Goal: Task Accomplishment & Management: Manage account settings

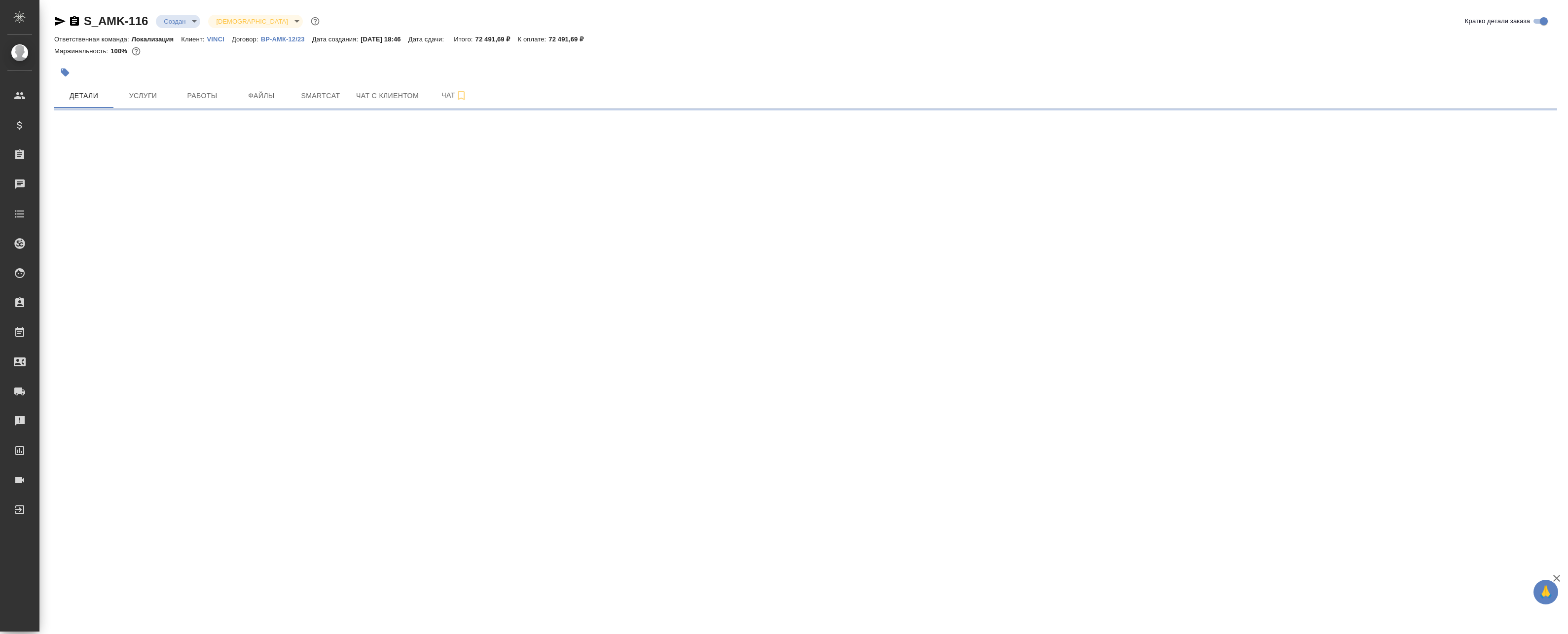
select select "RU"
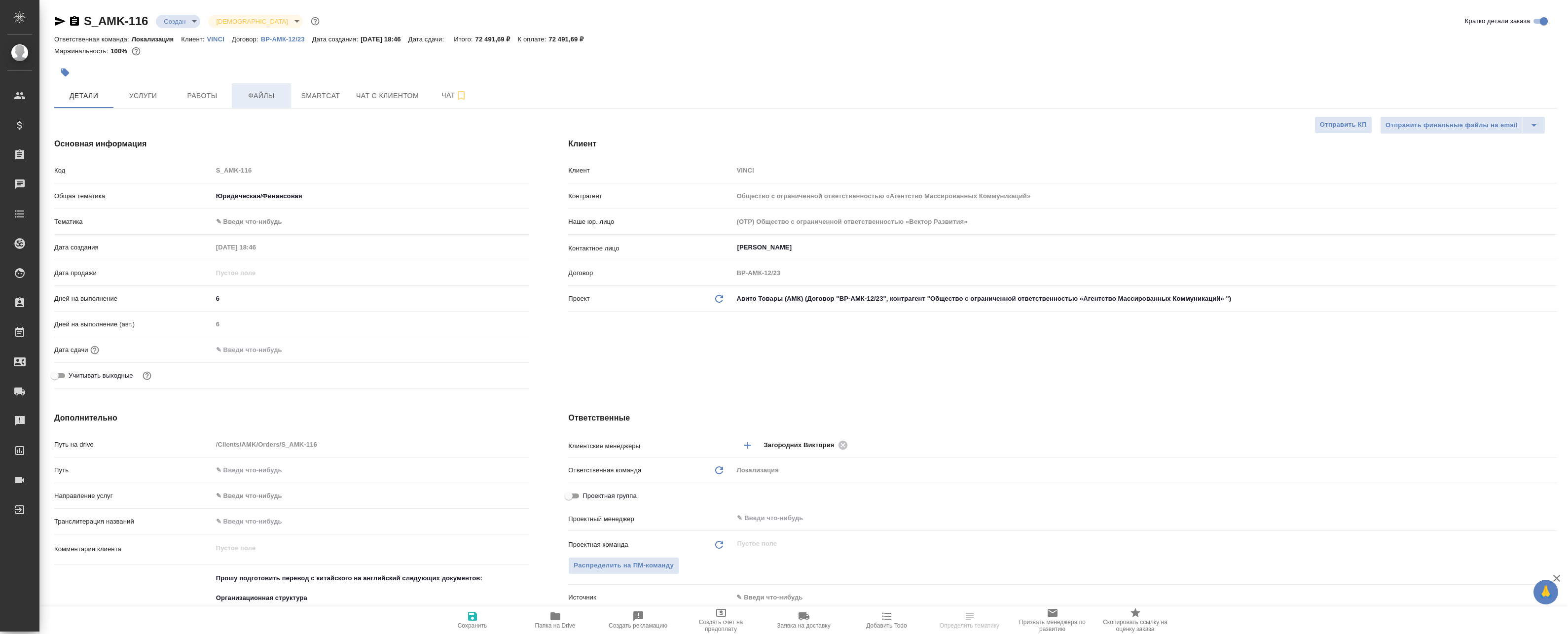
type textarea "x"
type input "Сеитов Павел"
type textarea "x"
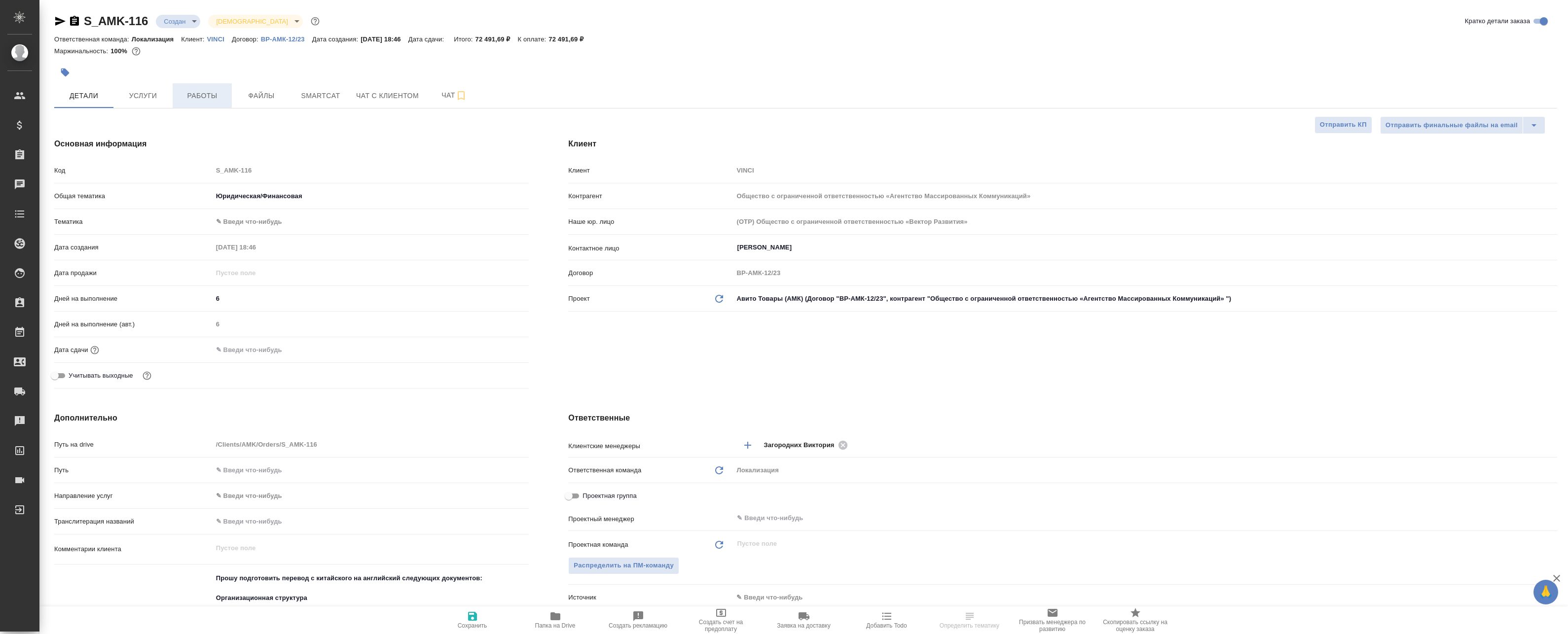
type textarea "x"
click at [186, 99] on span "Работы" at bounding box center [202, 96] width 47 height 12
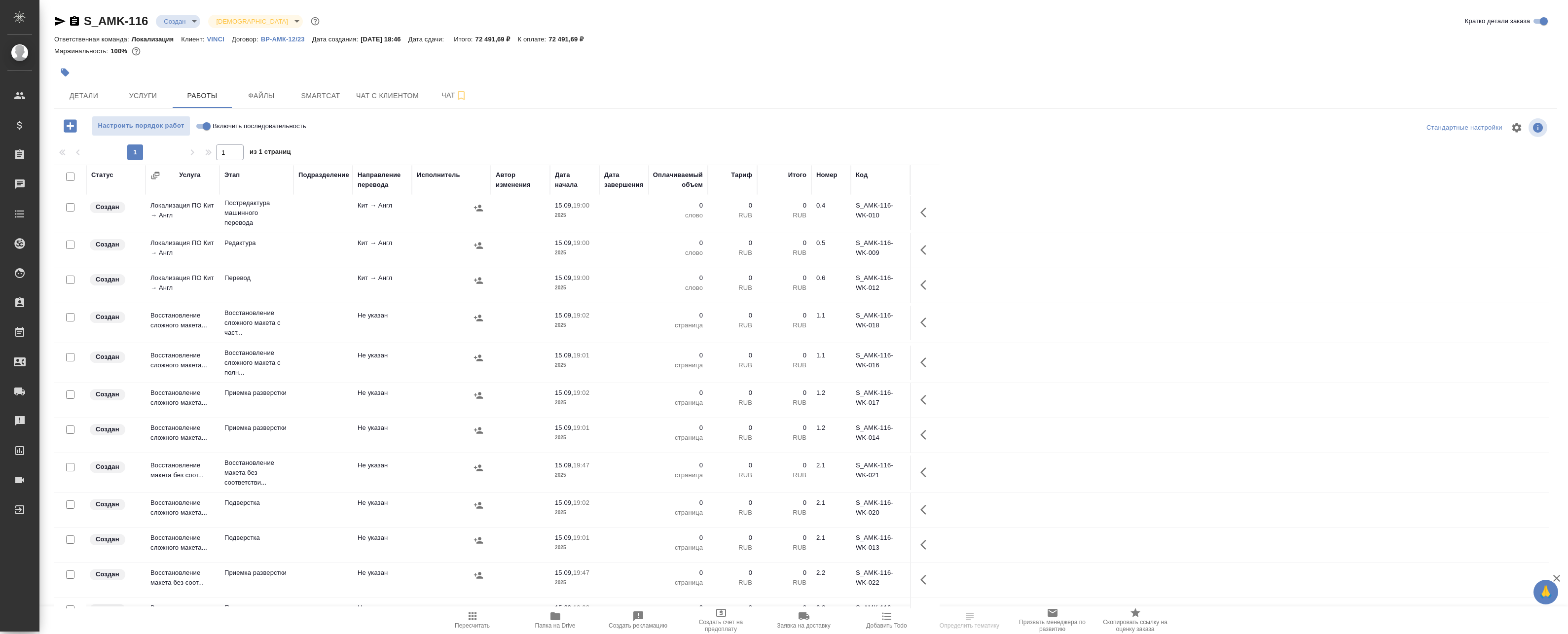
scroll to position [167, 0]
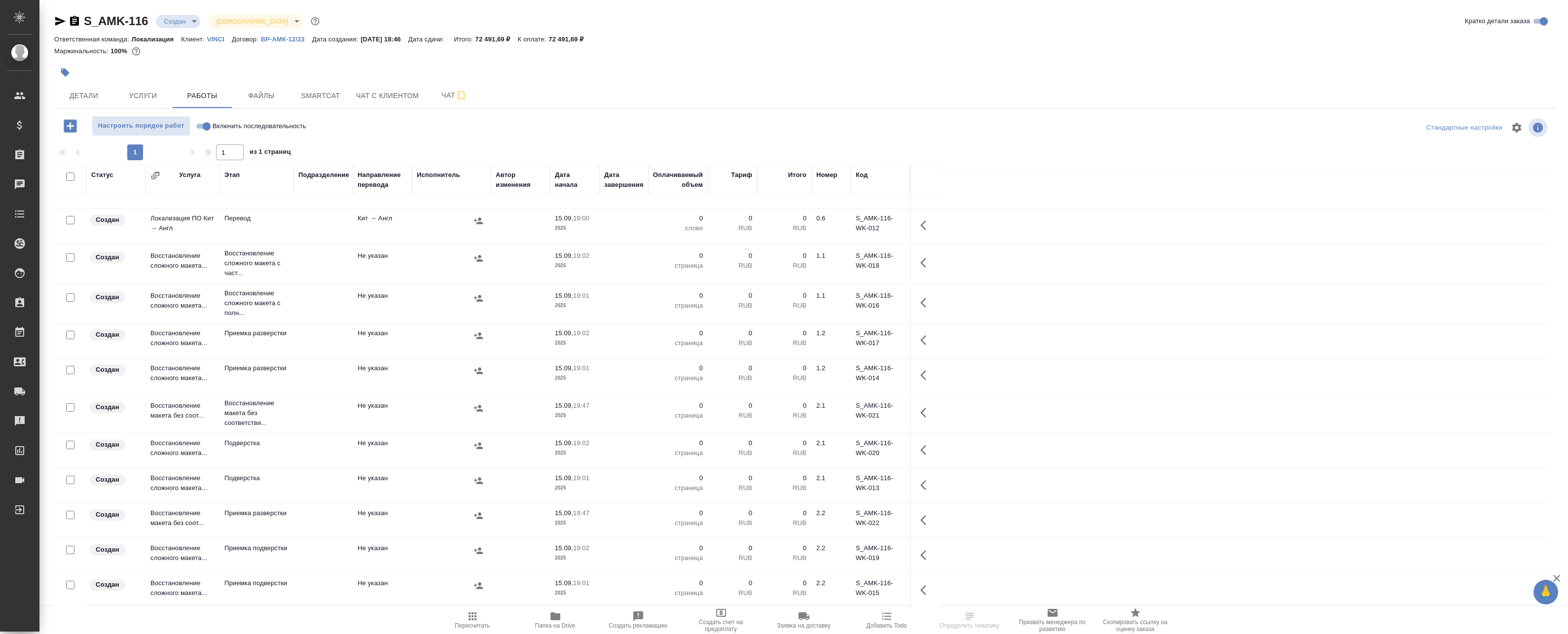
click at [557, 619] on icon "button" at bounding box center [555, 617] width 10 height 8
click at [67, 94] on span "Детали" at bounding box center [83, 96] width 47 height 12
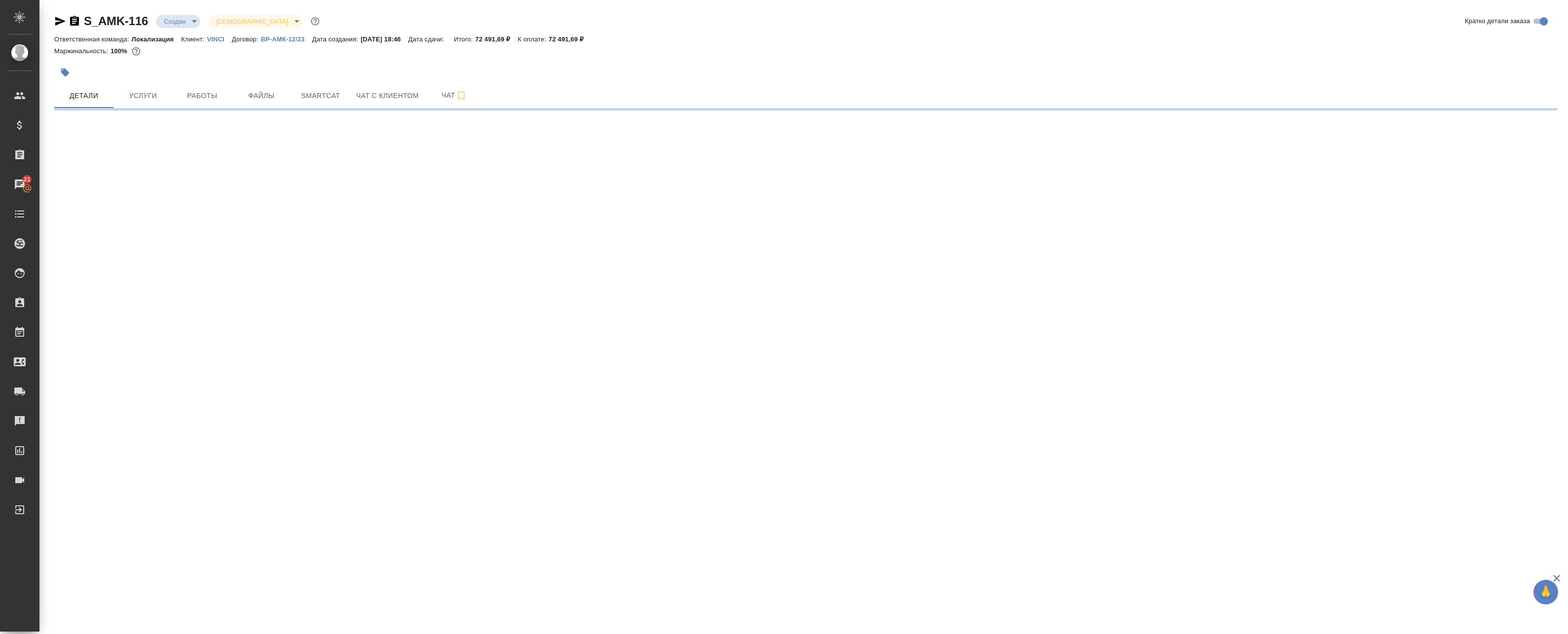
select select "RU"
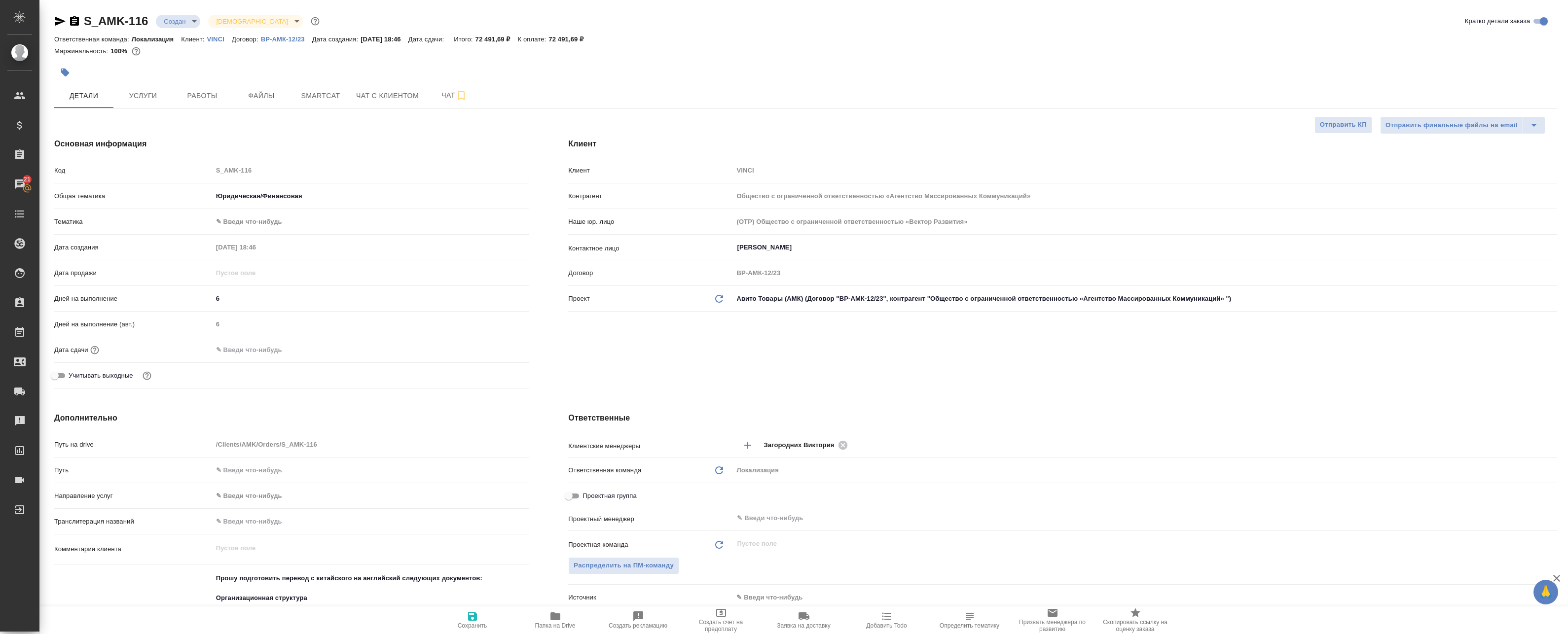
type textarea "x"
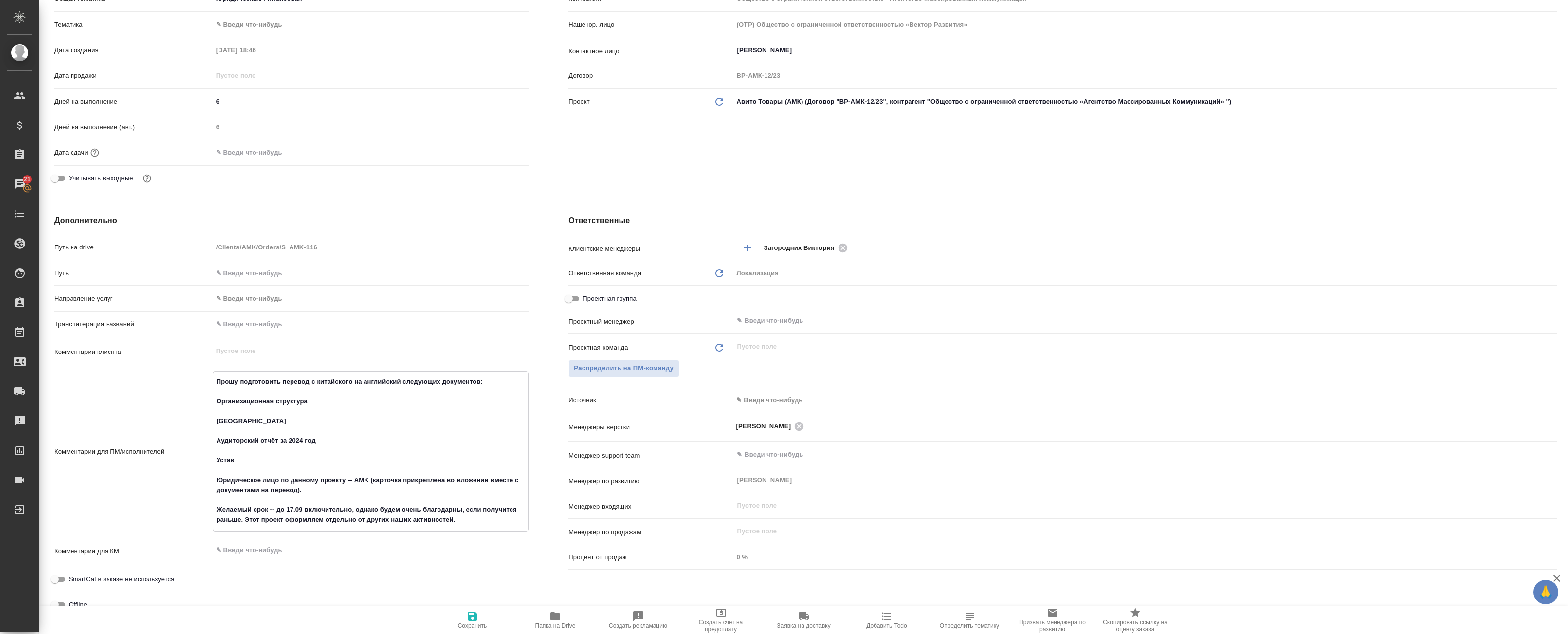
drag, startPoint x: 237, startPoint y: 384, endPoint x: 309, endPoint y: 387, distance: 72.1
click at [309, 387] on textarea "Прошу подготовить перевод с китайского на английский следующих документов: Орга…" at bounding box center [371, 450] width 316 height 155
drag, startPoint x: 277, startPoint y: 381, endPoint x: 489, endPoint y: 522, distance: 254.6
click at [489, 522] on textarea "Прошу подготовить перевод с китайского на английский следующих документов: Орга…" at bounding box center [371, 450] width 316 height 155
click at [261, 478] on textarea "Прошу подготовить перевод с китайского на английский следующих документов: Орга…" at bounding box center [371, 450] width 316 height 155
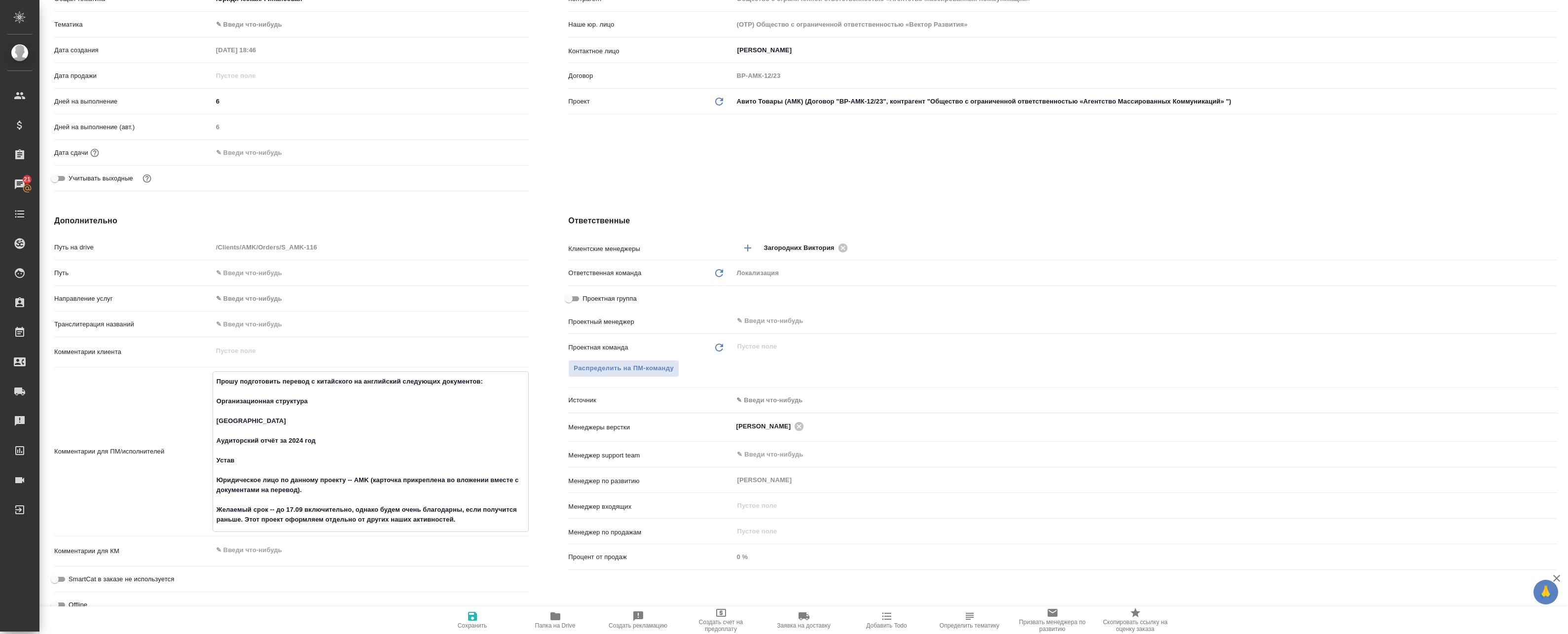
drag, startPoint x: 219, startPoint y: 479, endPoint x: 470, endPoint y: 528, distance: 255.7
click at [470, 528] on textarea "Прошу подготовить перевод с китайского на английский следующих документов: Орга…" at bounding box center [371, 450] width 316 height 155
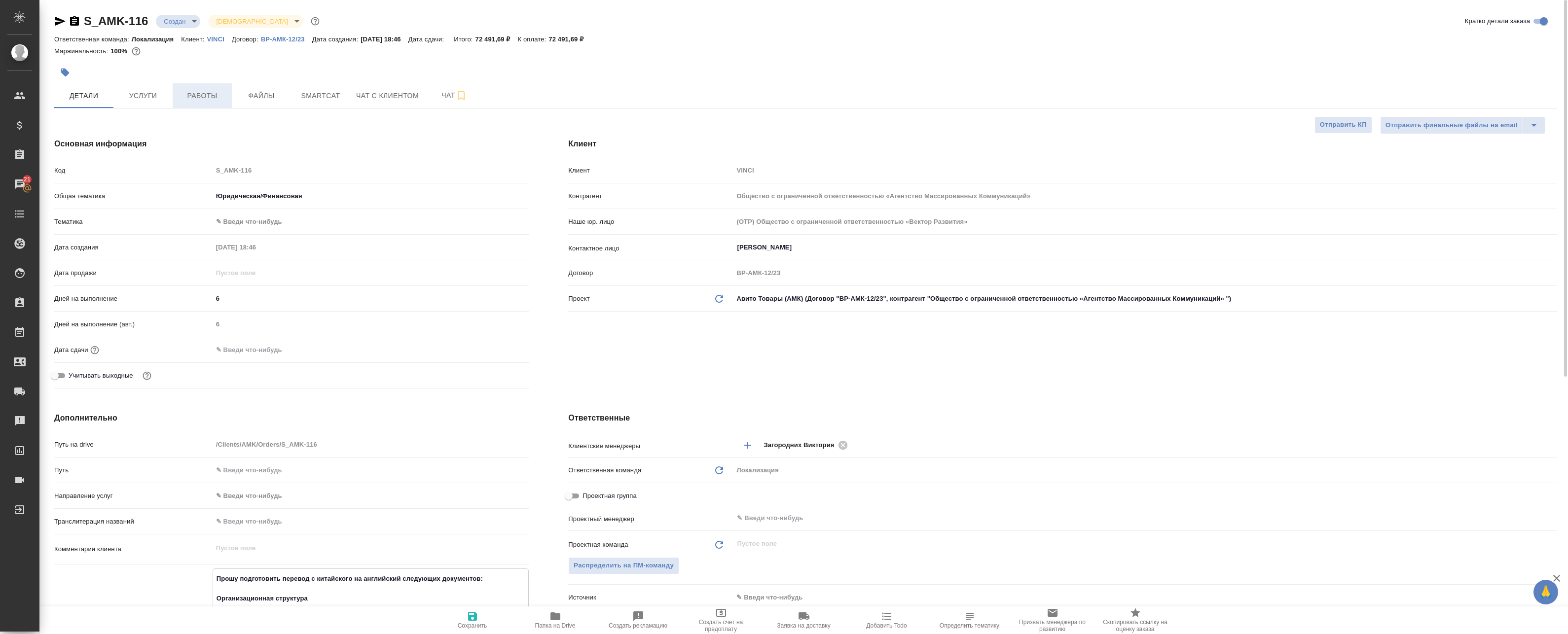
type textarea "x"
click at [192, 92] on span "Работы" at bounding box center [202, 96] width 47 height 12
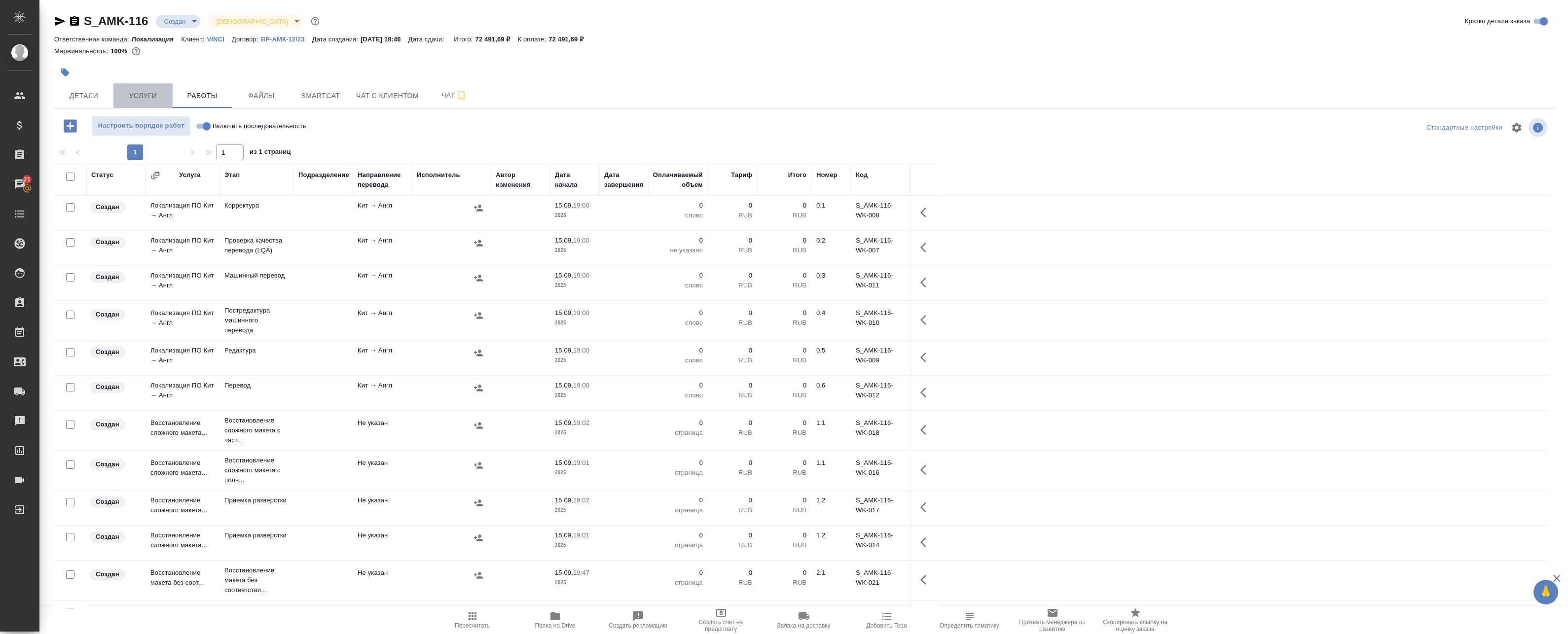
click at [153, 91] on span "Услуги" at bounding box center [142, 96] width 47 height 12
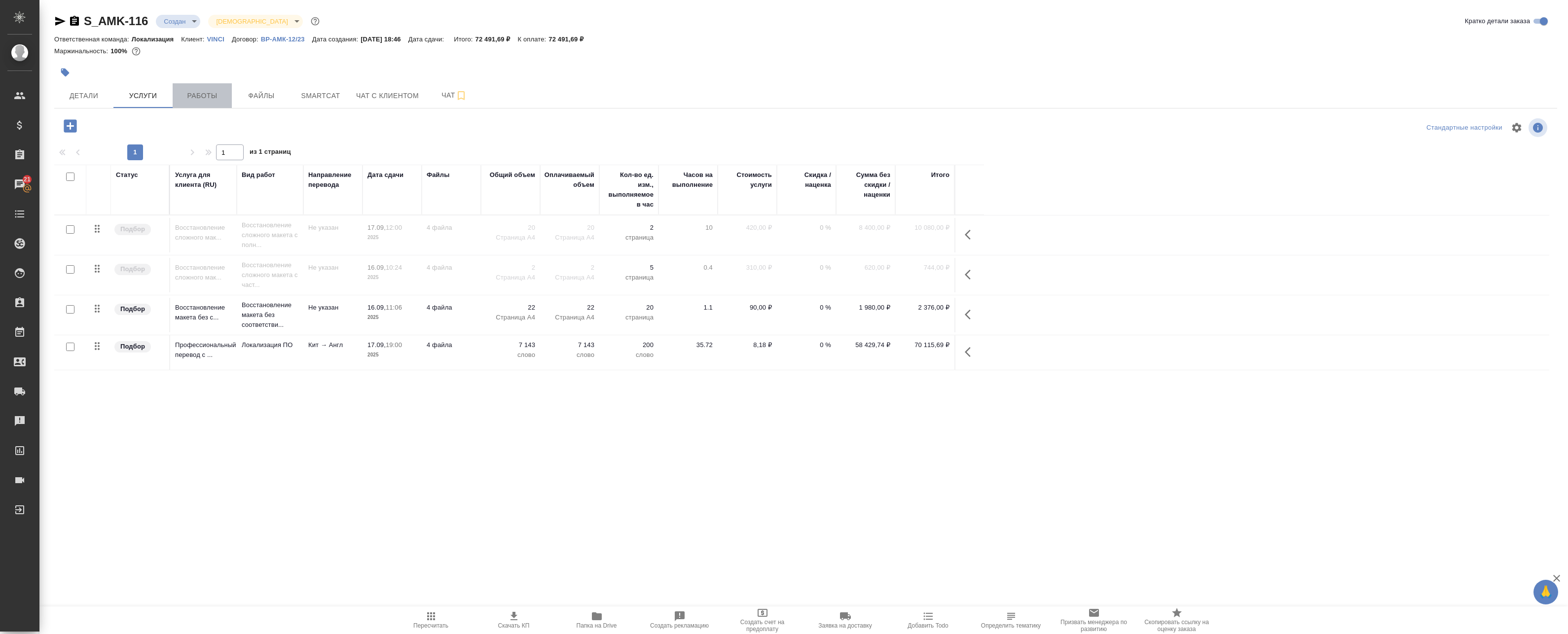
click at [204, 93] on span "Работы" at bounding box center [202, 96] width 47 height 12
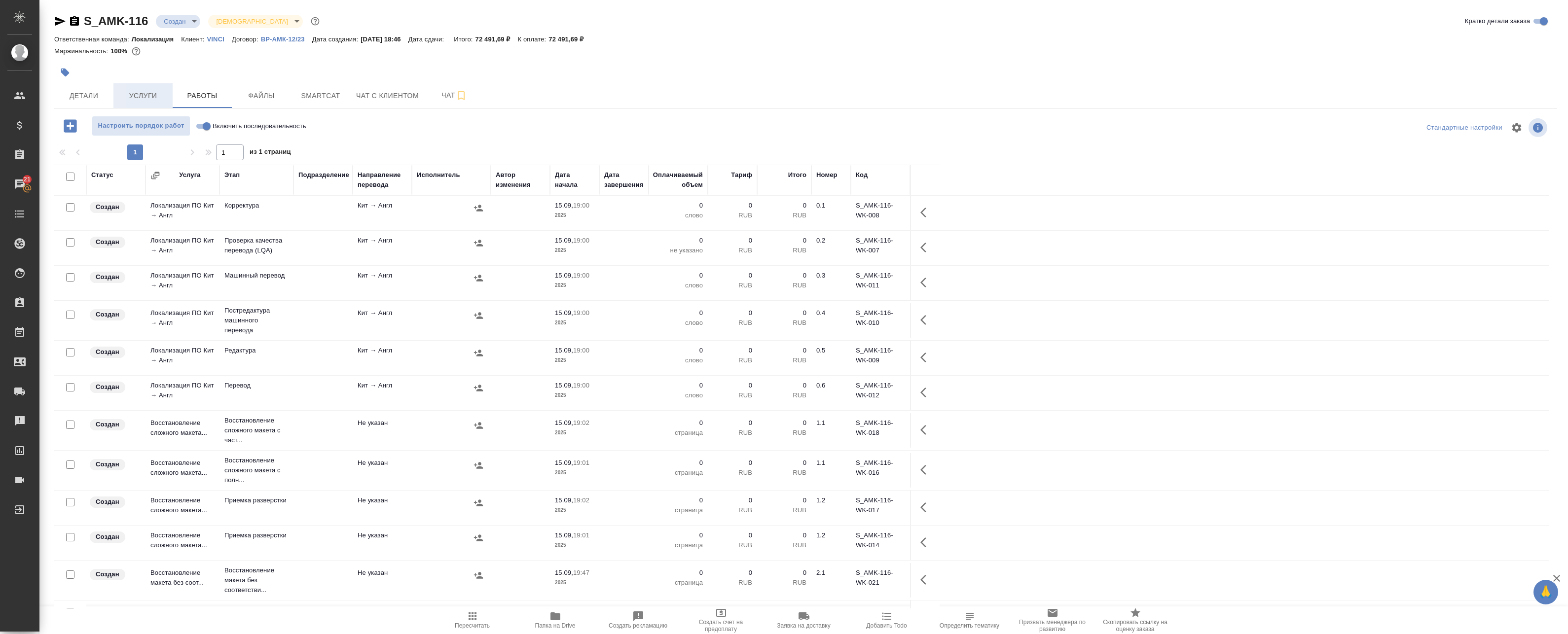
click at [162, 87] on button "Услуги" at bounding box center [142, 96] width 59 height 25
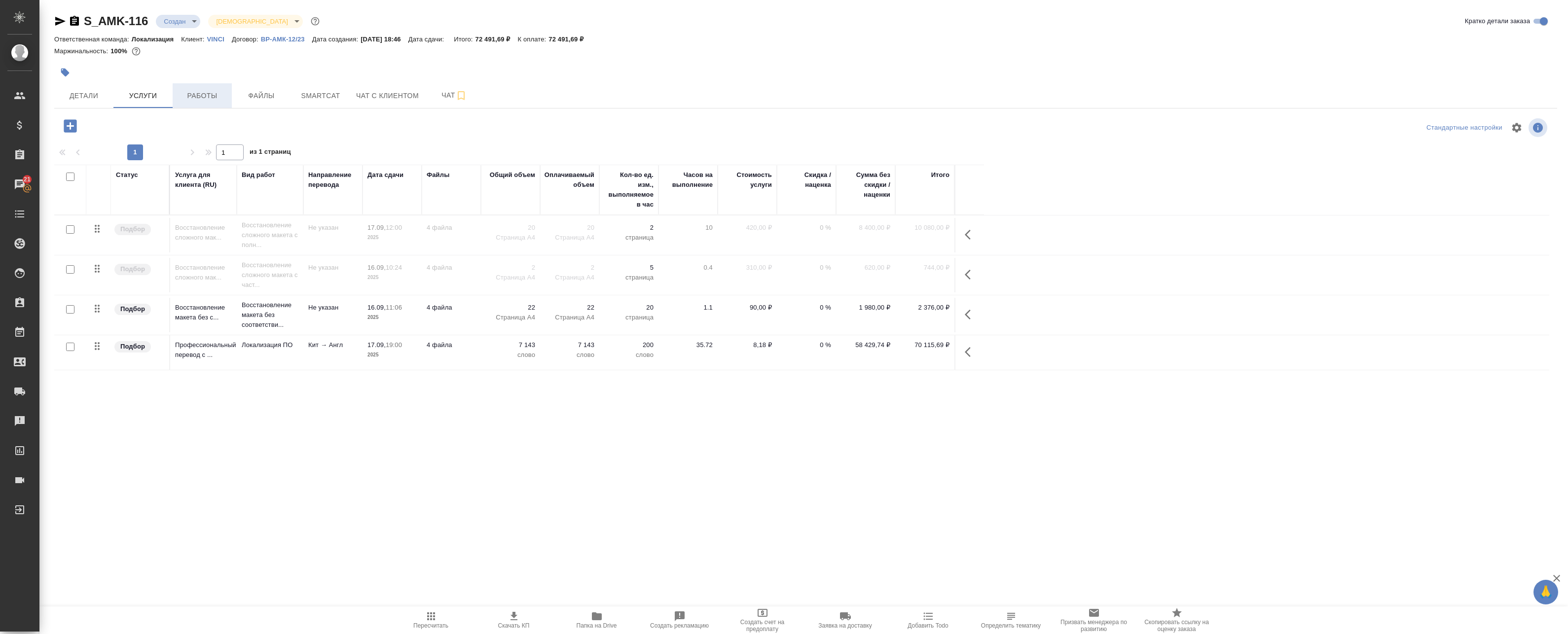
click at [193, 90] on span "Работы" at bounding box center [202, 96] width 47 height 12
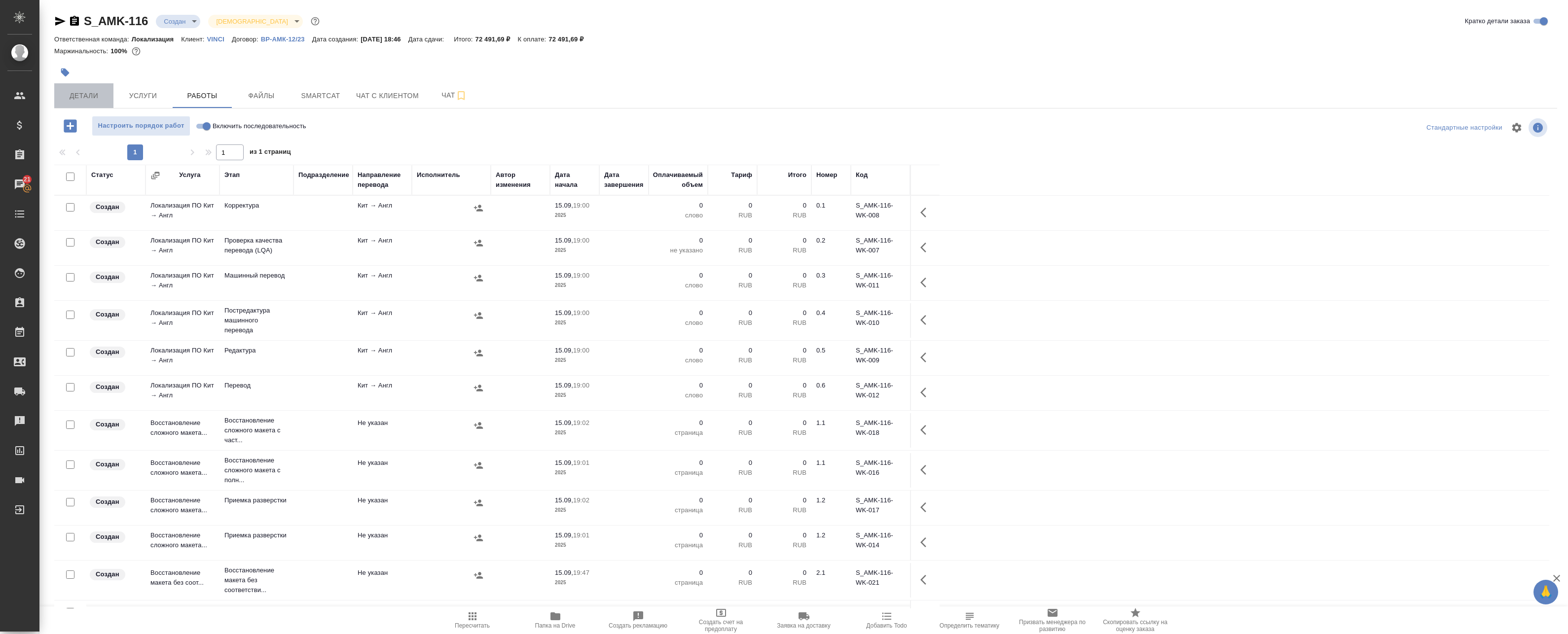
click at [98, 99] on span "Детали" at bounding box center [83, 96] width 47 height 12
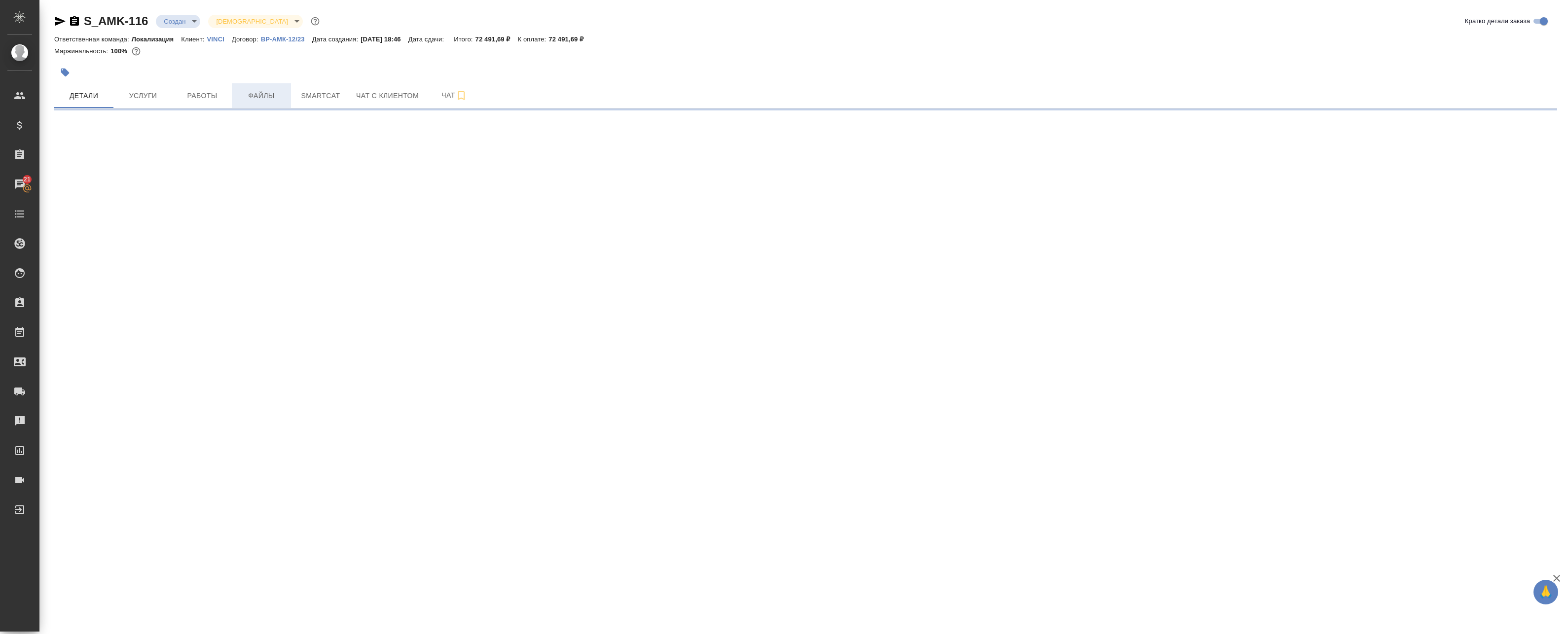
select select "RU"
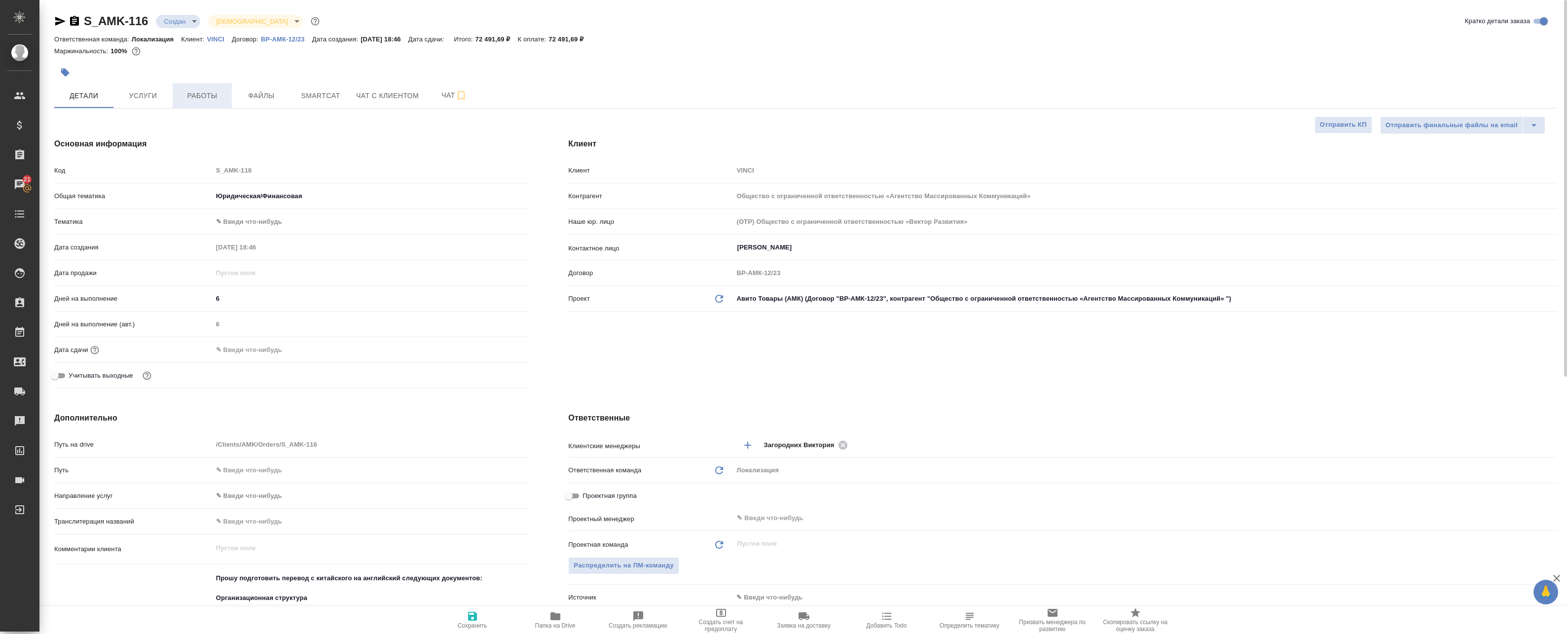
click at [201, 93] on span "Работы" at bounding box center [202, 96] width 47 height 12
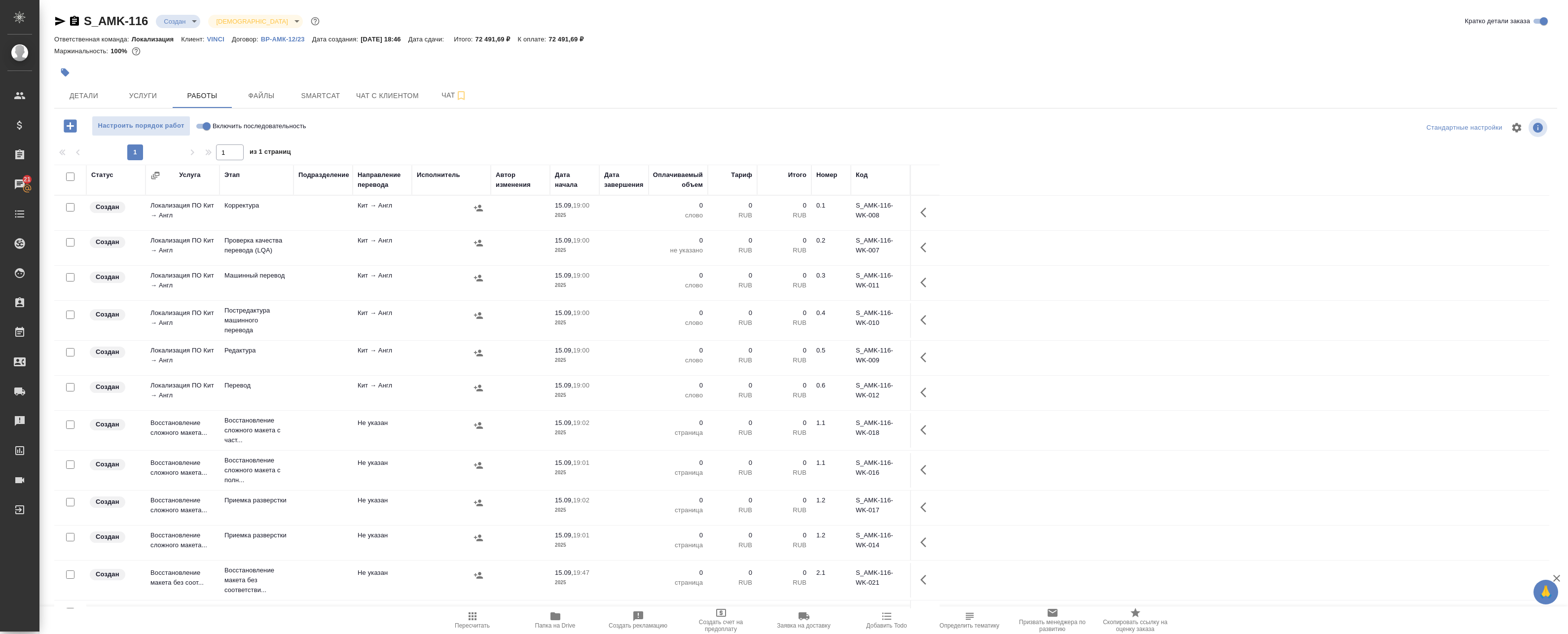
click at [335, 219] on td at bounding box center [323, 213] width 59 height 34
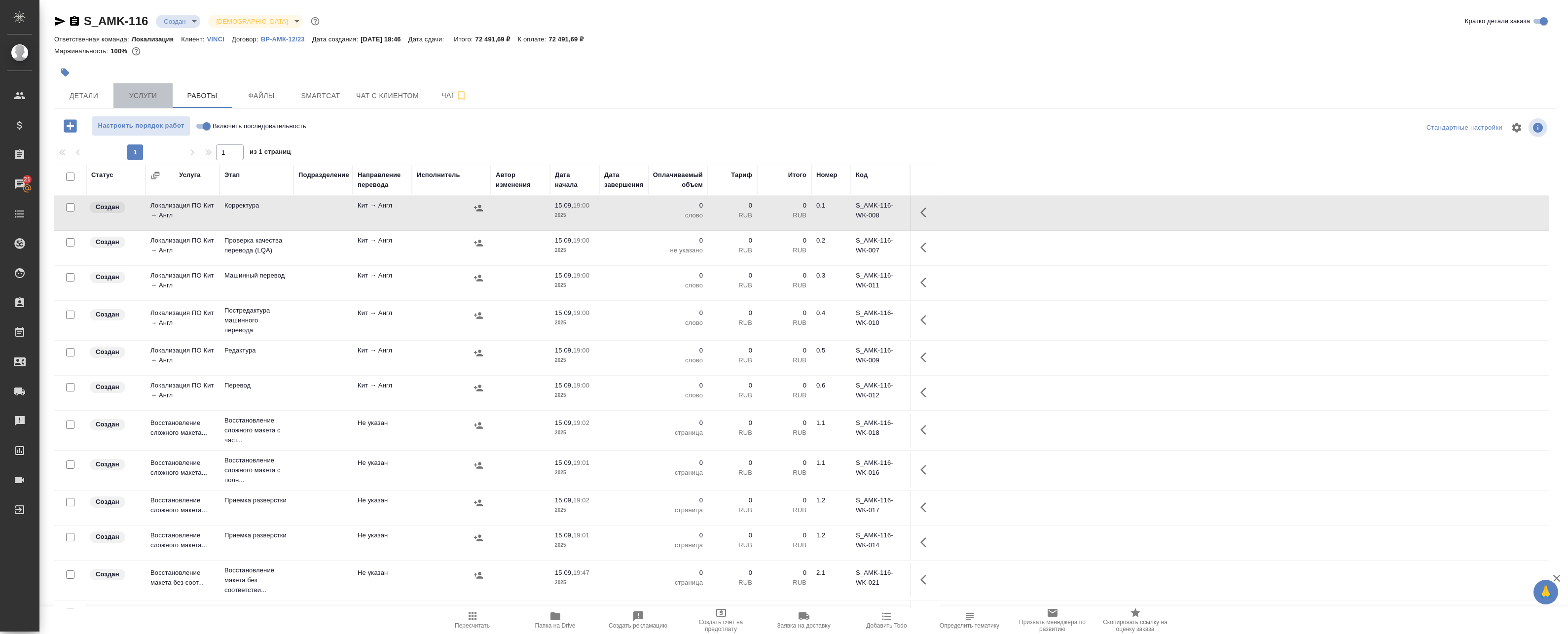
click at [141, 93] on span "Услуги" at bounding box center [142, 96] width 47 height 12
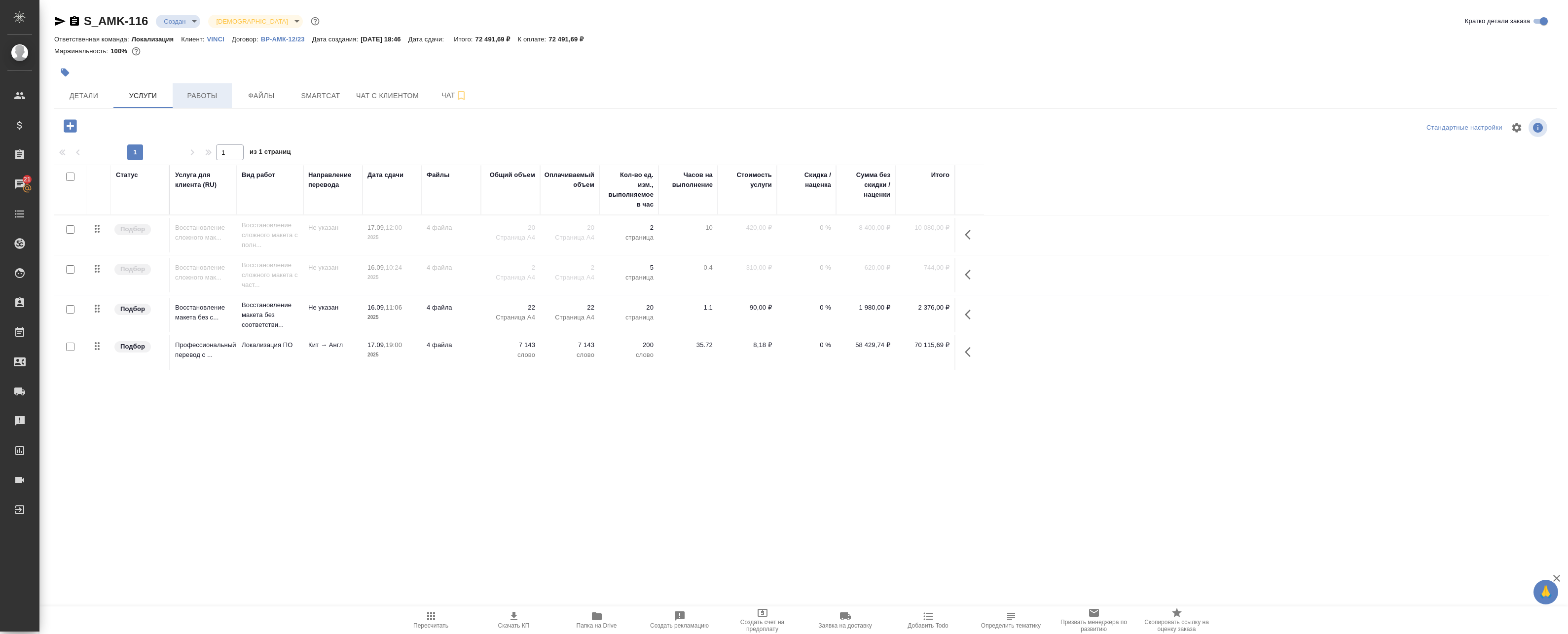
click at [206, 96] on span "Работы" at bounding box center [202, 96] width 47 height 12
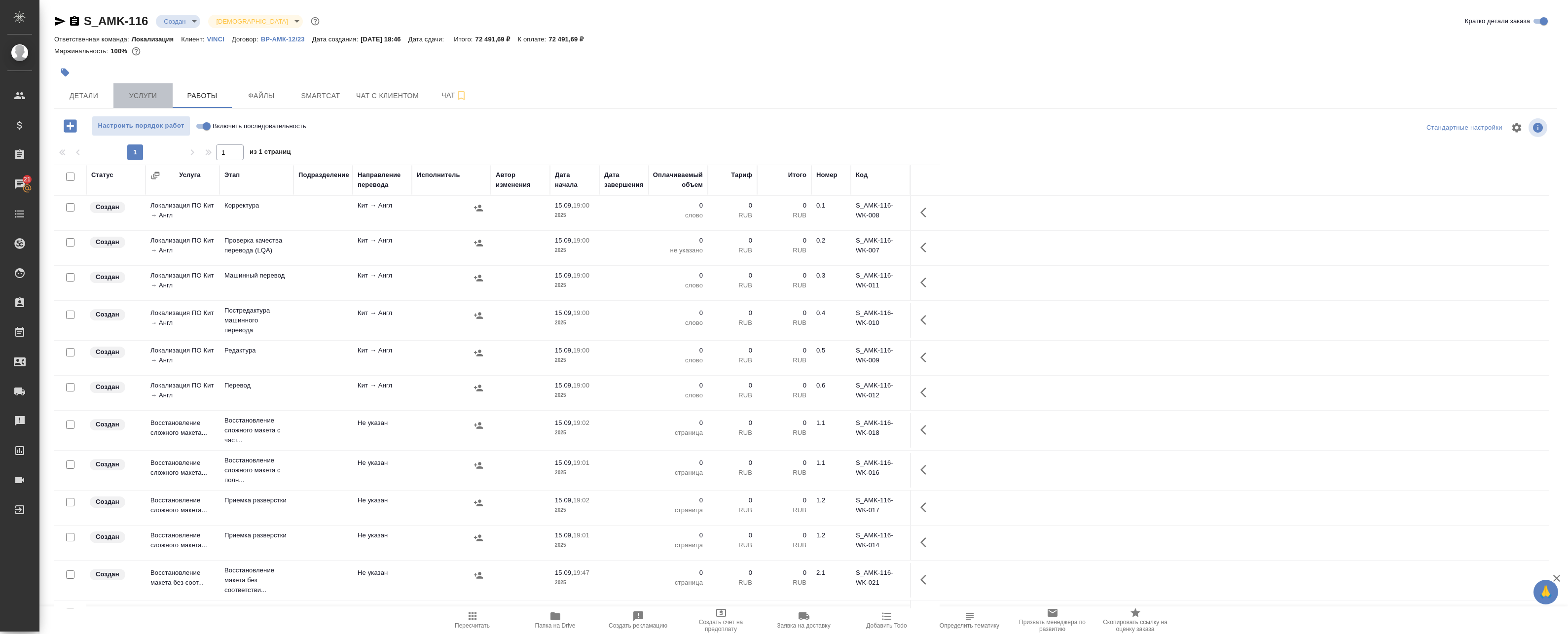
click at [153, 104] on button "Услуги" at bounding box center [142, 96] width 59 height 25
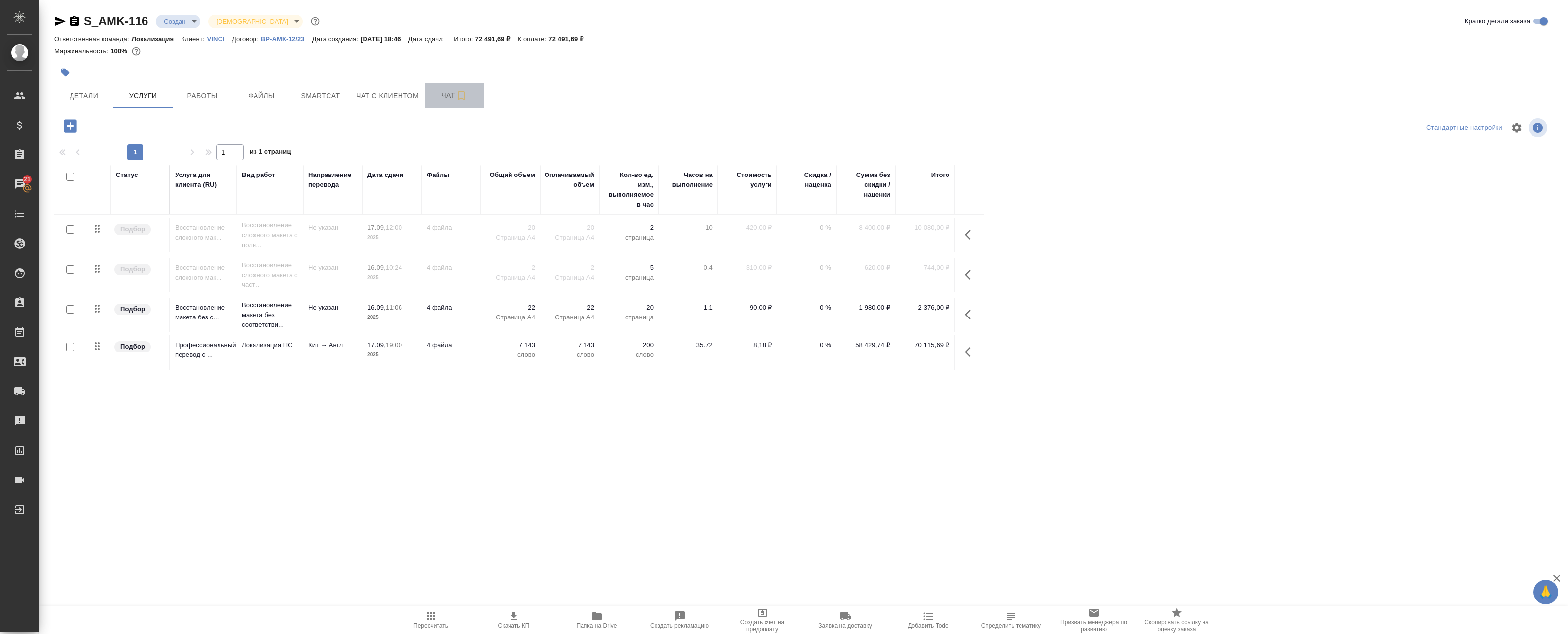
click at [447, 105] on button "Чат" at bounding box center [454, 96] width 59 height 25
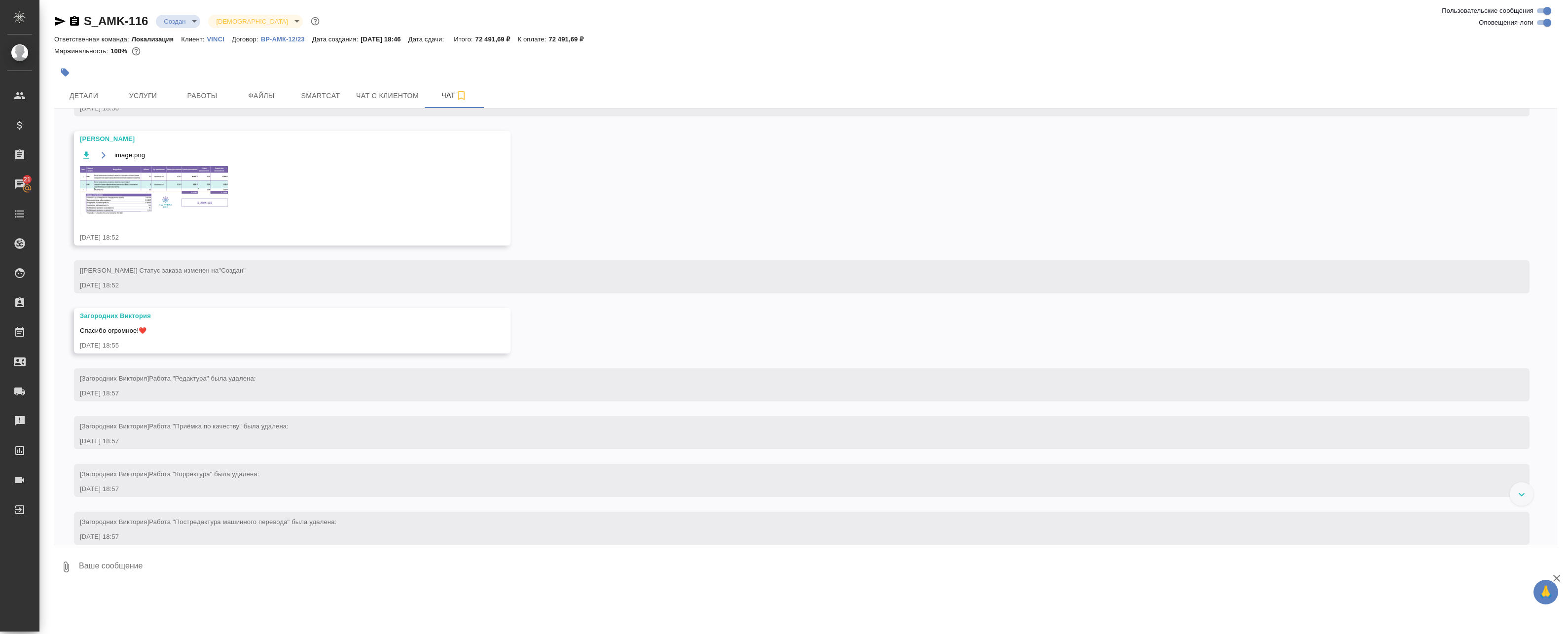
scroll to position [345, 0]
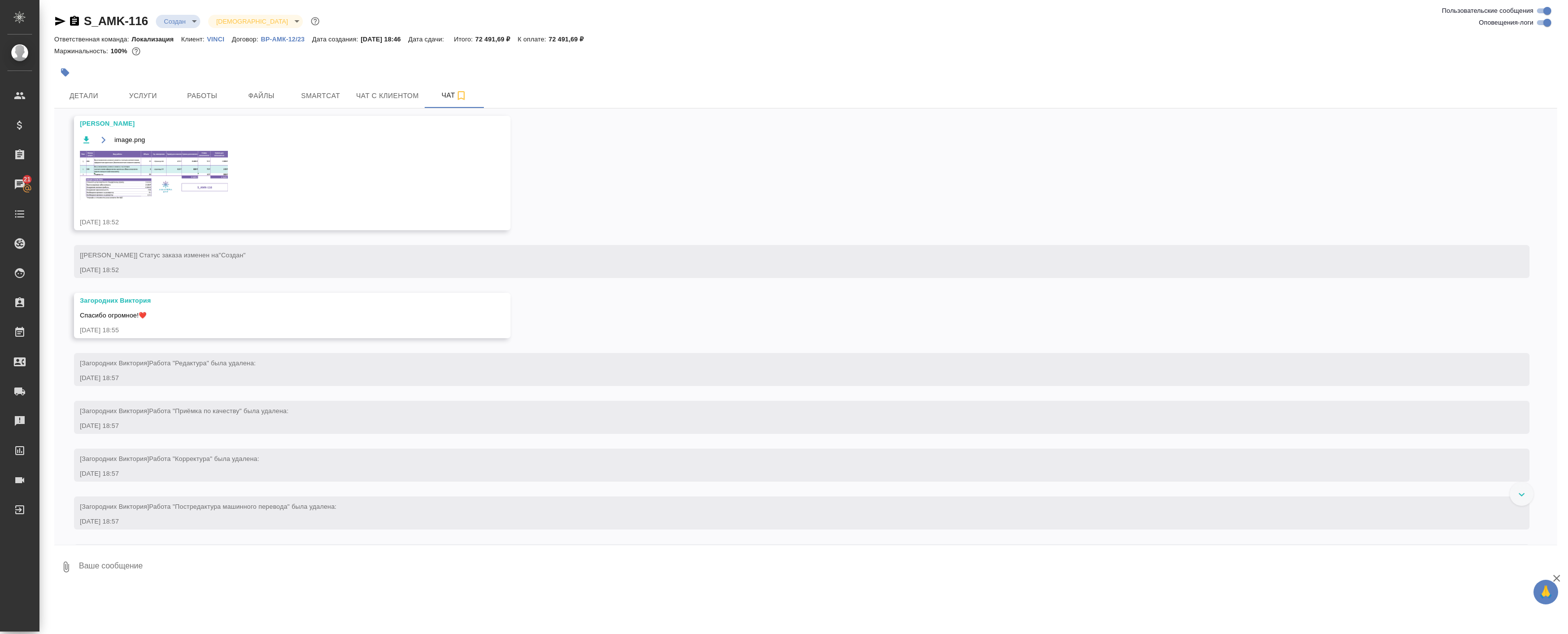
click at [157, 173] on img at bounding box center [153, 175] width 148 height 49
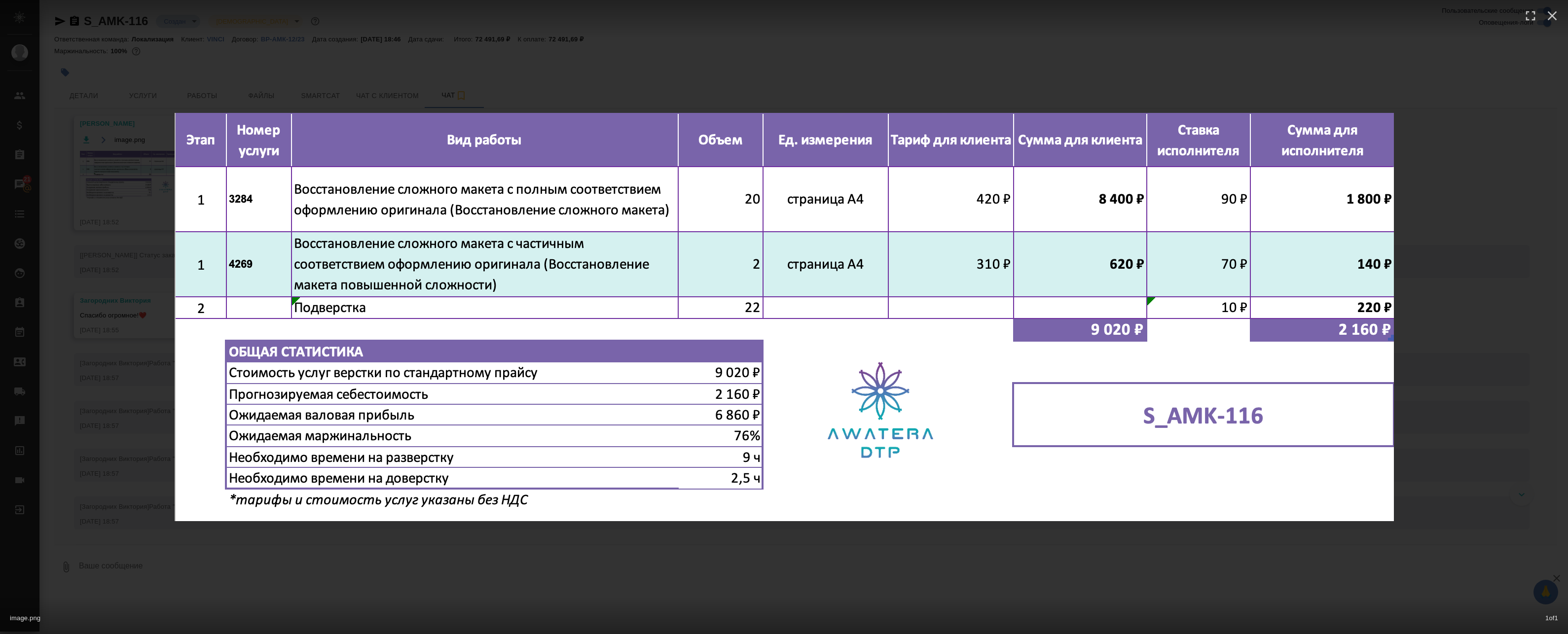
click at [213, 78] on div "image.png 1 of 1" at bounding box center [784, 317] width 1568 height 634
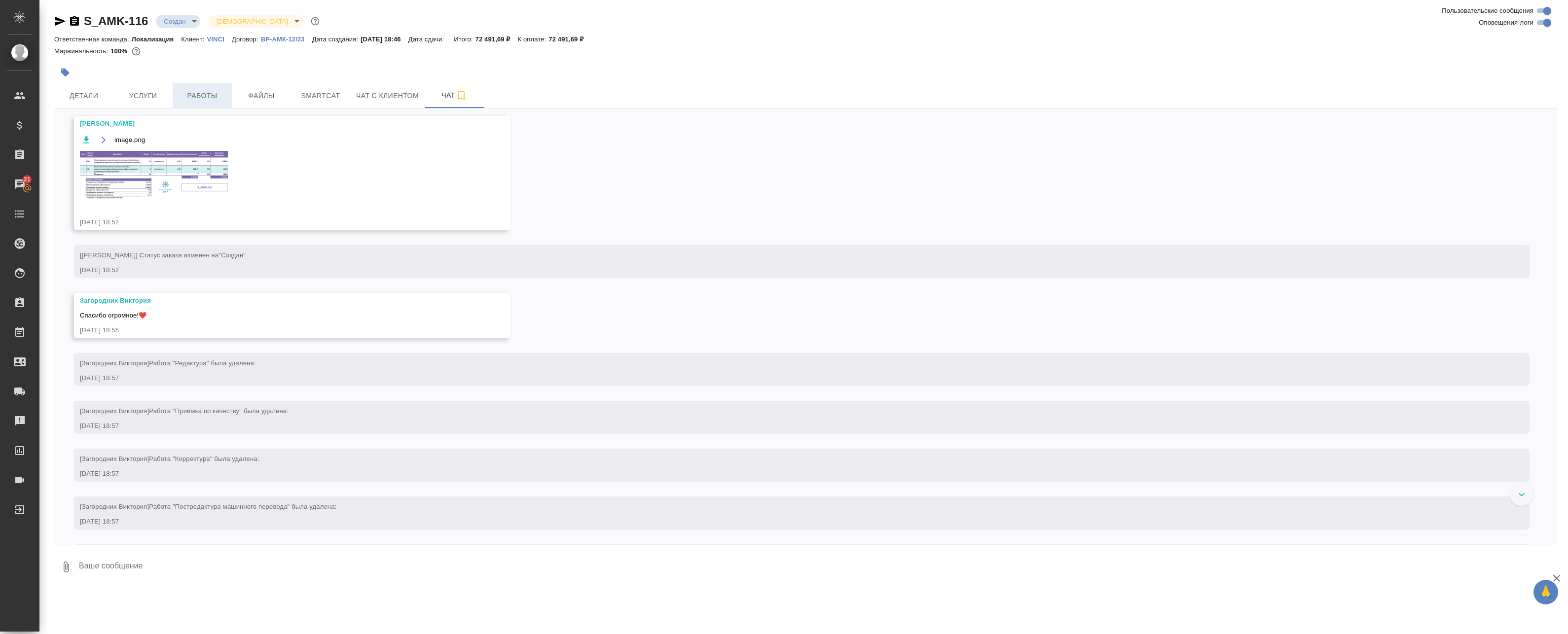
click at [192, 94] on span "Работы" at bounding box center [202, 96] width 47 height 12
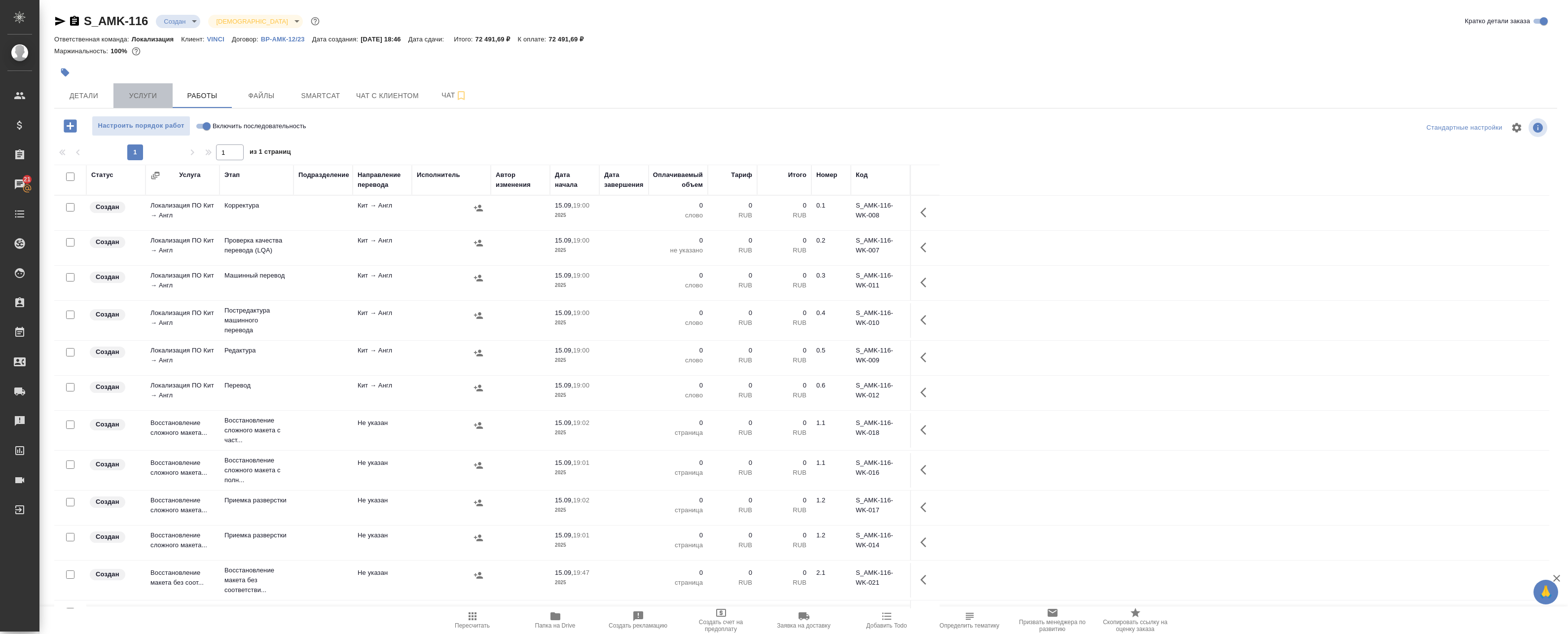
click at [165, 98] on span "Услуги" at bounding box center [142, 96] width 47 height 12
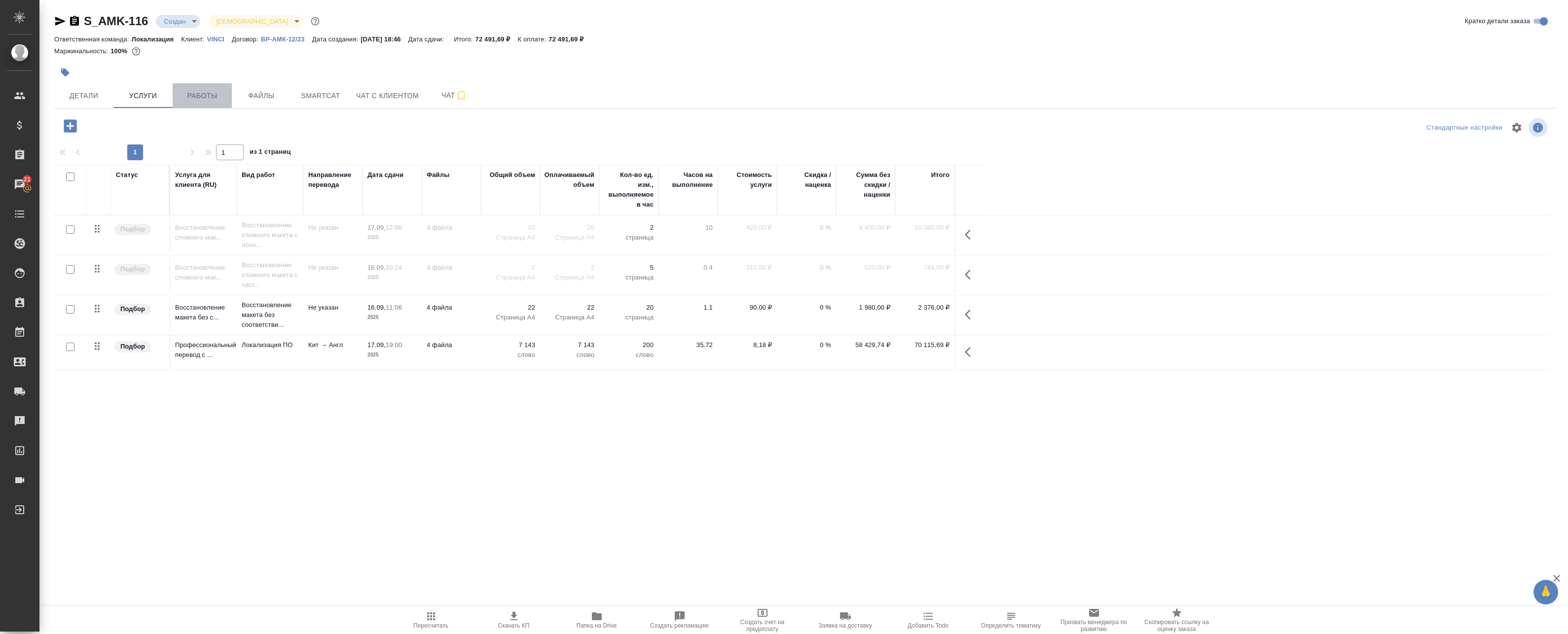
click at [207, 94] on span "Работы" at bounding box center [202, 96] width 47 height 12
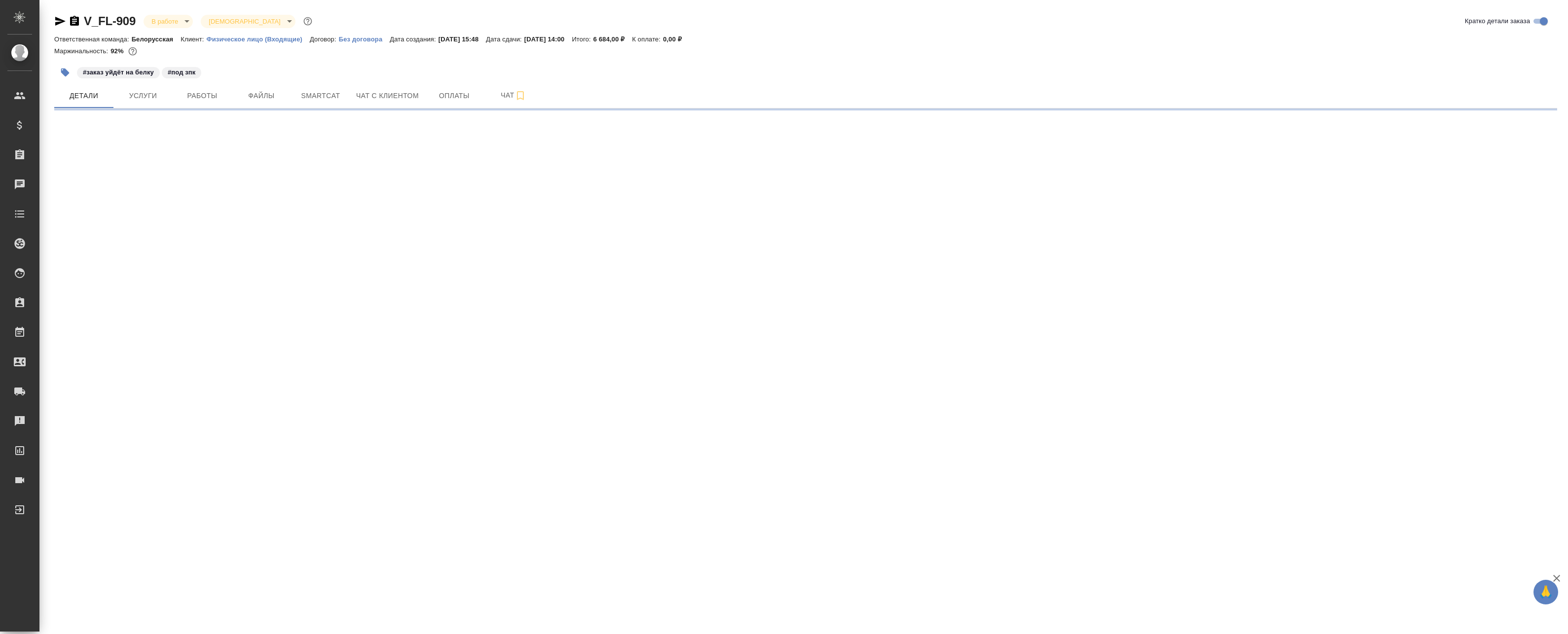
select select "RU"
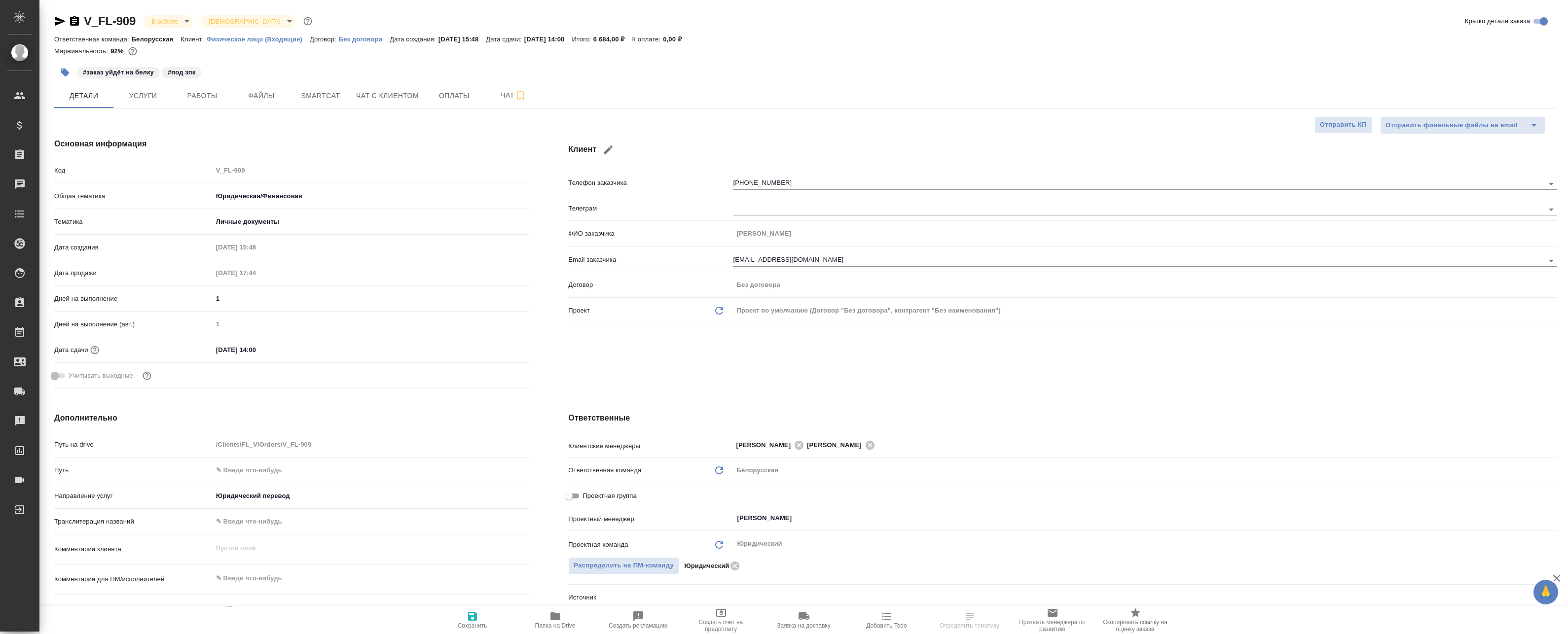
type textarea "x"
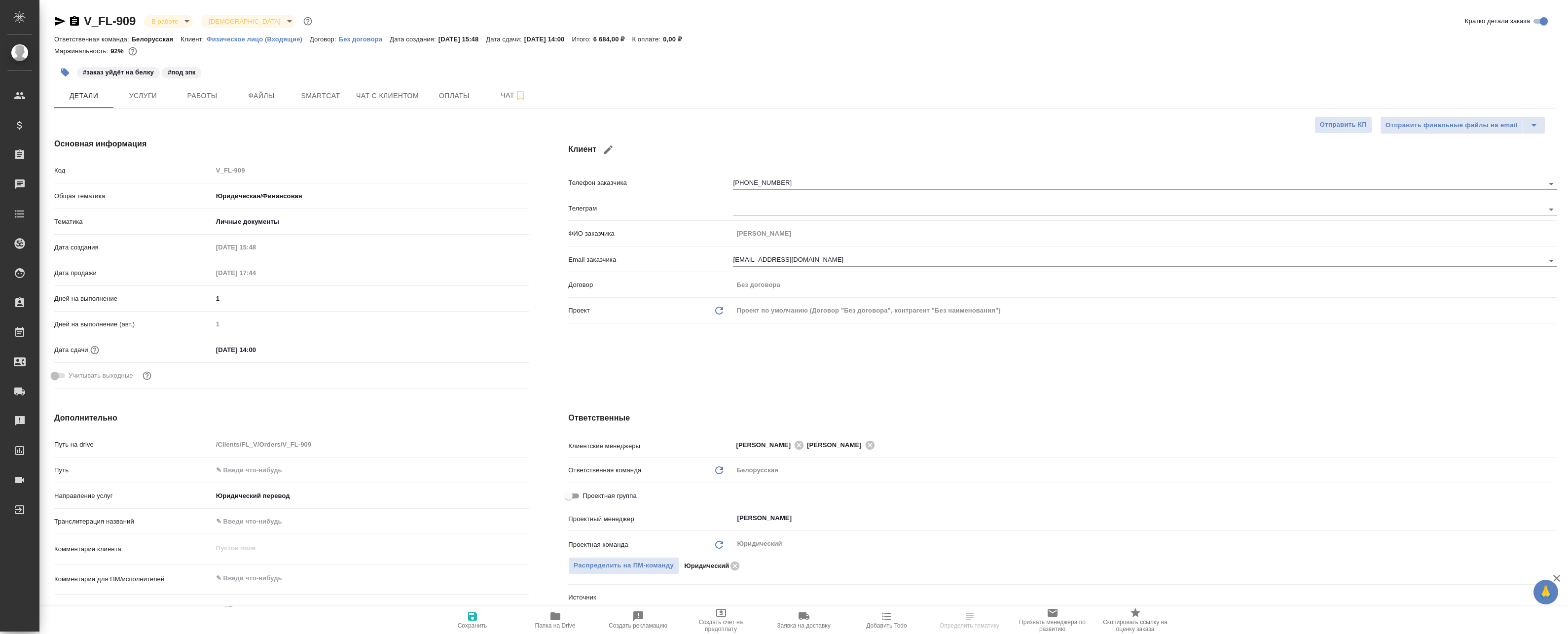
type textarea "x"
click at [205, 101] on span "Работы" at bounding box center [202, 96] width 47 height 12
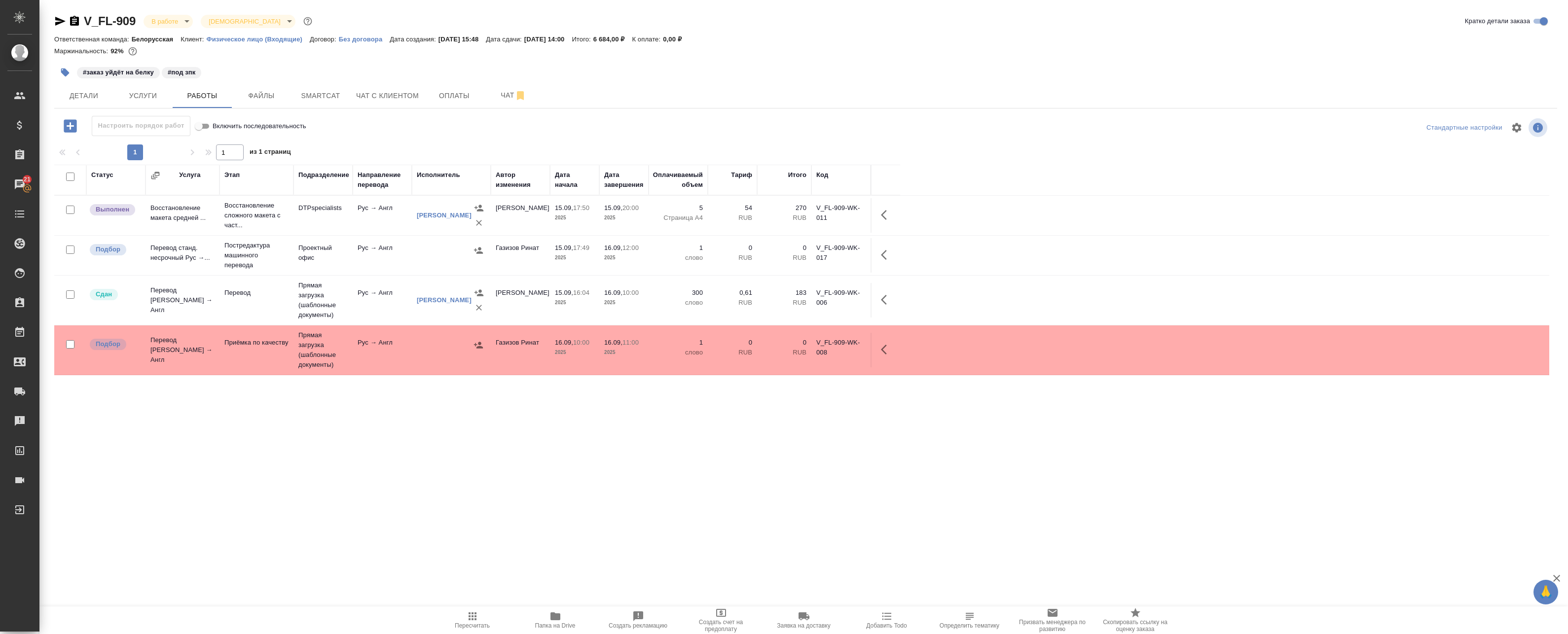
click at [390, 223] on td "Рус → Англ" at bounding box center [382, 215] width 59 height 34
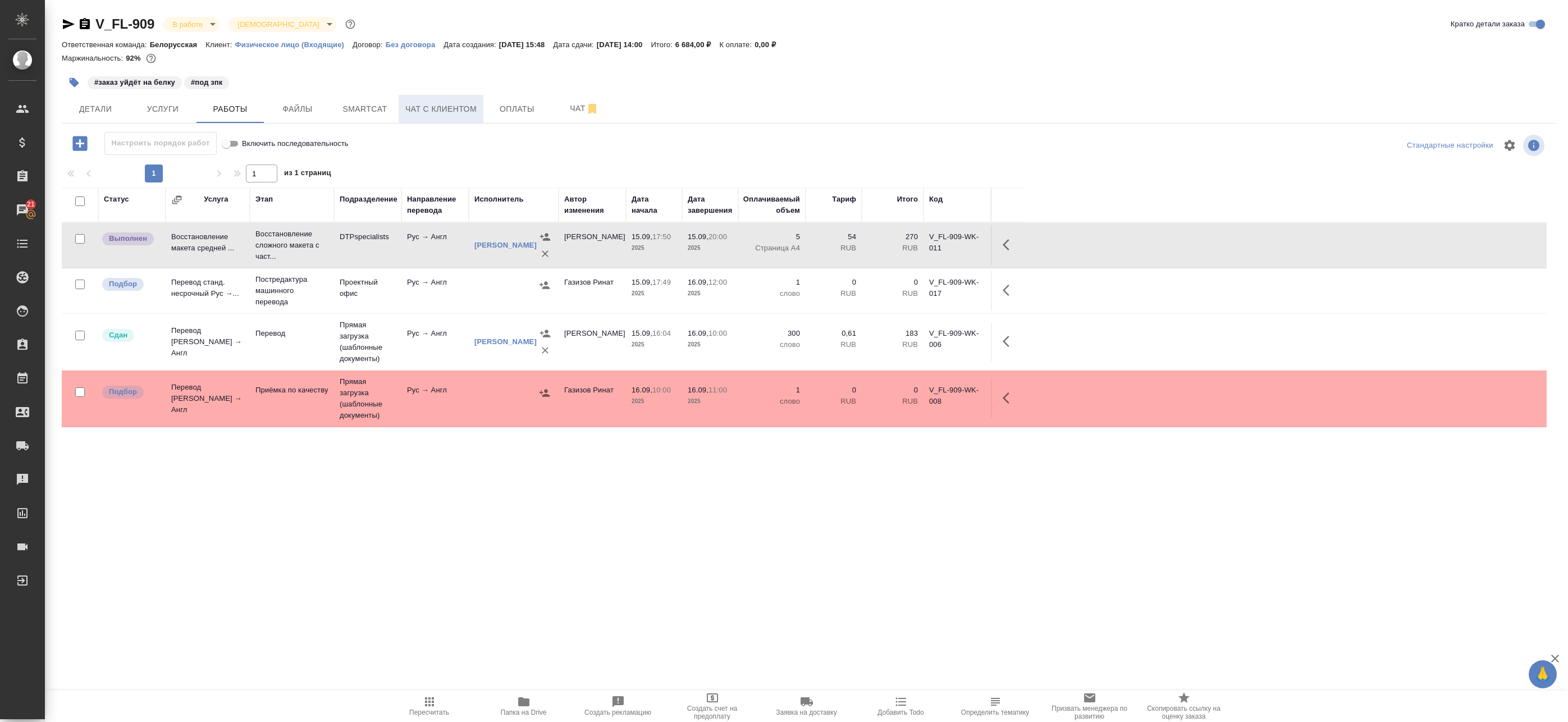
click at [424, 104] on span "Чат с клиентом" at bounding box center [440, 109] width 71 height 14
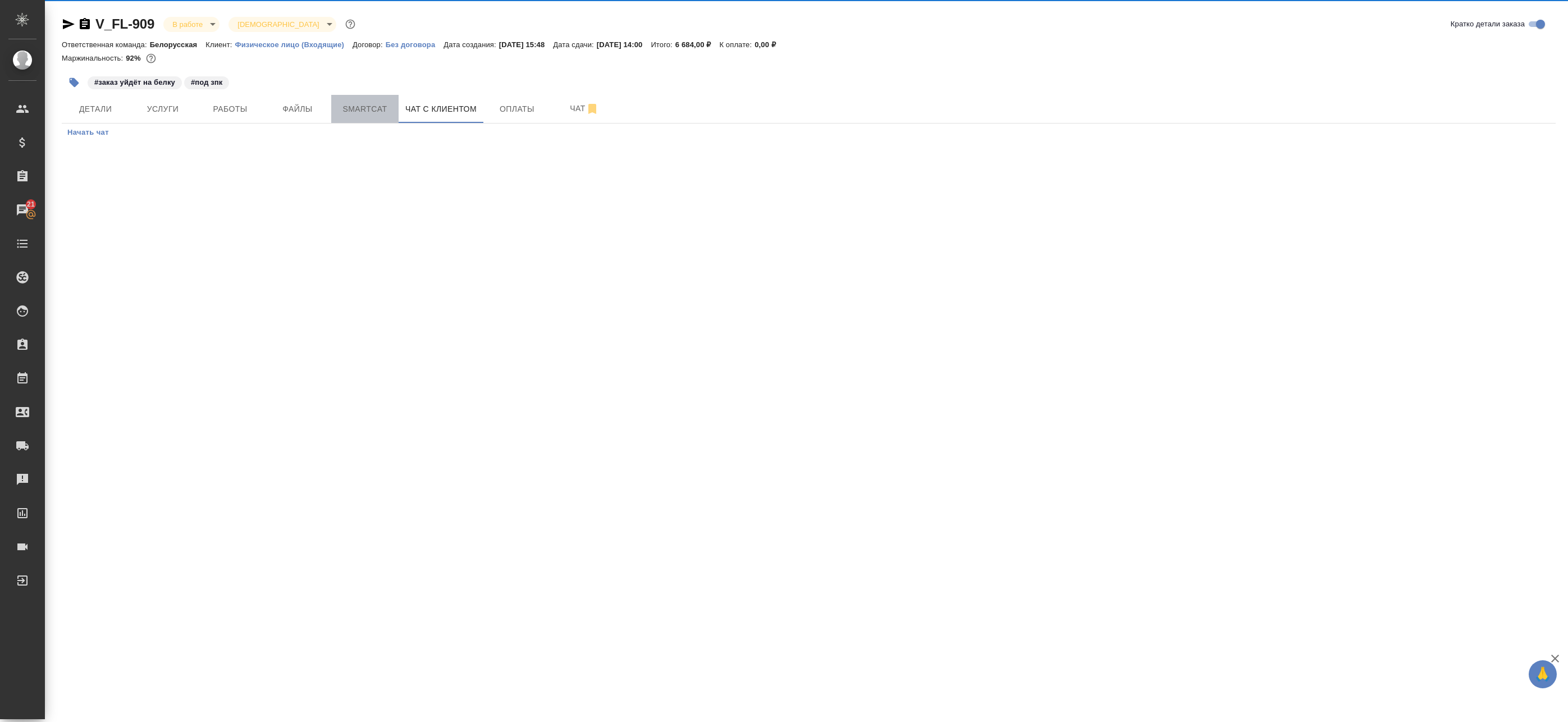
click at [351, 110] on span "Smartcat" at bounding box center [365, 109] width 54 height 14
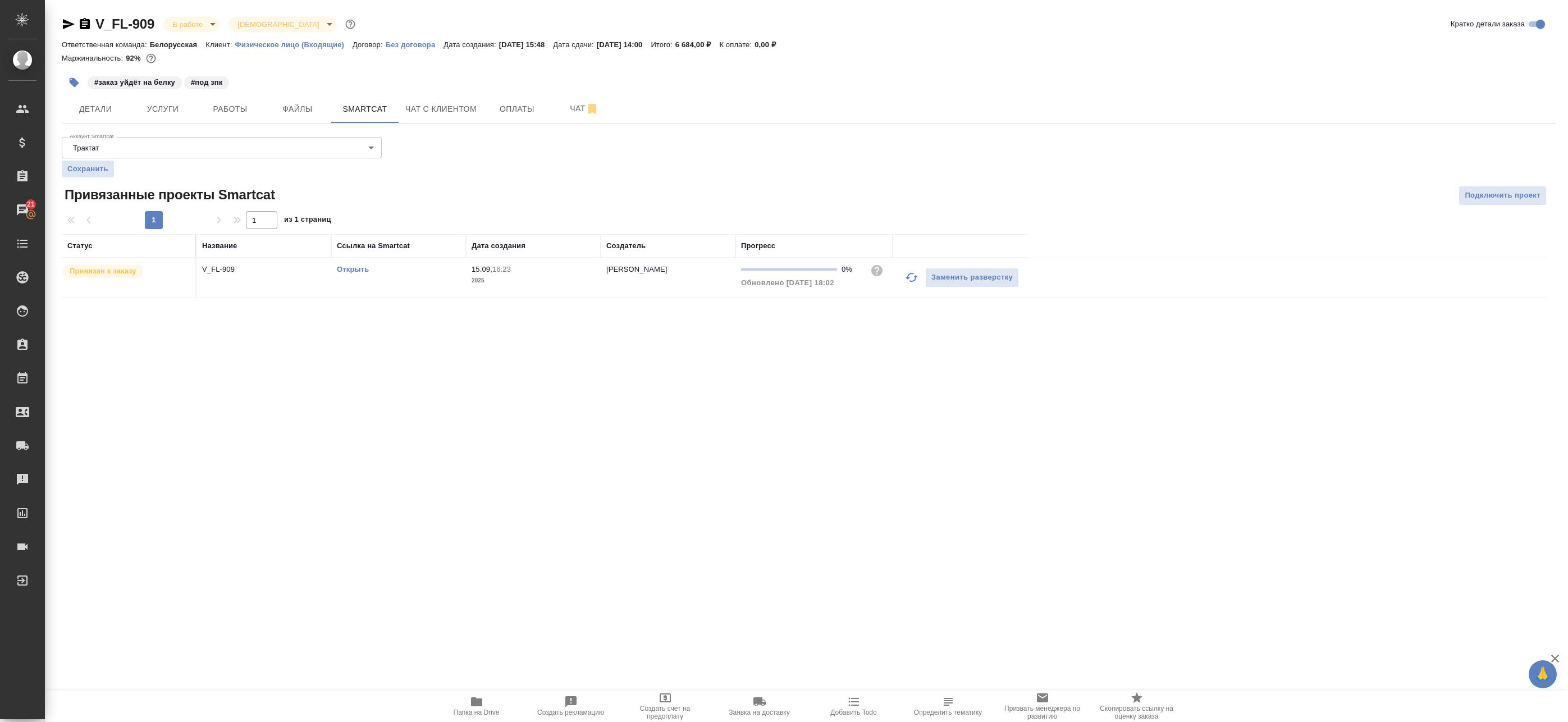
click at [358, 269] on link "Открыть" at bounding box center [352, 269] width 32 height 8
click at [230, 94] on div "#заказ уйдёт на белку #под зпк" at bounding box center [560, 83] width 996 height 25
click at [228, 103] on span "Работы" at bounding box center [230, 109] width 54 height 14
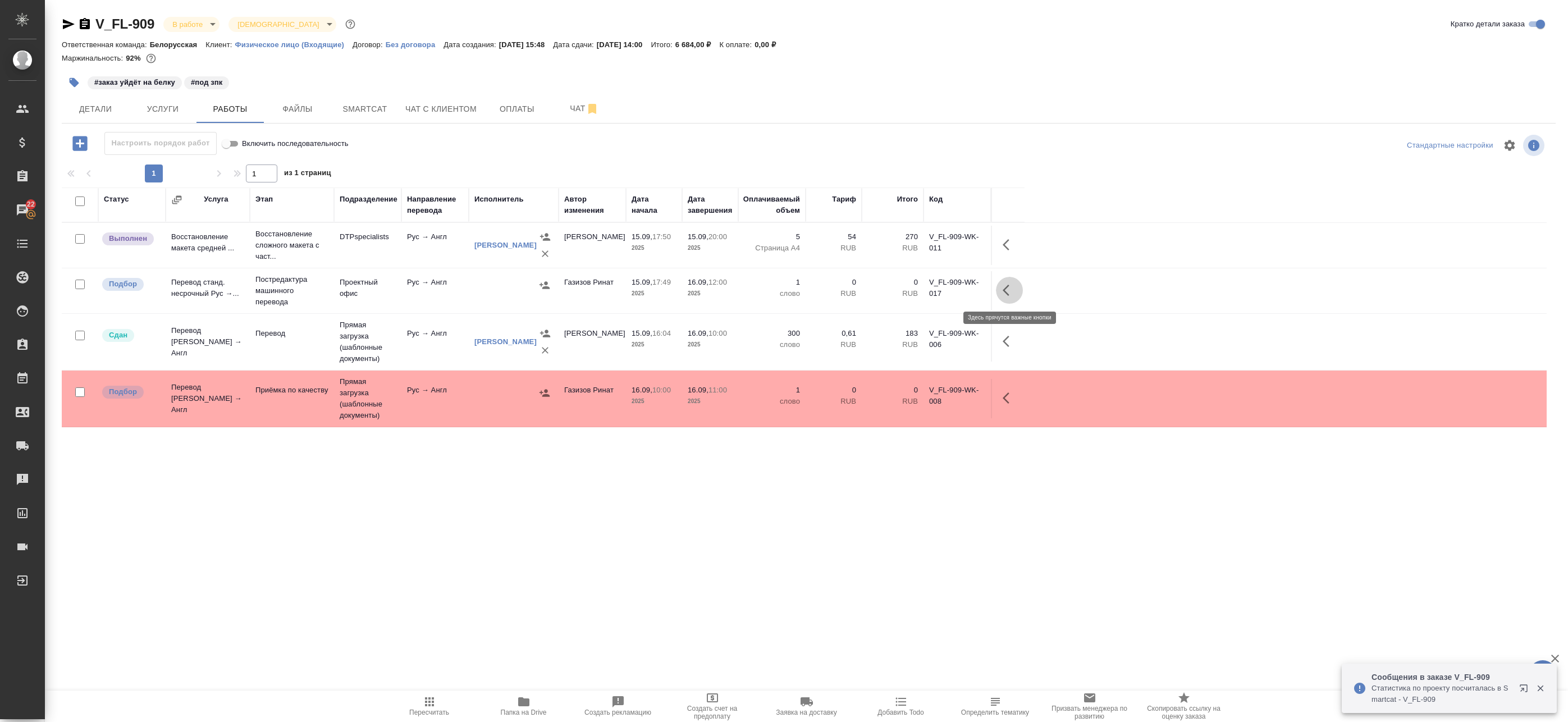
click at [1006, 290] on icon "button" at bounding box center [1009, 290] width 13 height 13
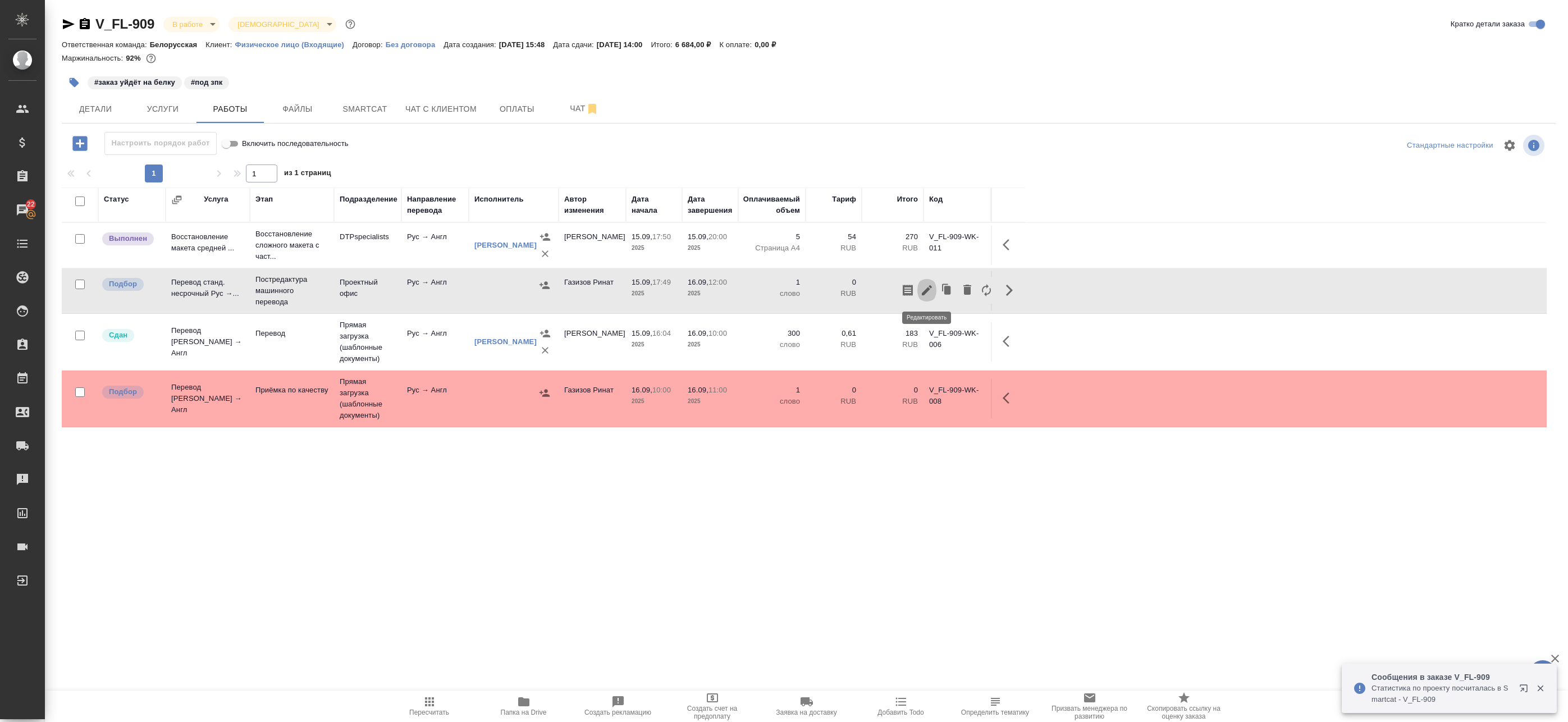
click at [929, 288] on icon "button" at bounding box center [927, 290] width 13 height 13
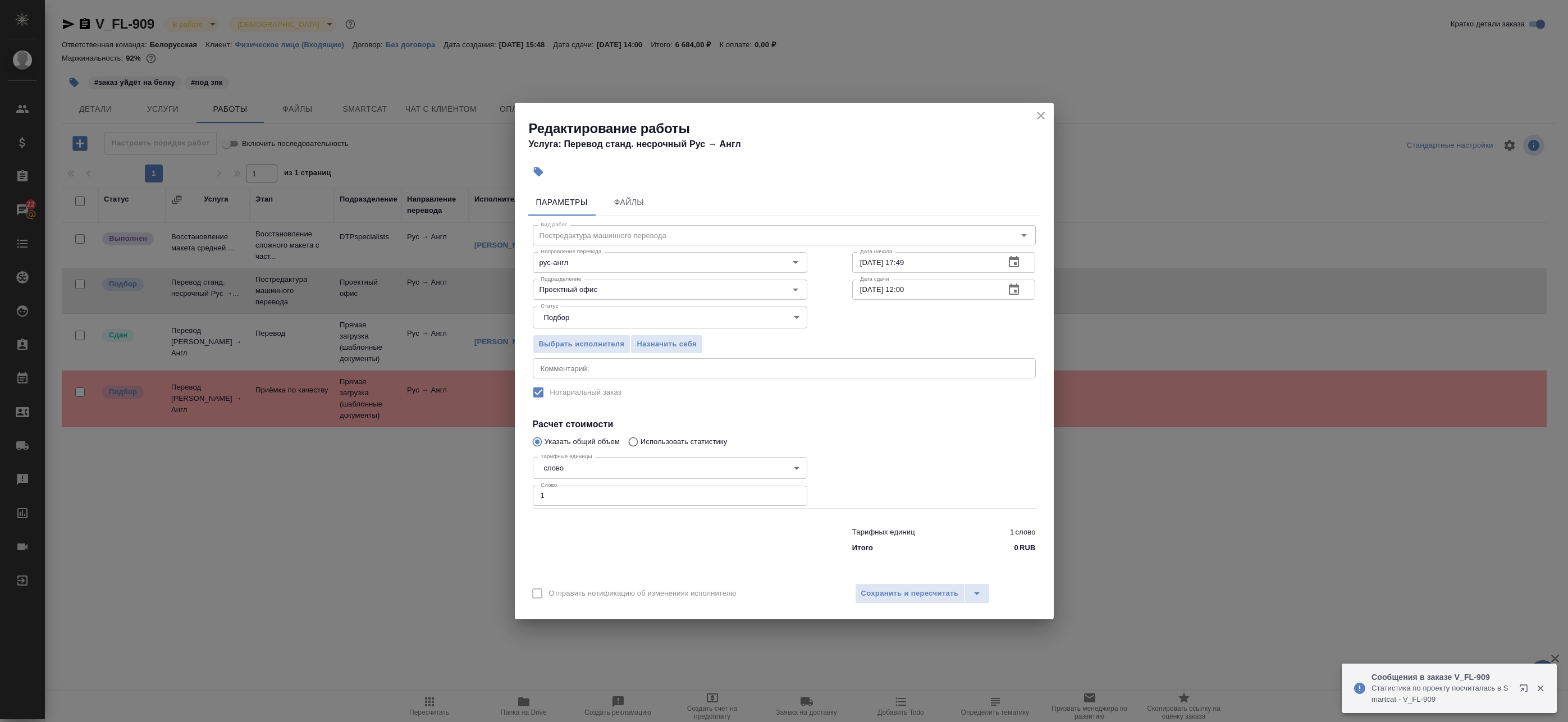
drag, startPoint x: 505, startPoint y: 500, endPoint x: 481, endPoint y: 492, distance: 25.3
click at [481, 492] on div "Редактирование работы Услуга: Перевод станд. несрочный Рус → Англ Параметры Фай…" at bounding box center [784, 361] width 1568 height 722
drag, startPoint x: 542, startPoint y: 497, endPoint x: 474, endPoint y: 496, distance: 68.0
click at [476, 497] on div "Редактирование работы Услуга: Перевод станд. несрочный Рус → Англ Параметры Фай…" at bounding box center [784, 361] width 1568 height 722
paste input "665"
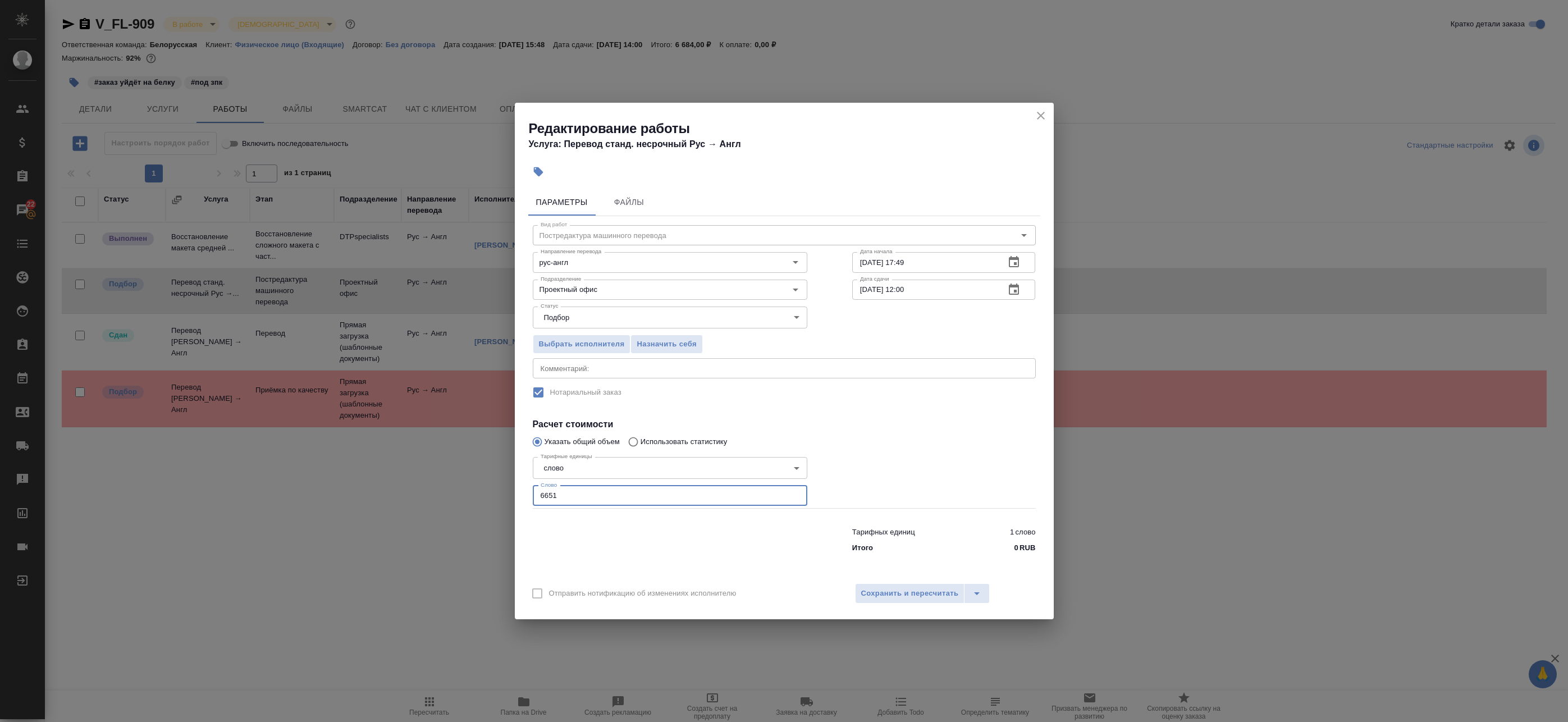
paste input "number"
type input "665"
click at [885, 586] on button "Сохранить и пересчитать" at bounding box center [910, 593] width 110 height 20
click at [887, 590] on span "Сохранить и пересчитать" at bounding box center [910, 594] width 98 height 13
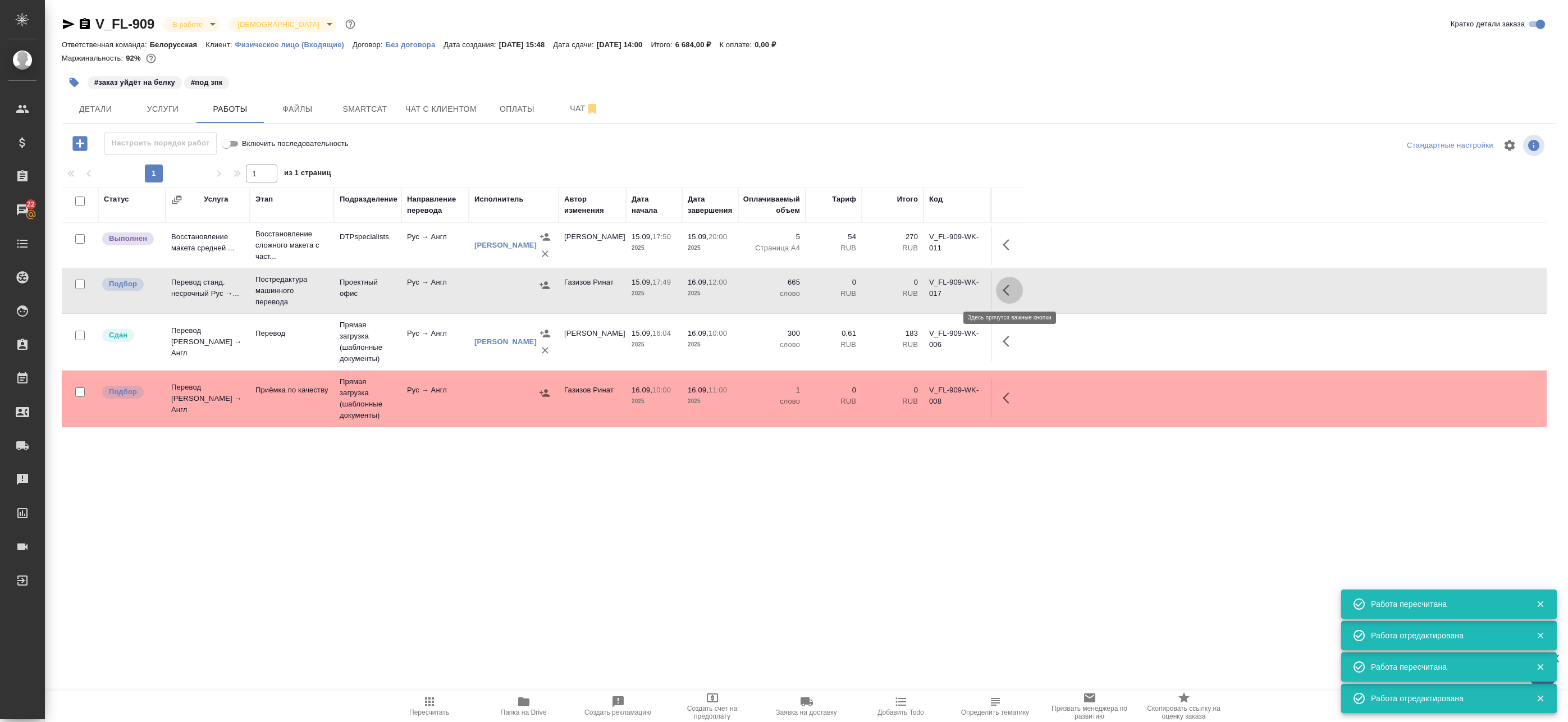
click at [1003, 292] on icon "button" at bounding box center [1009, 290] width 13 height 13
click at [927, 294] on icon "button" at bounding box center [927, 290] width 13 height 13
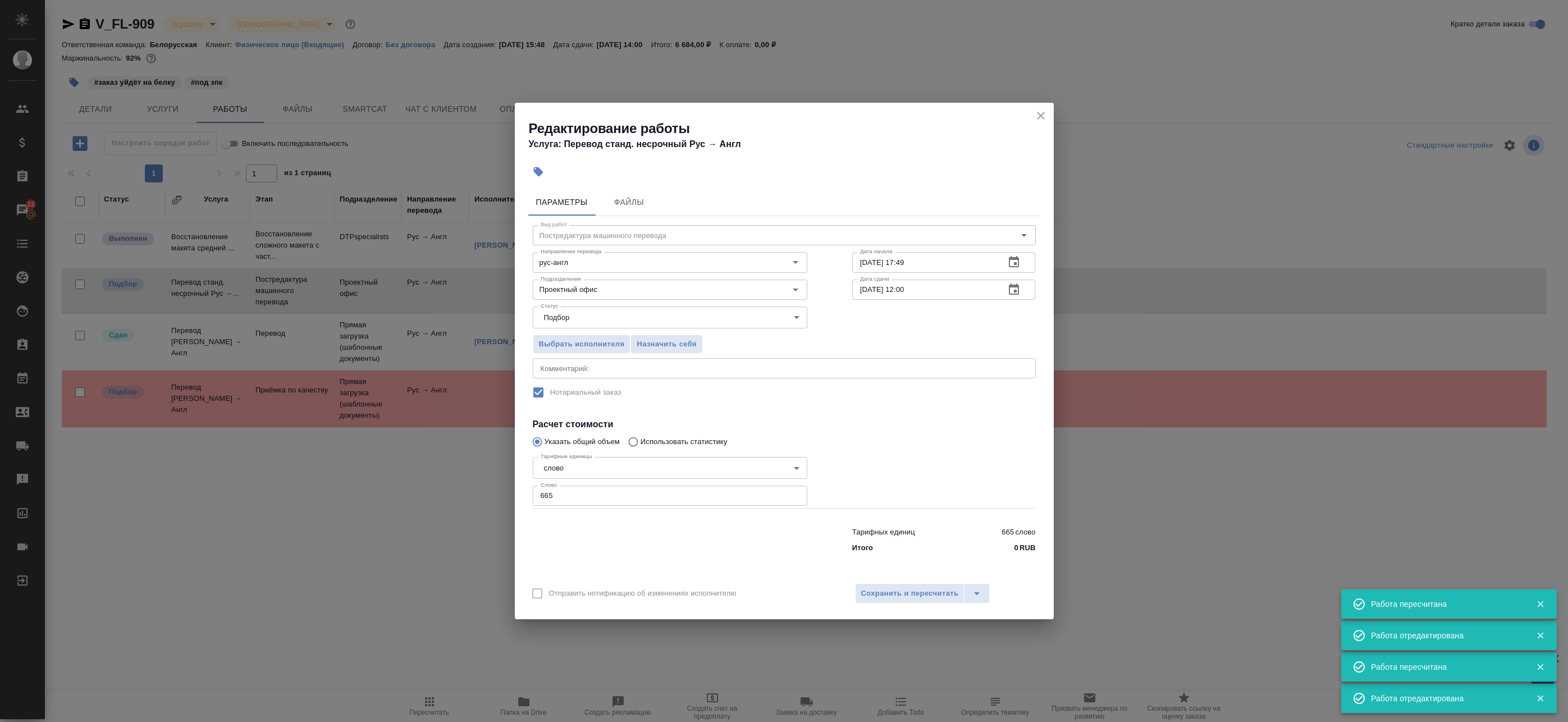
click at [668, 369] on textarea at bounding box center [784, 368] width 488 height 8
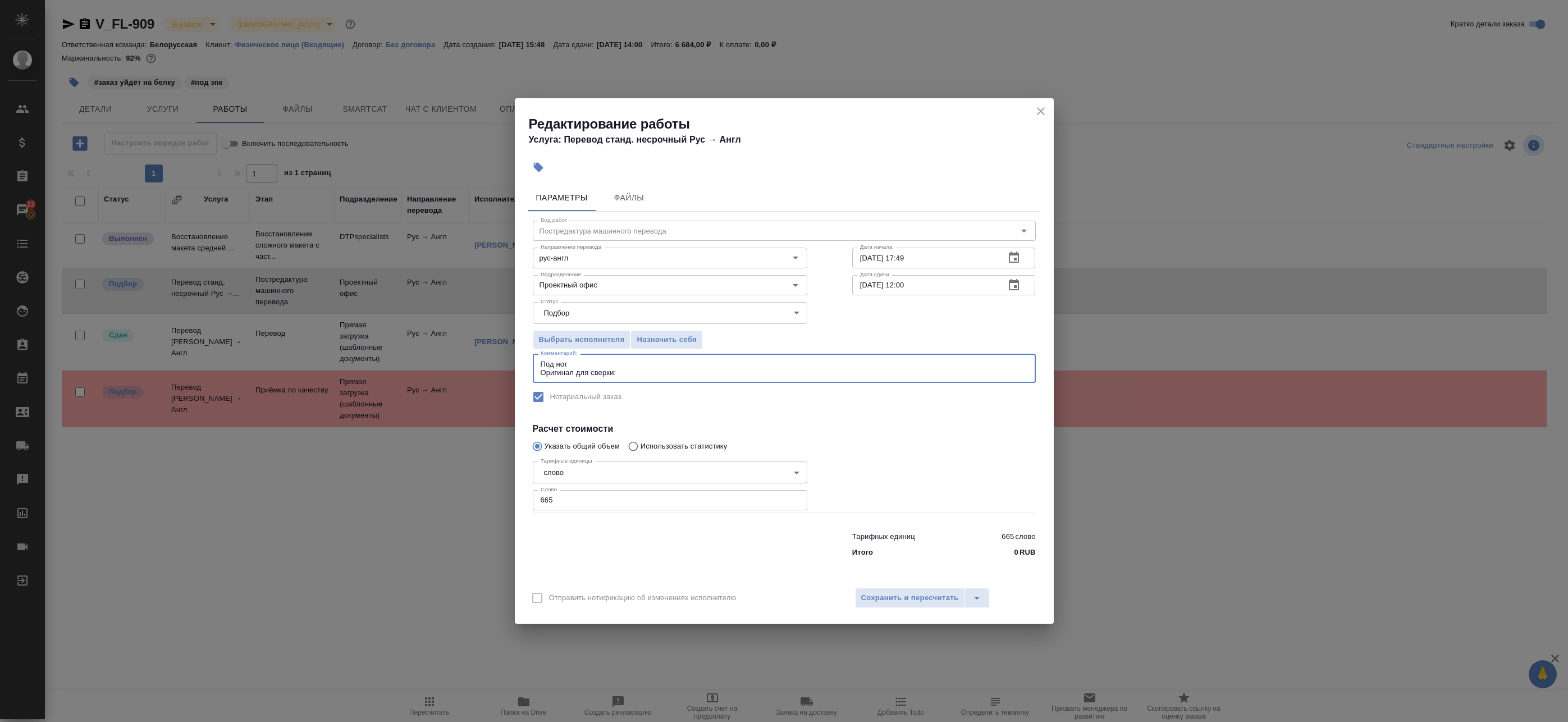
type textarea "Под нот Оригинал для сверки:"
click at [920, 616] on div "Отправить нотификацию об изменениях исполнителю Сохранить и пересчитать" at bounding box center [784, 602] width 539 height 43
click at [918, 600] on span "Сохранить и пересчитать" at bounding box center [910, 598] width 98 height 13
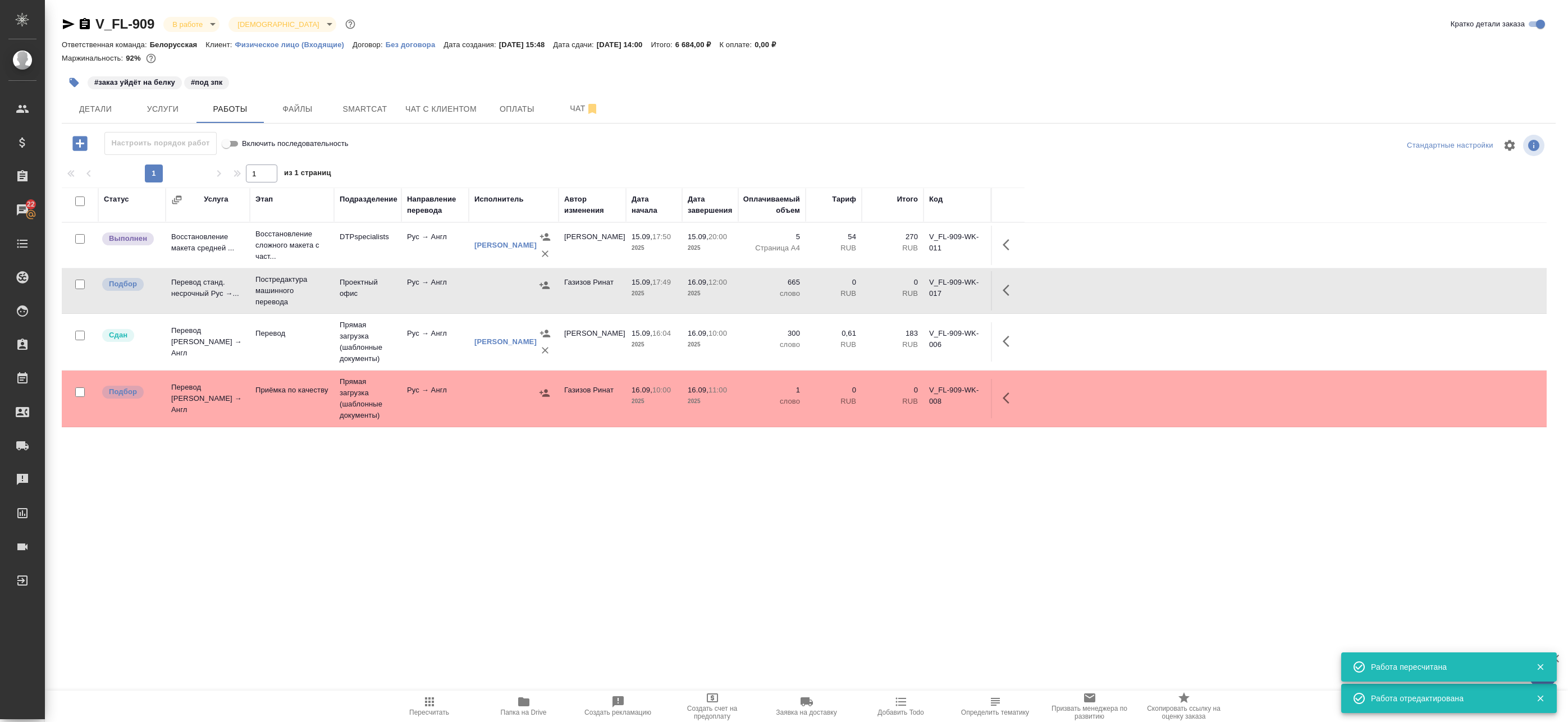
click at [516, 703] on span "Папка на Drive" at bounding box center [524, 706] width 81 height 21
click at [1011, 292] on icon "button" at bounding box center [1009, 290] width 13 height 13
click at [928, 287] on icon "button" at bounding box center [927, 290] width 13 height 13
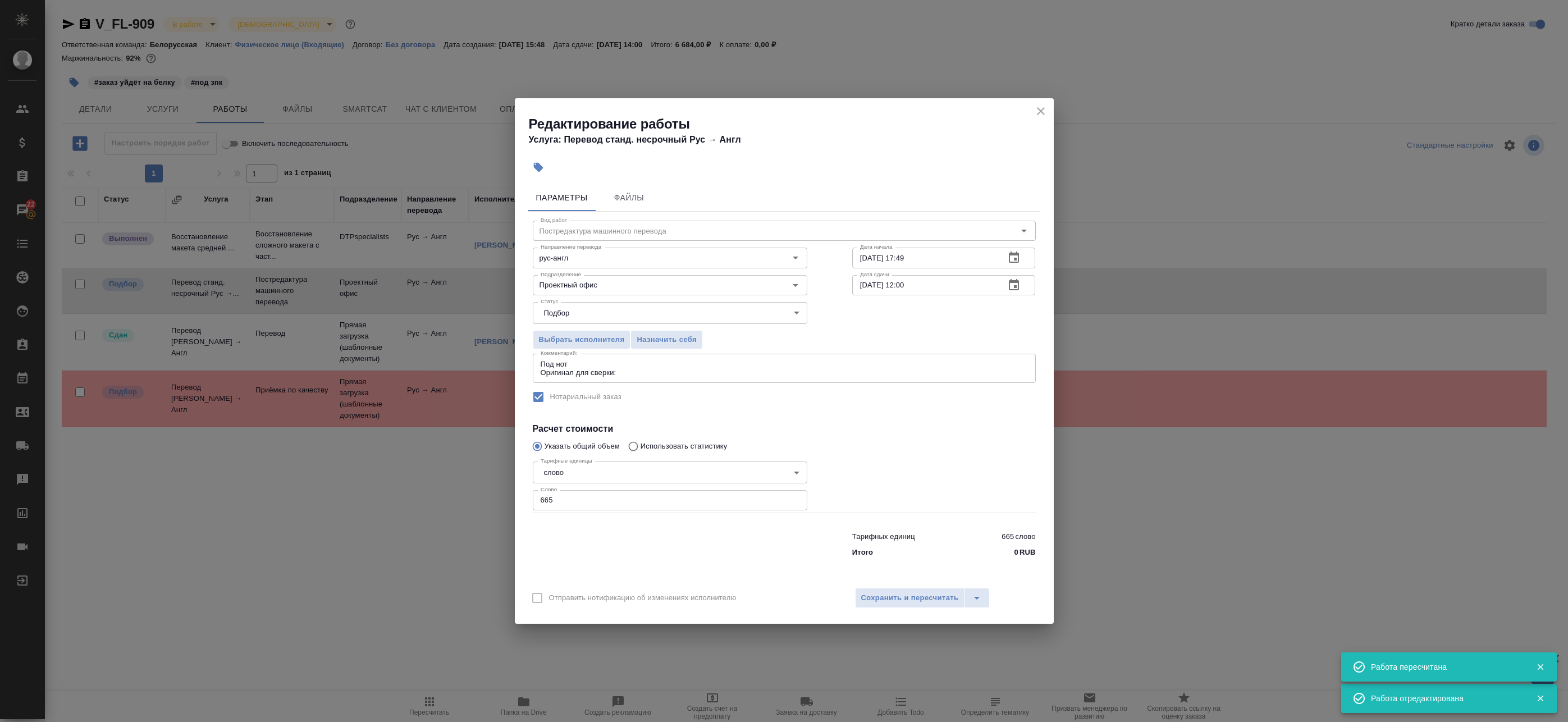
click at [712, 375] on textarea "Под нот Оригинал для сверки:" at bounding box center [784, 369] width 488 height 18
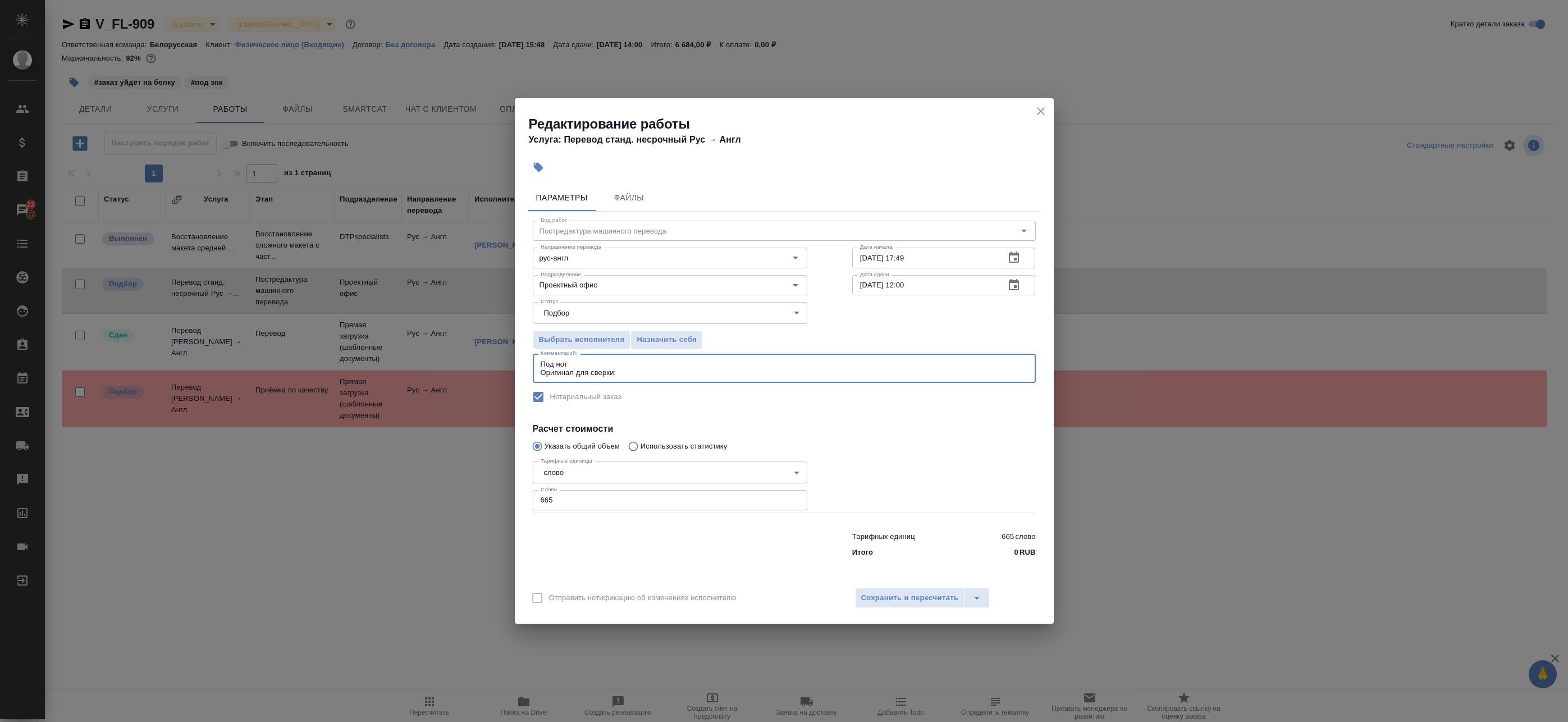
paste textarea "https://drive.awatera.com/s/PAPRN2yswznLsos"
type textarea "Под нот Оригинал для сверки:https://drive.awatera.com/s/PAPRN2yswznLsos"
click at [895, 601] on span "Сохранить и пересчитать" at bounding box center [910, 598] width 98 height 13
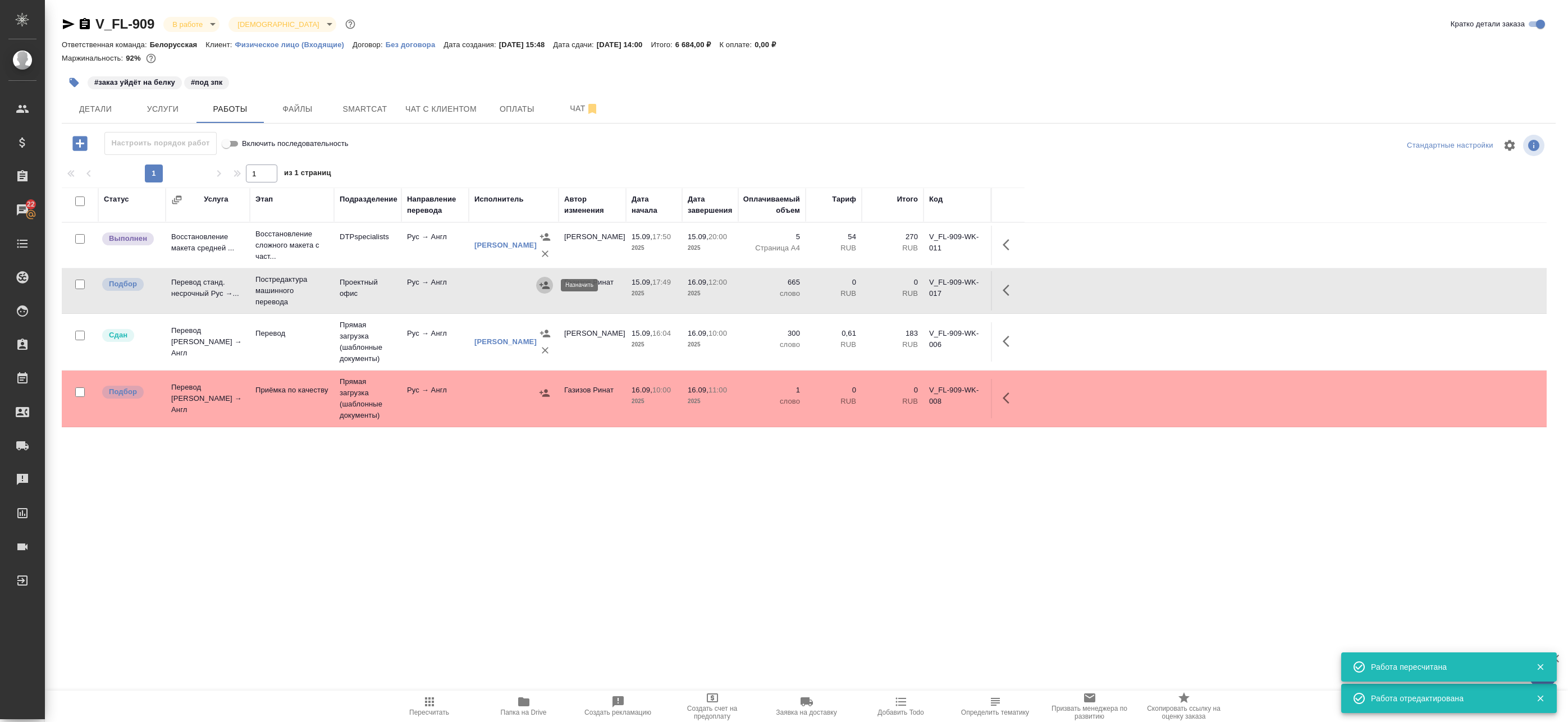
click at [546, 284] on icon "button" at bounding box center [545, 285] width 10 height 7
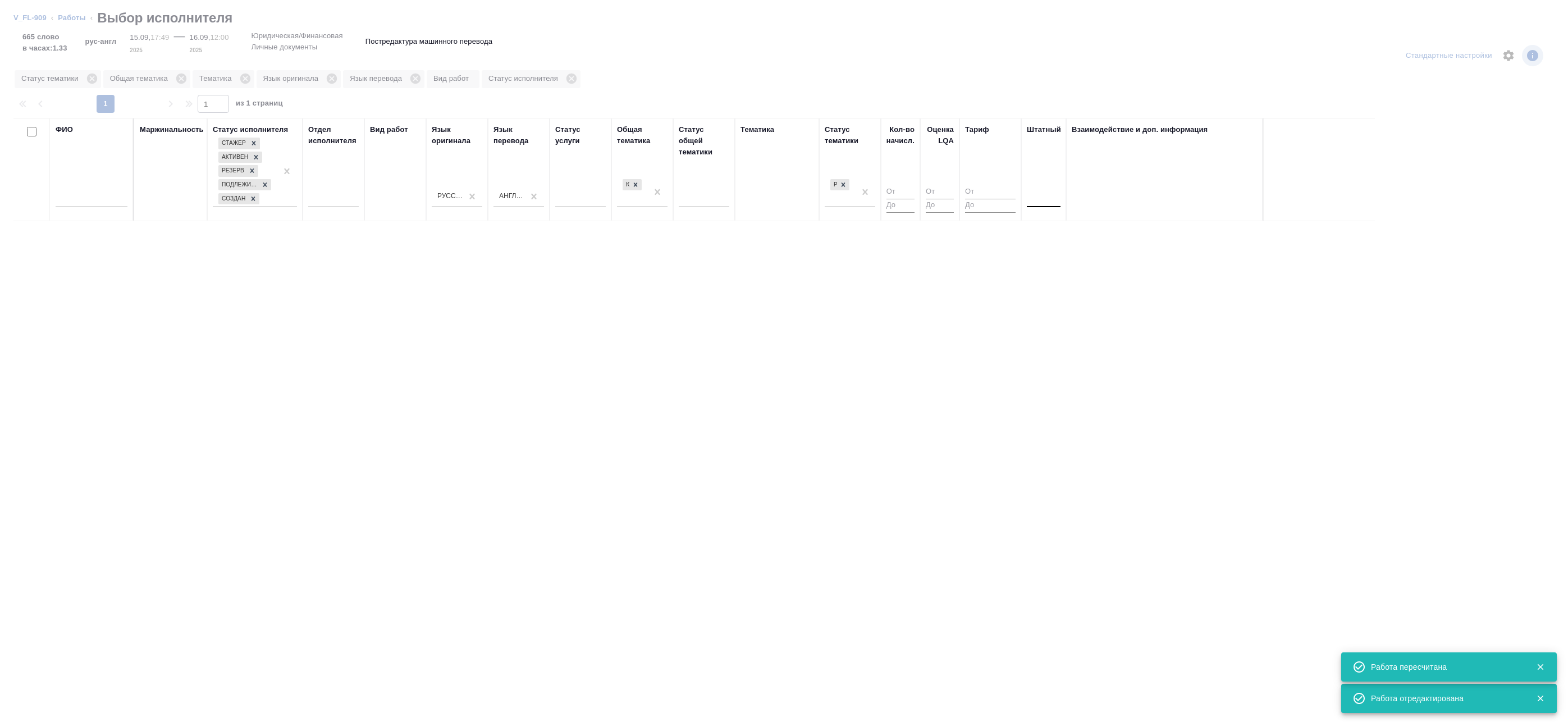
click at [1051, 200] on div at bounding box center [1044, 196] width 34 height 16
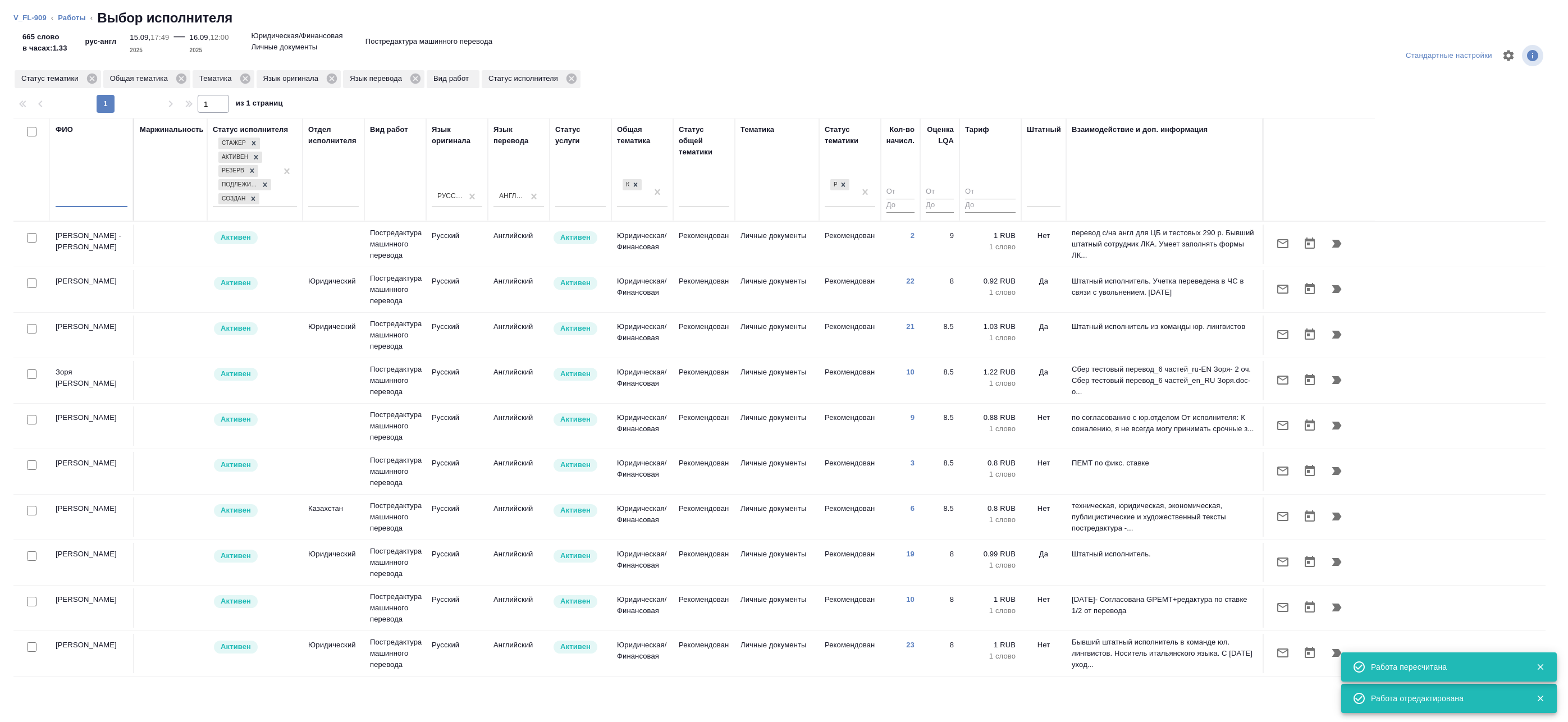
click at [86, 203] on input "text" at bounding box center [91, 200] width 72 height 14
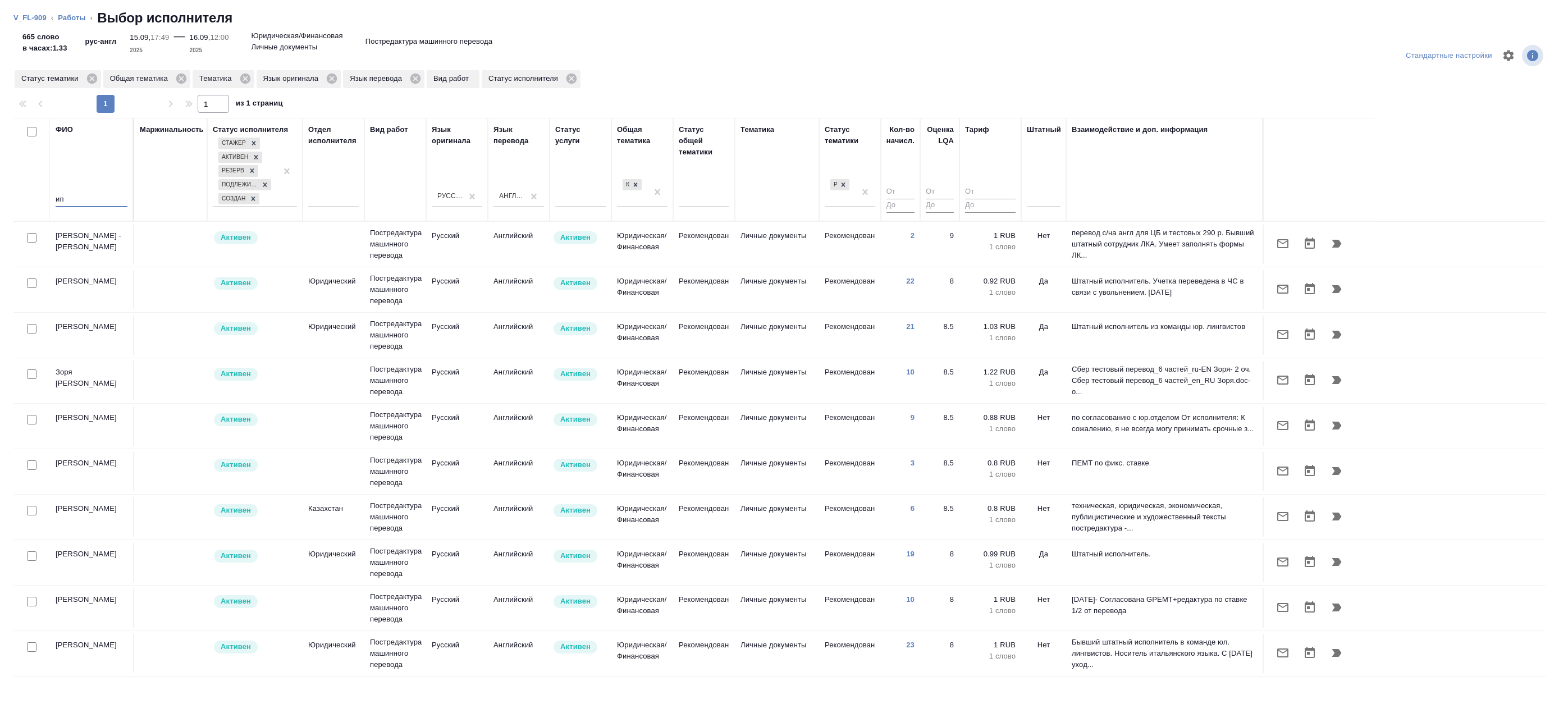
type input "и"
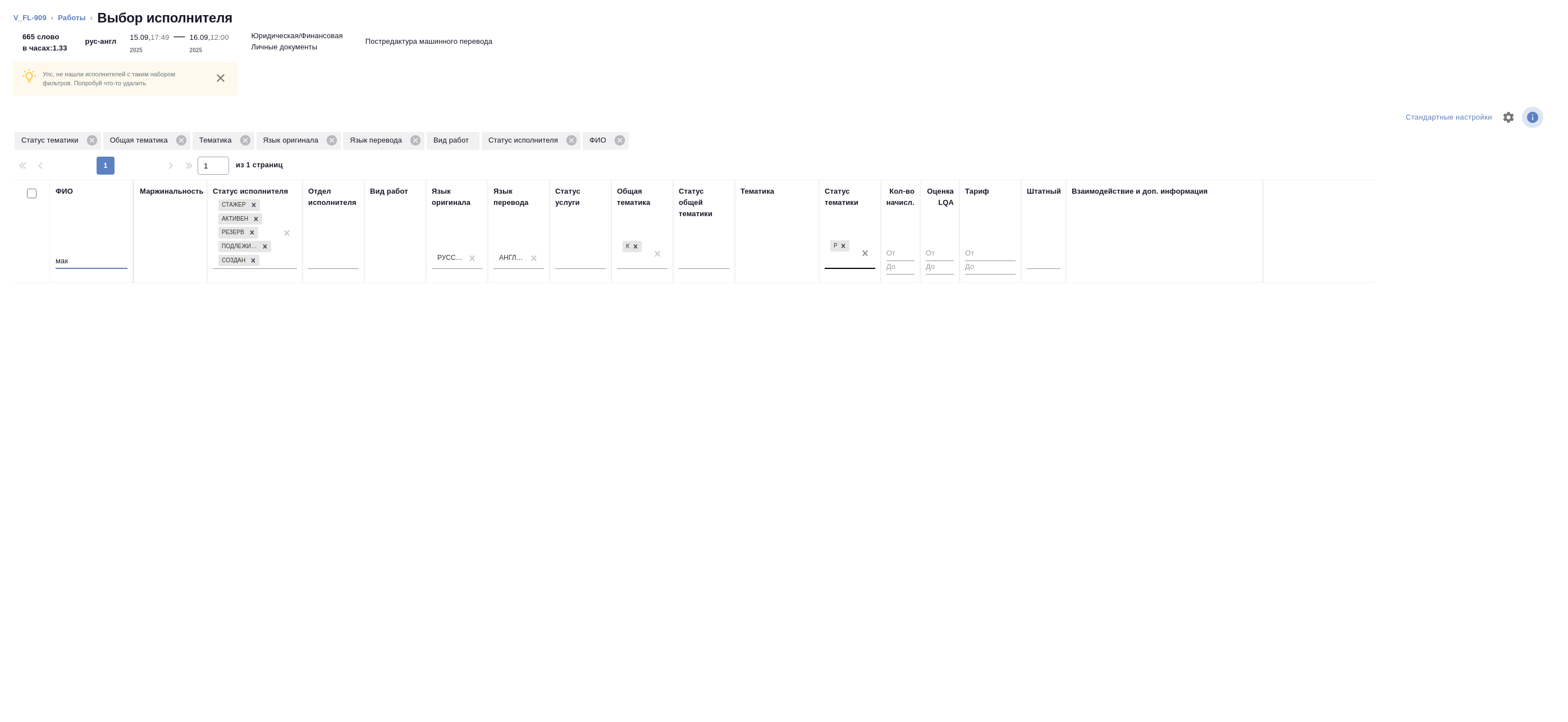
type input "мак"
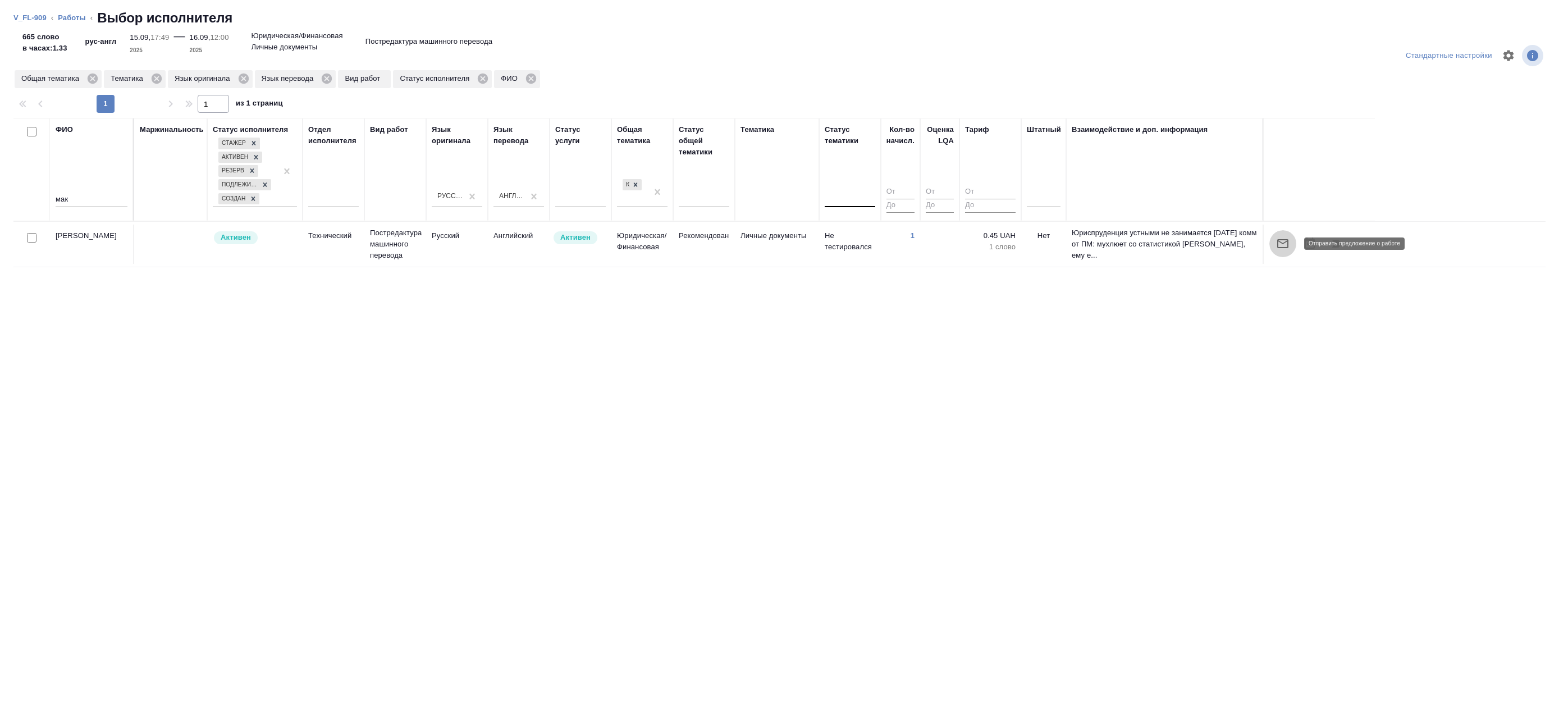
click at [1282, 242] on icon "button" at bounding box center [1283, 244] width 13 height 13
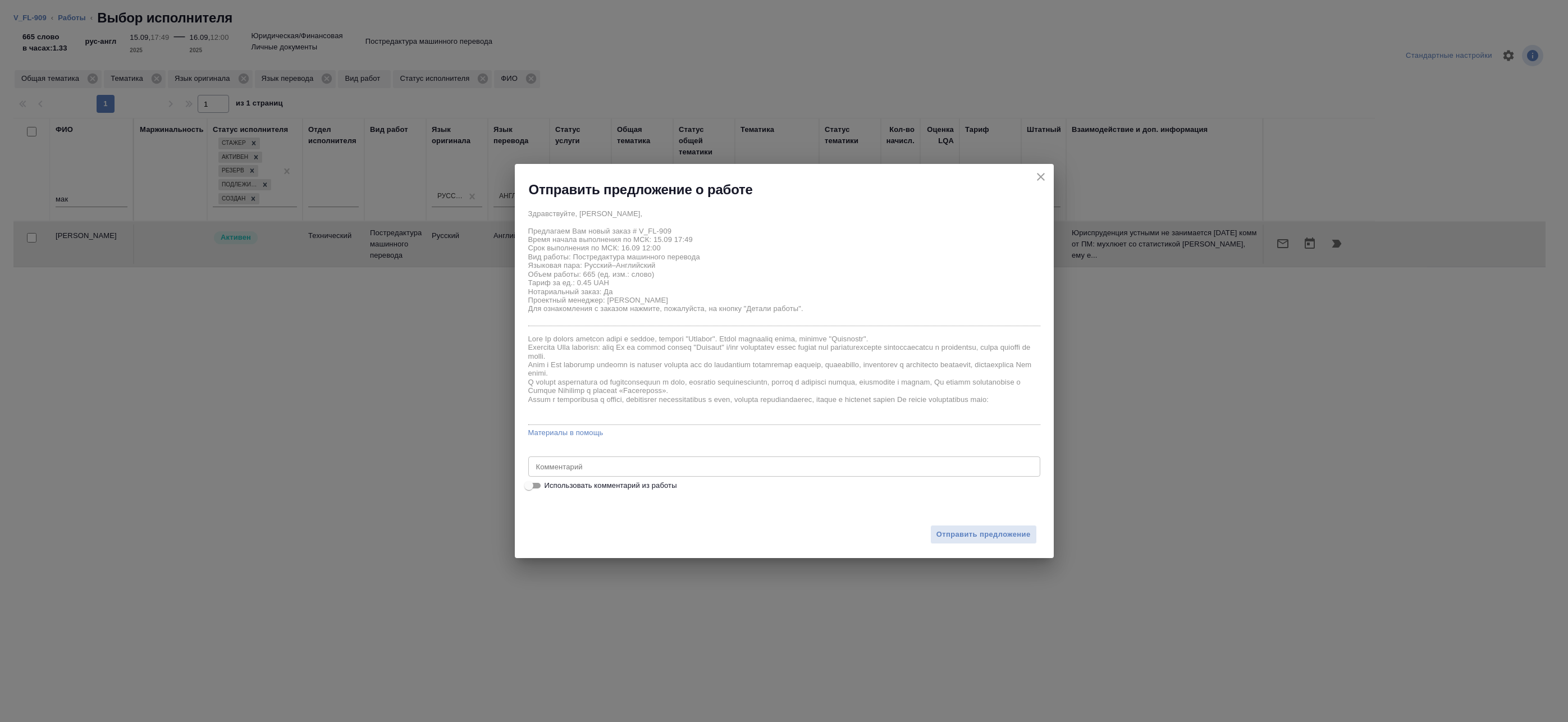
click at [588, 483] on span "Использовать комментарий из работы" at bounding box center [611, 486] width 133 height 11
click at [549, 483] on input "Использовать комментарий из работы" at bounding box center [529, 486] width 41 height 13
checkbox input "true"
type textarea "Под нот Оригинал для сверки:https://drive.awatera.com/s/PAPRN2yswznLsos"
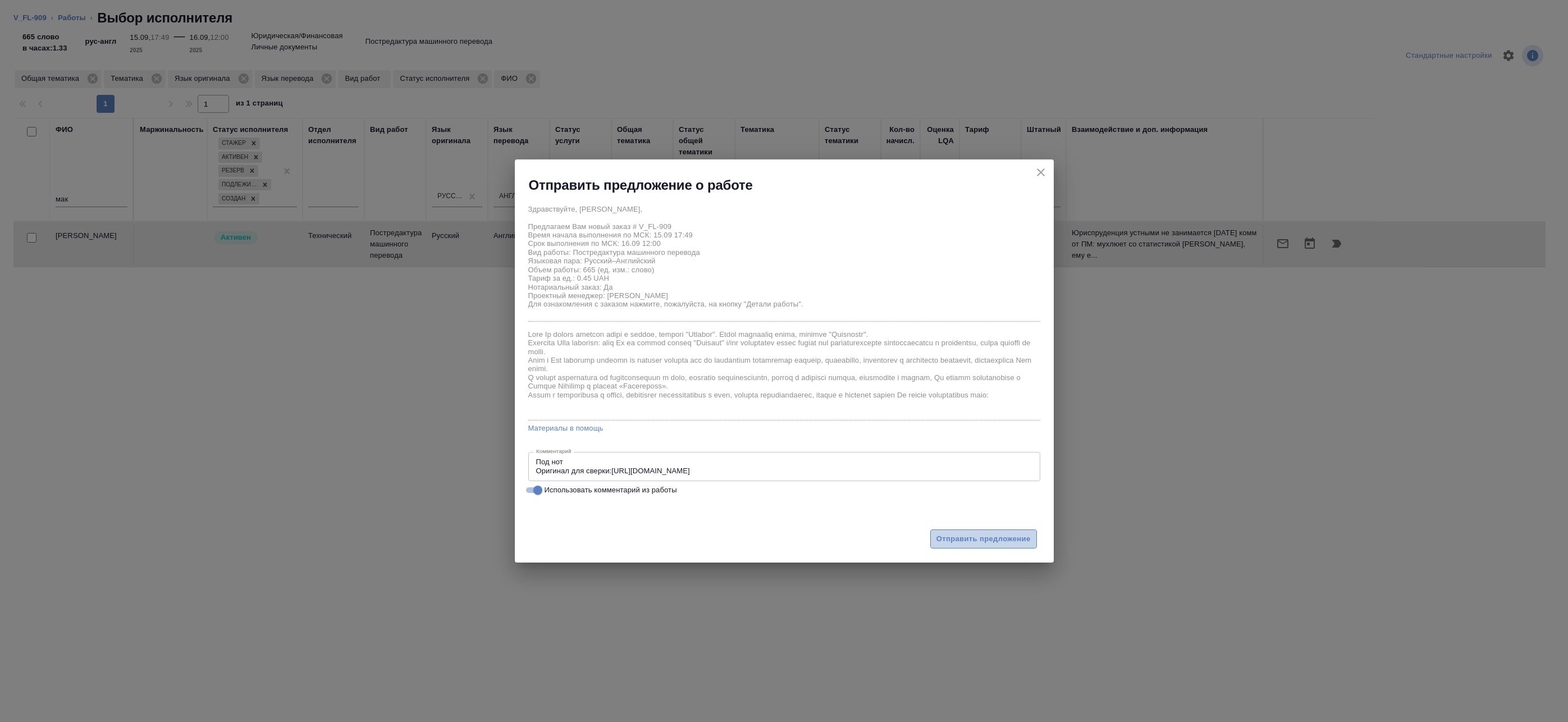
click at [955, 538] on span "Отправить предложение" at bounding box center [984, 539] width 94 height 13
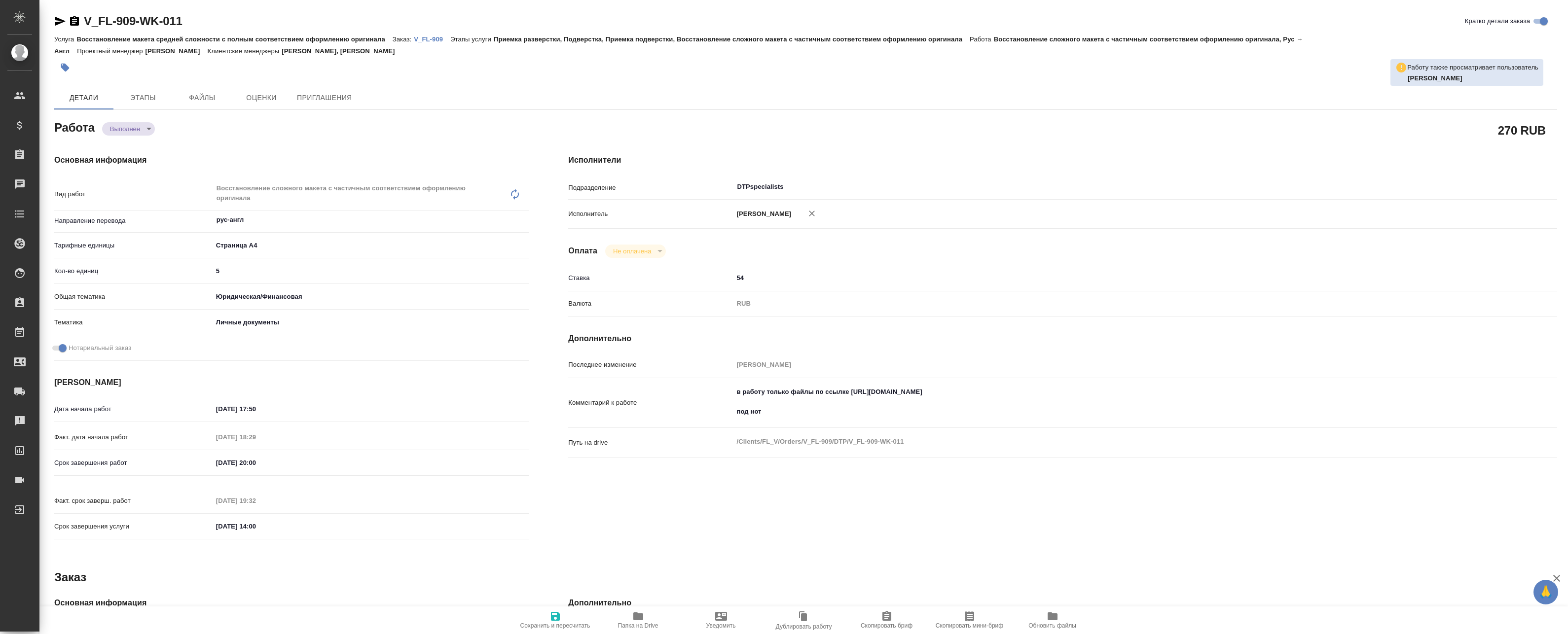
type textarea "x"
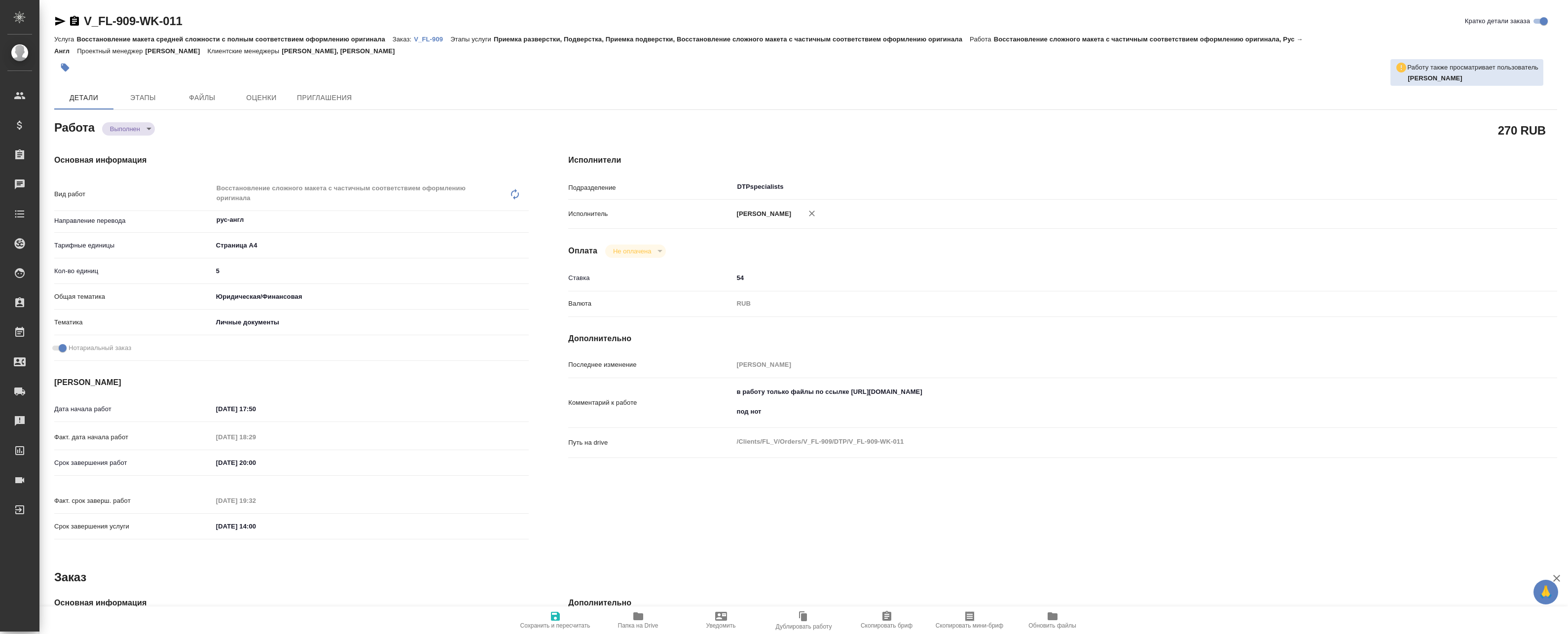
type textarea "x"
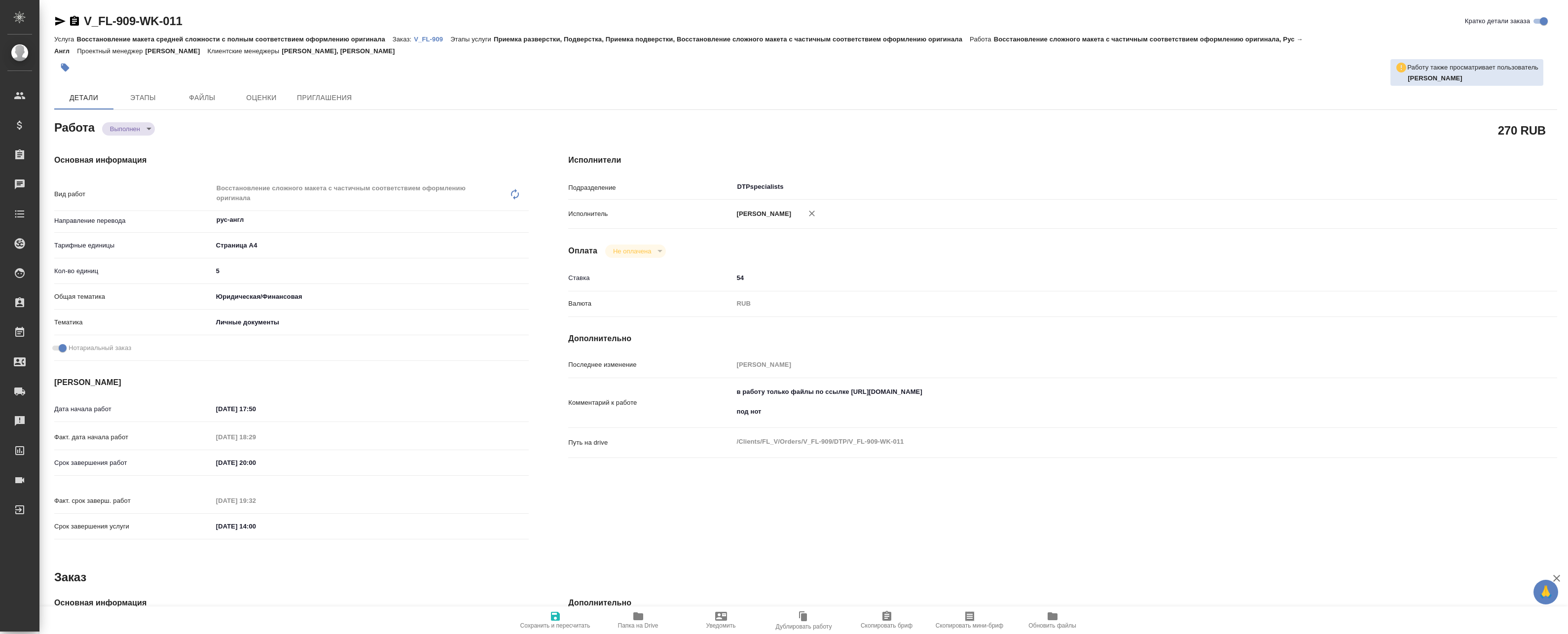
type textarea "x"
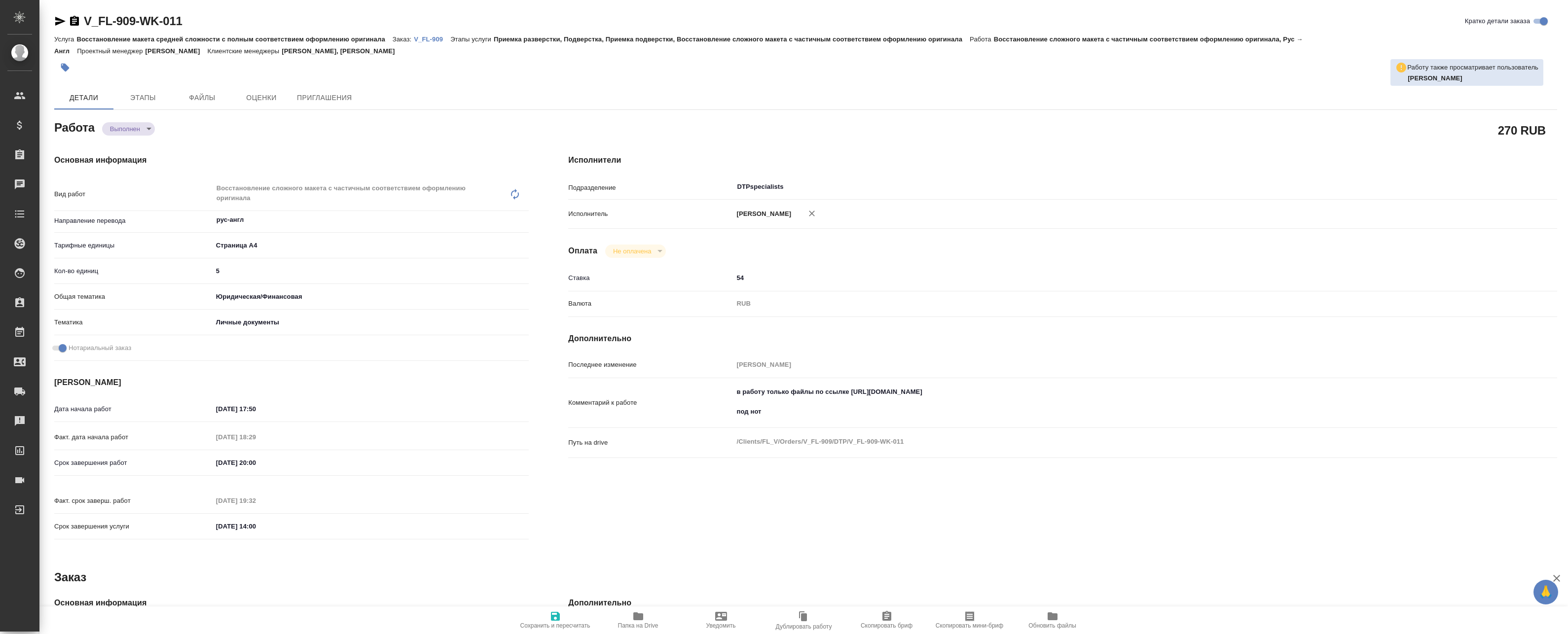
type textarea "x"
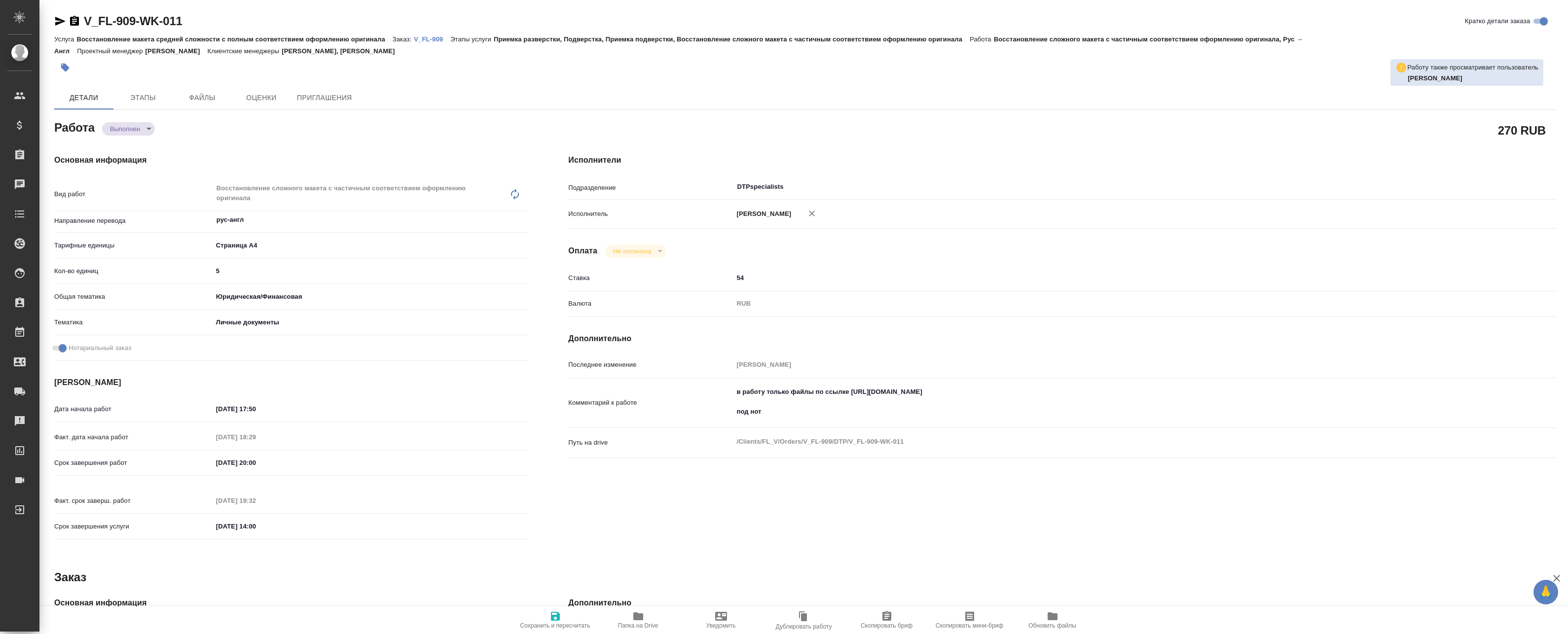
type textarea "x"
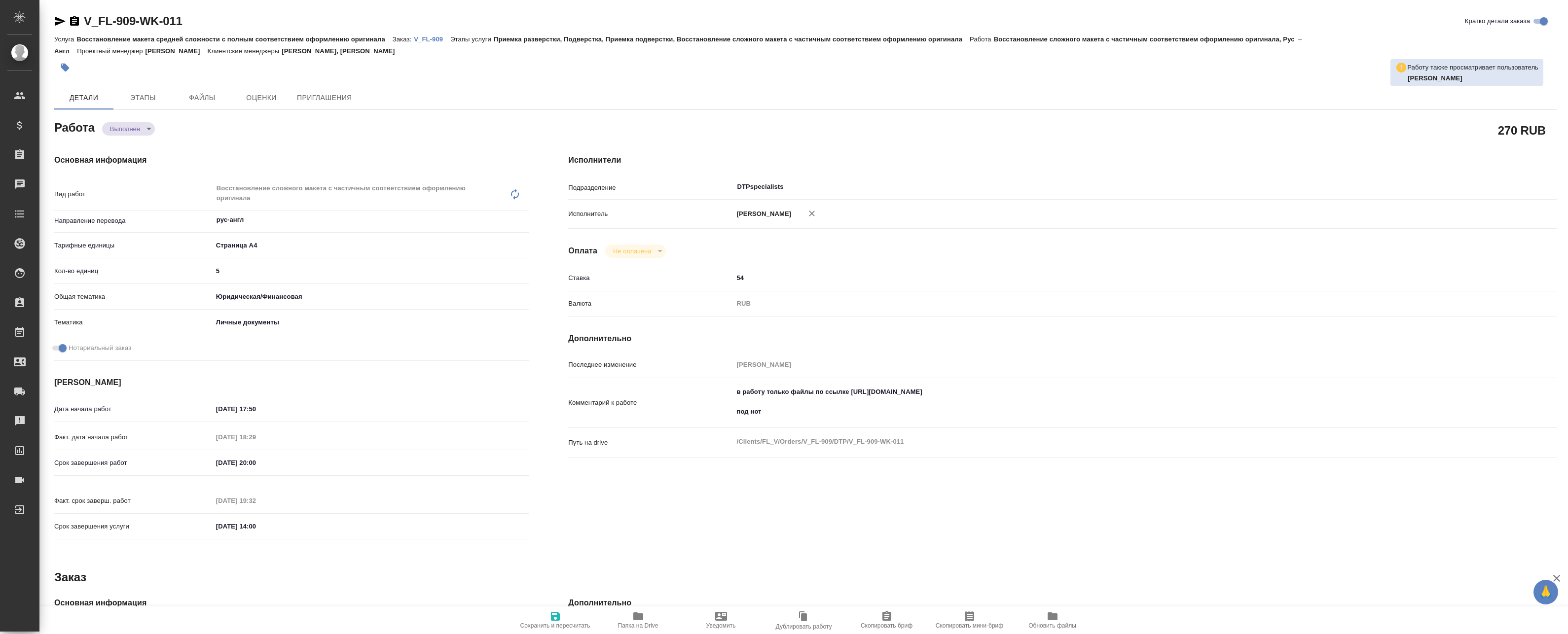
type textarea "x"
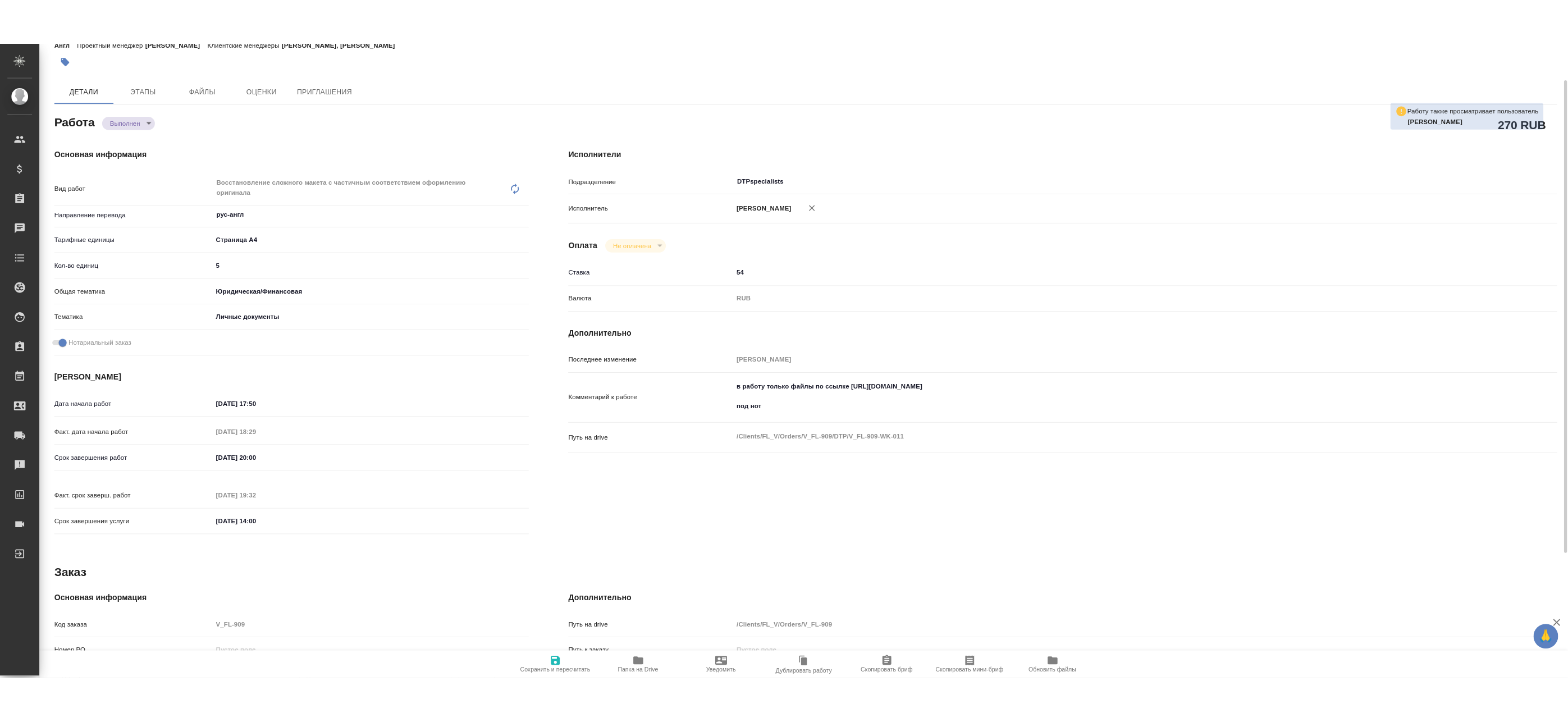
scroll to position [112, 0]
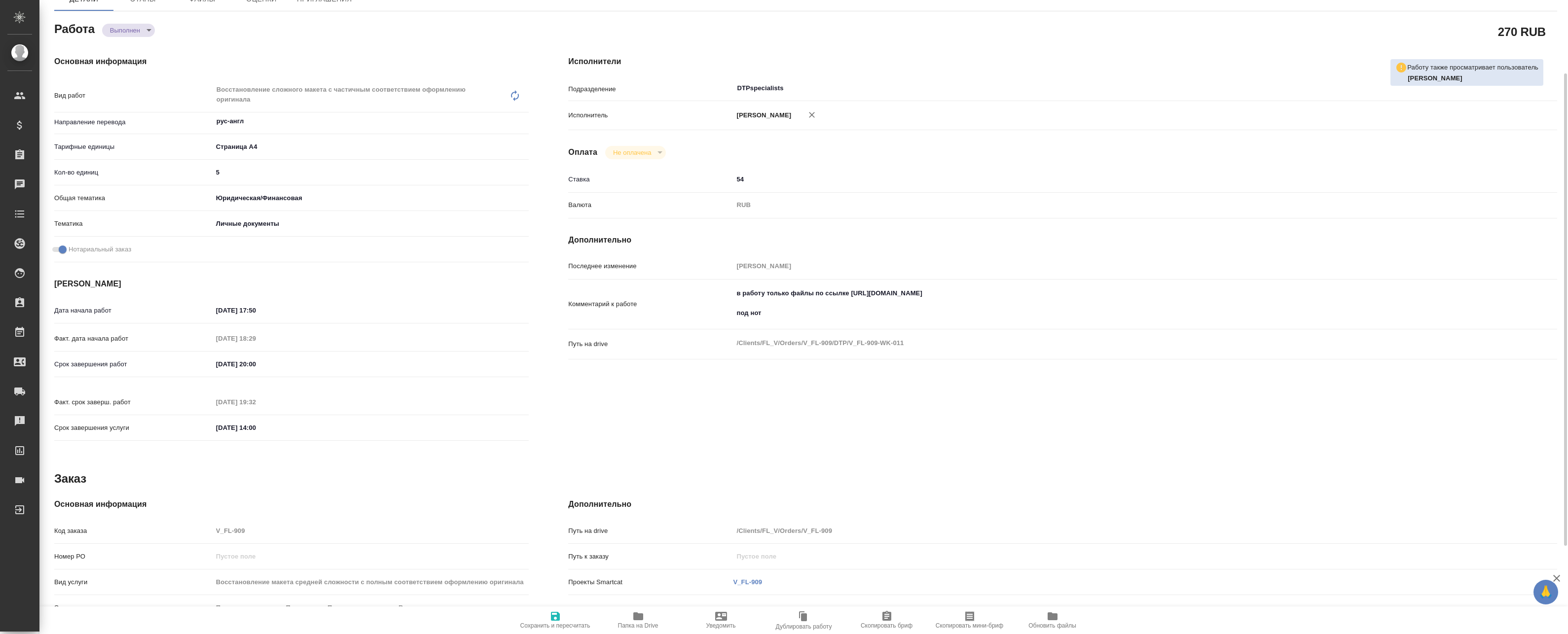
click at [641, 617] on icon "button" at bounding box center [638, 617] width 10 height 8
type textarea "x"
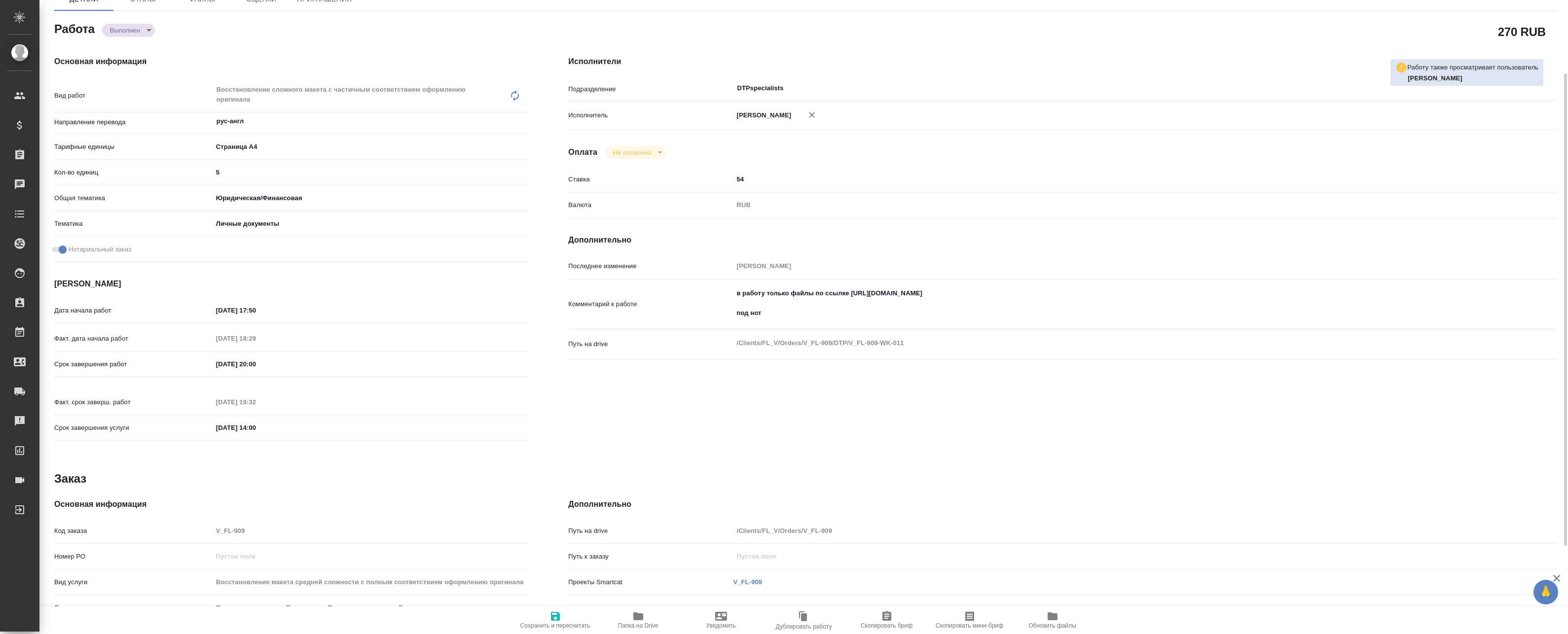
type textarea "x"
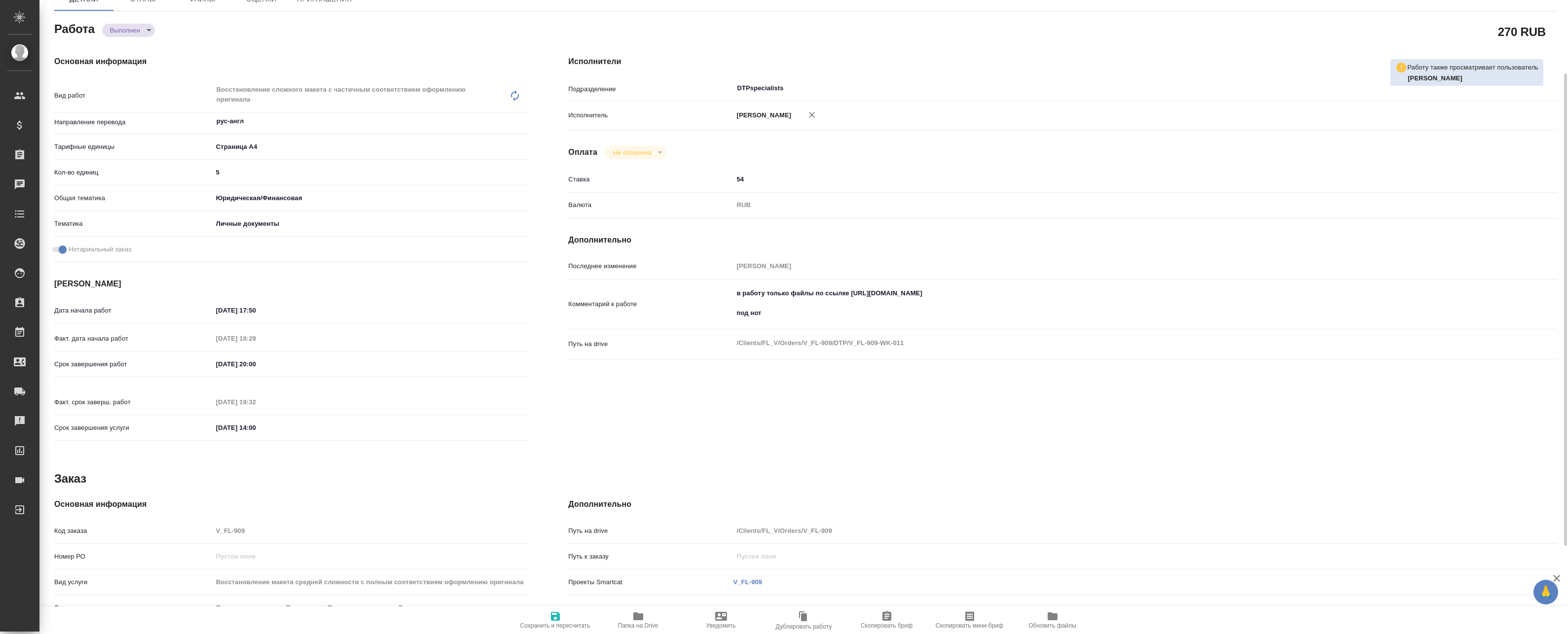
type textarea "x"
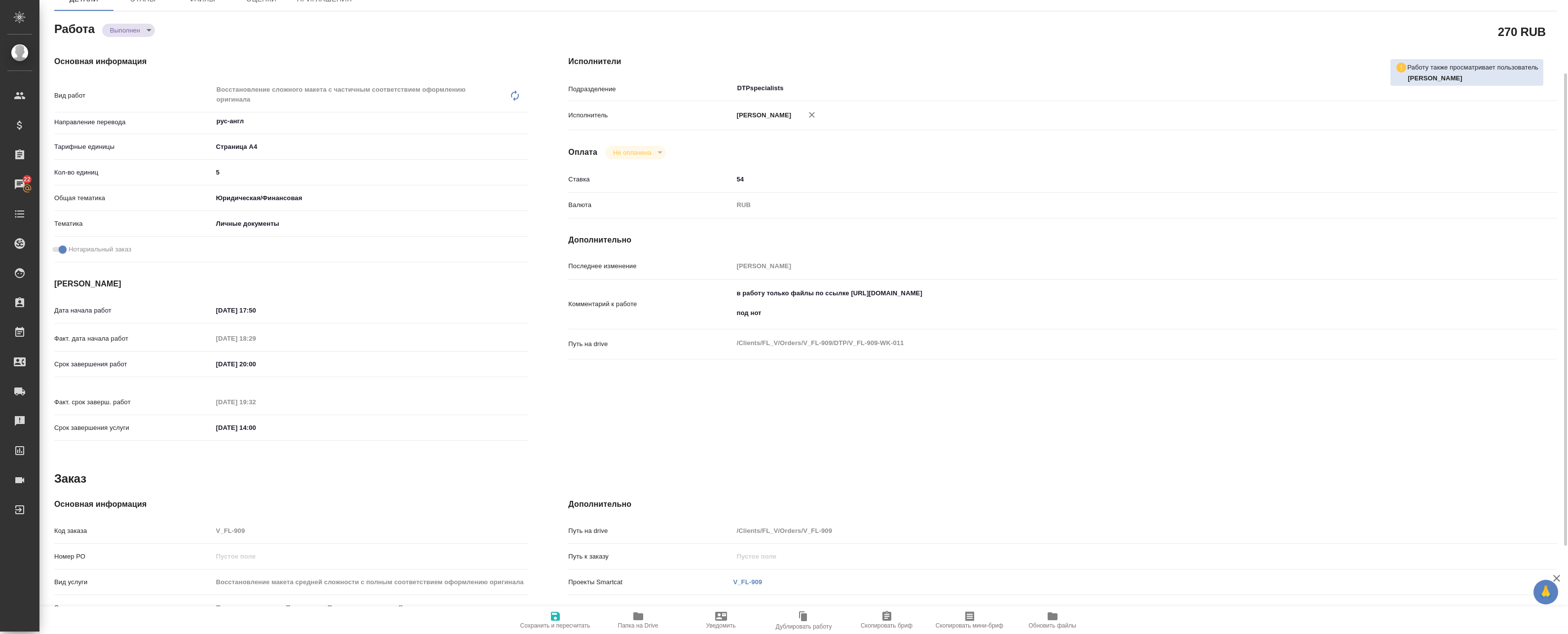
type textarea "x"
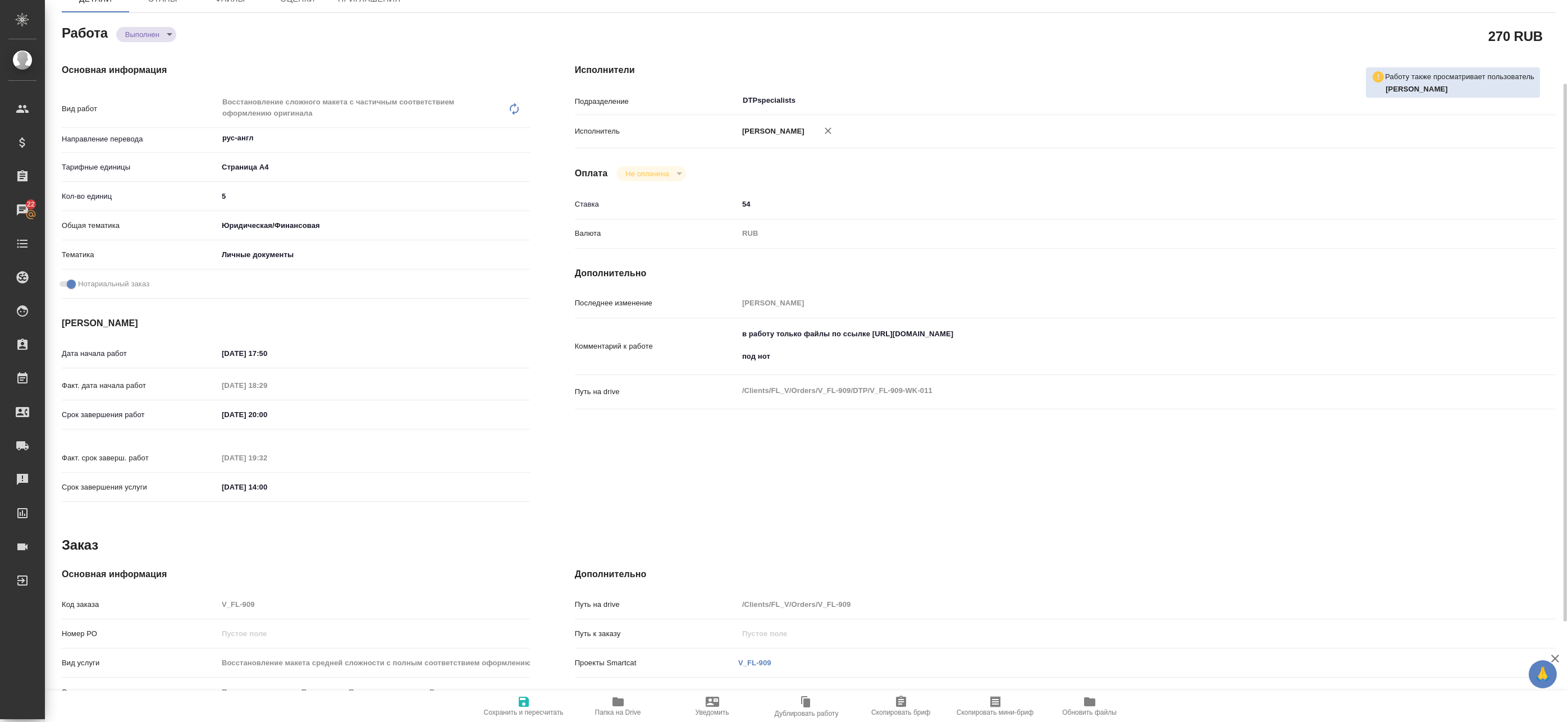
type textarea "x"
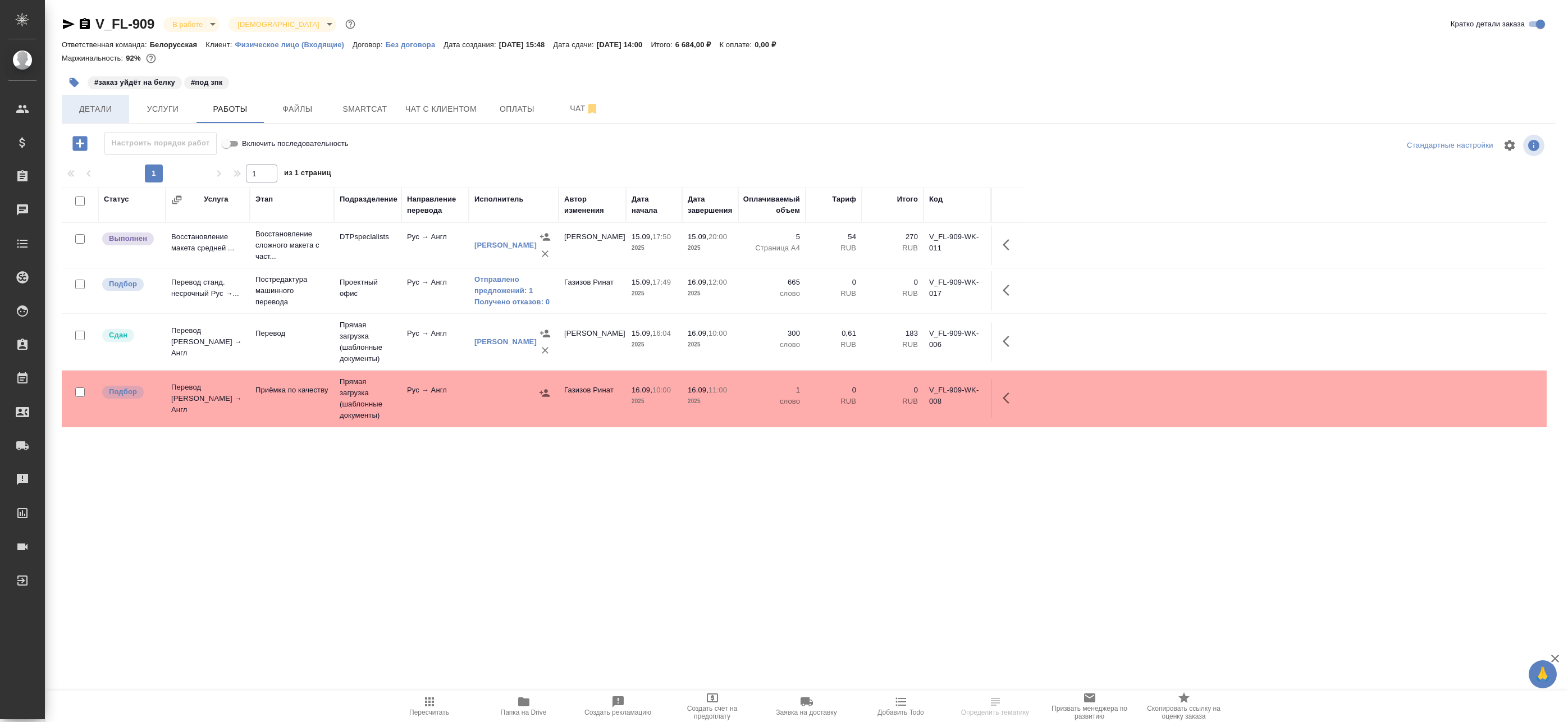
click at [77, 110] on span "Детали" at bounding box center [95, 109] width 54 height 14
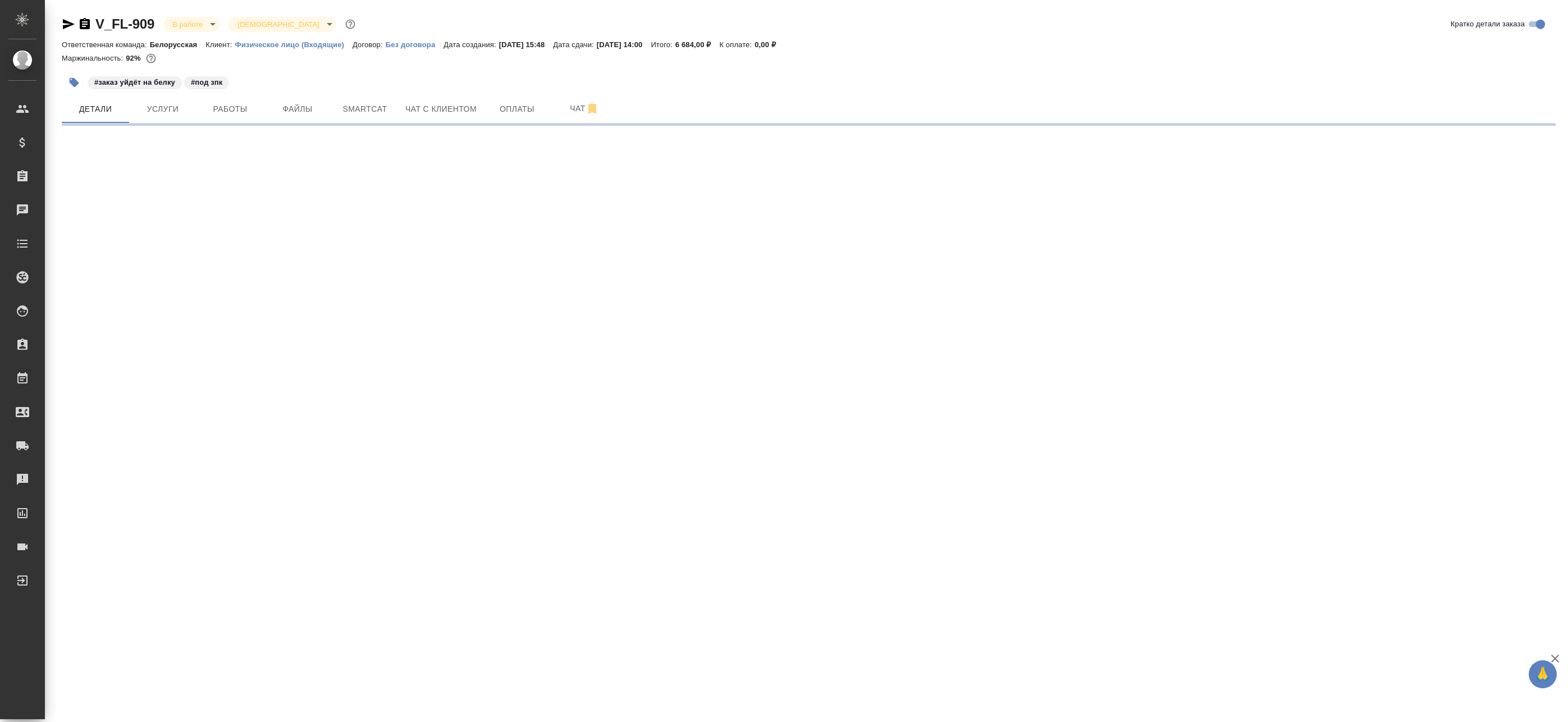
select select "RU"
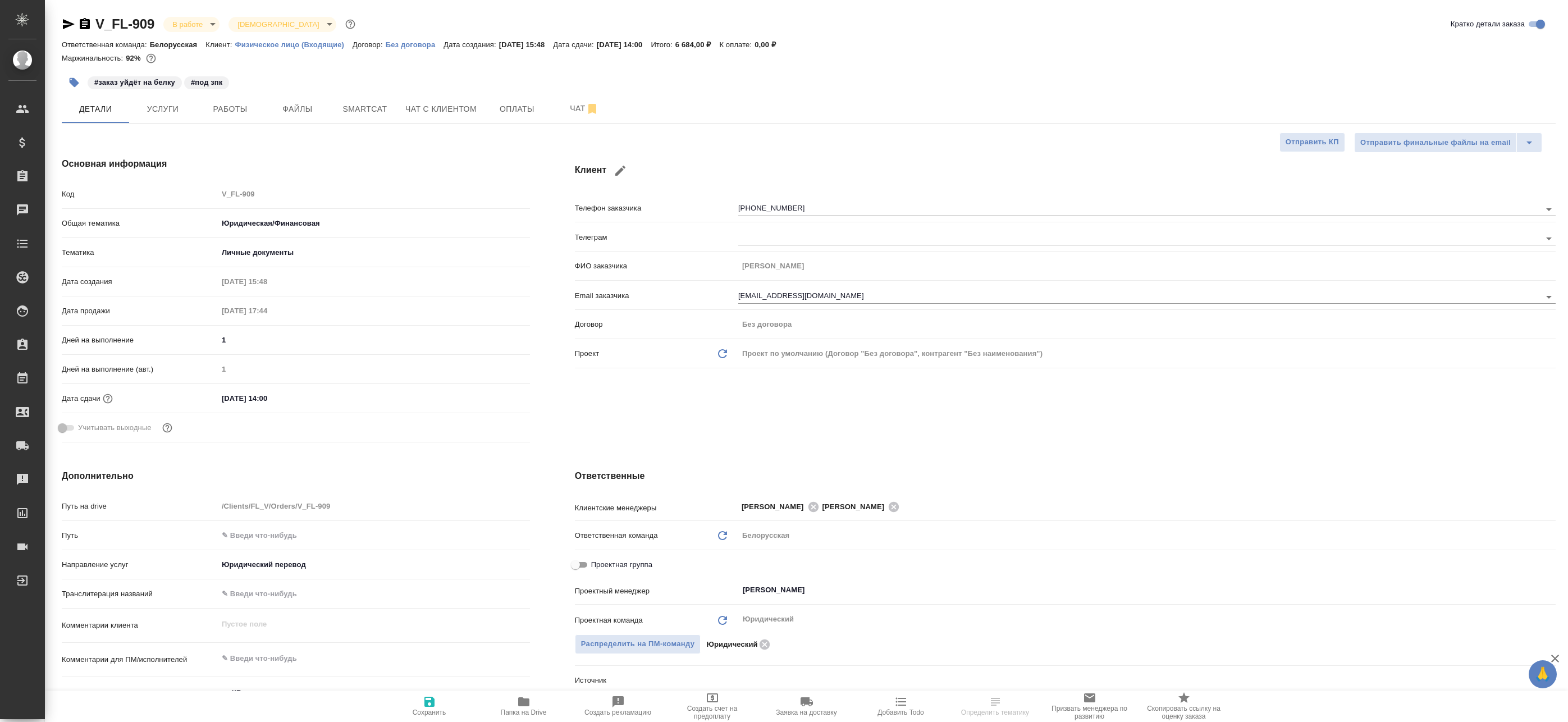
type textarea "x"
click at [245, 113] on span "Работы" at bounding box center [230, 109] width 54 height 14
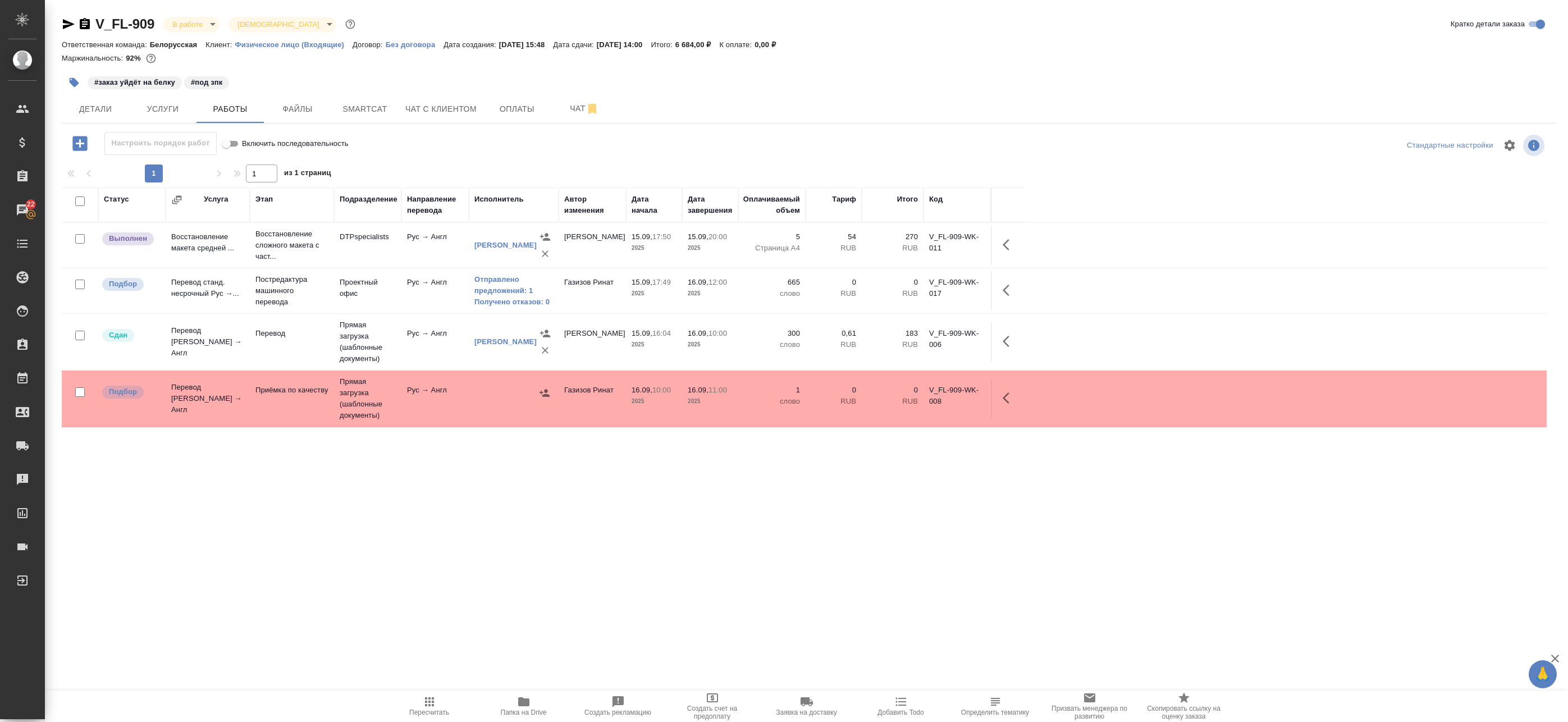
click at [83, 144] on icon "button" at bounding box center [80, 143] width 15 height 15
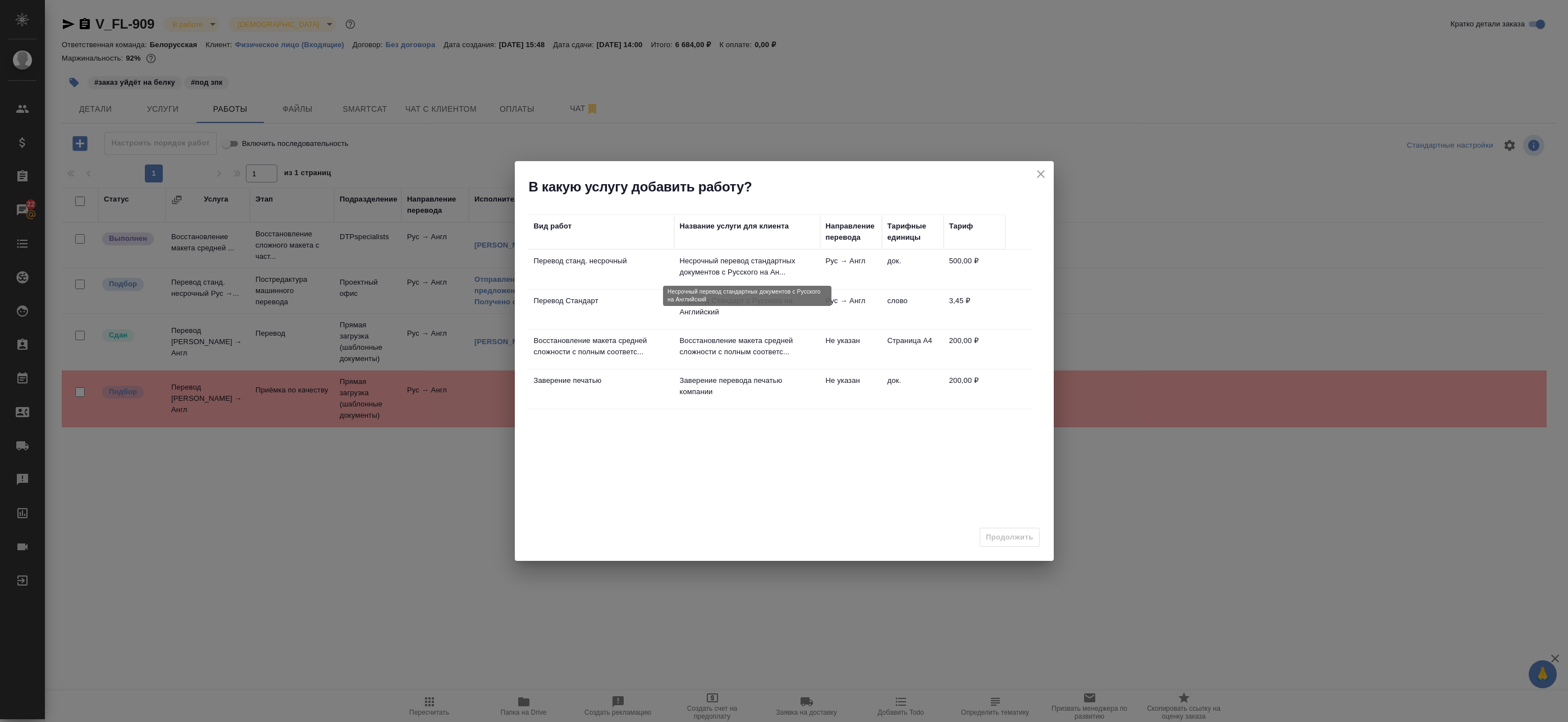
click at [723, 276] on p "Несрочный перевод стандартных документов c Русского на Ан..." at bounding box center [747, 267] width 135 height 22
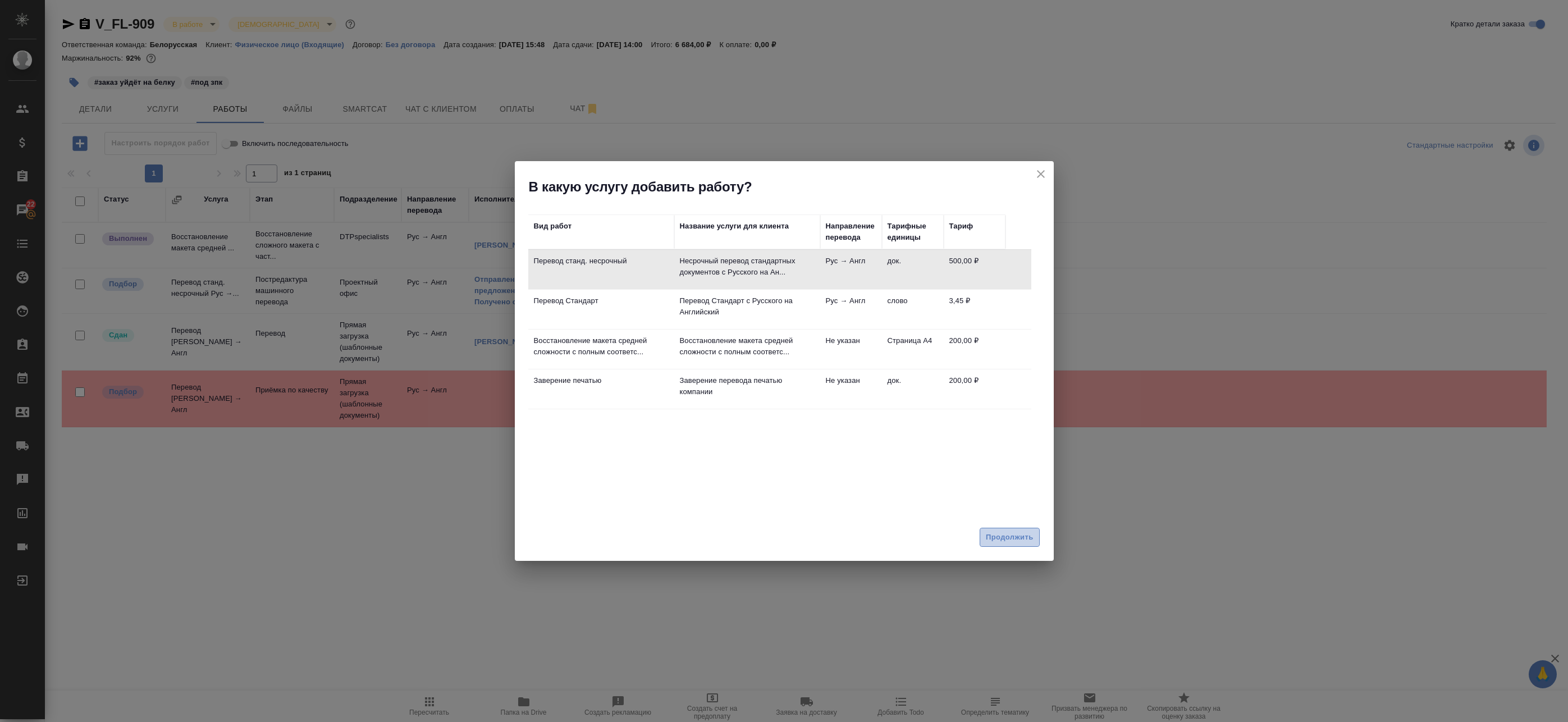
click at [1018, 539] on span "Продолжить" at bounding box center [1010, 538] width 47 height 13
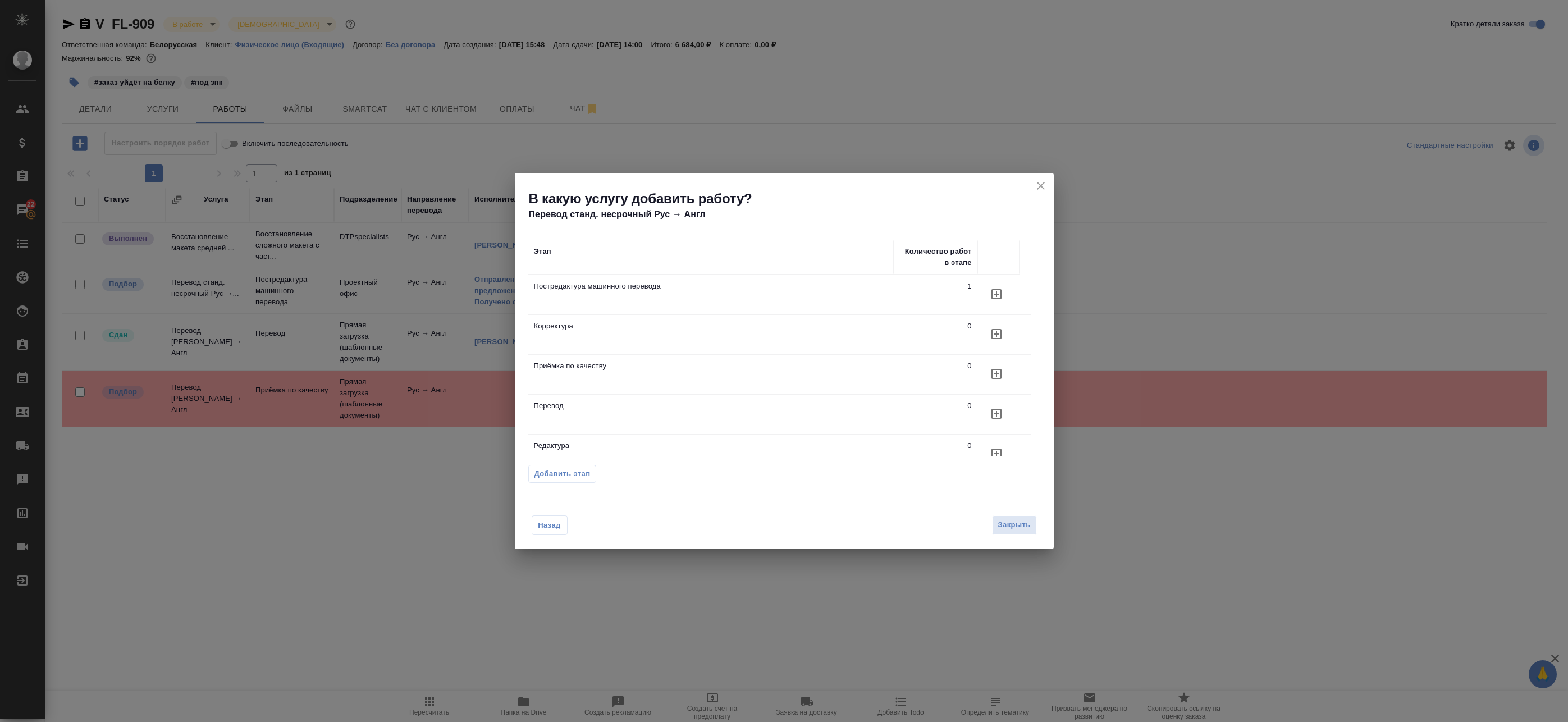
click at [996, 373] on icon "button" at bounding box center [996, 374] width 13 height 13
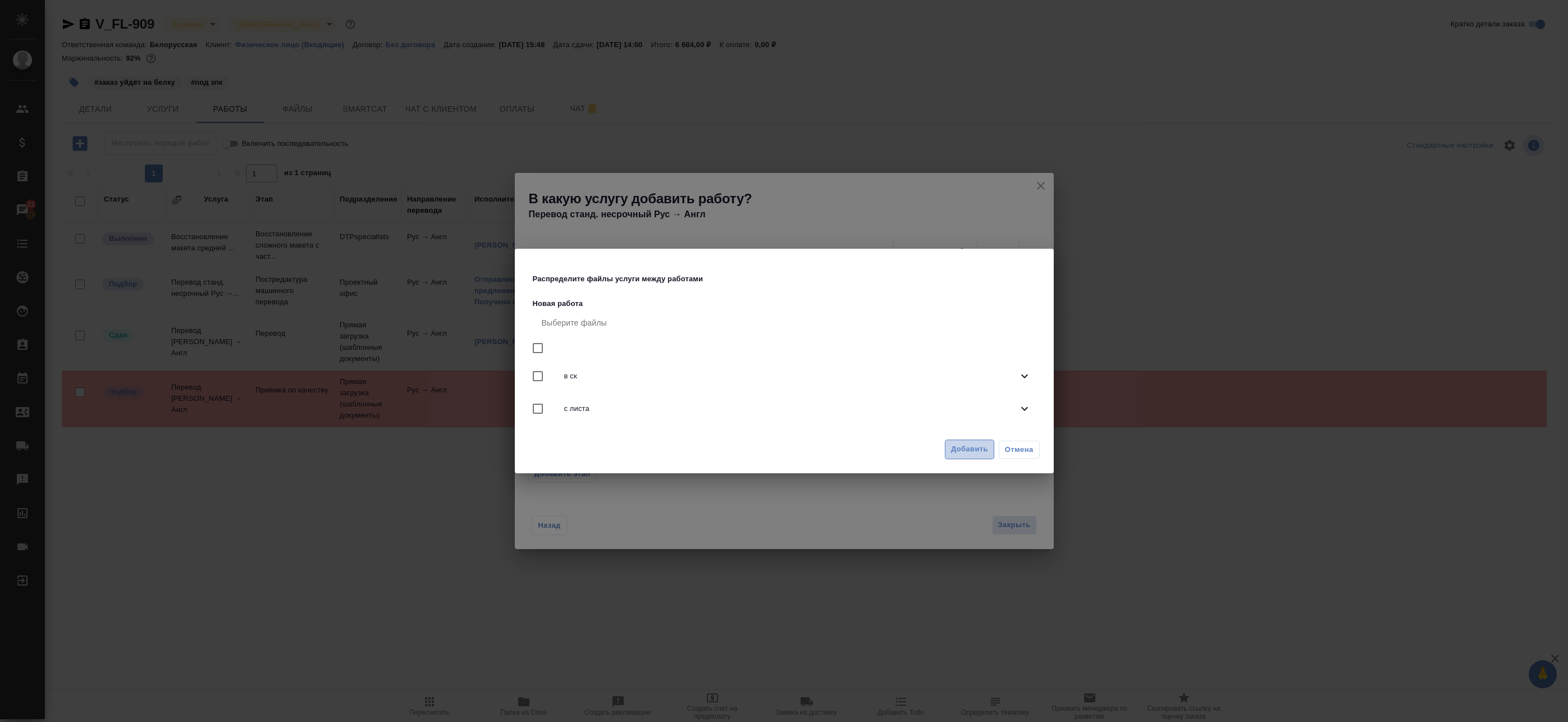
click at [950, 448] on button "Добавить" at bounding box center [969, 449] width 49 height 20
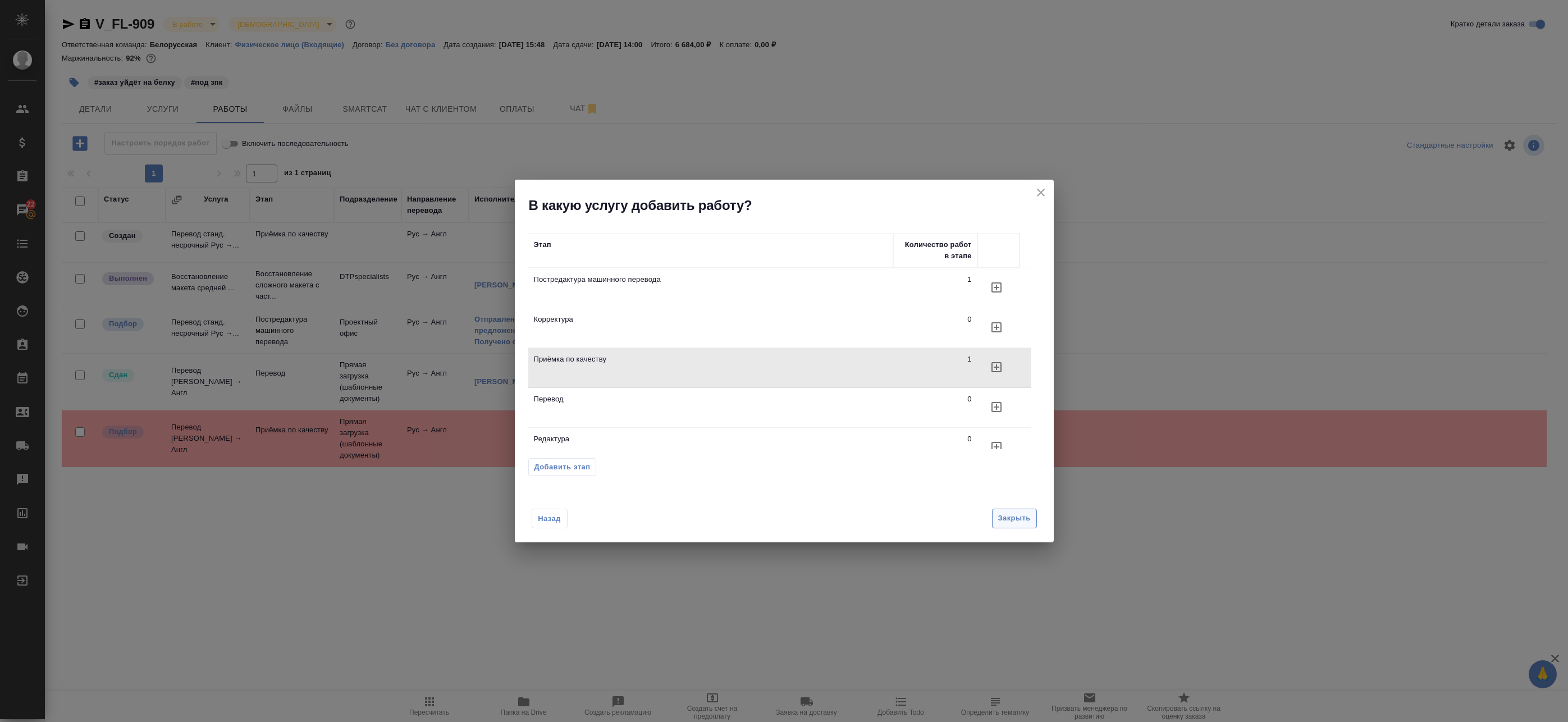
click at [1011, 510] on button "Закрыть" at bounding box center [1014, 519] width 45 height 20
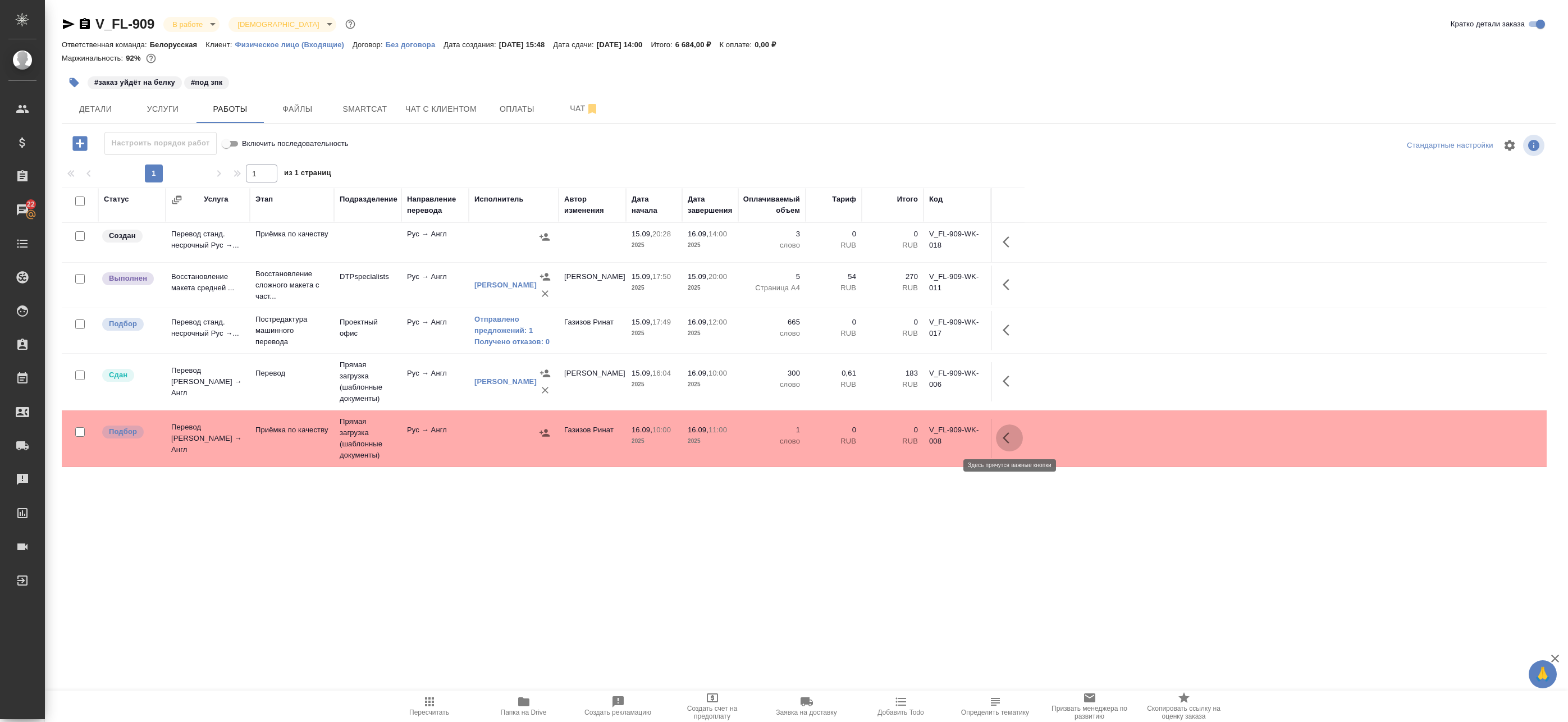
click at [1013, 433] on icon "button" at bounding box center [1009, 438] width 13 height 13
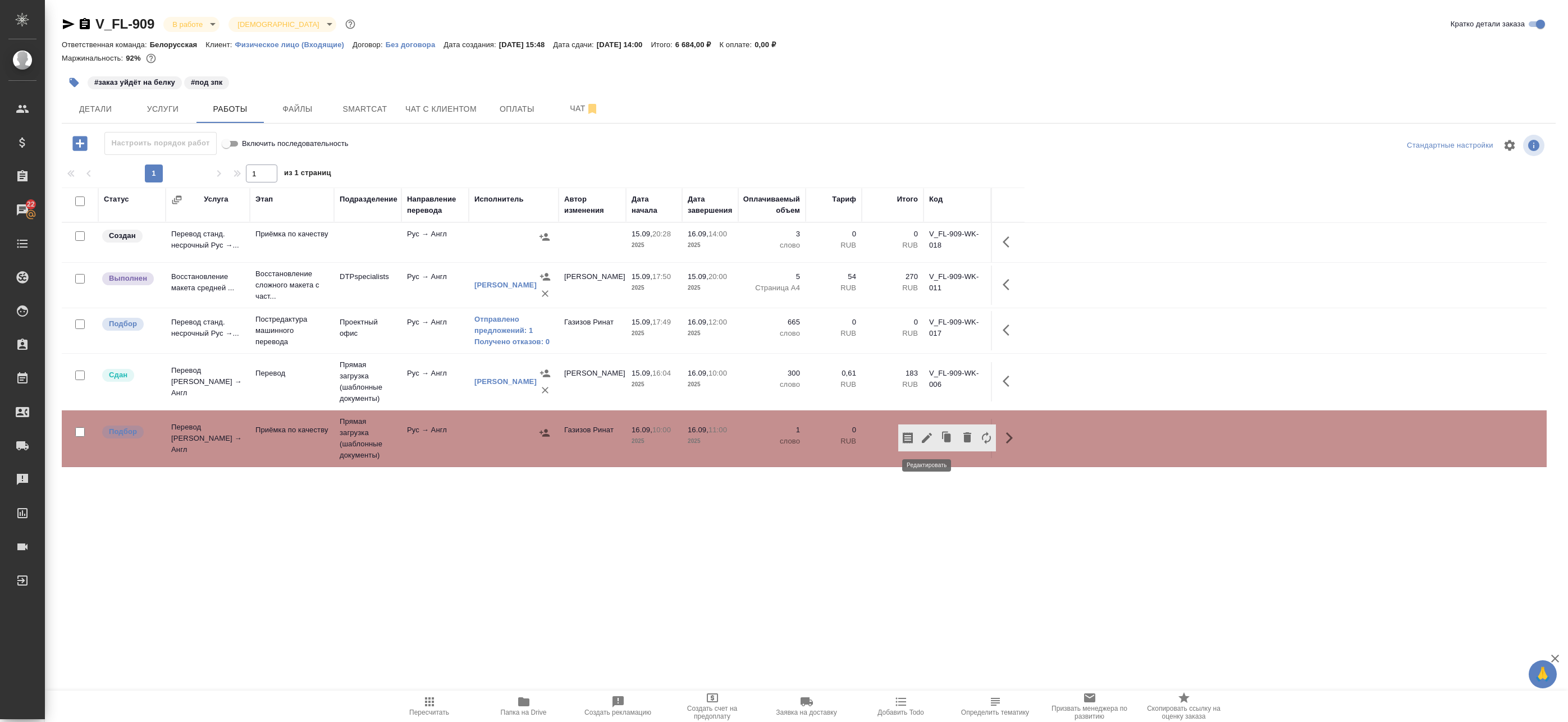
click at [932, 439] on icon "button" at bounding box center [927, 438] width 13 height 13
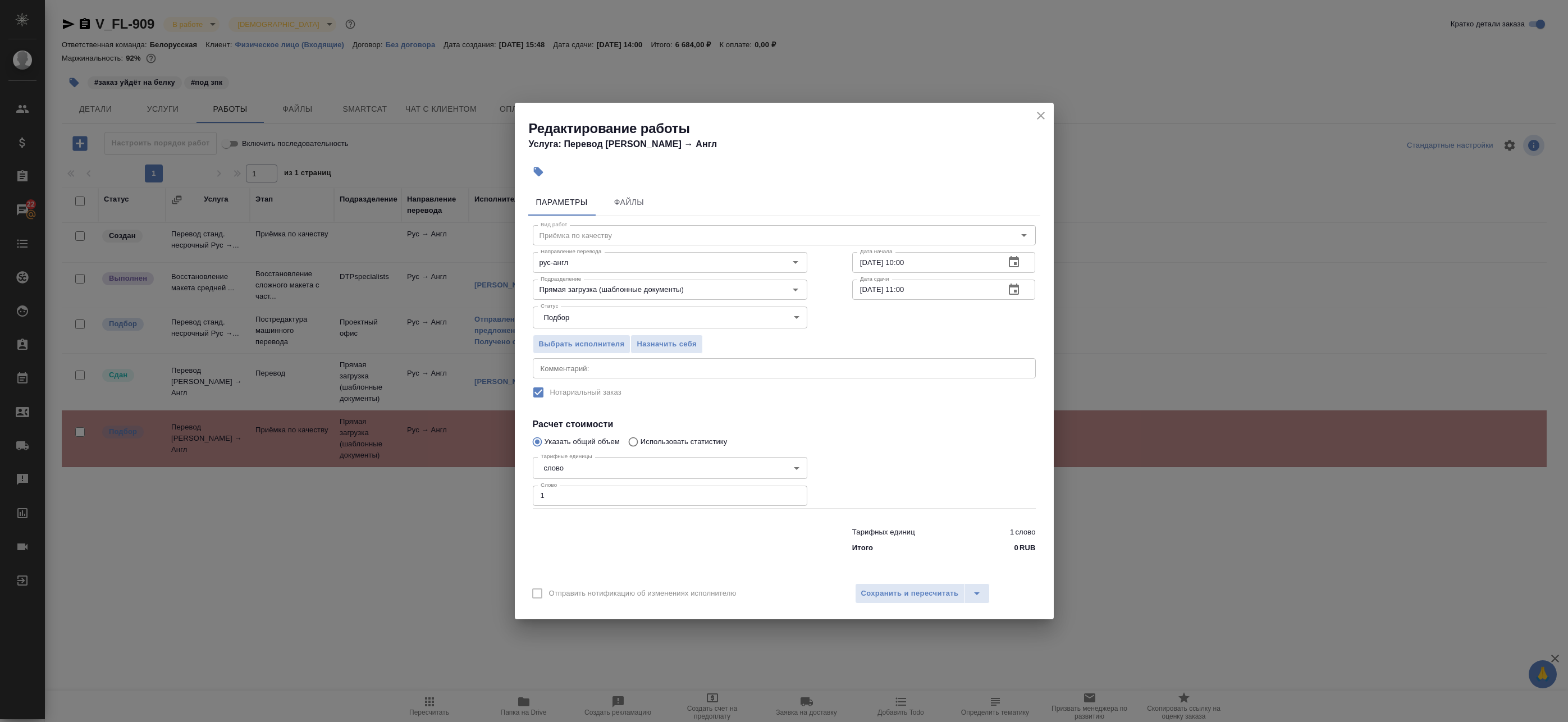
click at [680, 372] on textarea at bounding box center [784, 368] width 488 height 8
type textarea "Под нот"
click at [885, 592] on span "Сохранить и пересчитать" at bounding box center [910, 594] width 98 height 13
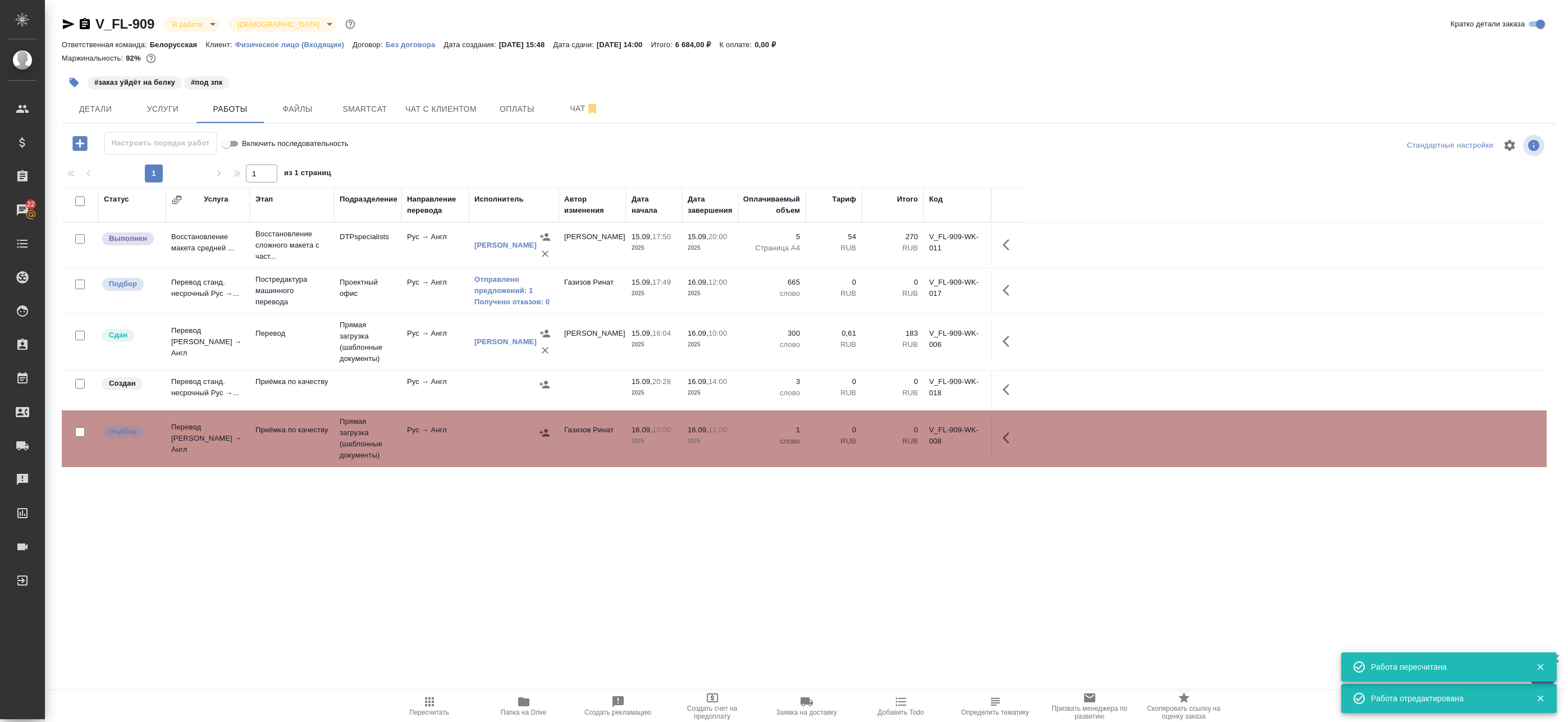
click at [1006, 440] on icon "button" at bounding box center [1005, 438] width 7 height 11
click at [921, 441] on icon "button" at bounding box center [927, 438] width 13 height 13
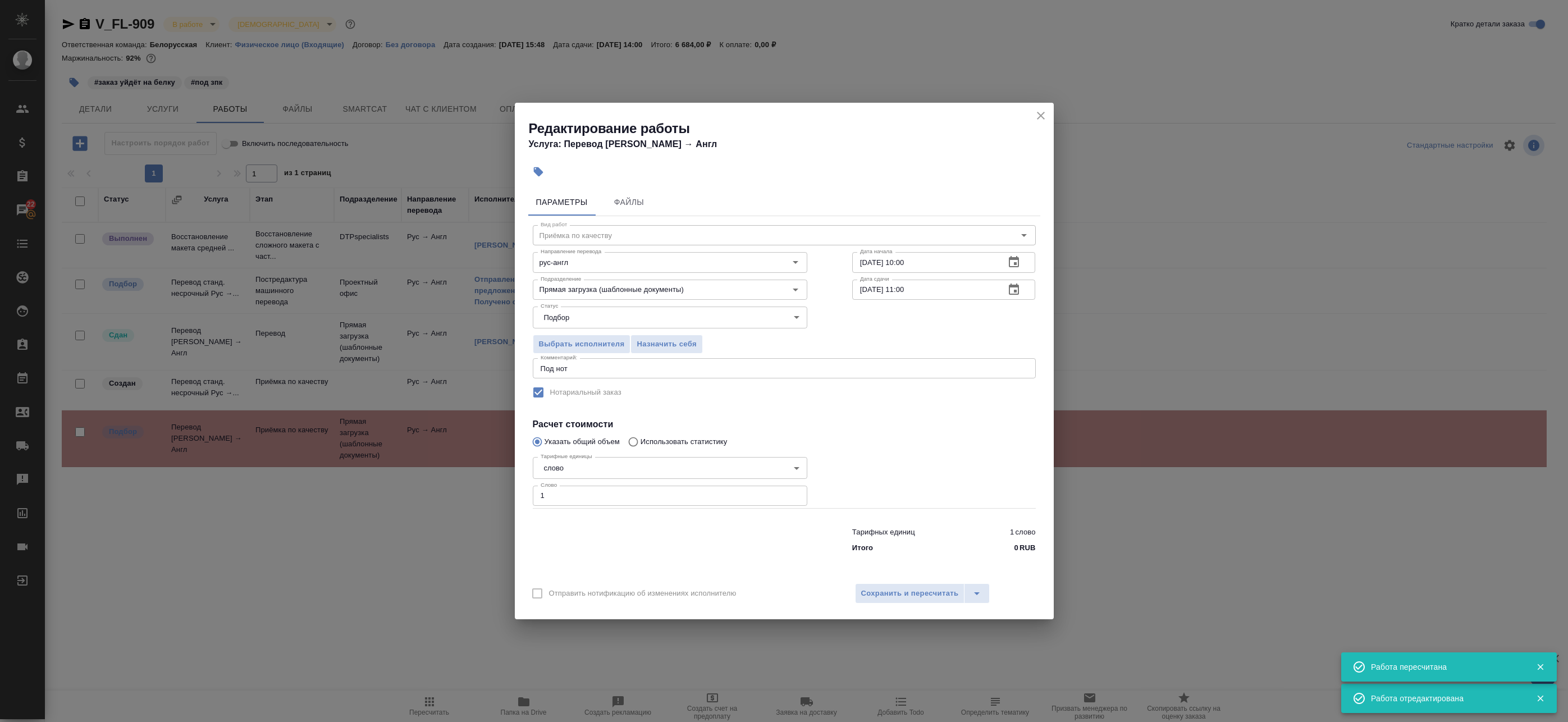
click at [1024, 292] on button "button" at bounding box center [1013, 290] width 27 height 27
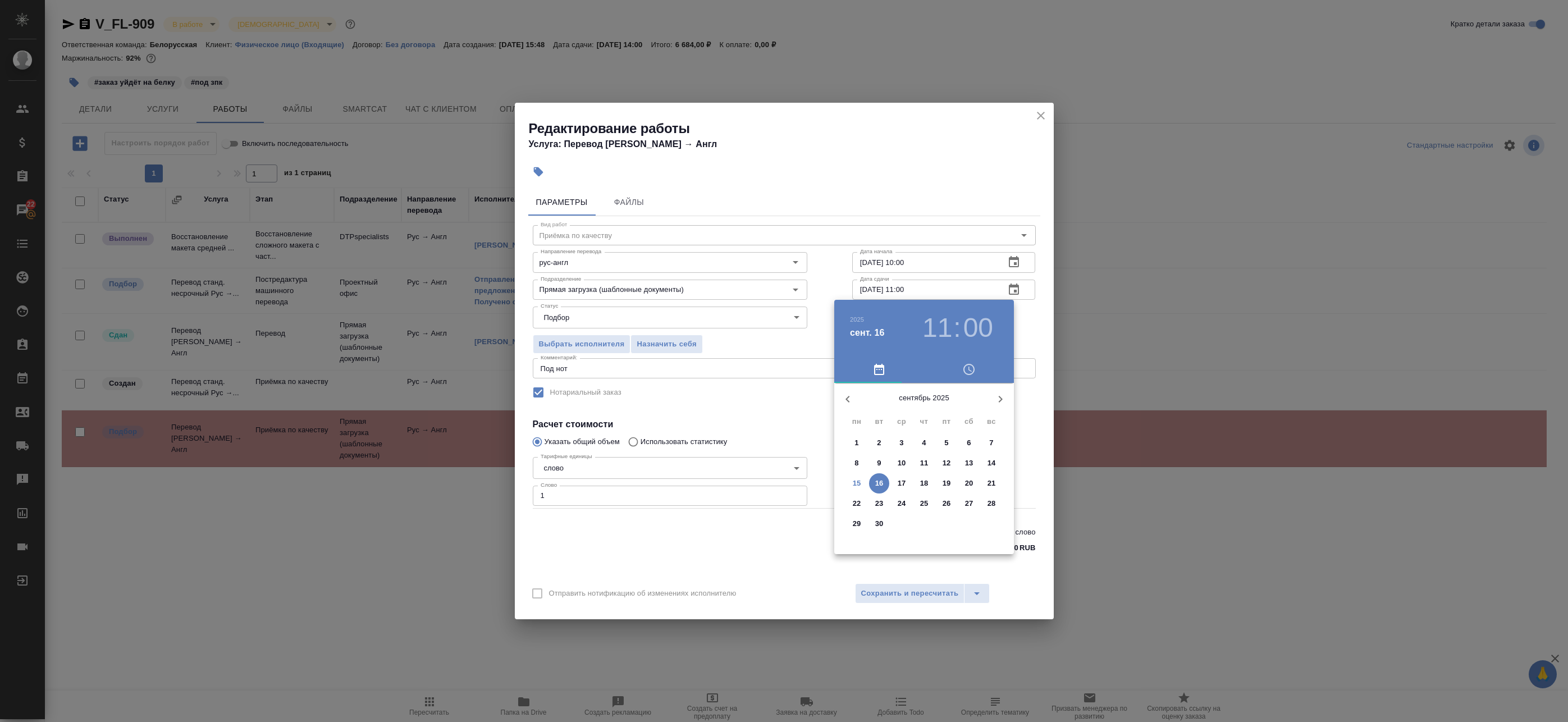
click at [939, 321] on h3 "11" at bounding box center [937, 328] width 29 height 32
type input "16.09.2025 13:00"
click at [948, 436] on div at bounding box center [924, 471] width 146 height 146
click at [927, 410] on div at bounding box center [924, 471] width 146 height 146
click at [1057, 341] on div at bounding box center [784, 361] width 1568 height 722
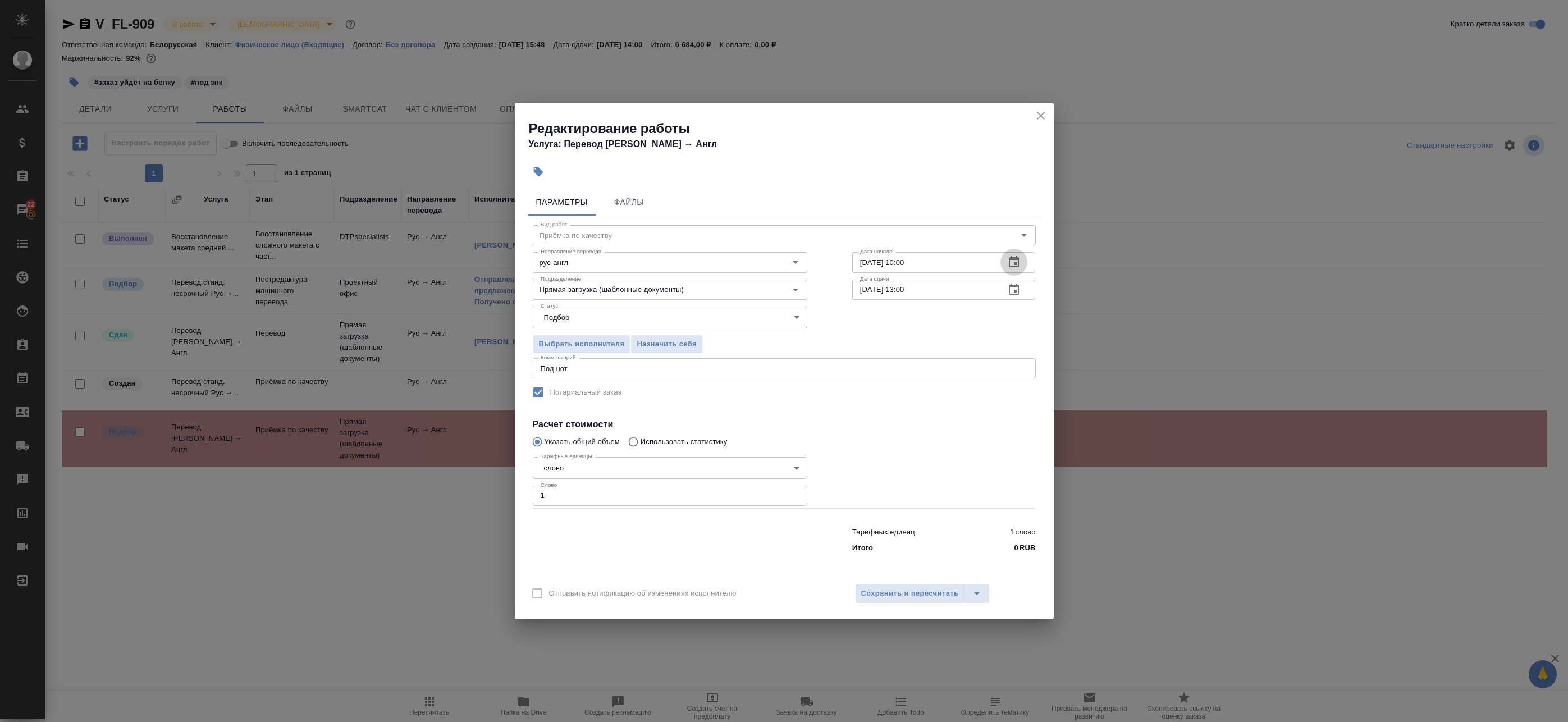
click at [1015, 263] on icon "button" at bounding box center [1014, 262] width 10 height 11
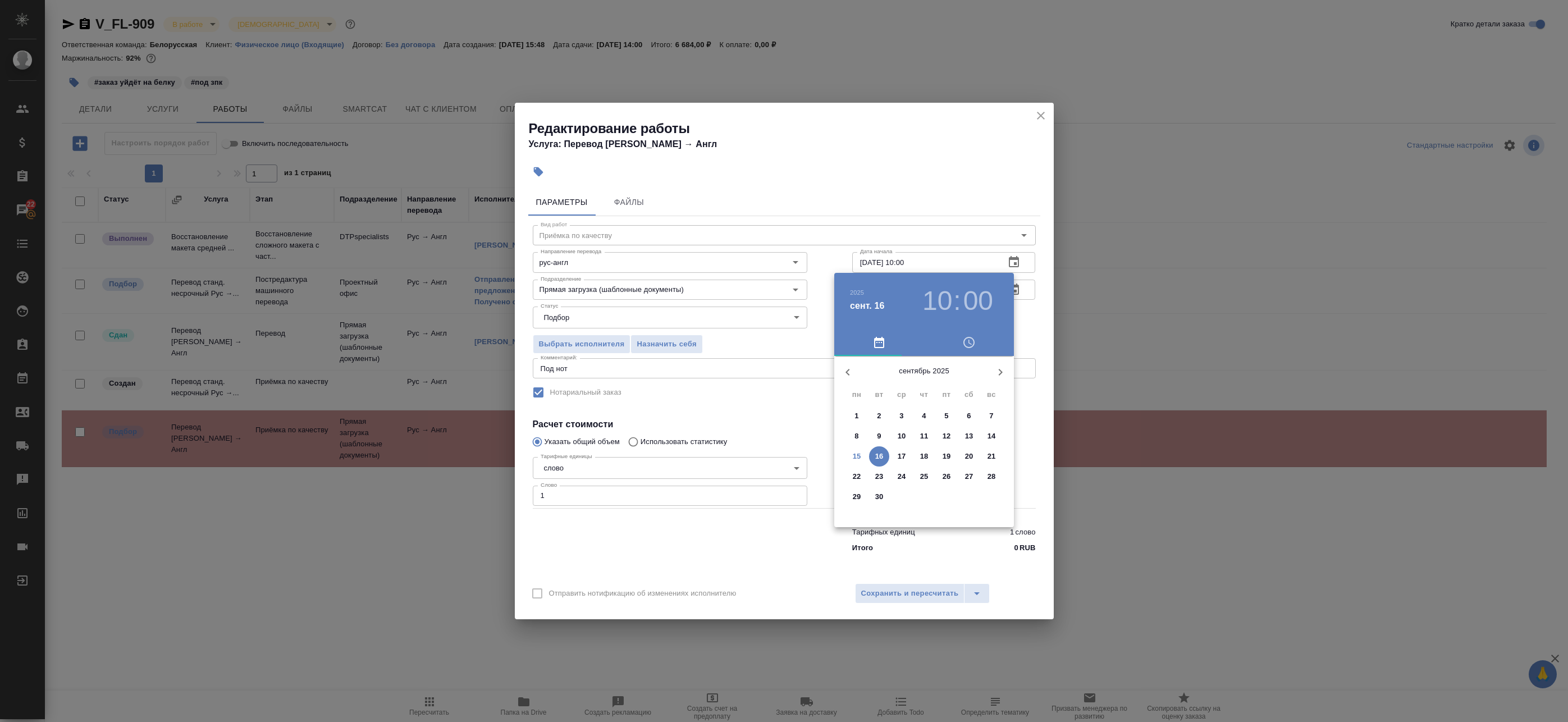
click at [949, 294] on h3 "10" at bounding box center [937, 301] width 29 height 32
click at [906, 259] on div at bounding box center [784, 361] width 1568 height 722
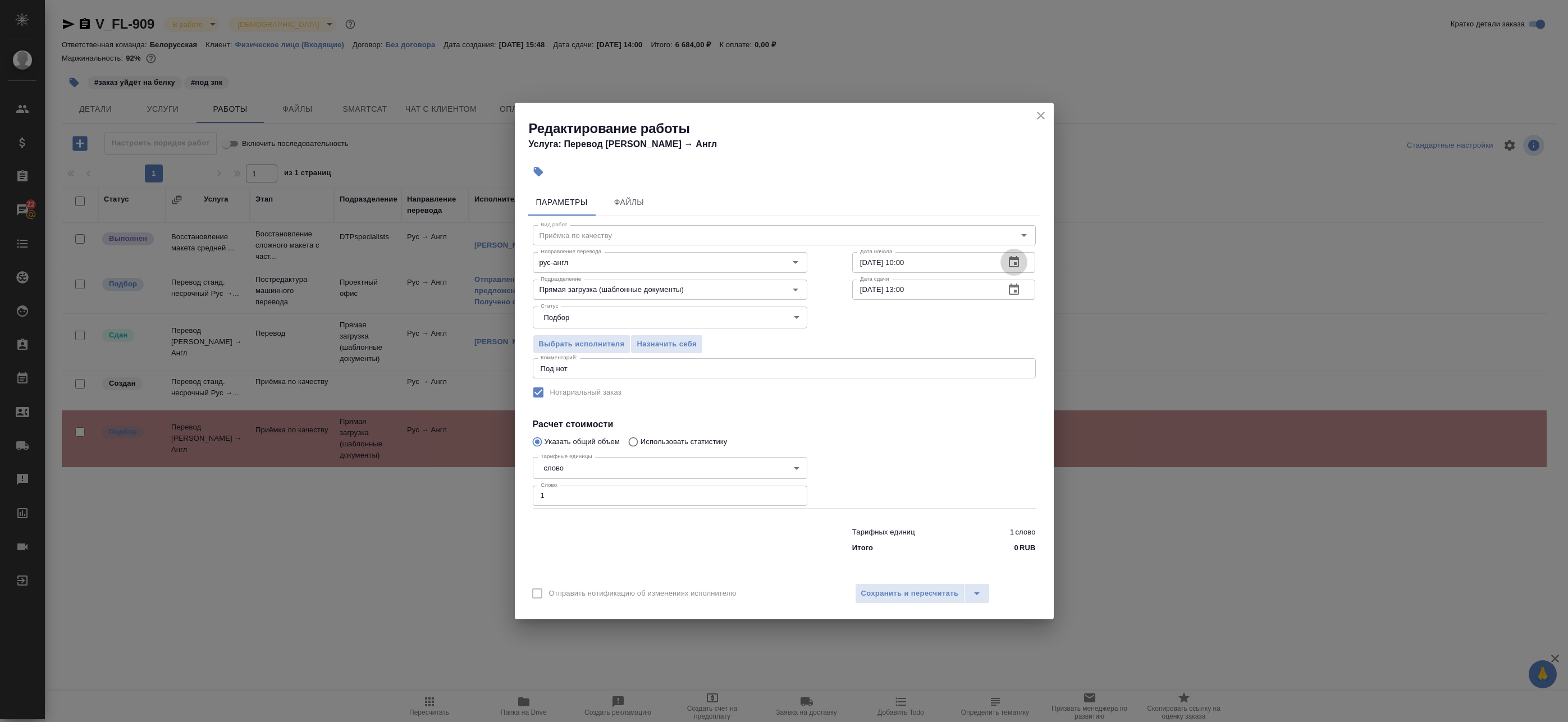
click at [1010, 263] on icon "button" at bounding box center [1014, 262] width 13 height 13
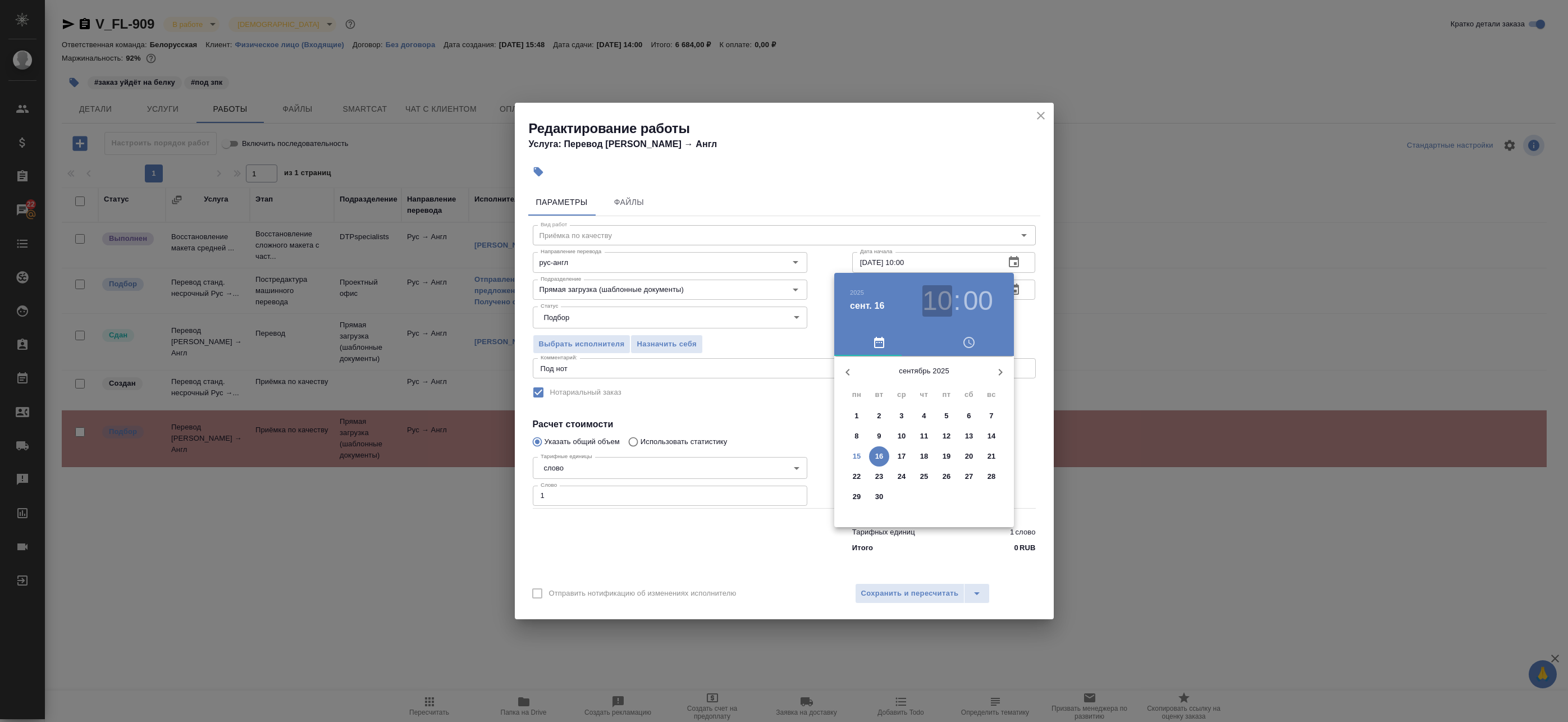
click at [947, 304] on h3 "10" at bounding box center [937, 301] width 29 height 32
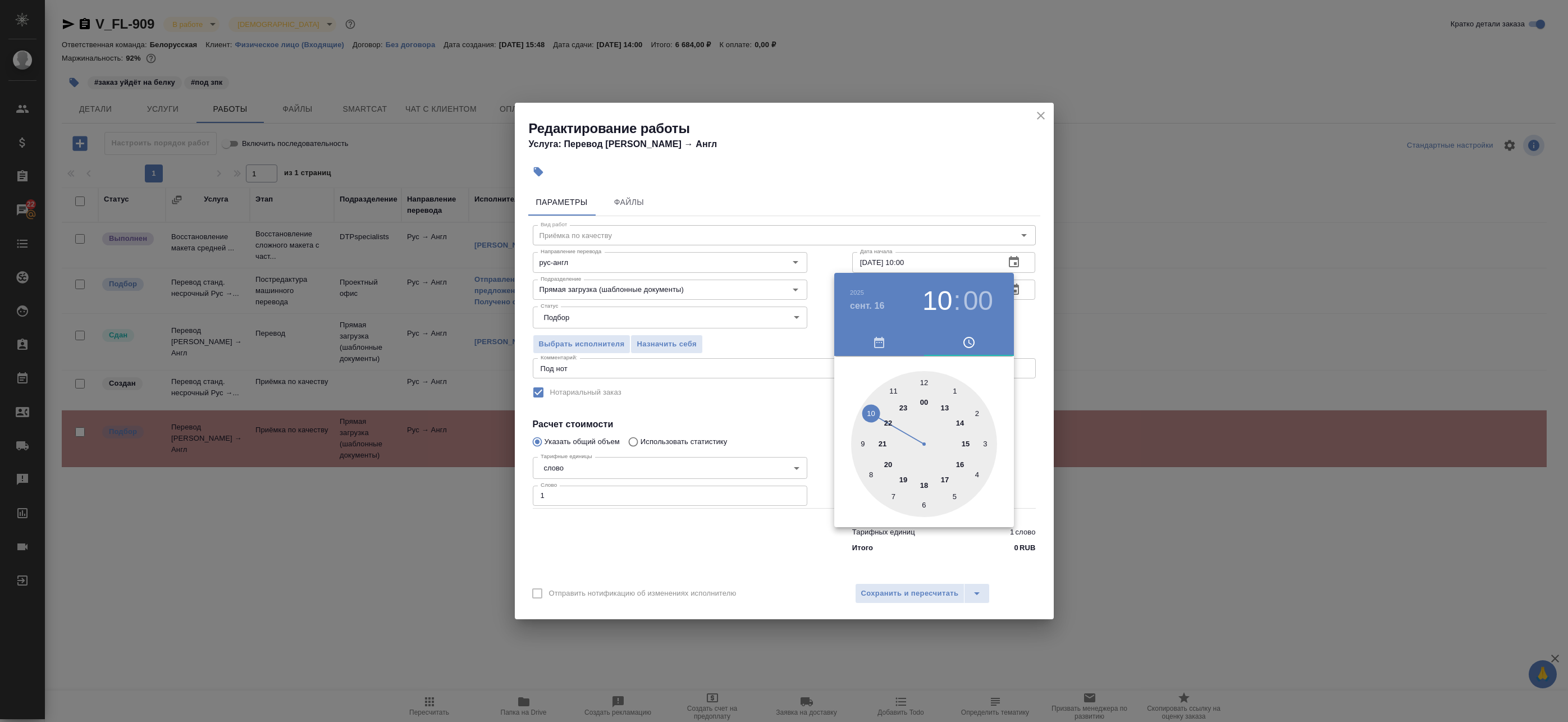
click at [926, 379] on div at bounding box center [924, 444] width 146 height 146
type input "16.09.2025 12:00"
click at [1026, 309] on div at bounding box center [784, 361] width 1568 height 722
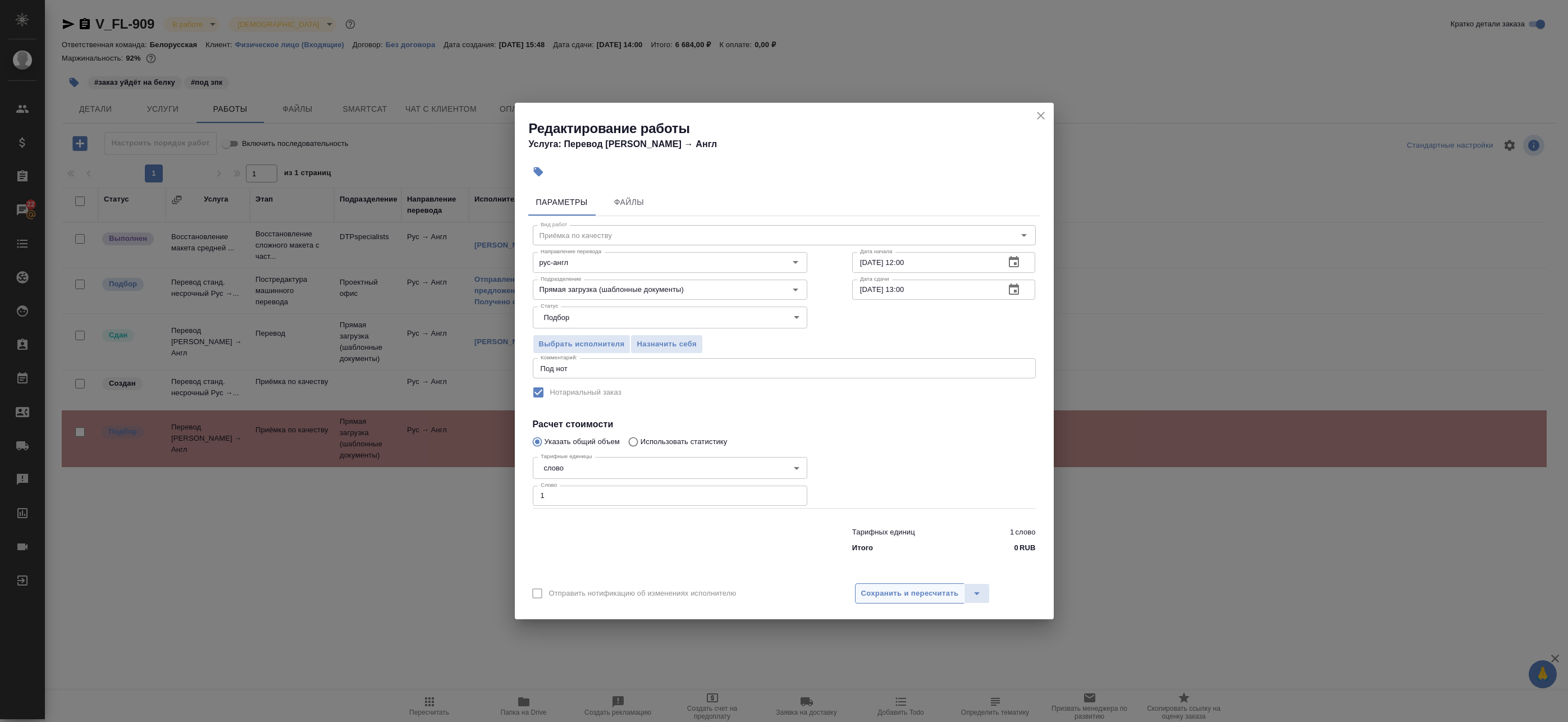
click at [906, 592] on span "Сохранить и пересчитать" at bounding box center [910, 594] width 98 height 13
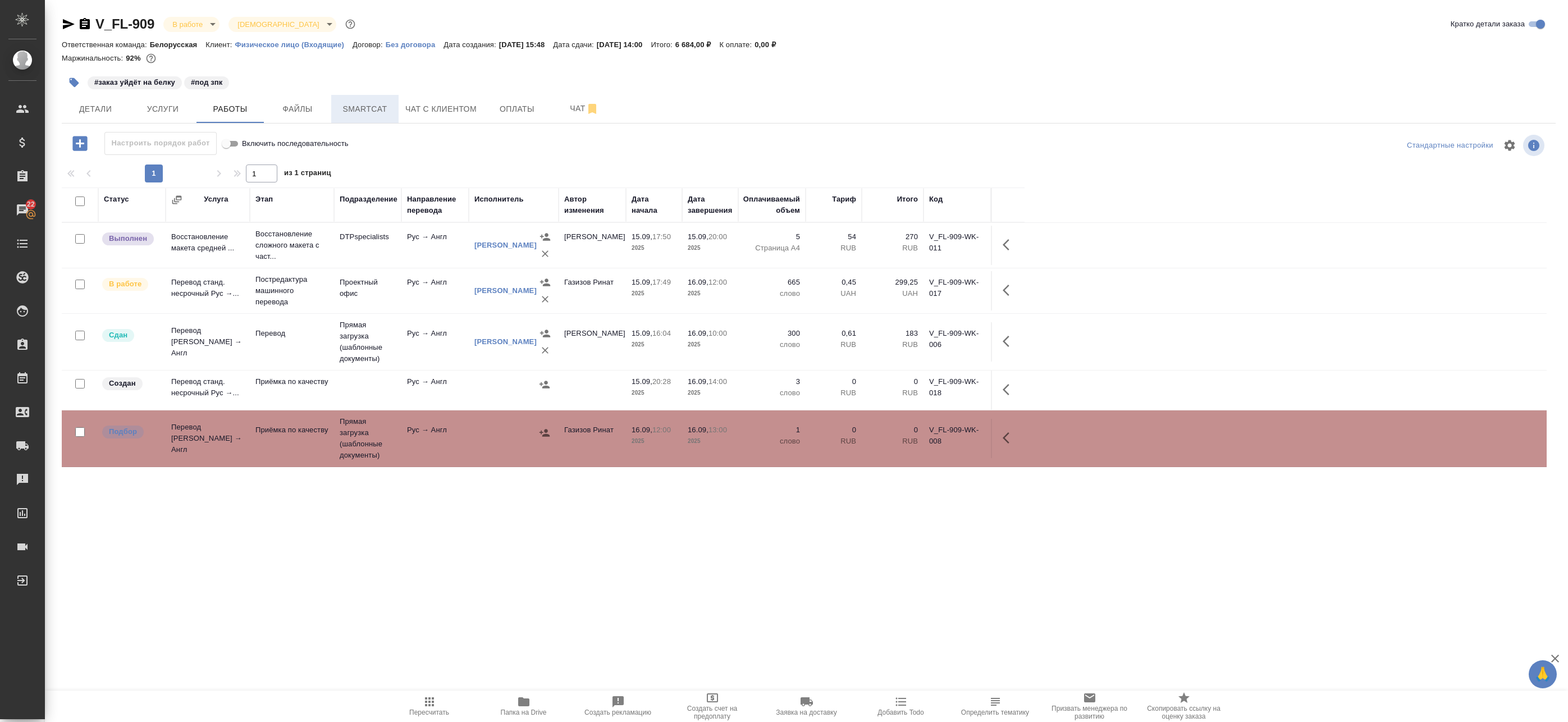
click at [386, 107] on span "Smartcat" at bounding box center [365, 109] width 54 height 14
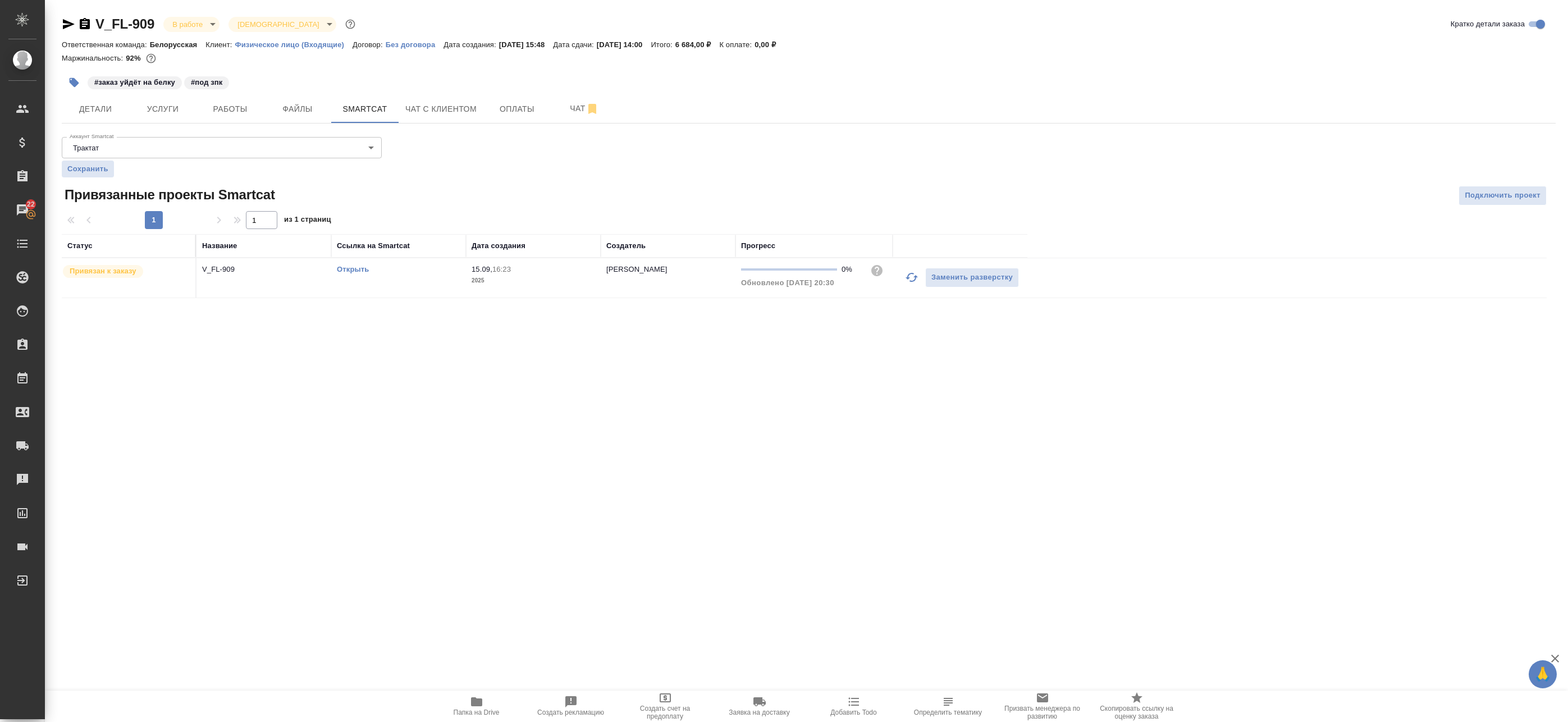
click at [365, 270] on link "Открыть" at bounding box center [352, 269] width 32 height 8
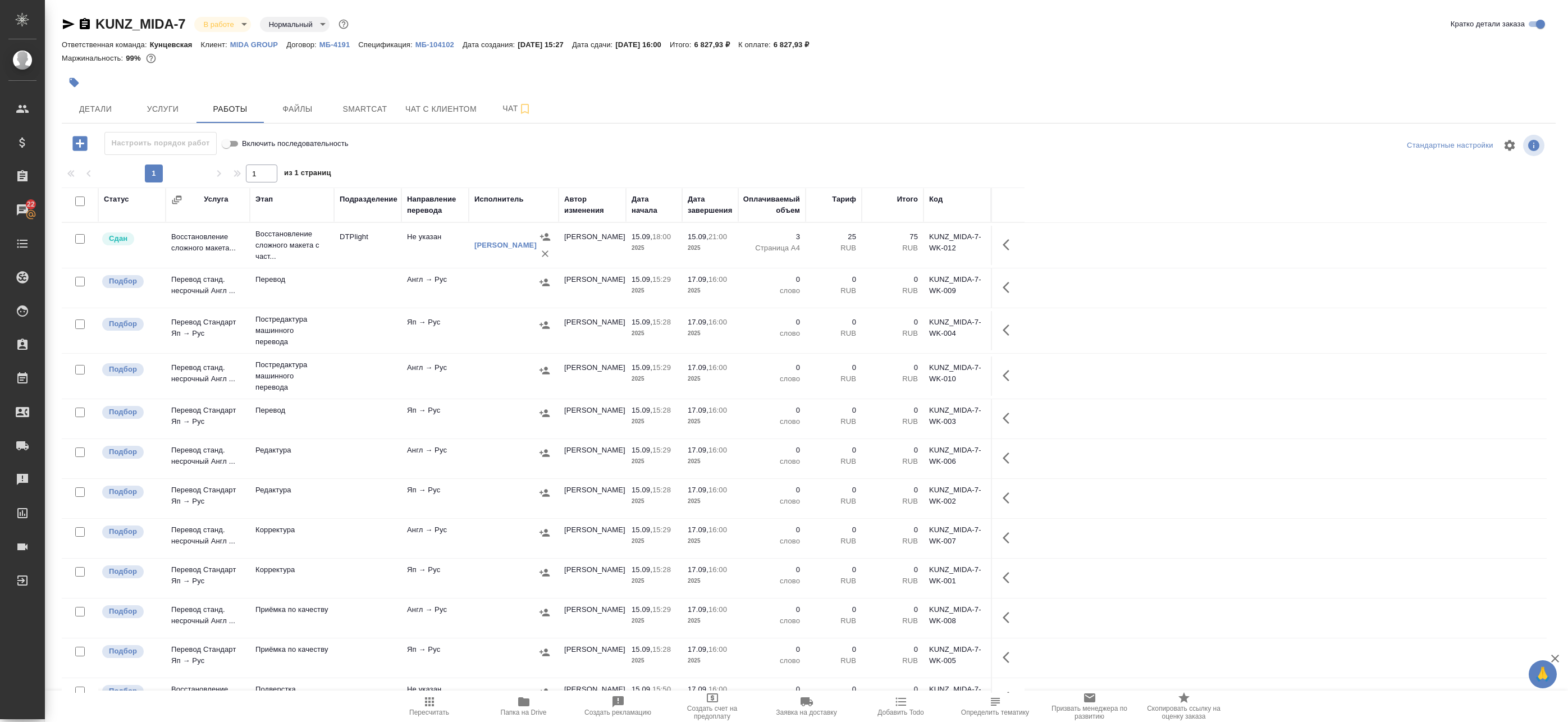
click at [433, 242] on td "Не указан" at bounding box center [435, 245] width 67 height 39
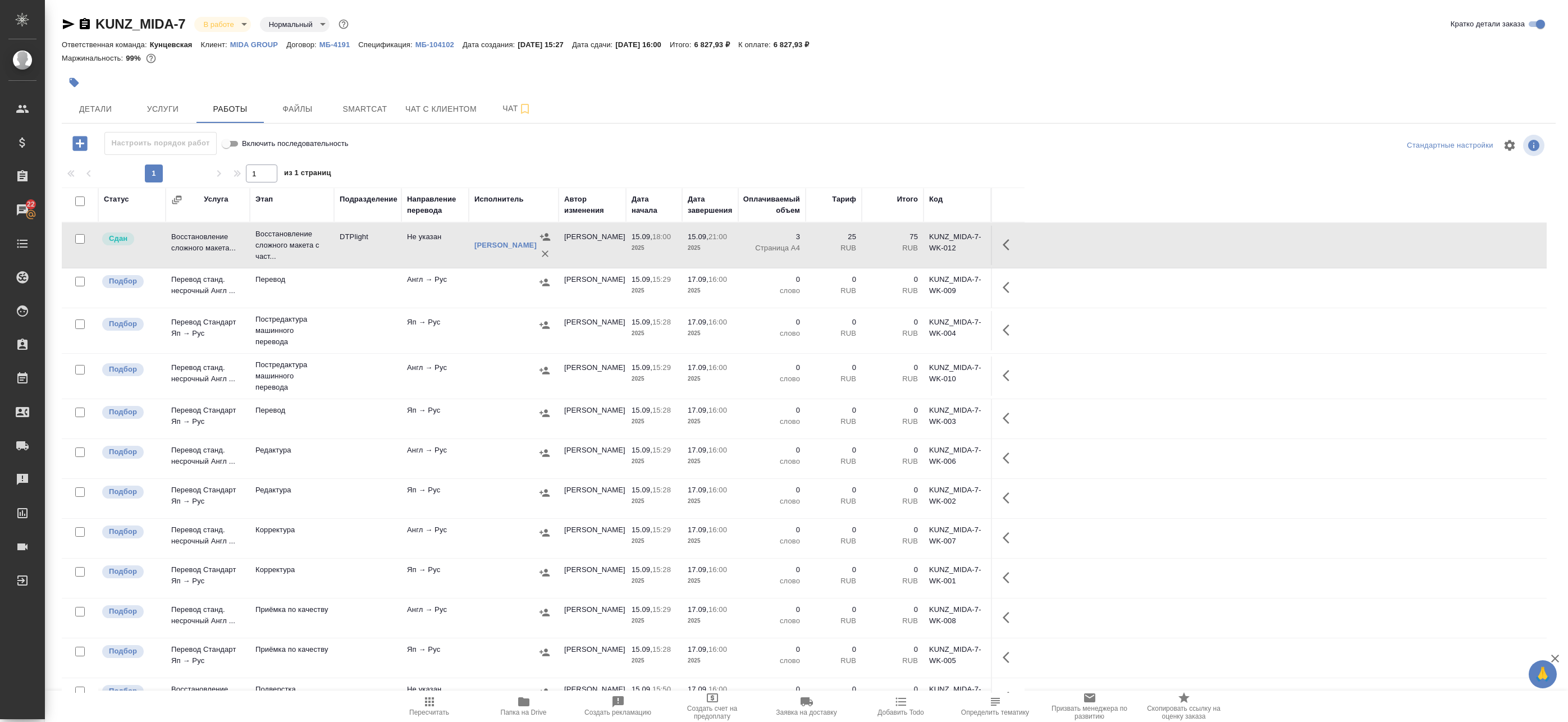
click at [433, 242] on td "Не указан" at bounding box center [435, 245] width 67 height 39
click at [383, 113] on span "Smartcat" at bounding box center [365, 109] width 54 height 14
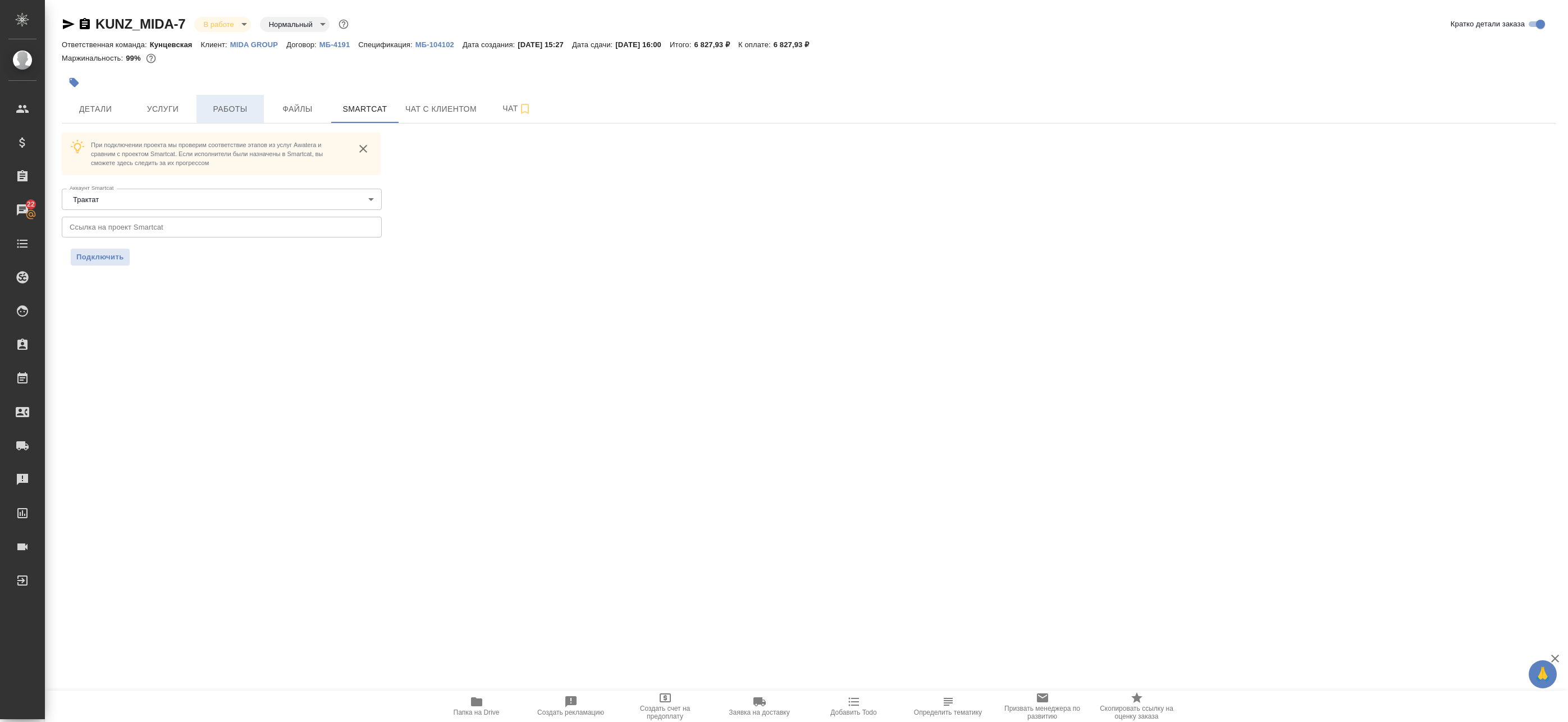
click at [221, 107] on span "Работы" at bounding box center [230, 109] width 54 height 14
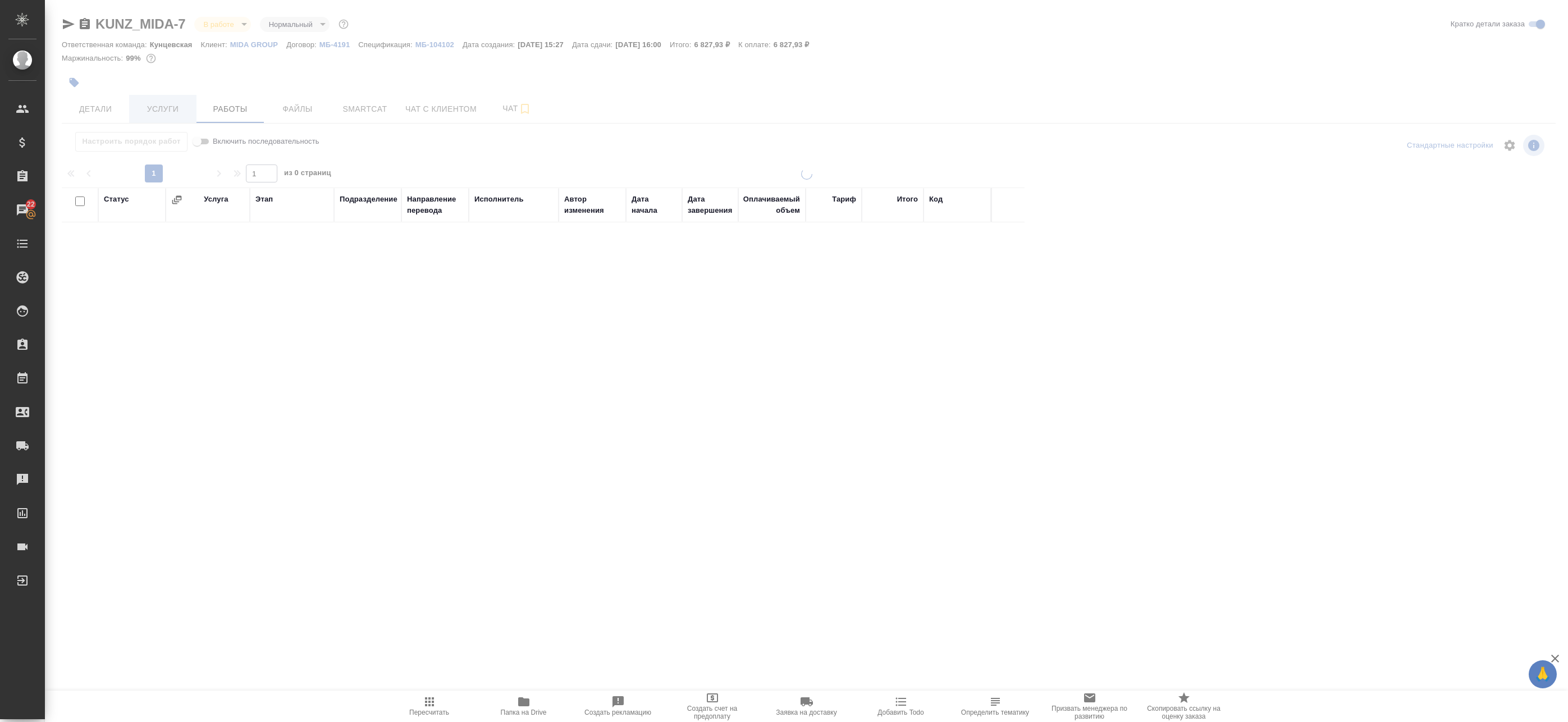
click at [169, 110] on span "Услуги" at bounding box center [162, 109] width 54 height 14
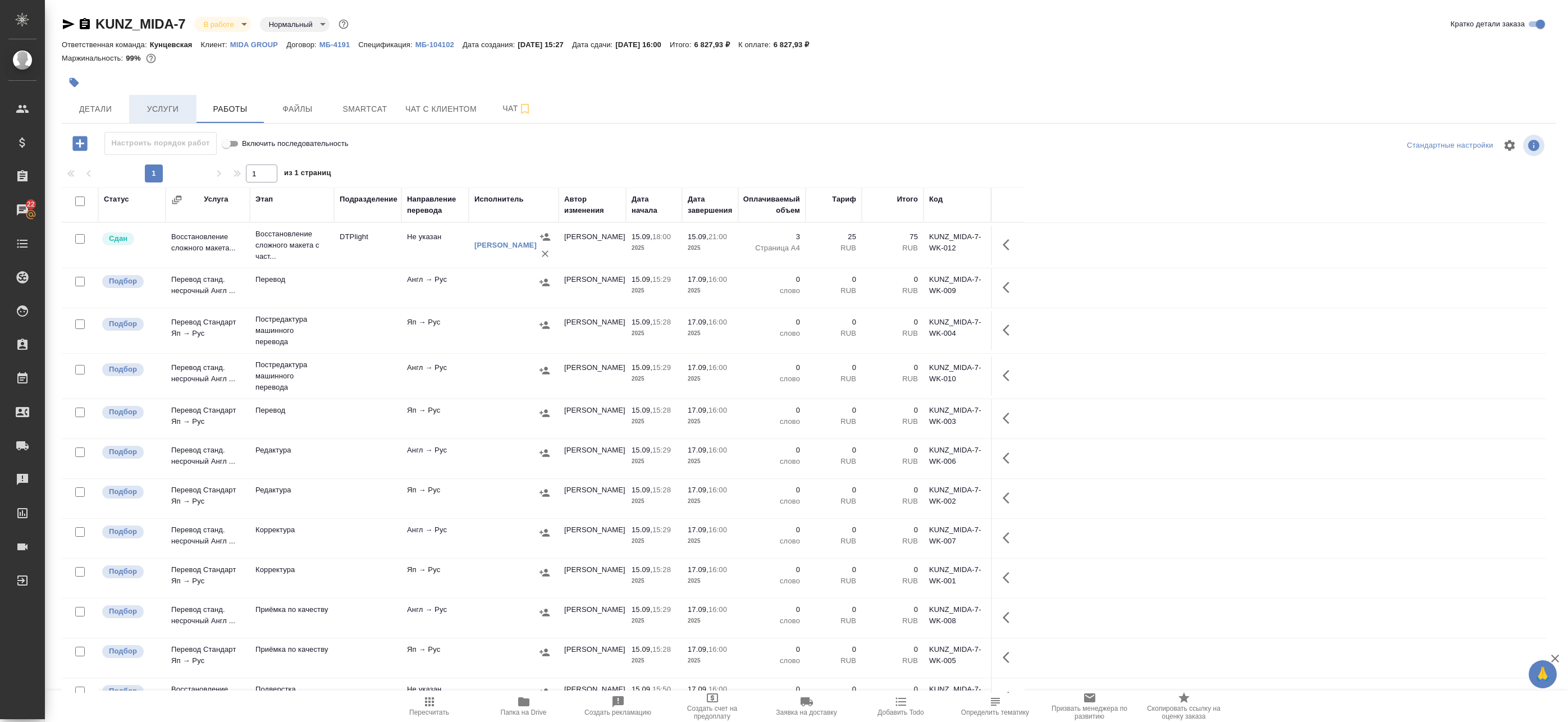
click at [169, 110] on span "Услуги" at bounding box center [162, 109] width 54 height 14
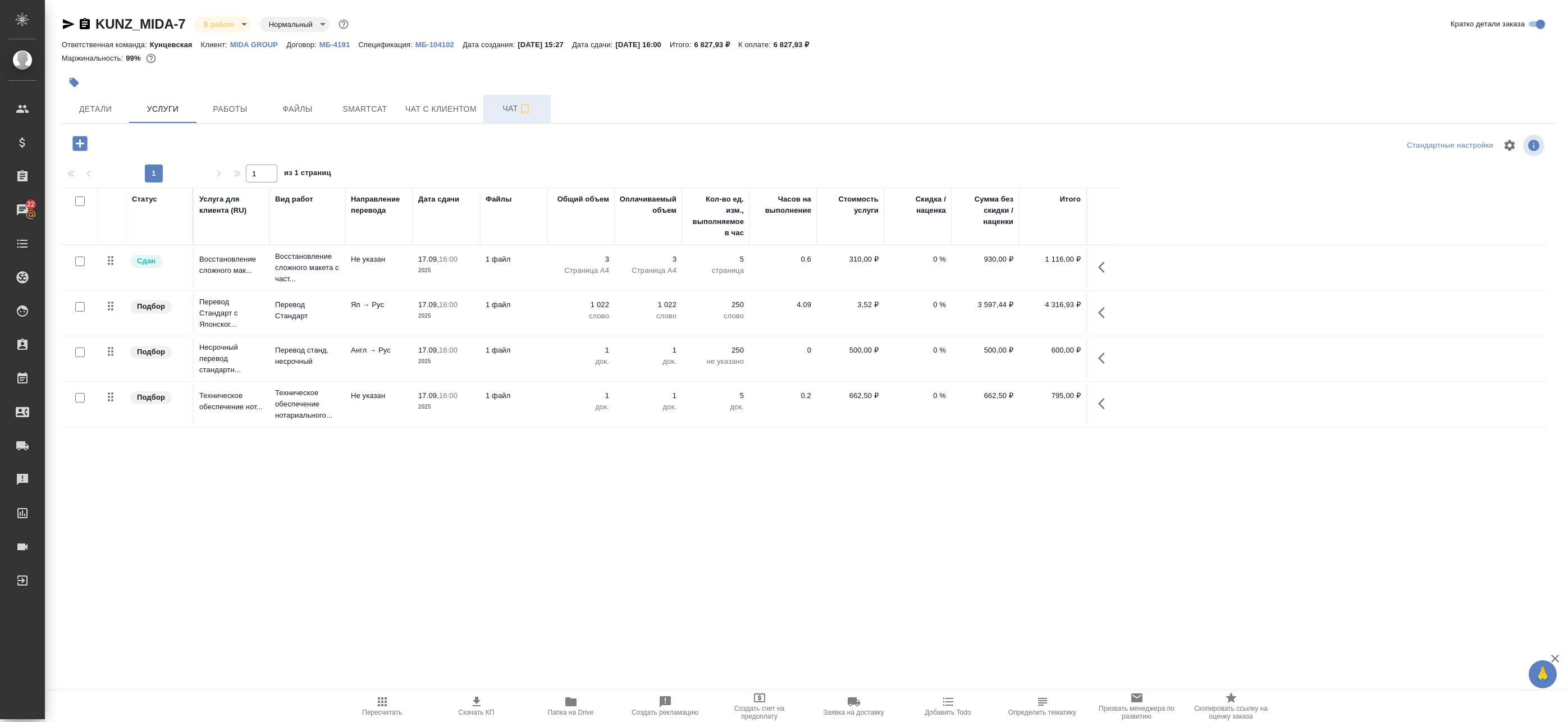
click at [497, 110] on span "Чат" at bounding box center [516, 108] width 54 height 14
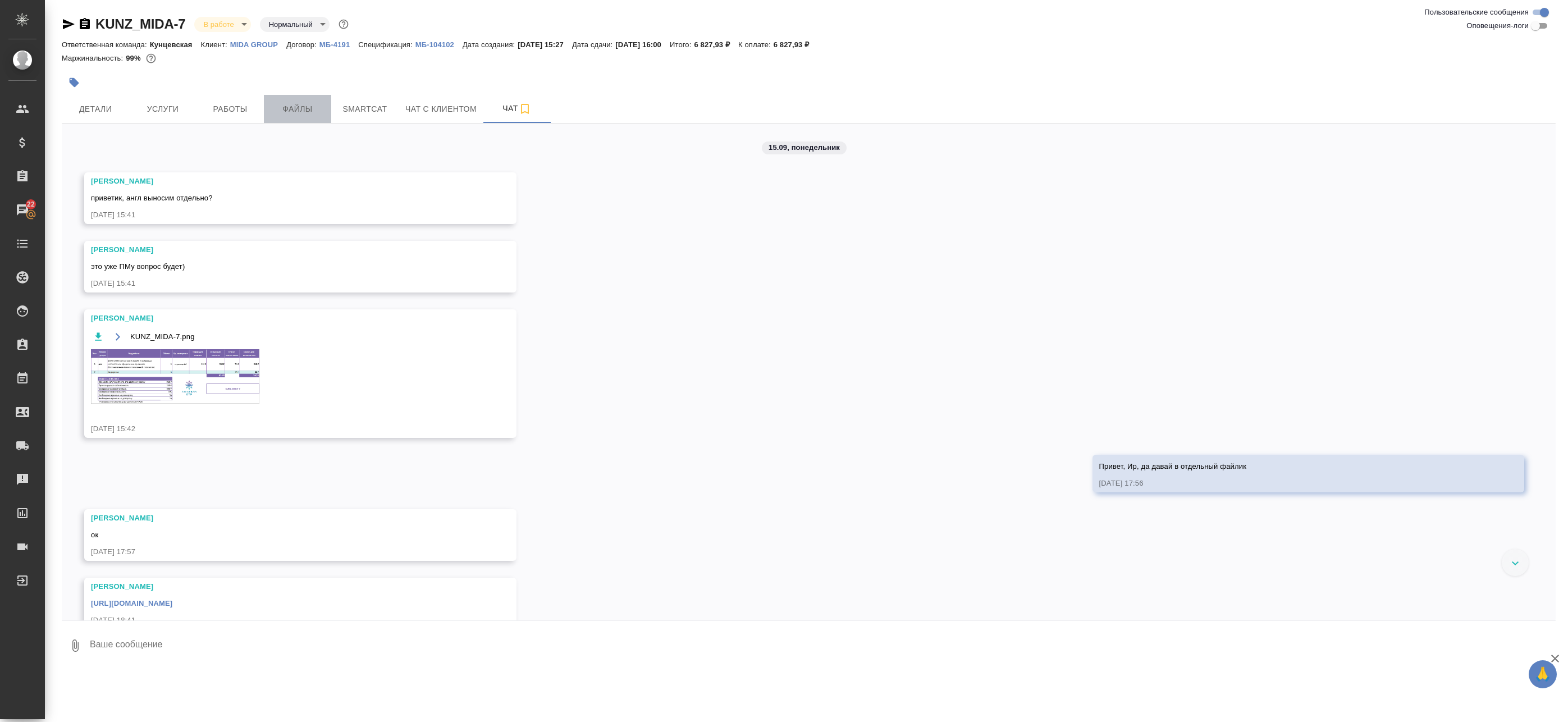
click at [284, 108] on span "Файлы" at bounding box center [297, 109] width 54 height 14
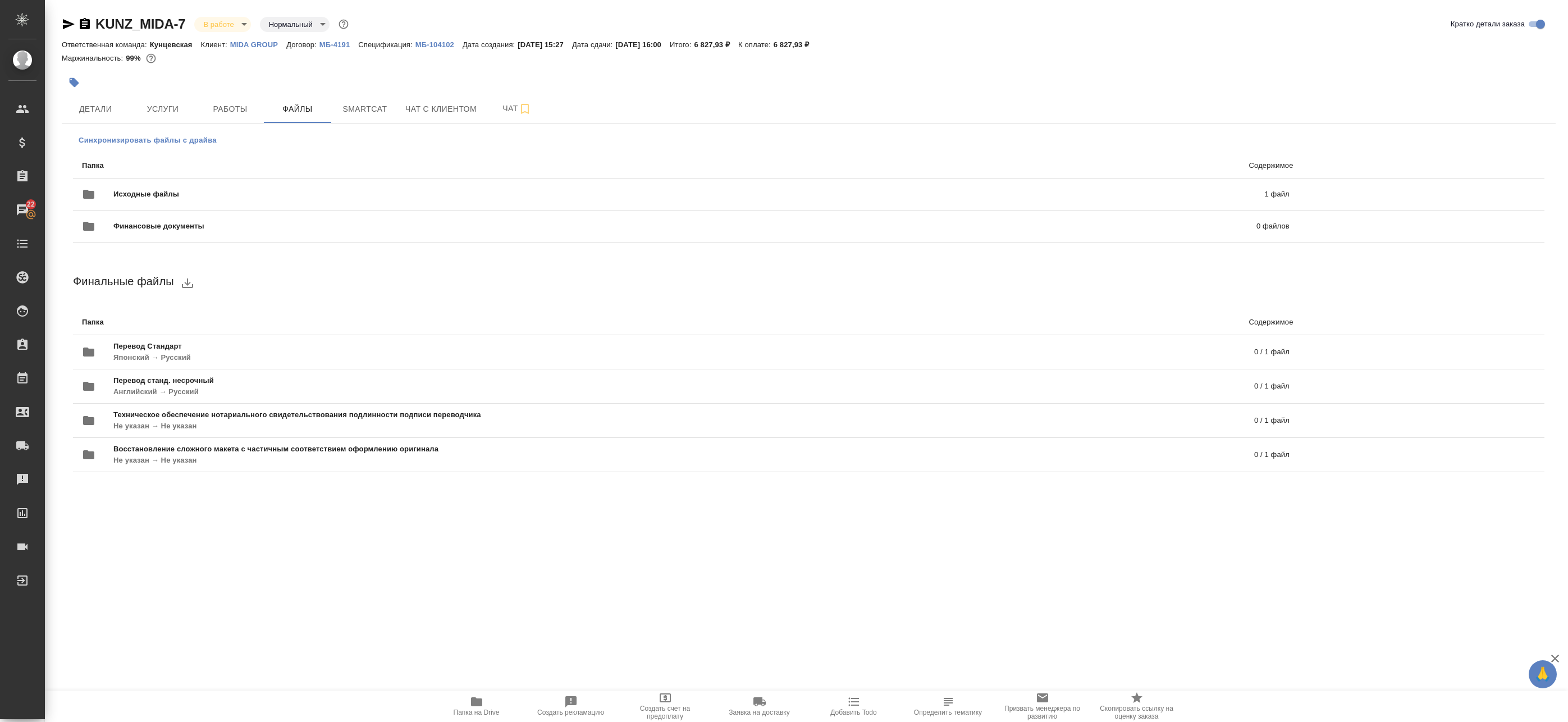
click at [138, 136] on span "Синхронизировать файлы с драйва" at bounding box center [148, 140] width 138 height 11
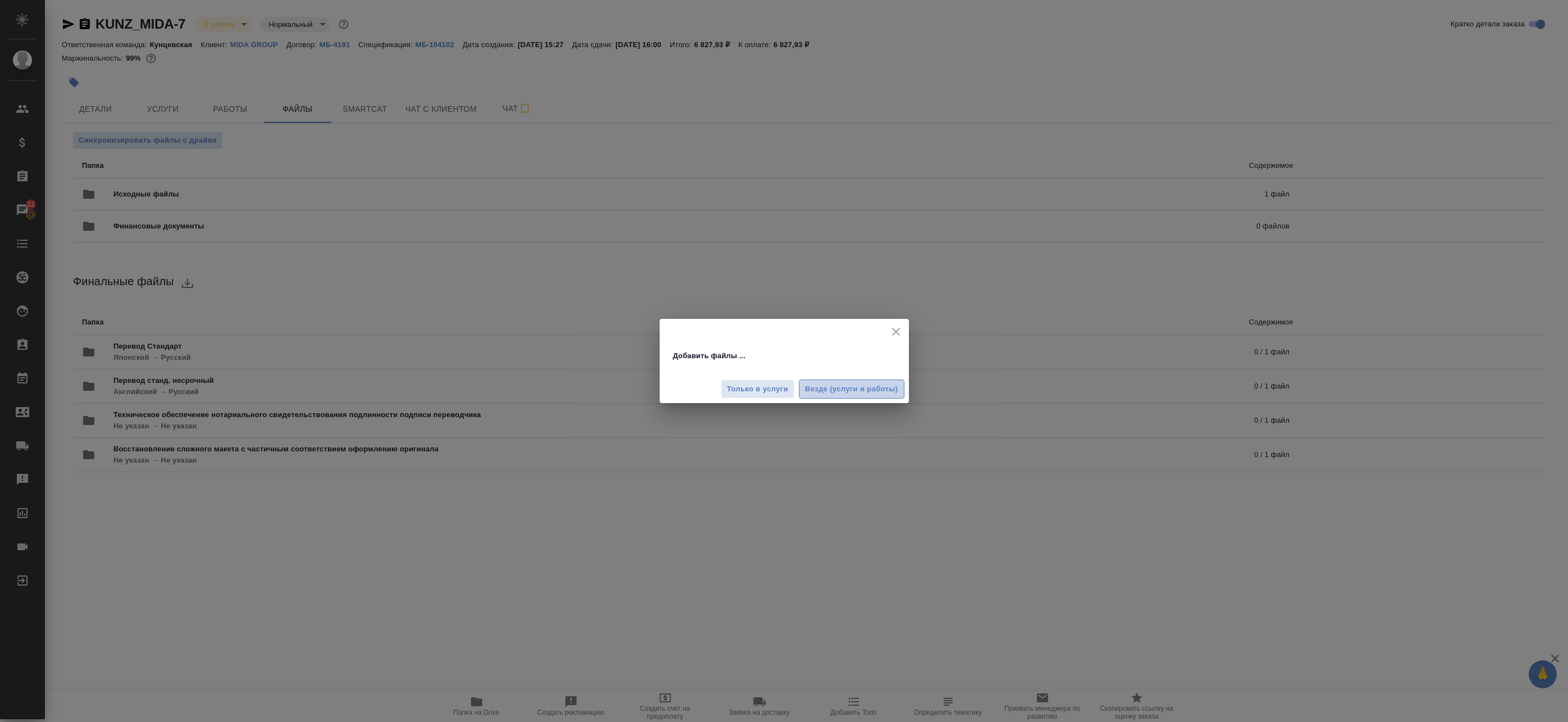
click at [814, 388] on span "Везде (услуги и работы)" at bounding box center [851, 390] width 94 height 13
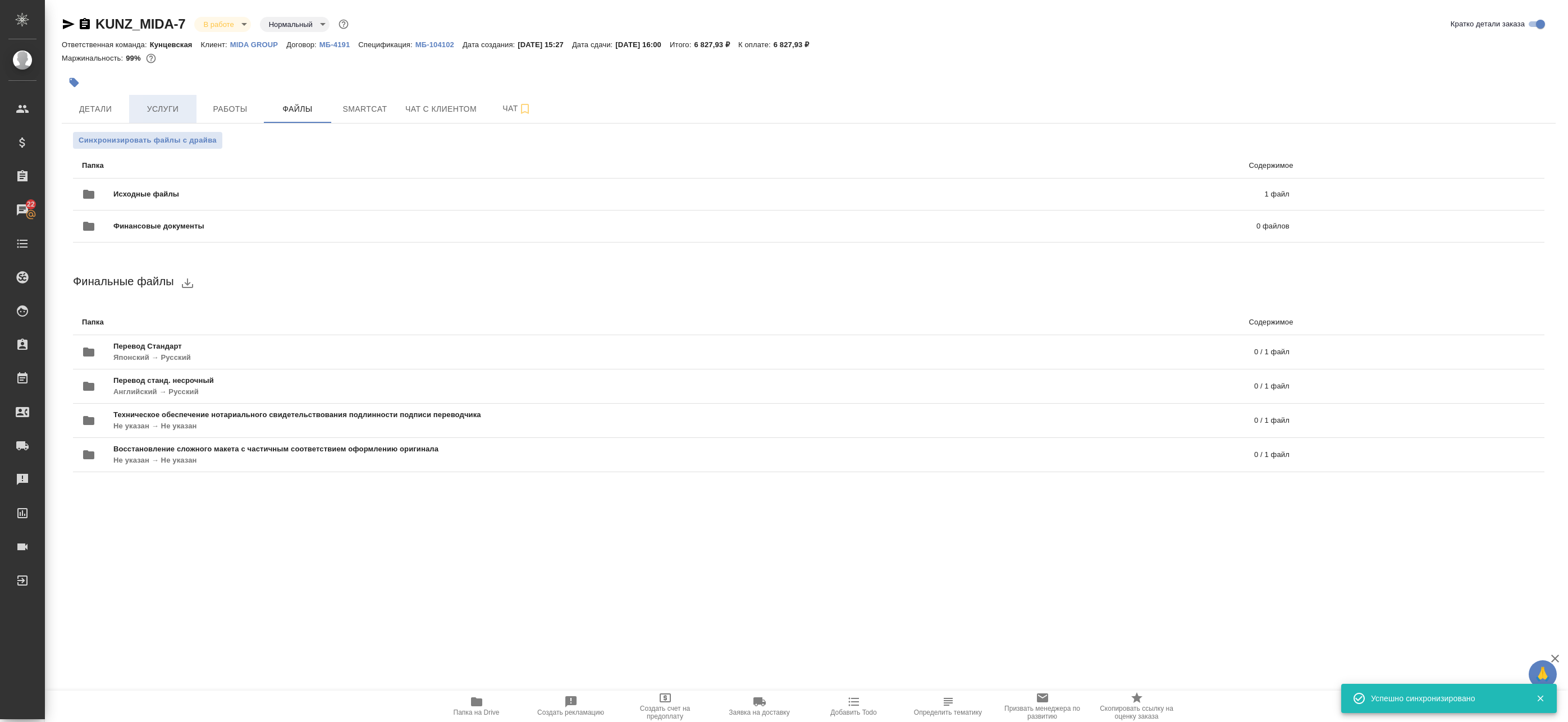
click at [176, 111] on span "Услуги" at bounding box center [162, 109] width 54 height 14
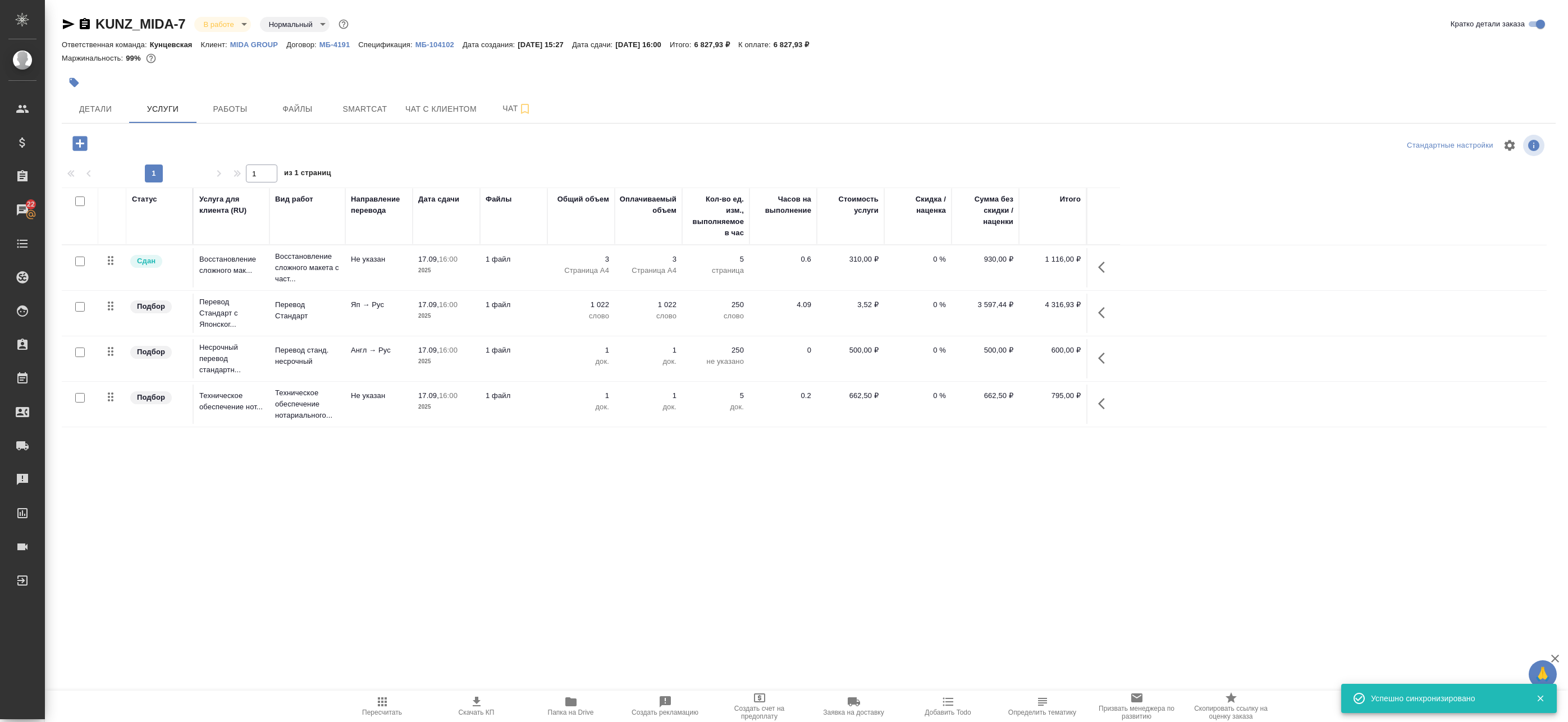
click at [79, 312] on div at bounding box center [80, 306] width 25 height 15
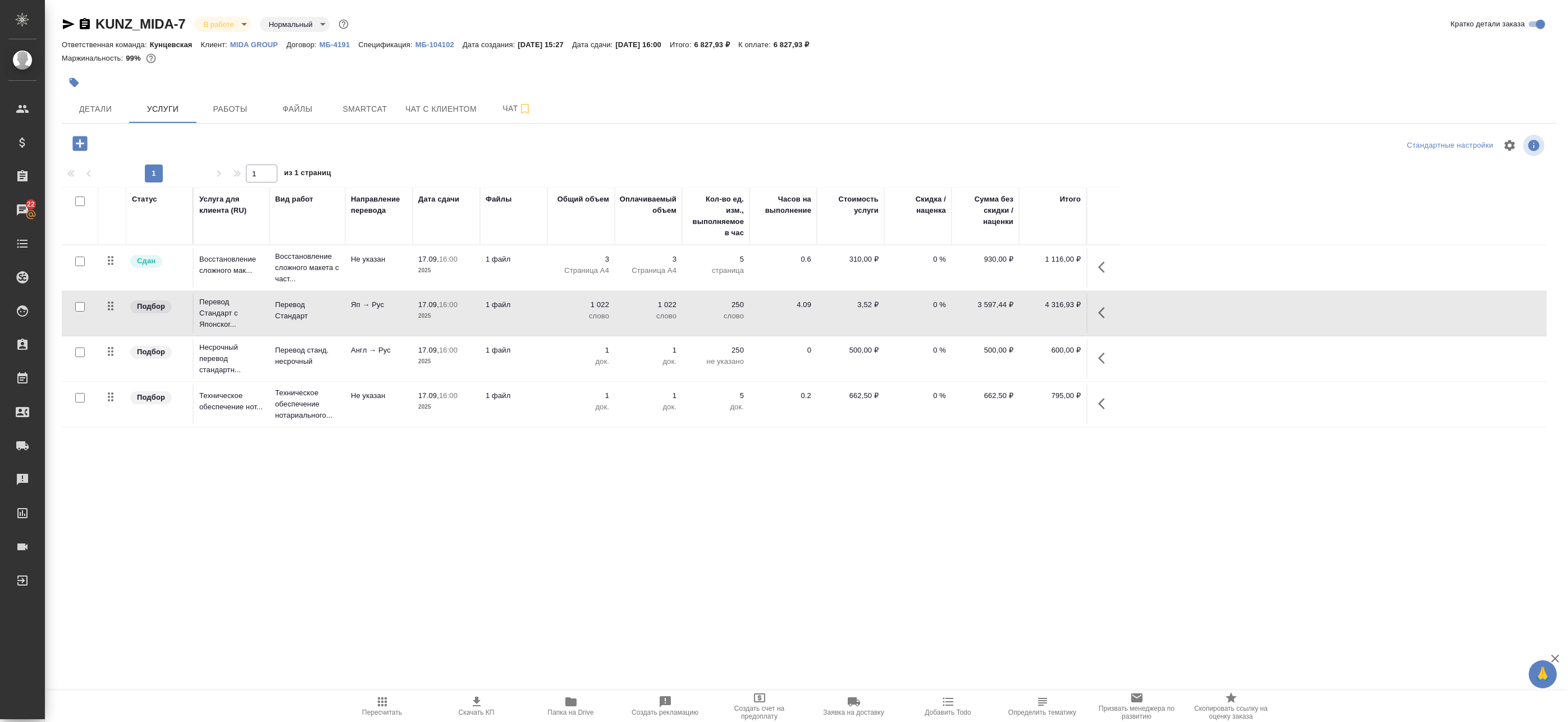
click at [83, 308] on input "checkbox" at bounding box center [80, 306] width 10 height 10
checkbox input "true"
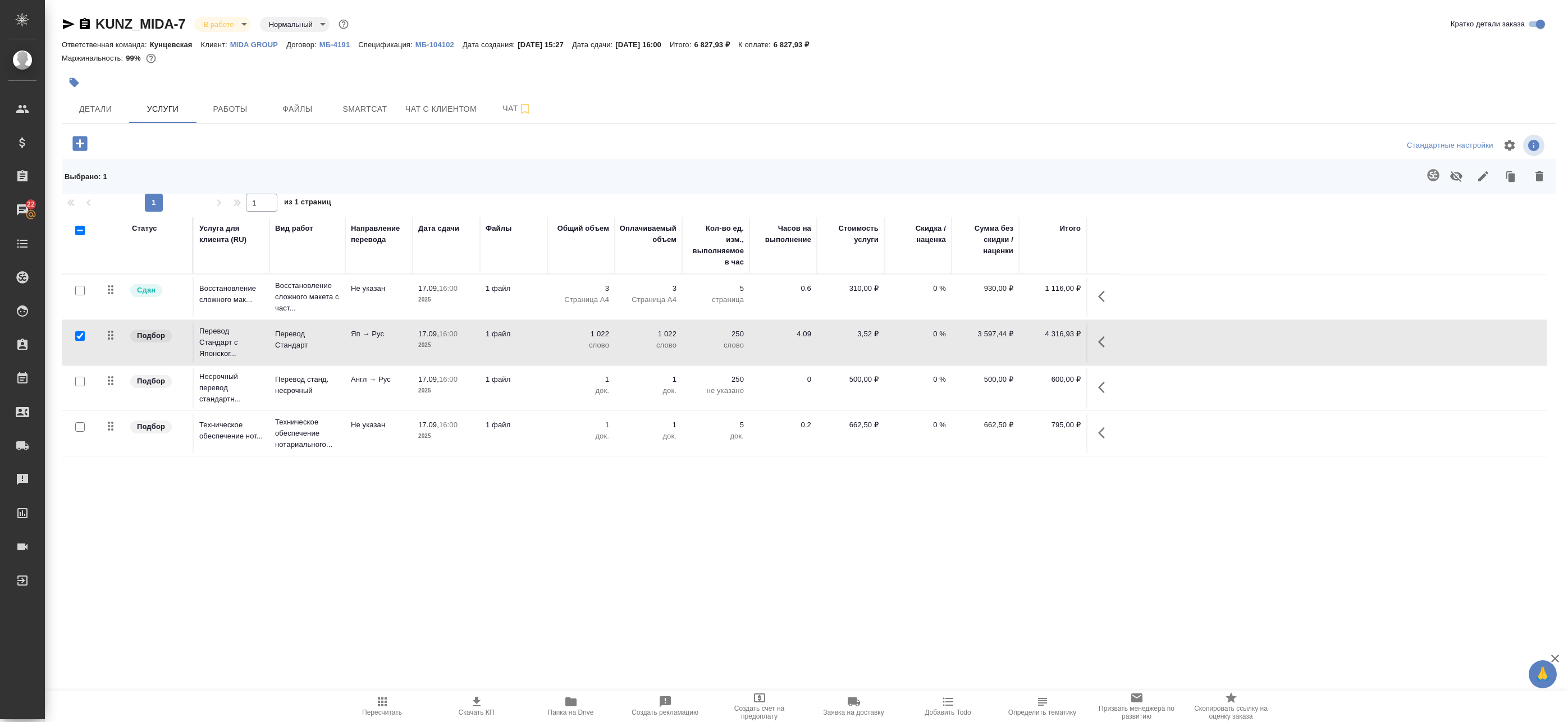
click at [1427, 175] on icon "button" at bounding box center [1433, 175] width 12 height 12
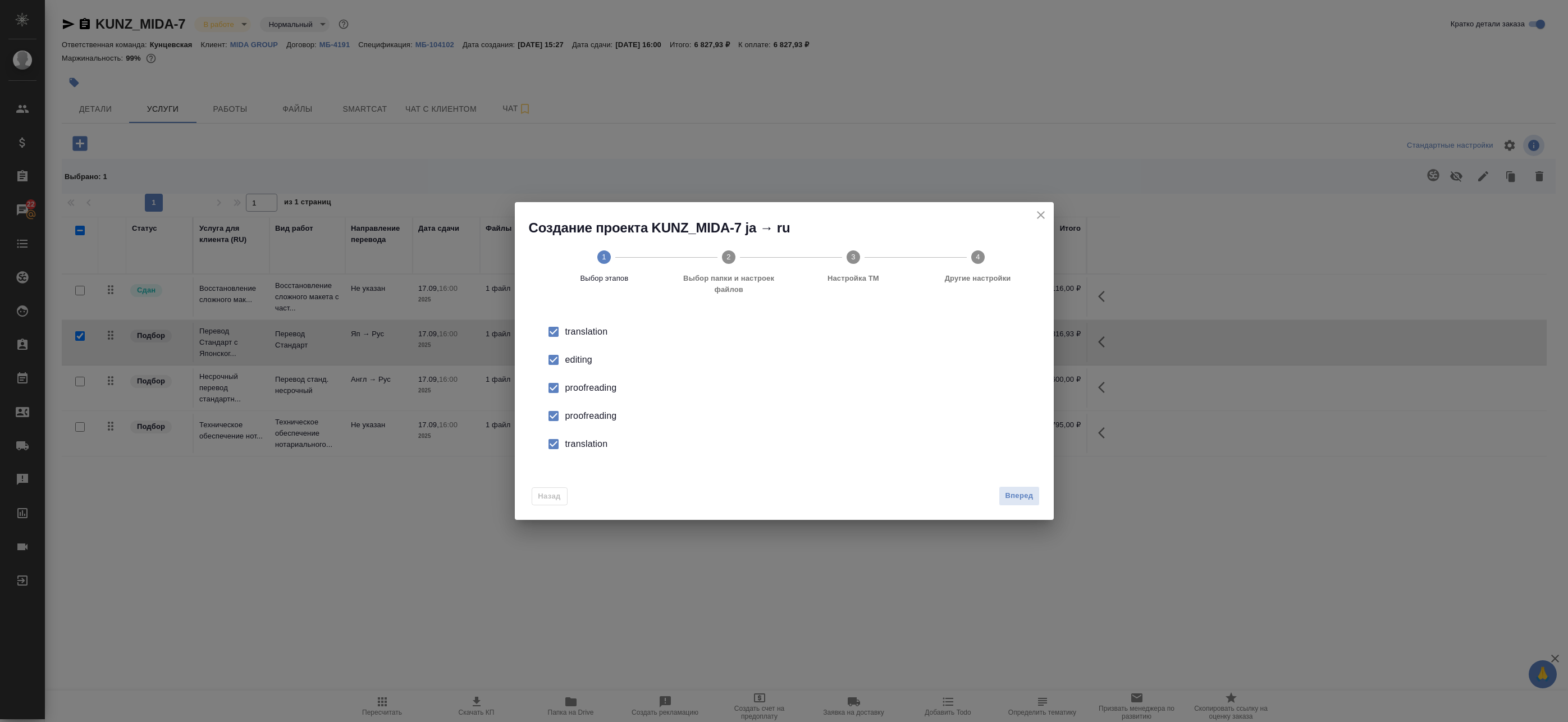
click at [575, 368] on li "editing" at bounding box center [784, 360] width 503 height 28
click at [572, 396] on li "proofreading" at bounding box center [784, 388] width 503 height 28
click at [573, 416] on div "proofreading" at bounding box center [796, 416] width 462 height 13
click at [572, 440] on div "translation" at bounding box center [796, 444] width 462 height 13
click at [1010, 499] on span "Вперед" at bounding box center [1019, 497] width 28 height 13
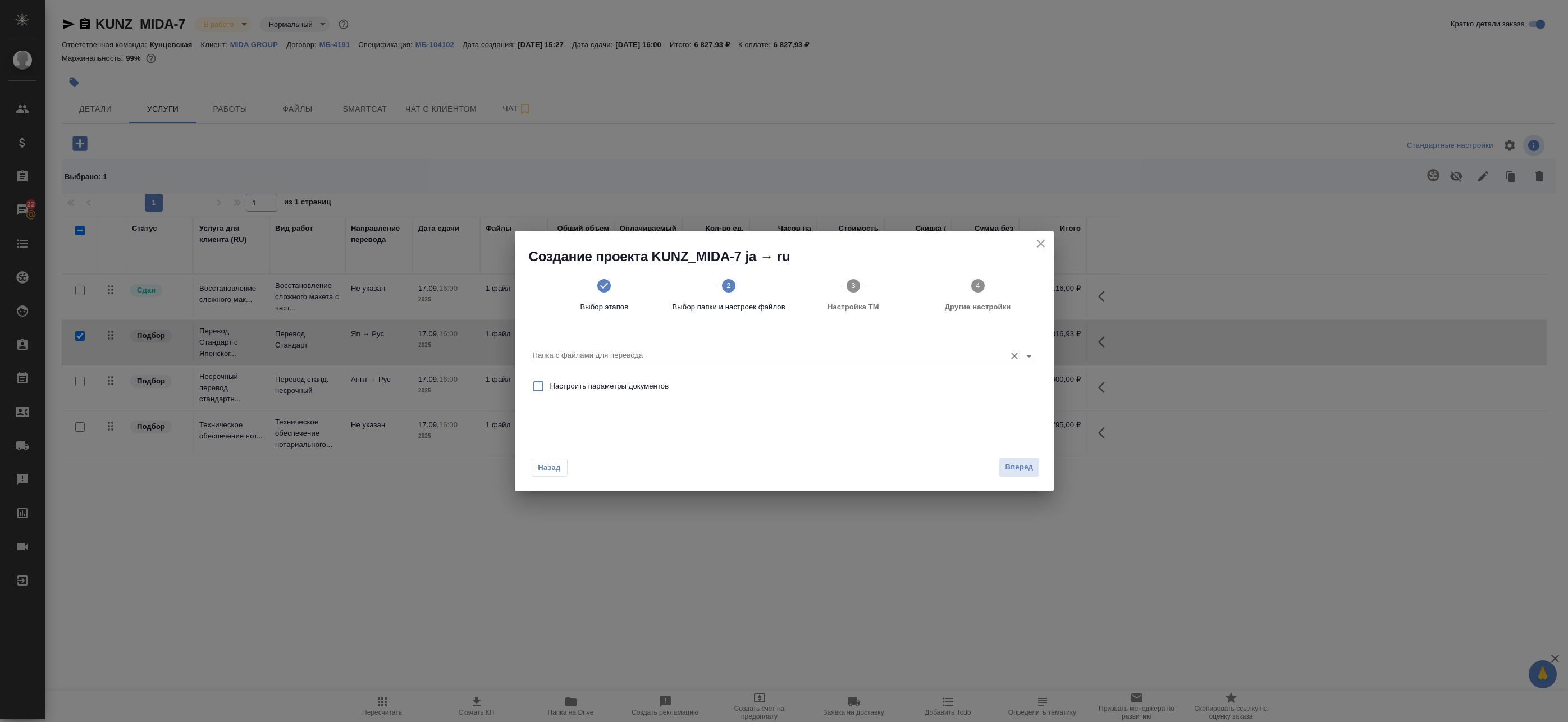
click at [723, 352] on input "Папка с файлами для перевода" at bounding box center [766, 355] width 467 height 13
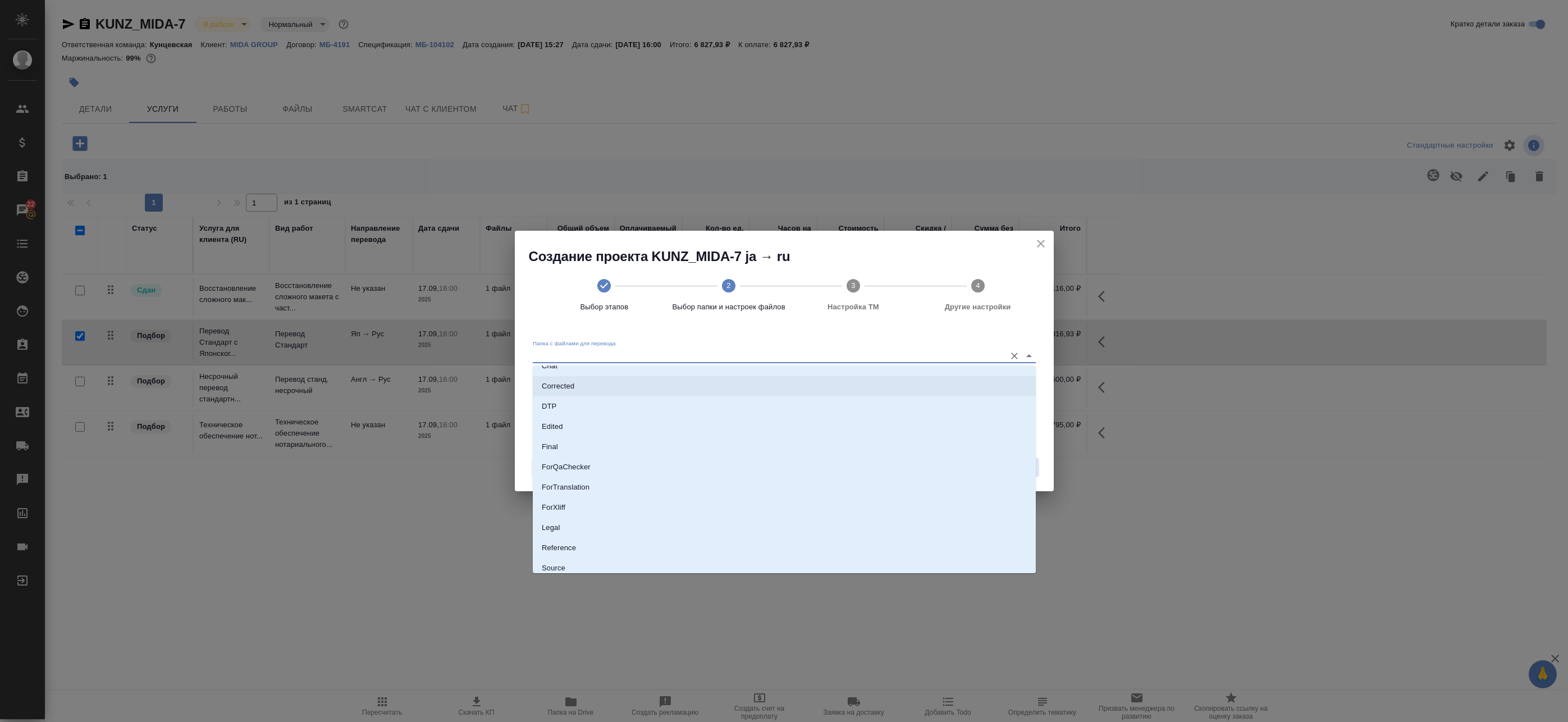
scroll to position [56, 0]
click at [595, 479] on li "ForTranslation" at bounding box center [784, 483] width 503 height 20
type input "ForTranslation"
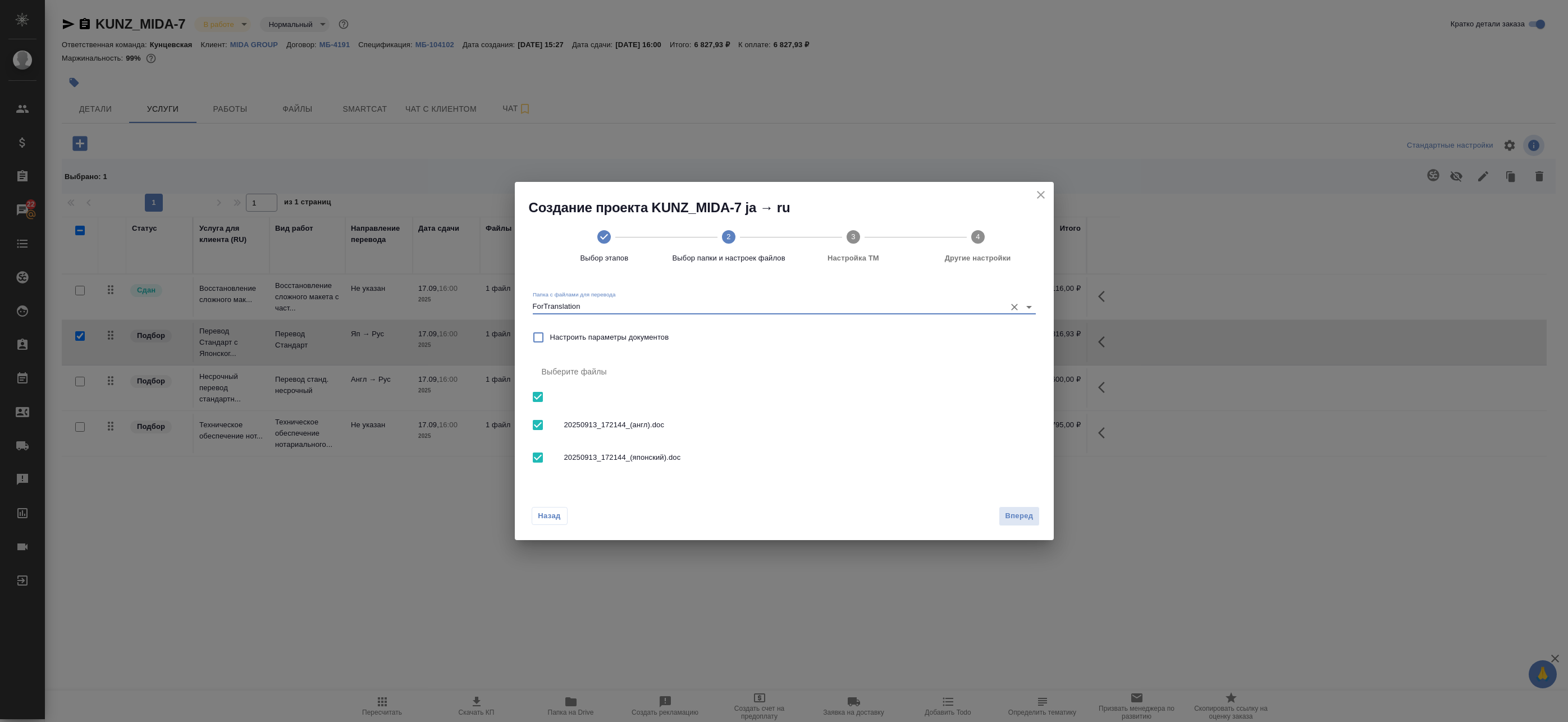
click at [535, 424] on input "checkbox" at bounding box center [538, 425] width 24 height 24
checkbox input "false"
click at [1012, 516] on span "Вперед" at bounding box center [1019, 516] width 28 height 13
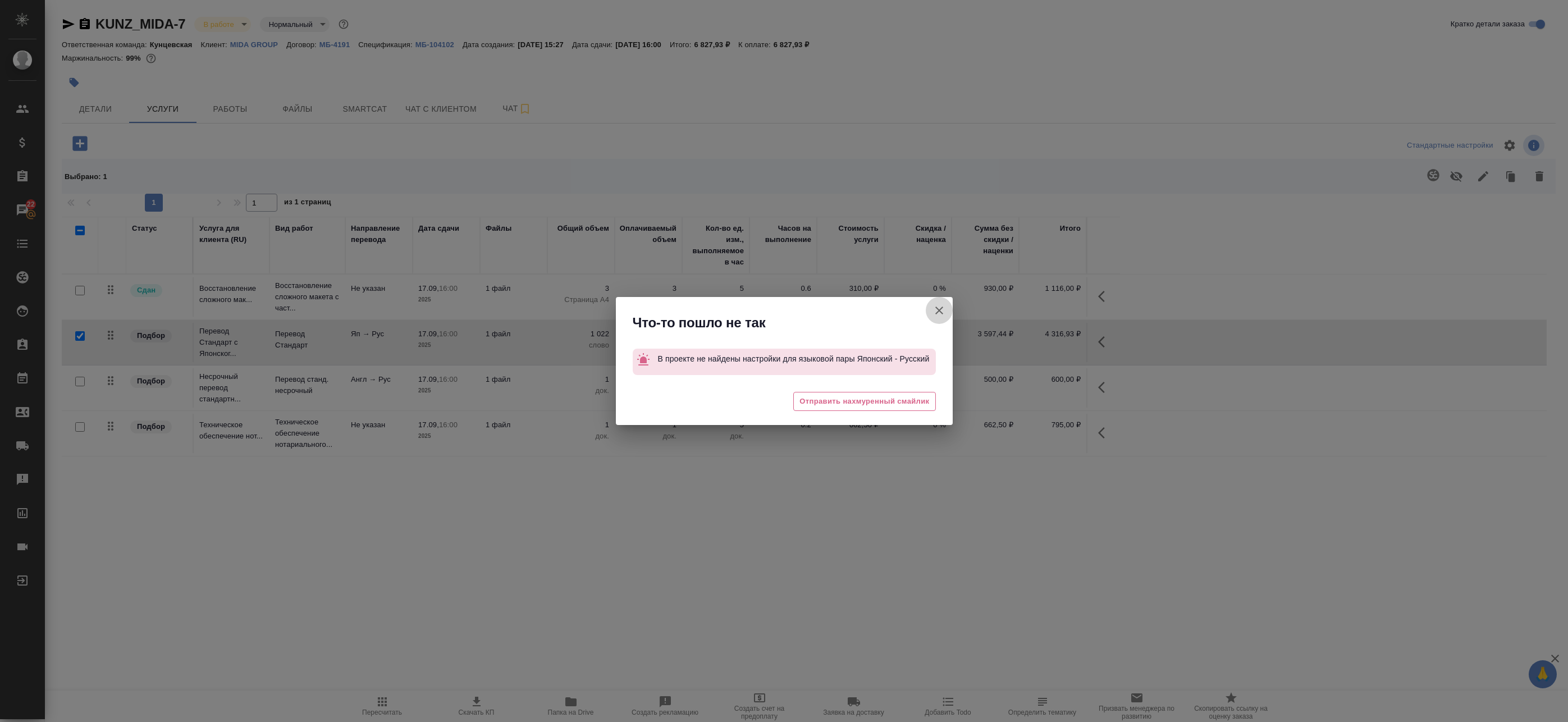
click at [939, 309] on icon "button" at bounding box center [939, 310] width 13 height 13
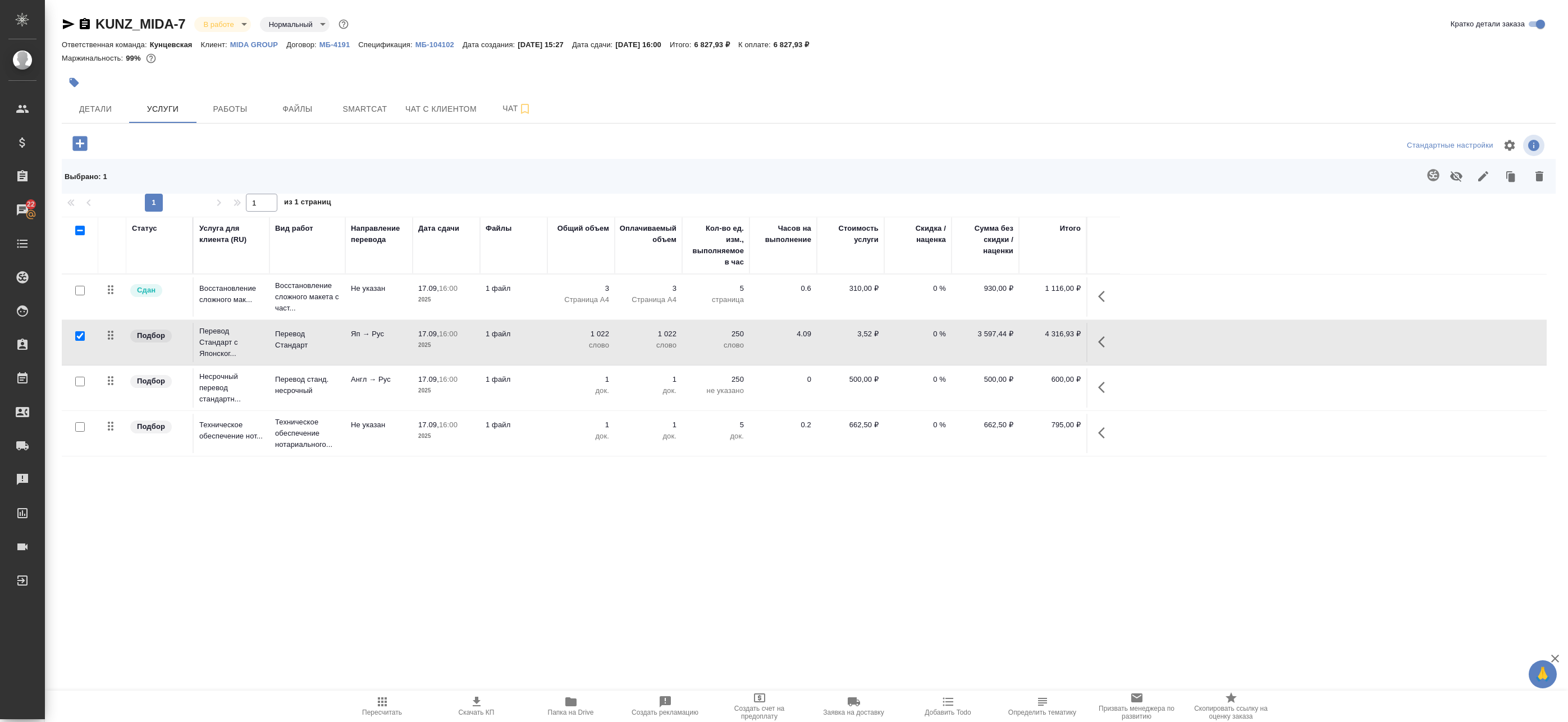
click at [80, 385] on input "checkbox" at bounding box center [80, 382] width 10 height 10
checkbox input "true"
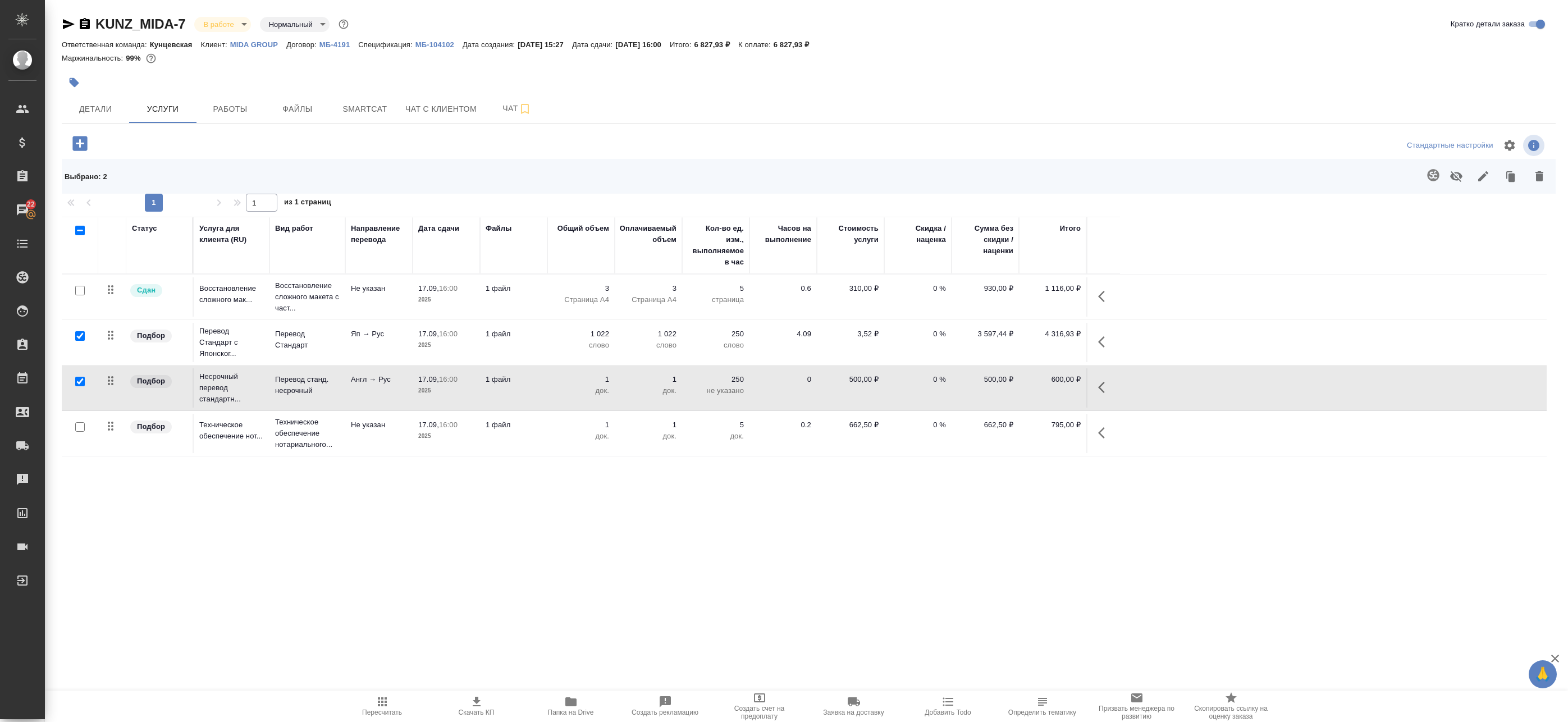
click at [84, 337] on input "checkbox" at bounding box center [80, 336] width 10 height 10
checkbox input "false"
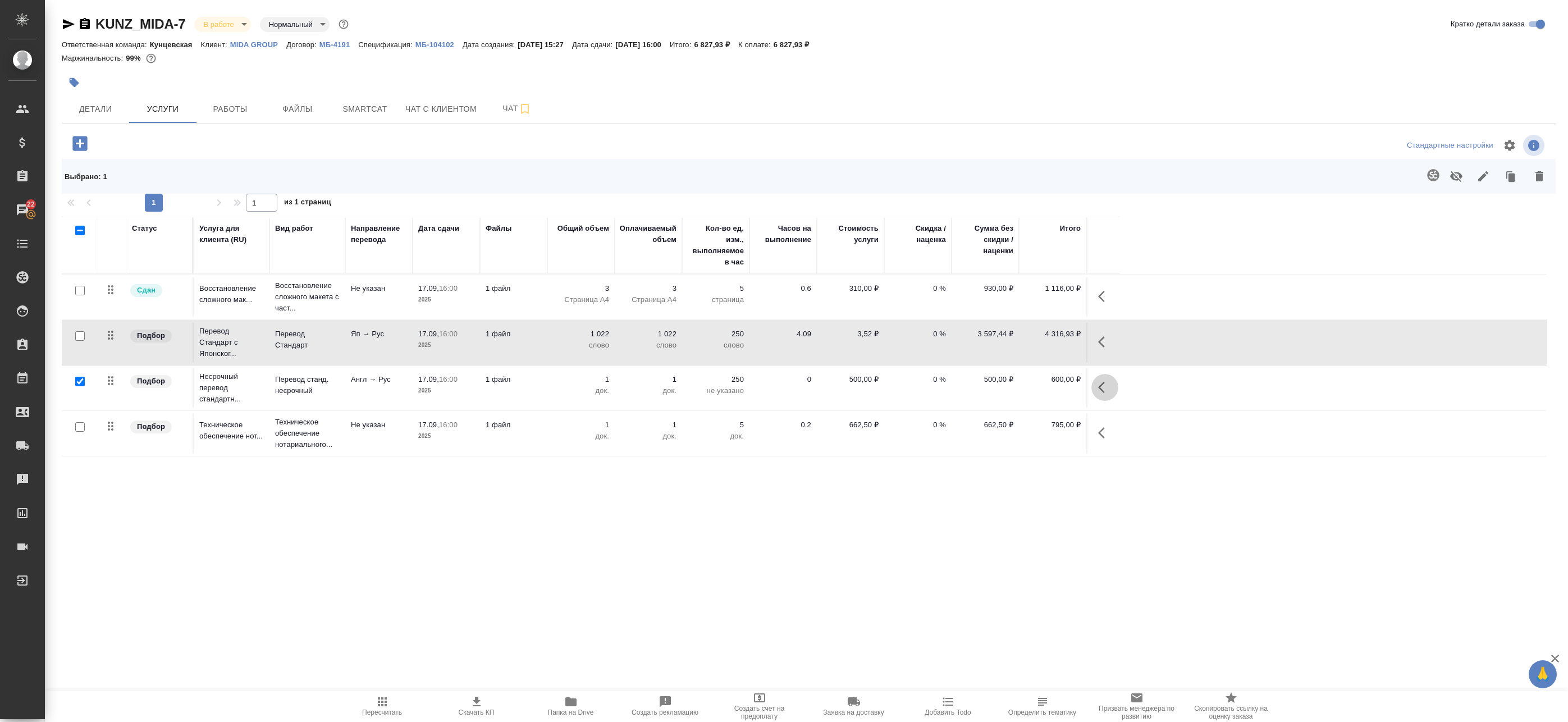
click at [1102, 390] on icon "button" at bounding box center [1101, 387] width 7 height 11
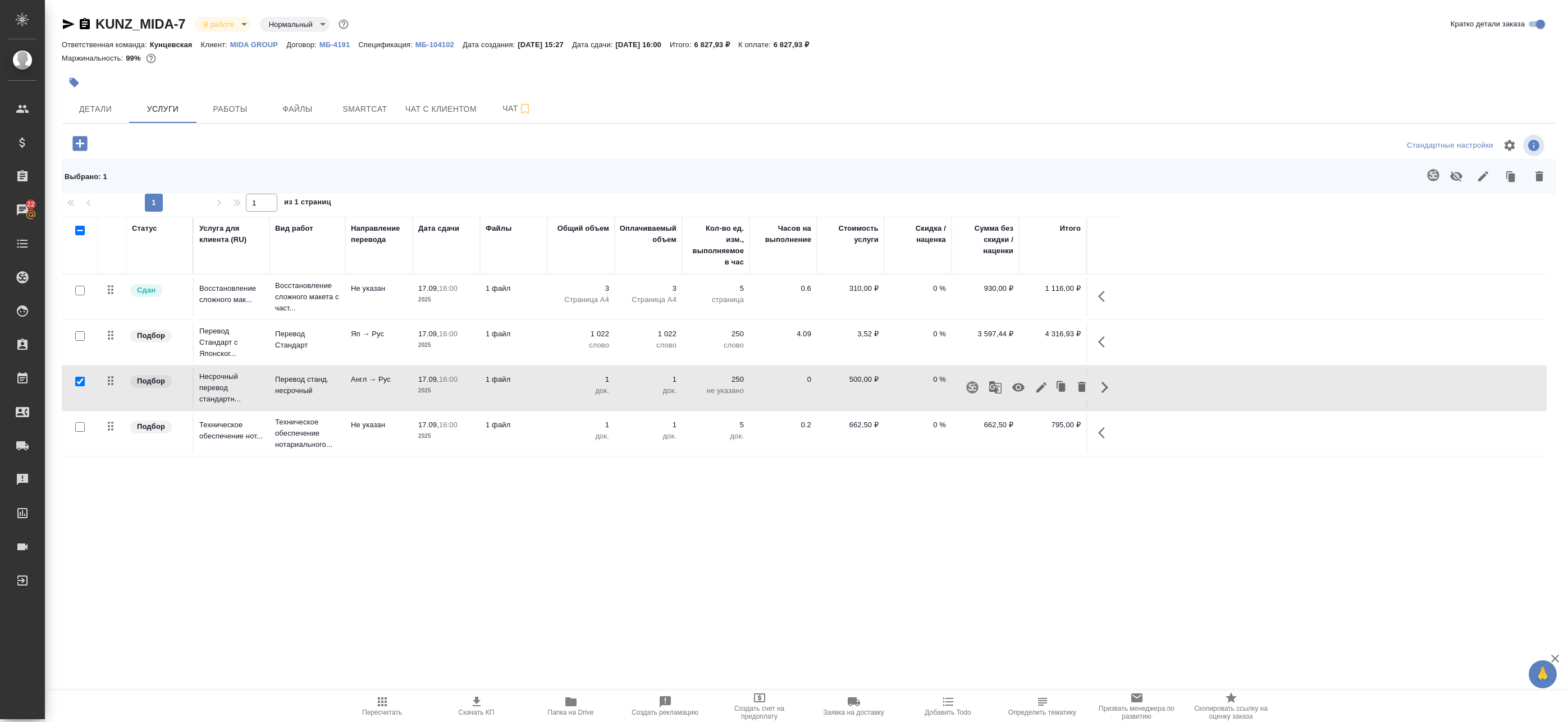
click at [1427, 175] on icon "button" at bounding box center [1433, 175] width 12 height 12
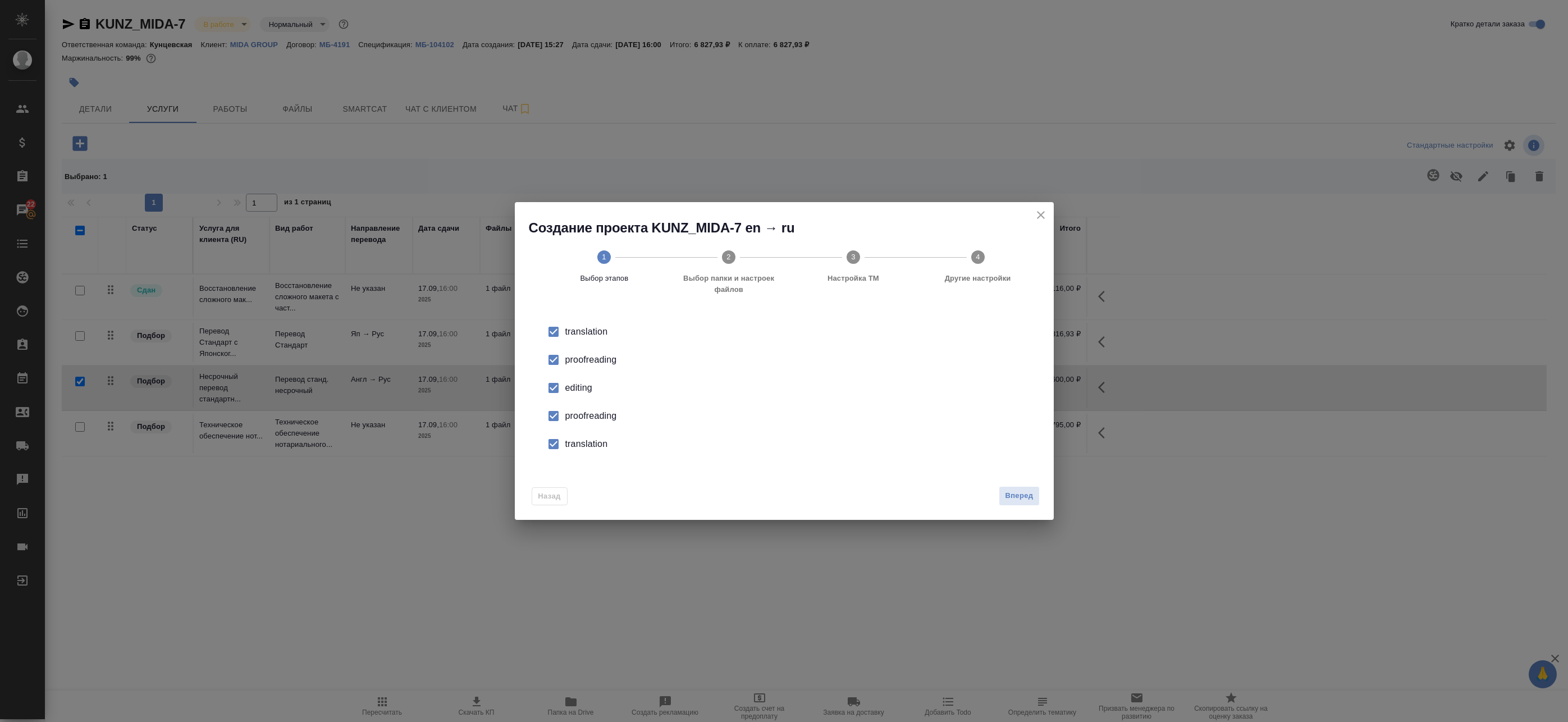
click at [599, 366] on div "proofreading" at bounding box center [796, 360] width 462 height 13
click at [574, 390] on div "editing" at bounding box center [796, 388] width 462 height 13
click at [572, 417] on div "proofreading" at bounding box center [796, 416] width 462 height 13
click at [566, 443] on div "translation" at bounding box center [796, 444] width 462 height 13
click at [1011, 487] on button "Вперед" at bounding box center [1019, 496] width 41 height 20
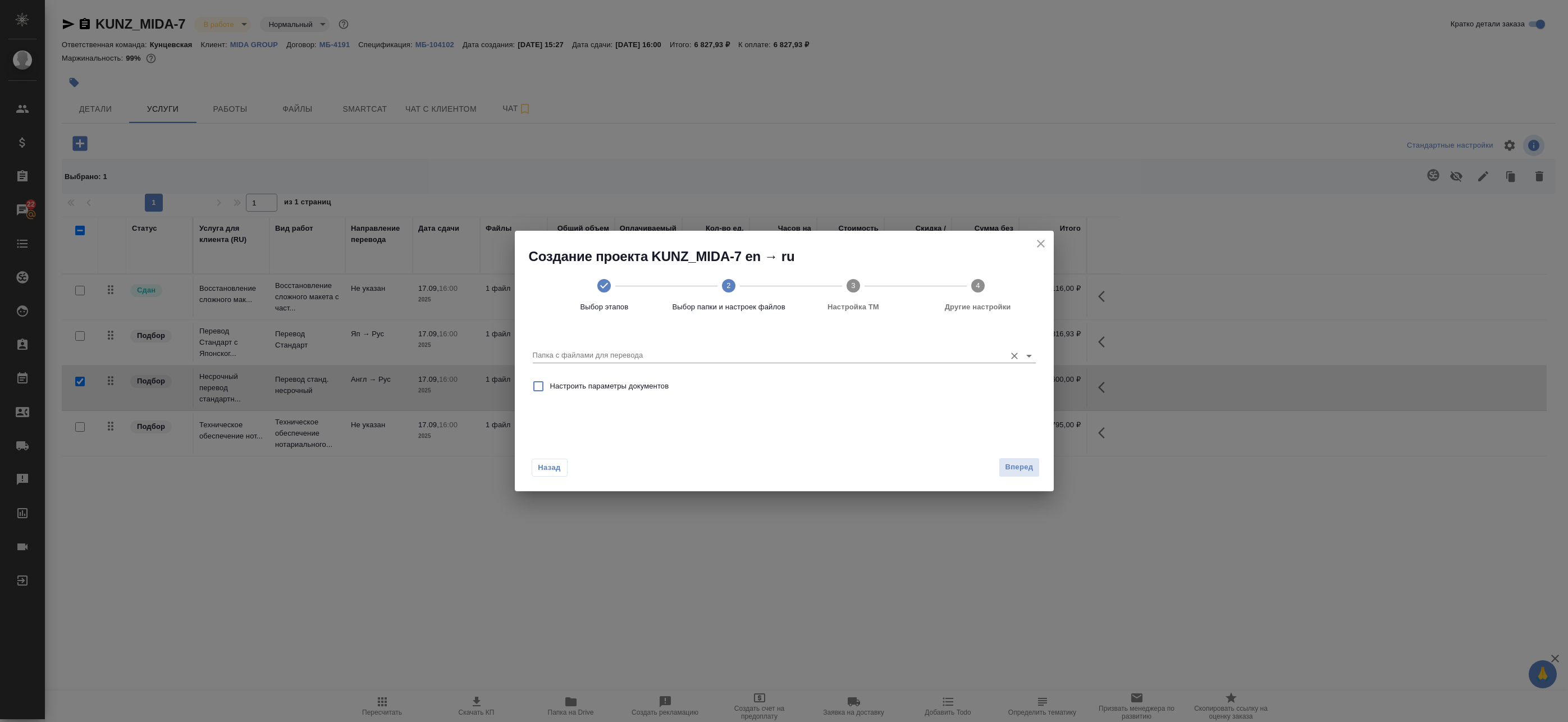
click at [669, 356] on input "Папка с файлами для перевода" at bounding box center [766, 355] width 467 height 13
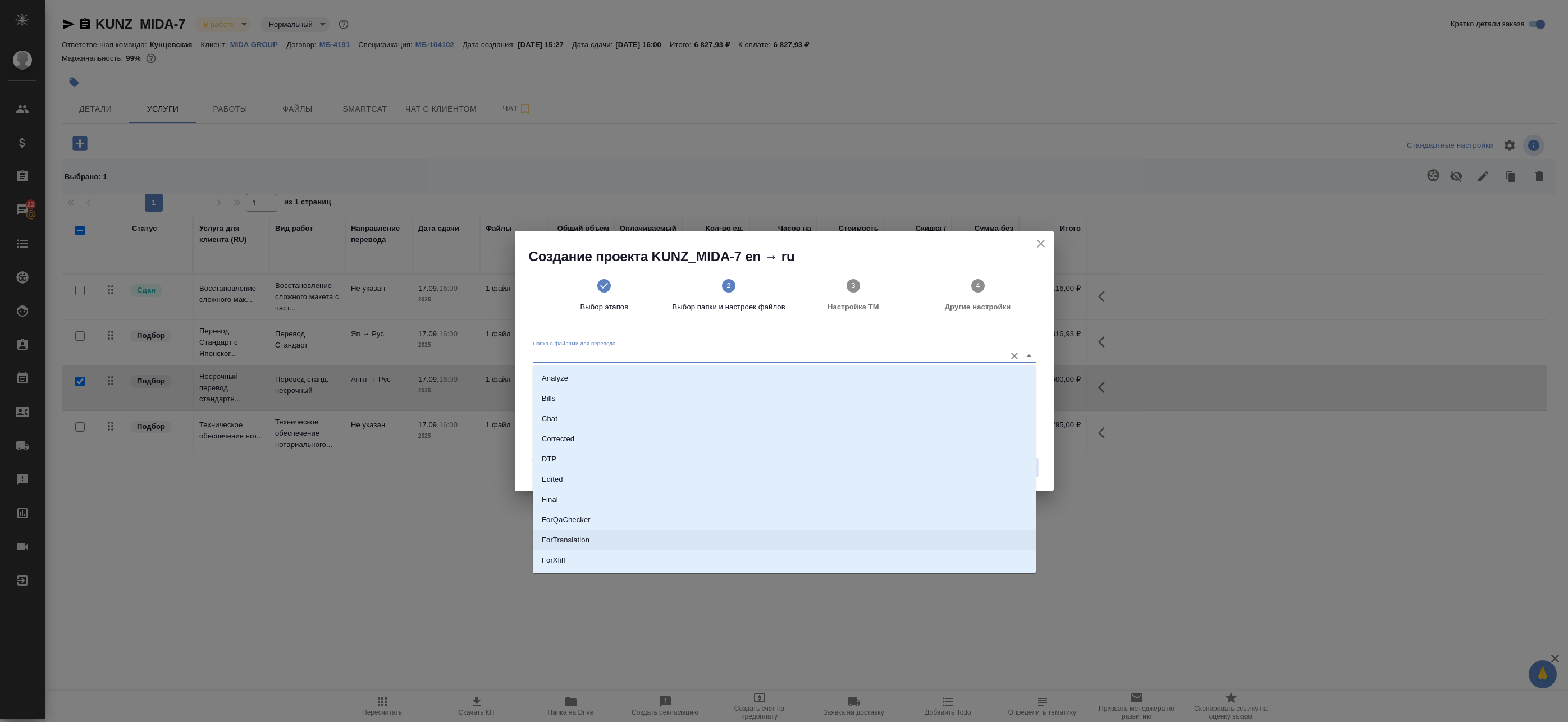
click at [596, 544] on li "ForTranslation" at bounding box center [784, 540] width 503 height 20
type input "ForTranslation"
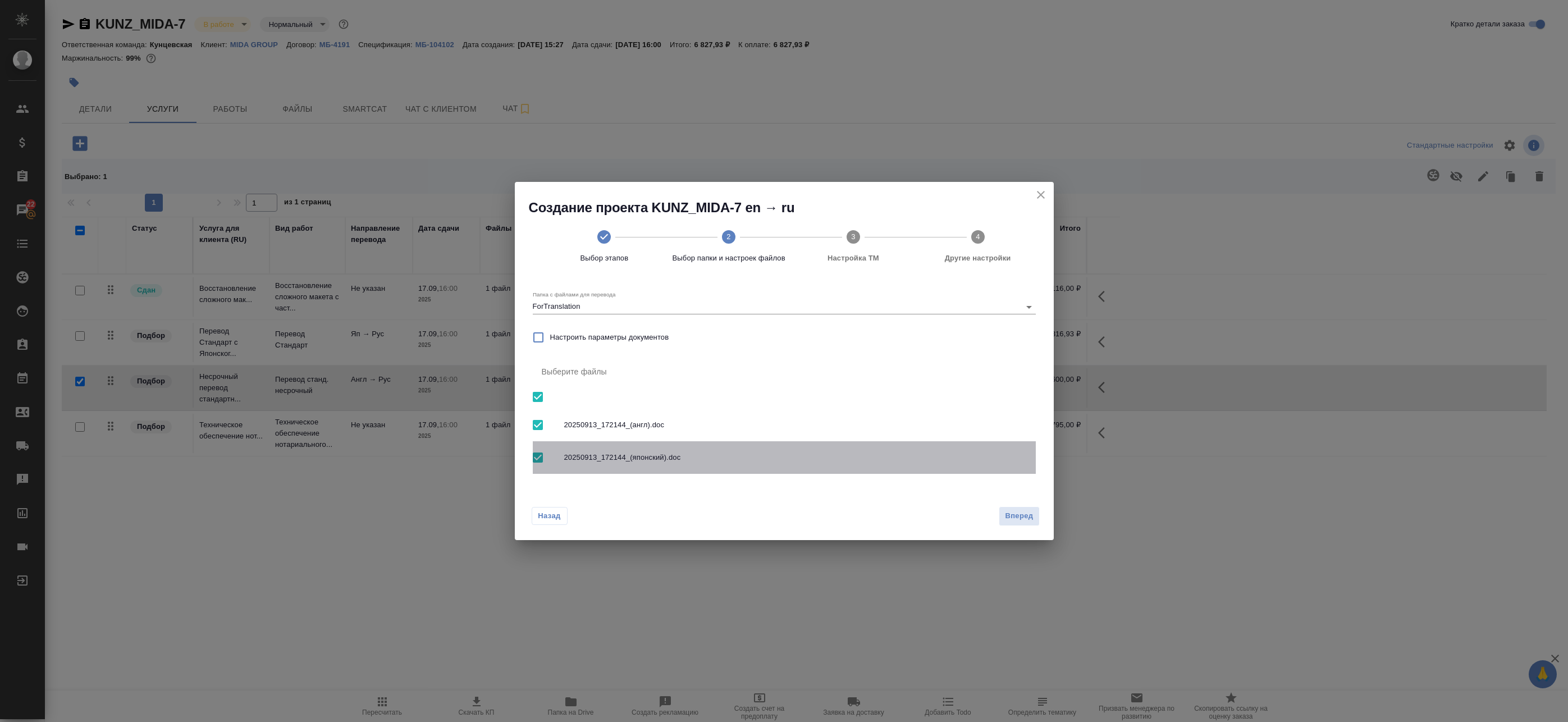
click at [557, 454] on div at bounding box center [548, 458] width 32 height 24
checkbox input "false"
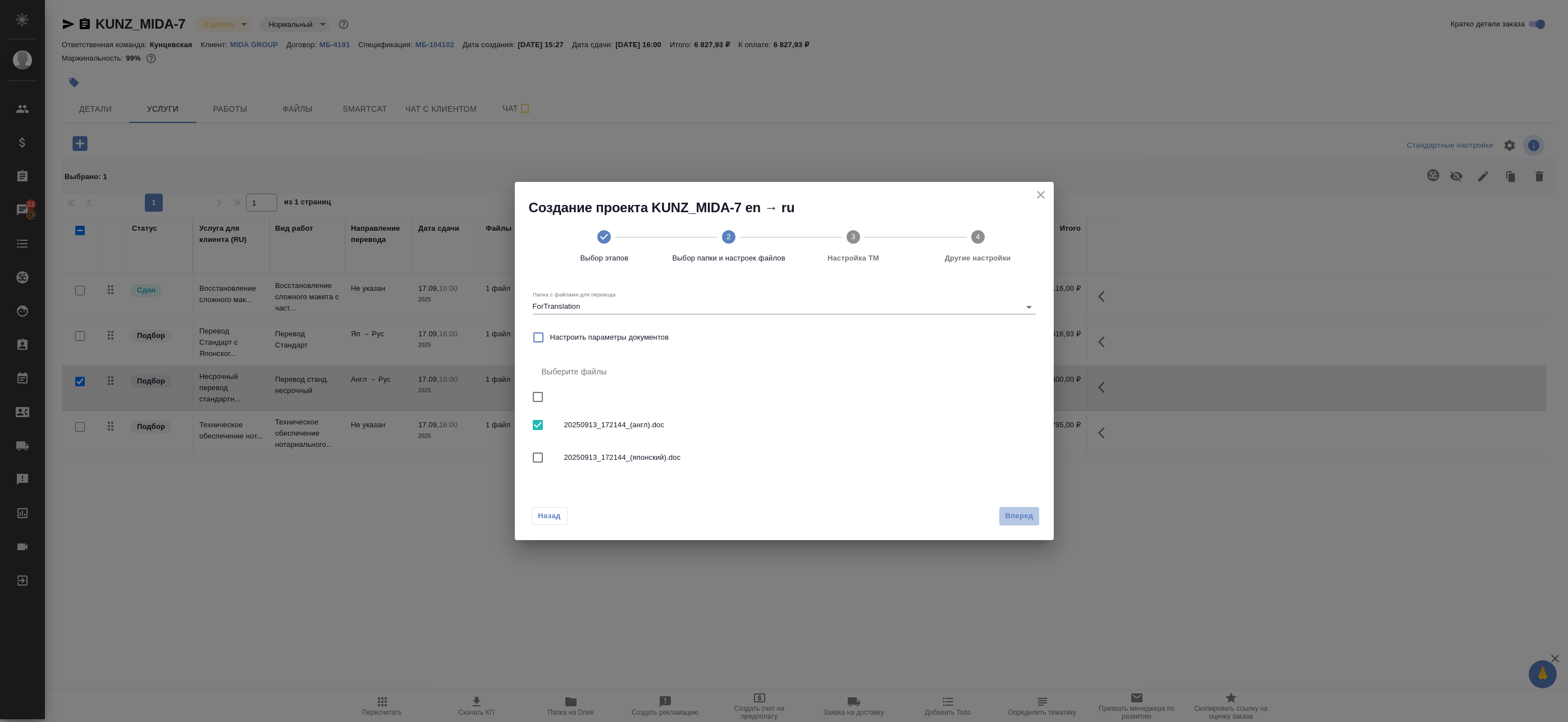
drag, startPoint x: 1005, startPoint y: 520, endPoint x: 998, endPoint y: 516, distance: 8.1
click at [1005, 519] on button "Вперед" at bounding box center [1019, 516] width 41 height 20
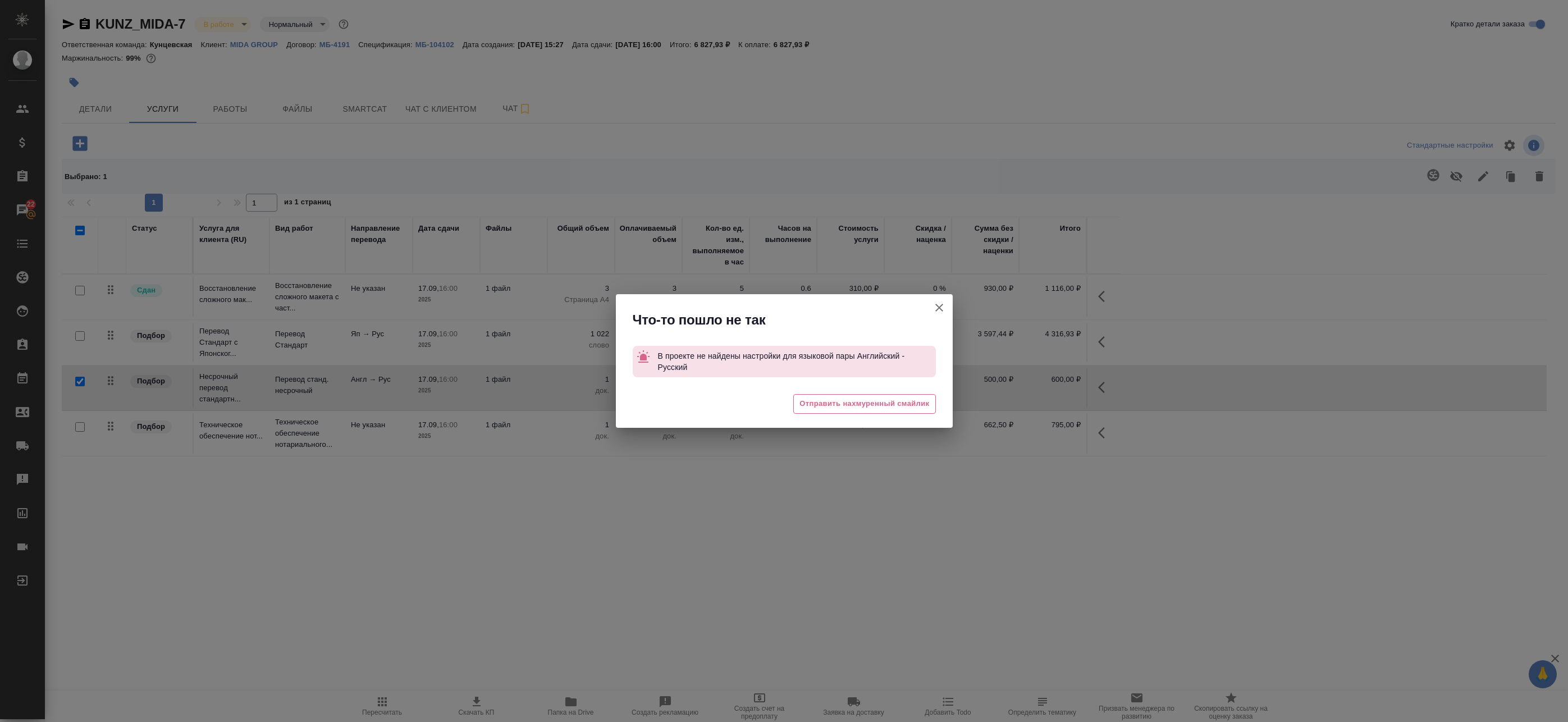
click at [943, 304] on icon "button" at bounding box center [939, 308] width 13 height 13
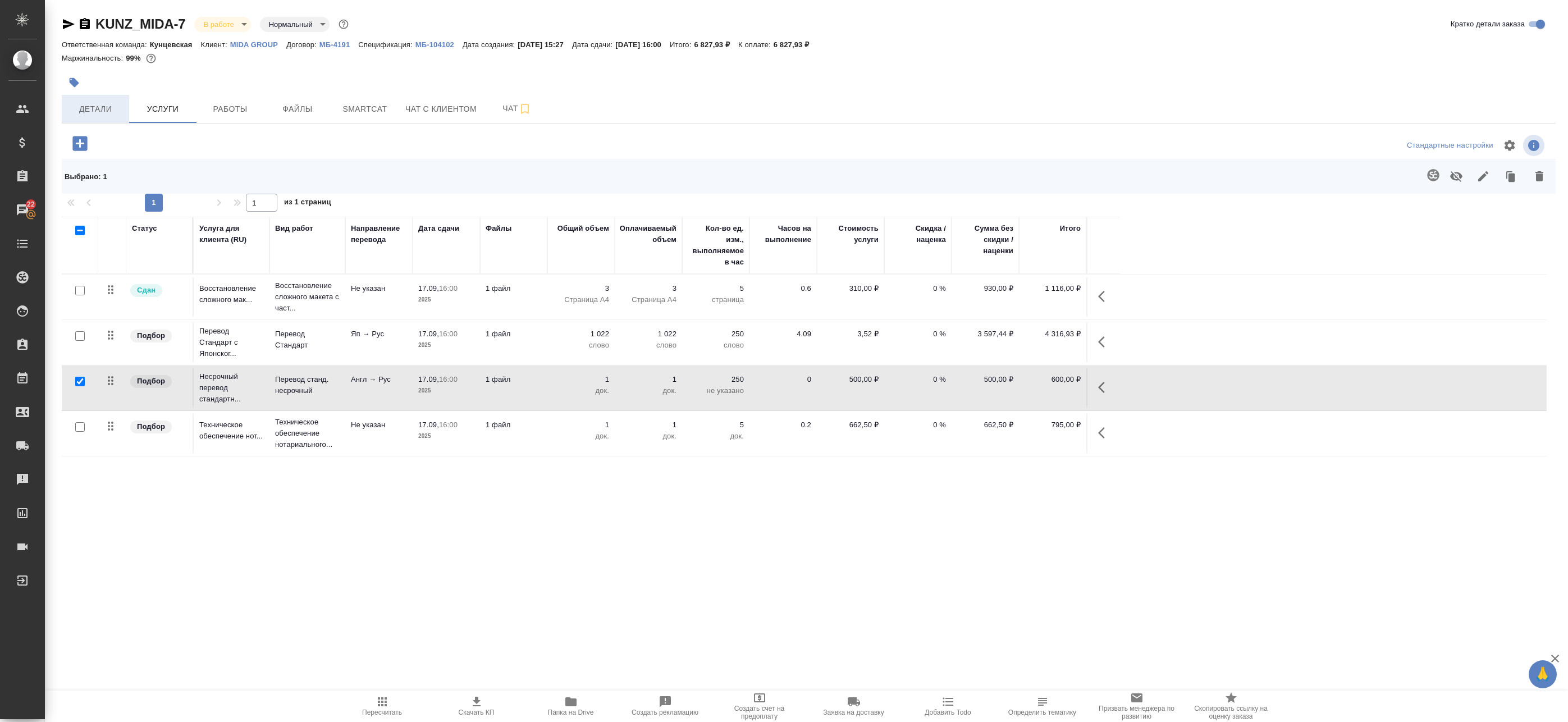
click at [103, 105] on span "Детали" at bounding box center [95, 109] width 54 height 14
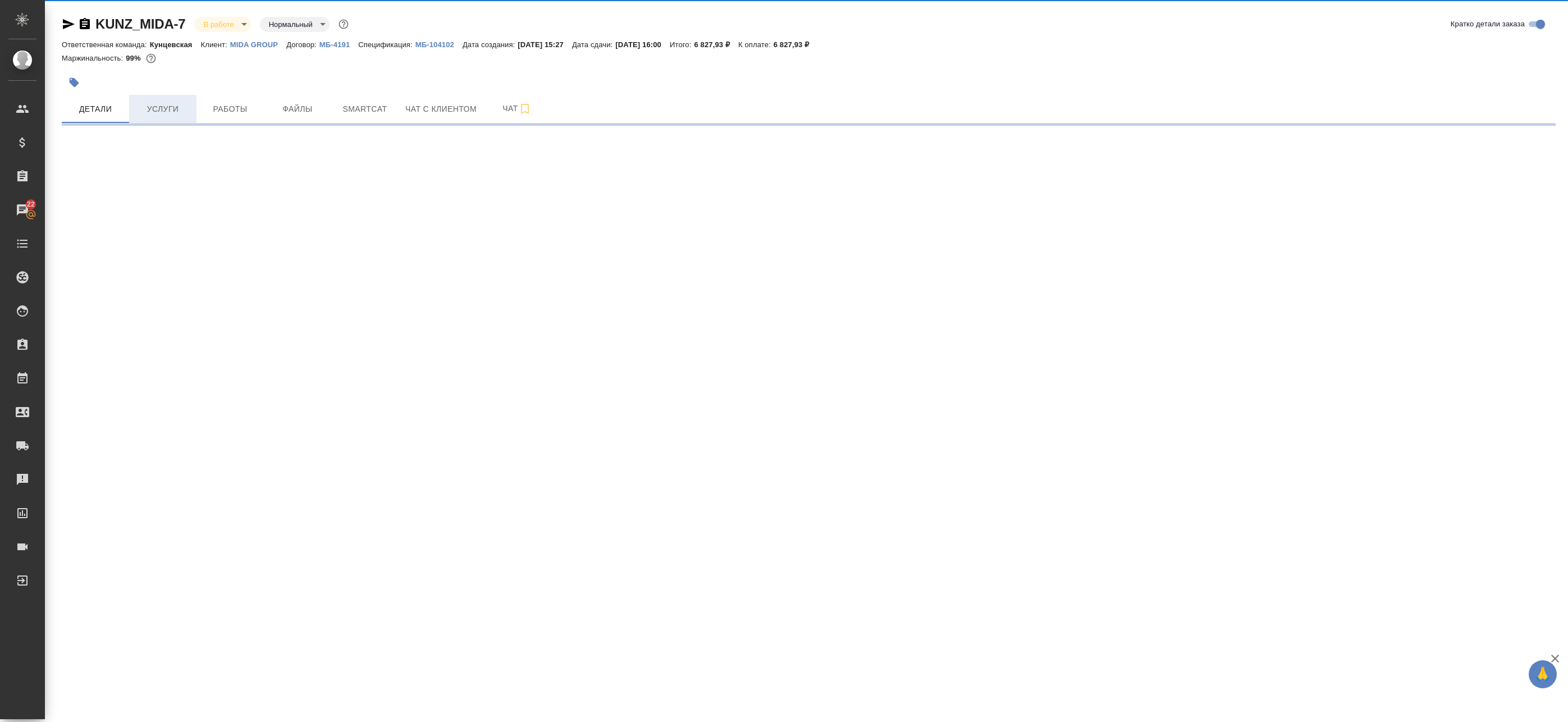
select select "RU"
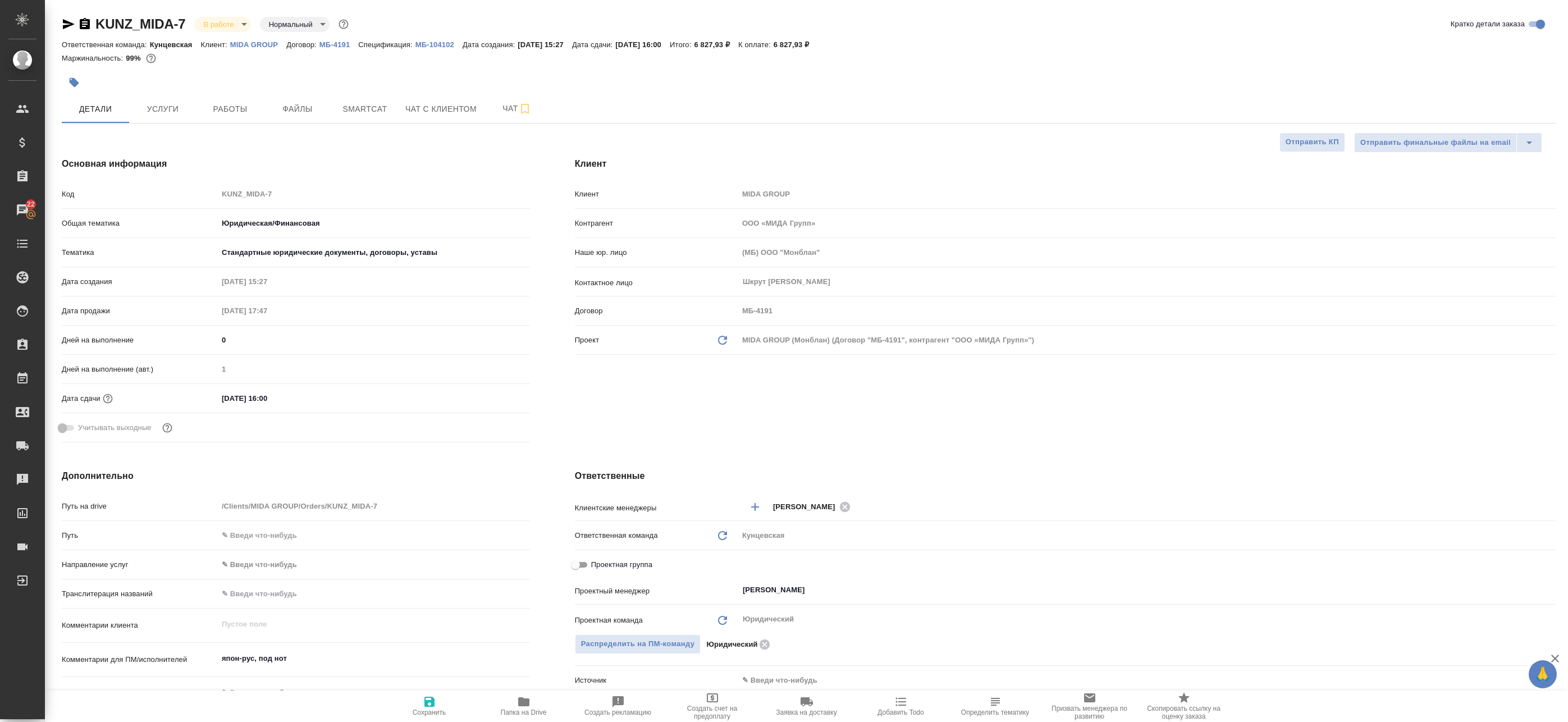
type textarea "x"
click at [247, 113] on span "Работы" at bounding box center [230, 109] width 54 height 14
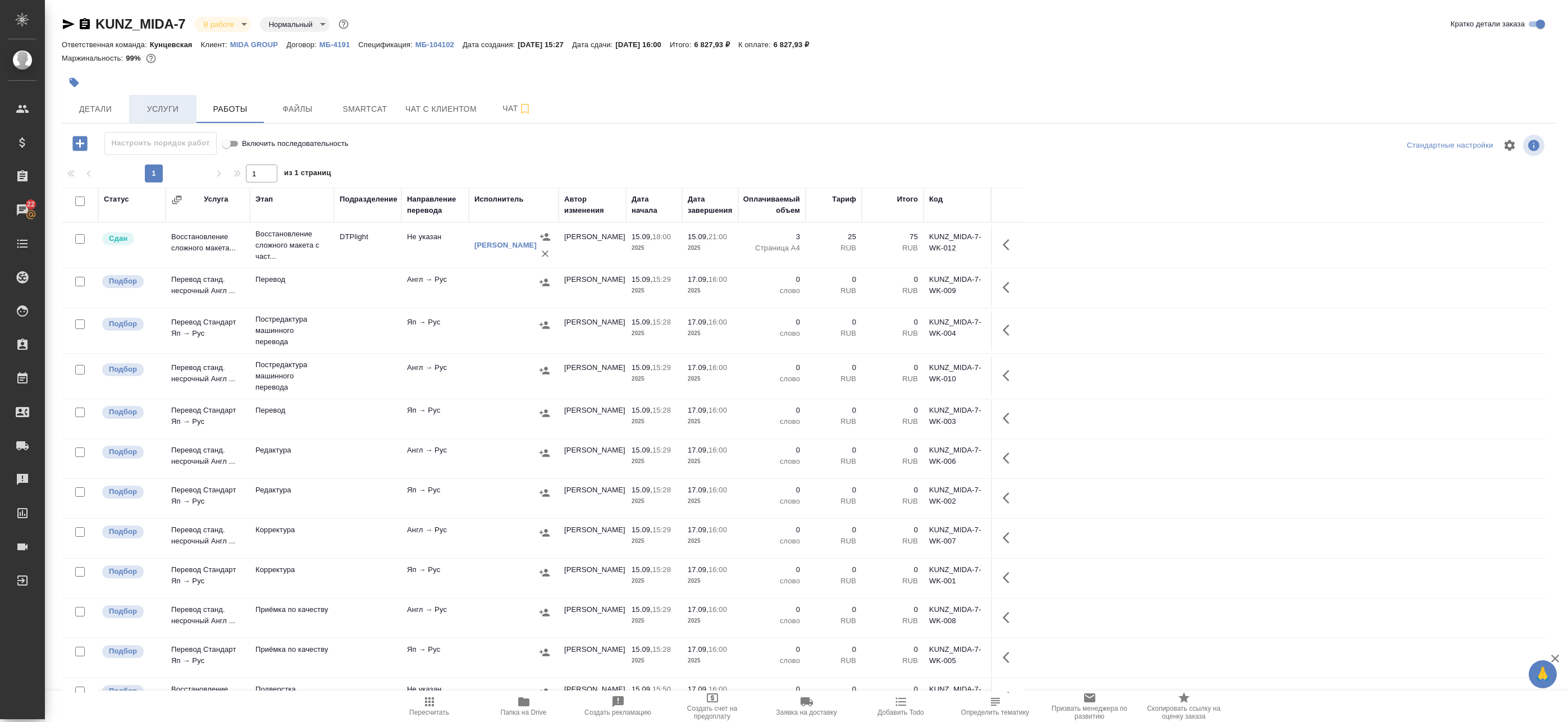
click at [164, 106] on span "Услуги" at bounding box center [162, 109] width 54 height 14
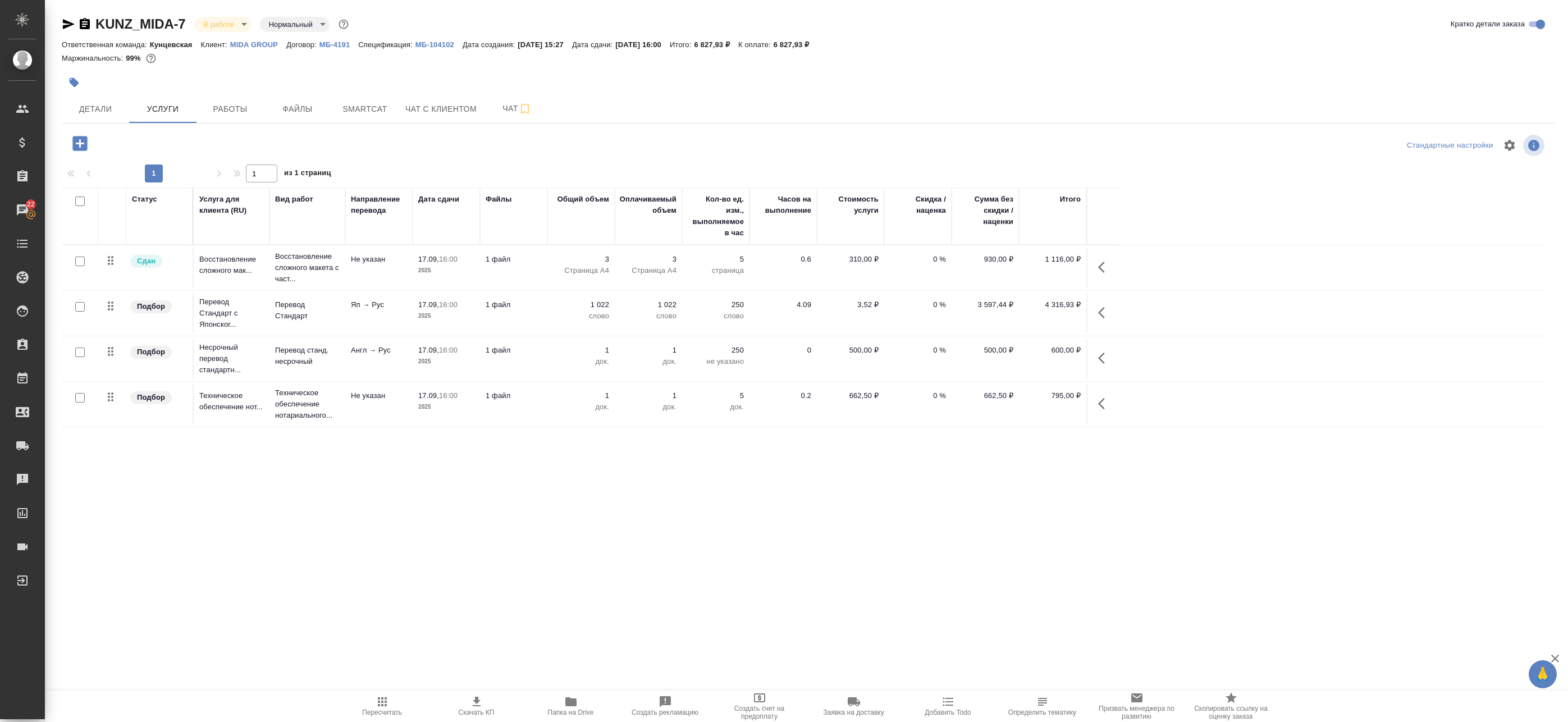
click at [82, 304] on input "checkbox" at bounding box center [80, 306] width 10 height 10
checkbox input "true"
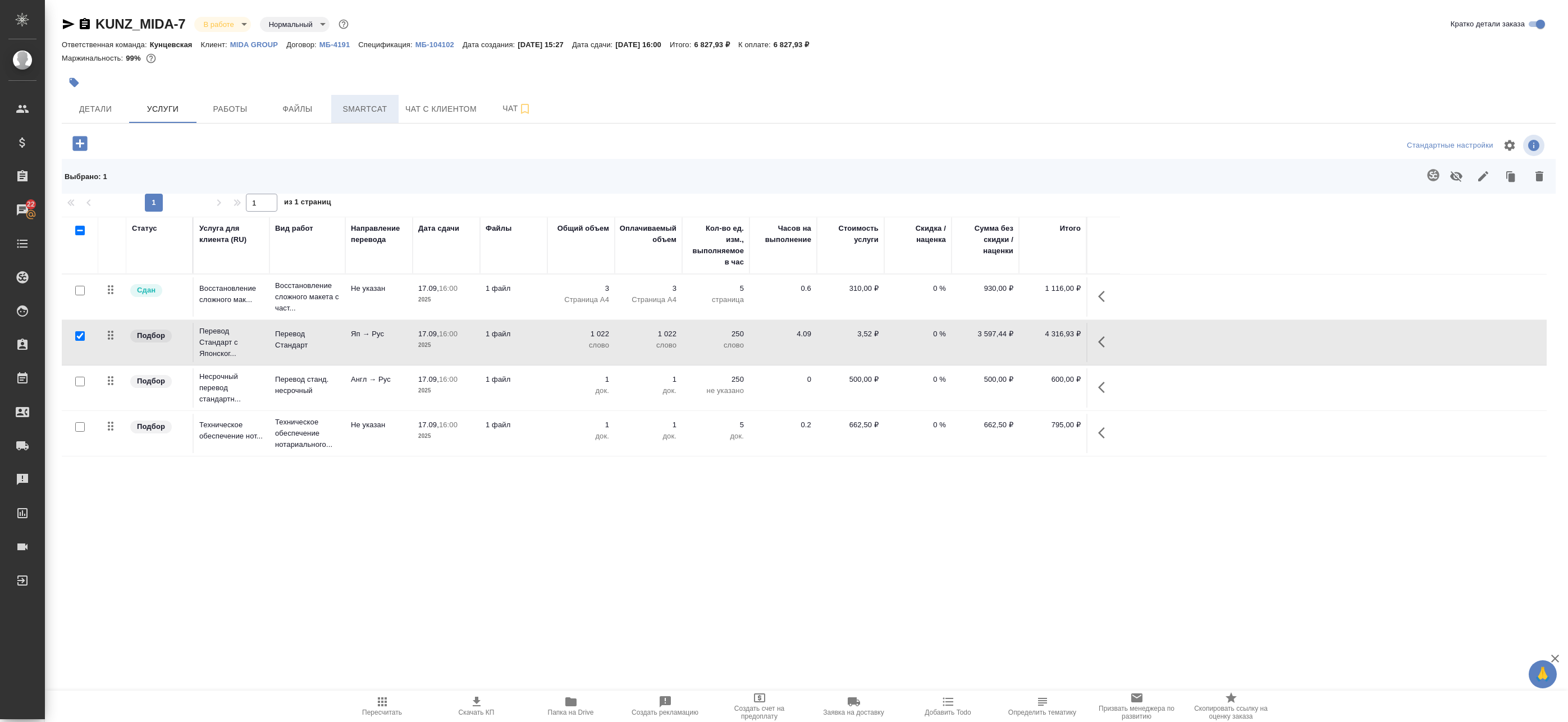
click at [386, 104] on span "Smartcat" at bounding box center [365, 109] width 54 height 14
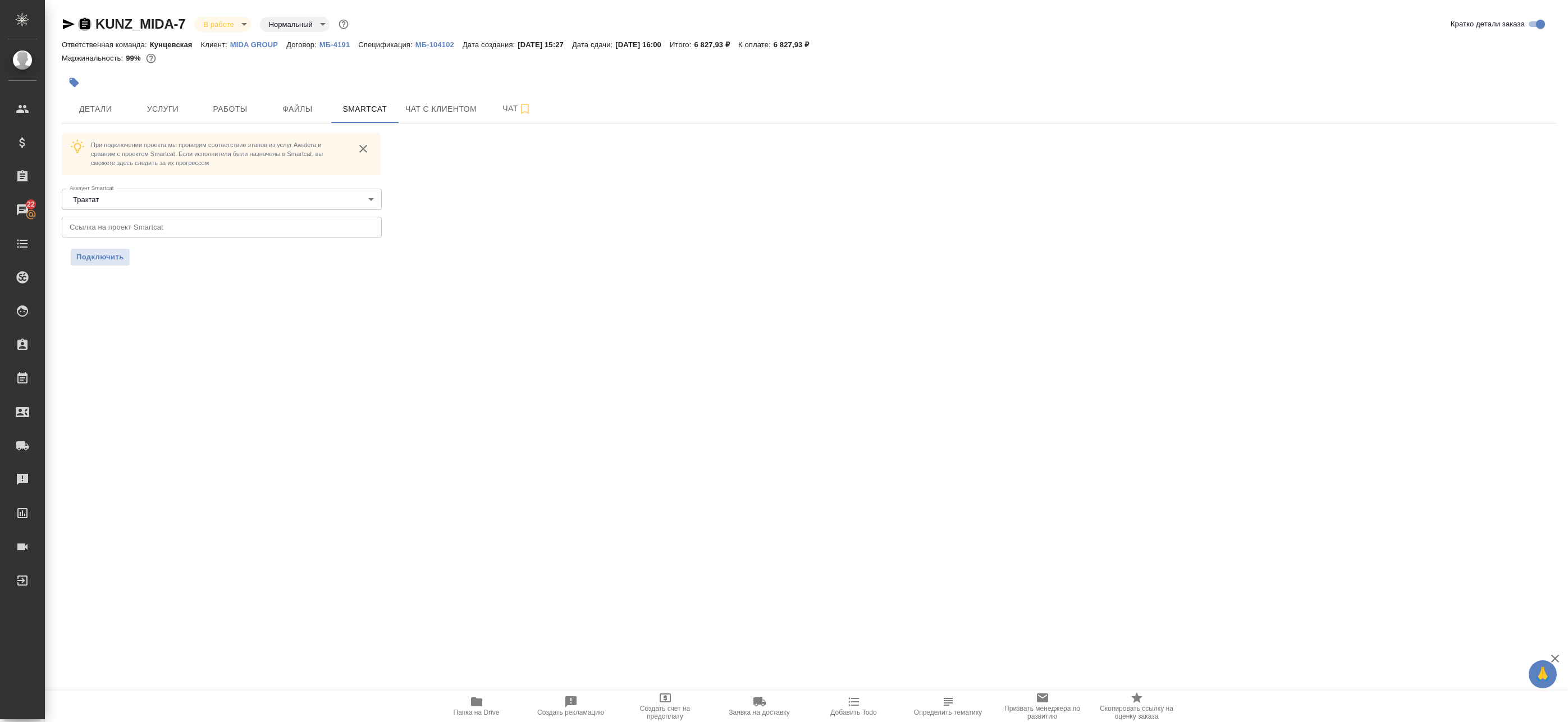
click at [83, 23] on icon "button" at bounding box center [85, 23] width 10 height 11
click at [191, 105] on button "Услуги" at bounding box center [162, 109] width 67 height 28
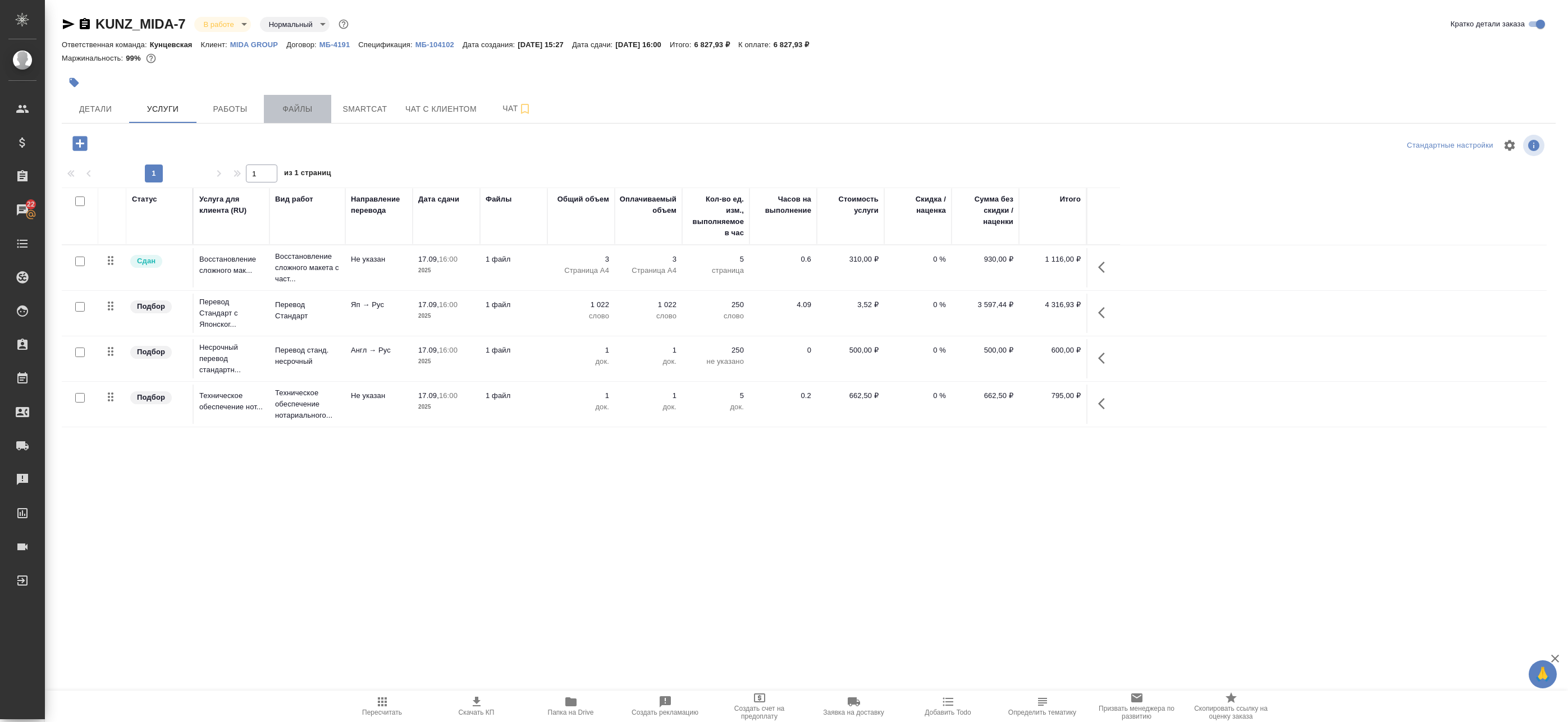
click at [331, 115] on button "Файлы" at bounding box center [297, 109] width 67 height 28
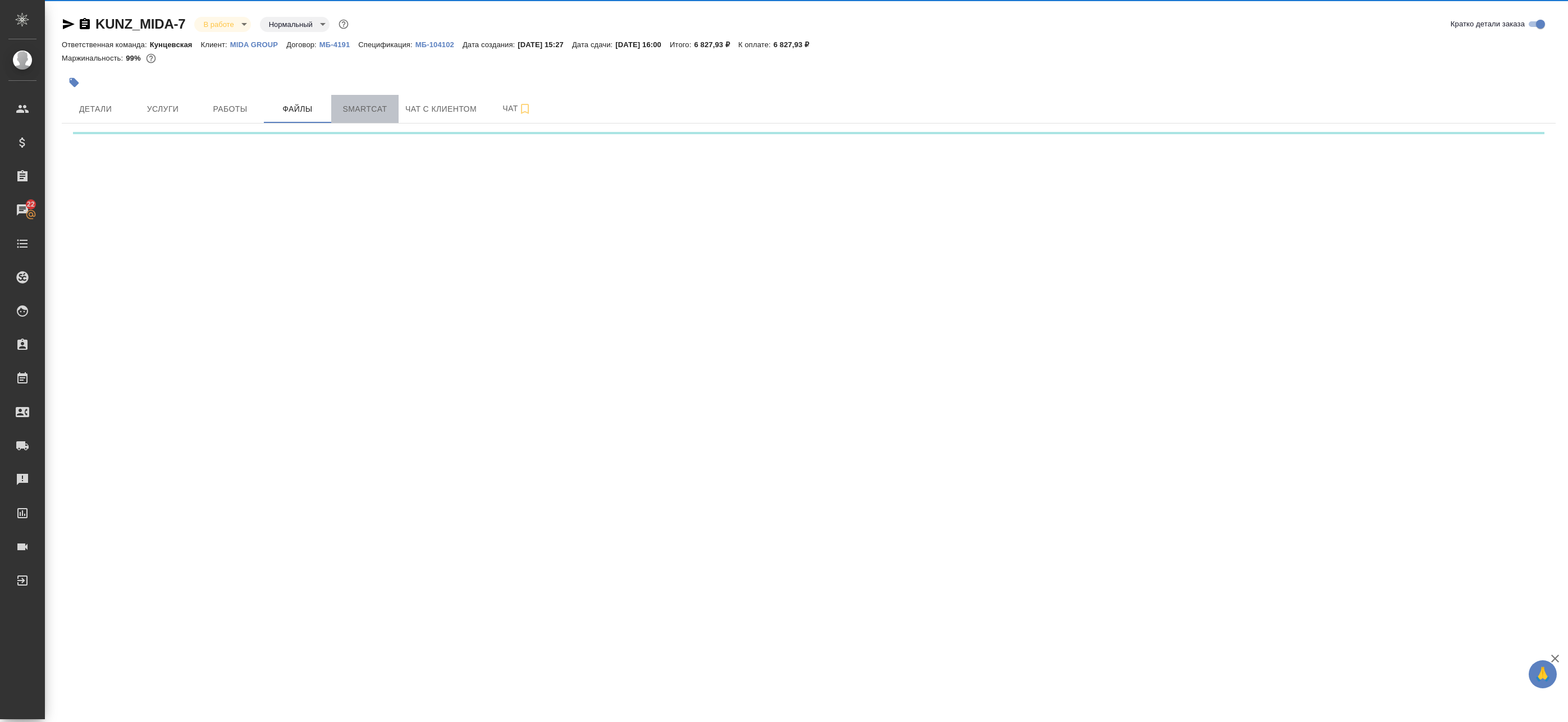
click at [353, 113] on span "Smartcat" at bounding box center [365, 109] width 54 height 14
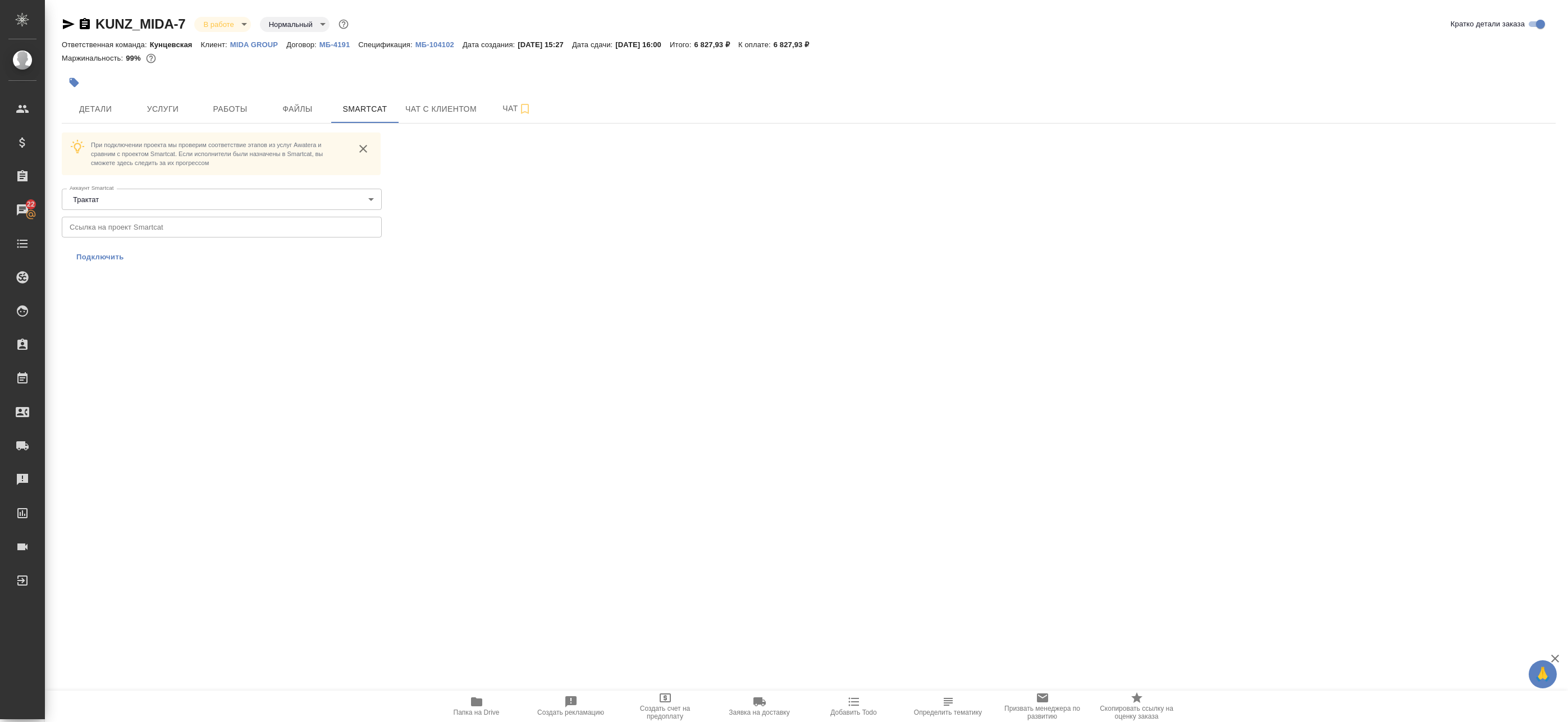
click at [104, 256] on span "Подключить" at bounding box center [100, 257] width 48 height 11
click at [184, 225] on input "text" at bounding box center [222, 226] width 320 height 20
click at [106, 254] on span "Подключить" at bounding box center [100, 257] width 48 height 11
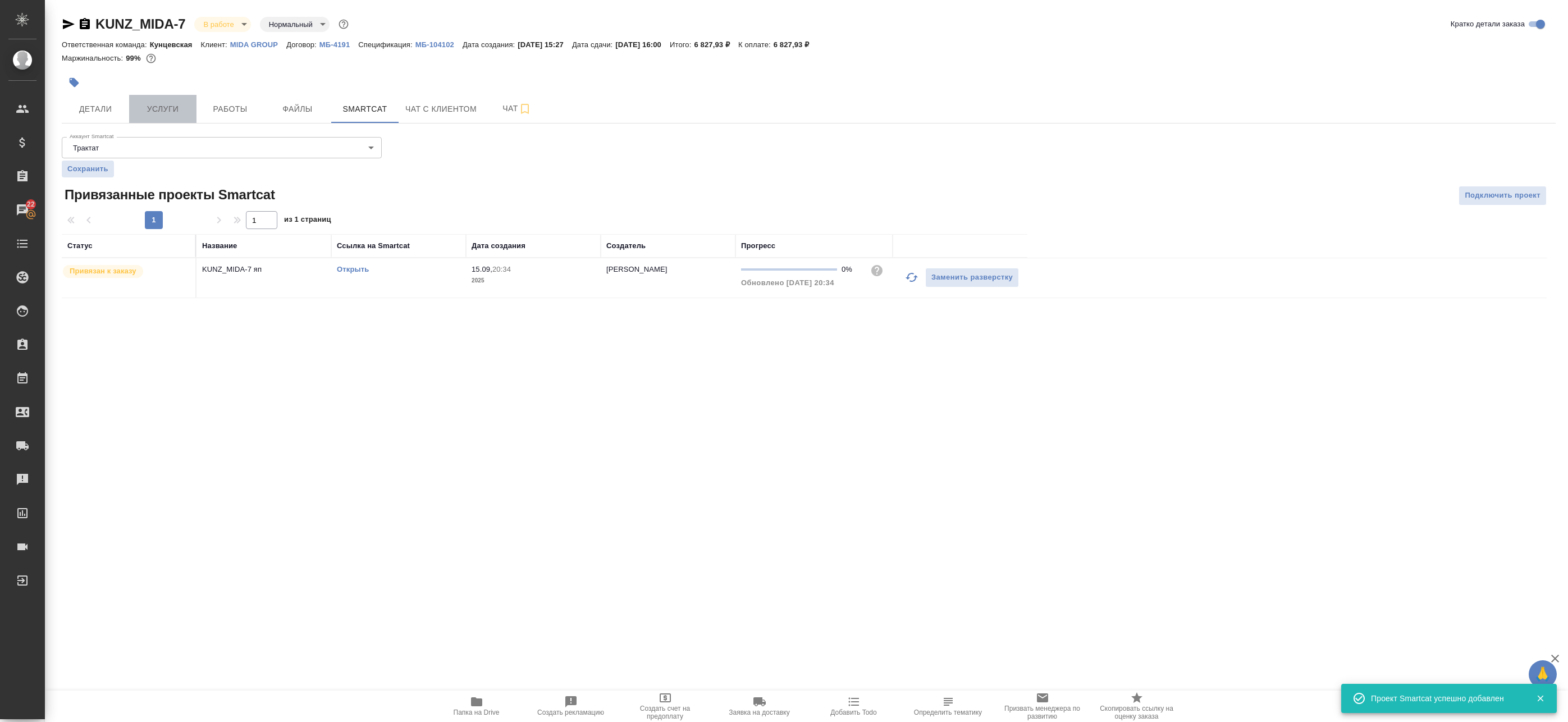
click at [178, 108] on span "Услуги" at bounding box center [162, 109] width 54 height 14
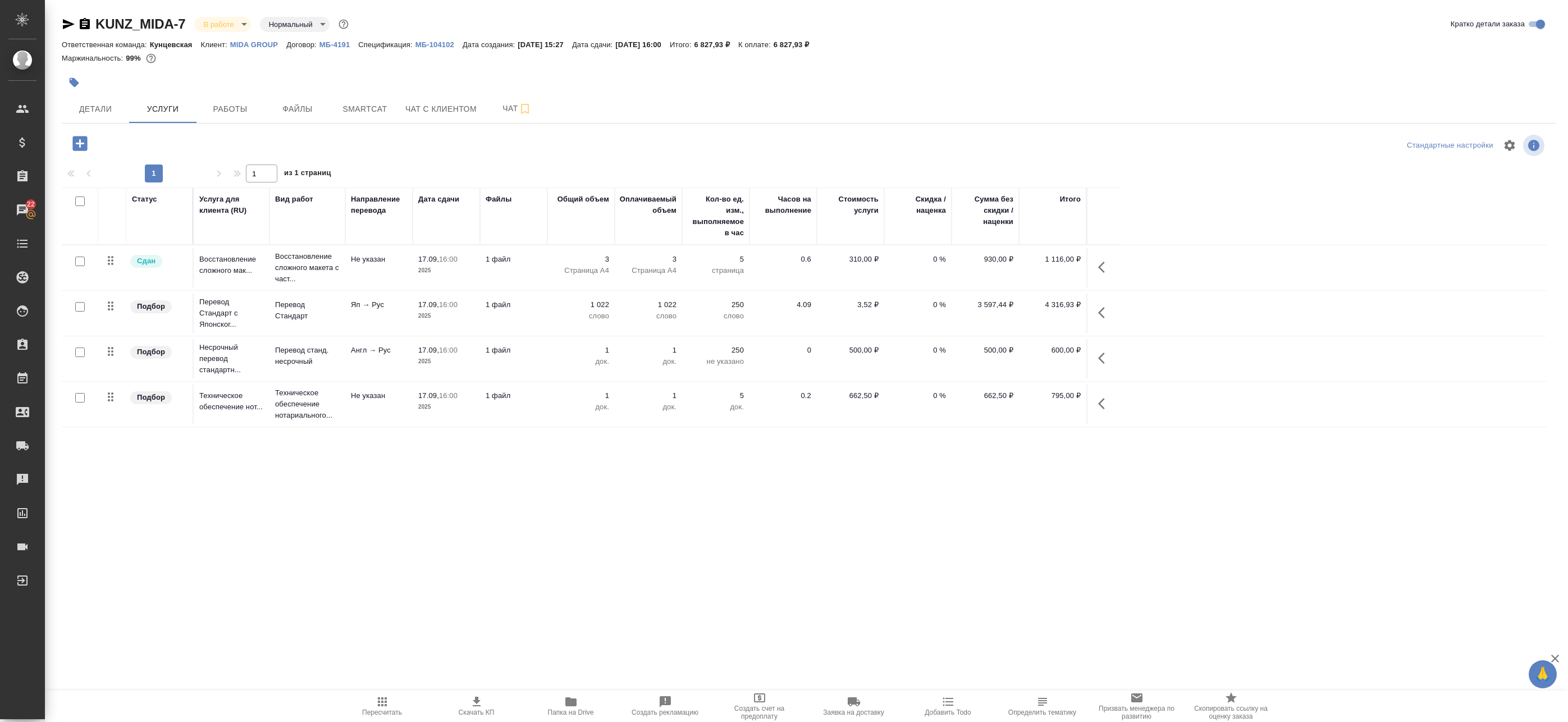
click at [76, 310] on input "checkbox" at bounding box center [80, 306] width 10 height 10
checkbox input "true"
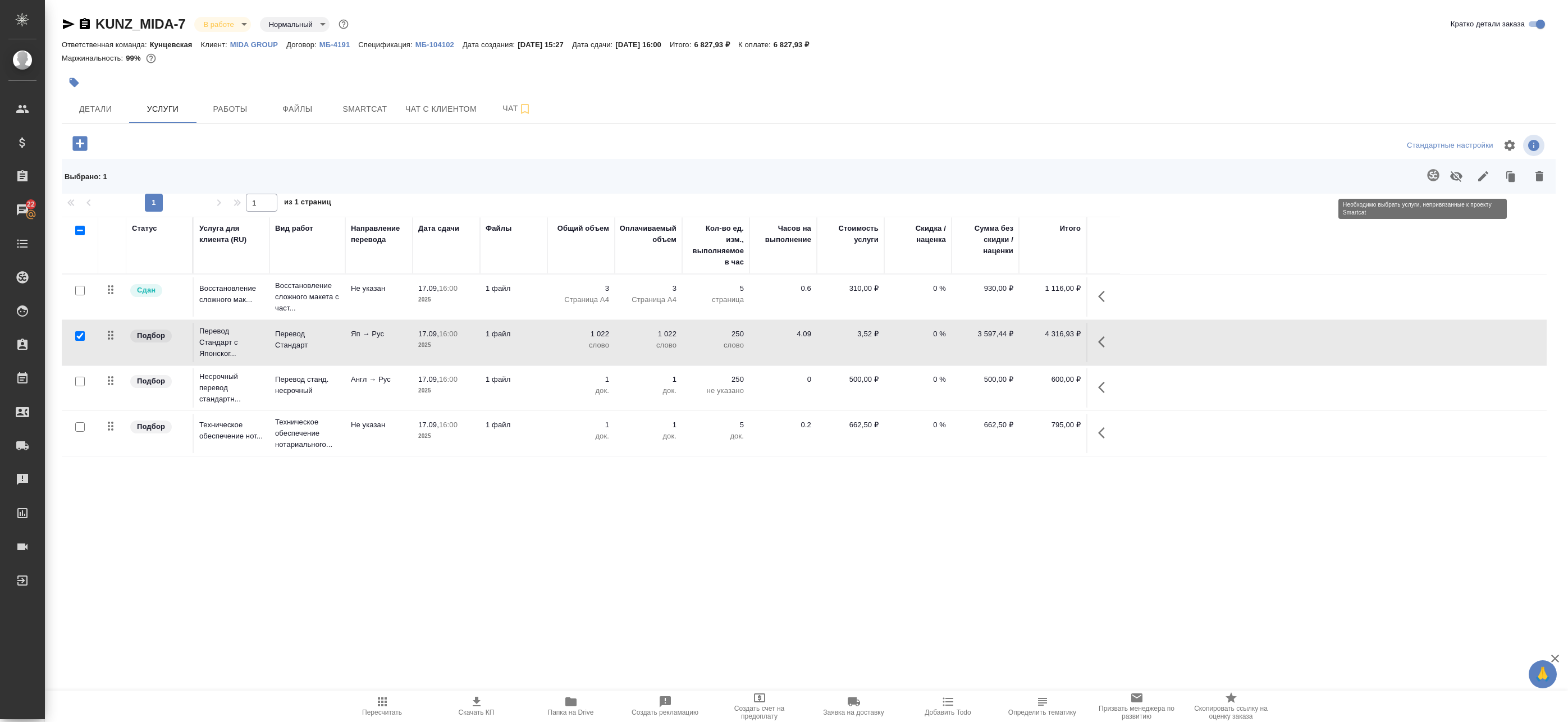
click at [1420, 180] on span at bounding box center [1431, 177] width 23 height 29
click at [1424, 177] on span at bounding box center [1431, 177] width 23 height 29
click at [1099, 339] on icon "button" at bounding box center [1105, 342] width 13 height 13
click at [1004, 337] on button "button" at bounding box center [995, 342] width 27 height 27
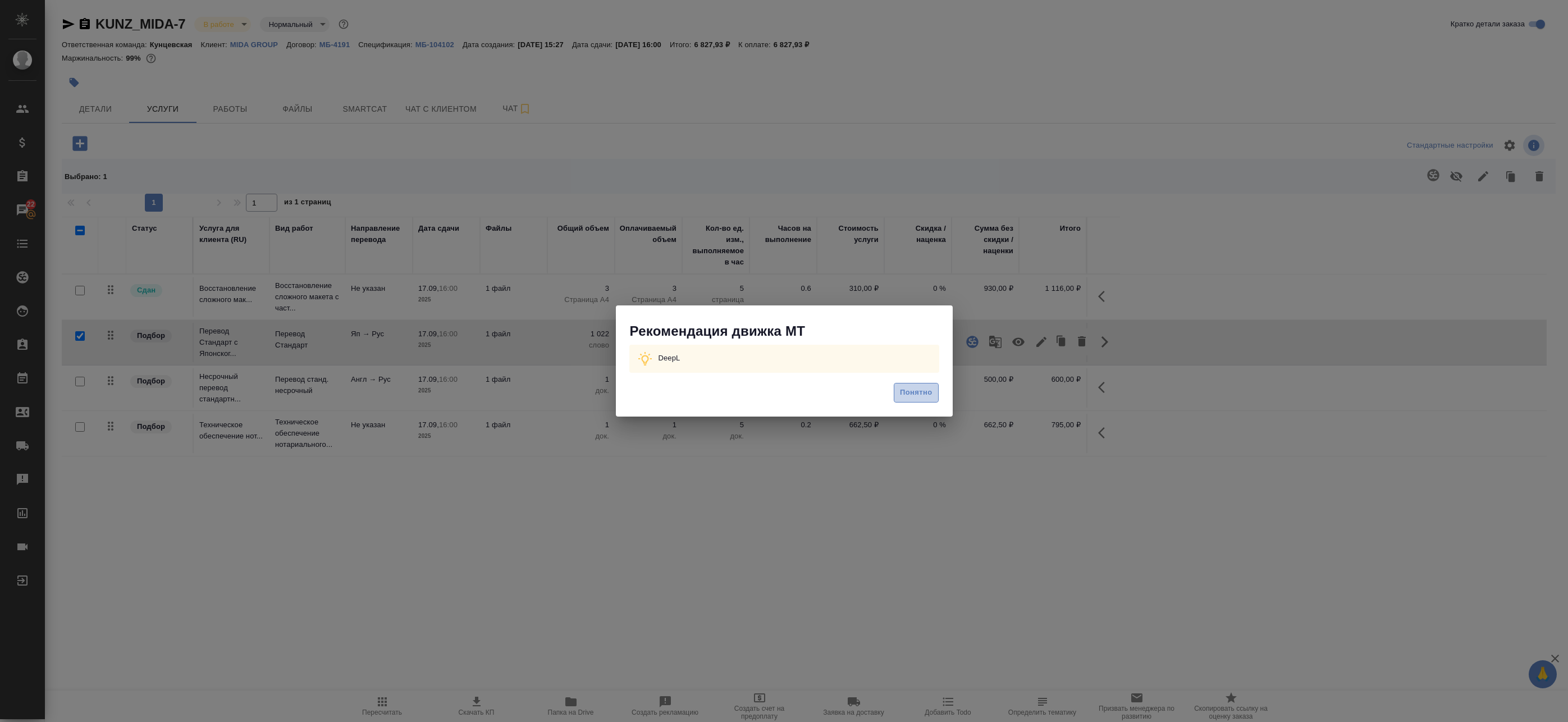
click at [932, 385] on button "Понятно" at bounding box center [916, 393] width 44 height 20
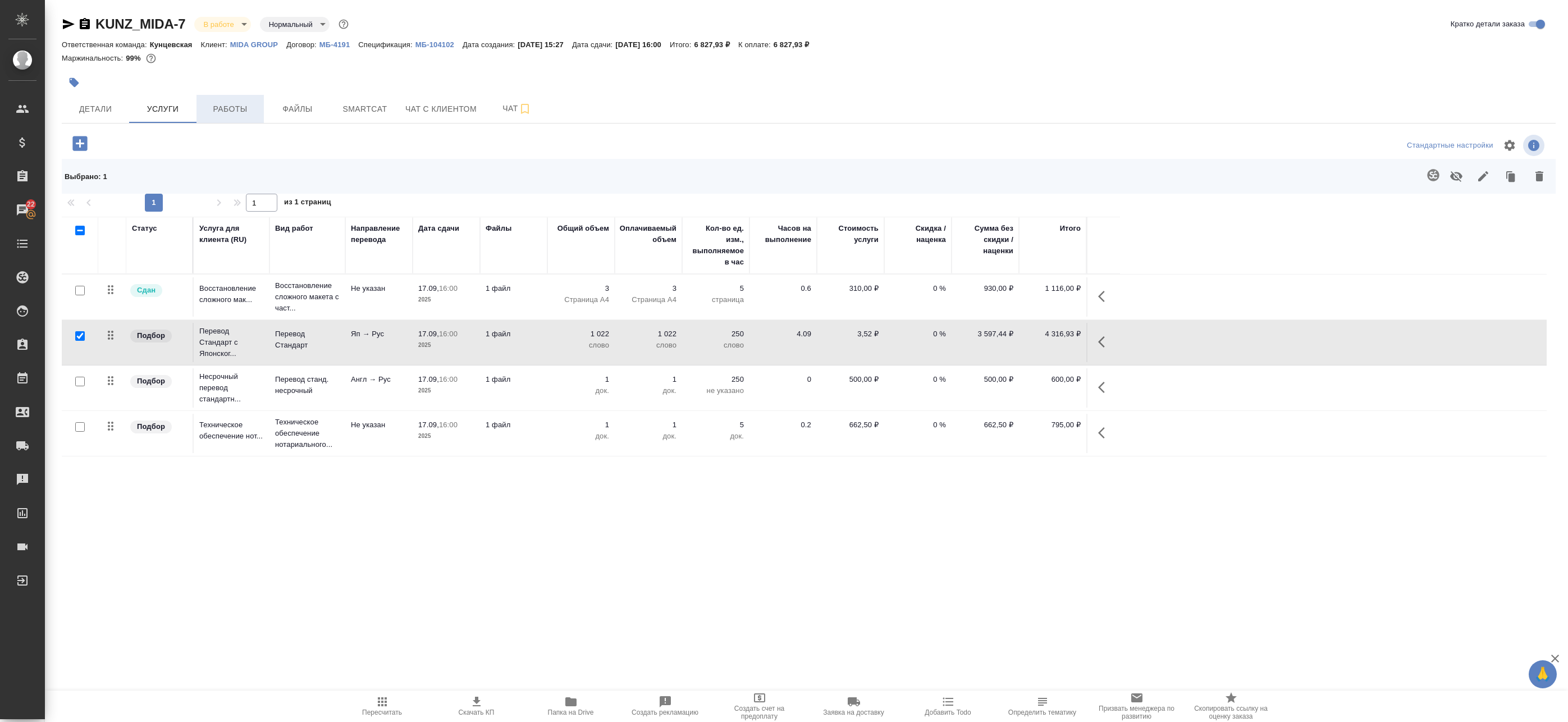
click at [253, 106] on span "Работы" at bounding box center [230, 109] width 54 height 14
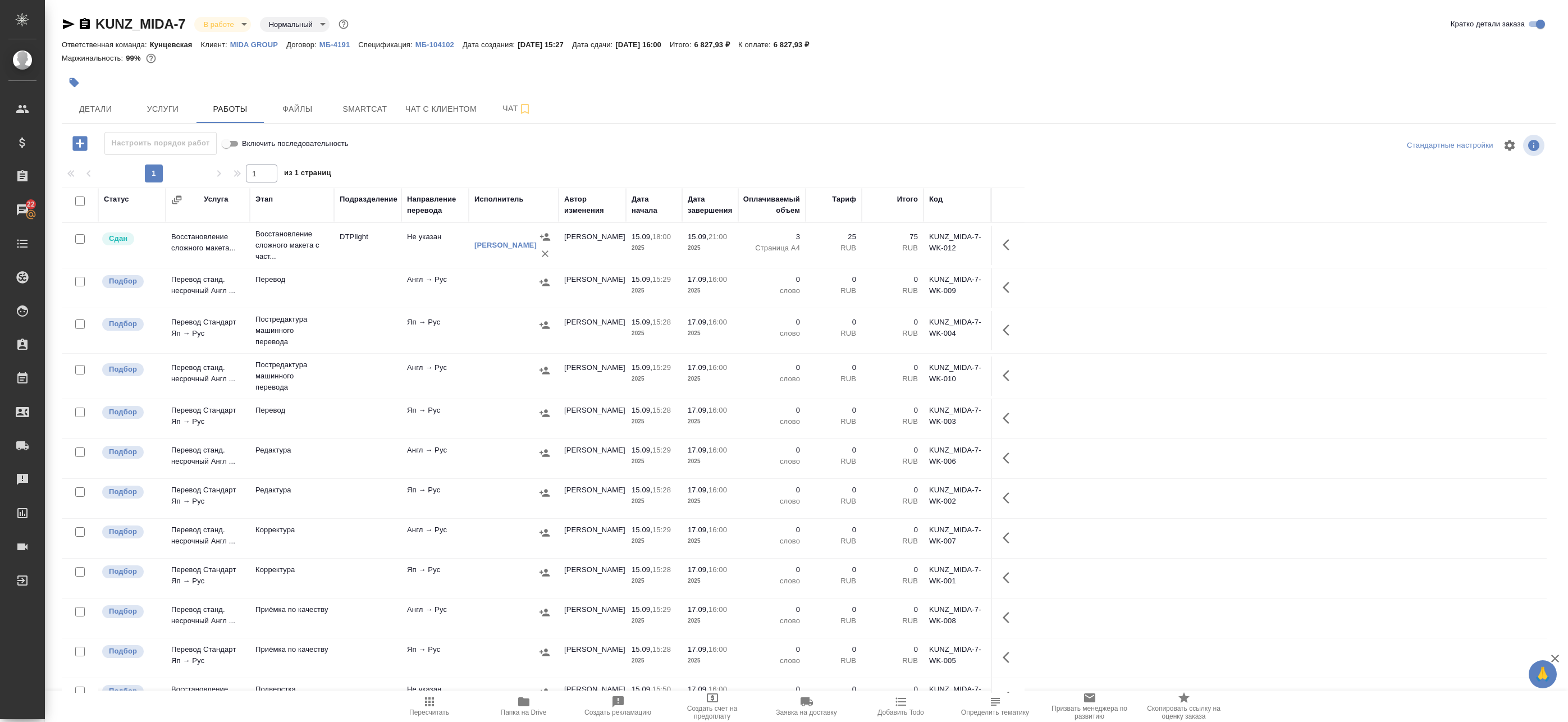
click at [460, 376] on td "Англ → Рус" at bounding box center [435, 376] width 67 height 39
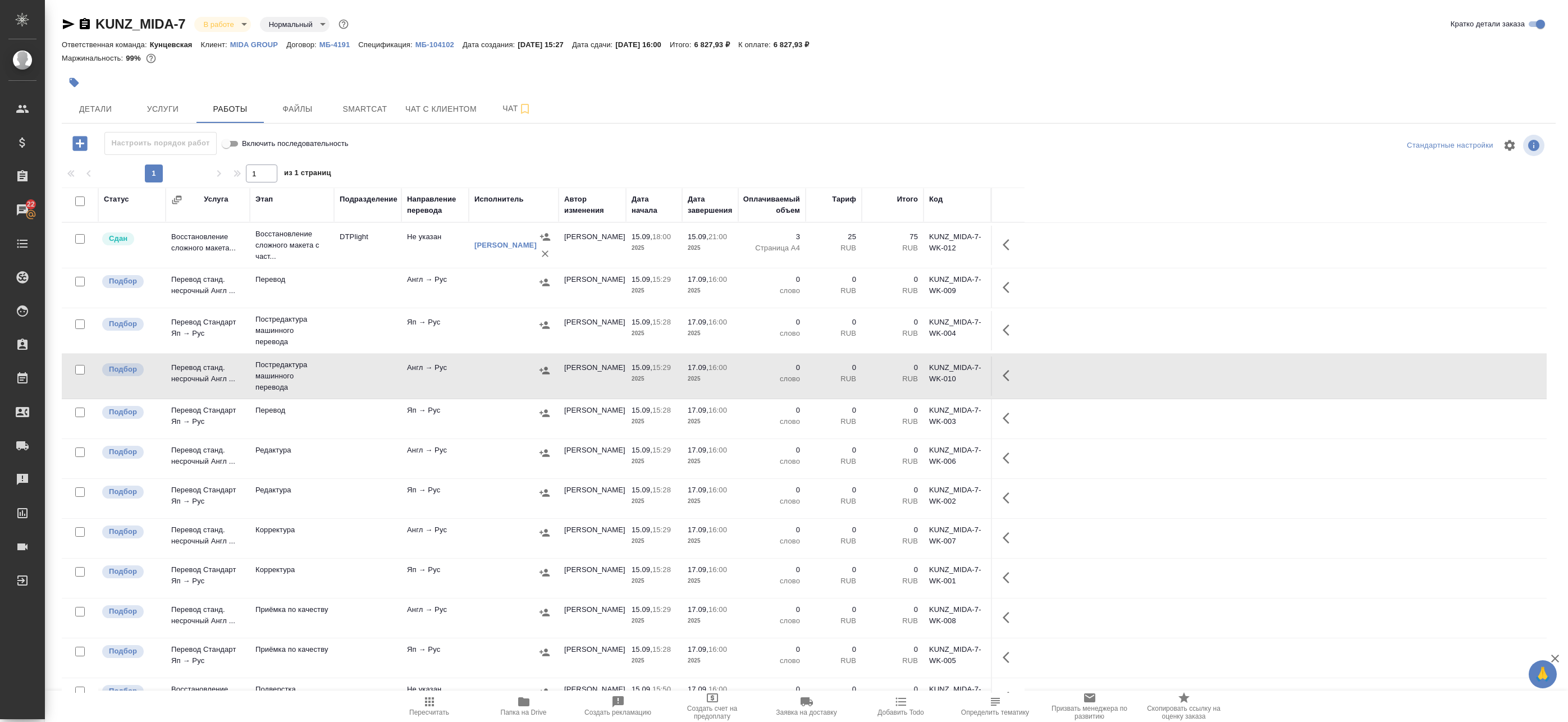
click at [468, 332] on td "Яп → Рус" at bounding box center [435, 330] width 67 height 39
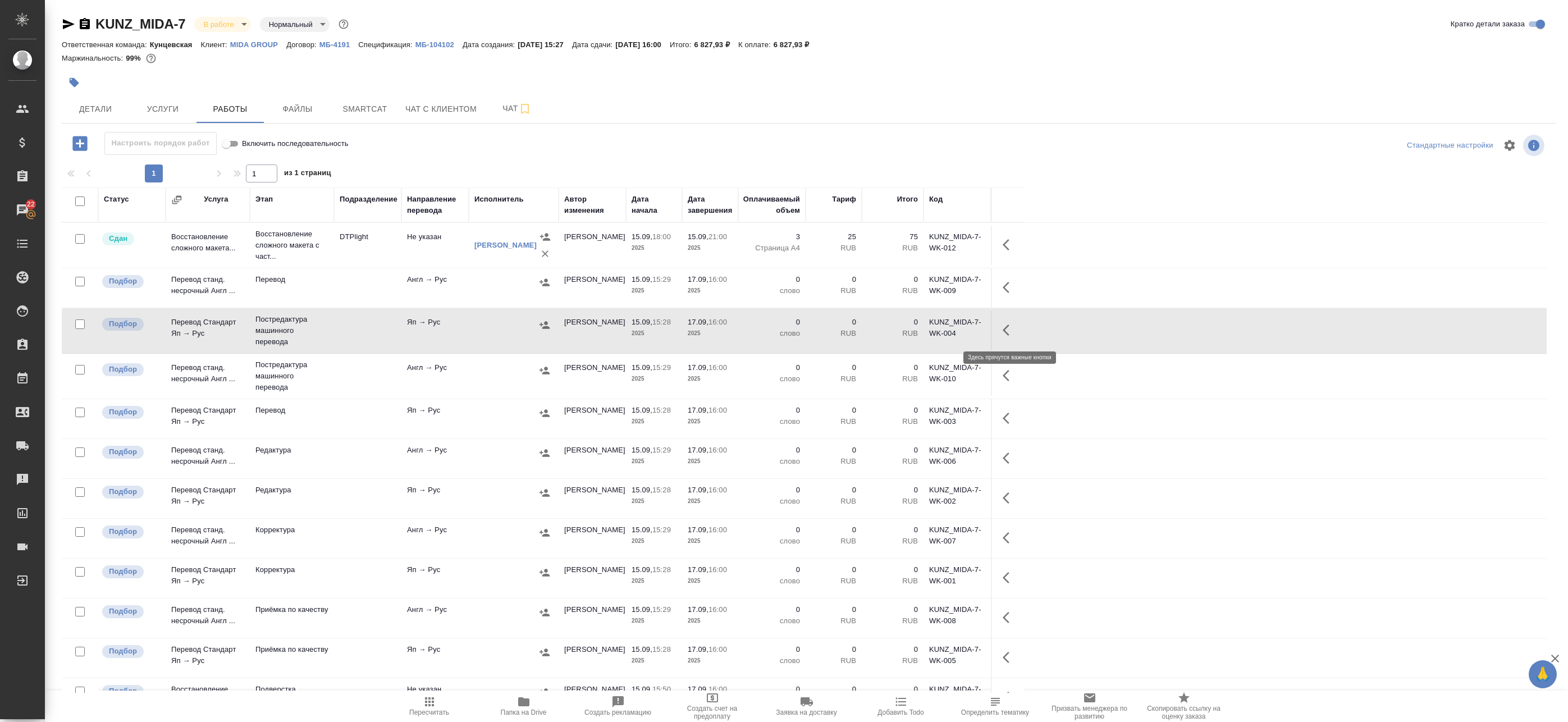
click at [1002, 325] on button "button" at bounding box center [1009, 330] width 27 height 27
click at [929, 332] on icon "button" at bounding box center [927, 330] width 13 height 13
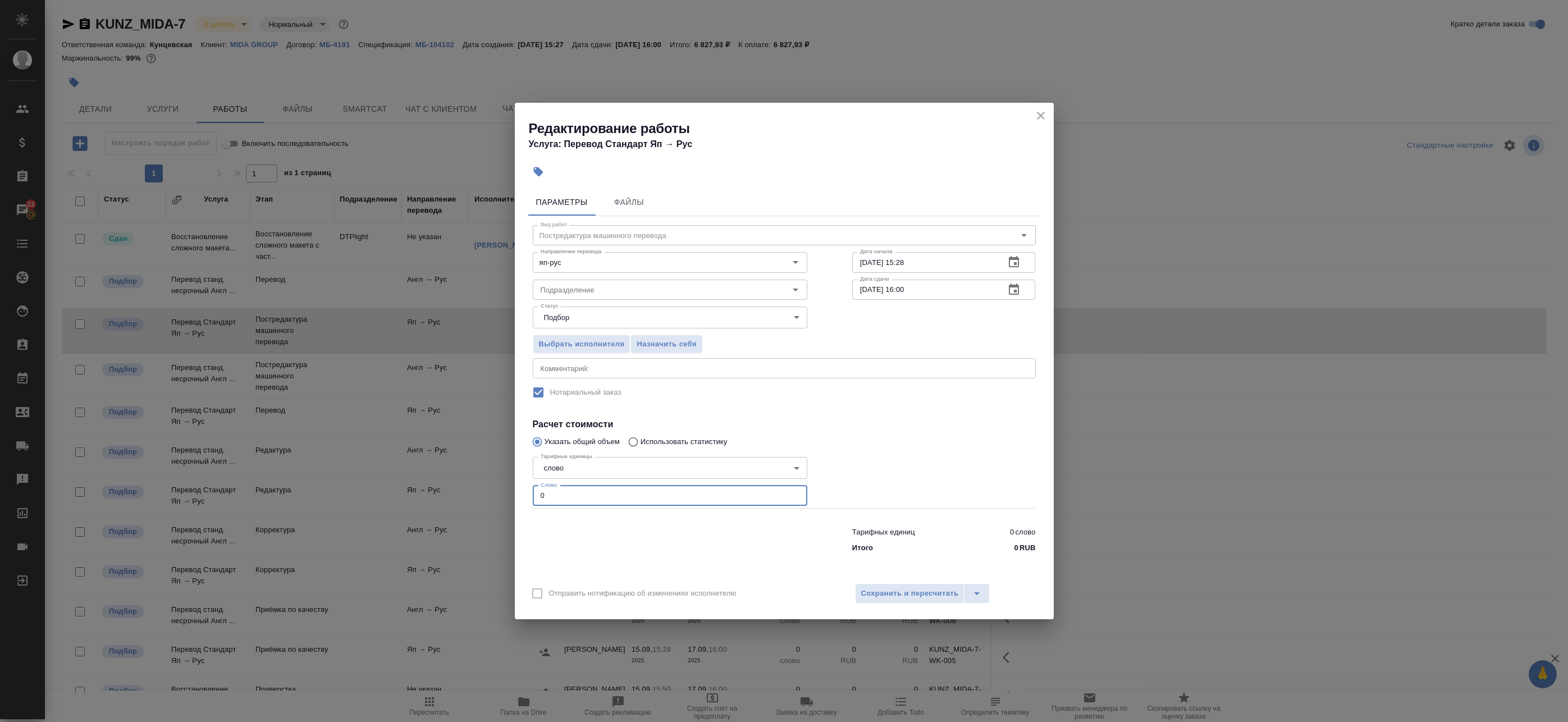
drag, startPoint x: 544, startPoint y: 490, endPoint x: 492, endPoint y: 488, distance: 52.0
click at [493, 488] on div "Редактирование работы Услуга: Перевод Стандарт Яп → Рус Параметры Файлы Вид раб…" at bounding box center [784, 361] width 1568 height 722
paste input "808"
type input "808"
click at [882, 583] on div "Отправить нотификацию об изменениях исполнителю Сохранить и пересчитать" at bounding box center [784, 597] width 539 height 43
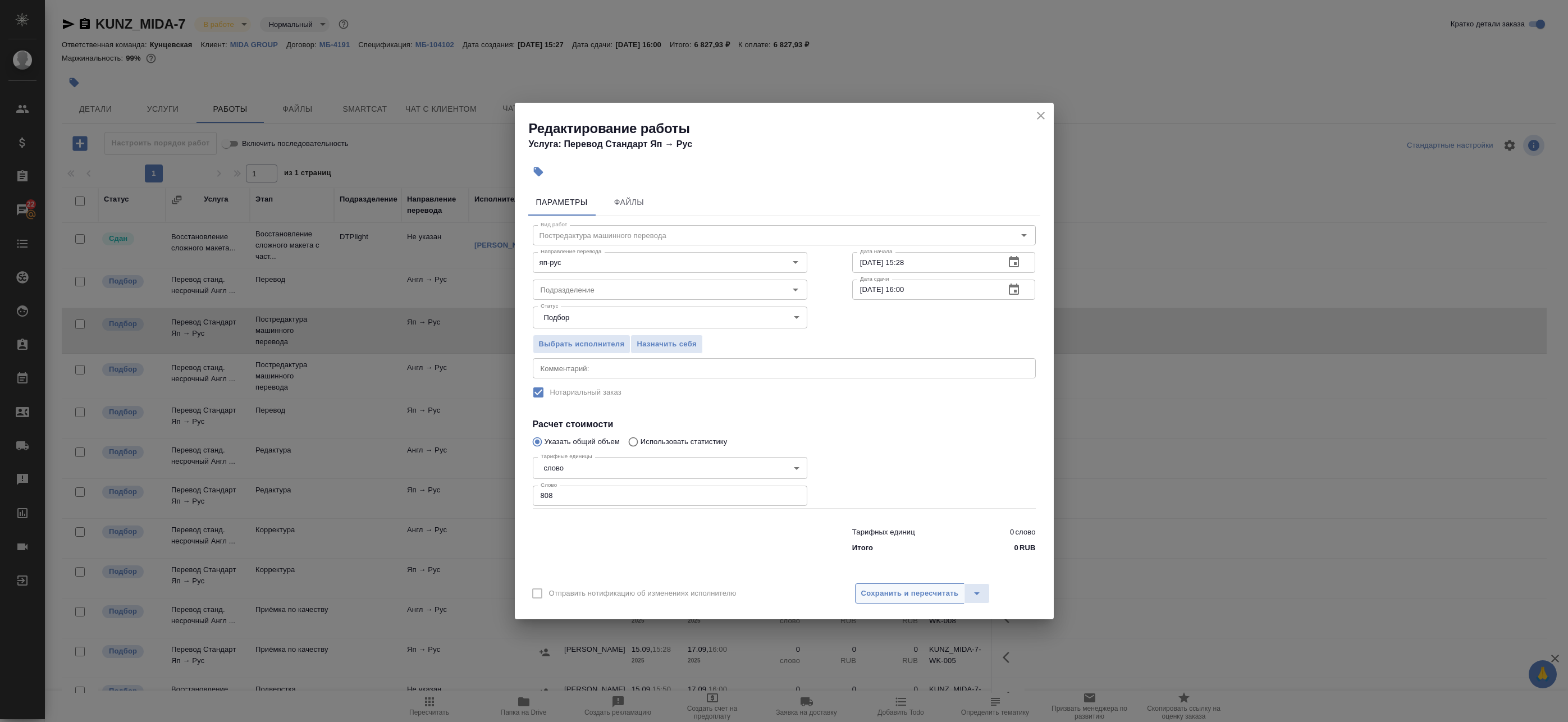
click at [889, 589] on span "Сохранить и пересчитать" at bounding box center [910, 594] width 98 height 13
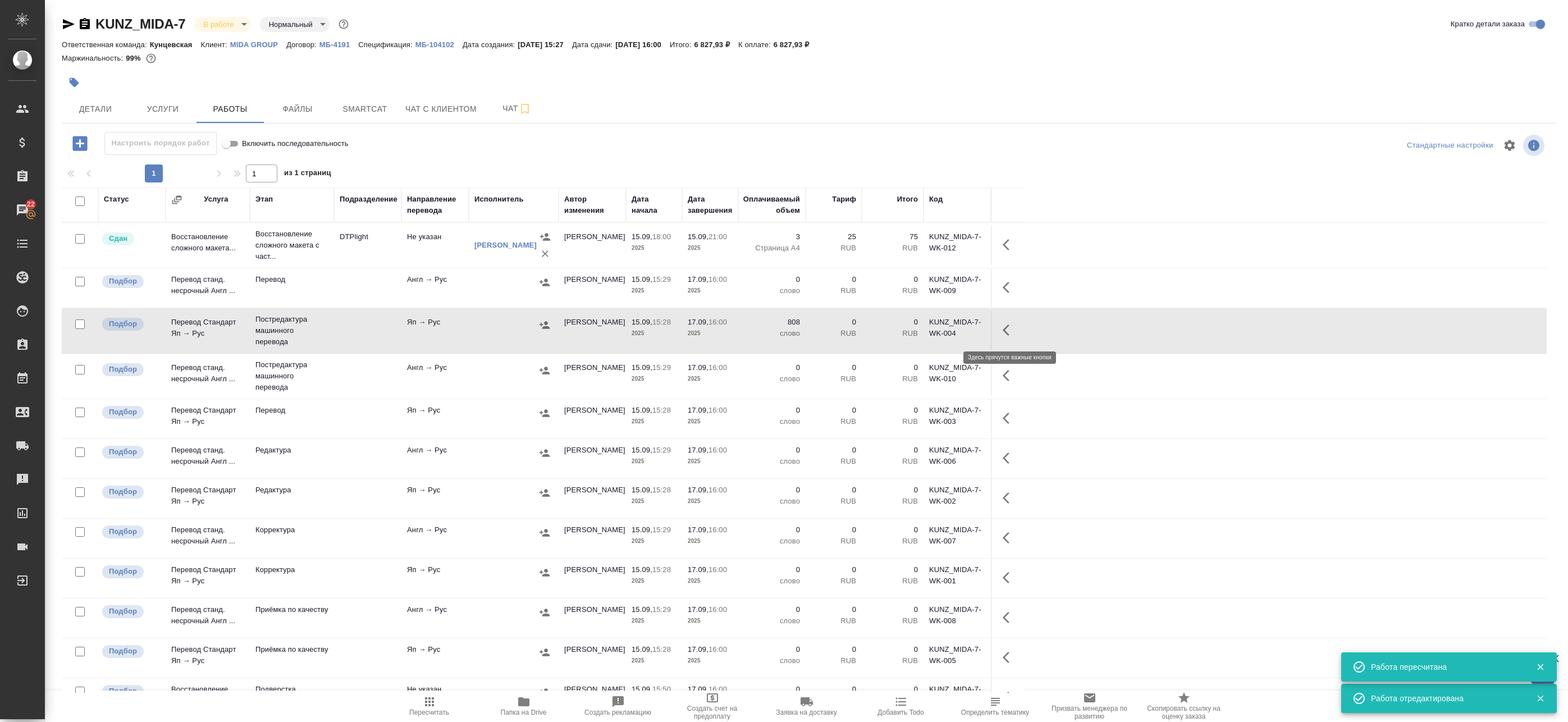
click at [1014, 329] on icon "button" at bounding box center [1009, 330] width 13 height 13
click at [925, 327] on icon "button" at bounding box center [927, 330] width 13 height 13
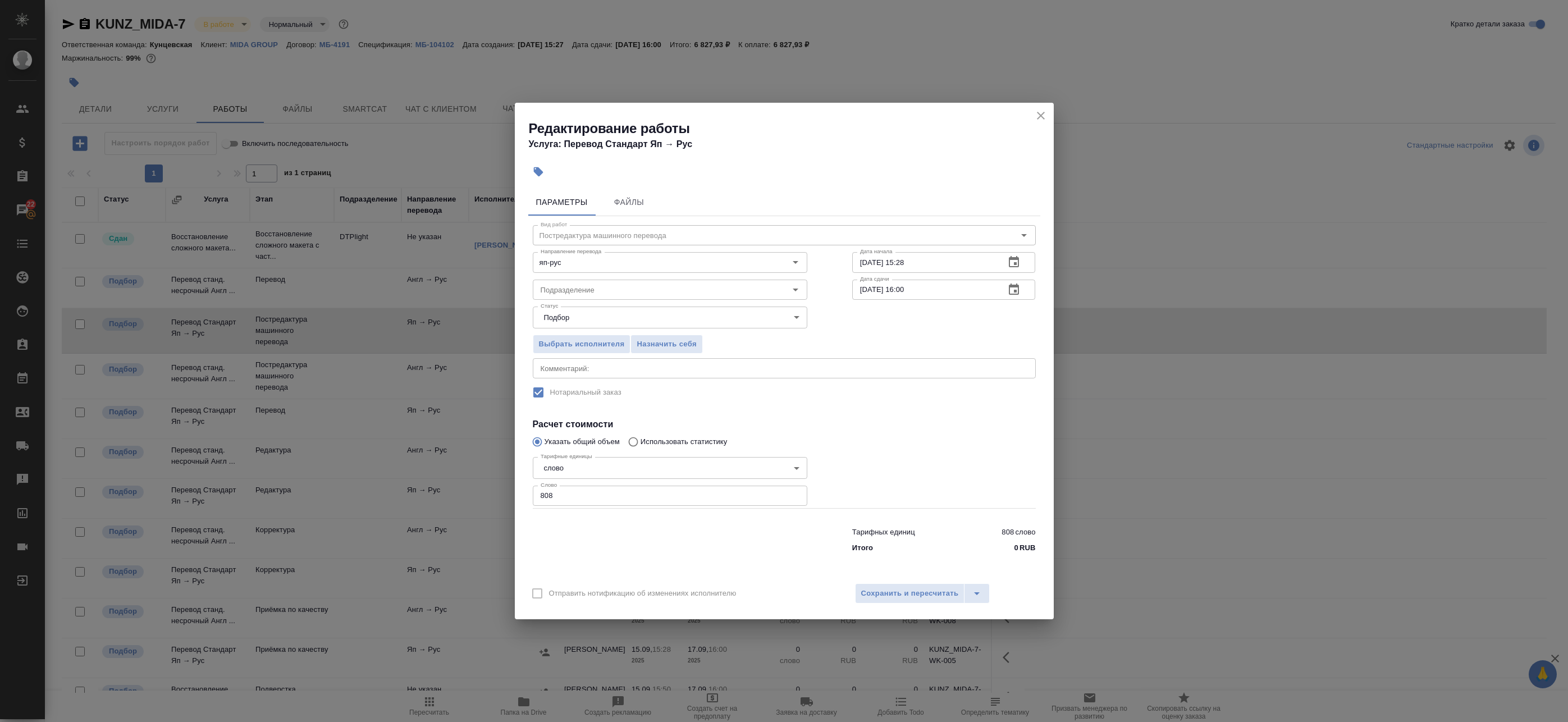
click at [1003, 292] on button "button" at bounding box center [1013, 290] width 27 height 27
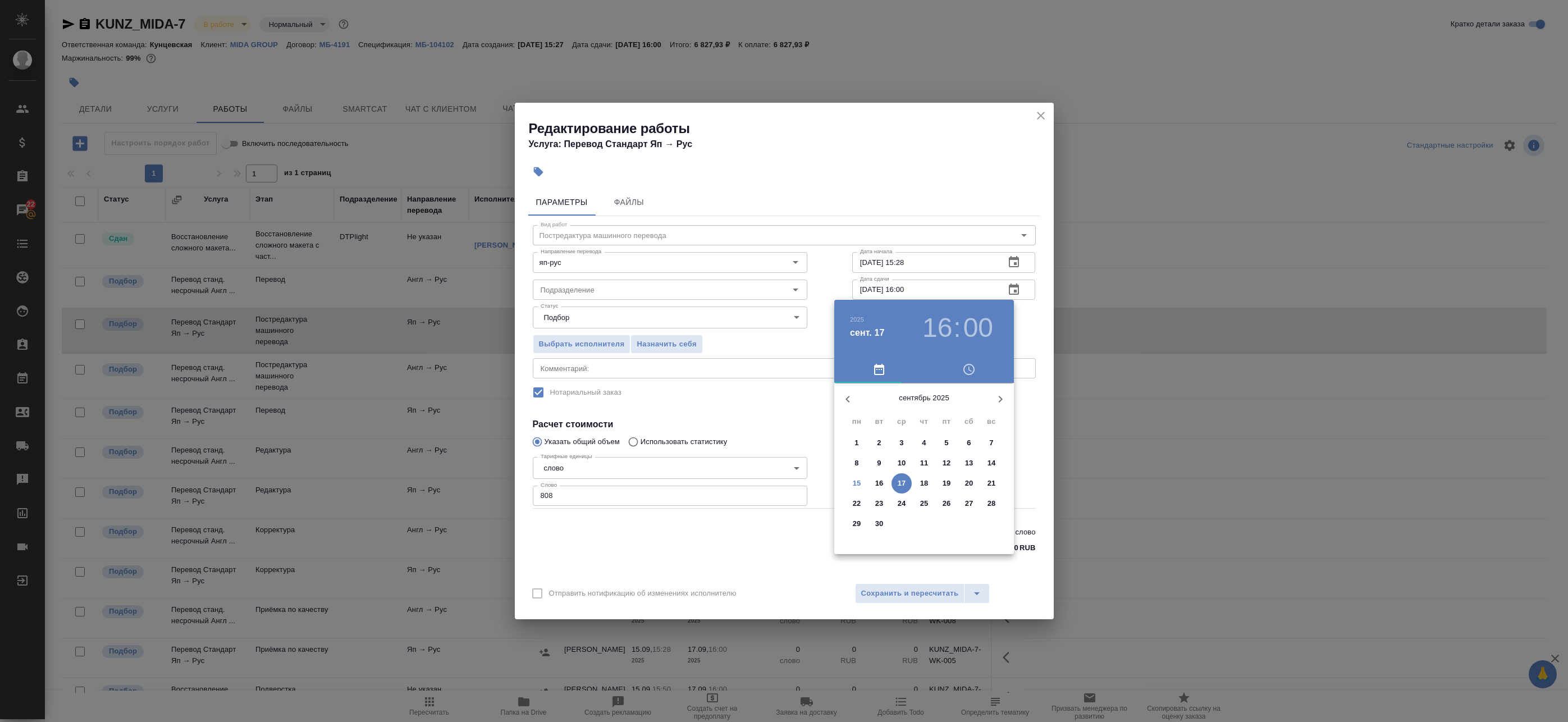
click at [941, 332] on h3 "16" at bounding box center [937, 328] width 29 height 32
click at [868, 440] on div at bounding box center [924, 471] width 146 height 146
type input "17.09.2025 10:00"
click at [1041, 332] on div at bounding box center [784, 361] width 1568 height 722
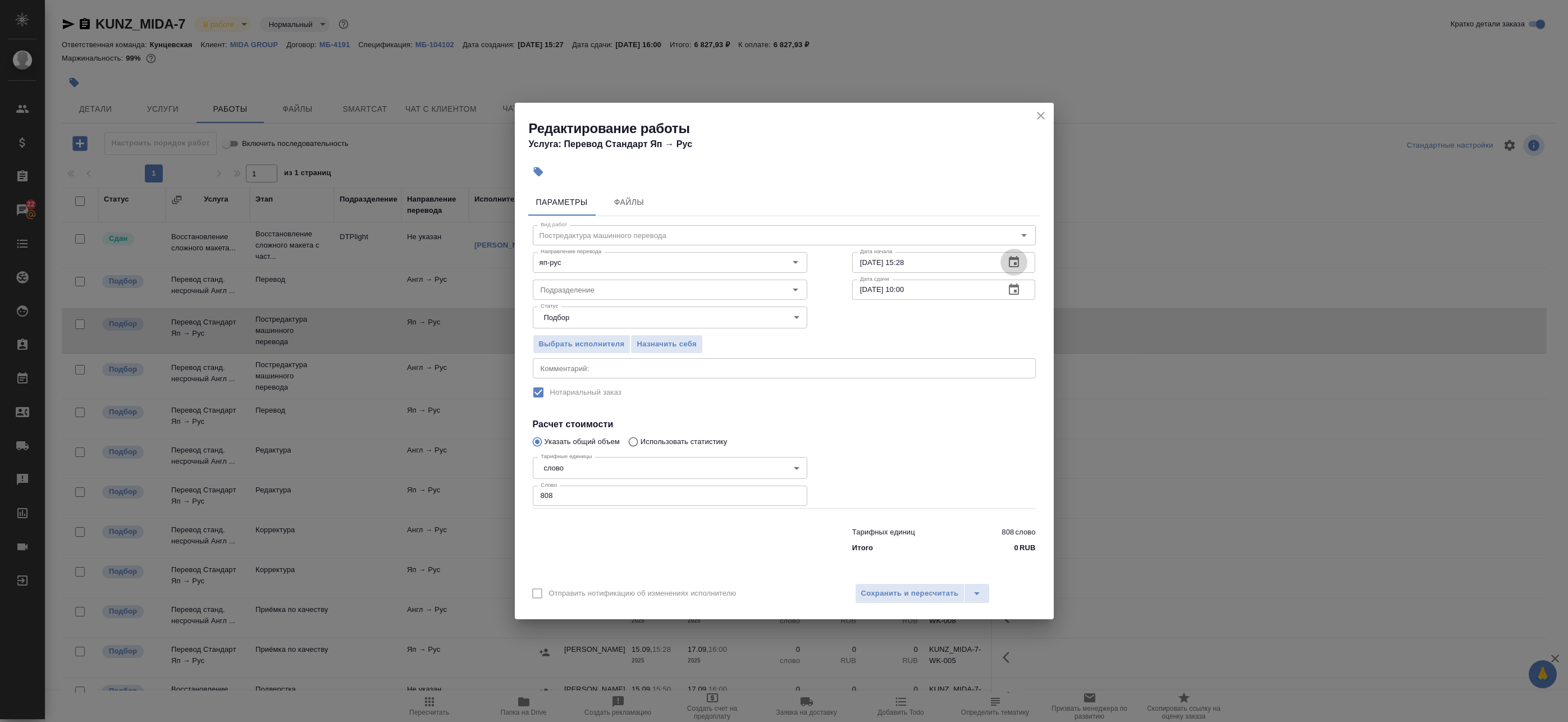
click at [1008, 261] on icon "button" at bounding box center [1014, 262] width 13 height 13
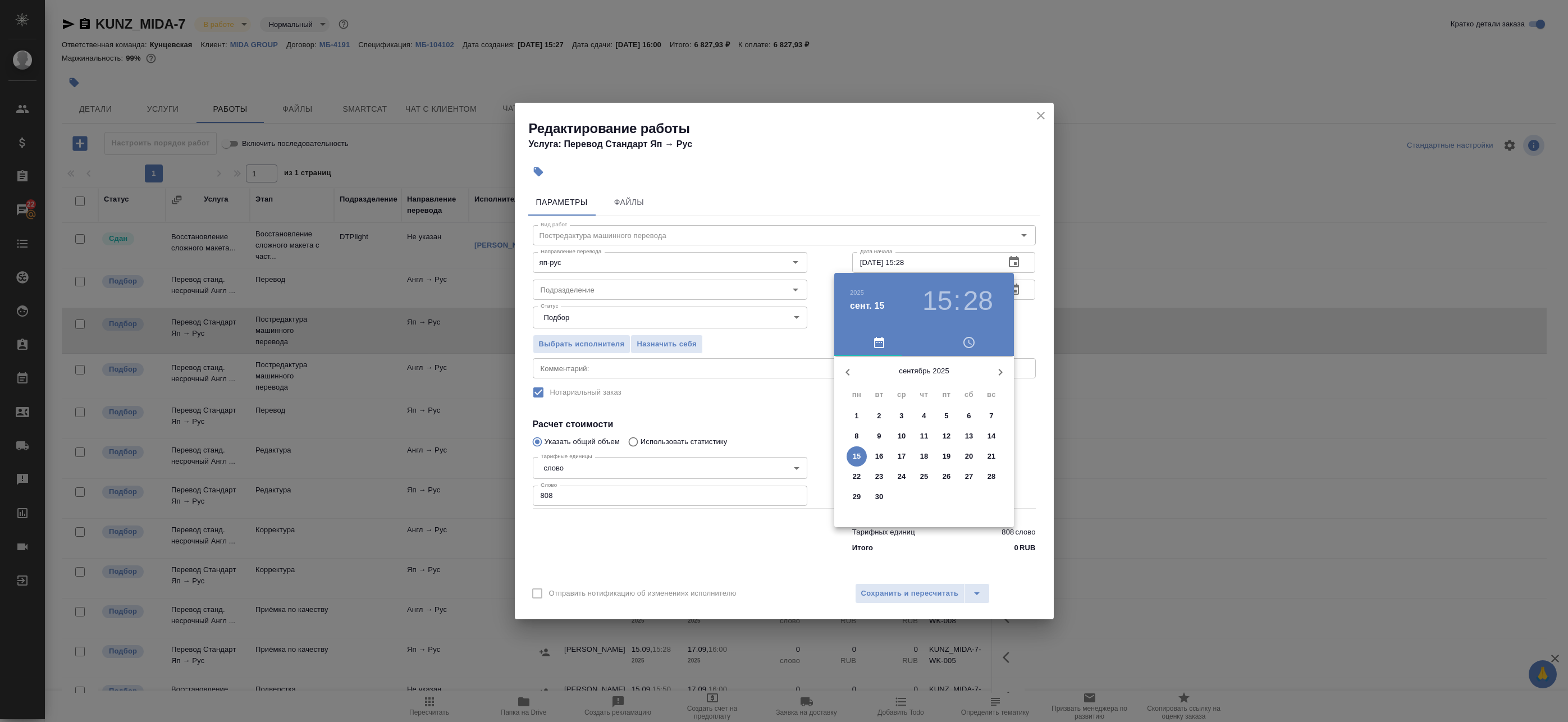
click at [856, 455] on p "15" at bounding box center [857, 456] width 8 height 11
click at [887, 463] on div at bounding box center [924, 444] width 146 height 146
type input "15.09.2025 20:30"
click at [922, 504] on div at bounding box center [924, 444] width 146 height 146
click at [1031, 330] on div at bounding box center [784, 361] width 1568 height 722
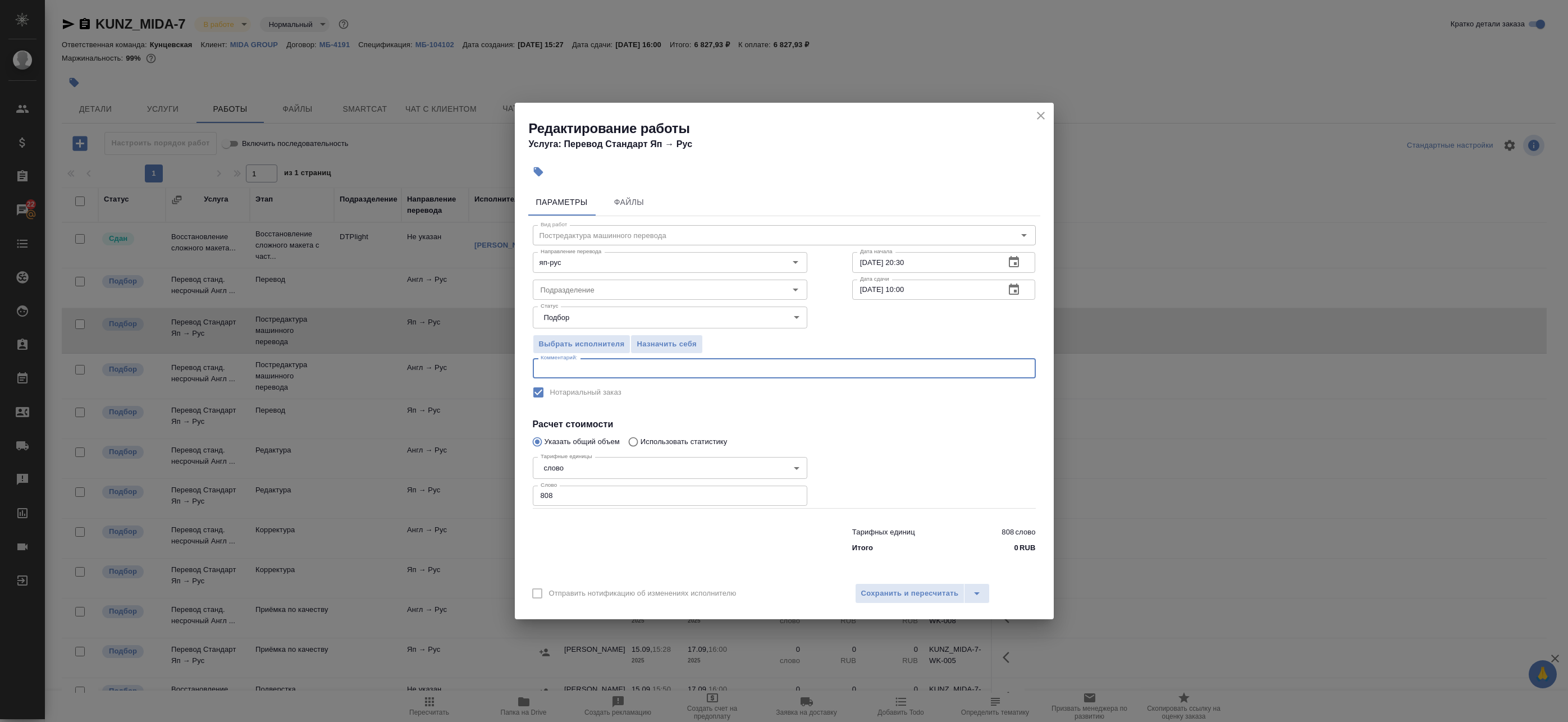
click at [630, 371] on textarea at bounding box center [784, 368] width 488 height 8
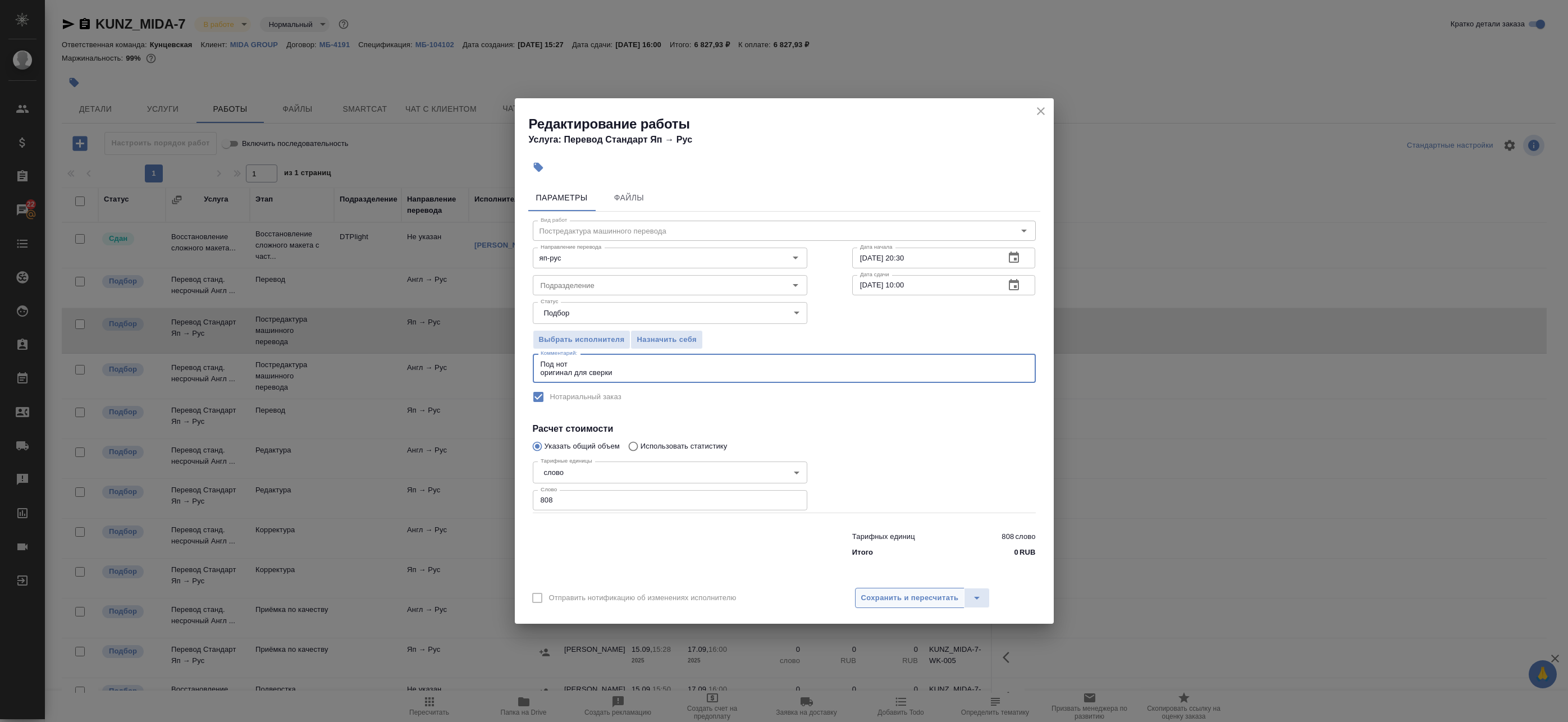
type textarea "Под нот оригинал для сверки"
drag, startPoint x: 879, startPoint y: 596, endPoint x: 863, endPoint y: 591, distance: 16.8
click at [877, 597] on span "Сохранить и пересчитать" at bounding box center [910, 598] width 98 height 13
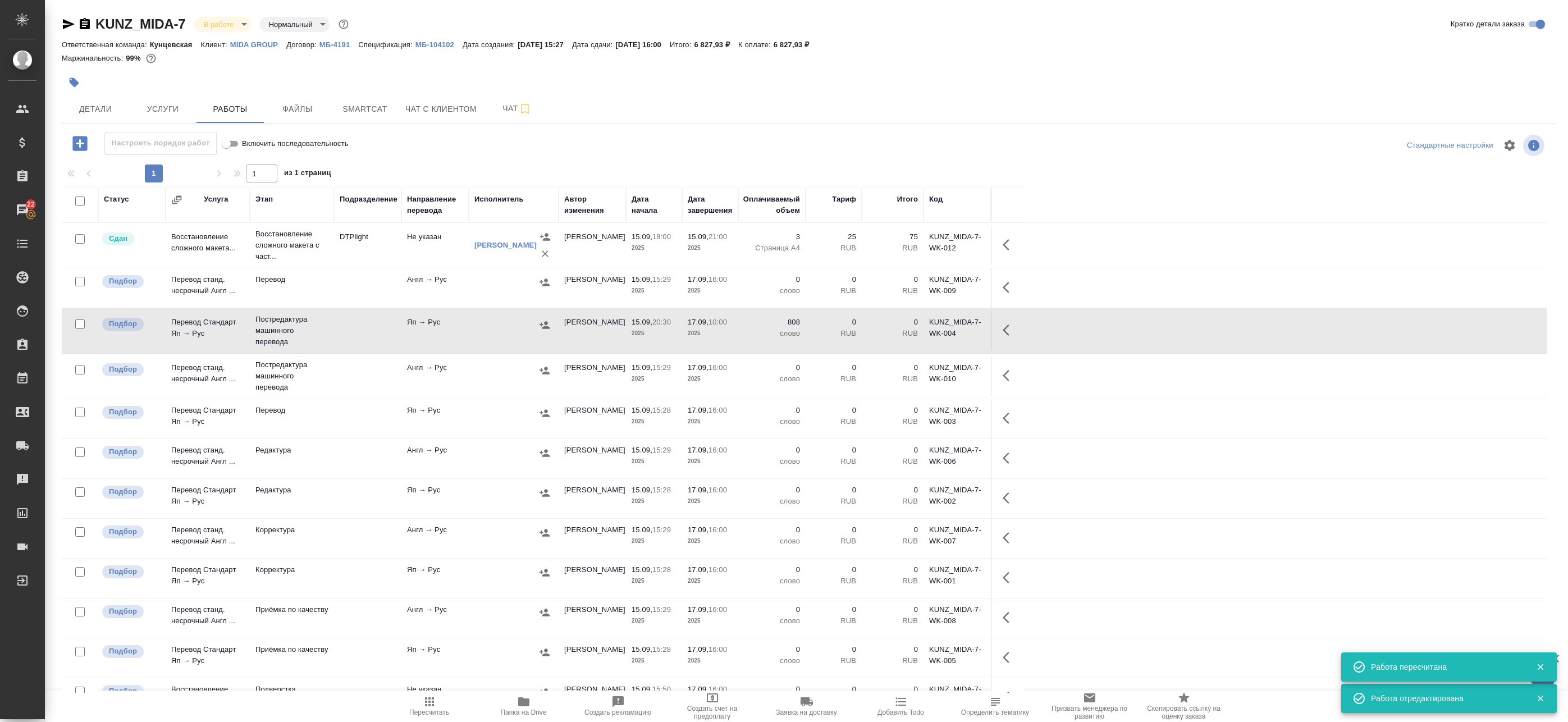
click at [523, 708] on icon "button" at bounding box center [524, 702] width 13 height 13
click at [1012, 330] on icon "button" at bounding box center [1009, 330] width 13 height 13
click at [927, 332] on icon "button" at bounding box center [927, 330] width 10 height 10
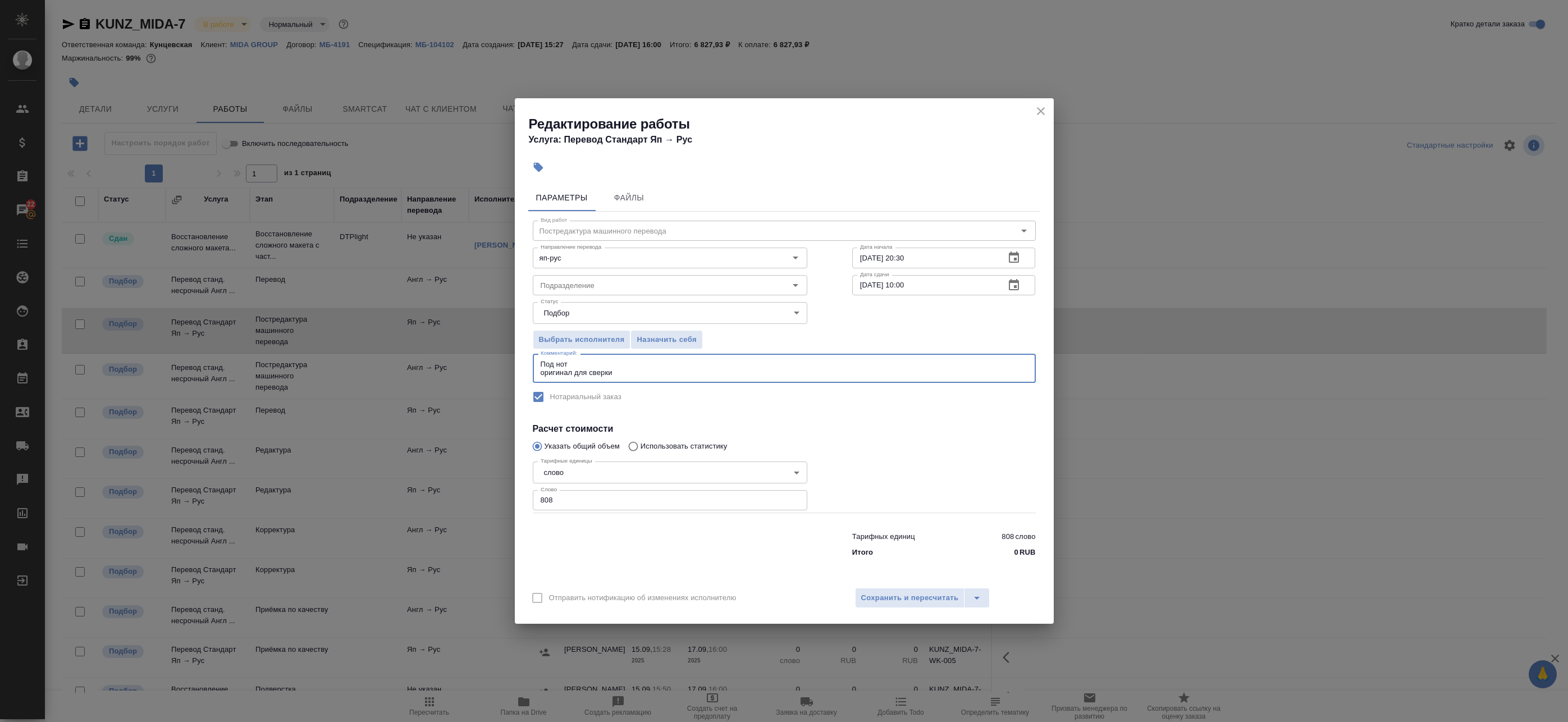
click at [644, 382] on div "Под нот оригинал для сверки x Комментарий:" at bounding box center [784, 368] width 503 height 29
paste textarea "https://drive.awatera.com/s/fj6xxCRL9D5W2ko"
type textarea "Под нот оригинал для сверки:https://drive.awatera.com/s/fj6xxCRL9D5W2ko"
click at [879, 600] on span "Сохранить и пересчитать" at bounding box center [910, 598] width 98 height 13
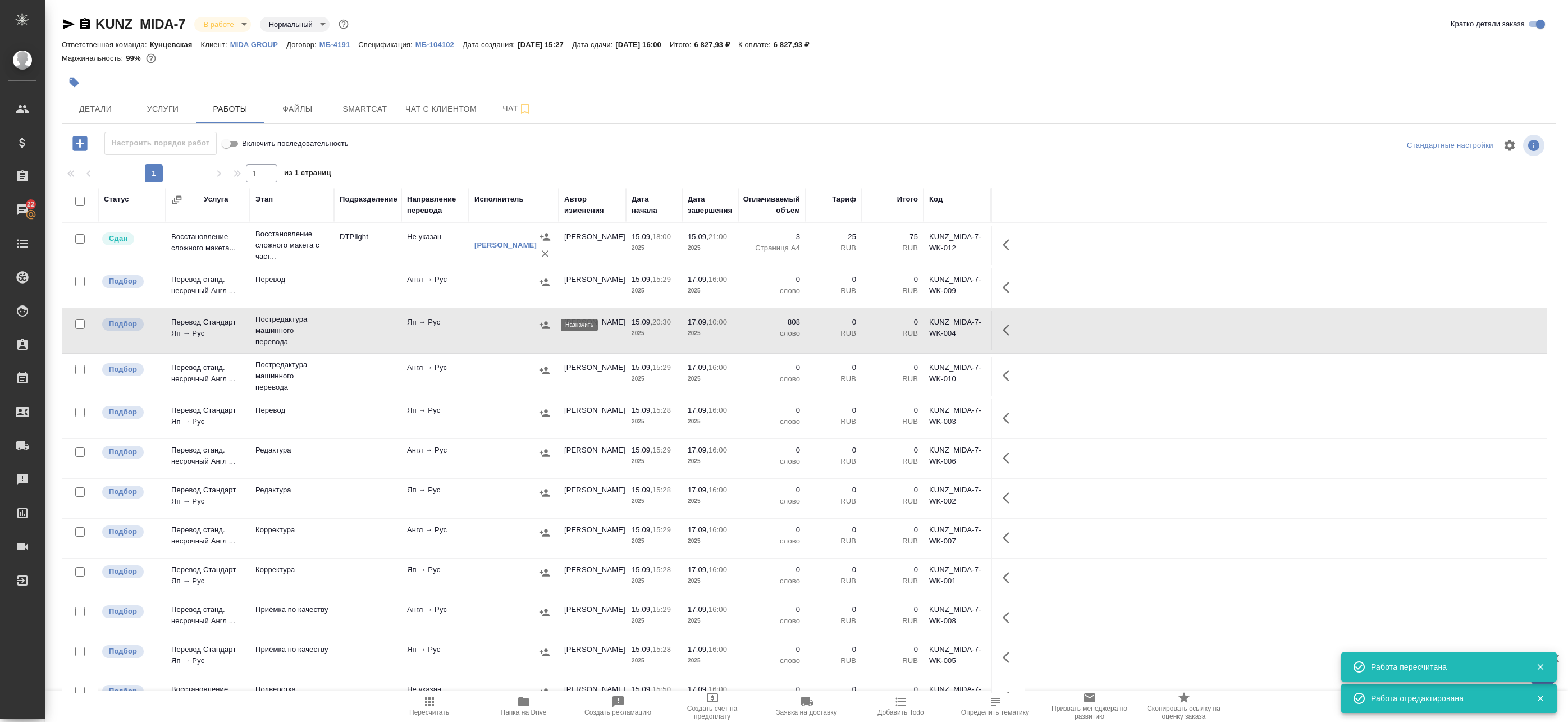
click at [541, 329] on icon "button" at bounding box center [544, 325] width 11 height 11
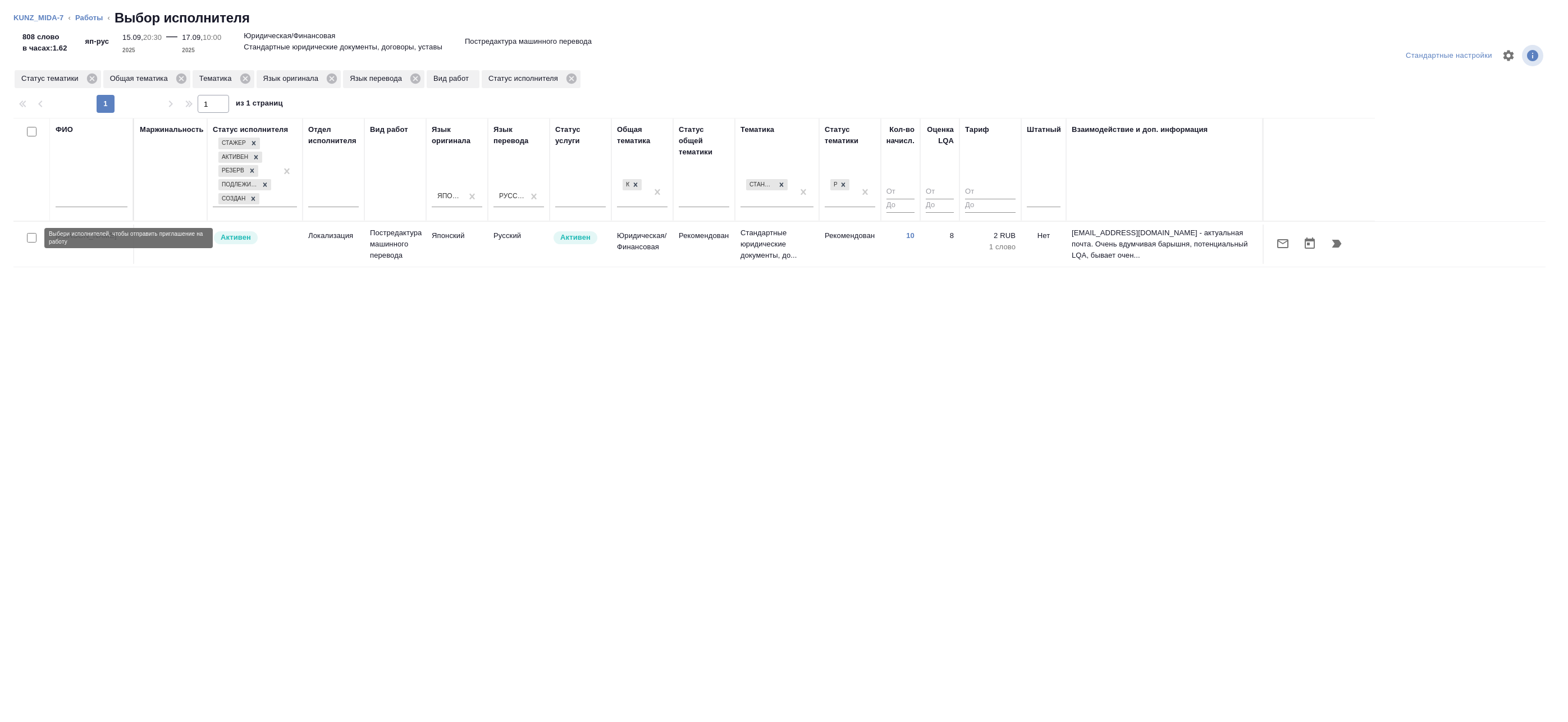
click at [32, 238] on input "checkbox" at bounding box center [32, 237] width 10 height 10
checkbox input "true"
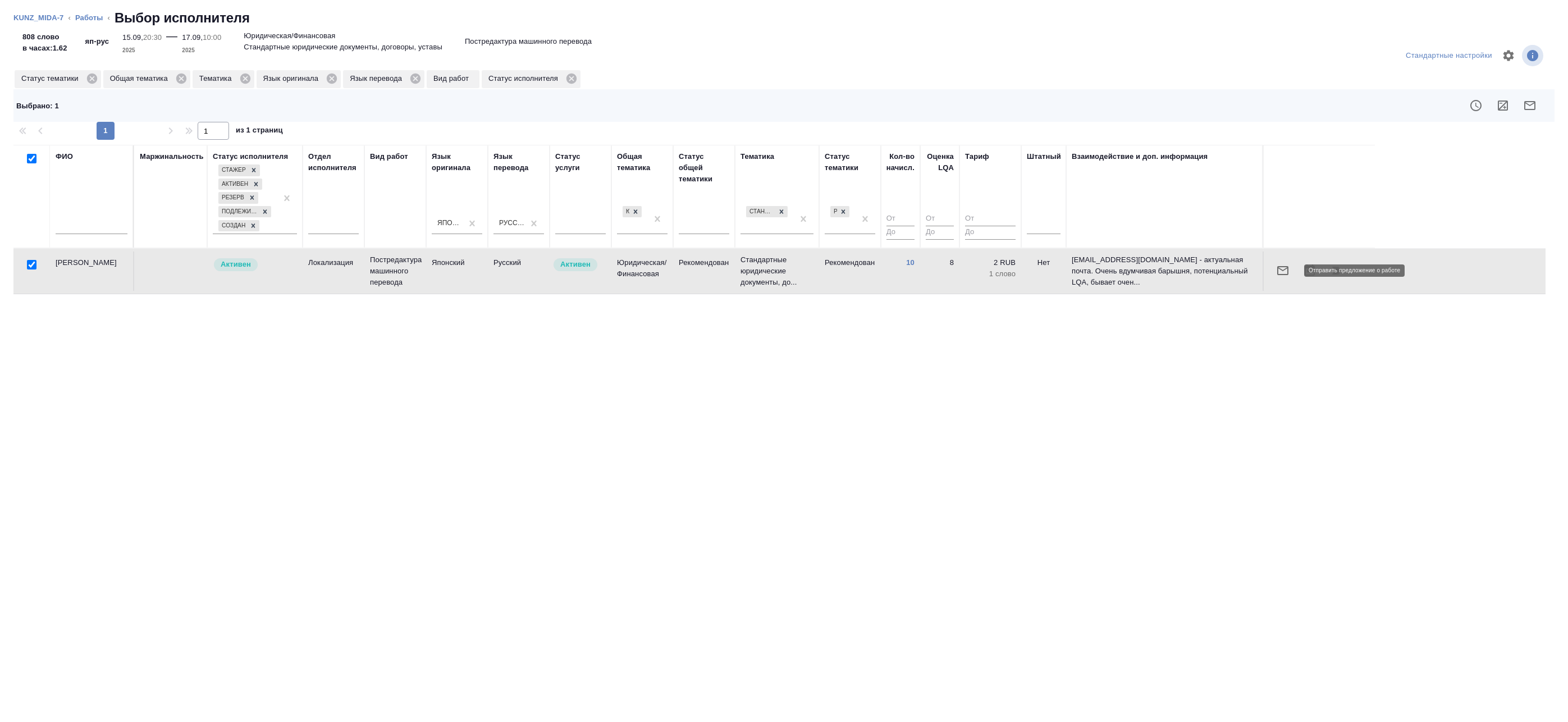
click at [1290, 271] on button "button" at bounding box center [1283, 270] width 27 height 27
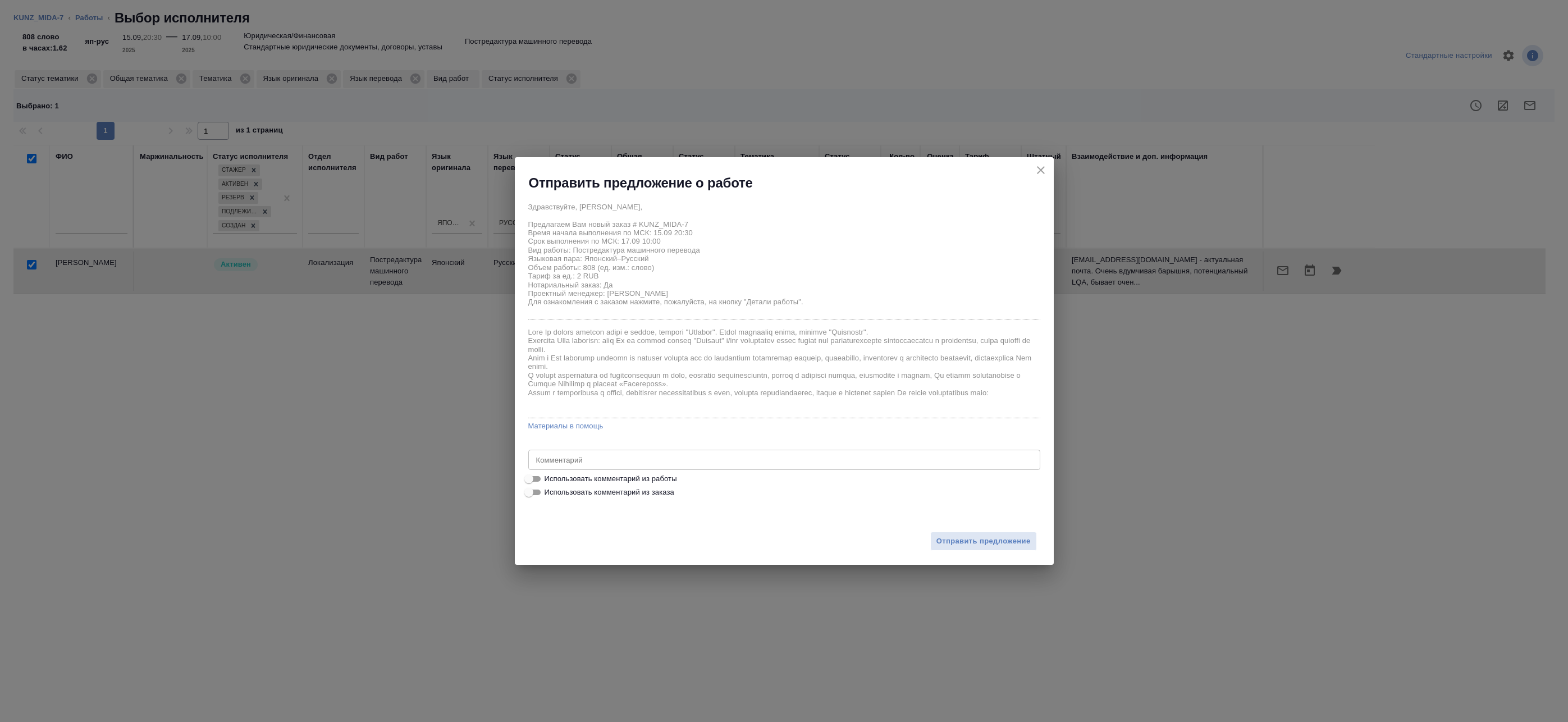
click at [588, 478] on span "Использовать комментарий из работы" at bounding box center [611, 479] width 133 height 11
click at [549, 478] on input "Использовать комментарий из работы" at bounding box center [529, 479] width 41 height 13
checkbox input "true"
type textarea "Под нот оригинал для сверки:https://drive.awatera.com/s/fj6xxCRL9D5W2ko"
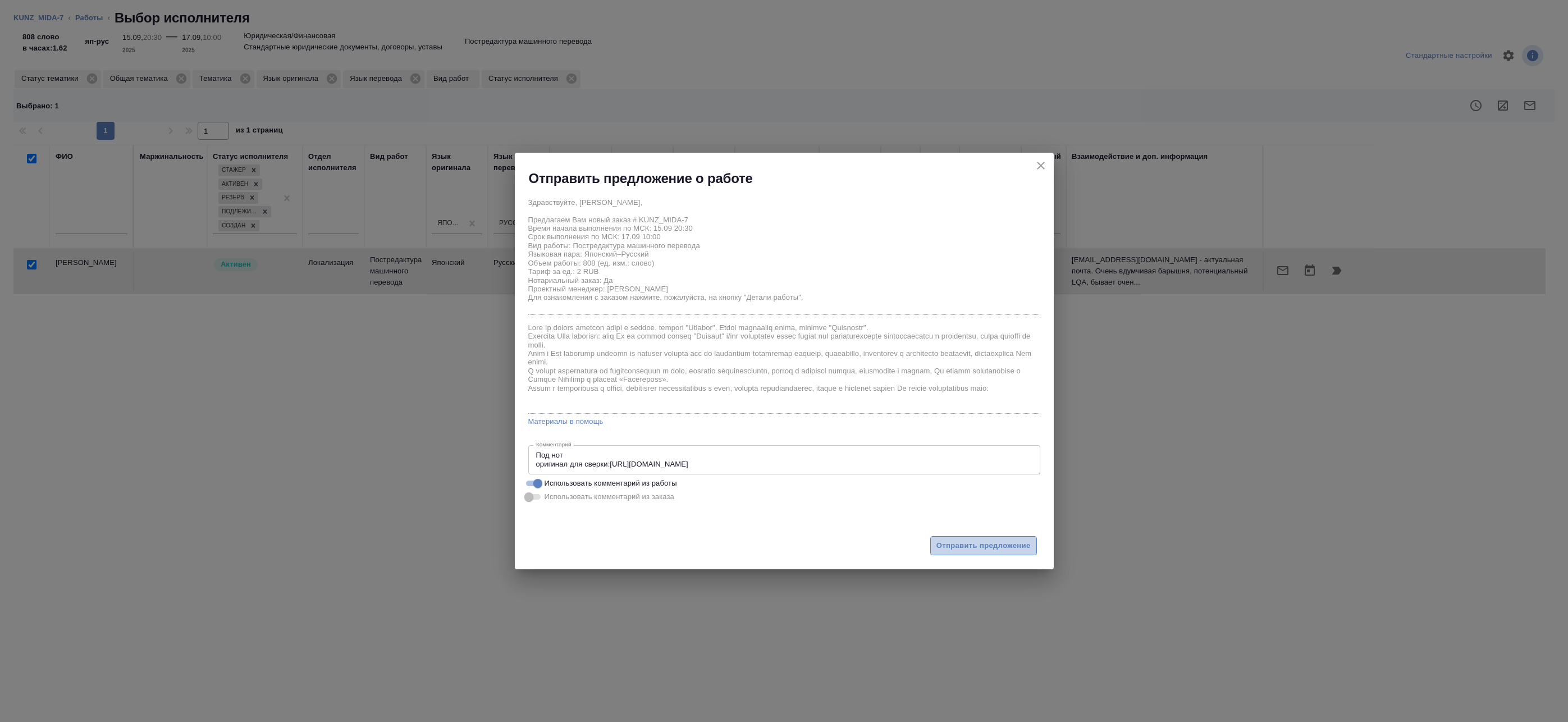
click at [967, 548] on span "Отправить предложение" at bounding box center [984, 547] width 94 height 13
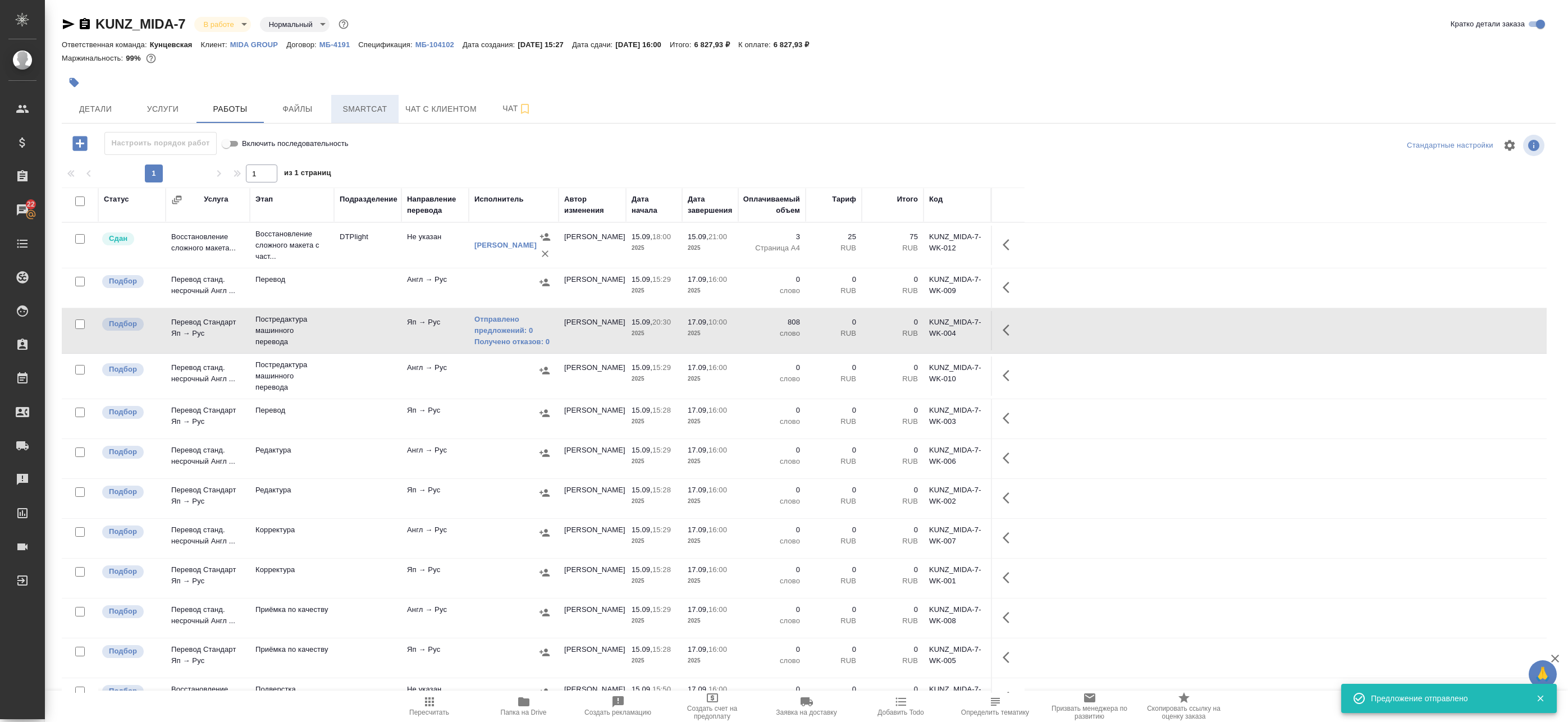
click at [373, 108] on span "Smartcat" at bounding box center [365, 109] width 54 height 14
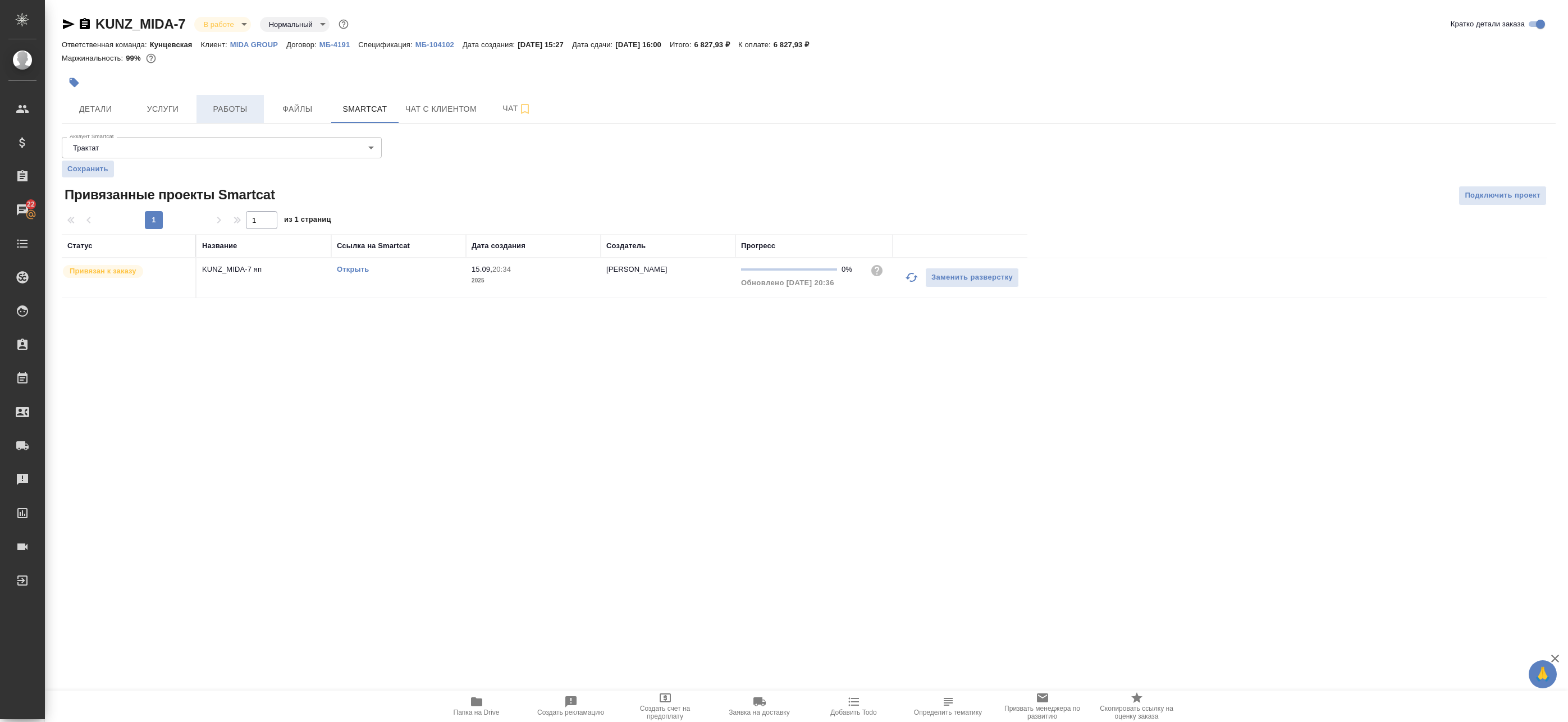
click at [214, 105] on span "Работы" at bounding box center [230, 109] width 54 height 14
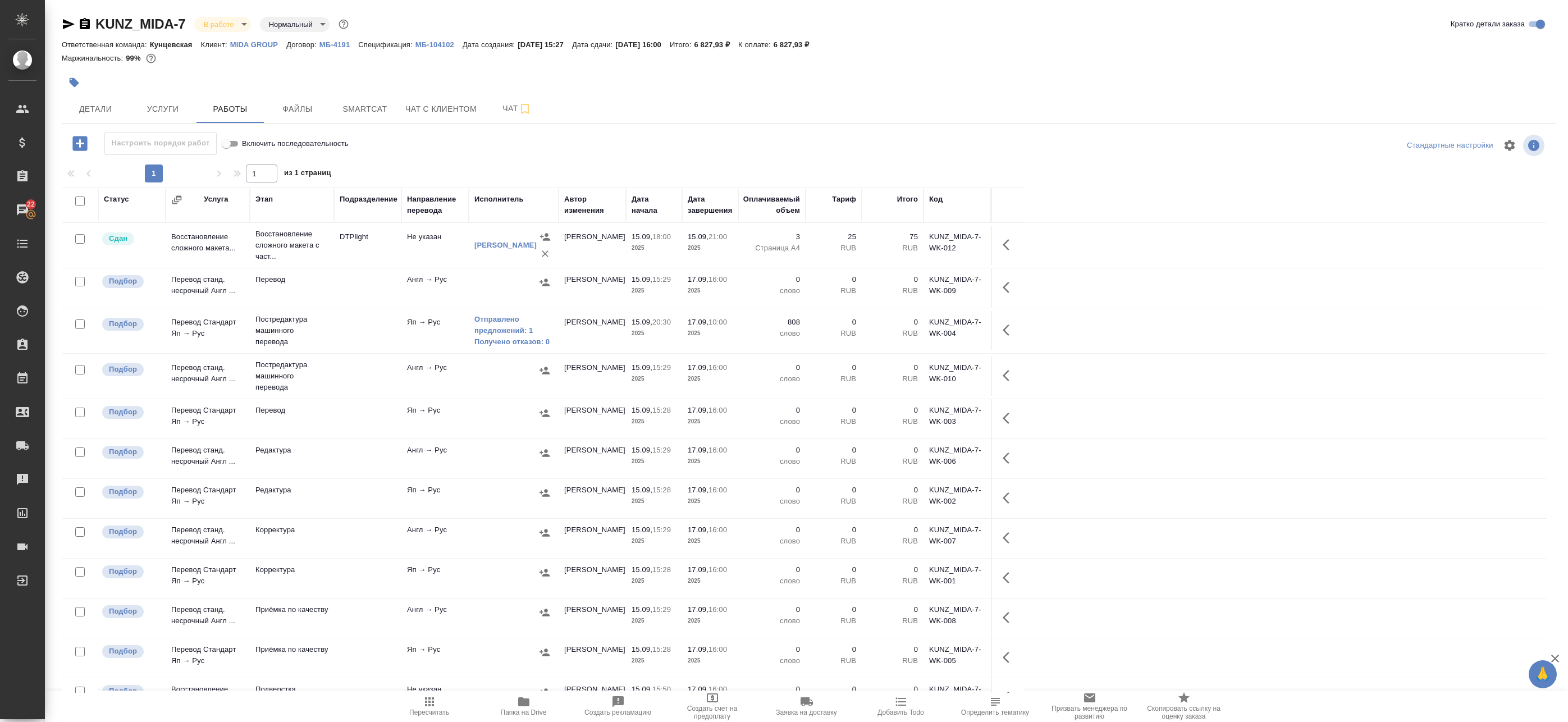
click at [997, 329] on td at bounding box center [1008, 330] width 34 height 39
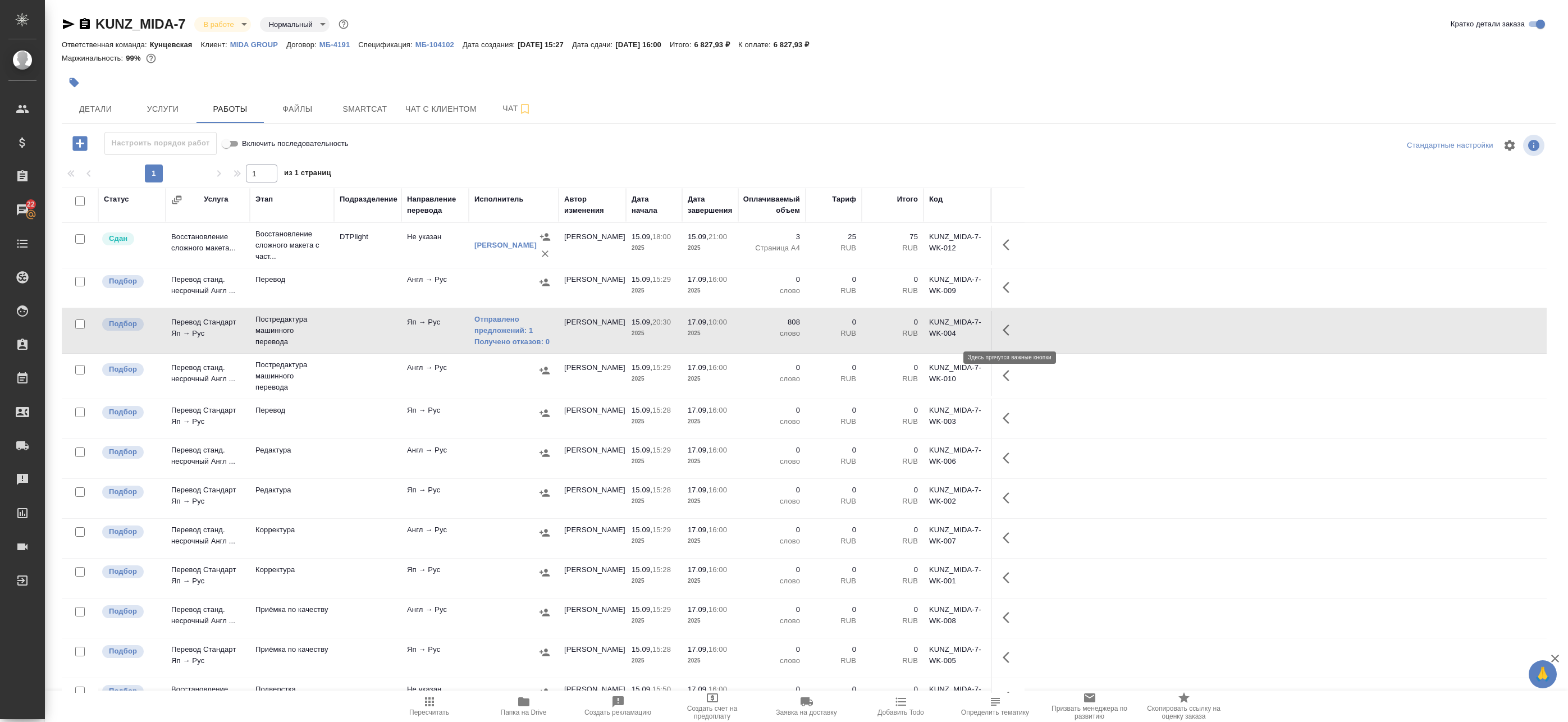
click at [1002, 331] on button "button" at bounding box center [1009, 330] width 27 height 27
click at [918, 333] on button "button" at bounding box center [927, 330] width 19 height 27
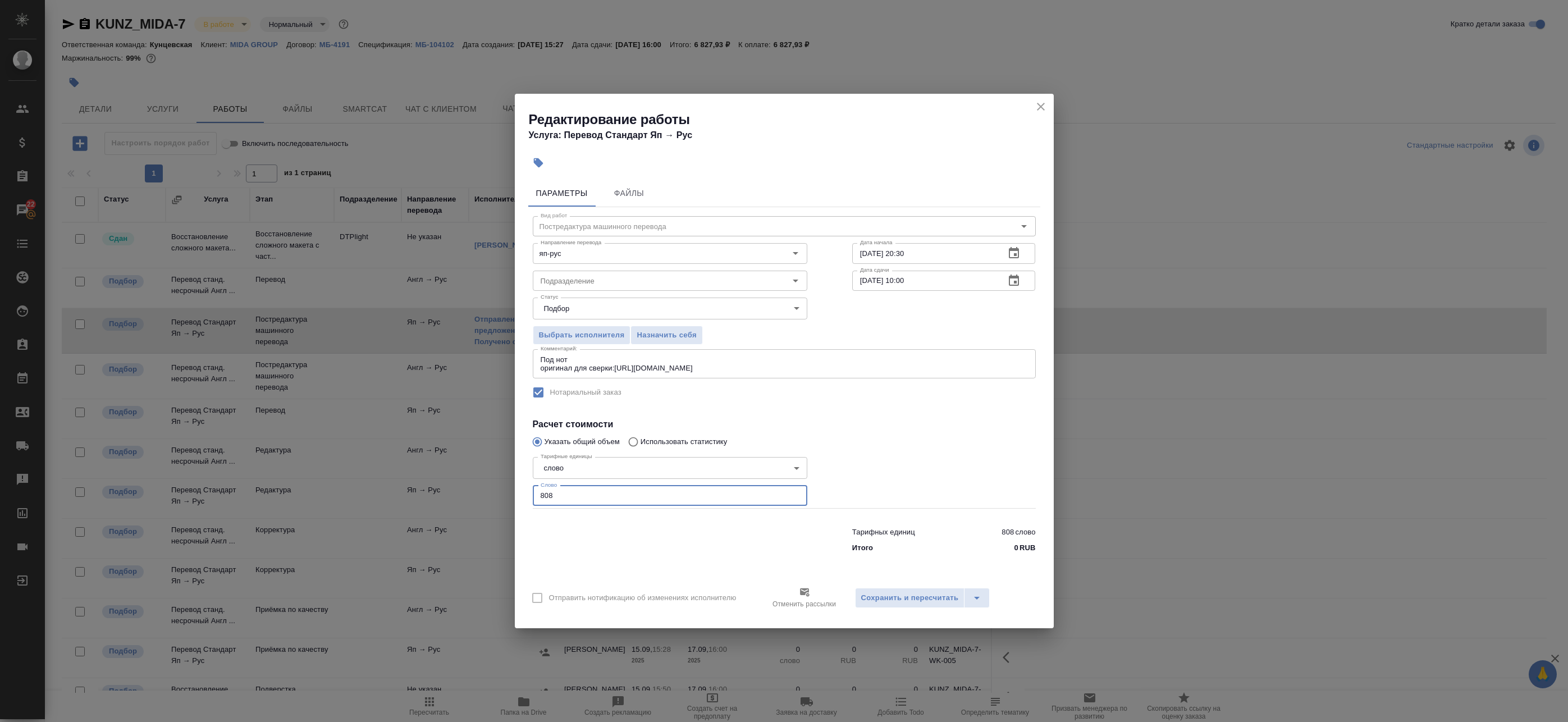
drag, startPoint x: 554, startPoint y: 499, endPoint x: 497, endPoint y: 488, distance: 58.1
click at [497, 490] on div "Редактирование работы Услуга: Перевод Стандарт Яп → Рус Параметры Файлы Вид раб…" at bounding box center [784, 361] width 1568 height 722
paste input "42.7"
type input "42.7"
click at [1037, 107] on icon "close" at bounding box center [1041, 107] width 13 height 13
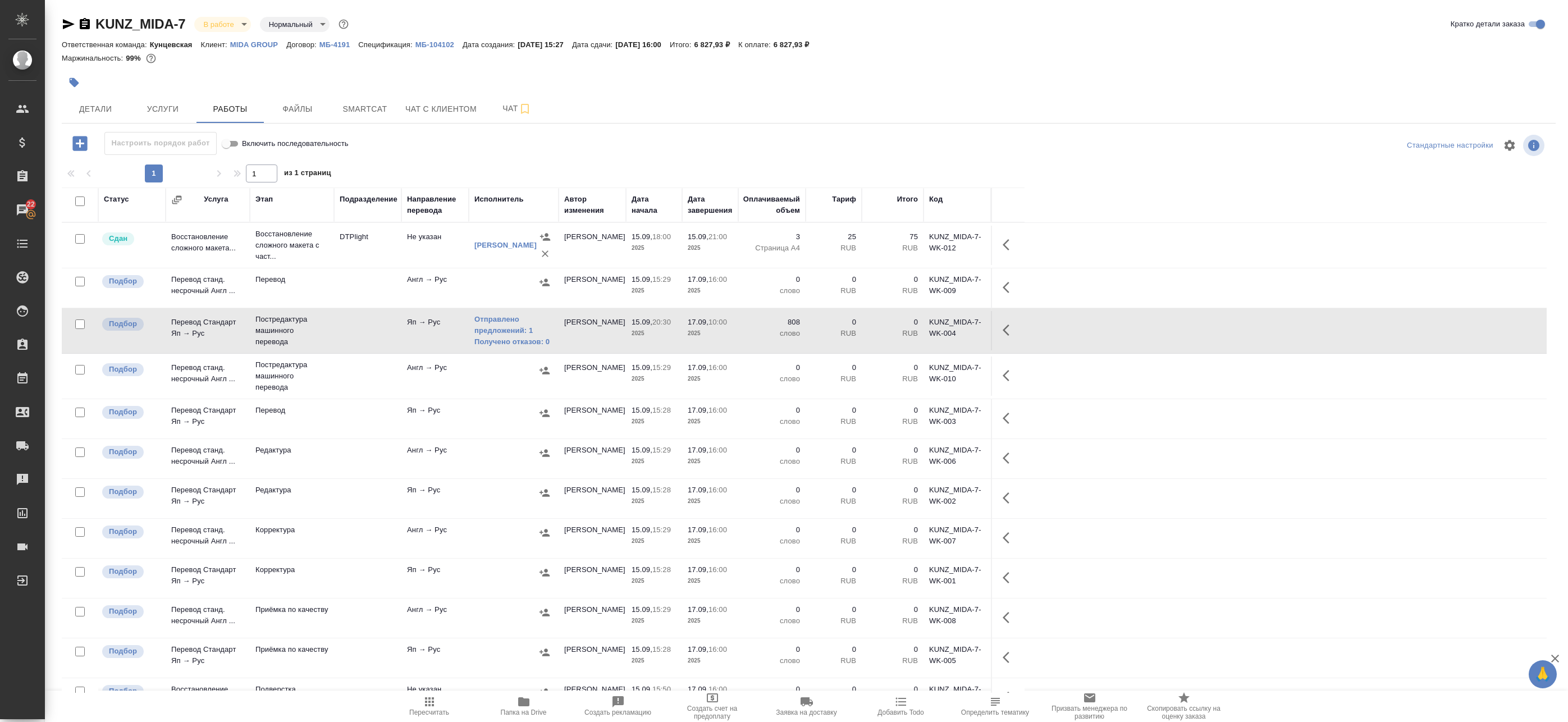
click at [1003, 374] on icon "button" at bounding box center [1009, 376] width 13 height 13
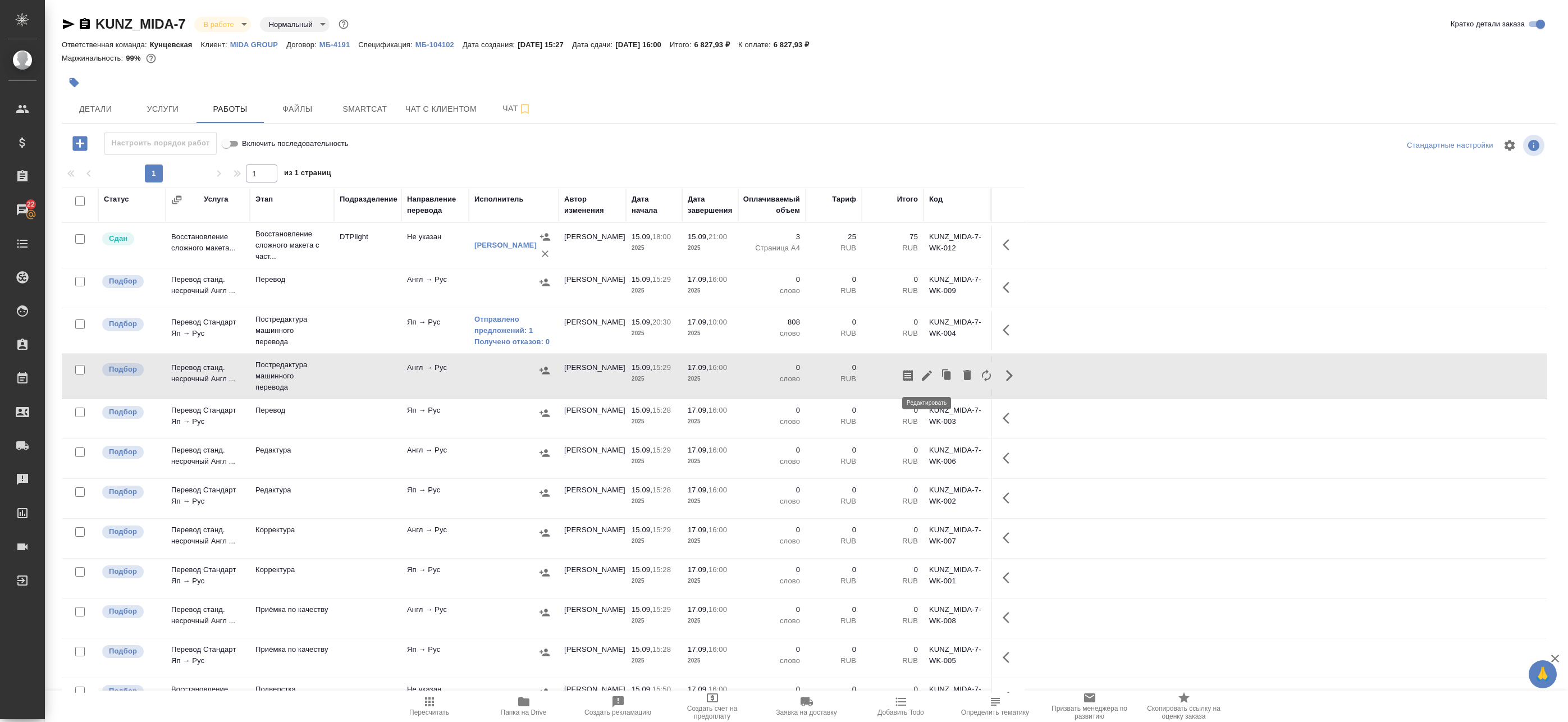
click at [929, 379] on icon "button" at bounding box center [927, 376] width 13 height 13
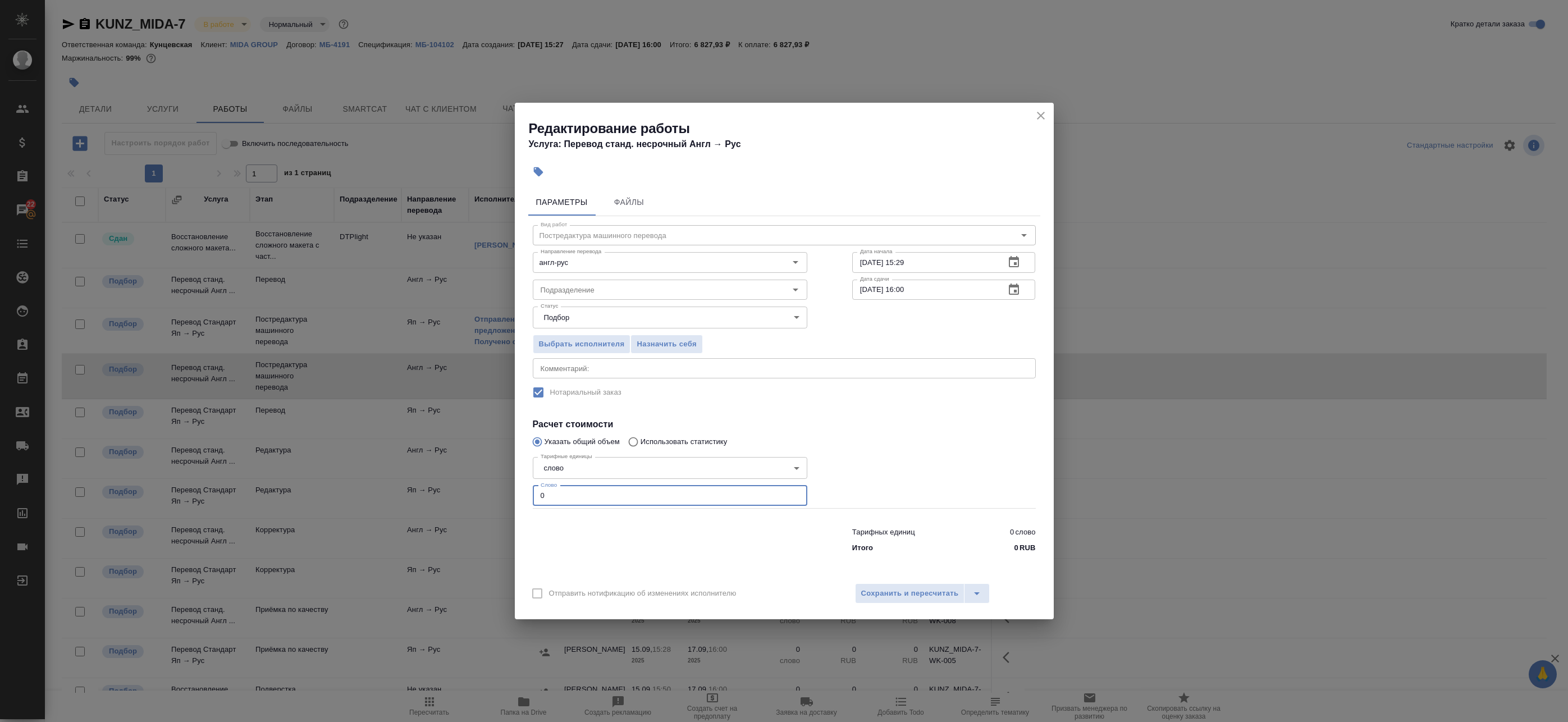
drag, startPoint x: 563, startPoint y: 488, endPoint x: 503, endPoint y: 482, distance: 60.3
click at [504, 482] on div "Редактирование работы Услуга: Перевод станд. несрочный Англ → Рус Параметры Фай…" at bounding box center [784, 361] width 1568 height 722
paste input "42.7"
type input "42.7"
click at [590, 375] on div "x Комментарий:" at bounding box center [784, 368] width 503 height 20
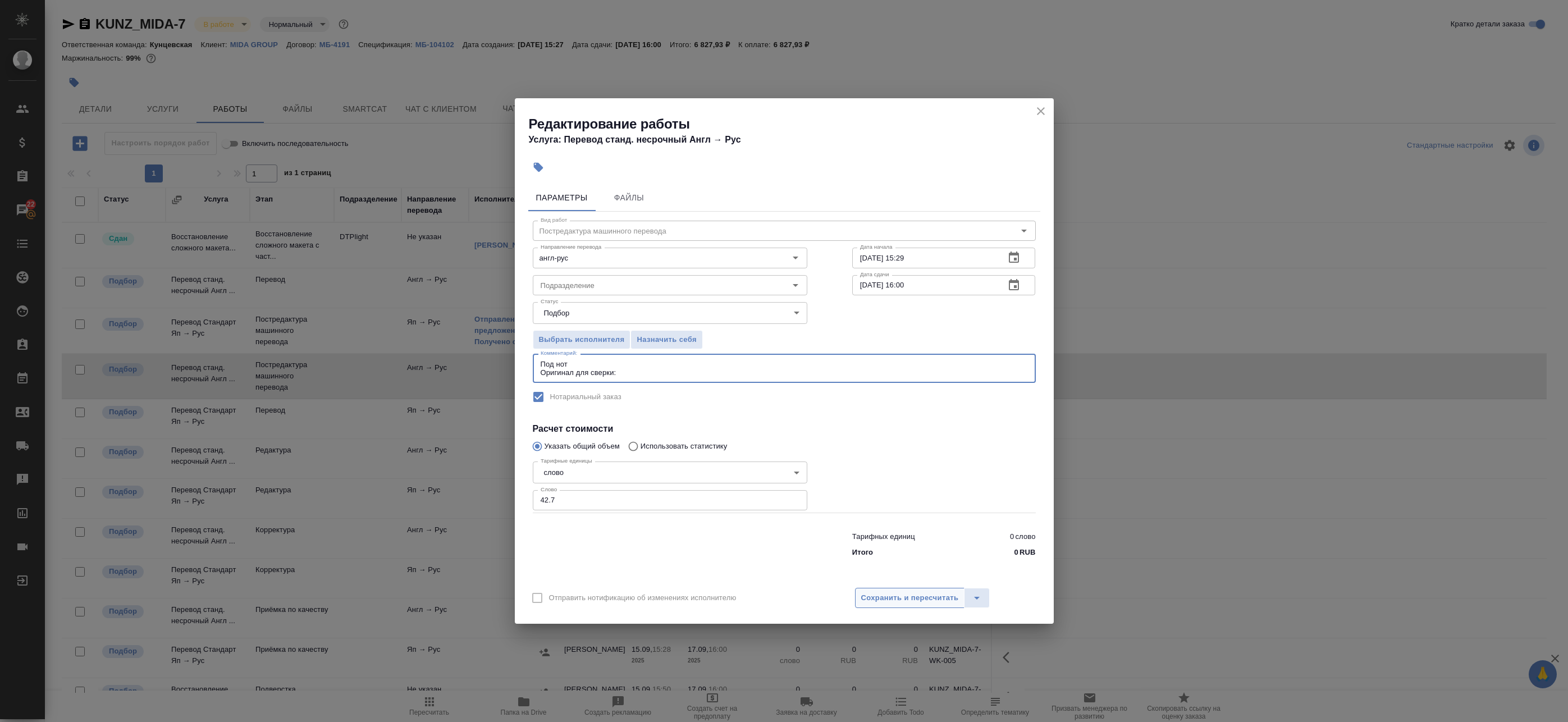
type textarea "Под нот Оригинал для сверки:"
click at [928, 598] on span "Сохранить и пересчитать" at bounding box center [910, 598] width 98 height 13
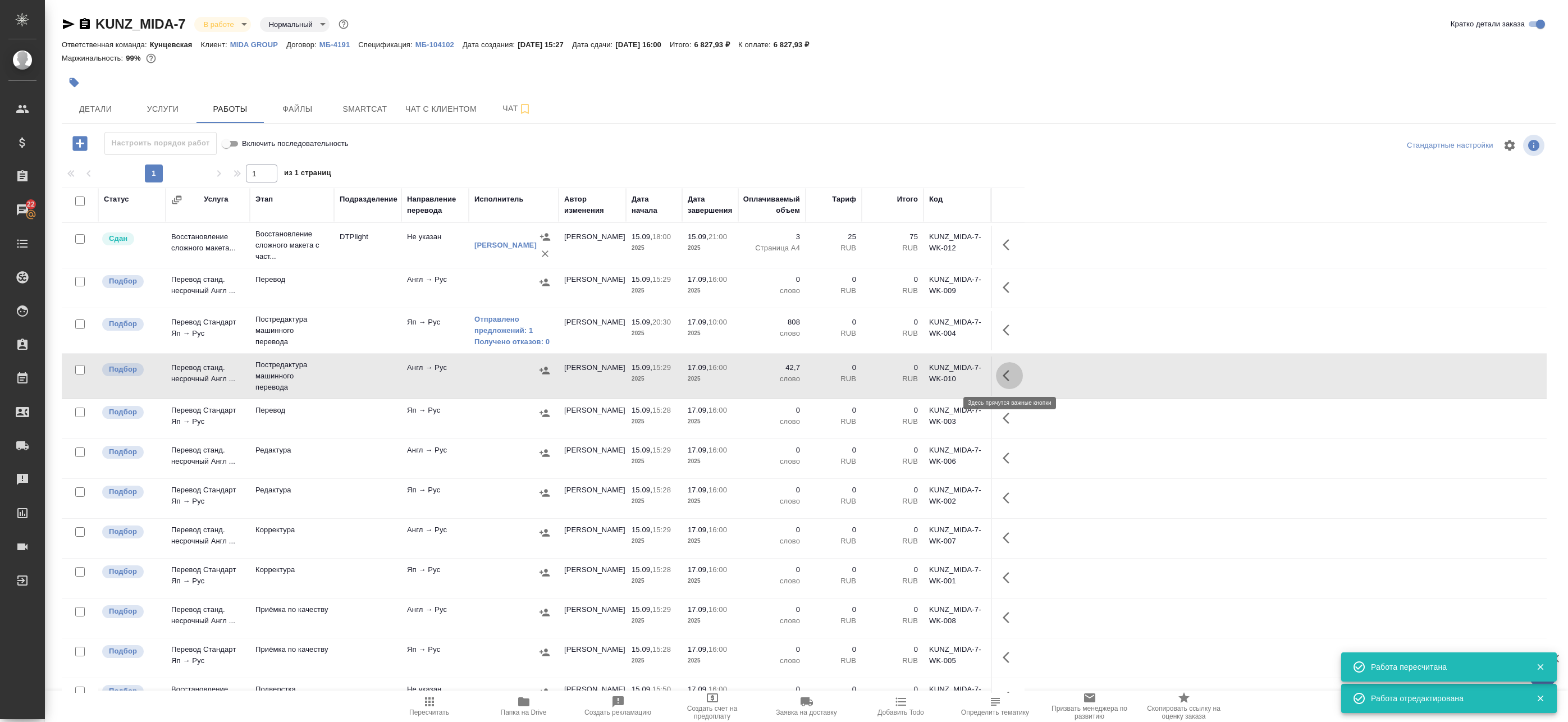
click at [1009, 374] on icon "button" at bounding box center [1009, 376] width 13 height 13
click at [923, 375] on icon "button" at bounding box center [927, 376] width 13 height 13
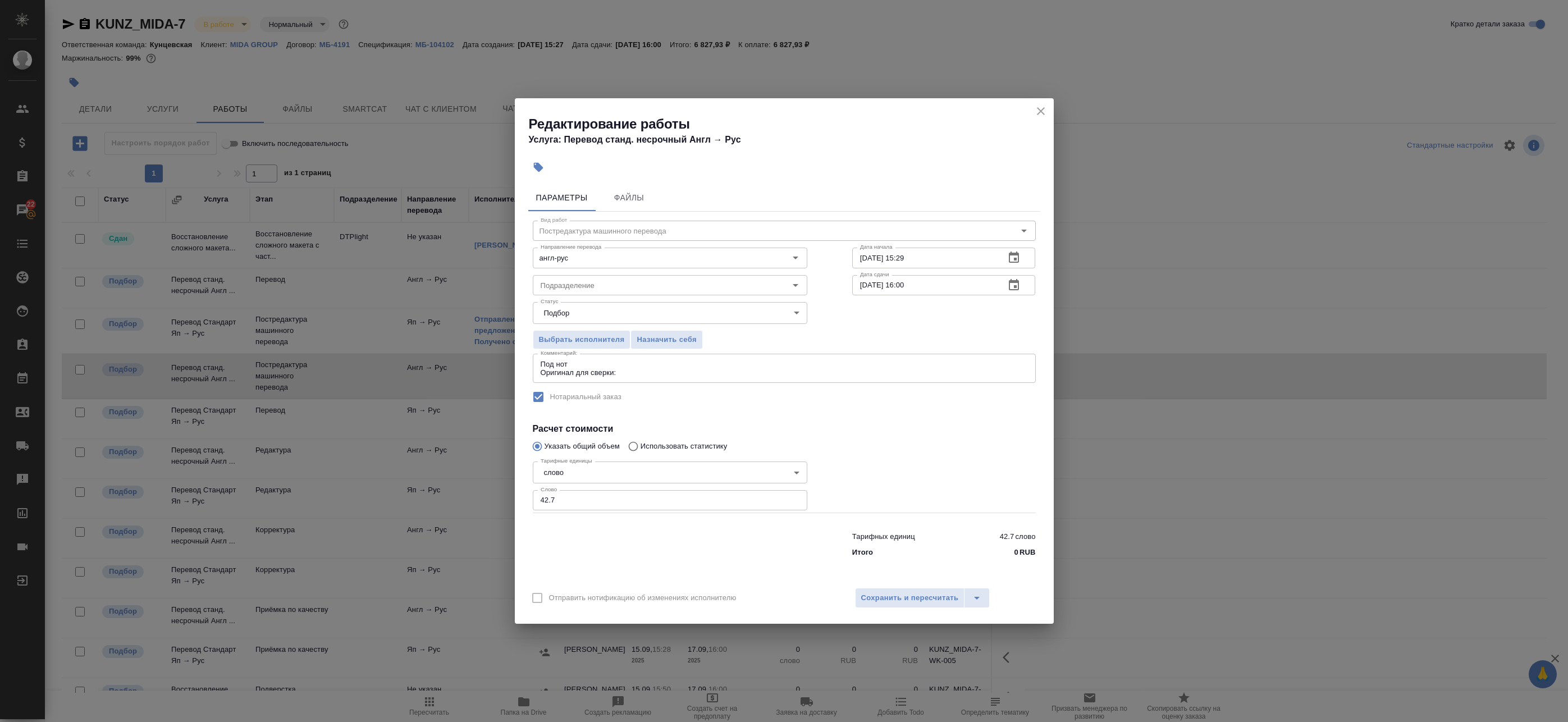
click at [634, 374] on textarea "Под нот Оригинал для сверки:" at bounding box center [784, 369] width 488 height 18
paste textarea "https://drive.awatera.com/s/fj6xxCRL9D5W2ko"
type textarea "Под нот Оригинал для сверки:https://drive.awatera.com/s/fj6xxCRL9D5W2ko"
click at [882, 601] on span "Сохранить и пересчитать" at bounding box center [910, 598] width 98 height 13
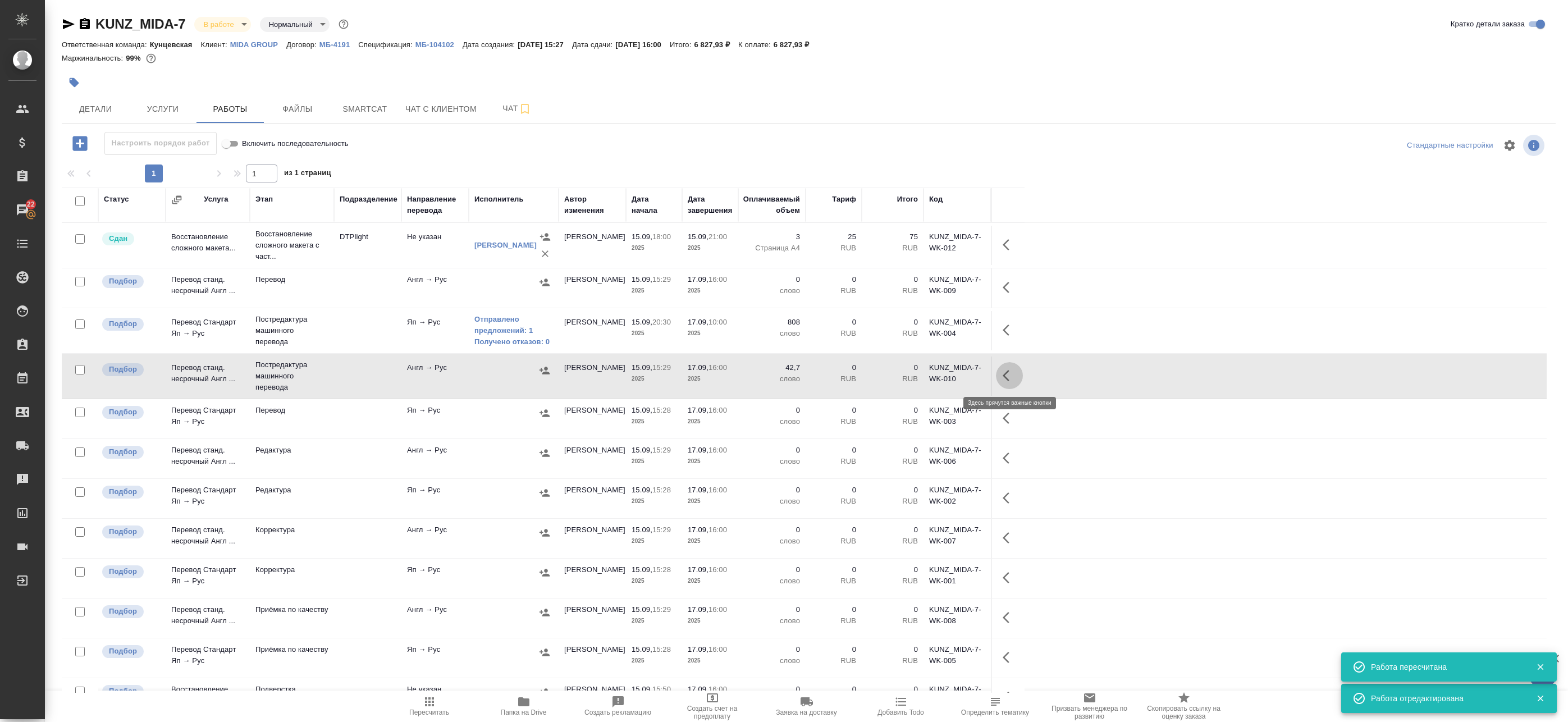
click at [1012, 377] on icon "button" at bounding box center [1009, 376] width 13 height 13
click at [934, 374] on button "button" at bounding box center [927, 376] width 19 height 27
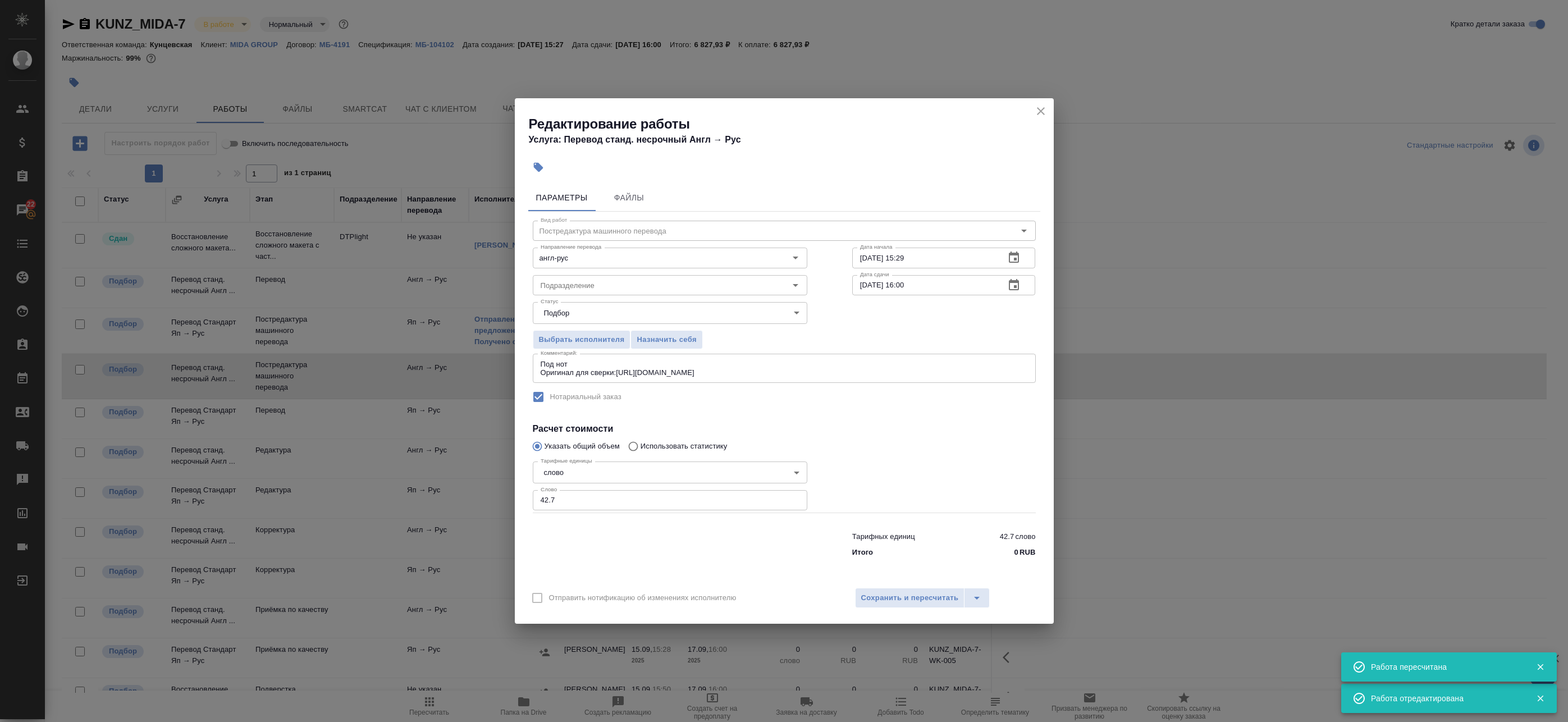
click at [1013, 284] on icon "button" at bounding box center [1014, 285] width 13 height 13
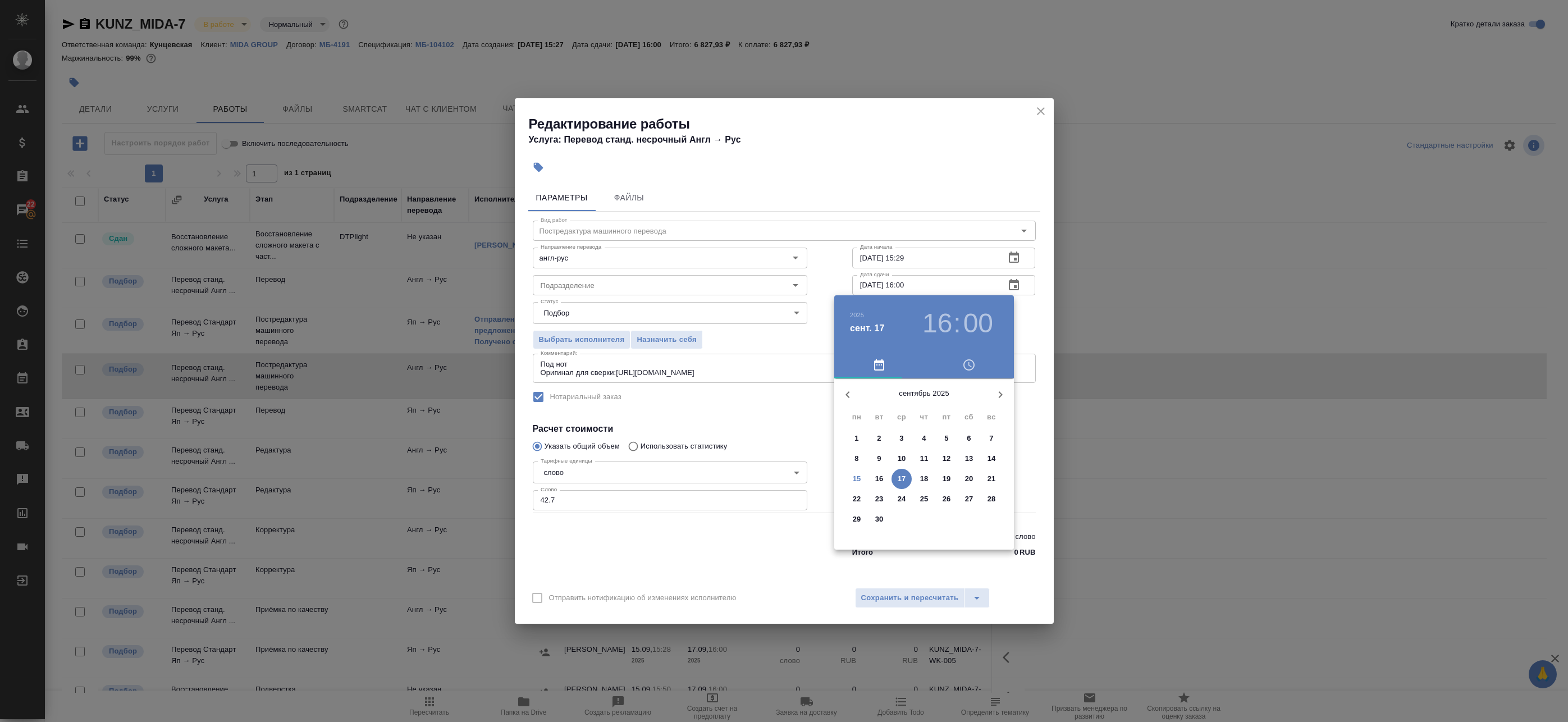
click at [943, 317] on h3 "16" at bounding box center [937, 323] width 29 height 32
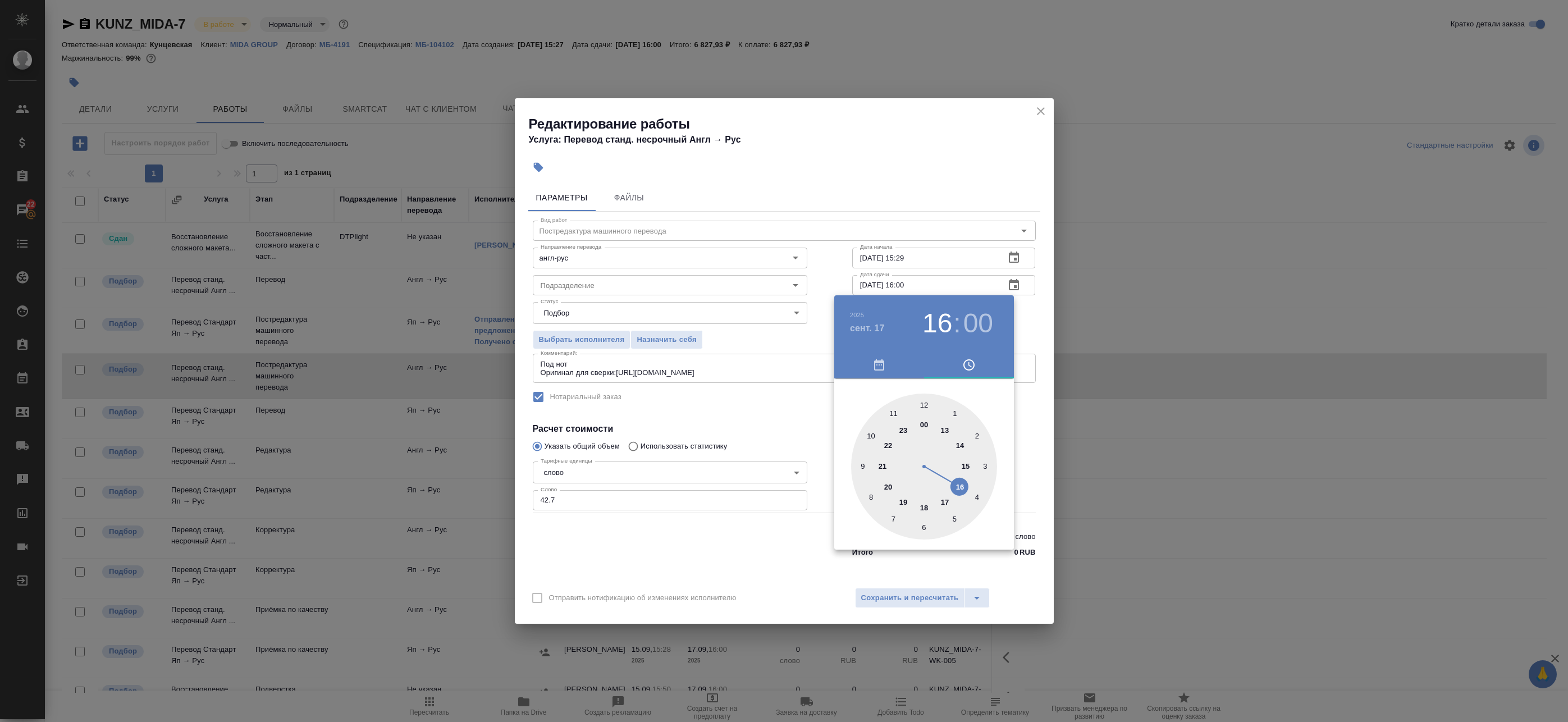
click at [871, 436] on div at bounding box center [924, 466] width 146 height 146
type input "17.09.2025 10:00"
click at [925, 410] on div at bounding box center [924, 466] width 146 height 146
click at [1021, 318] on div at bounding box center [784, 361] width 1568 height 722
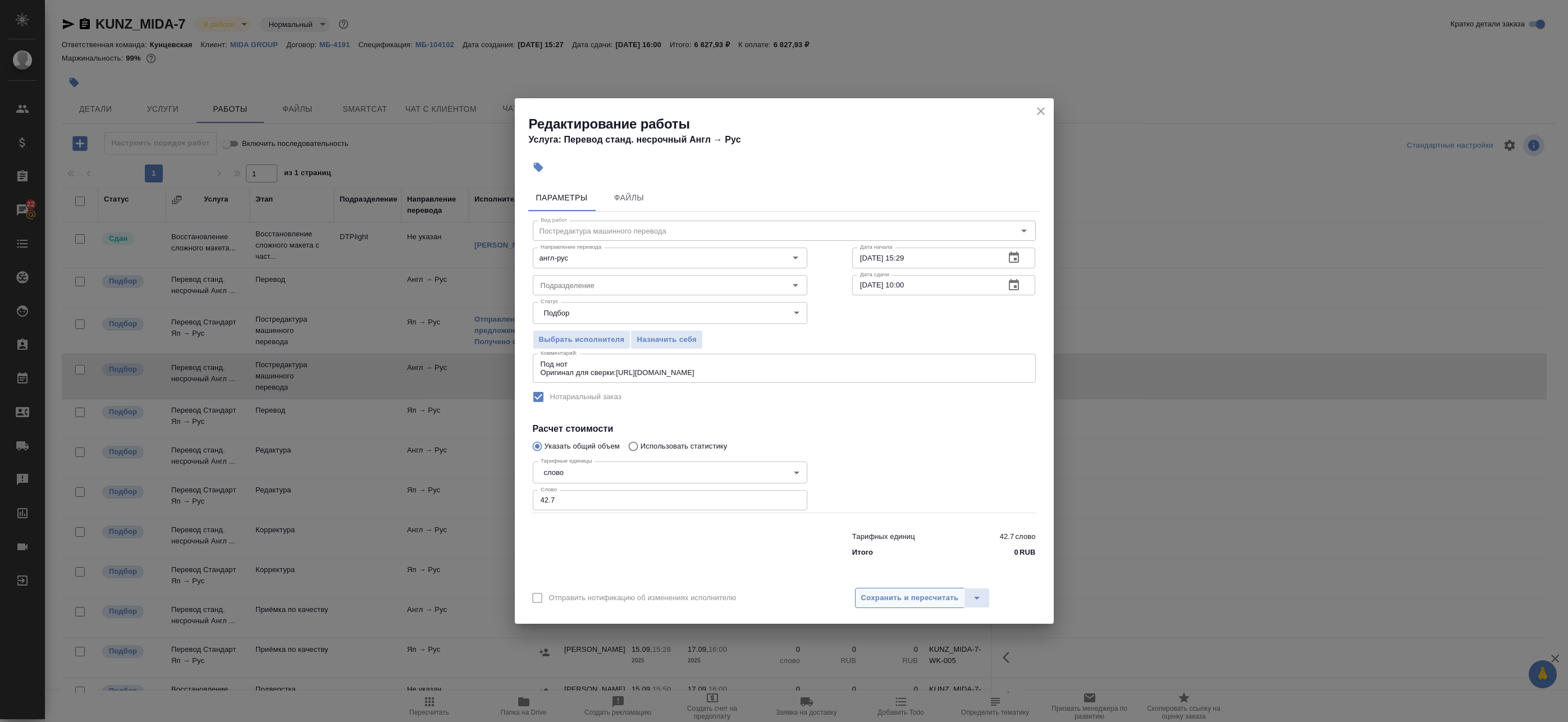
click at [883, 592] on span "Сохранить и пересчитать" at bounding box center [910, 598] width 98 height 13
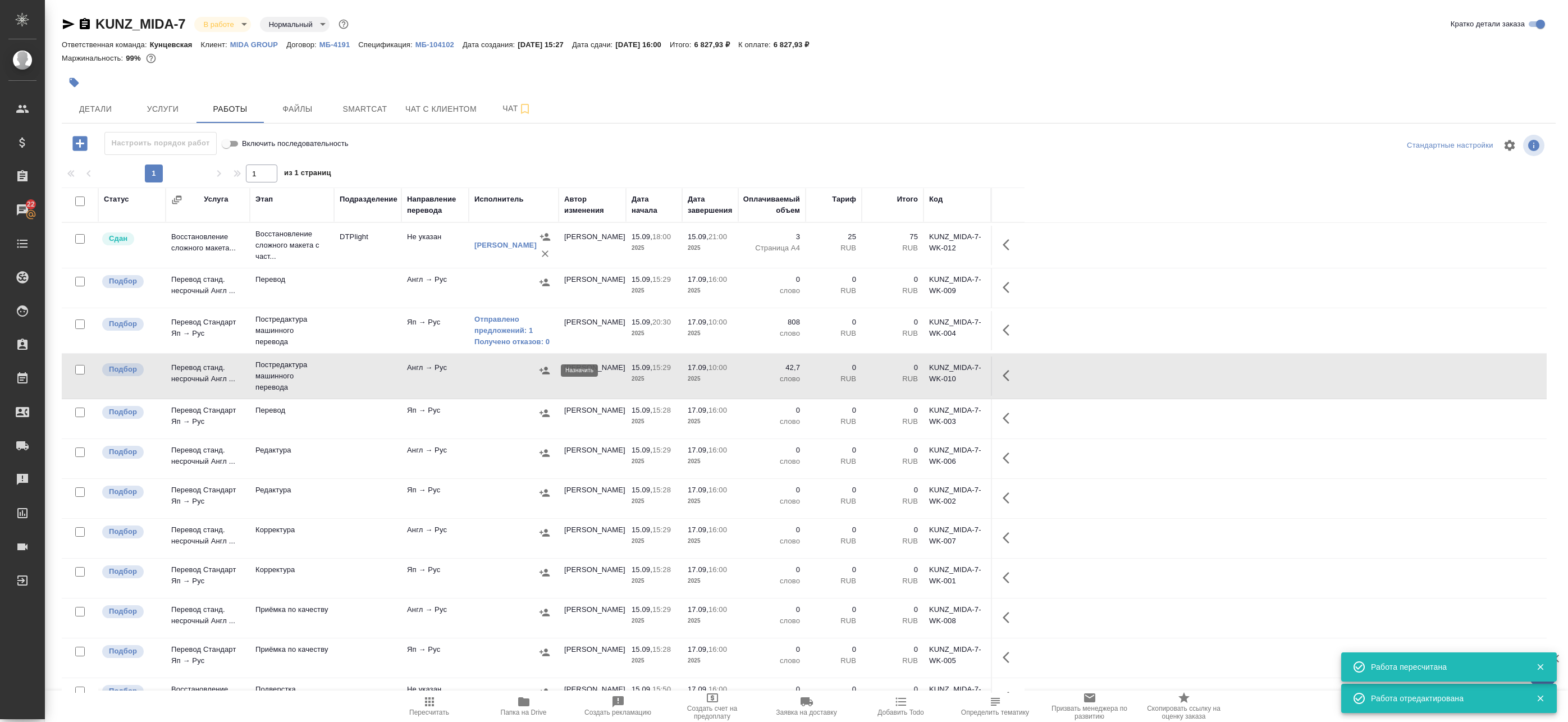
click at [543, 367] on icon "button" at bounding box center [544, 370] width 11 height 11
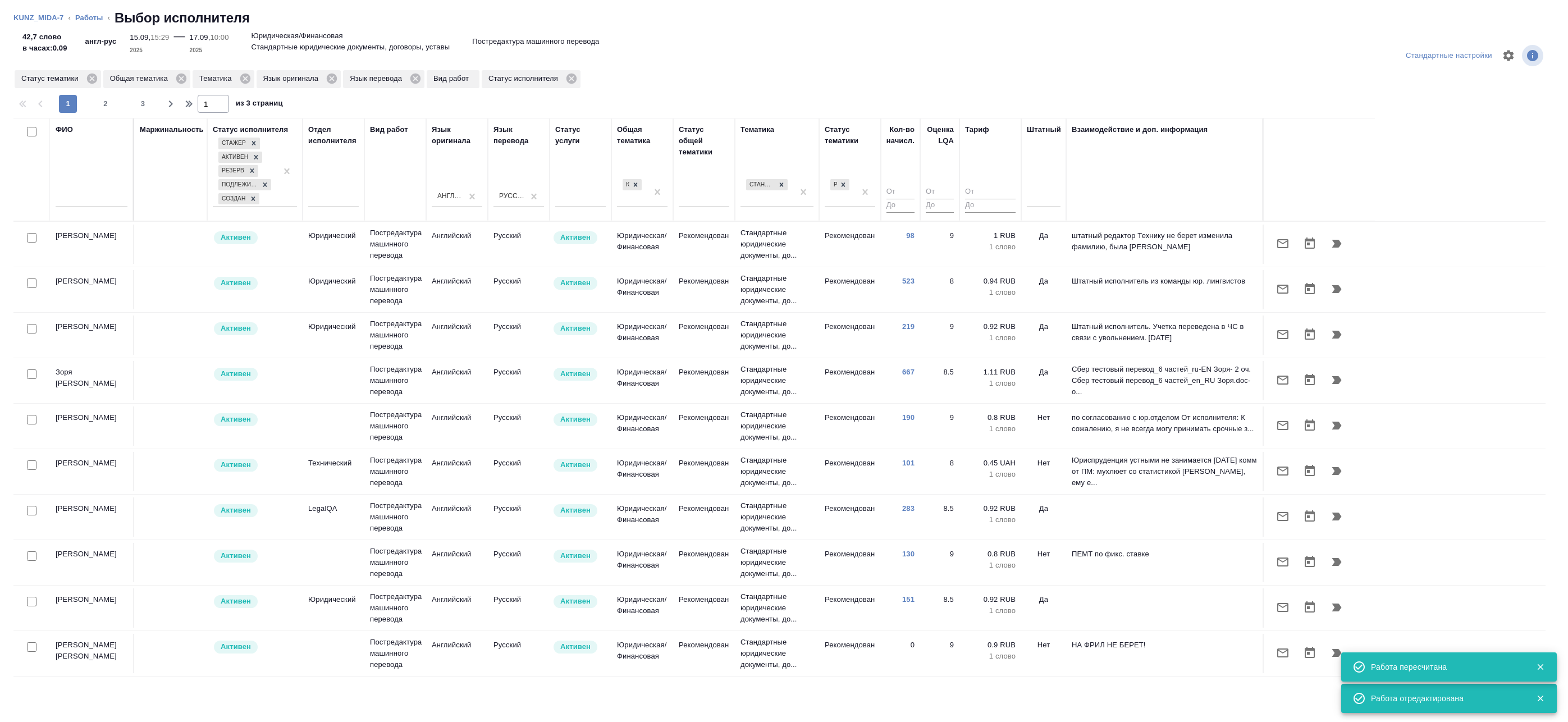
click at [80, 204] on input "text" at bounding box center [91, 200] width 72 height 14
drag, startPoint x: 80, startPoint y: 201, endPoint x: 27, endPoint y: 202, distance: 53.0
click at [27, 202] on tr "ФИО ипе Маржинальность Статус исполнителя Стажер Активен Резерв Подлежит внедре…" at bounding box center [694, 169] width 1362 height 103
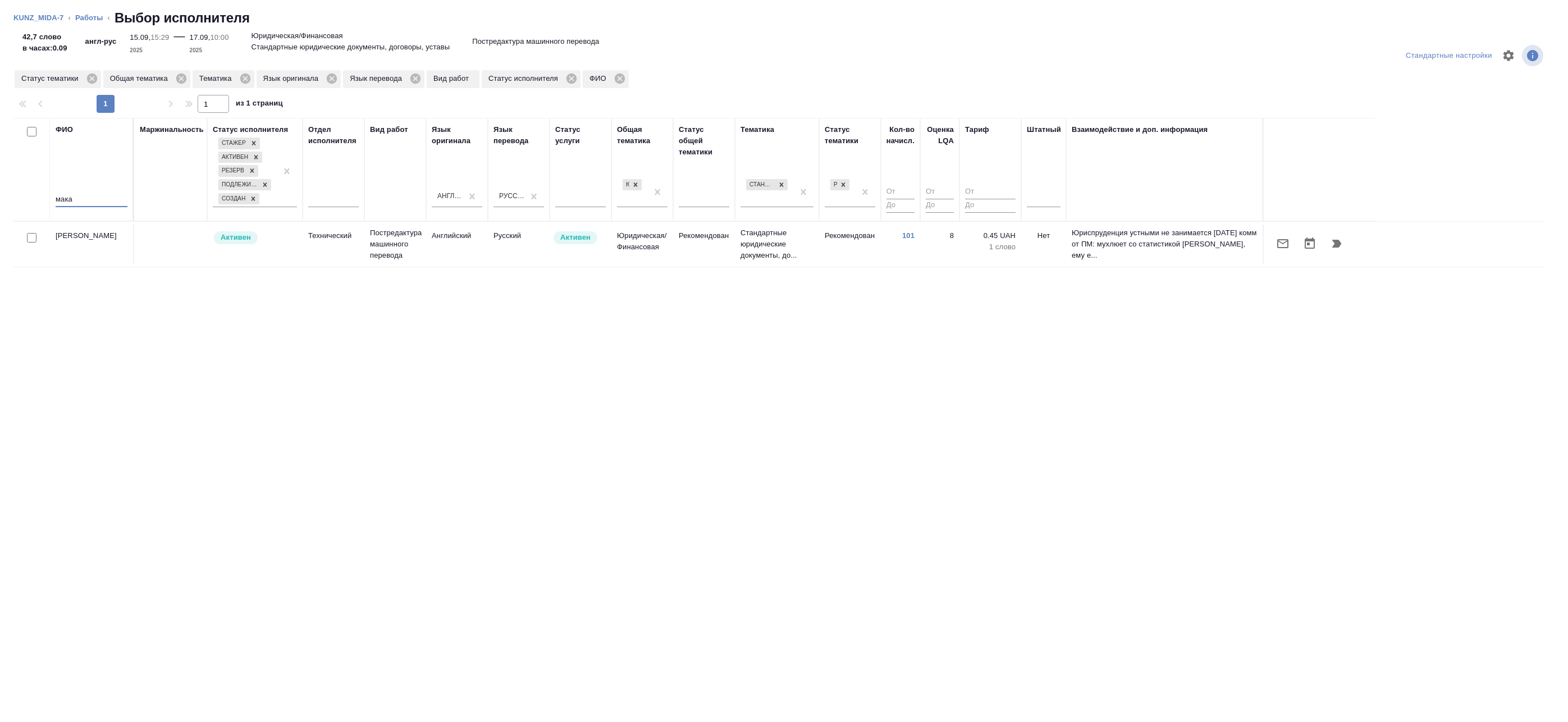
type input "мака"
click at [34, 239] on input "checkbox" at bounding box center [32, 237] width 10 height 10
checkbox input "true"
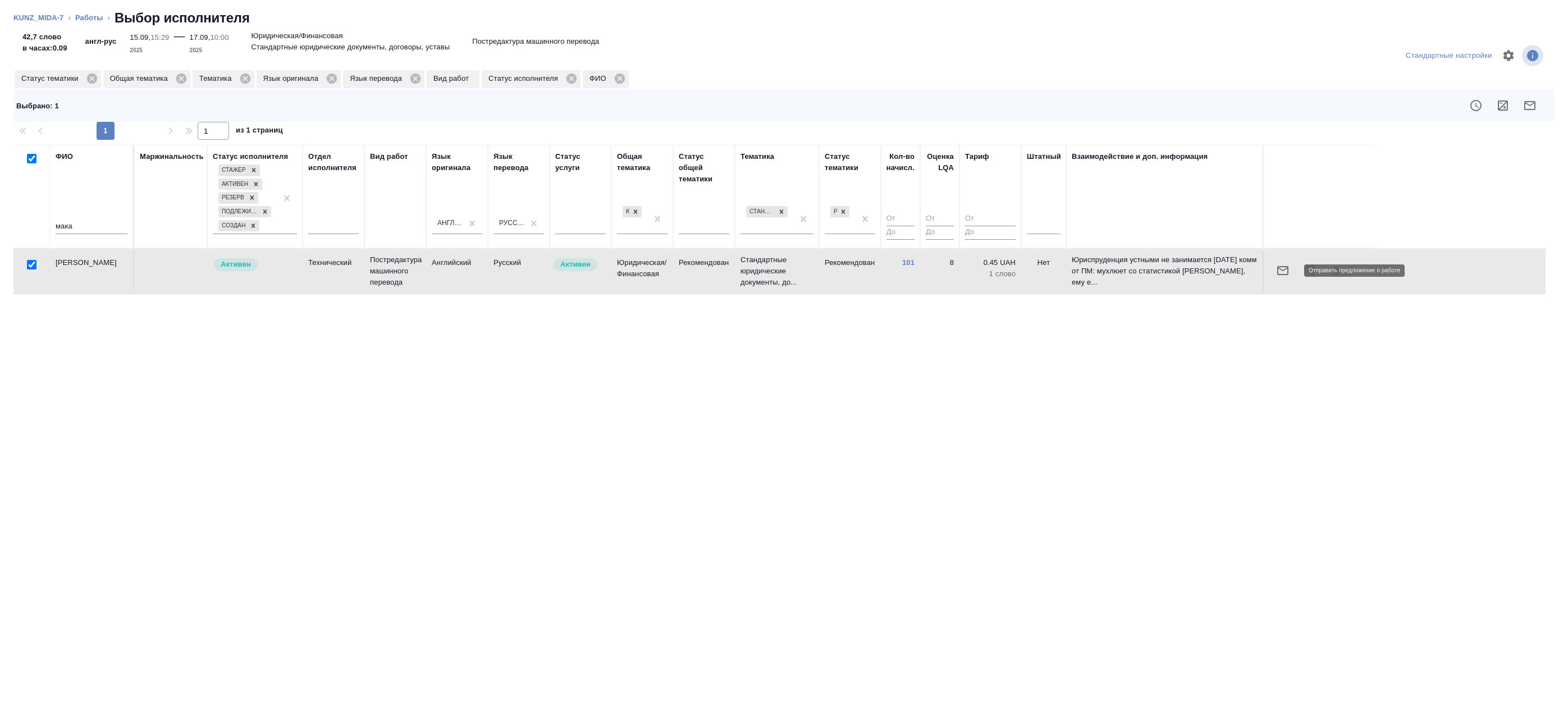
click at [1279, 271] on icon "button" at bounding box center [1283, 270] width 13 height 13
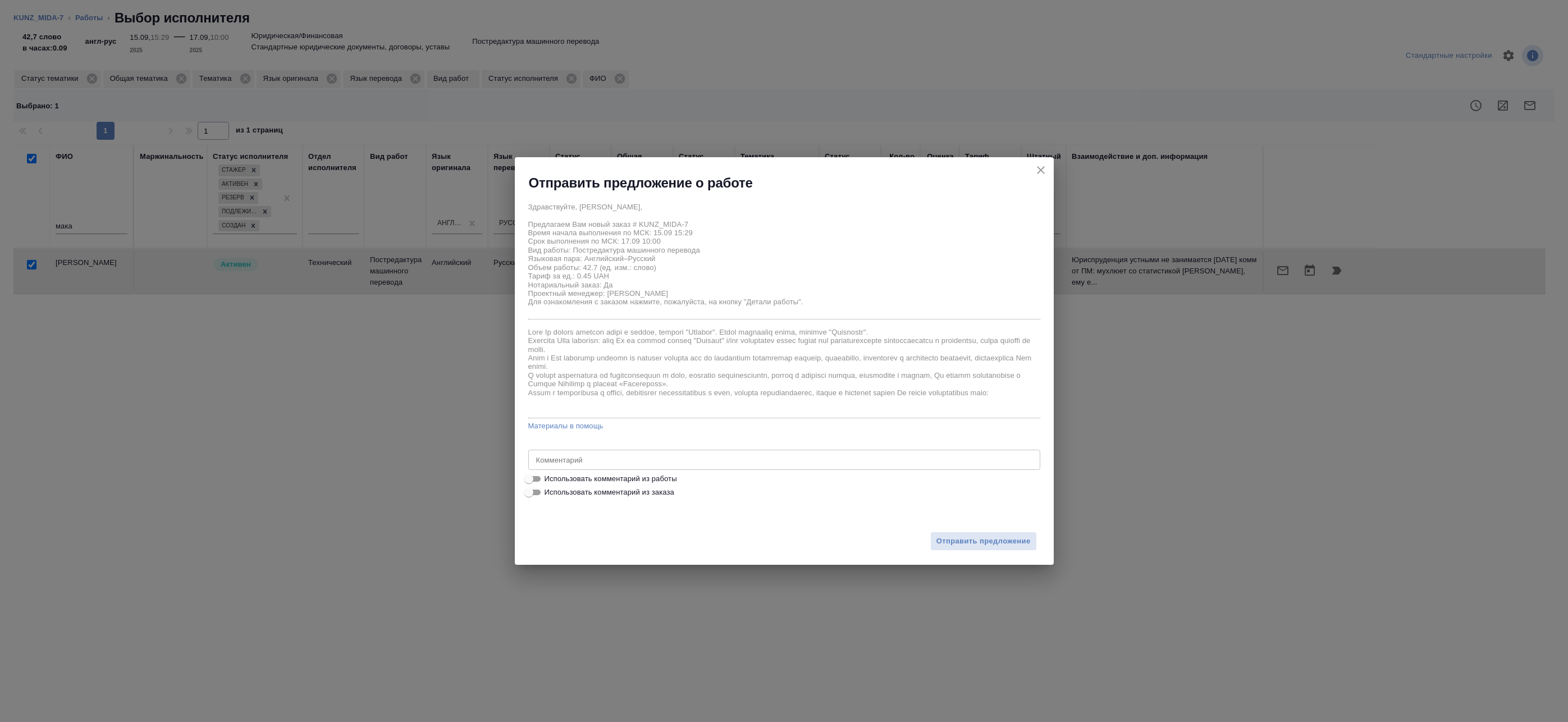
click at [549, 466] on div "x Комментарий" at bounding box center [784, 460] width 512 height 20
click at [543, 475] on input "Использовать комментарий из работы" at bounding box center [529, 479] width 41 height 13
checkbox input "true"
type textarea "Под нот Оригинал для сверки:https://drive.awatera.com/s/fj6xxCRL9D5W2ko"
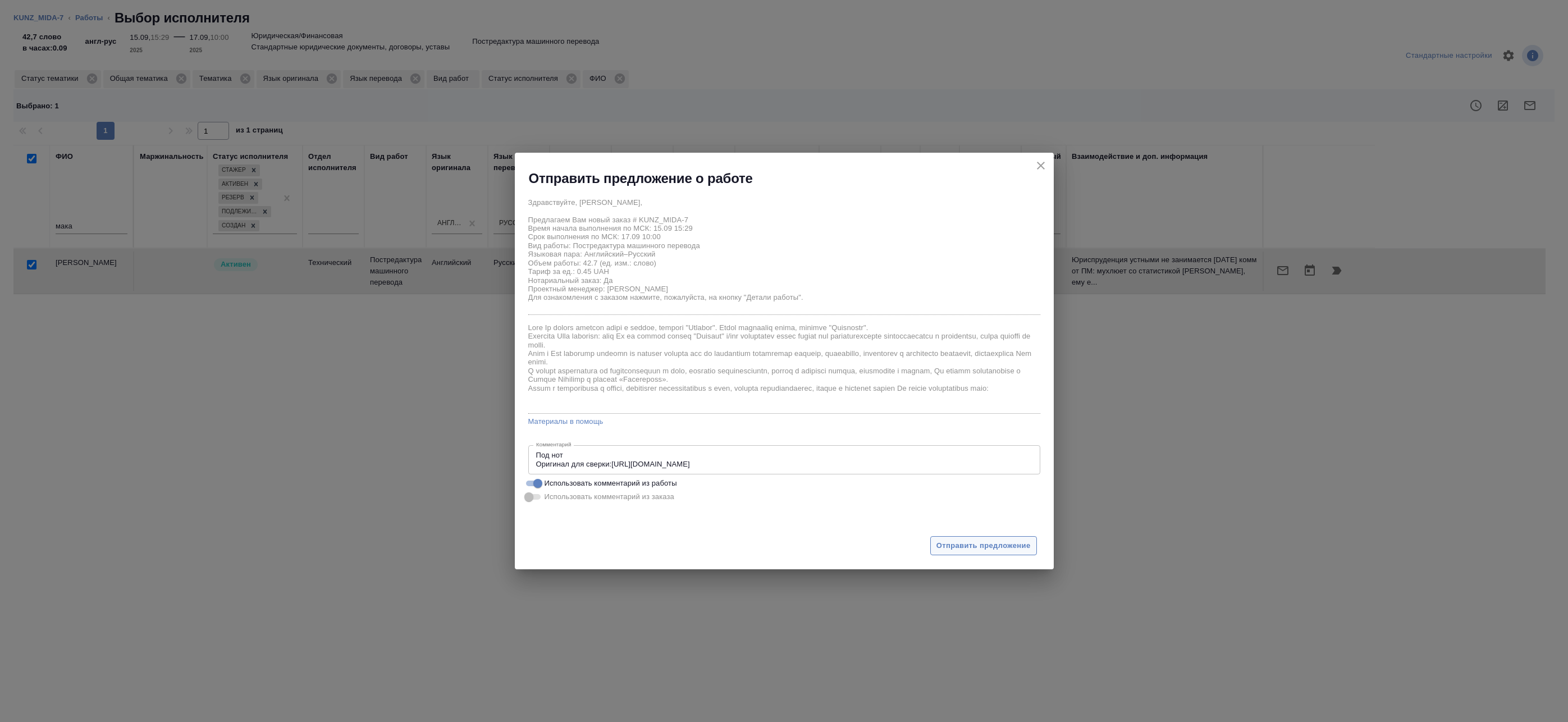
click at [963, 542] on span "Отправить предложение" at bounding box center [984, 547] width 94 height 13
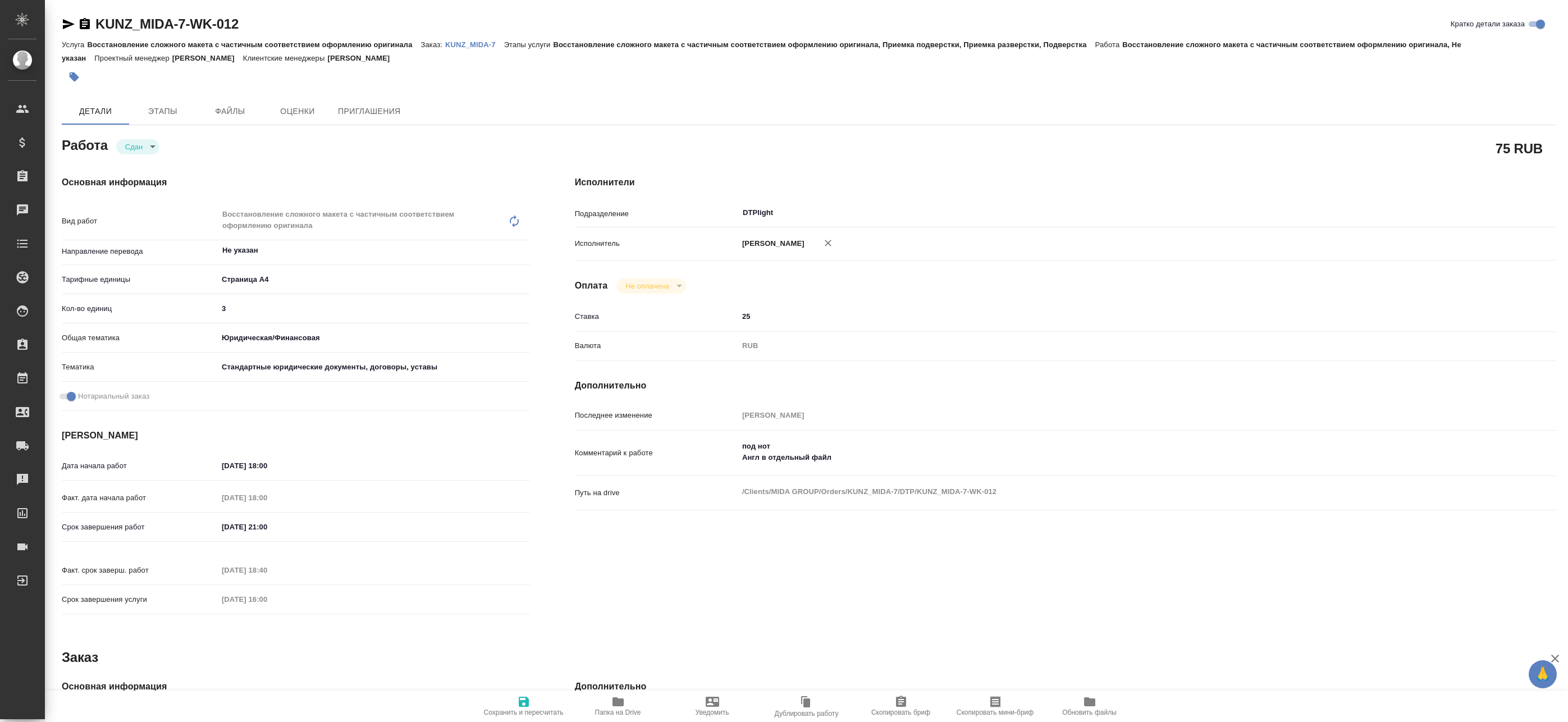
type textarea "x"
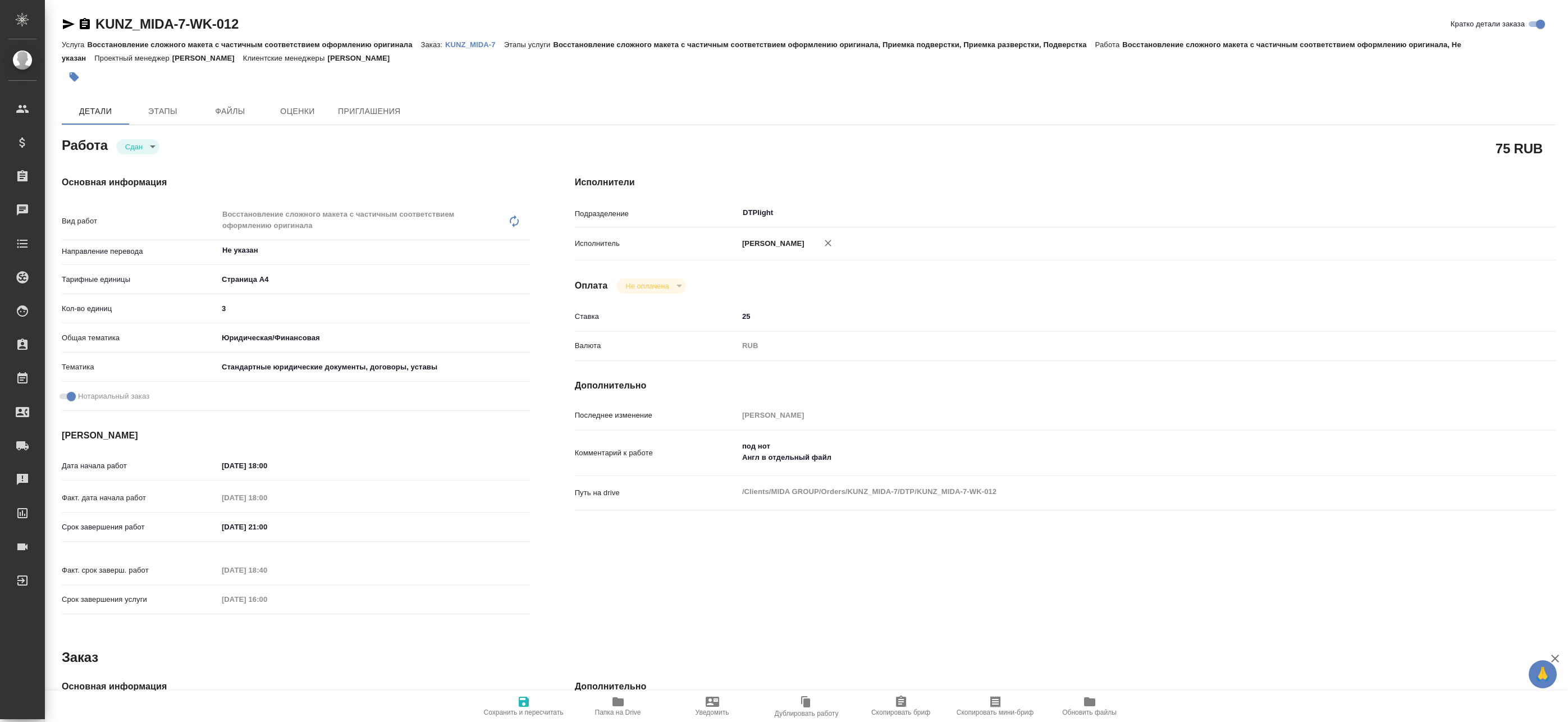
type textarea "x"
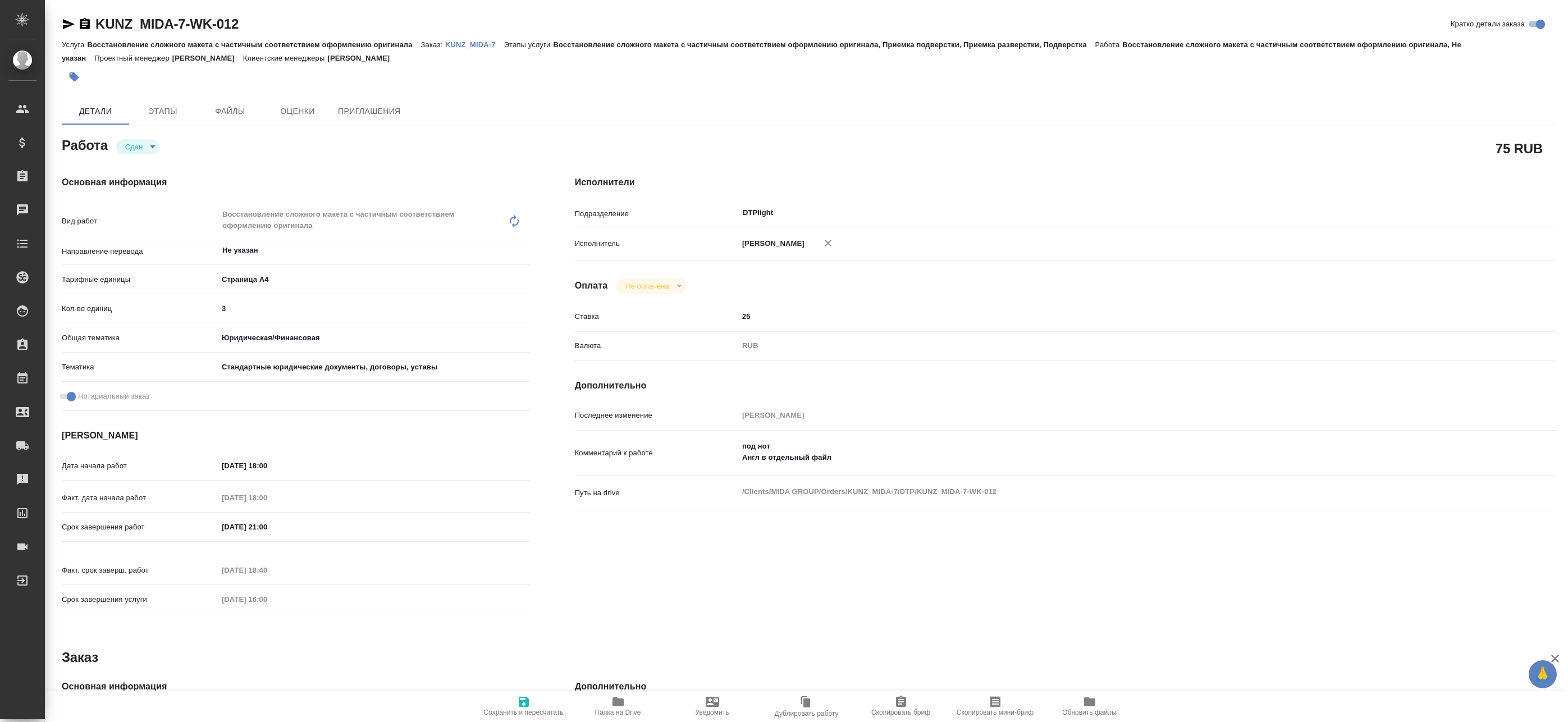
type textarea "x"
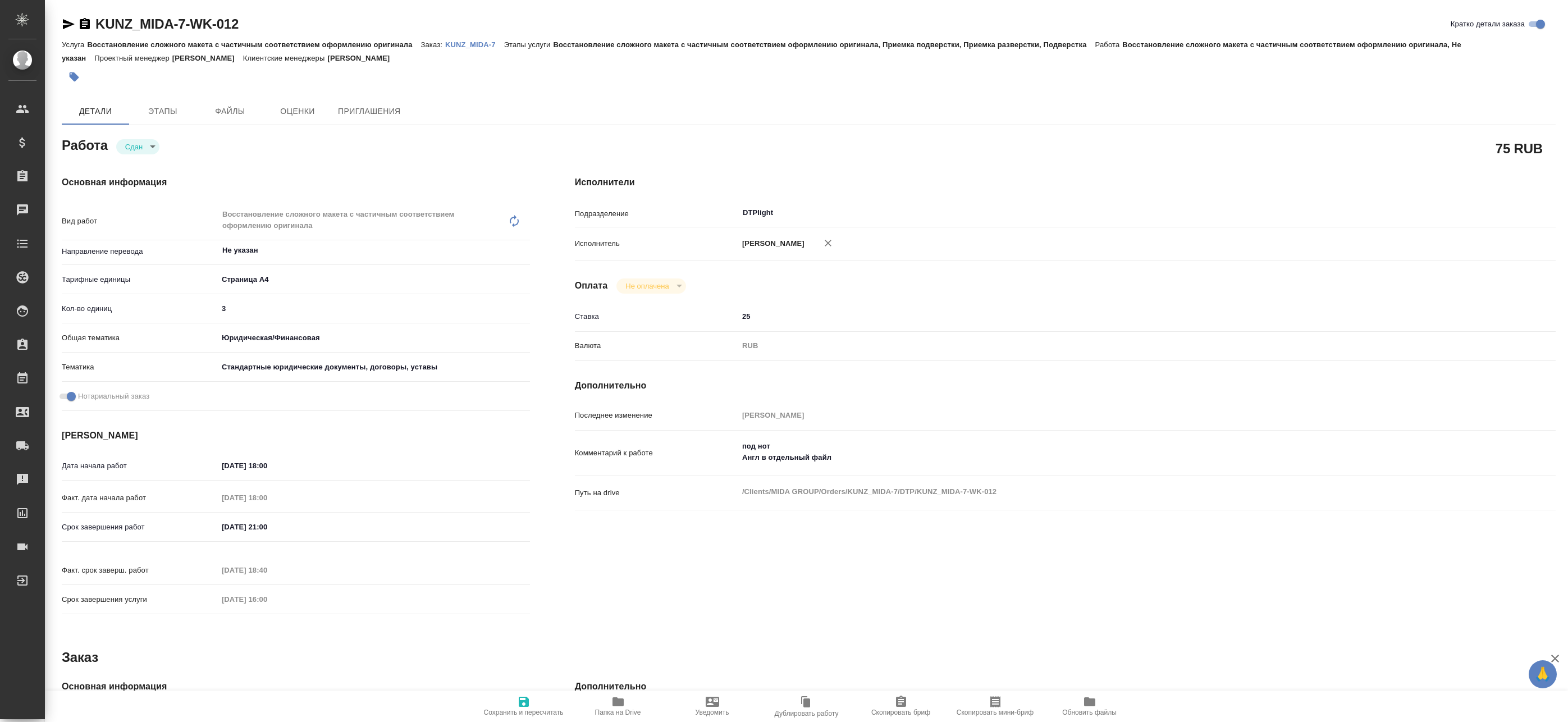
type textarea "x"
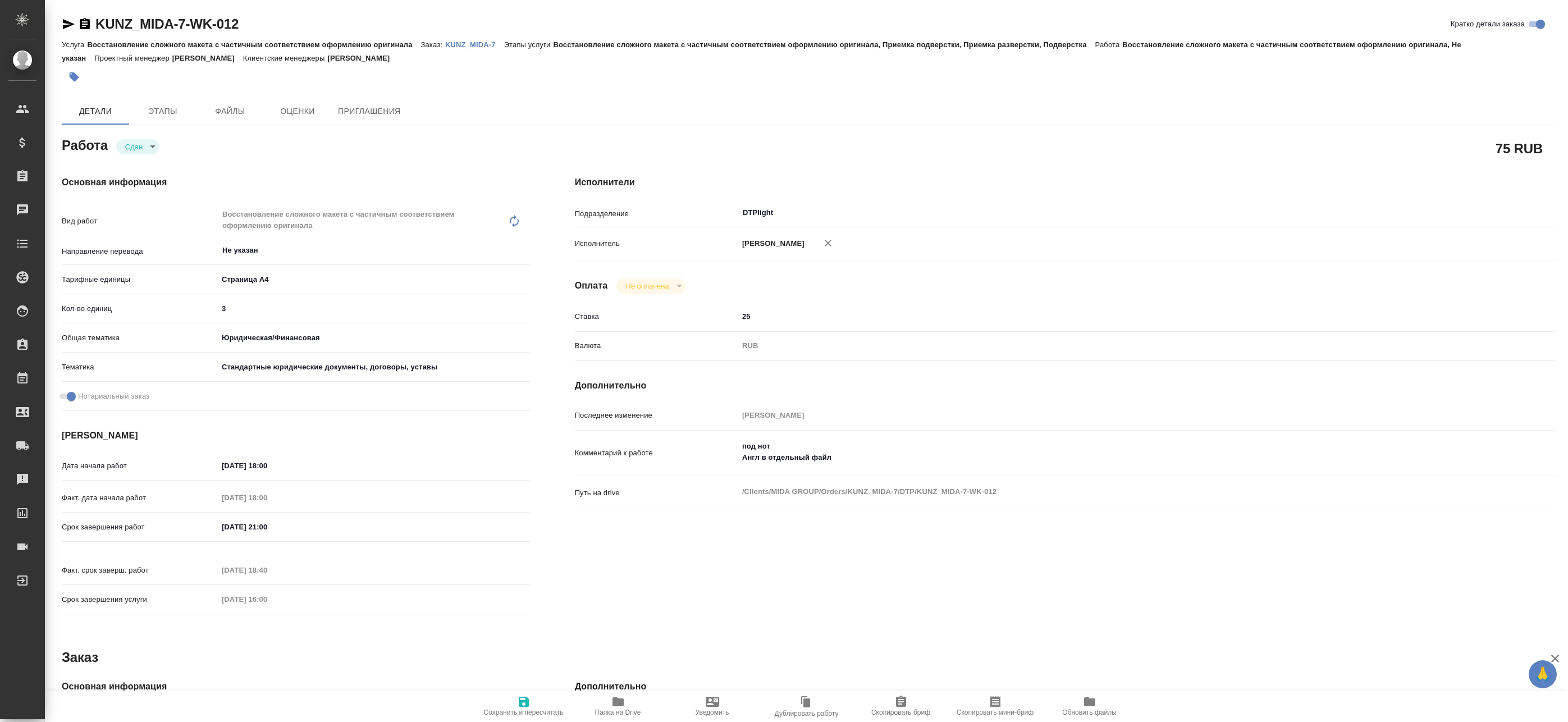
click at [616, 718] on button "Папка на Drive" at bounding box center [618, 707] width 94 height 32
type textarea "x"
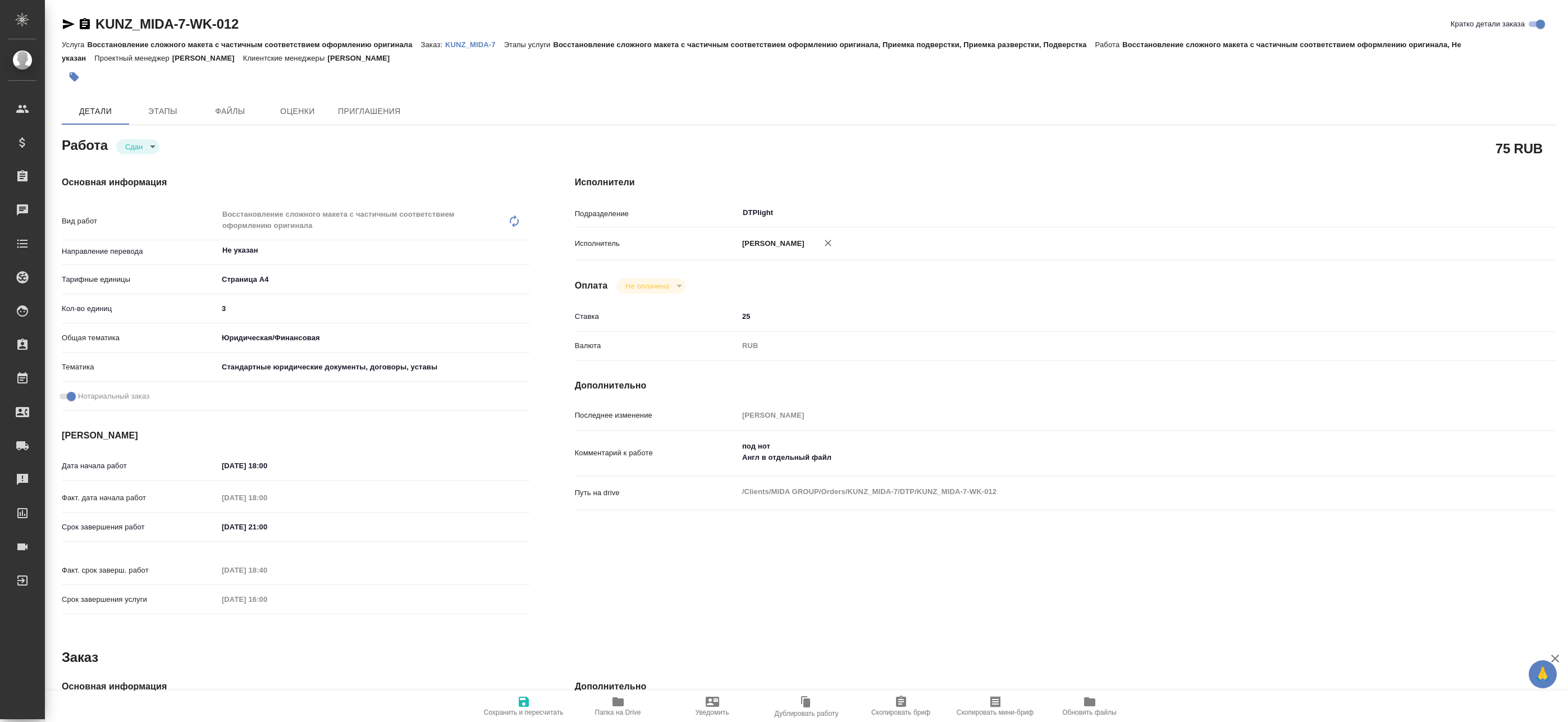
type textarea "x"
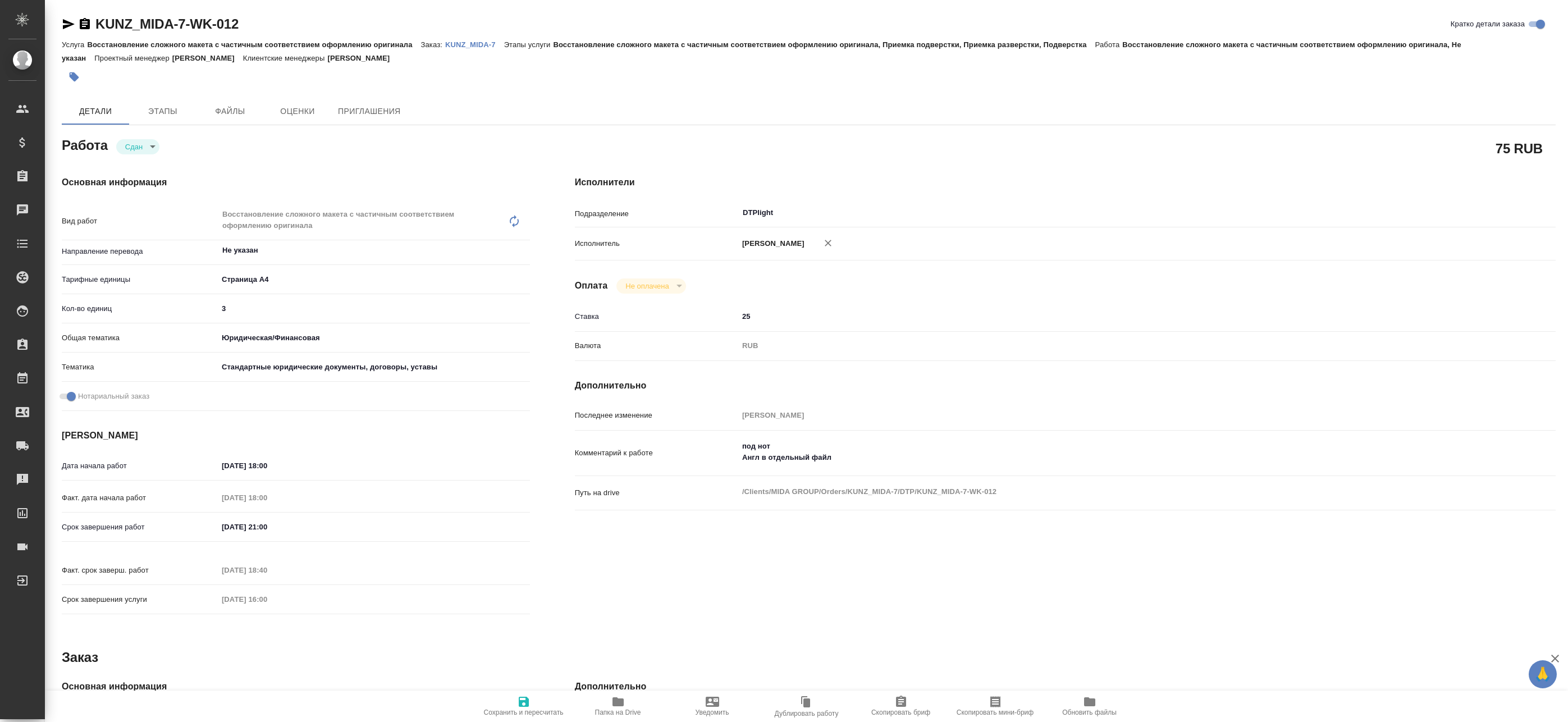
type textarea "x"
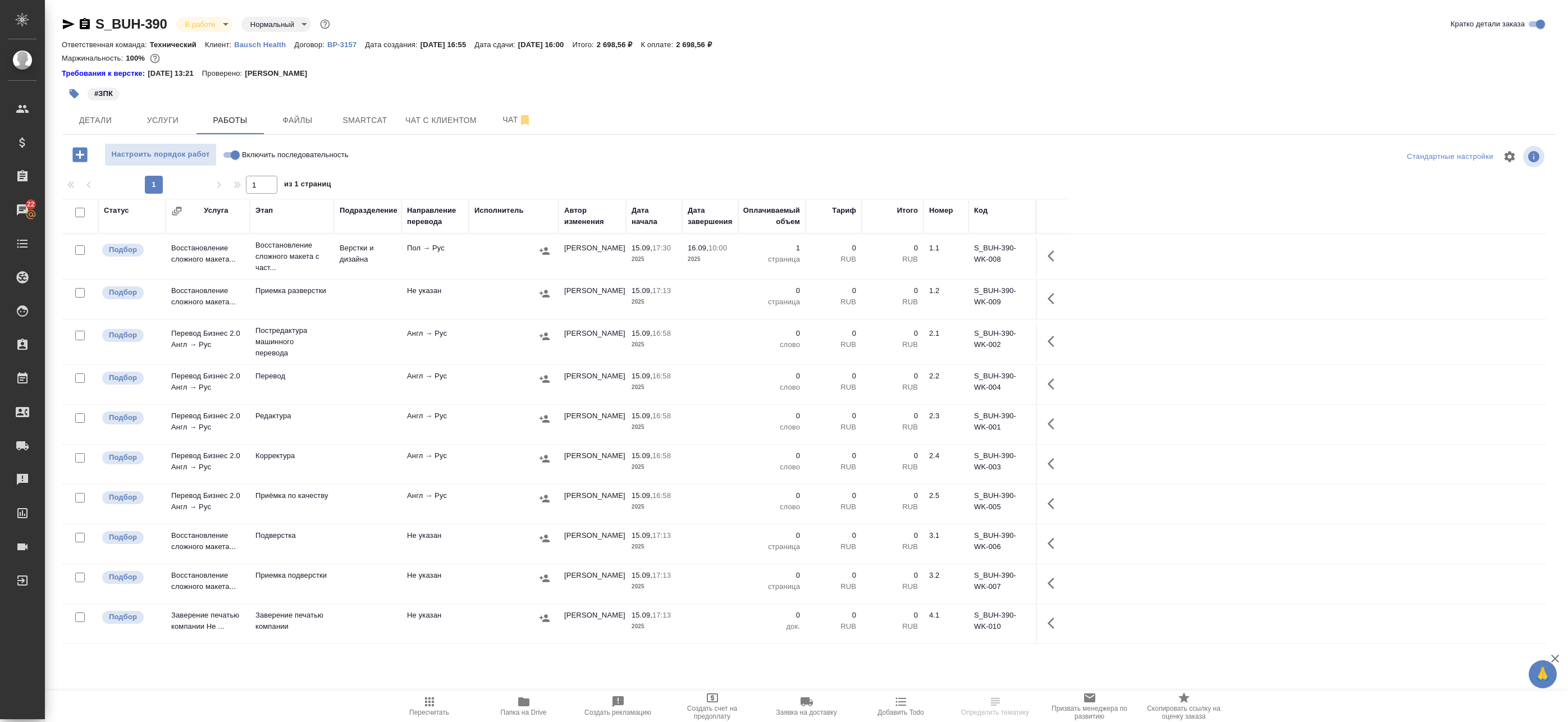
click at [1052, 257] on icon "button" at bounding box center [1054, 256] width 13 height 13
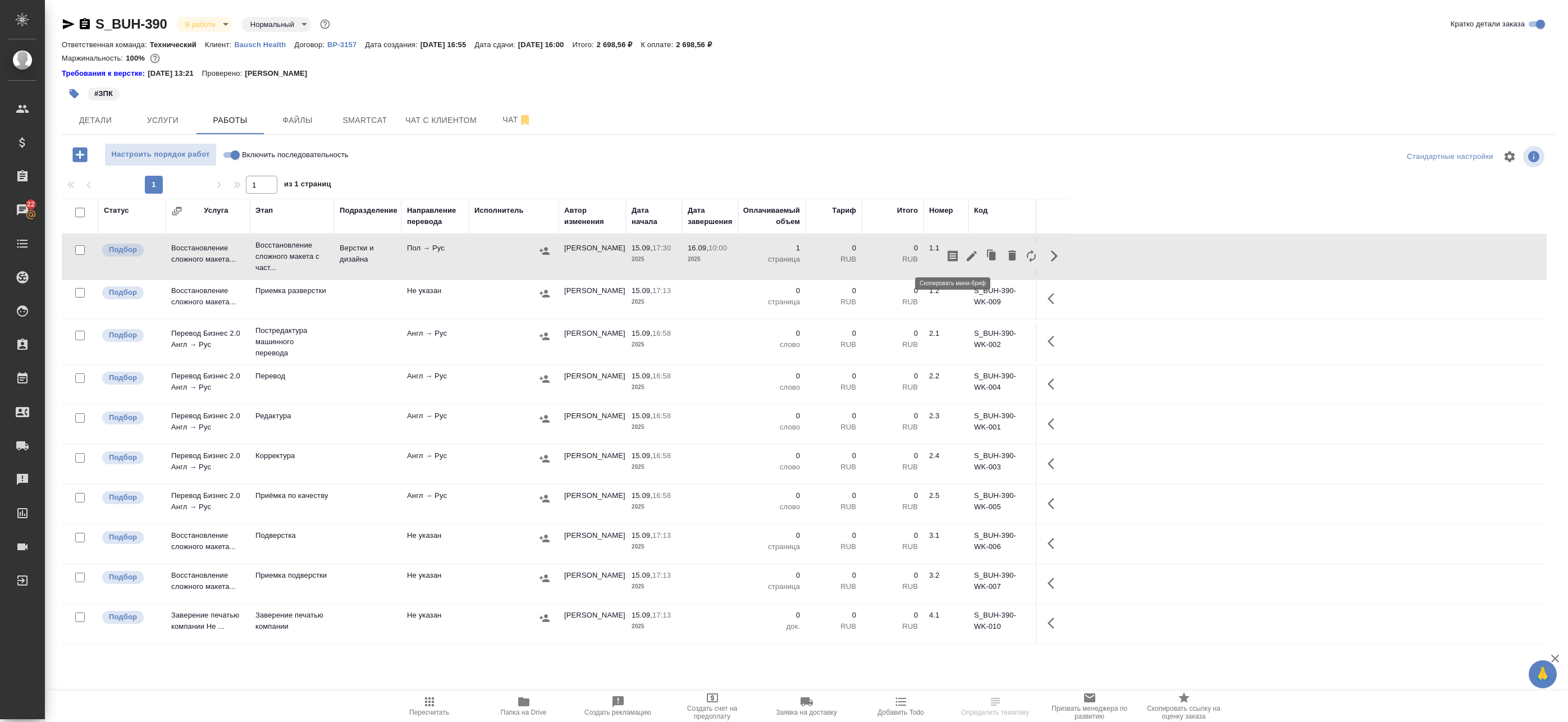
click at [955, 256] on icon "button" at bounding box center [952, 256] width 13 height 13
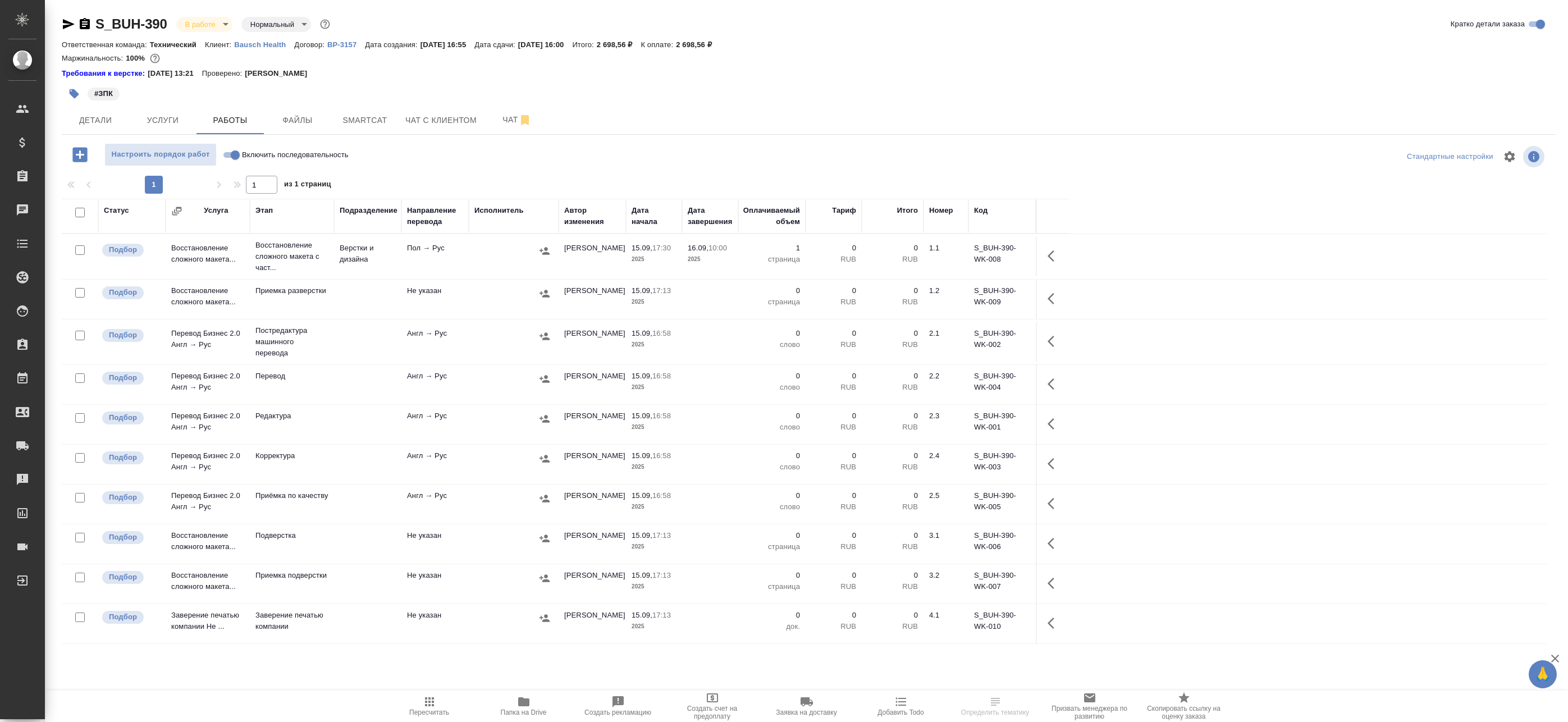
click at [464, 261] on td "Пол → Рус" at bounding box center [435, 256] width 67 height 39
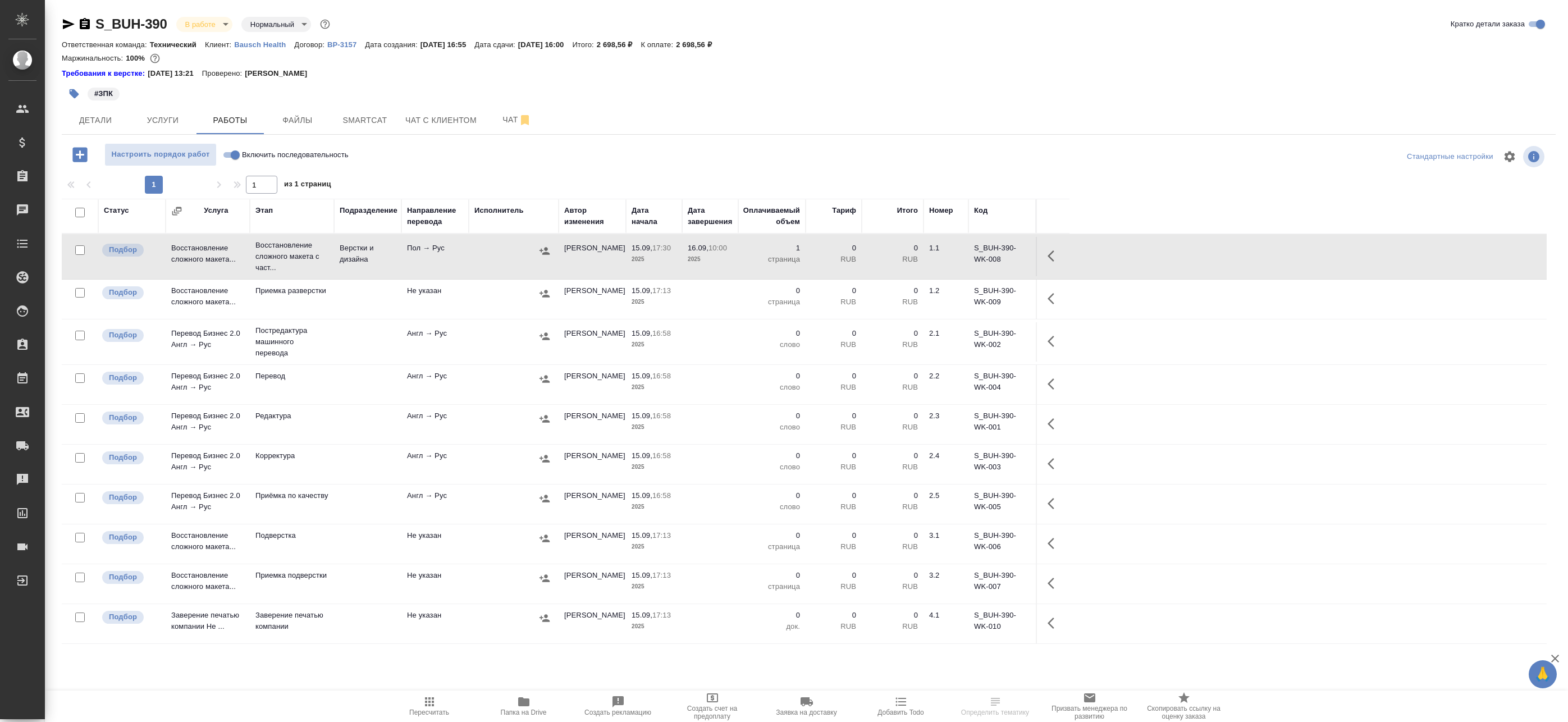
click at [464, 260] on td "Пол → Рус" at bounding box center [435, 256] width 67 height 39
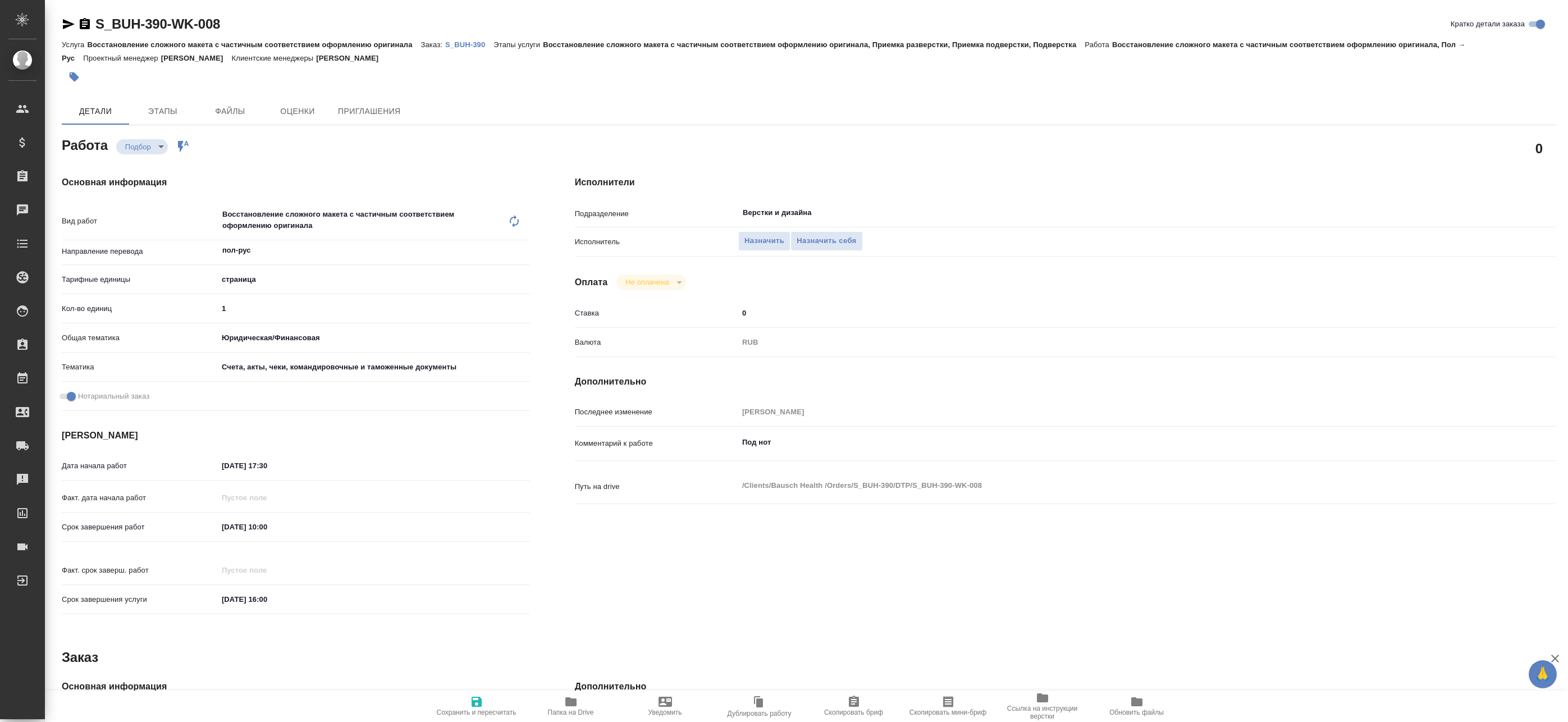
type textarea "x"
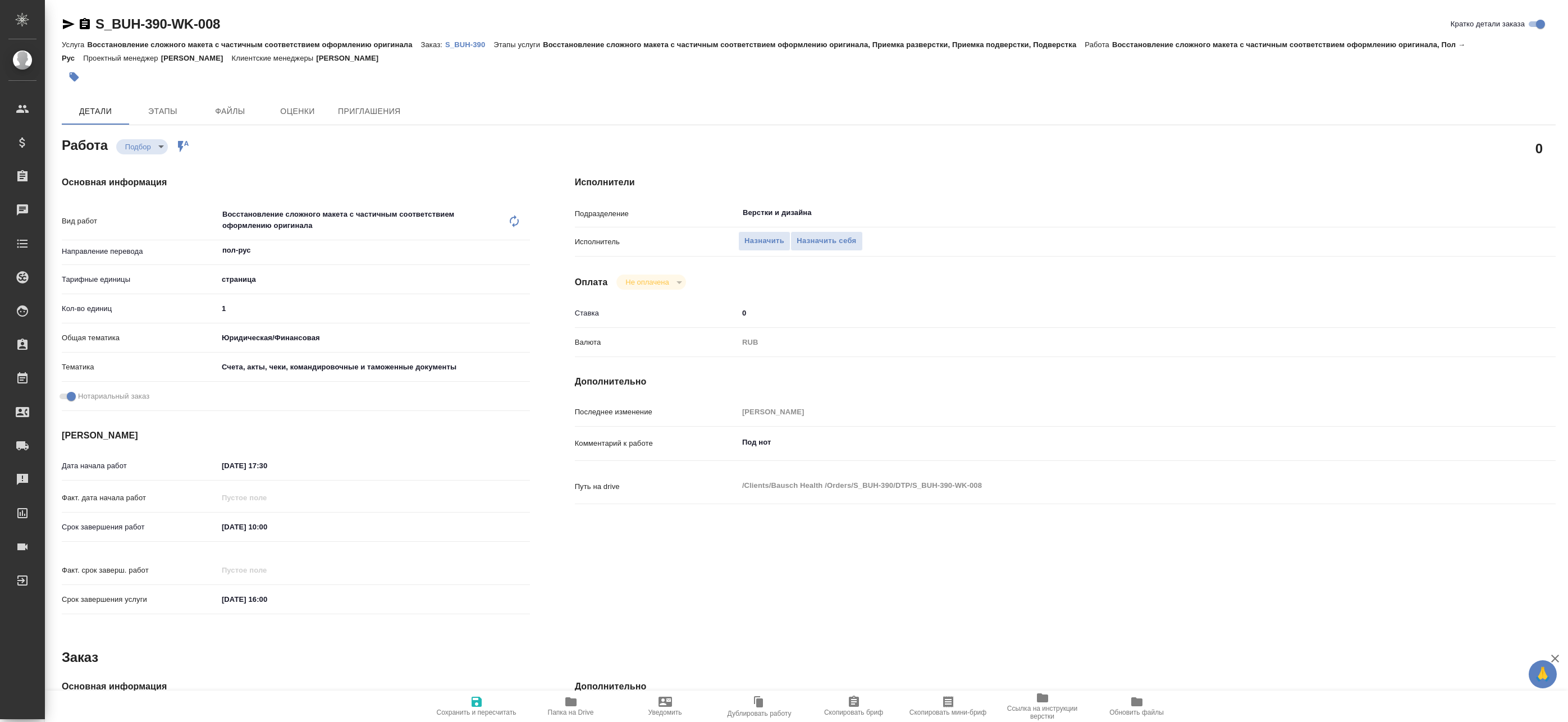
type textarea "x"
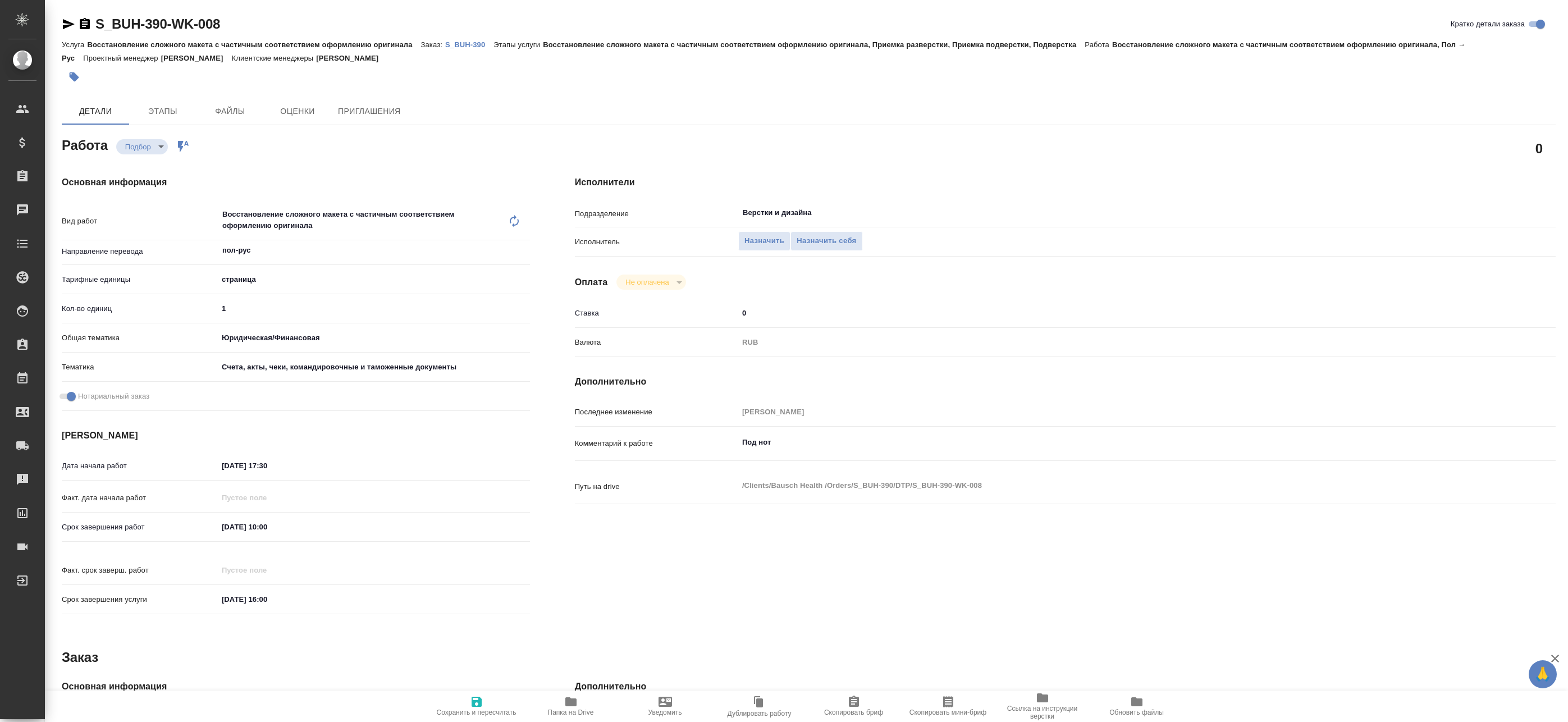
type textarea "x"
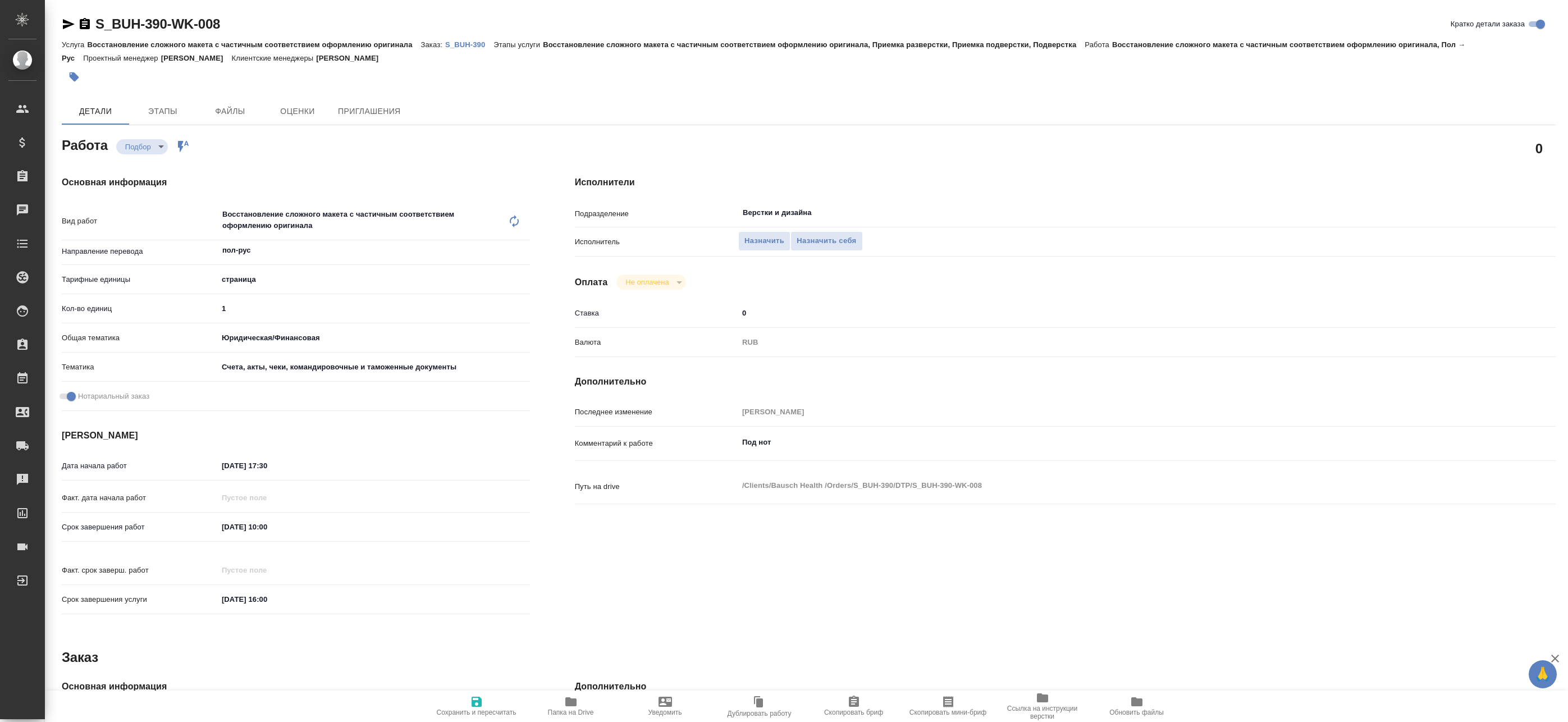
type textarea "x"
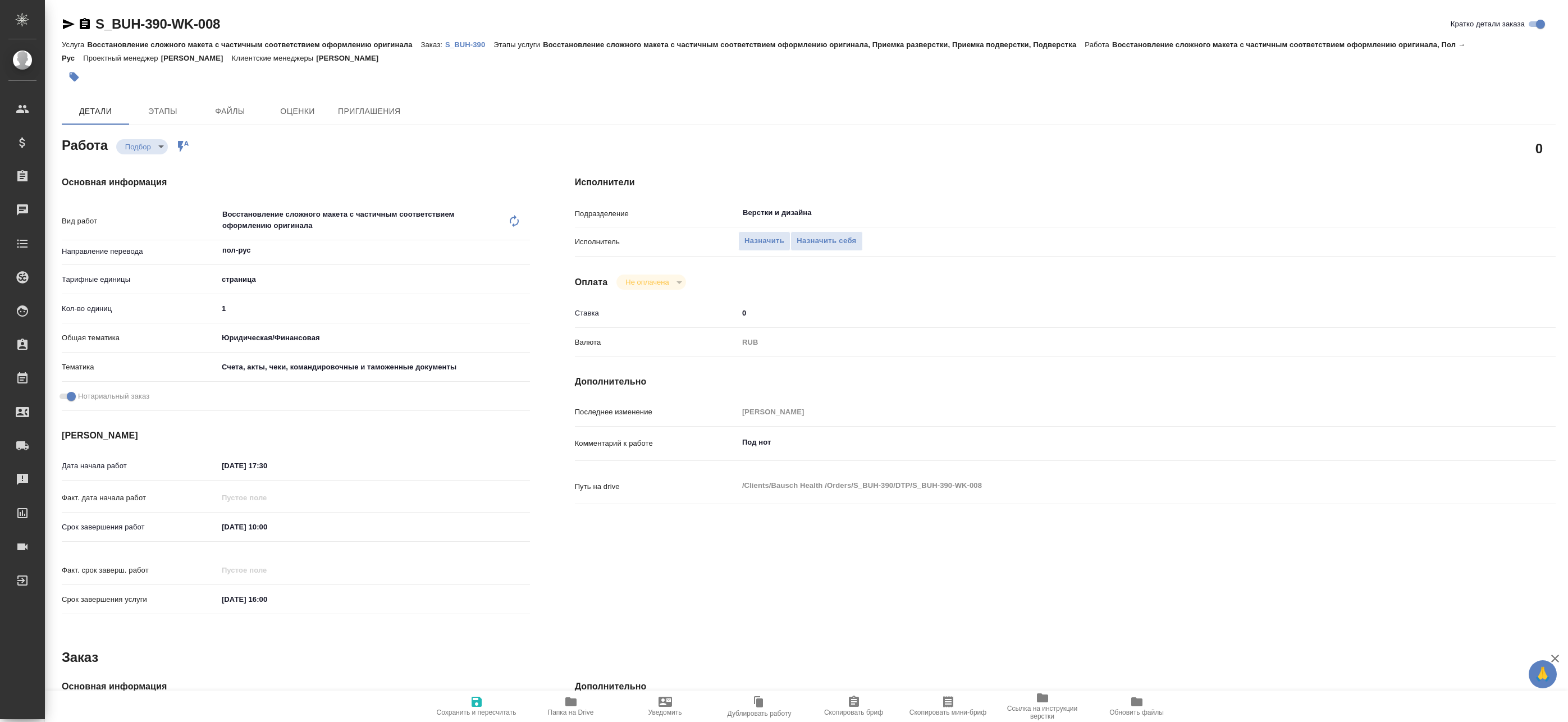
type textarea "x"
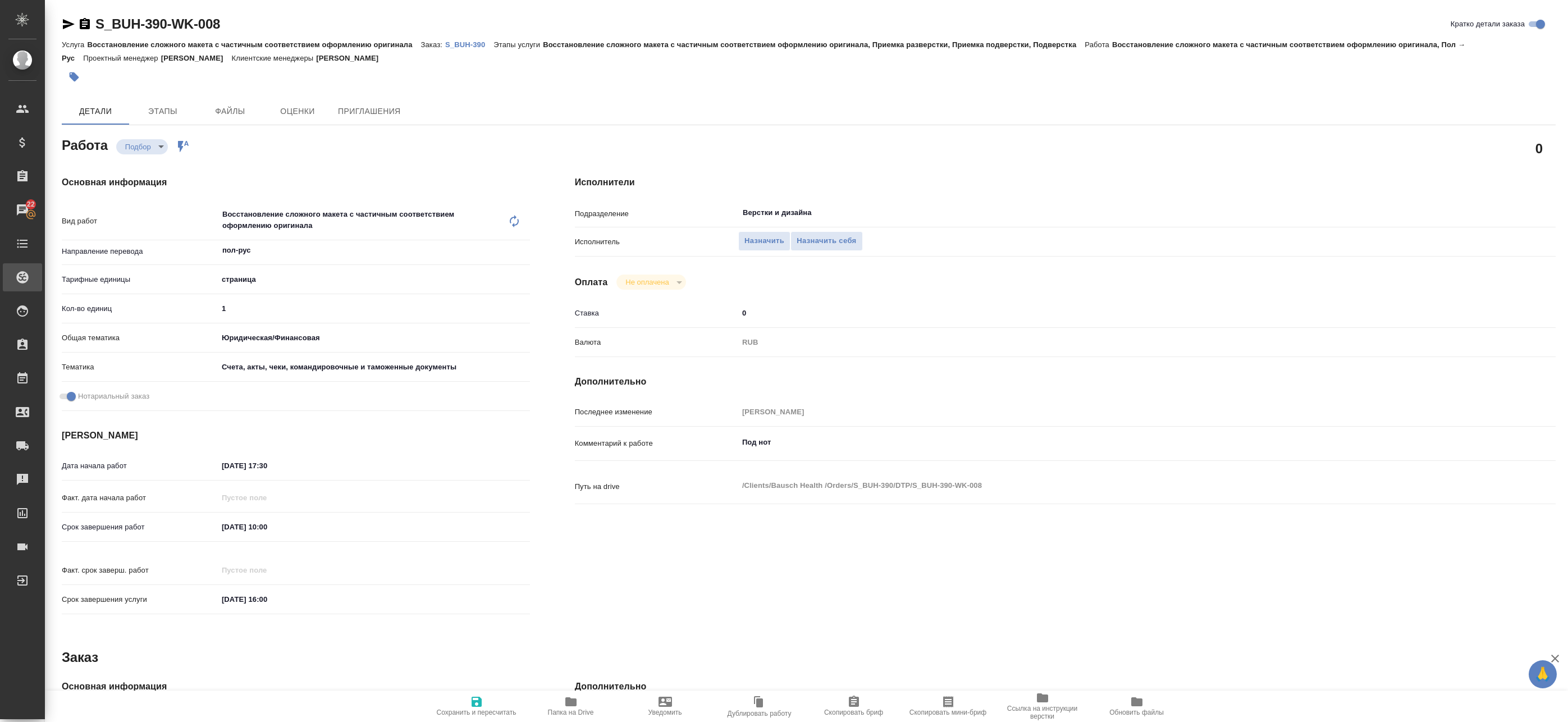
type textarea "x"
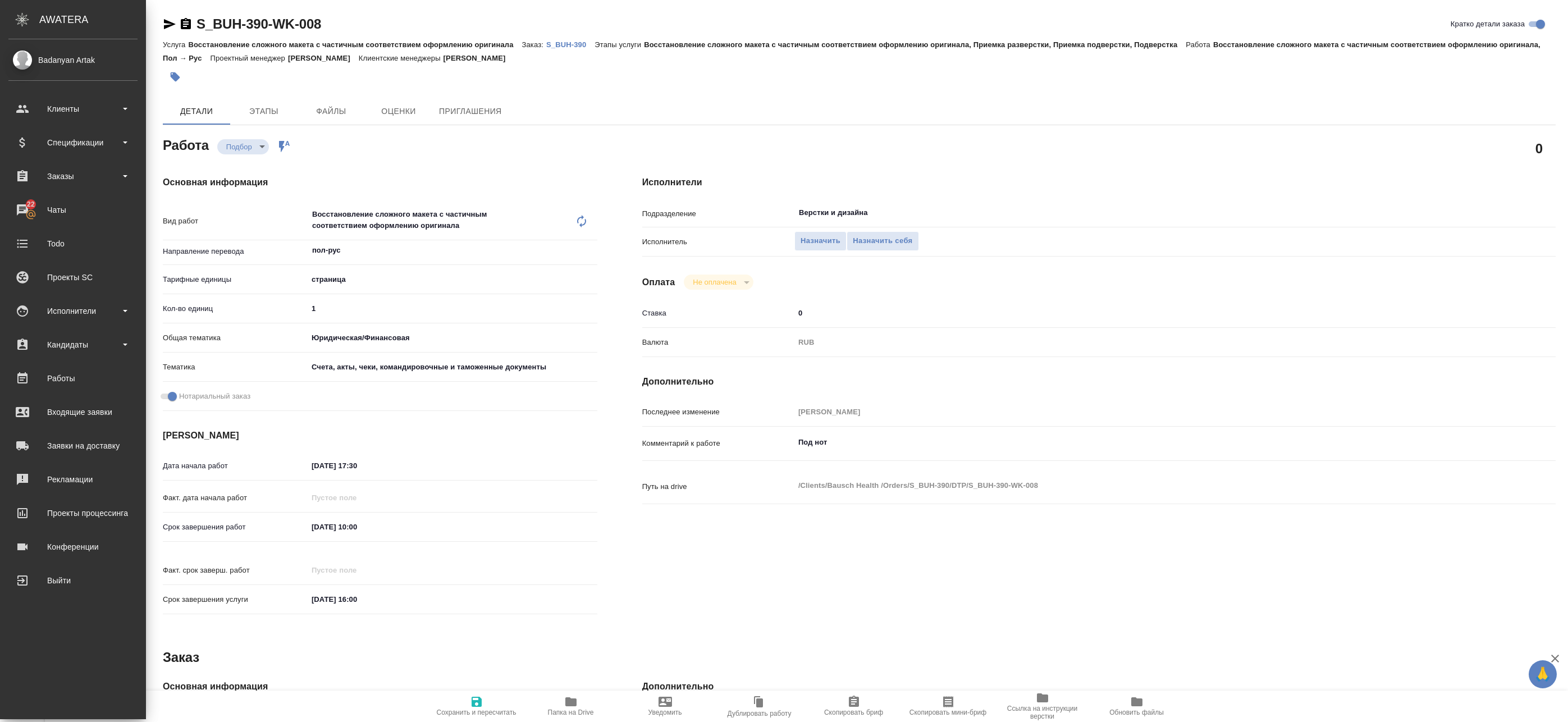
type textarea "x"
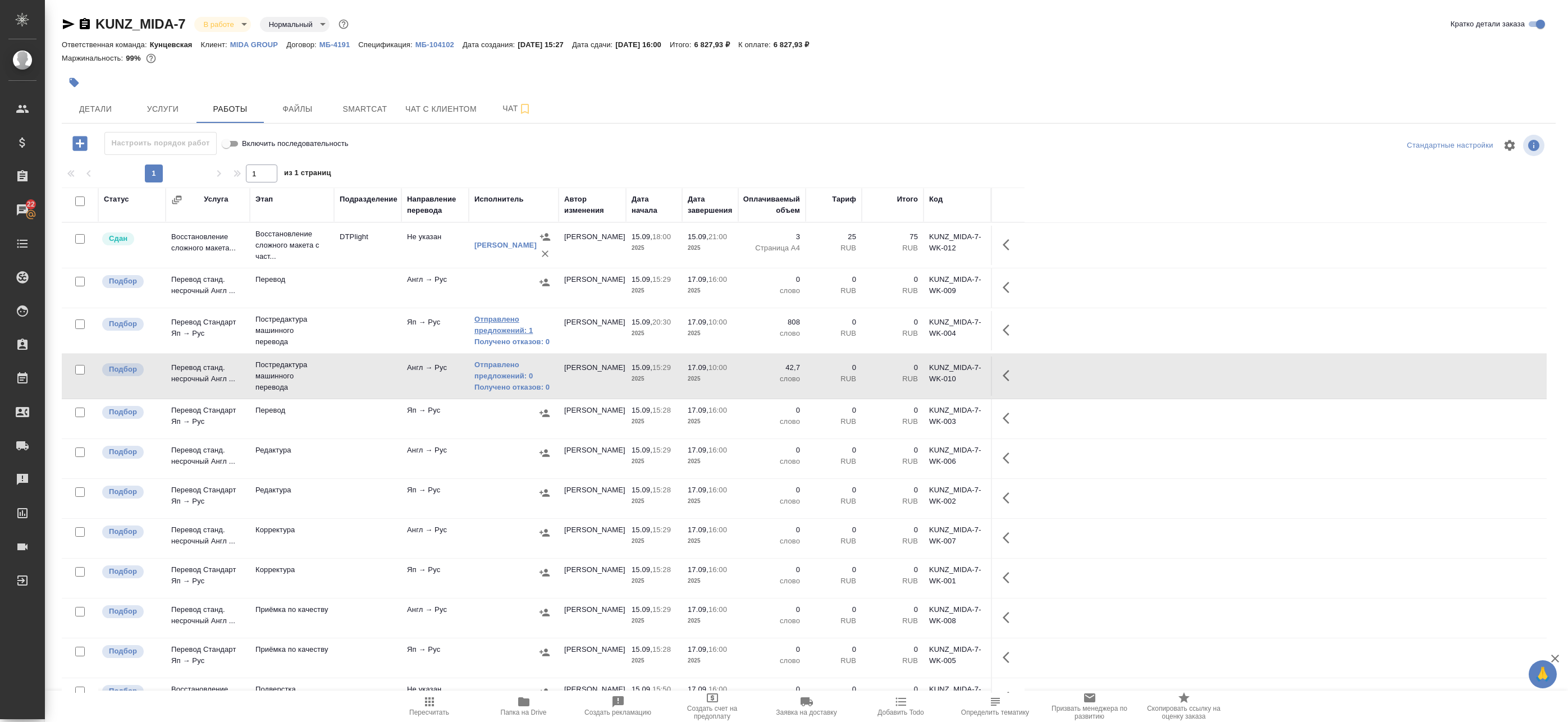
click at [514, 328] on link "Отправлено предложений: 1" at bounding box center [513, 325] width 79 height 22
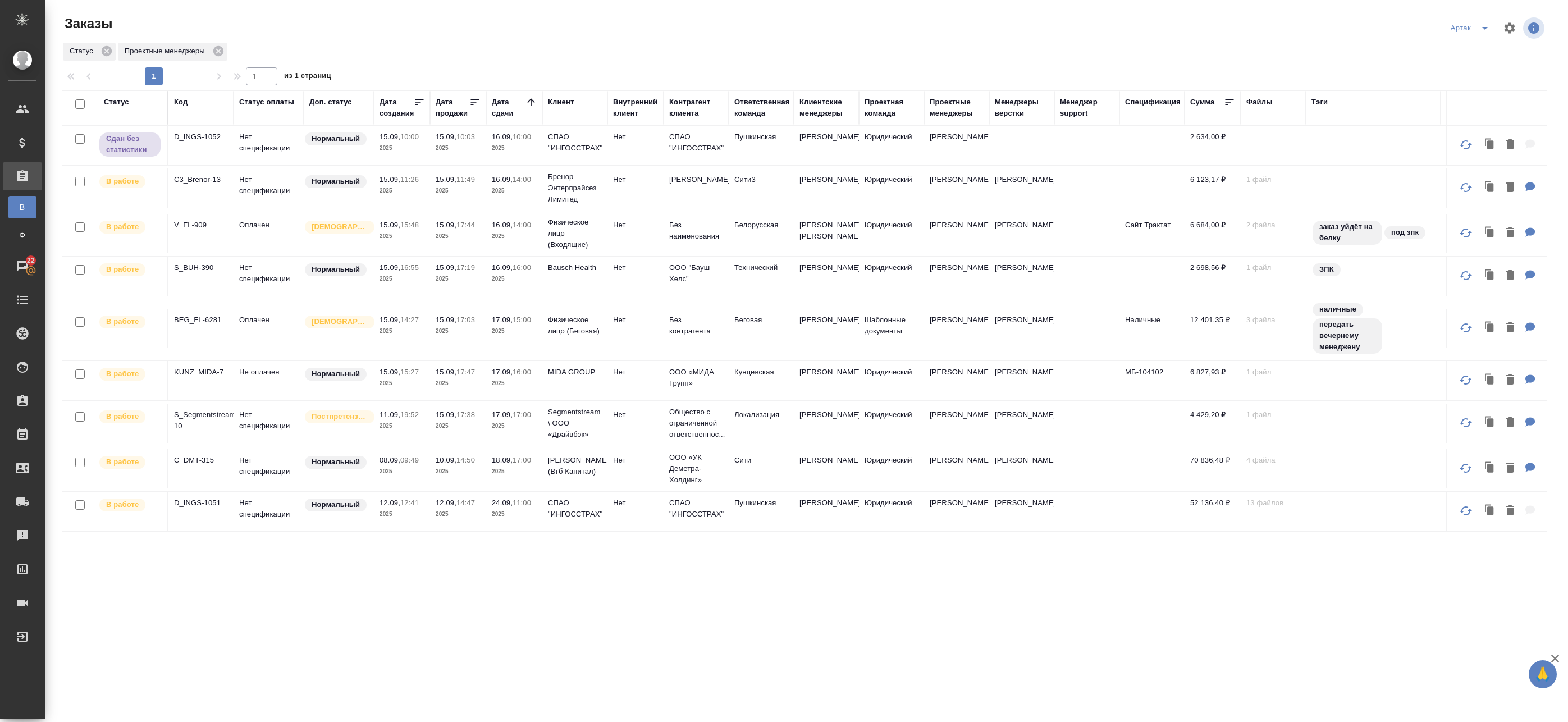
click at [421, 153] on p "2025" at bounding box center [401, 148] width 45 height 11
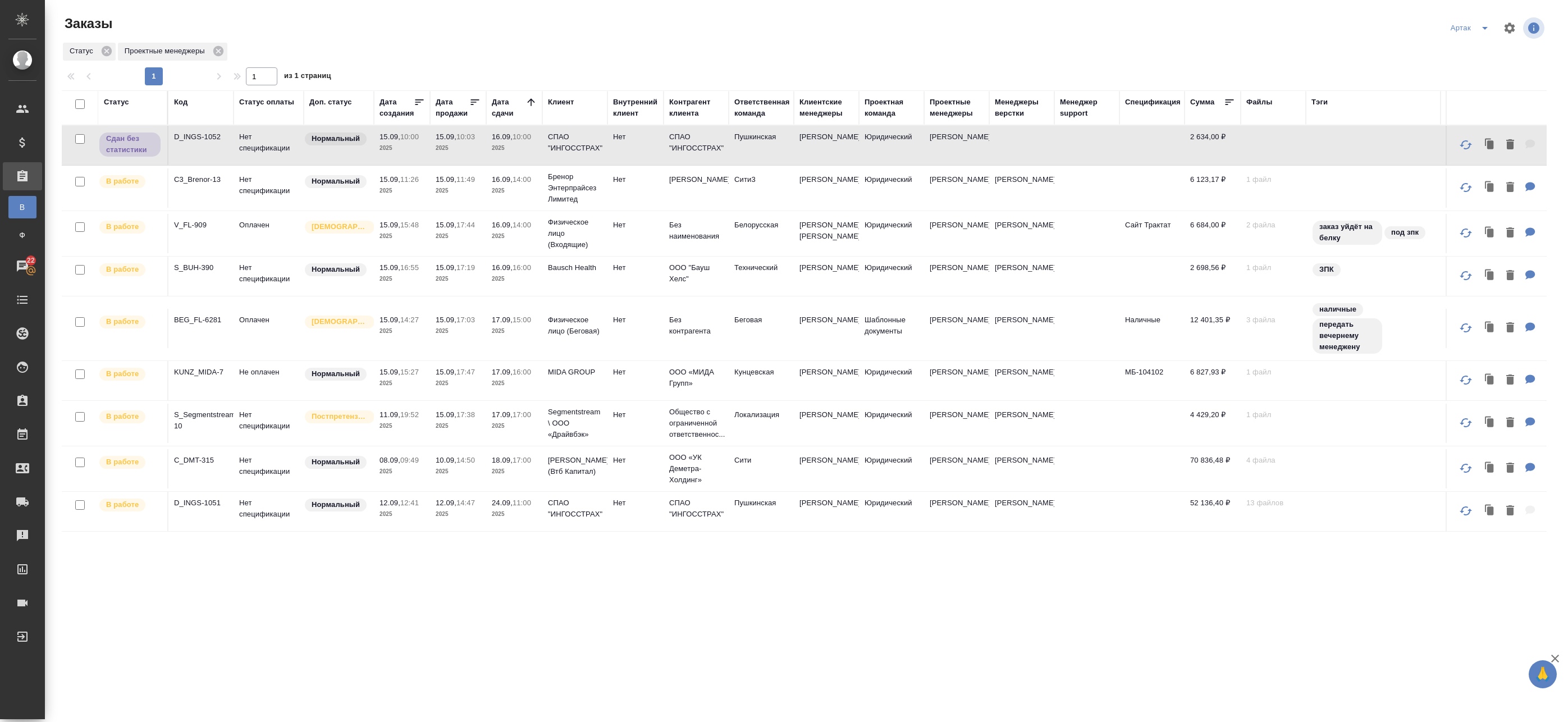
click at [421, 153] on p "2025" at bounding box center [401, 148] width 45 height 11
click at [272, 139] on td "Нет спецификации" at bounding box center [268, 145] width 70 height 39
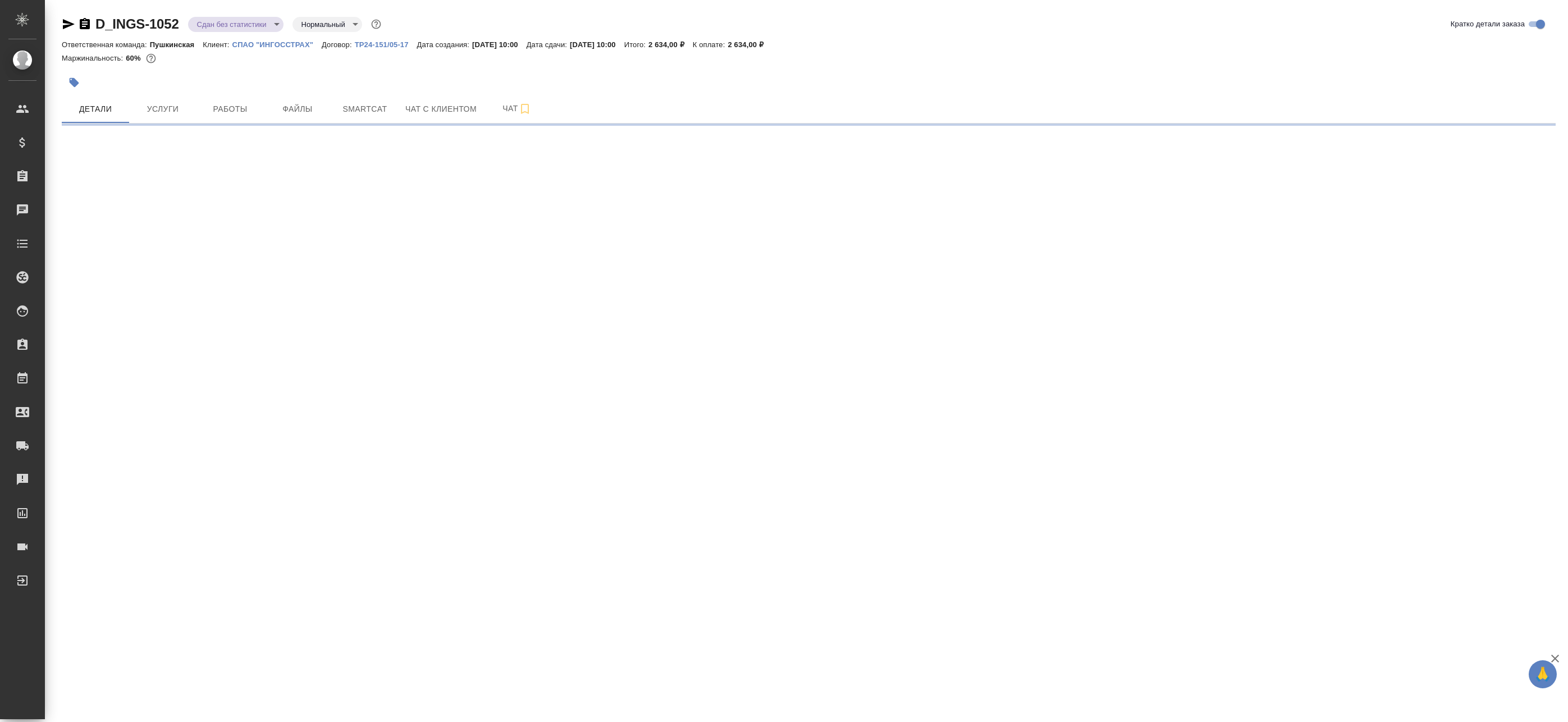
select select "RU"
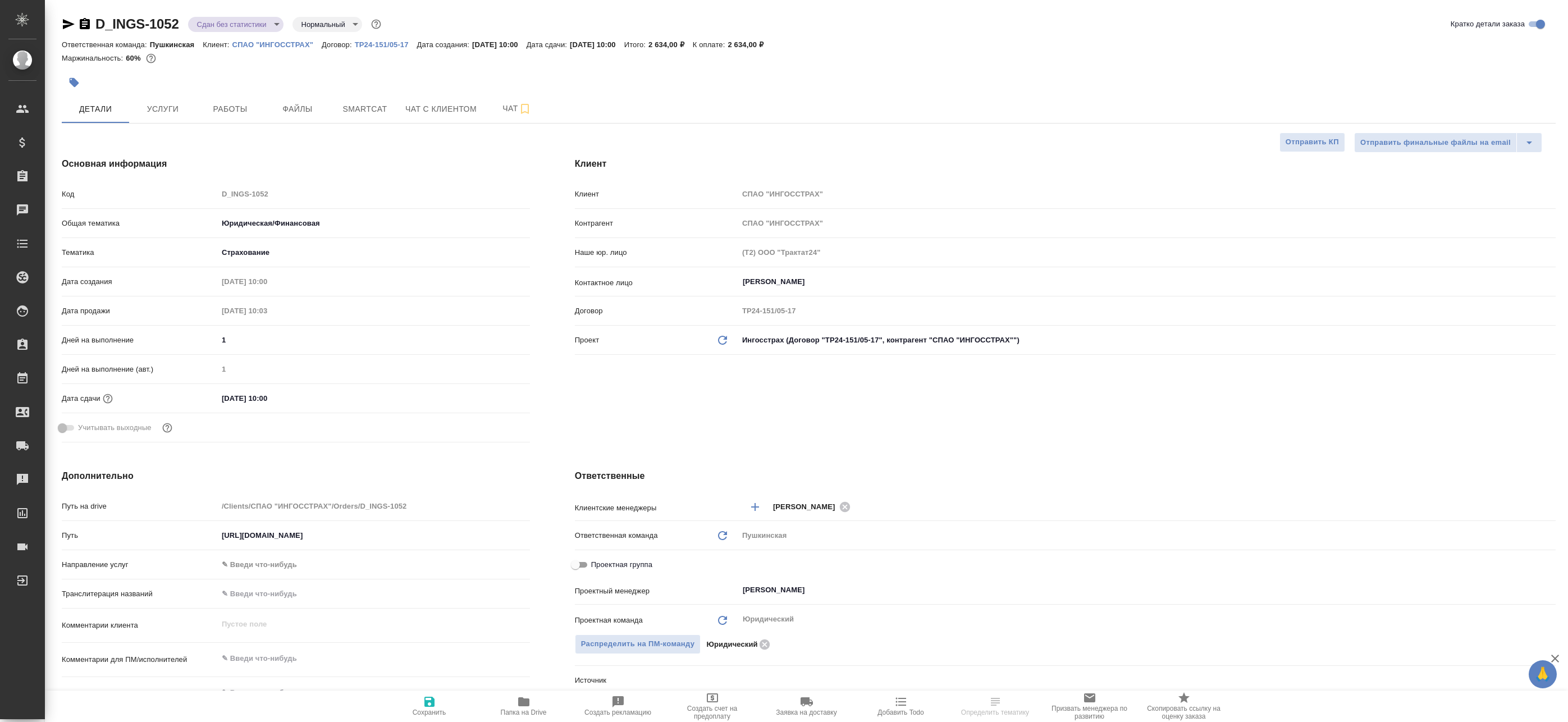
type textarea "x"
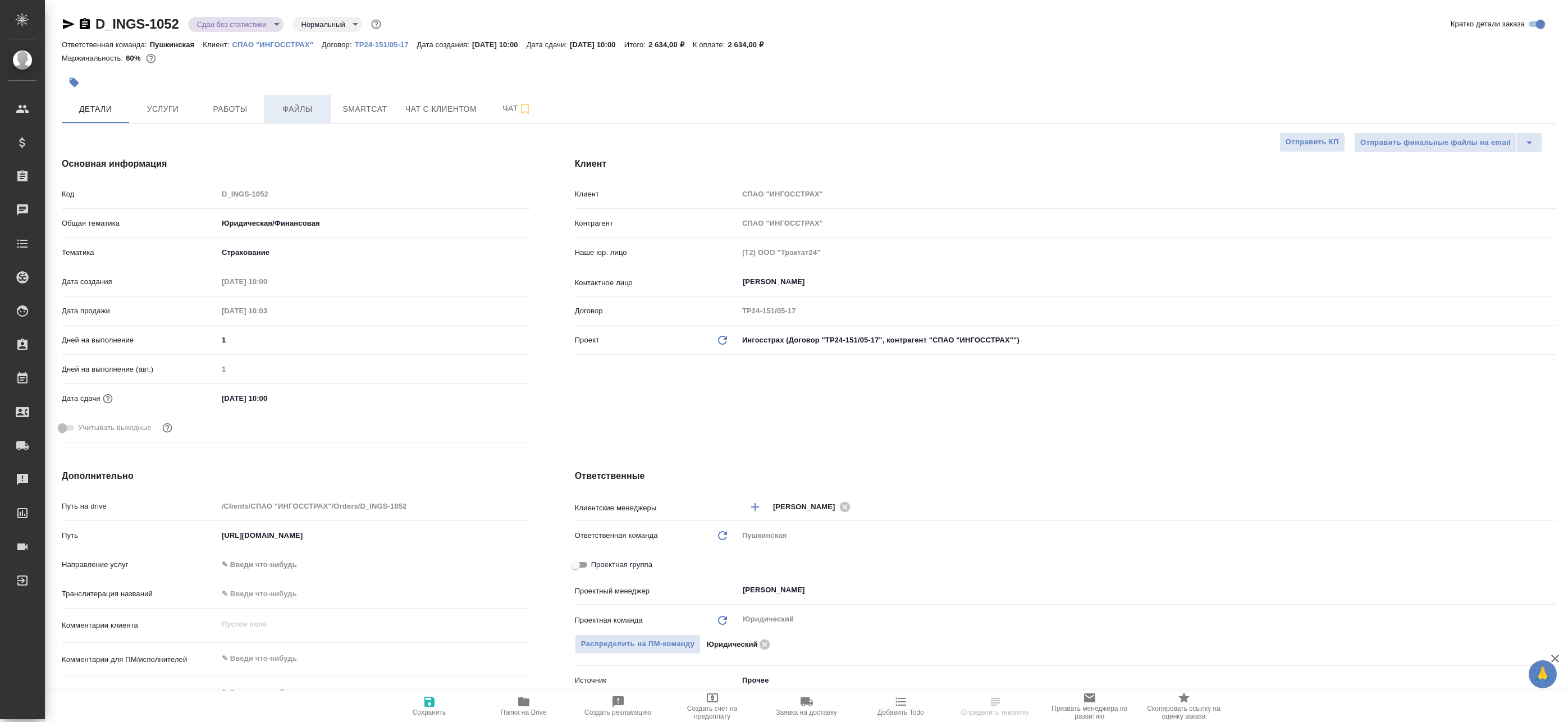
type textarea "x"
click at [214, 113] on span "Работы" at bounding box center [230, 109] width 54 height 14
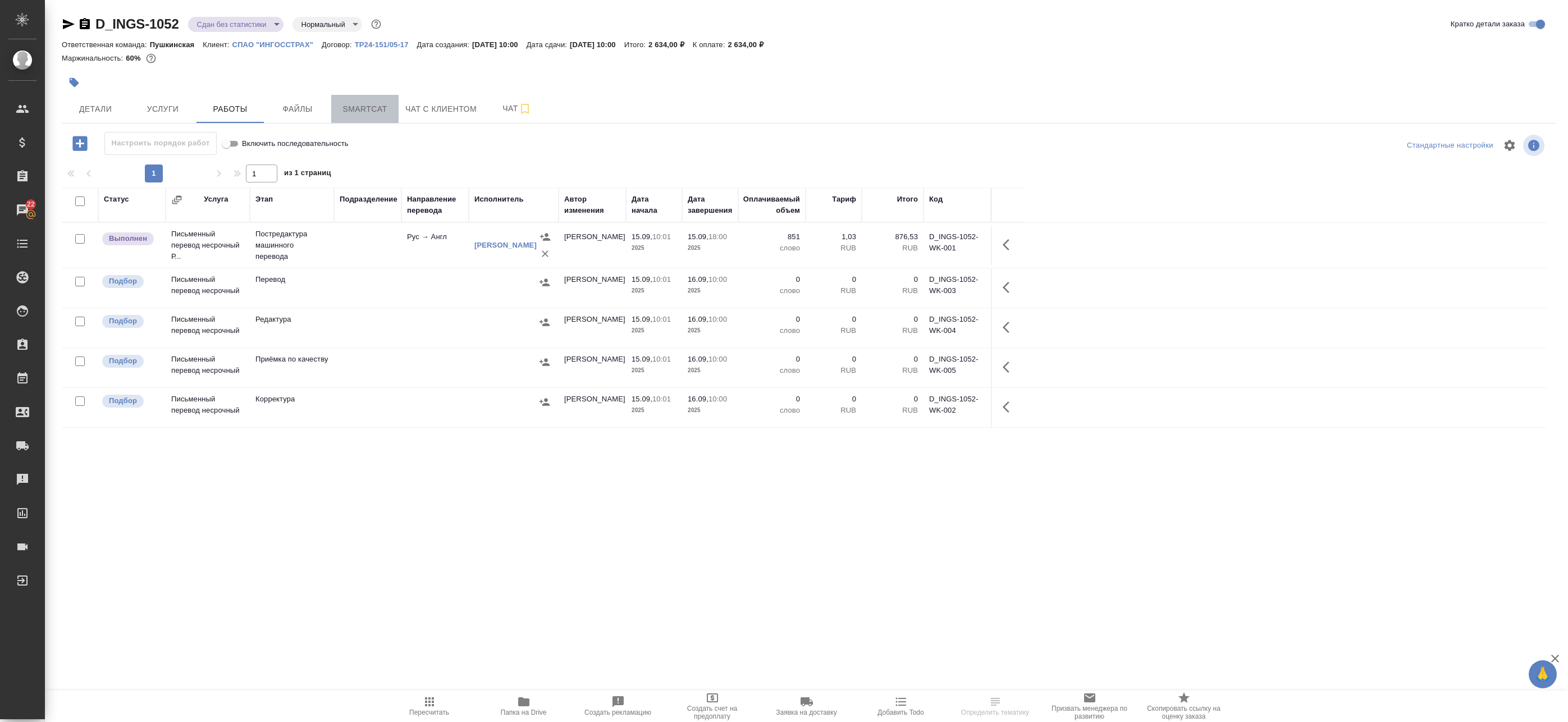
click at [348, 113] on span "Smartcat" at bounding box center [365, 109] width 54 height 14
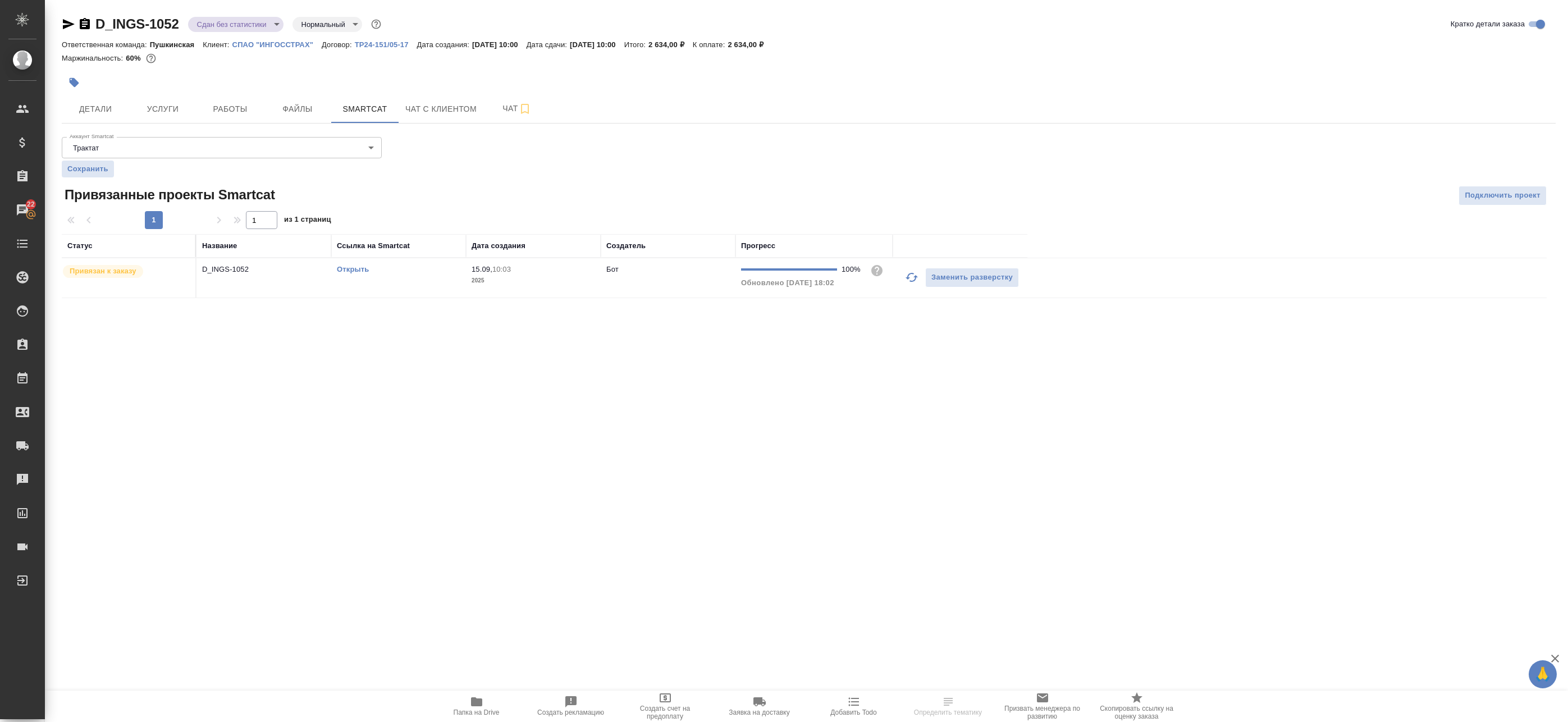
click at [418, 278] on td "Открыть" at bounding box center [398, 278] width 135 height 39
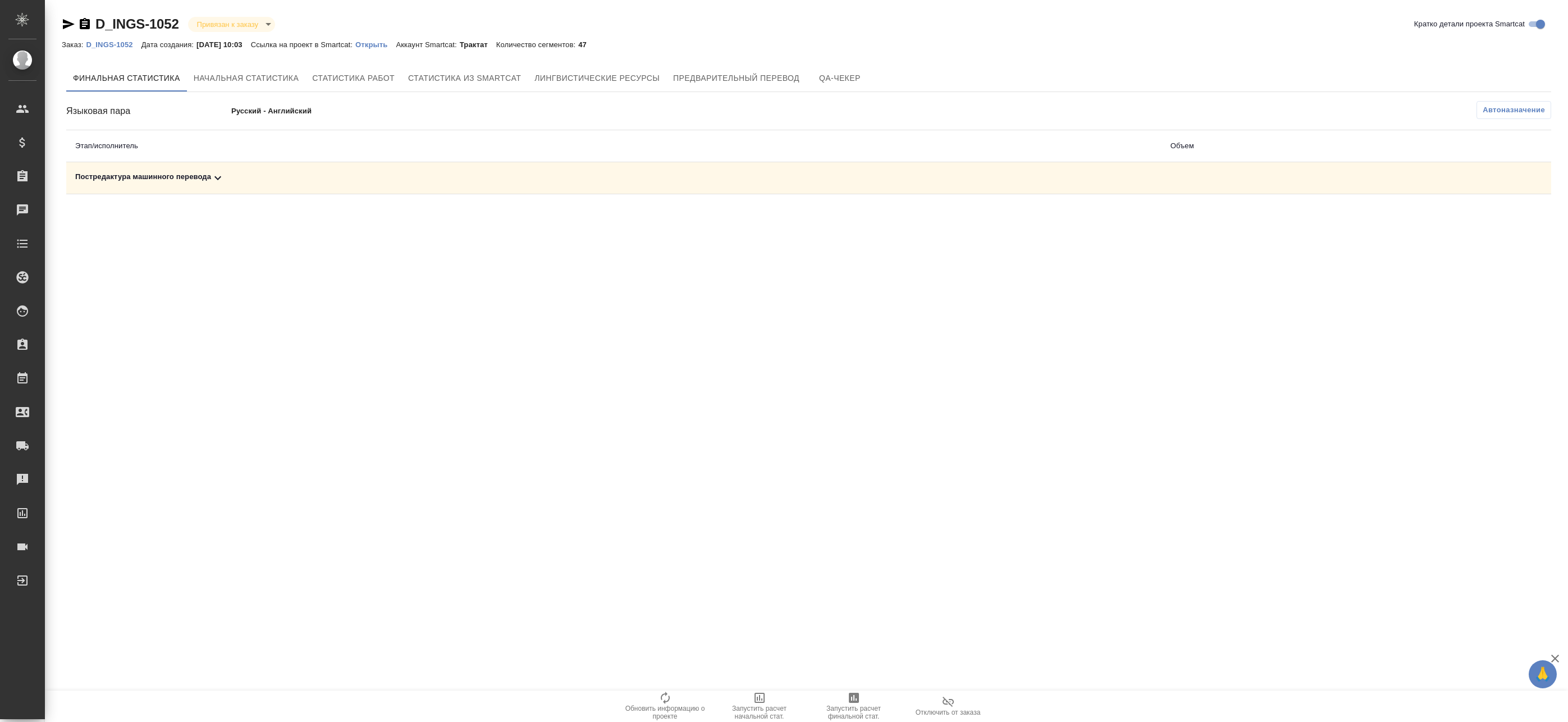
click at [1520, 112] on span "Автоназначение" at bounding box center [1513, 110] width 63 height 11
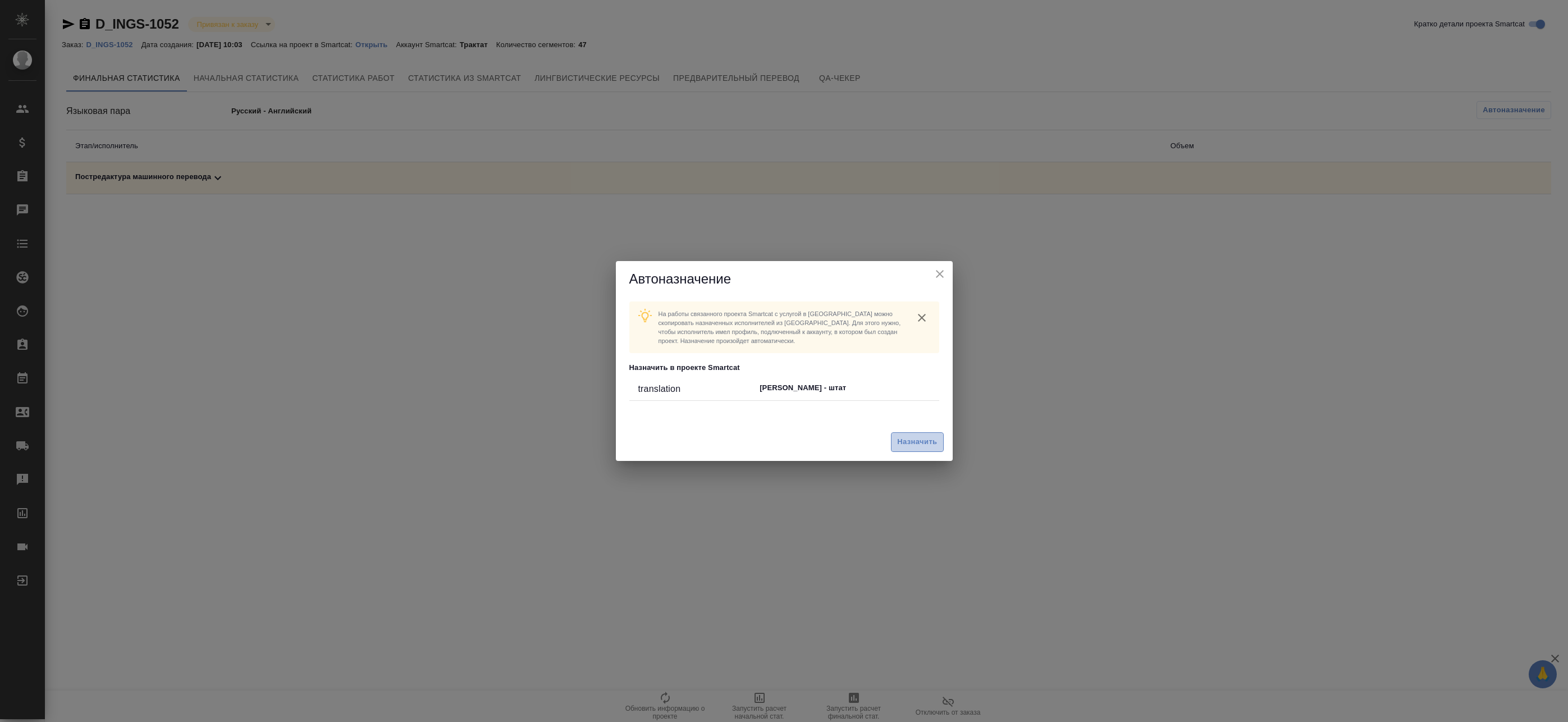
click at [907, 444] on span "Назначить" at bounding box center [917, 443] width 40 height 13
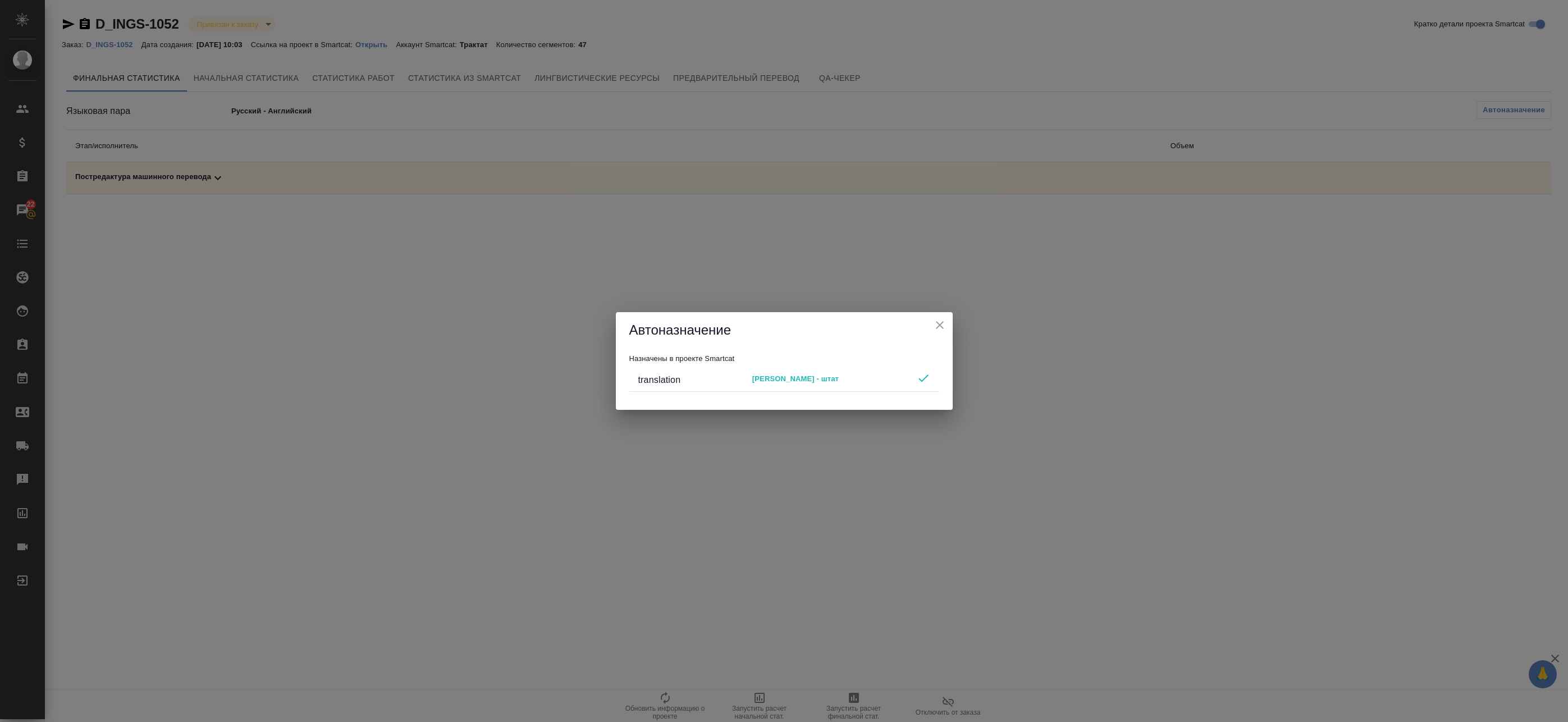
click at [939, 325] on icon "close" at bounding box center [940, 325] width 8 height 8
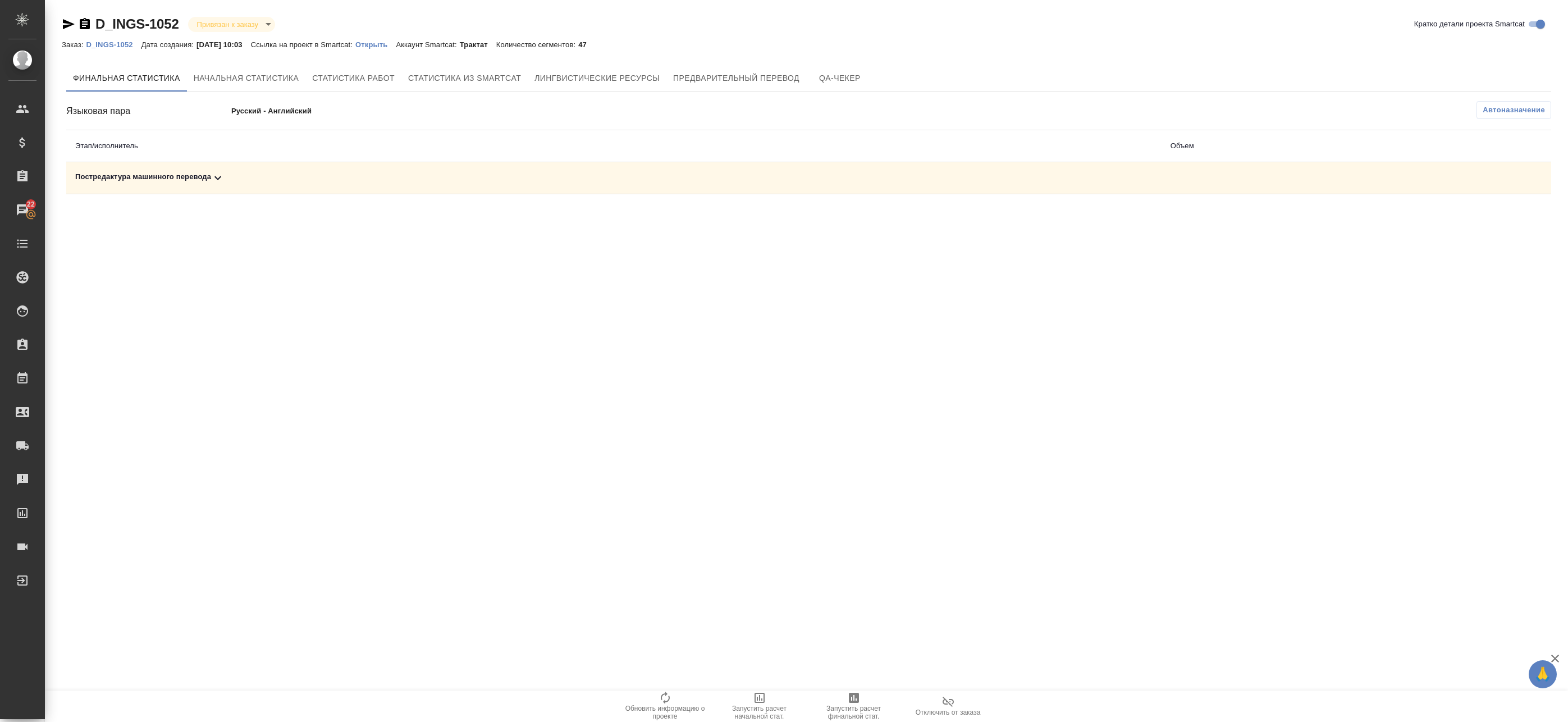
click at [855, 698] on icon "button" at bounding box center [854, 698] width 13 height 13
click at [632, 184] on div "Постредактура машинного перевода" at bounding box center [614, 178] width 1077 height 13
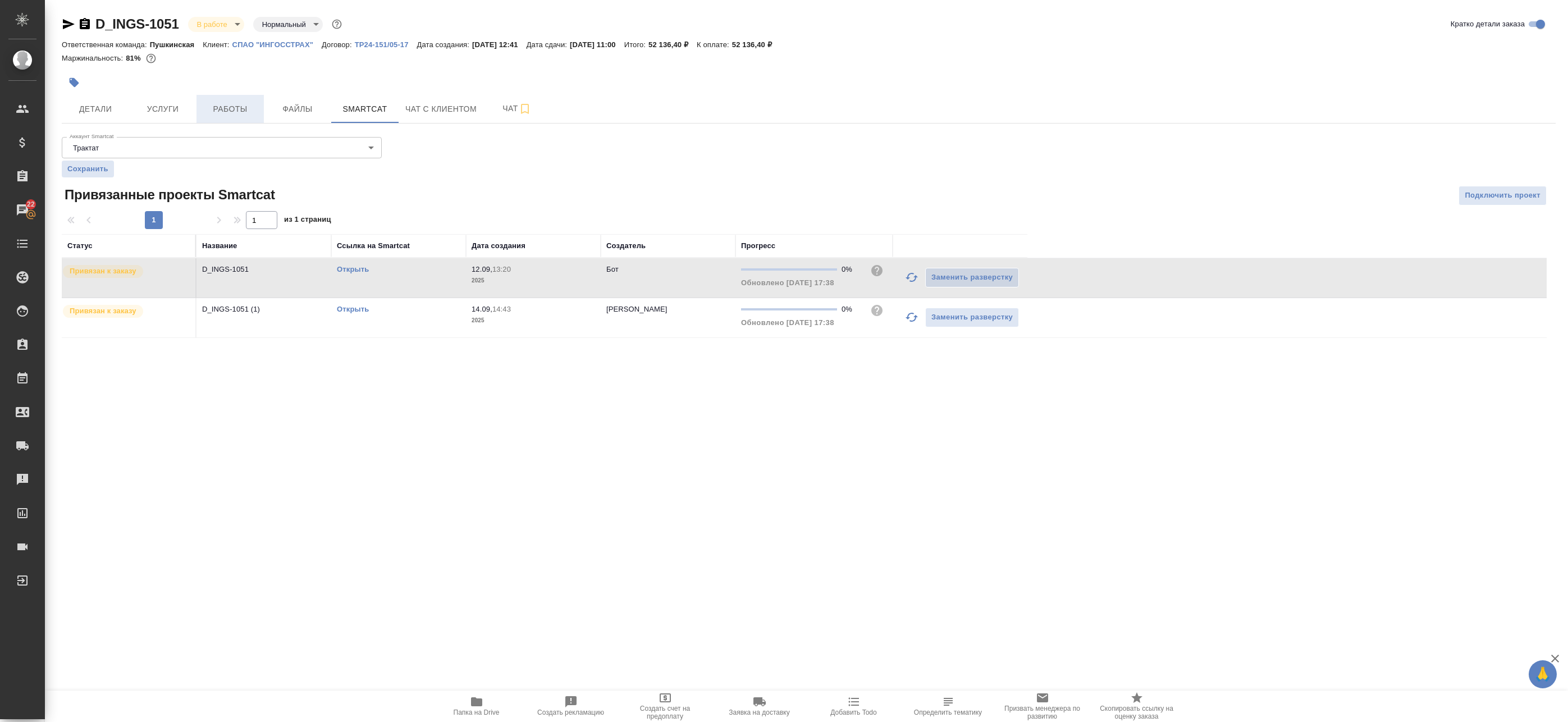
click at [236, 119] on button "Работы" at bounding box center [230, 109] width 67 height 28
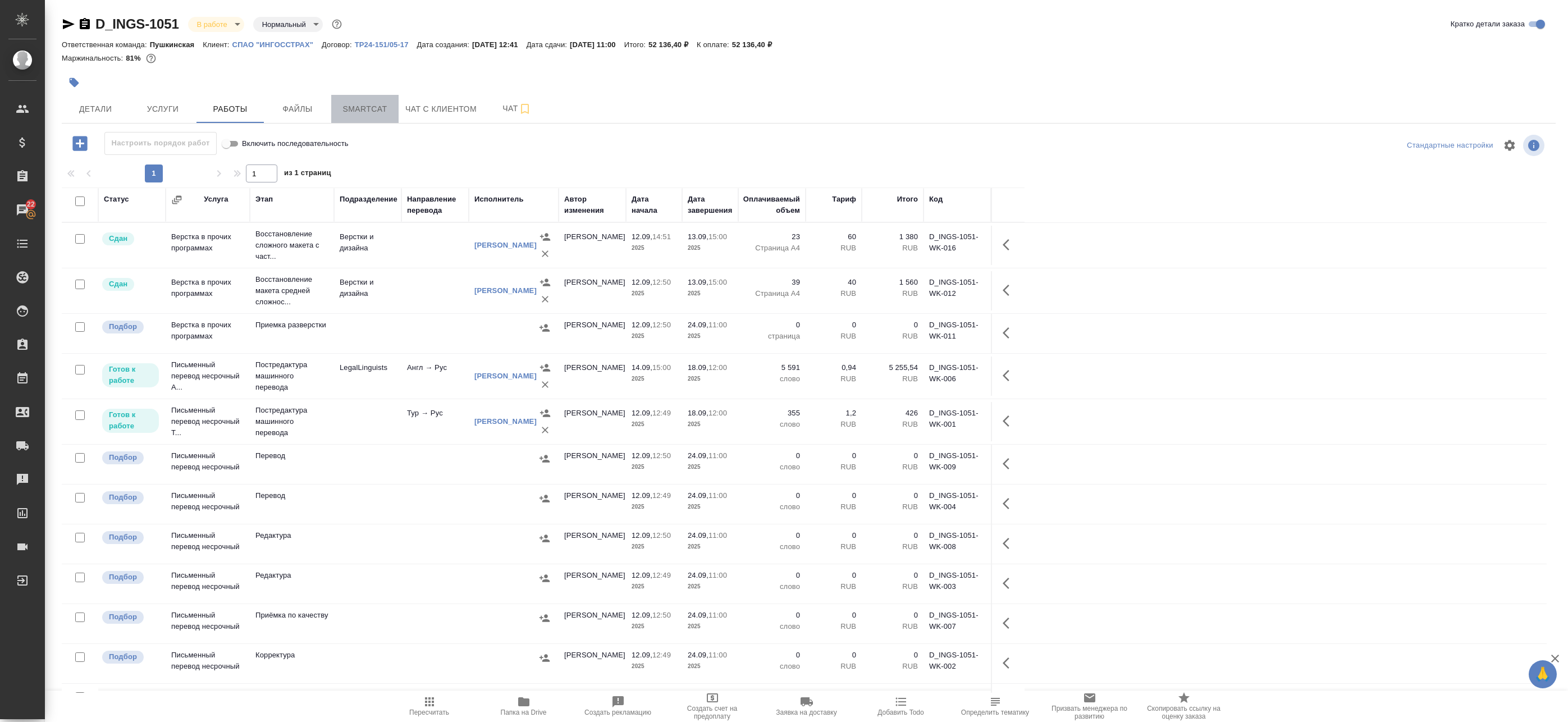
click at [368, 103] on span "Smartcat" at bounding box center [365, 109] width 54 height 14
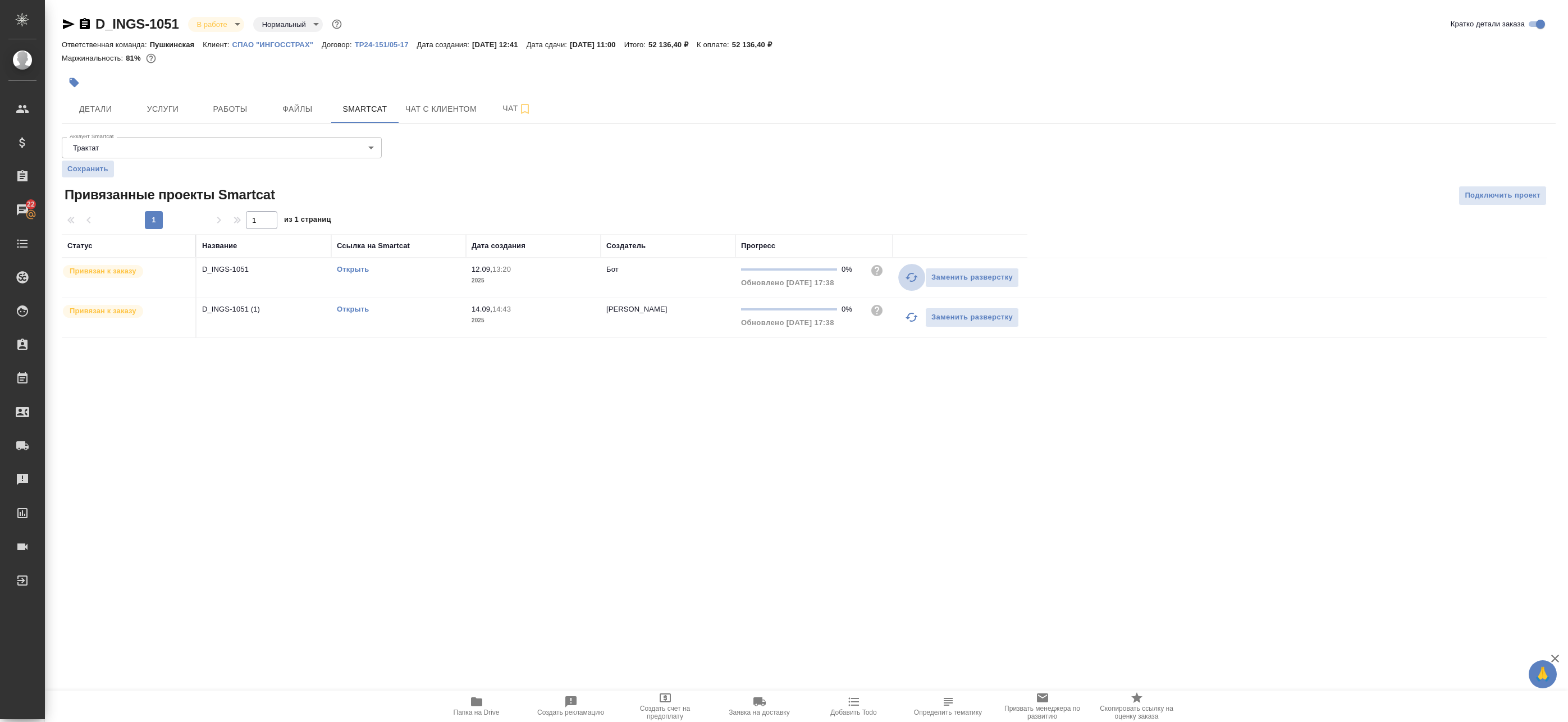
click at [903, 281] on button "button" at bounding box center [912, 277] width 27 height 27
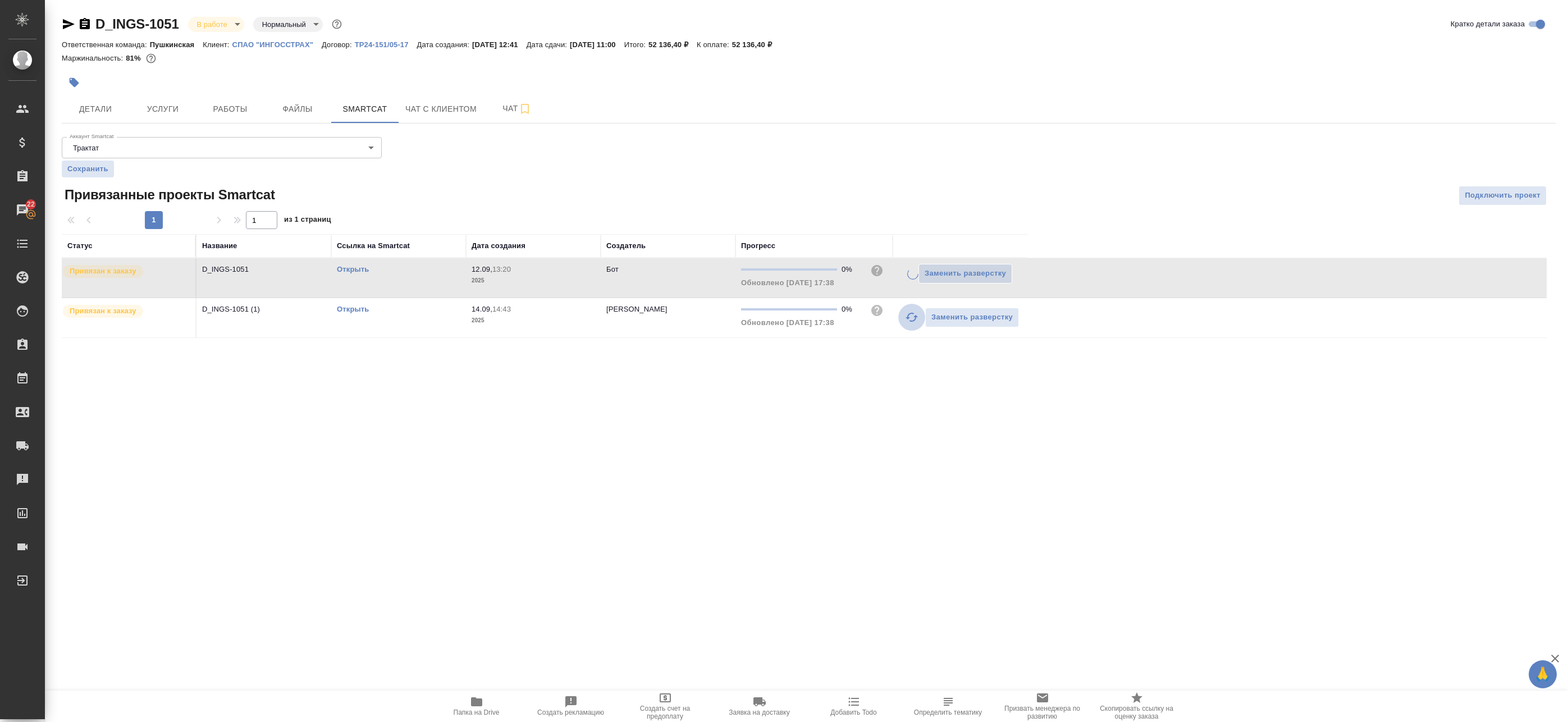
click at [910, 318] on icon "button" at bounding box center [912, 318] width 13 height 13
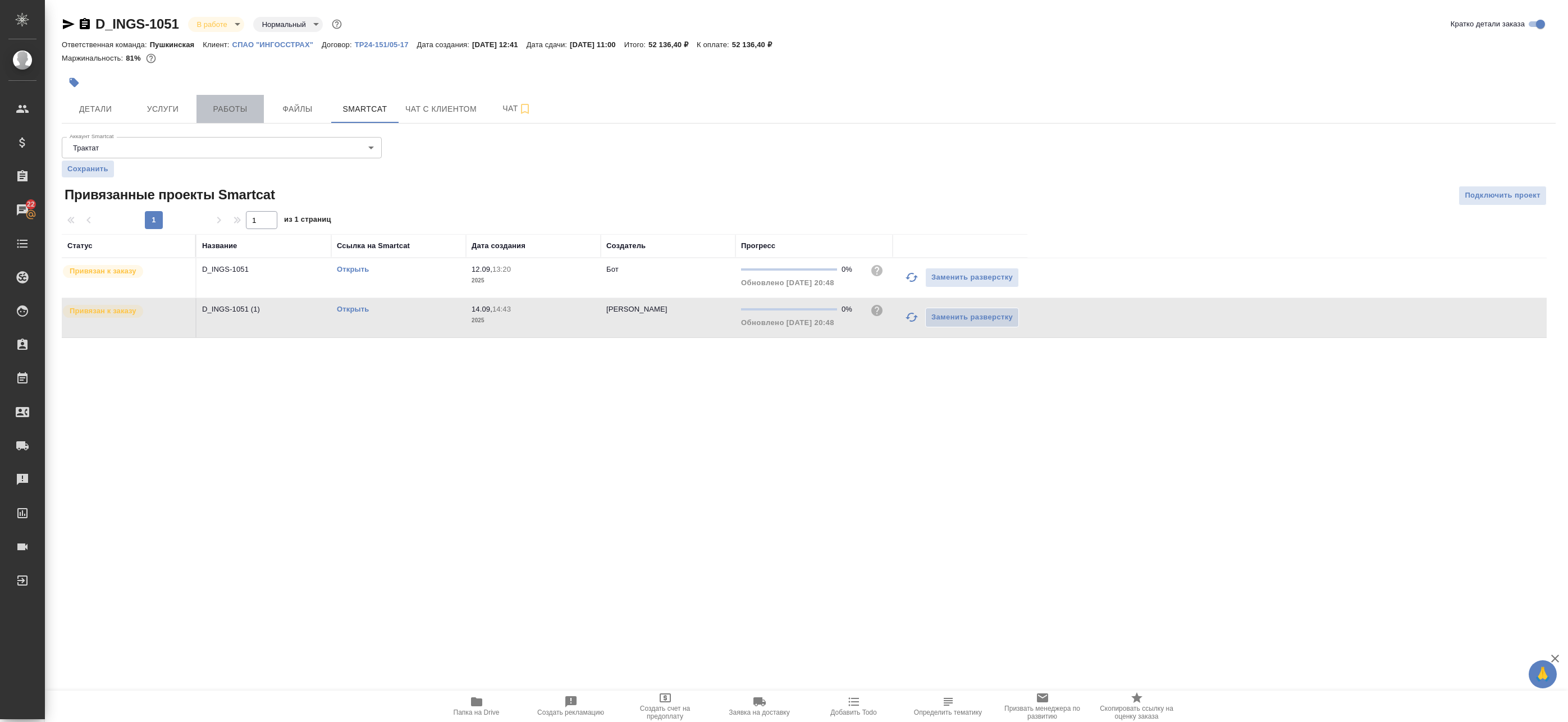
click at [245, 108] on span "Работы" at bounding box center [230, 109] width 54 height 14
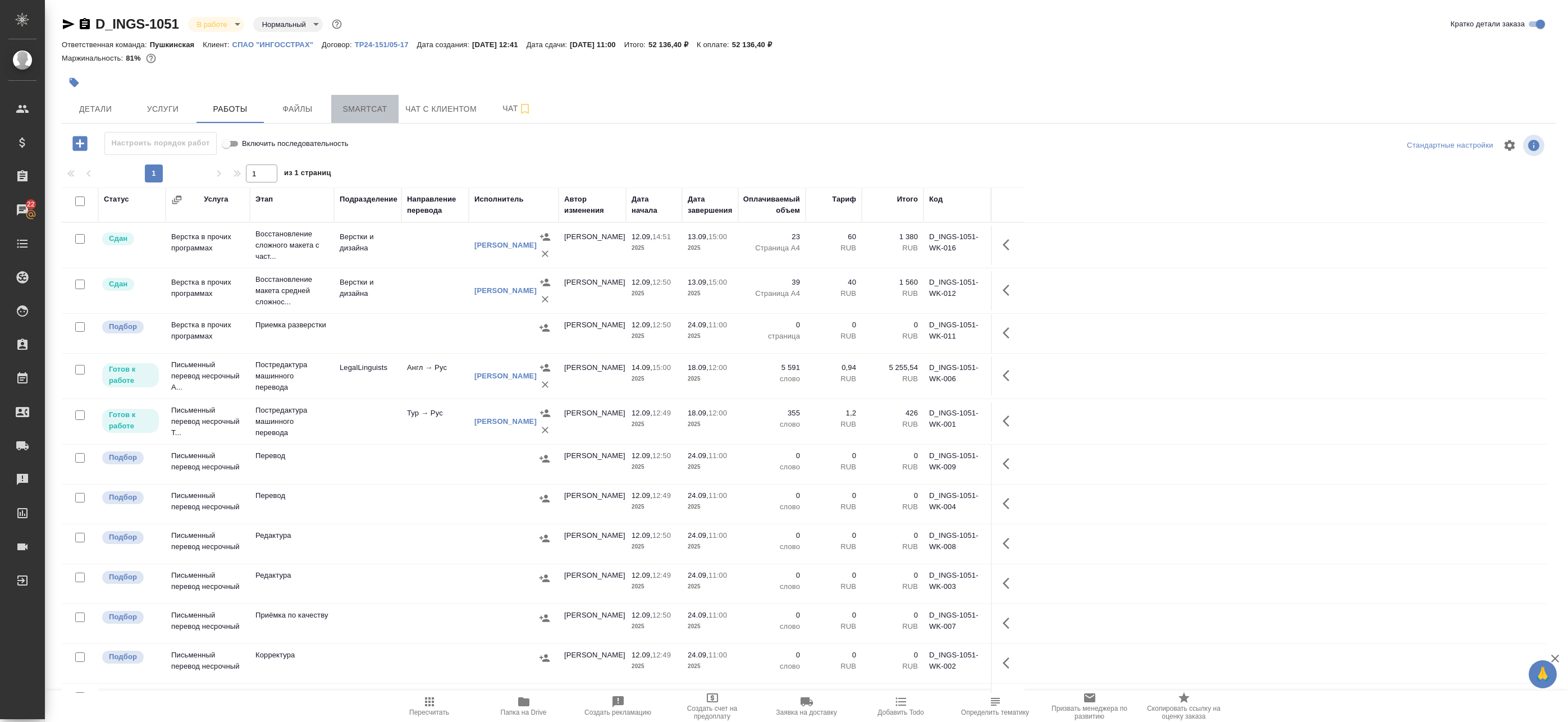
click at [378, 117] on button "Smartcat" at bounding box center [365, 109] width 67 height 28
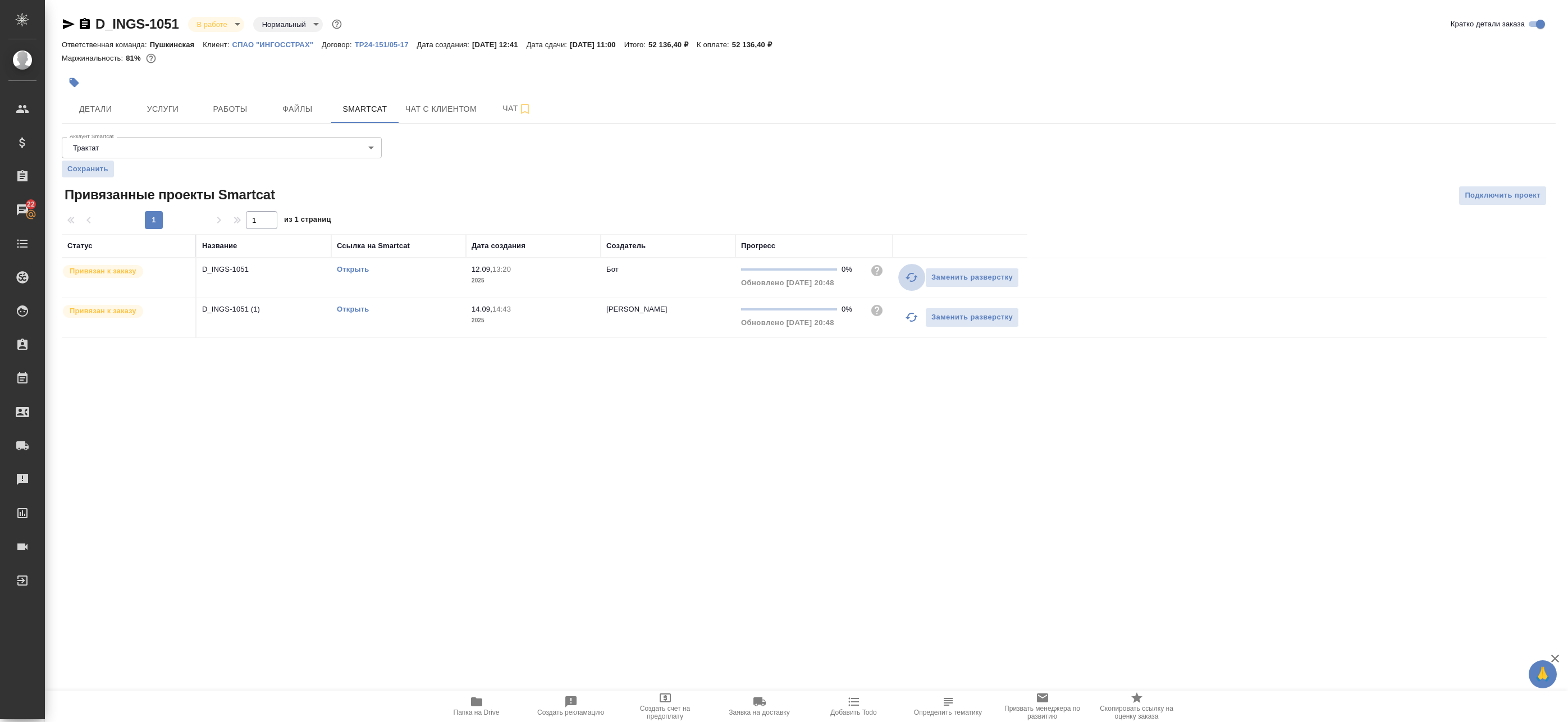
click at [907, 280] on icon "button" at bounding box center [912, 277] width 13 height 13
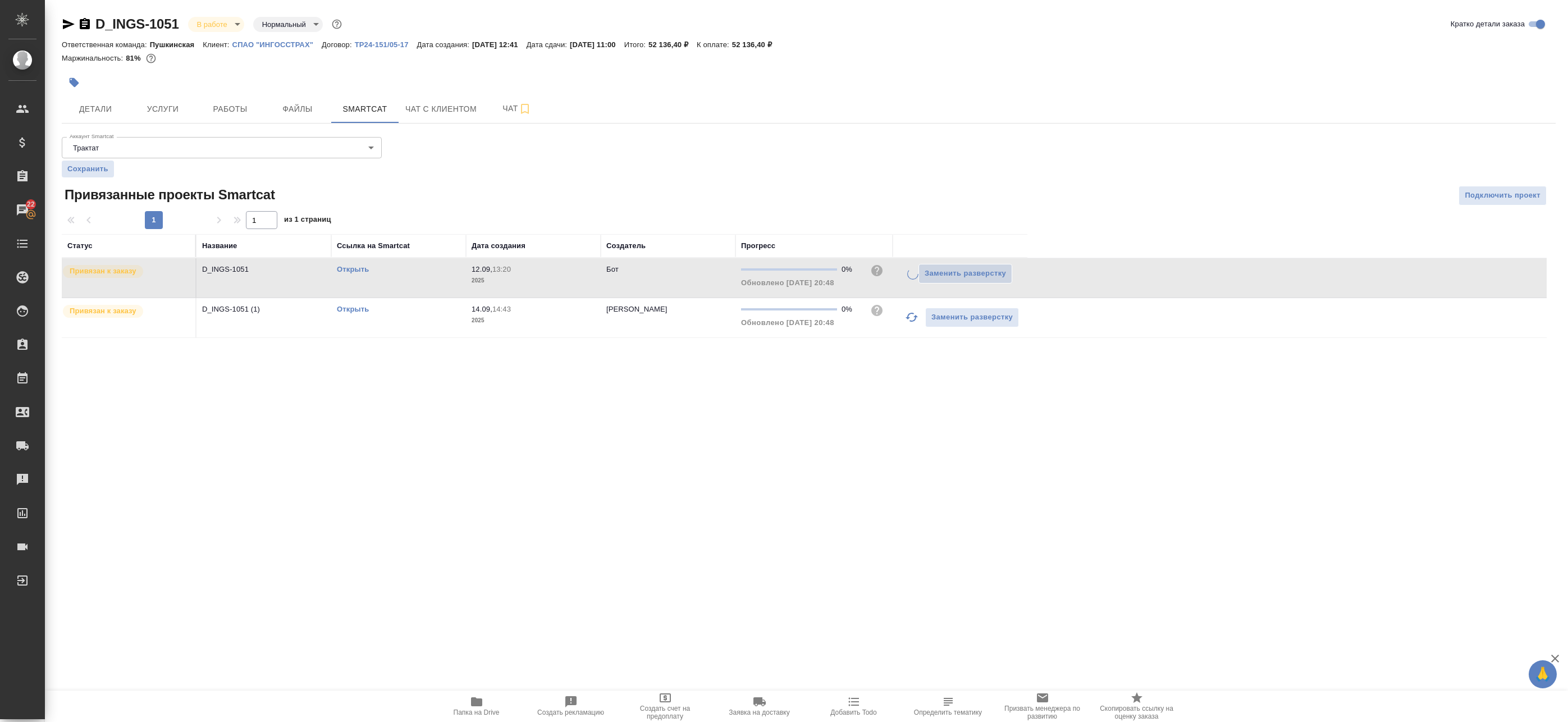
click at [907, 320] on icon "button" at bounding box center [912, 318] width 13 height 13
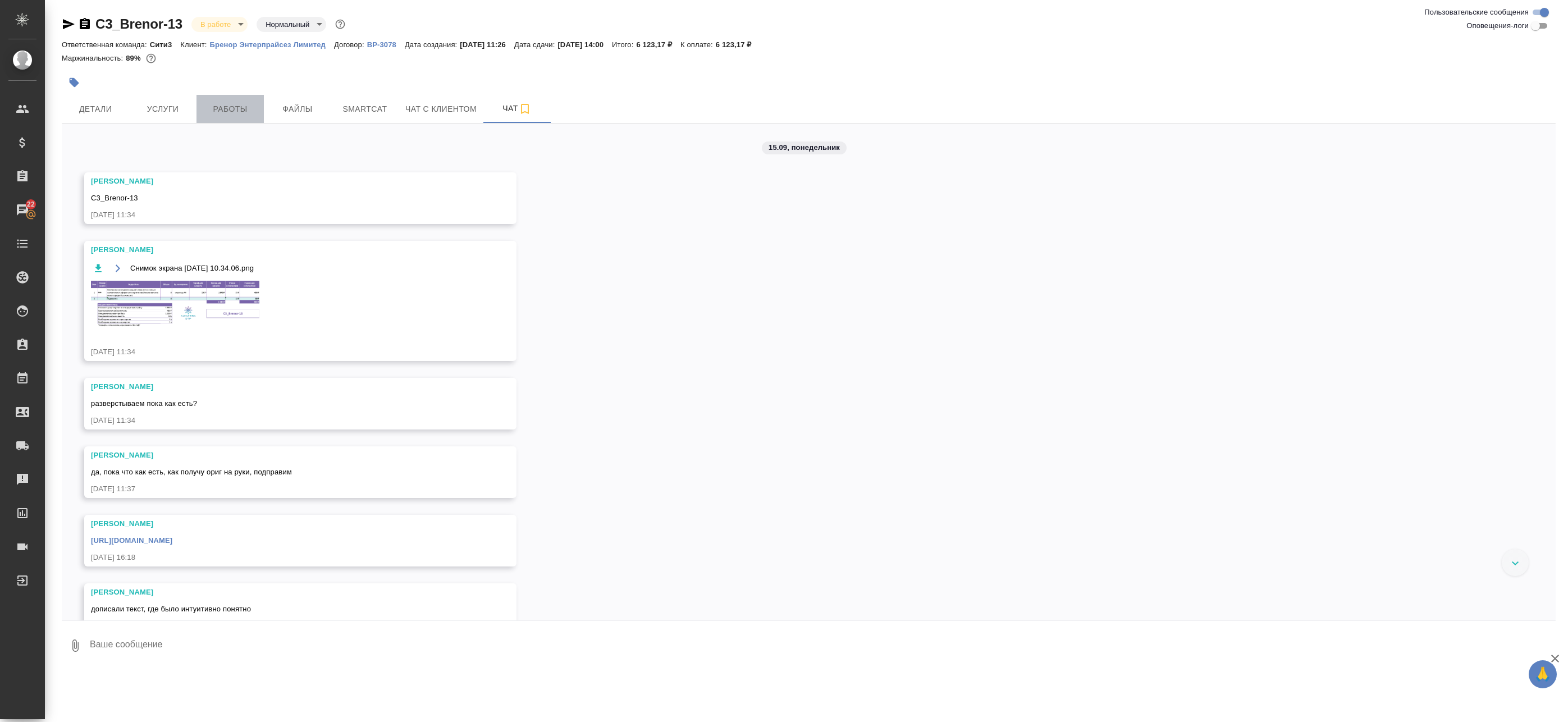
click at [236, 111] on span "Работы" at bounding box center [230, 109] width 54 height 14
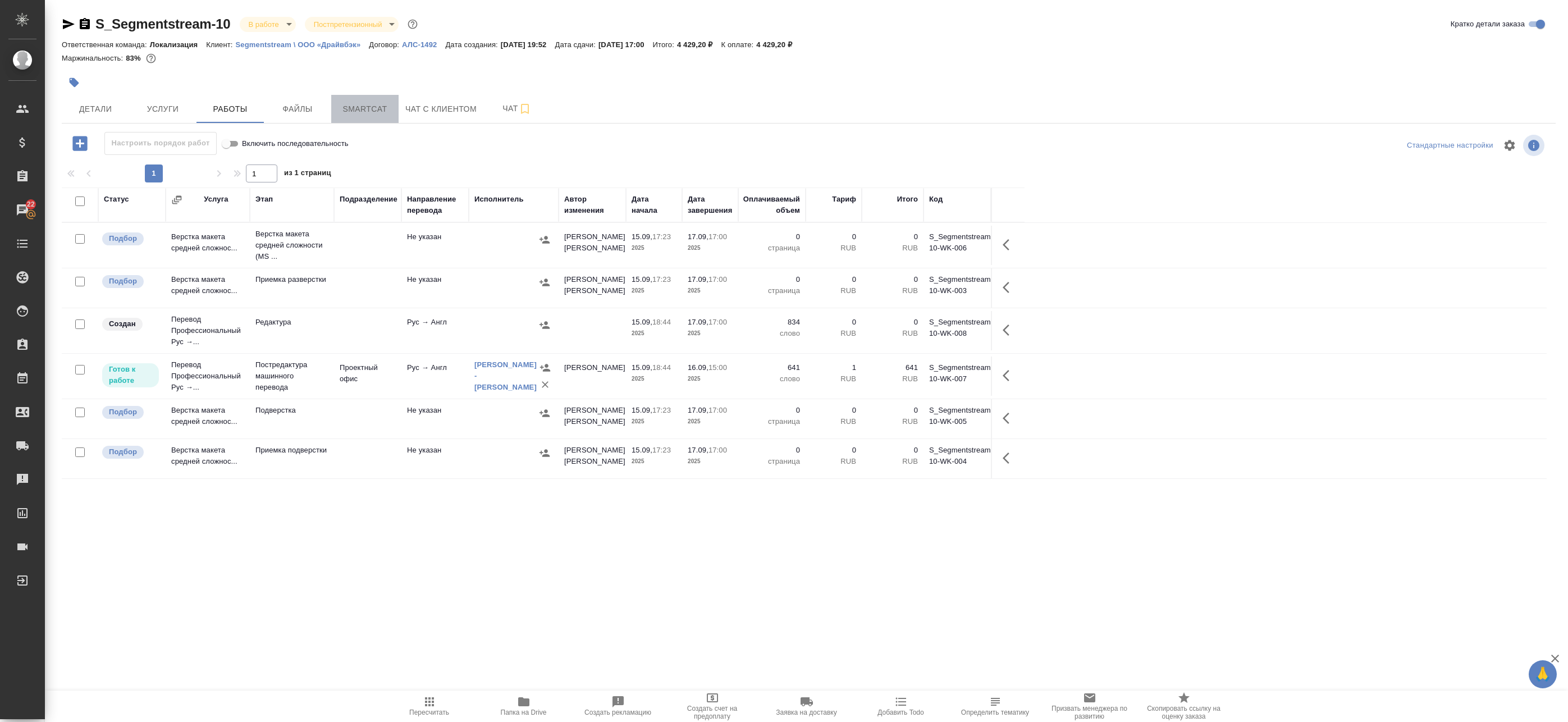
click at [346, 110] on span "Smartcat" at bounding box center [365, 109] width 54 height 14
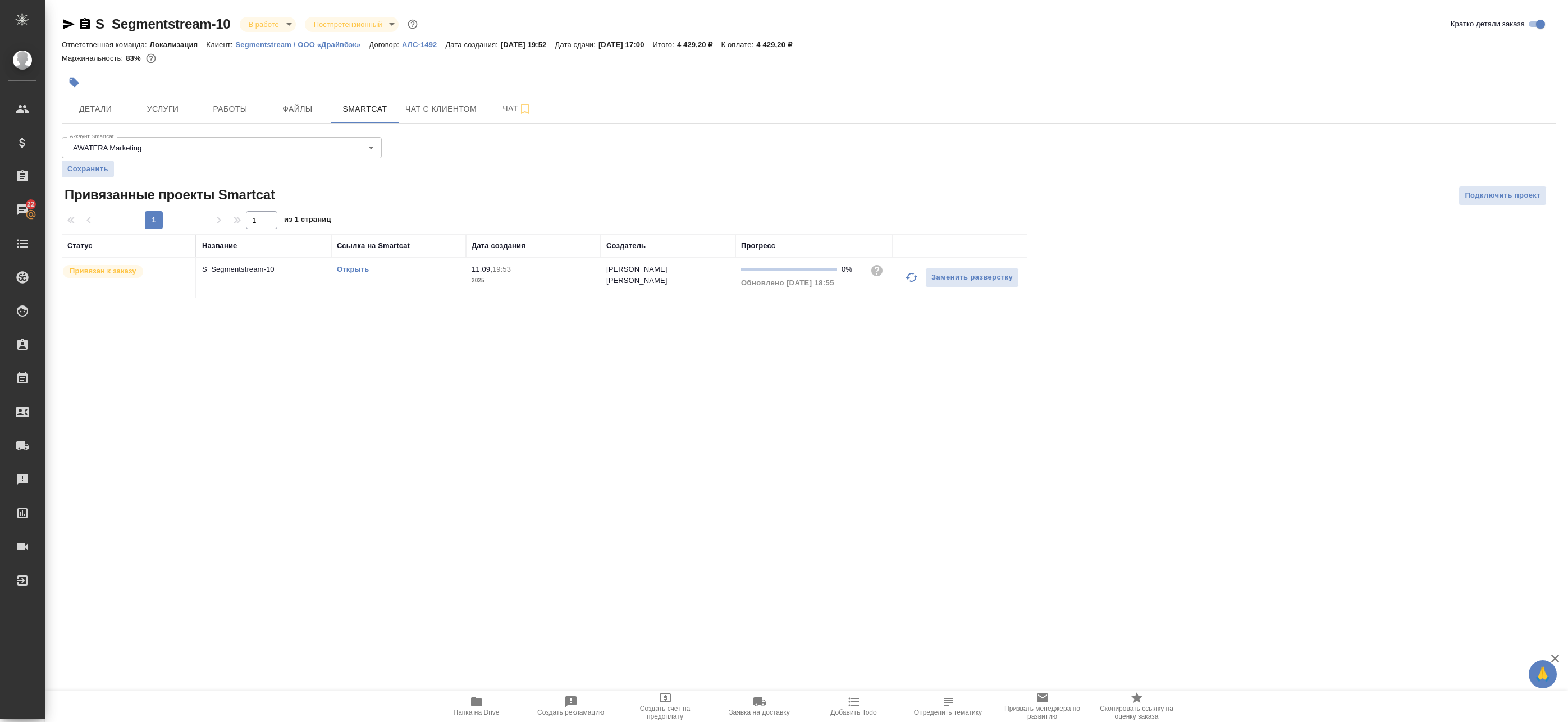
click at [913, 280] on icon "button" at bounding box center [912, 277] width 13 height 13
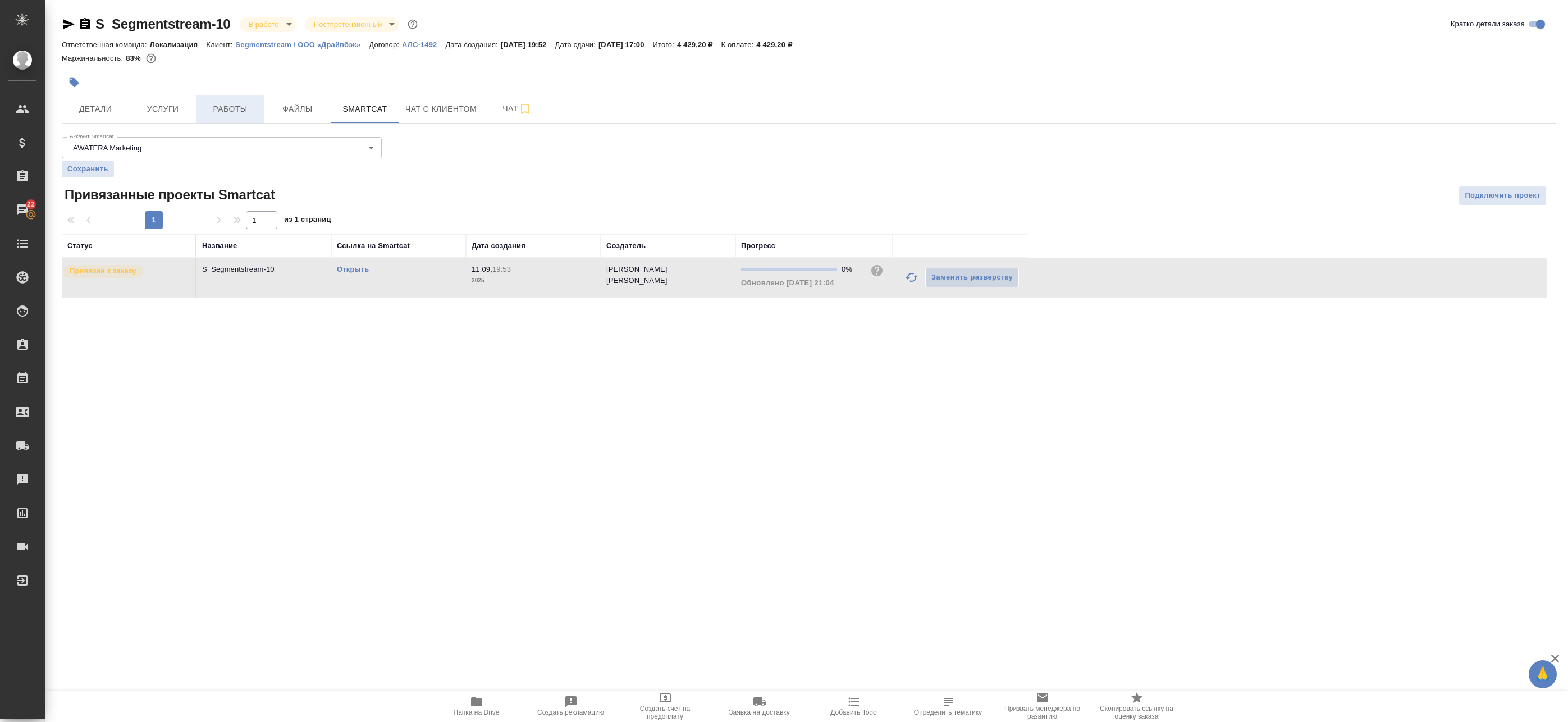
click at [242, 107] on span "Работы" at bounding box center [230, 109] width 54 height 14
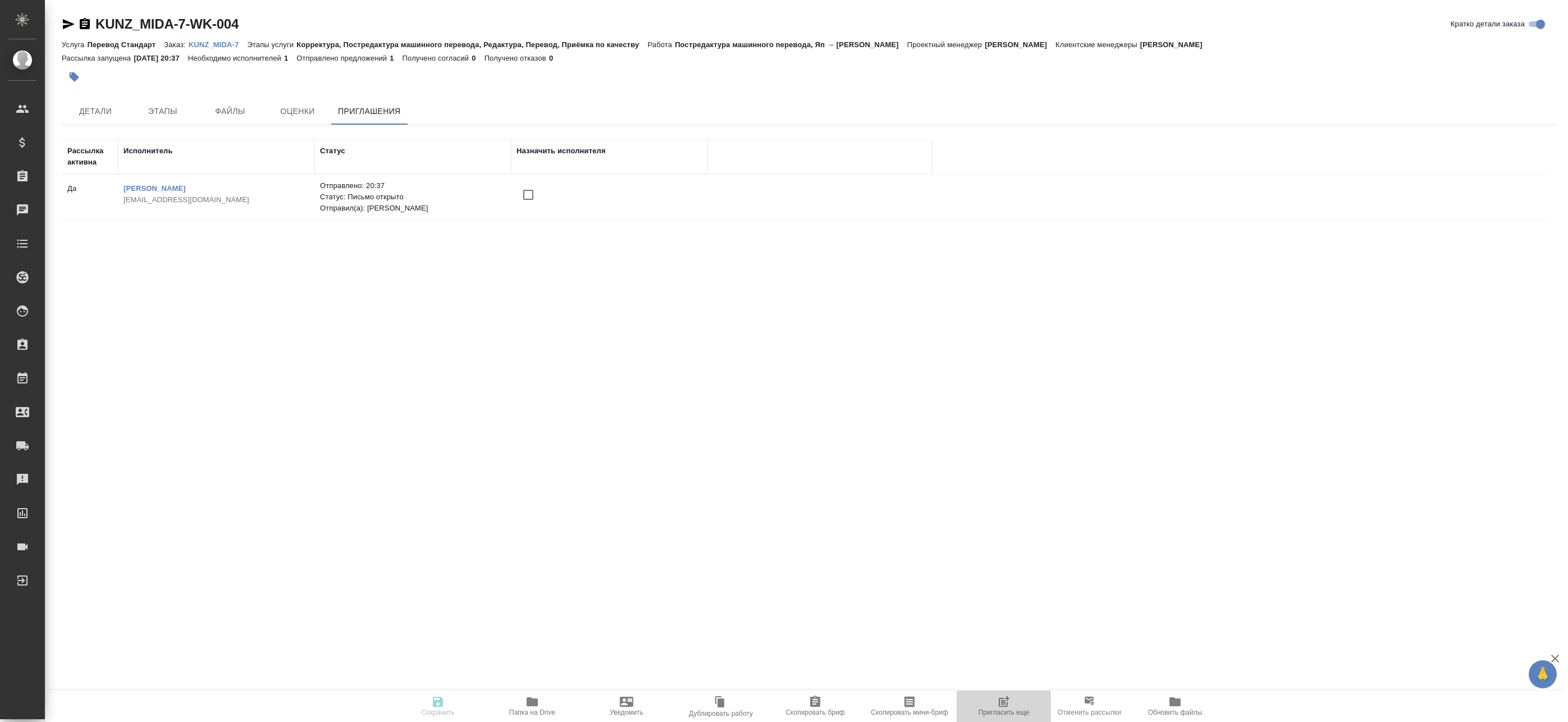
click at [1016, 709] on span "Пригласить еще" at bounding box center [1004, 712] width 51 height 8
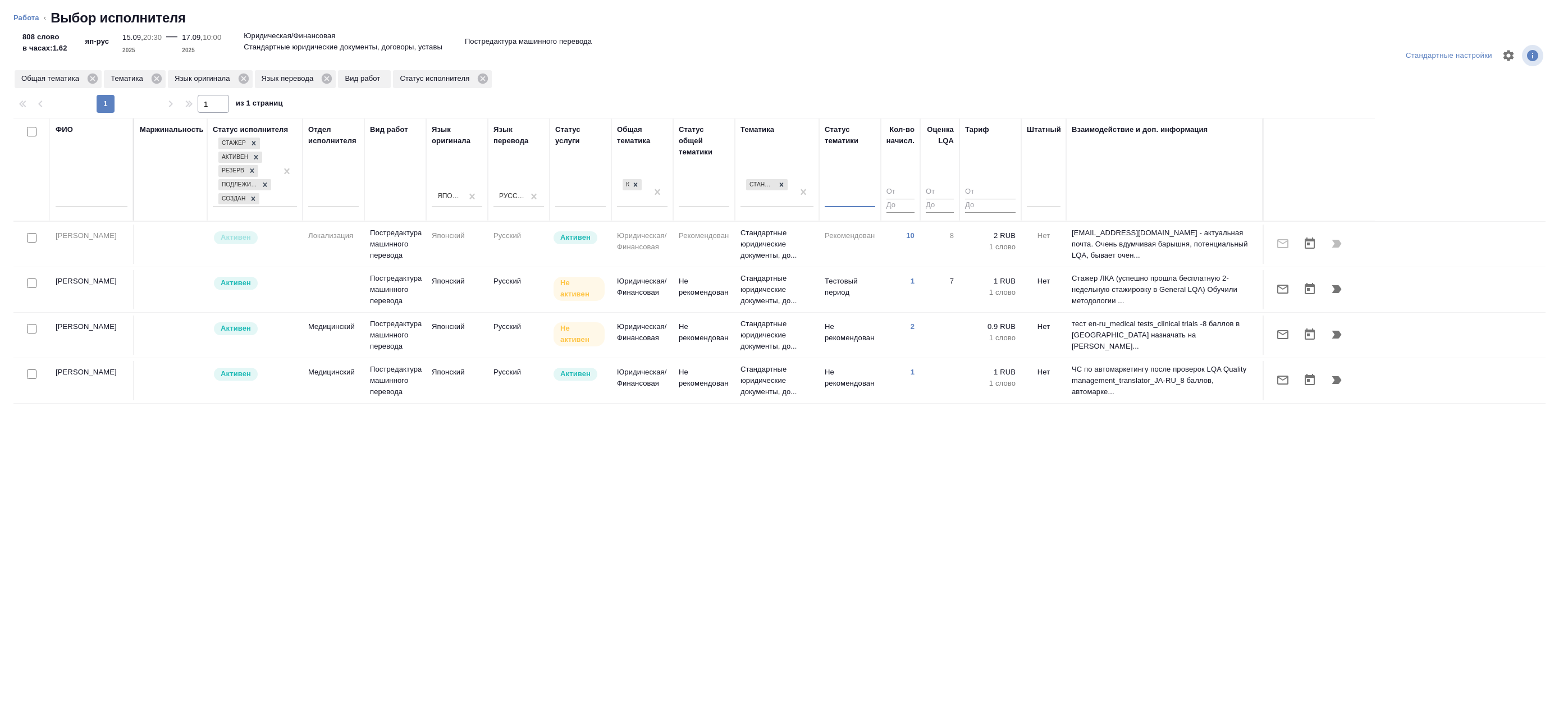
drag, startPoint x: 35, startPoint y: 289, endPoint x: 30, endPoint y: 296, distance: 8.6
click at [35, 289] on div at bounding box center [32, 283] width 25 height 15
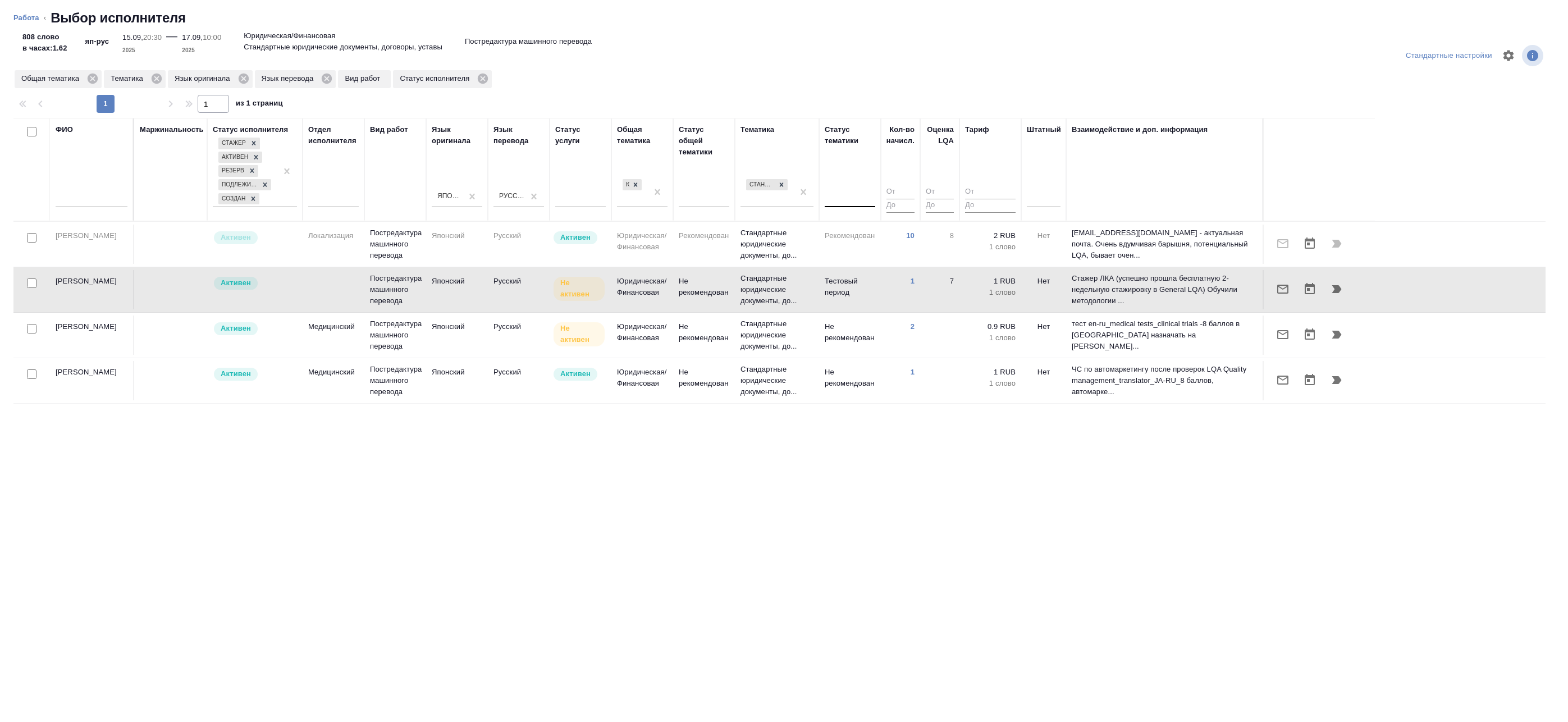
click at [32, 329] on input "checkbox" at bounding box center [32, 329] width 10 height 10
checkbox input "true"
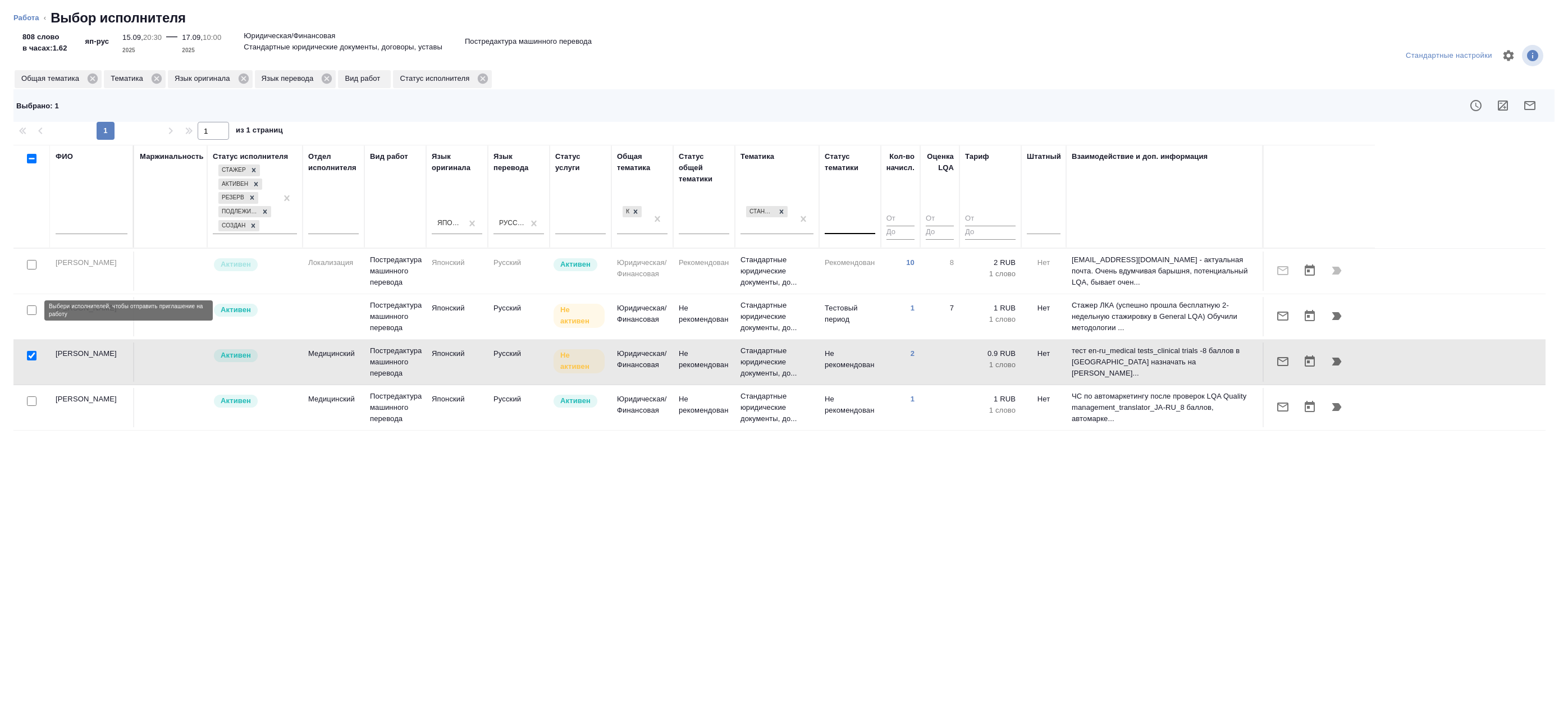
click at [32, 309] on input "checkbox" at bounding box center [32, 310] width 10 height 10
checkbox input "true"
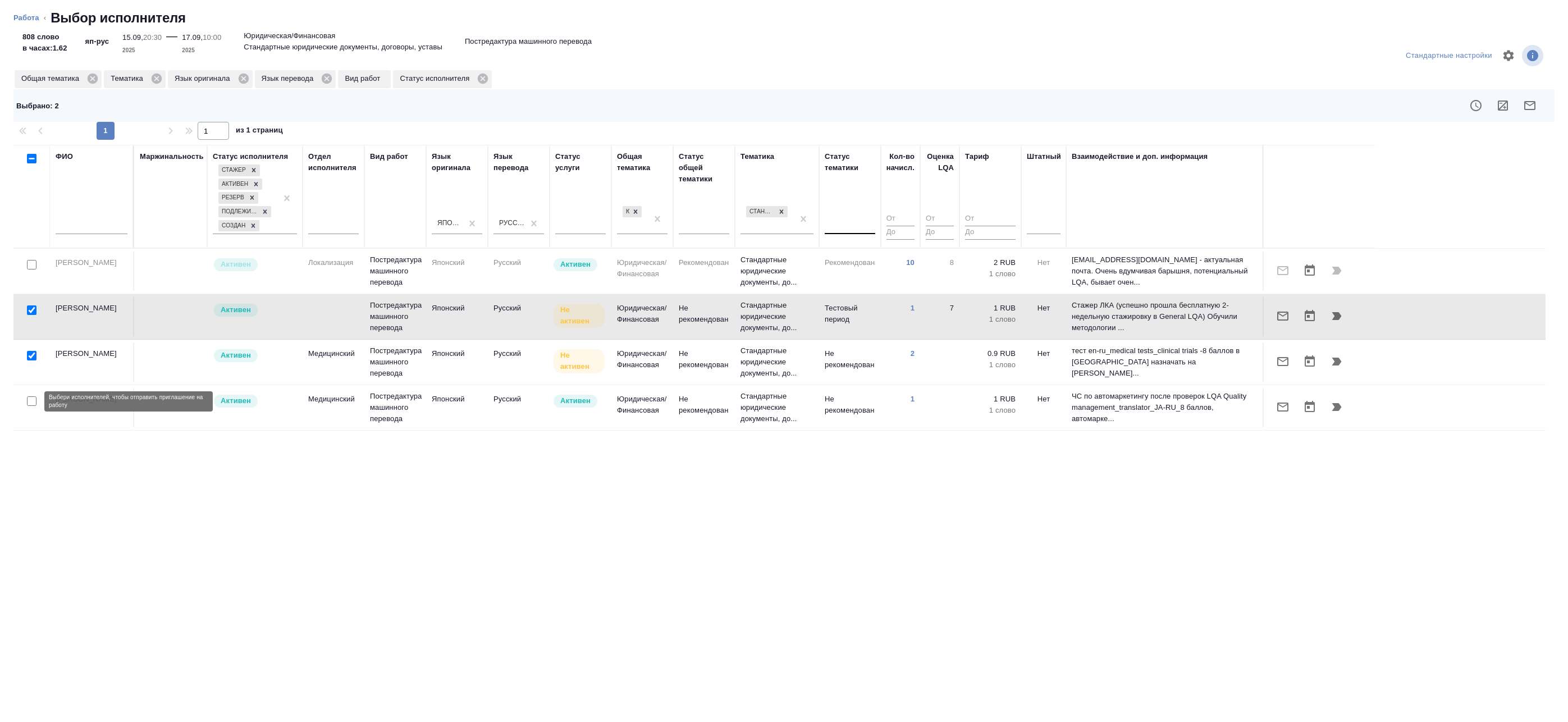
click at [32, 402] on input "checkbox" at bounding box center [32, 401] width 10 height 10
checkbox input "true"
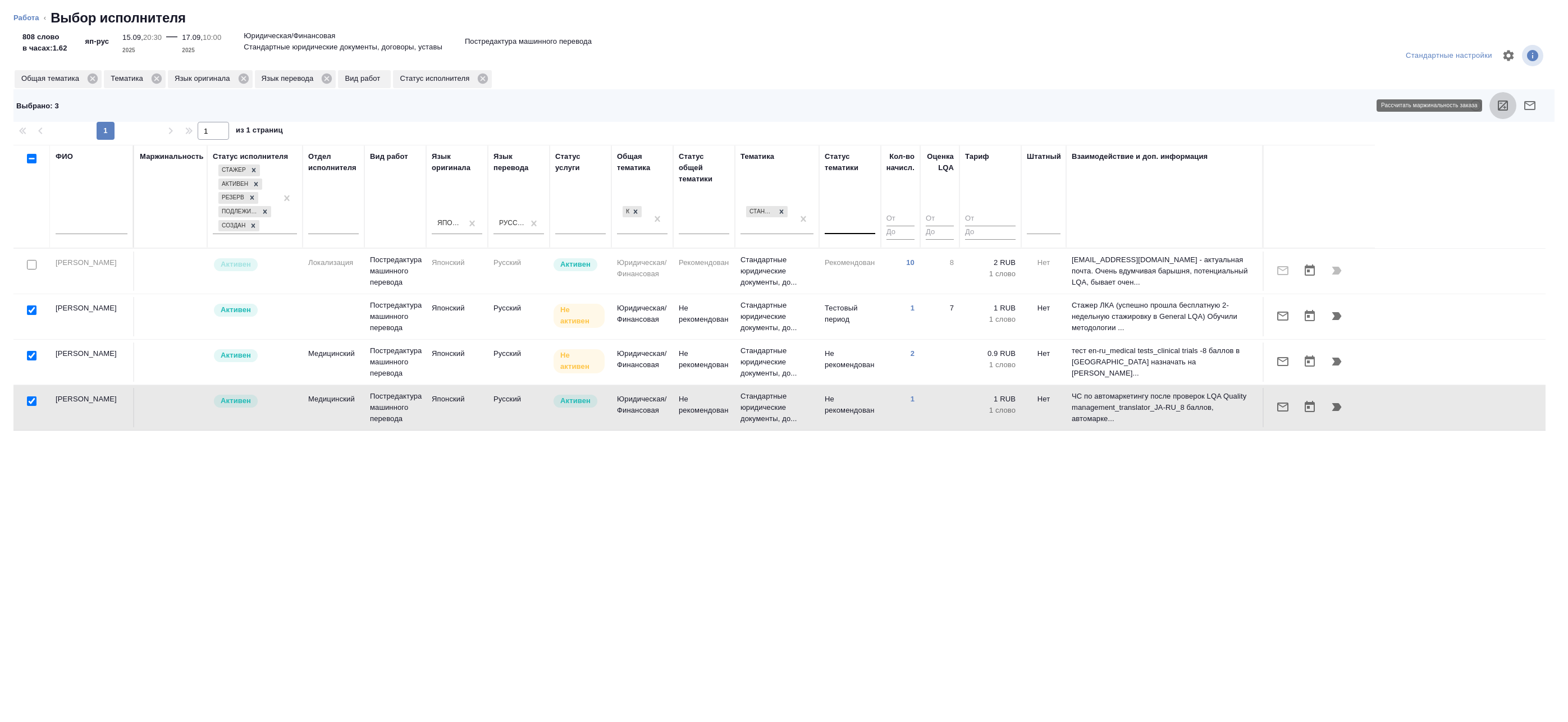
click at [1500, 104] on icon "button" at bounding box center [1503, 105] width 13 height 13
click at [1519, 106] on button "button" at bounding box center [1530, 105] width 27 height 27
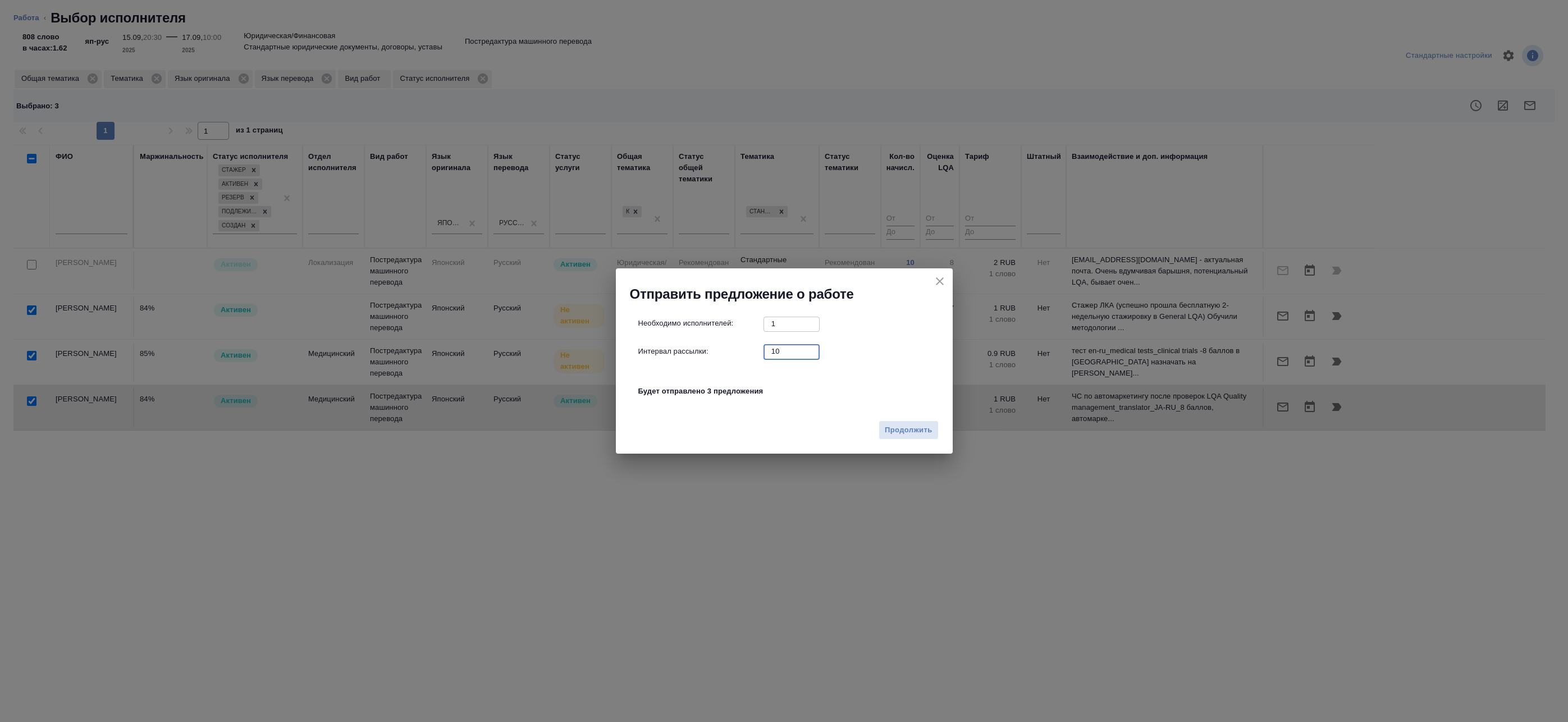
drag, startPoint x: 793, startPoint y: 356, endPoint x: 728, endPoint y: 348, distance: 65.5
click at [731, 348] on div "Интервал рассылки: 10 ​" at bounding box center [789, 351] width 301 height 14
type input "0"
click at [910, 431] on span "Продолжить" at bounding box center [908, 431] width 47 height 13
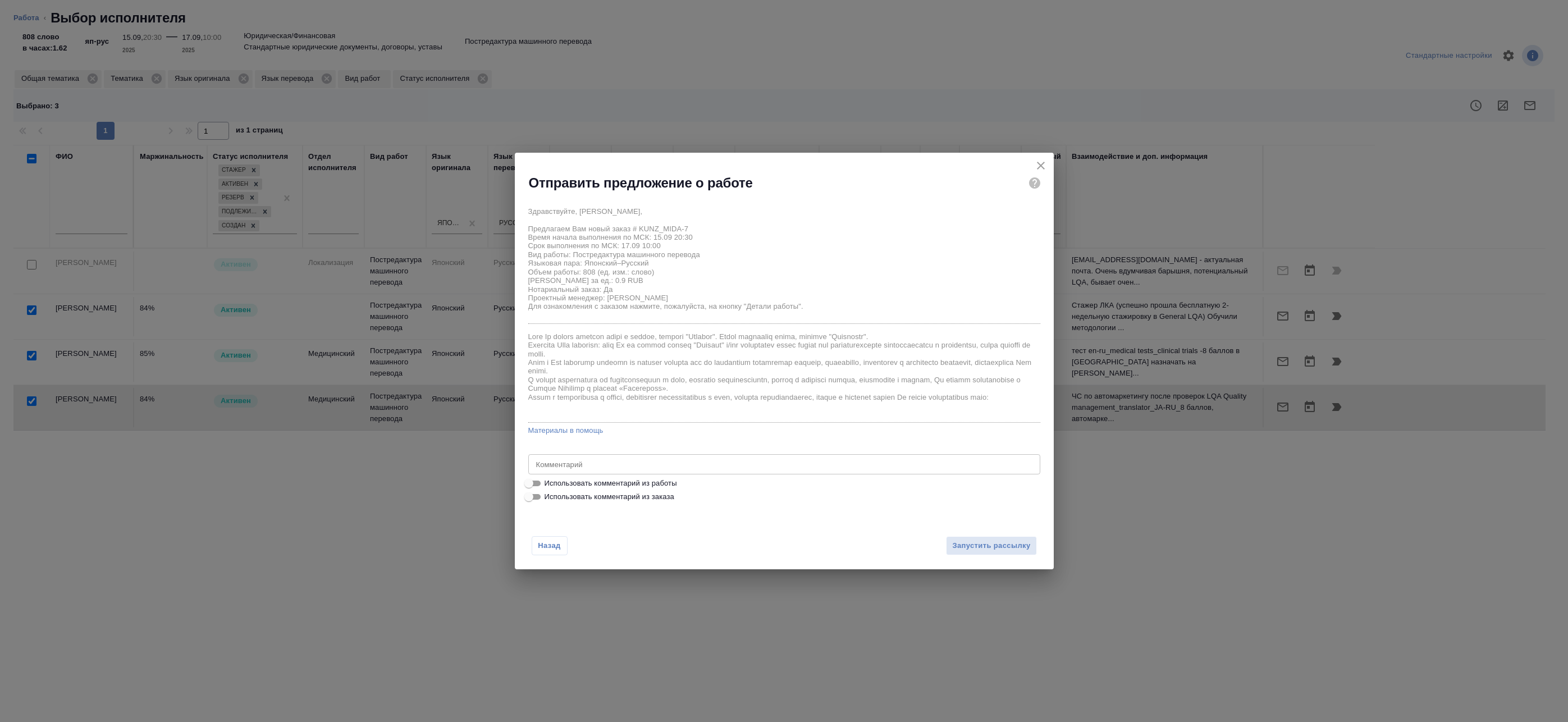
click at [595, 482] on span "Использовать комментарий из работы" at bounding box center [611, 483] width 133 height 11
click at [549, 482] on input "Использовать комментарий из работы" at bounding box center [529, 483] width 41 height 13
checkbox input "true"
type textarea "Под нот оригинал для сверки:[URL][DOMAIN_NAME]"
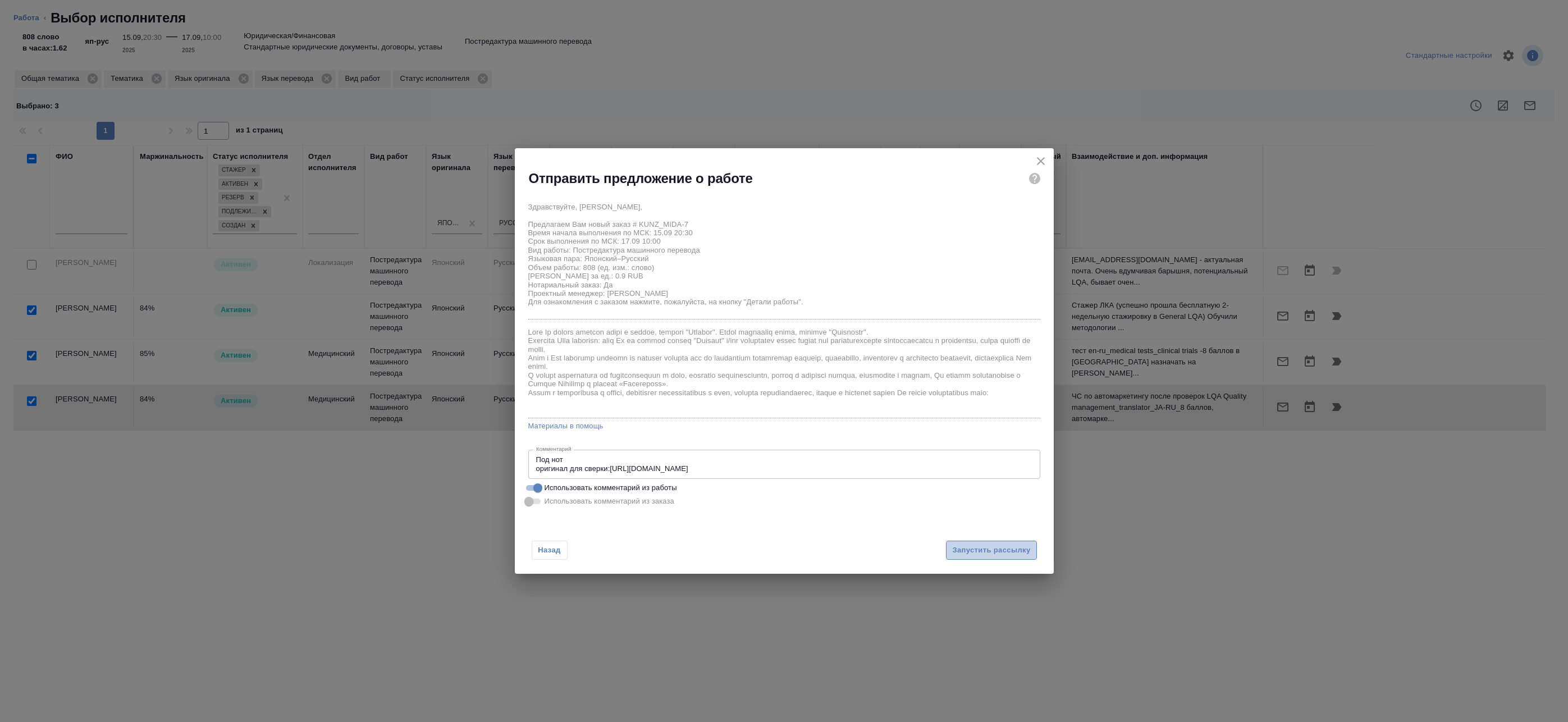
click at [957, 545] on span "Запустить рассылку" at bounding box center [991, 551] width 78 height 13
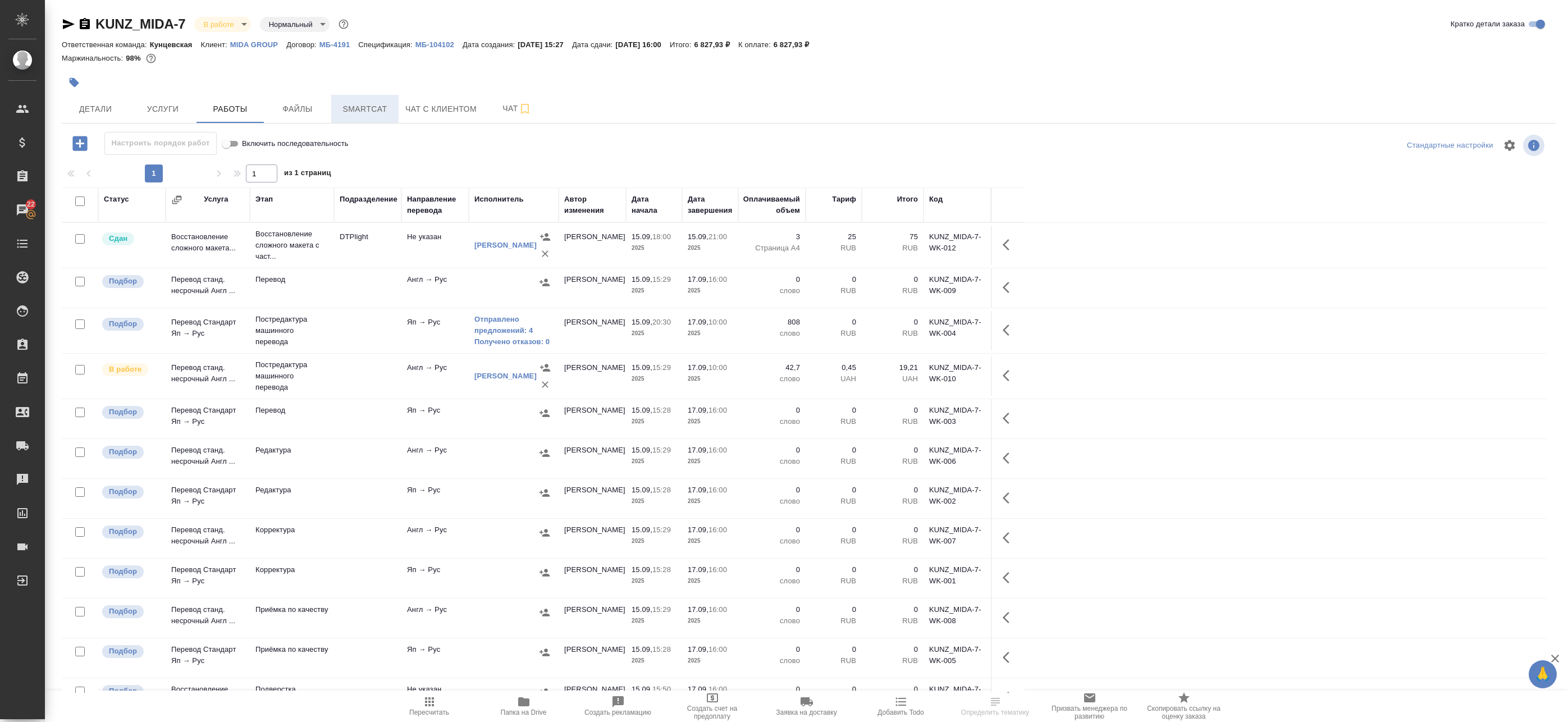
click at [364, 115] on span "Smartcat" at bounding box center [365, 109] width 54 height 14
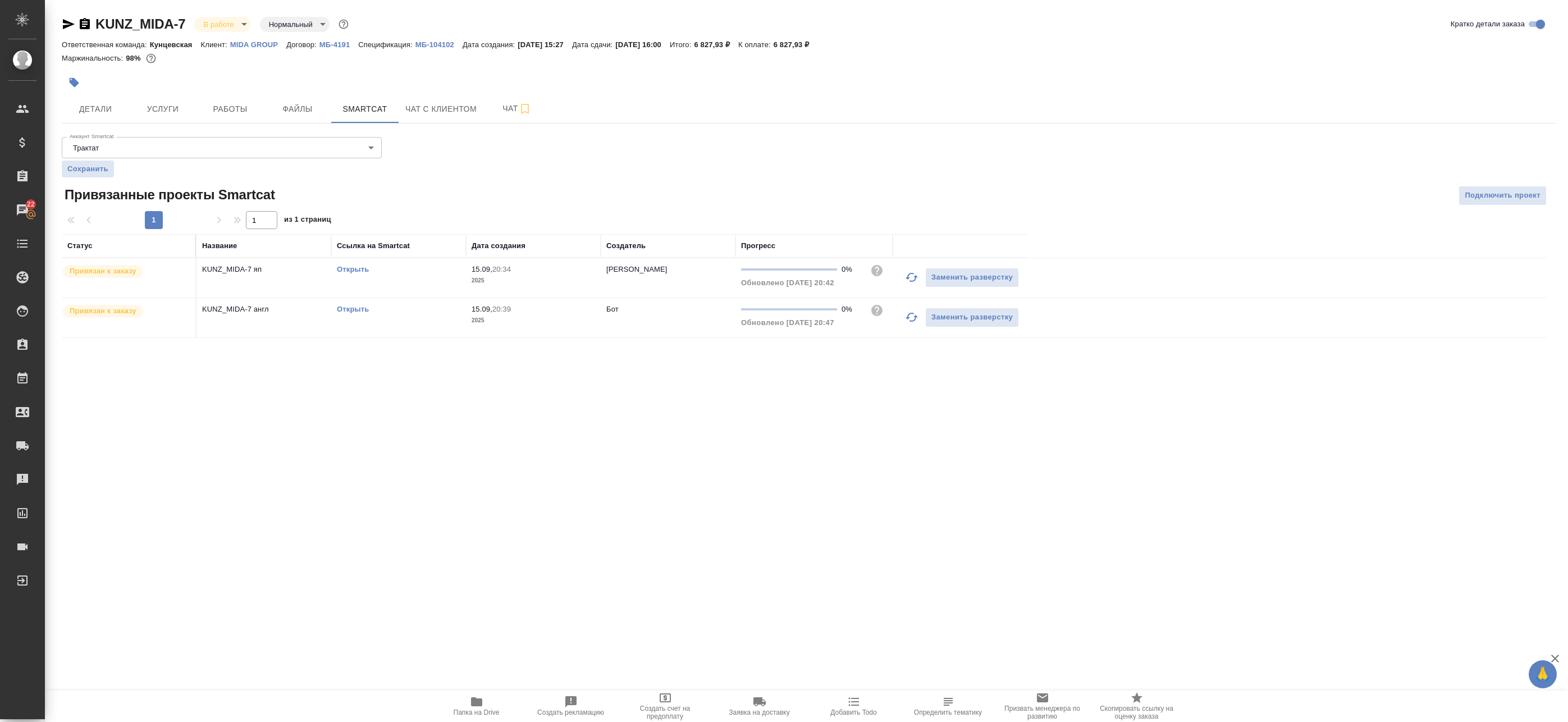
click at [352, 309] on link "Открыть" at bounding box center [352, 309] width 32 height 8
click at [214, 110] on span "Работы" at bounding box center [230, 109] width 54 height 14
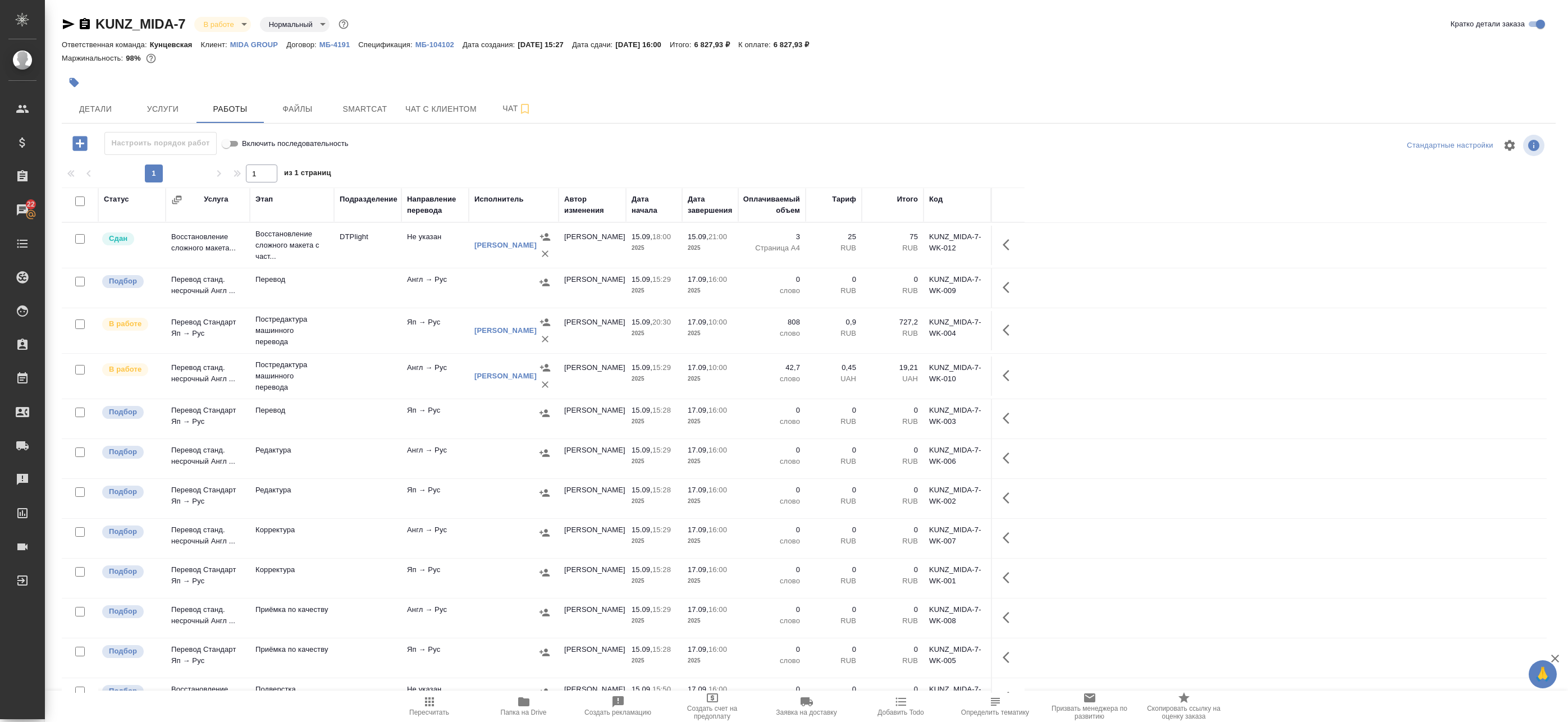
click at [432, 701] on icon "button" at bounding box center [429, 702] width 9 height 9
click at [346, 108] on span "Smartcat" at bounding box center [365, 109] width 54 height 14
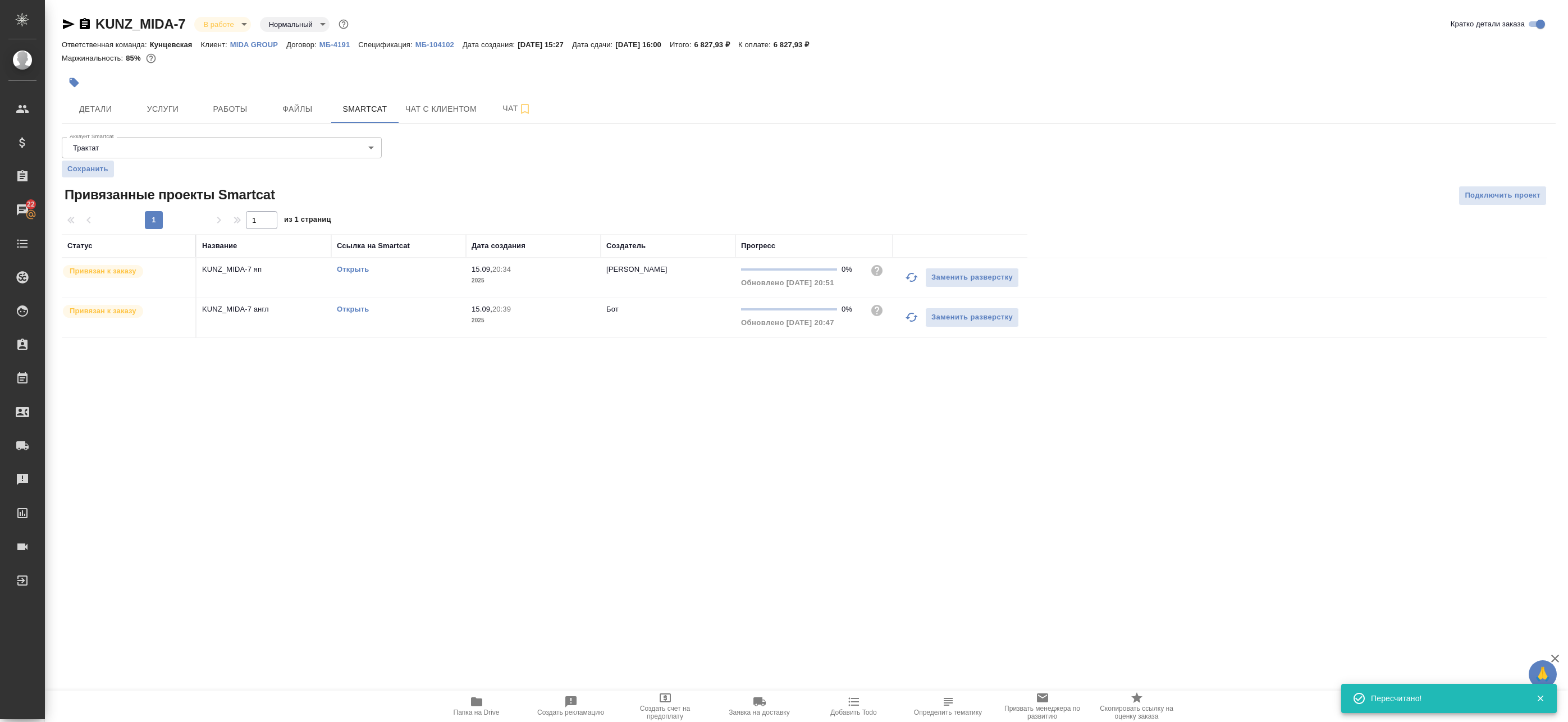
click at [357, 273] on link "Открыть" at bounding box center [352, 269] width 32 height 8
click at [180, 100] on button "Услуги" at bounding box center [162, 109] width 67 height 28
click at [219, 105] on div "KUNZ_MIDA-7 В работе inProgress Нормальный normal Кратко детали заказа Ответств…" at bounding box center [808, 183] width 1506 height 367
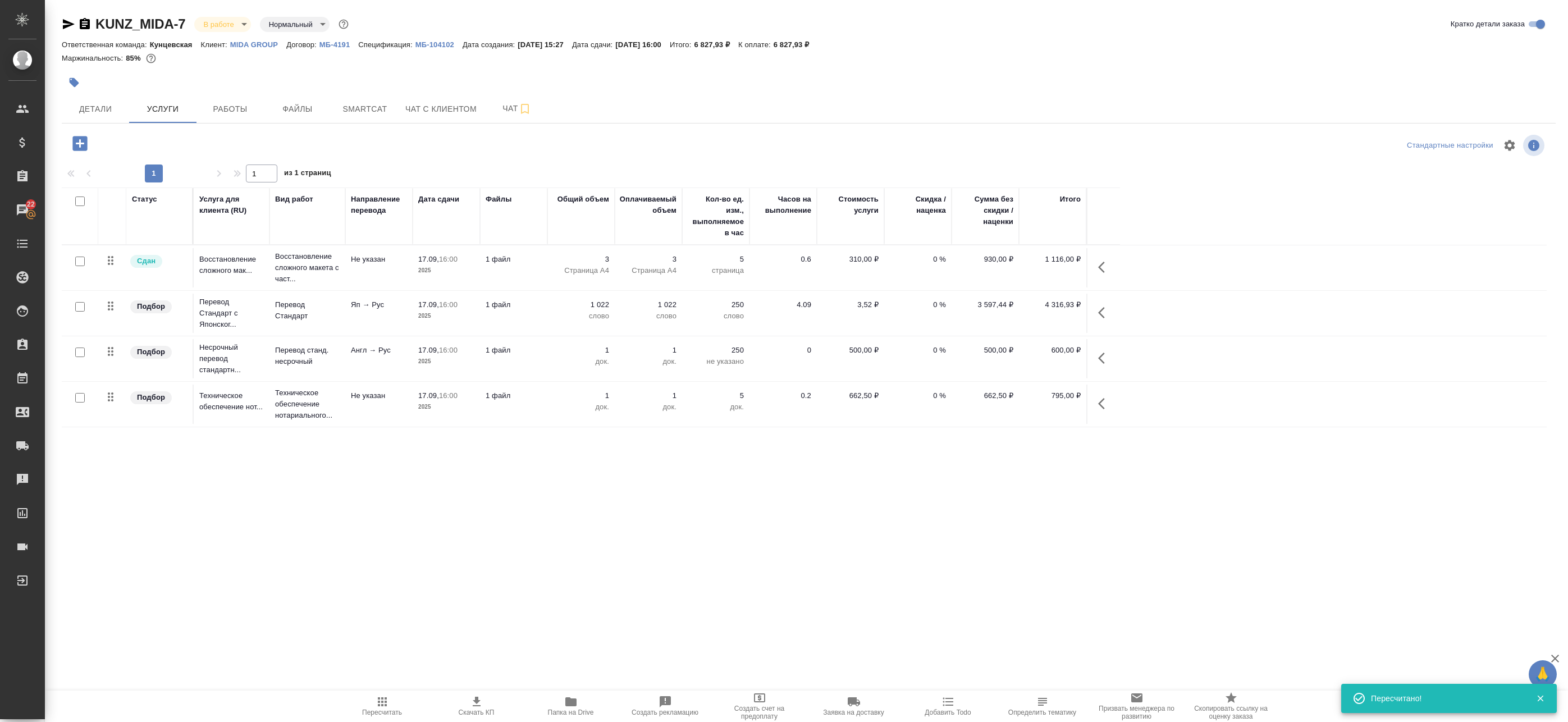
click at [219, 106] on span "Работы" at bounding box center [230, 109] width 54 height 14
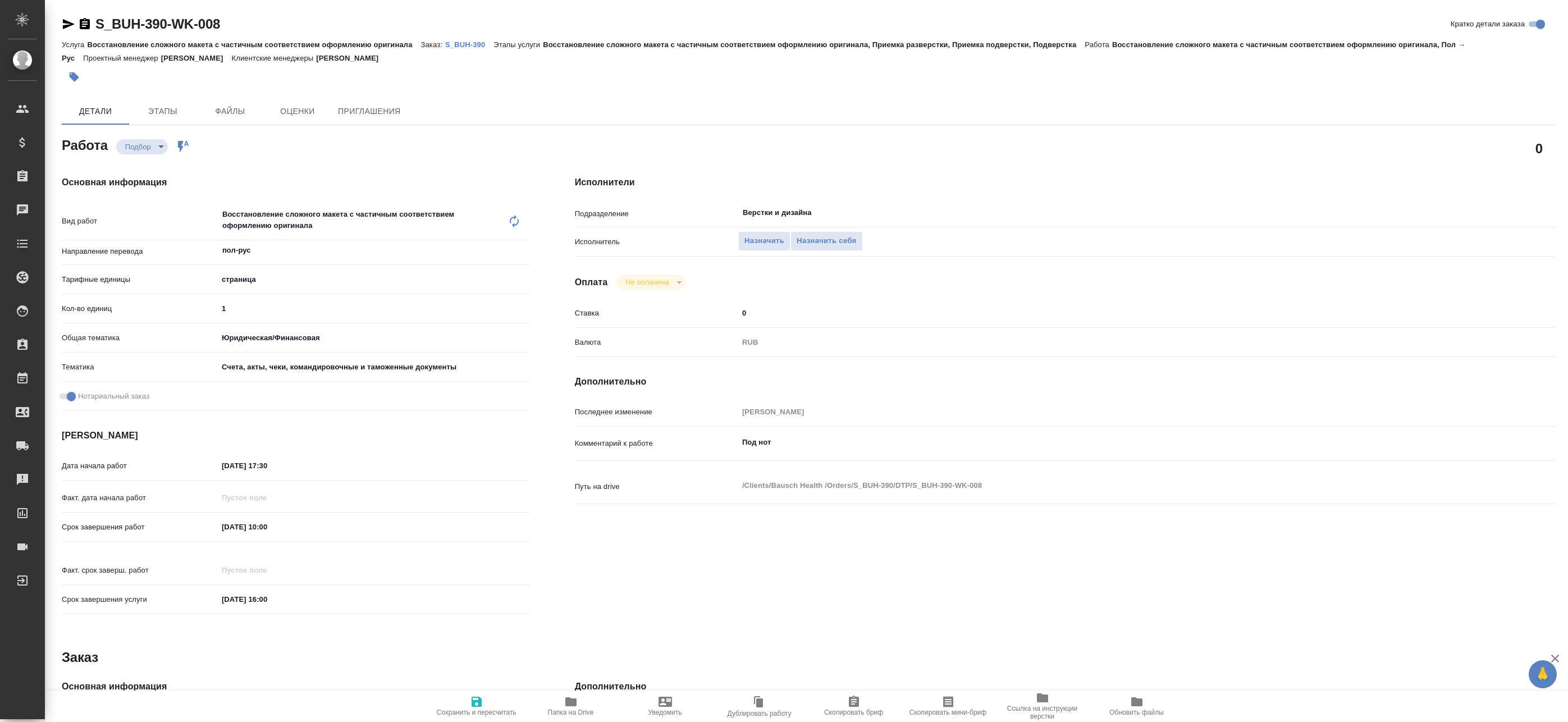
type textarea "x"
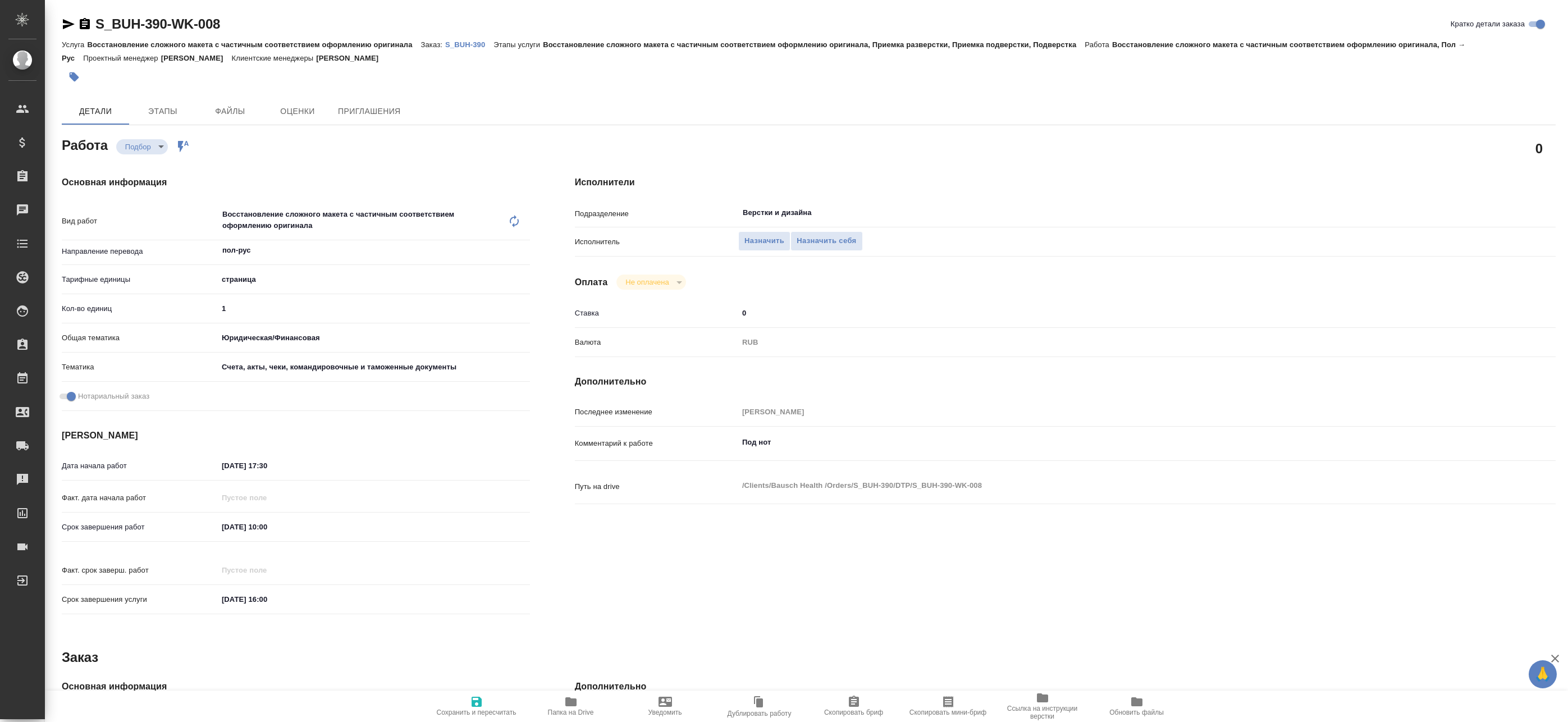
type textarea "x"
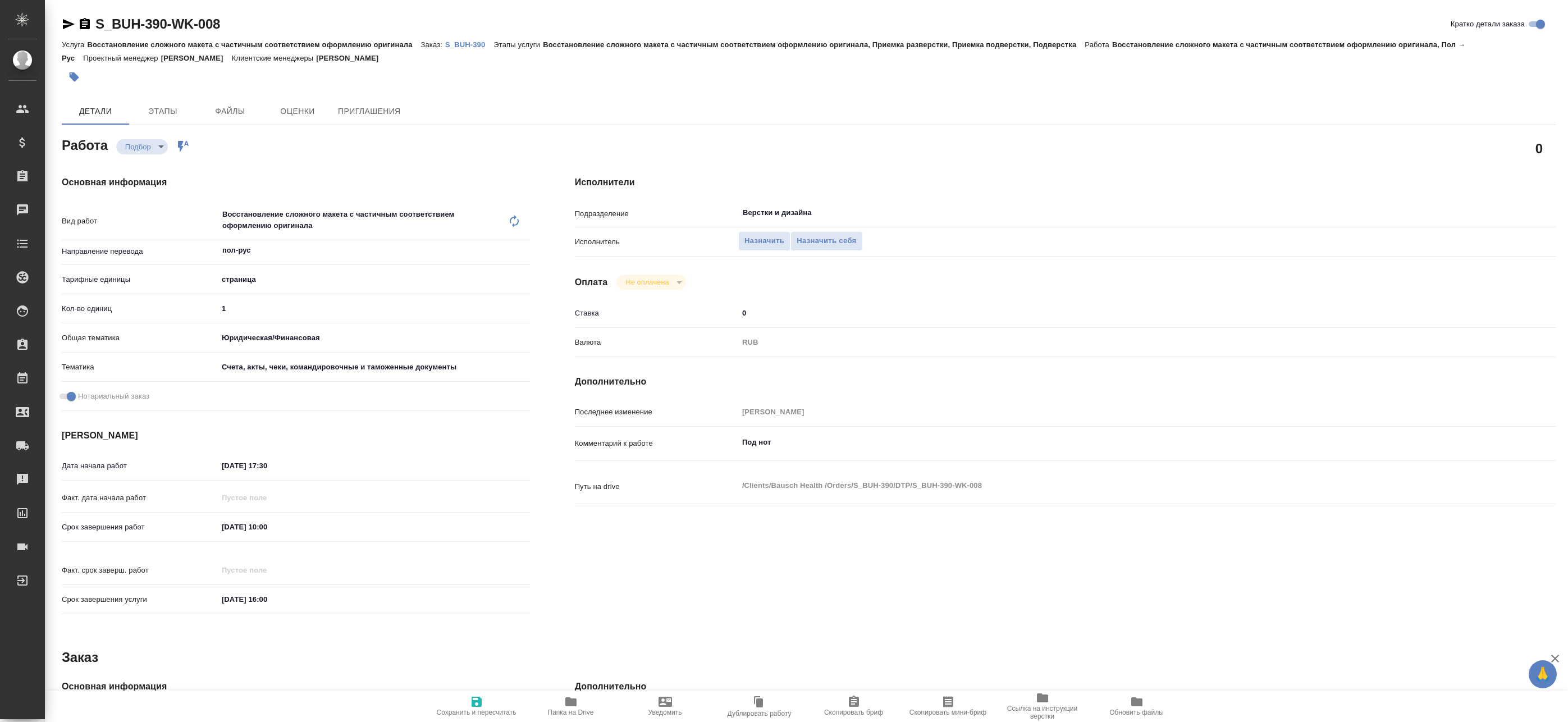
type textarea "x"
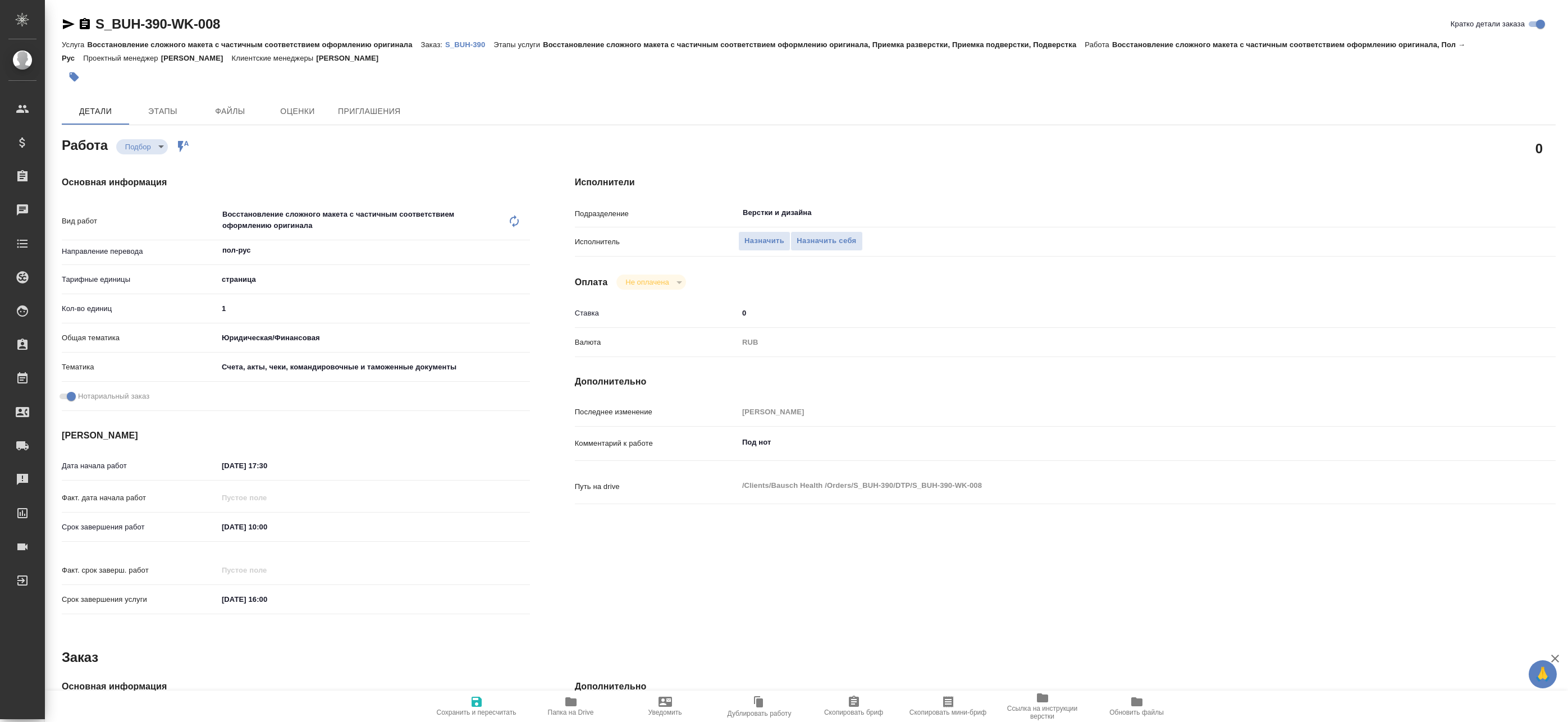
type textarea "x"
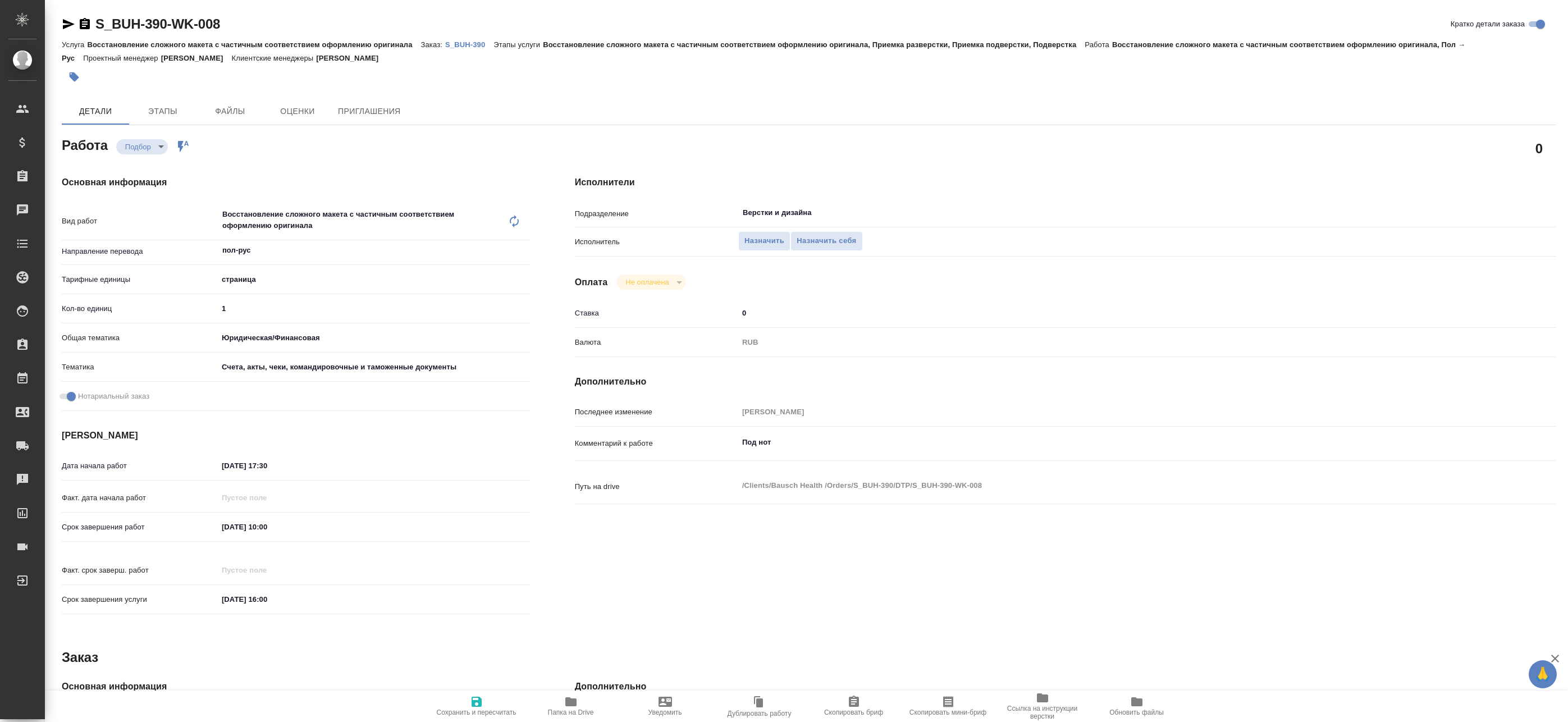
type textarea "x"
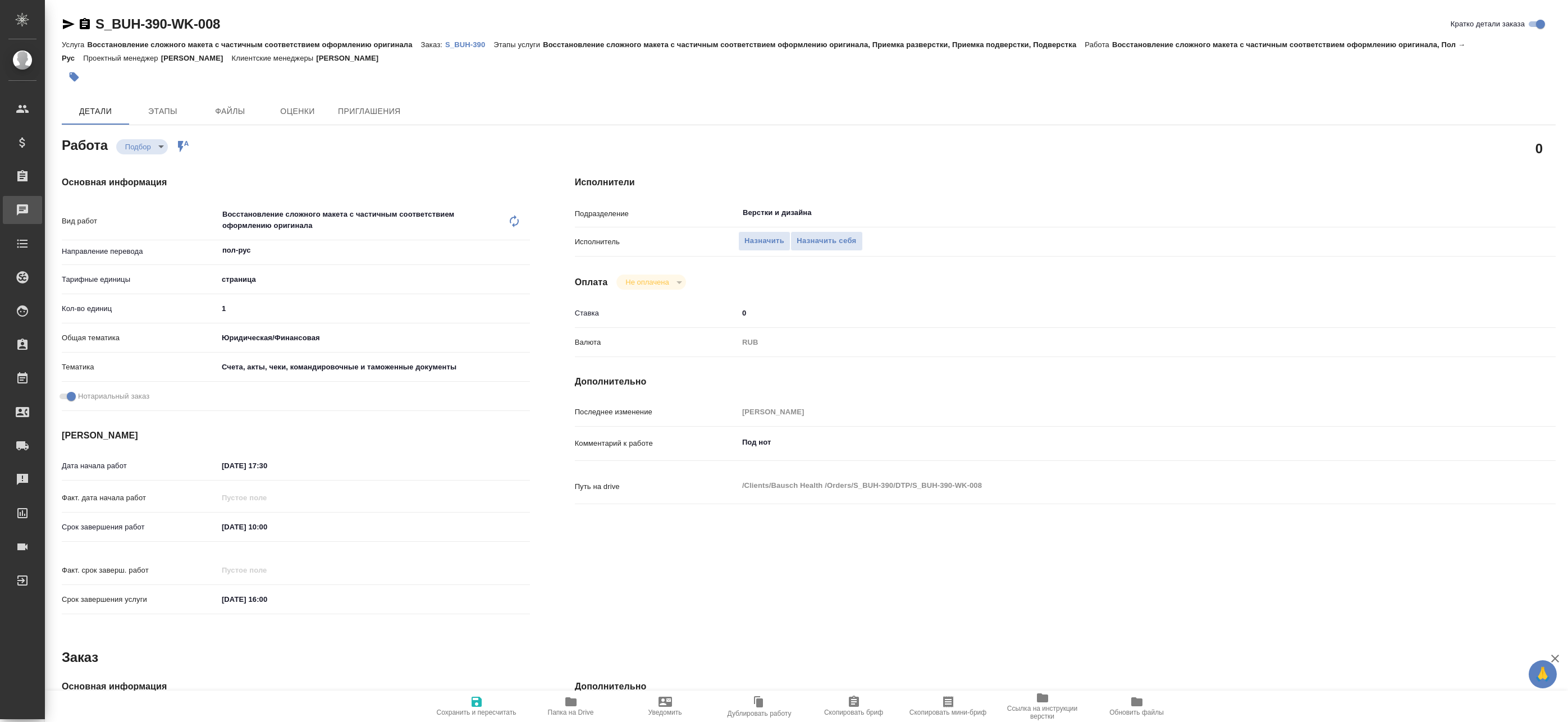
type textarea "x"
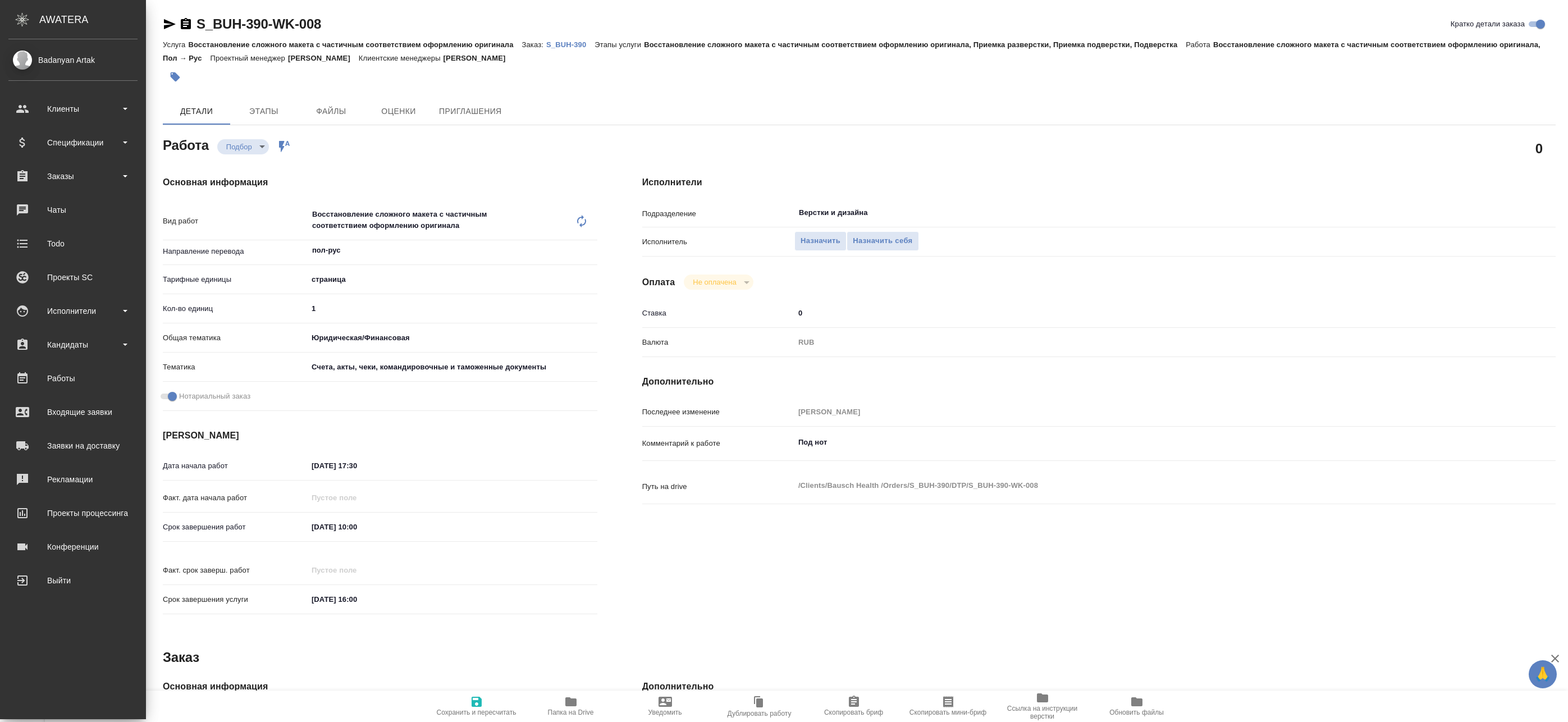
type textarea "x"
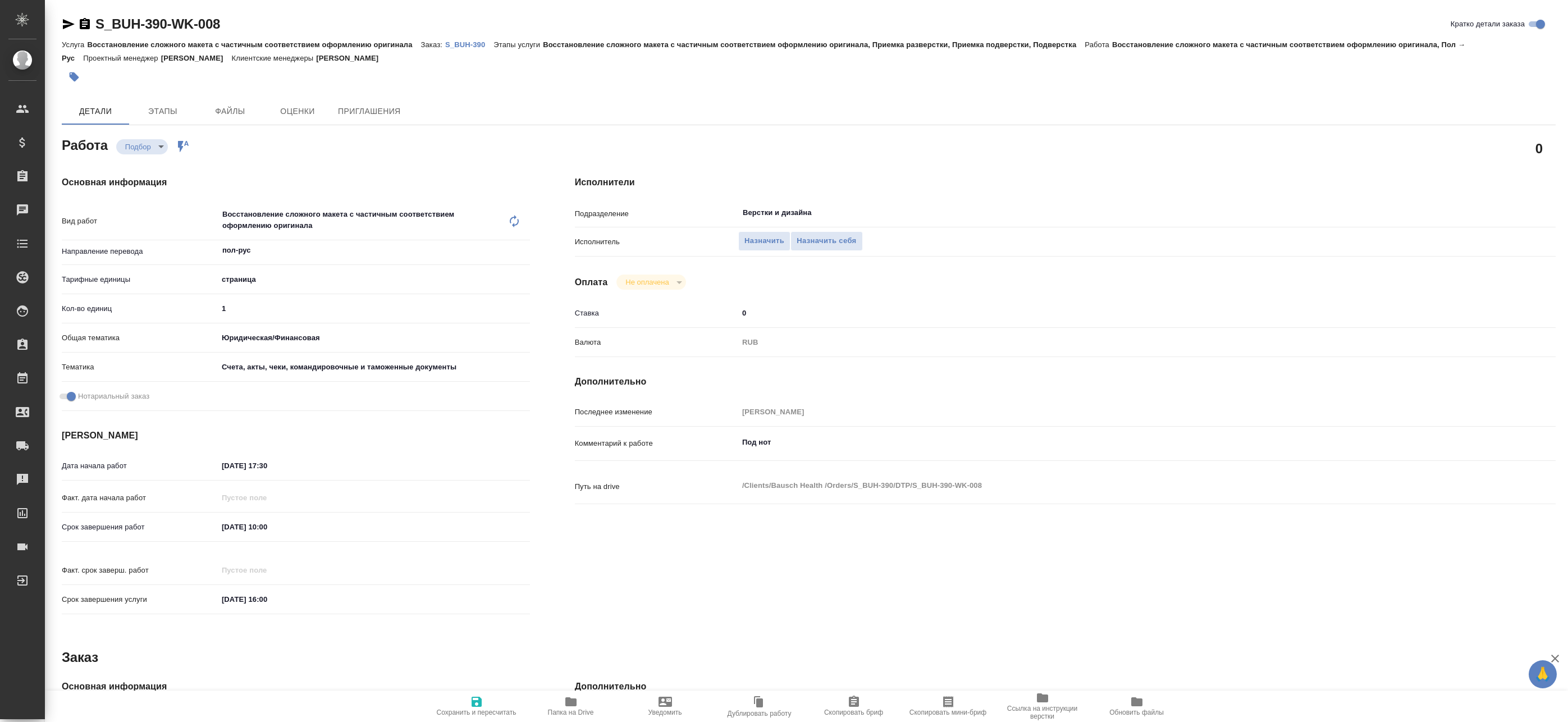
type textarea "x"
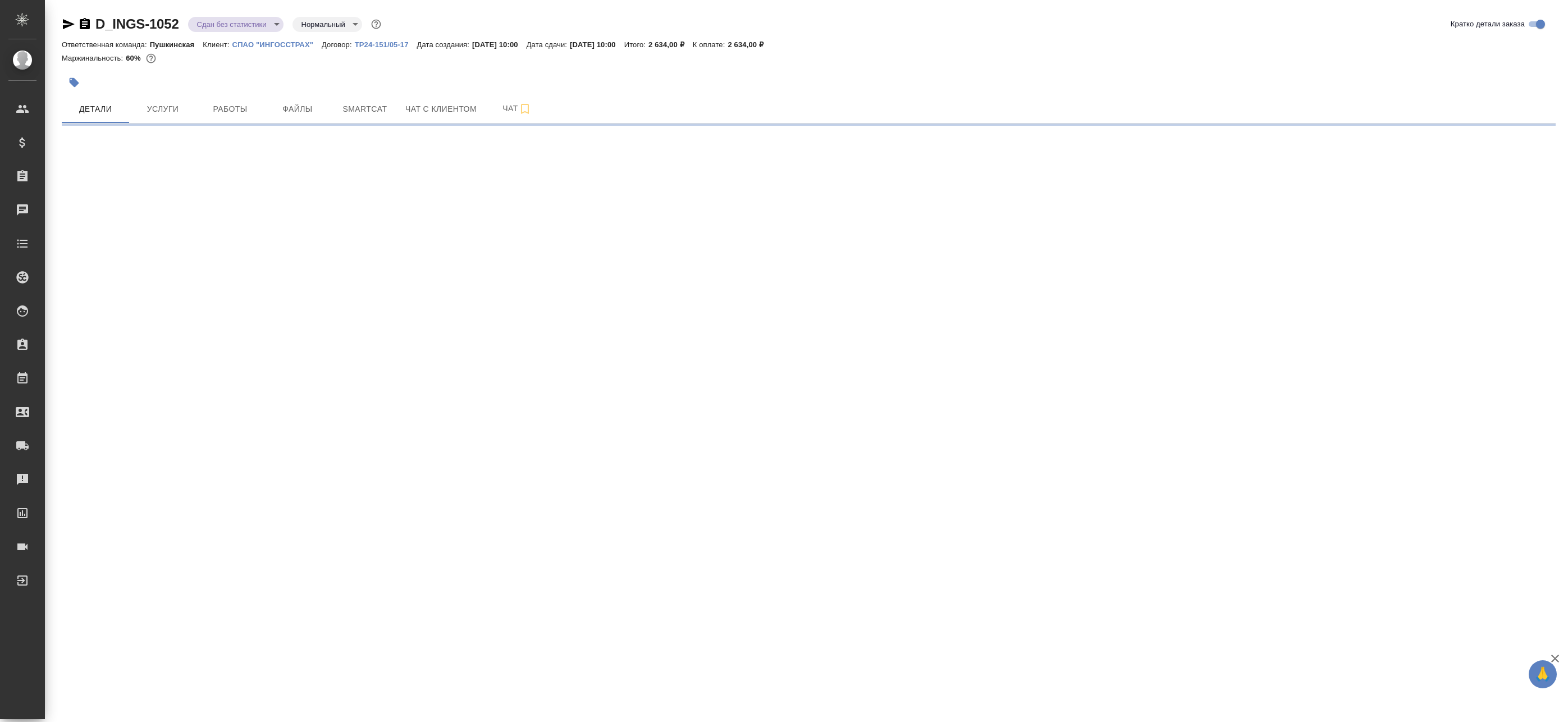
select select "RU"
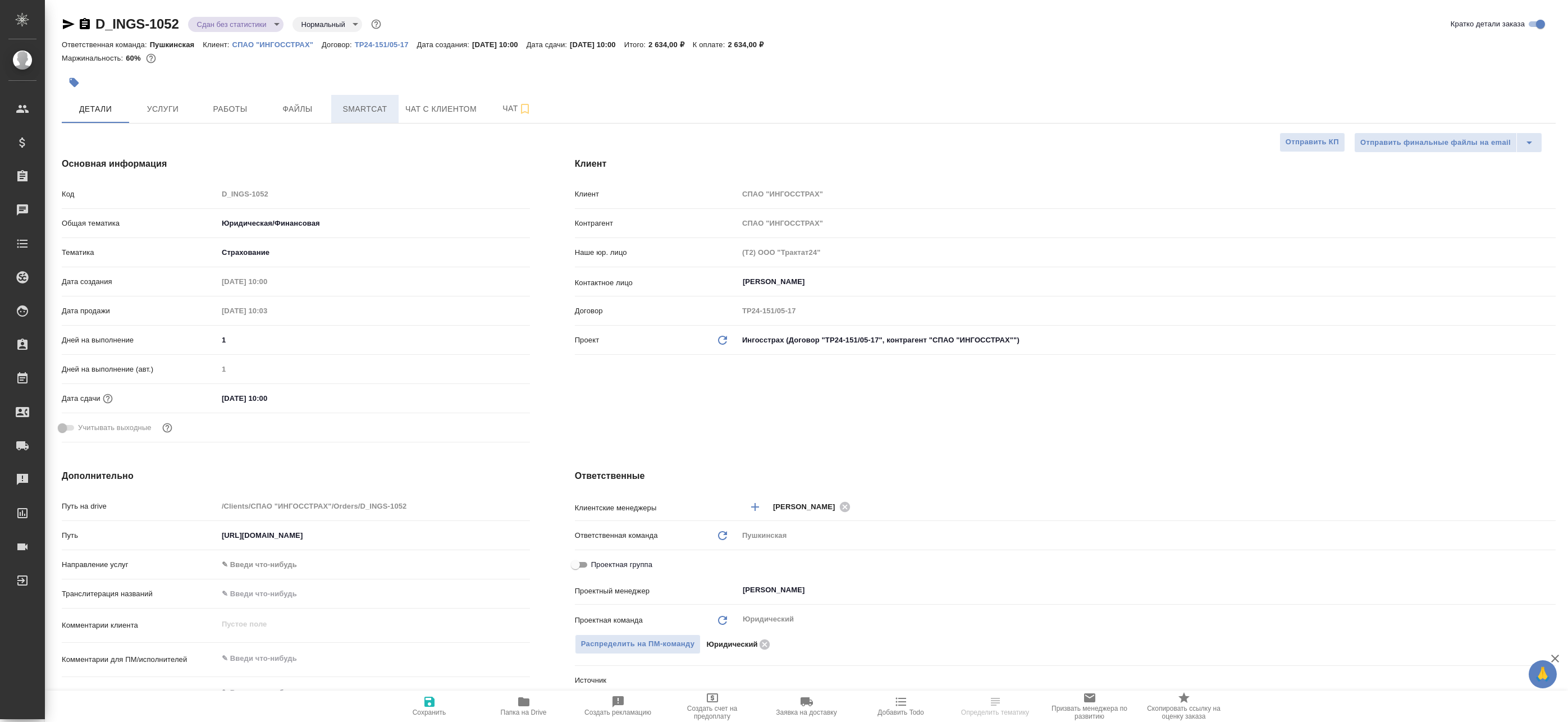
type textarea "x"
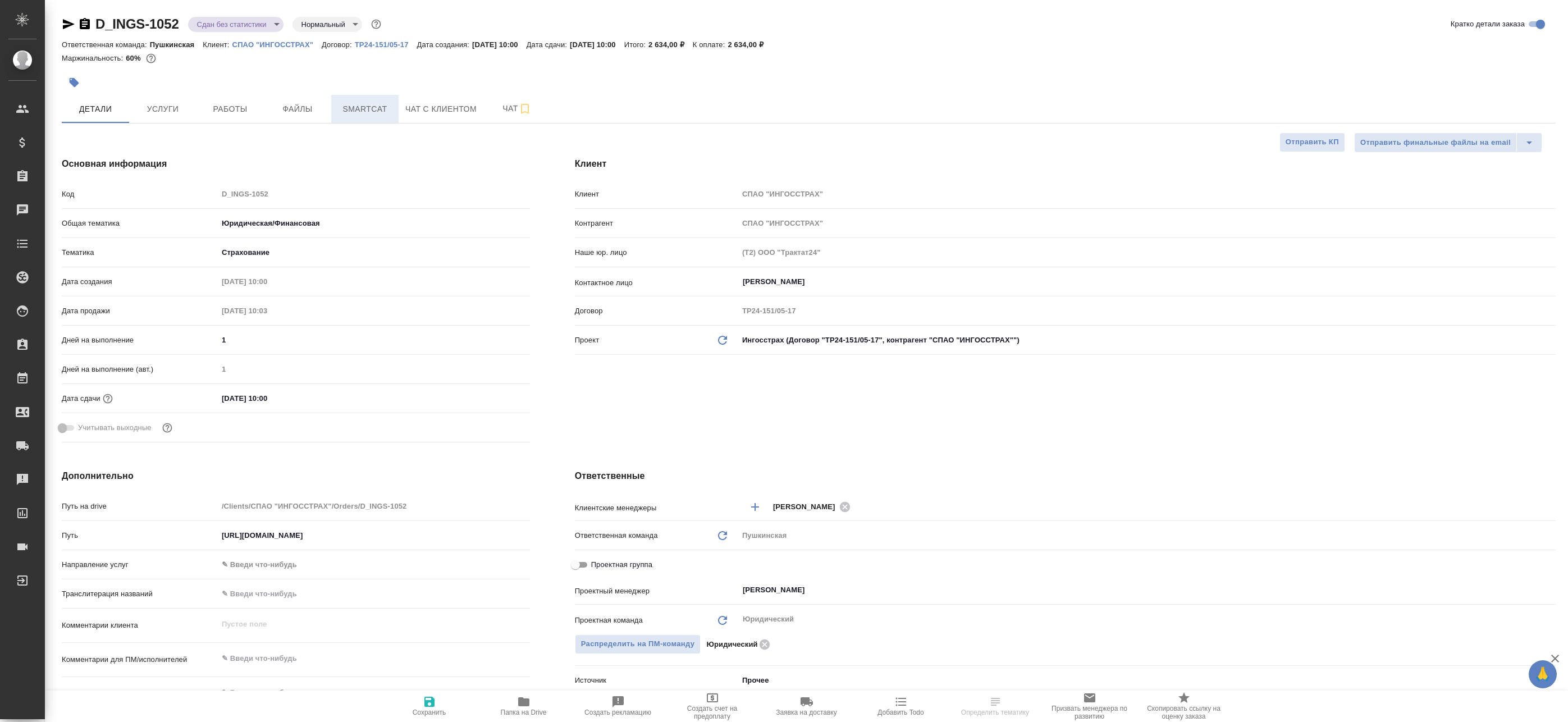
type textarea "x"
click at [353, 100] on button "Smartcat" at bounding box center [365, 109] width 67 height 28
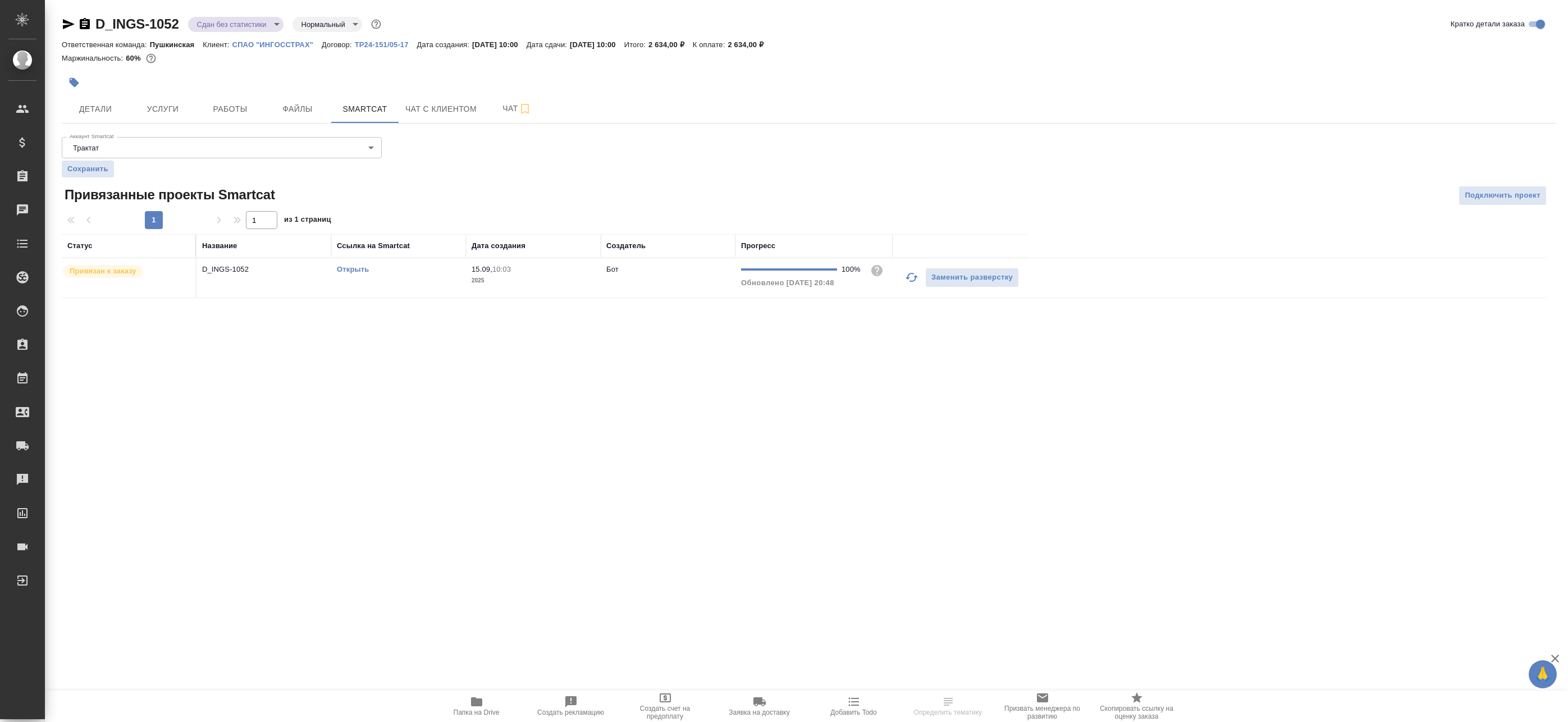
click at [284, 284] on td "D_INGS-1052" at bounding box center [264, 278] width 135 height 39
click at [284, 284] on td "D_INGS-1052" at bounding box center [264, 278] width 135 height 39
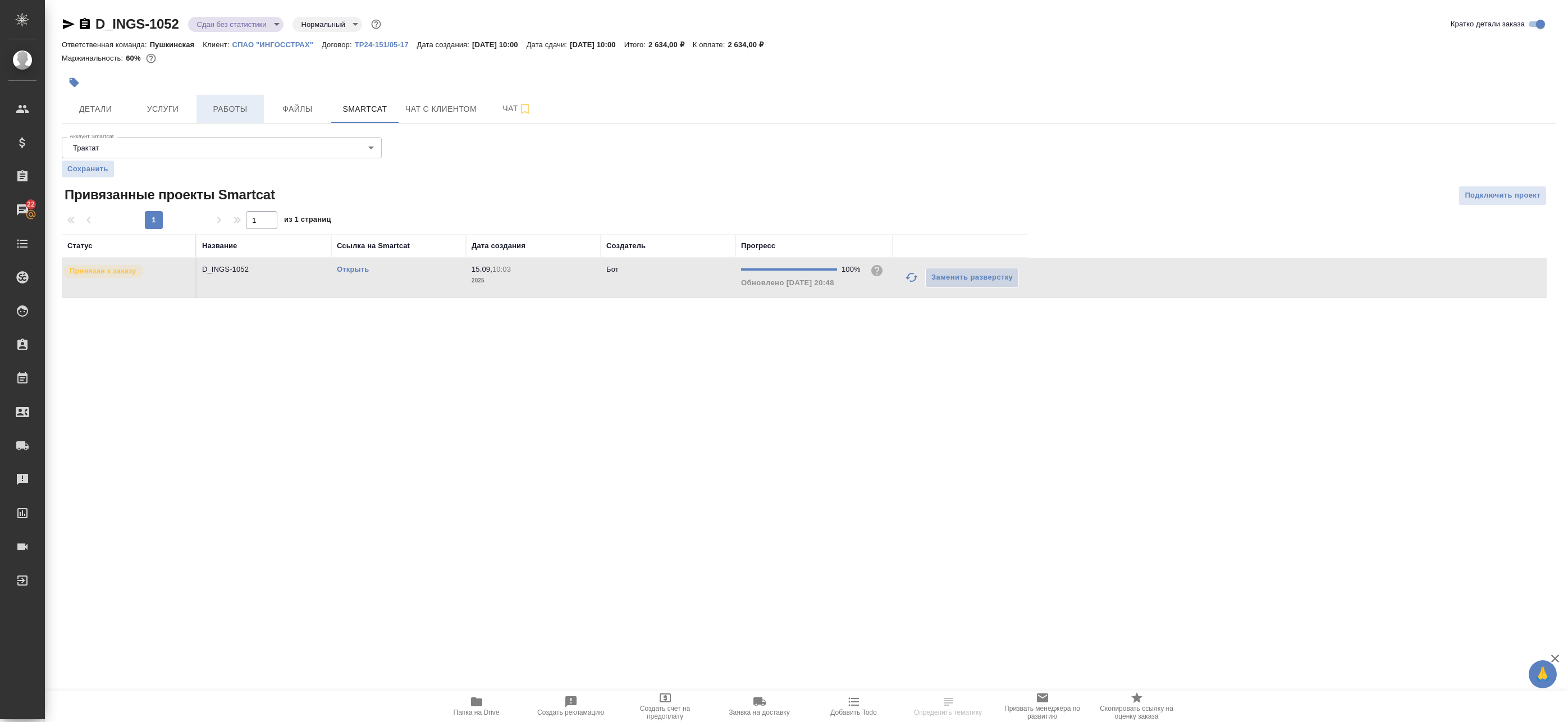
click at [227, 99] on button "Работы" at bounding box center [230, 109] width 67 height 28
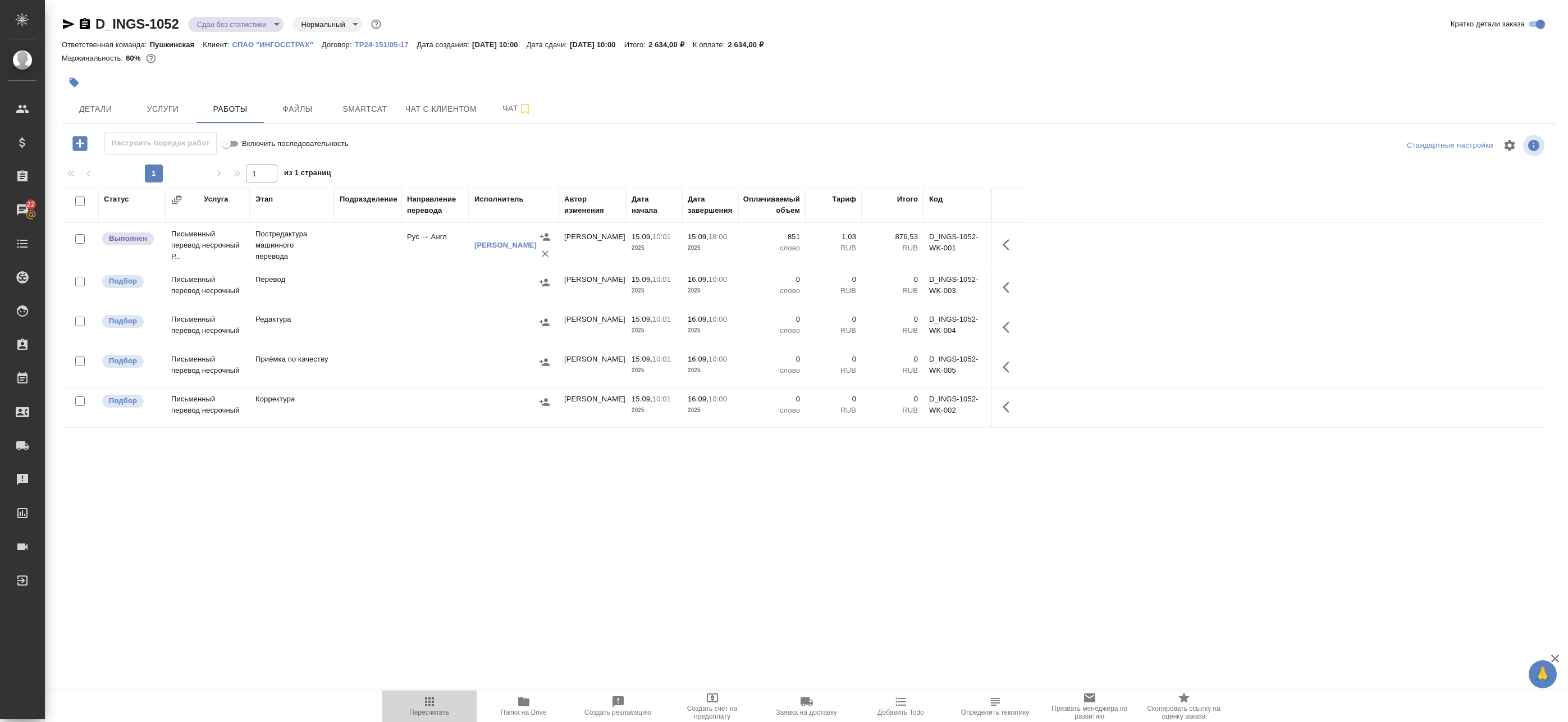
click at [429, 709] on span "Пересчитать" at bounding box center [429, 712] width 40 height 8
click at [1013, 248] on icon "button" at bounding box center [1009, 245] width 13 height 13
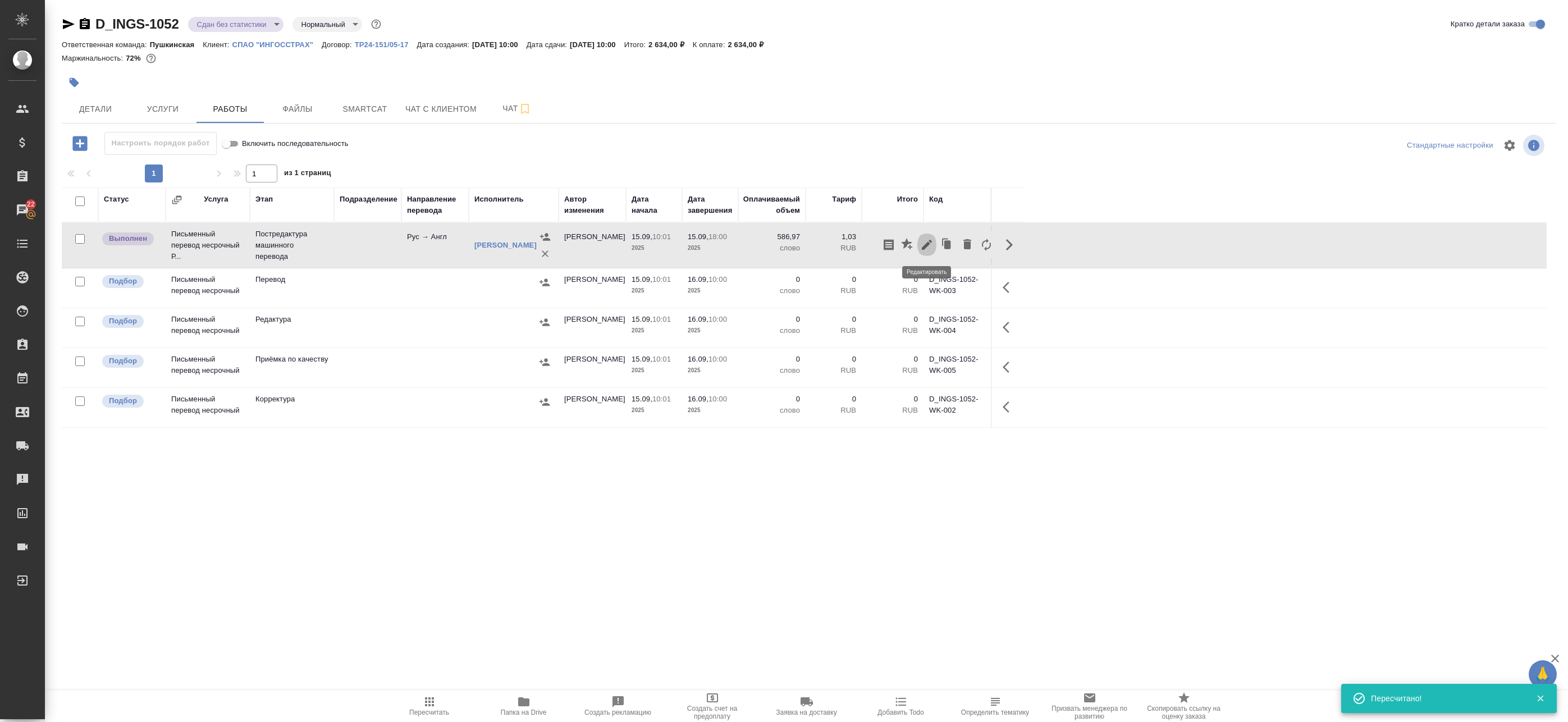
click at [925, 248] on icon "button" at bounding box center [927, 245] width 10 height 10
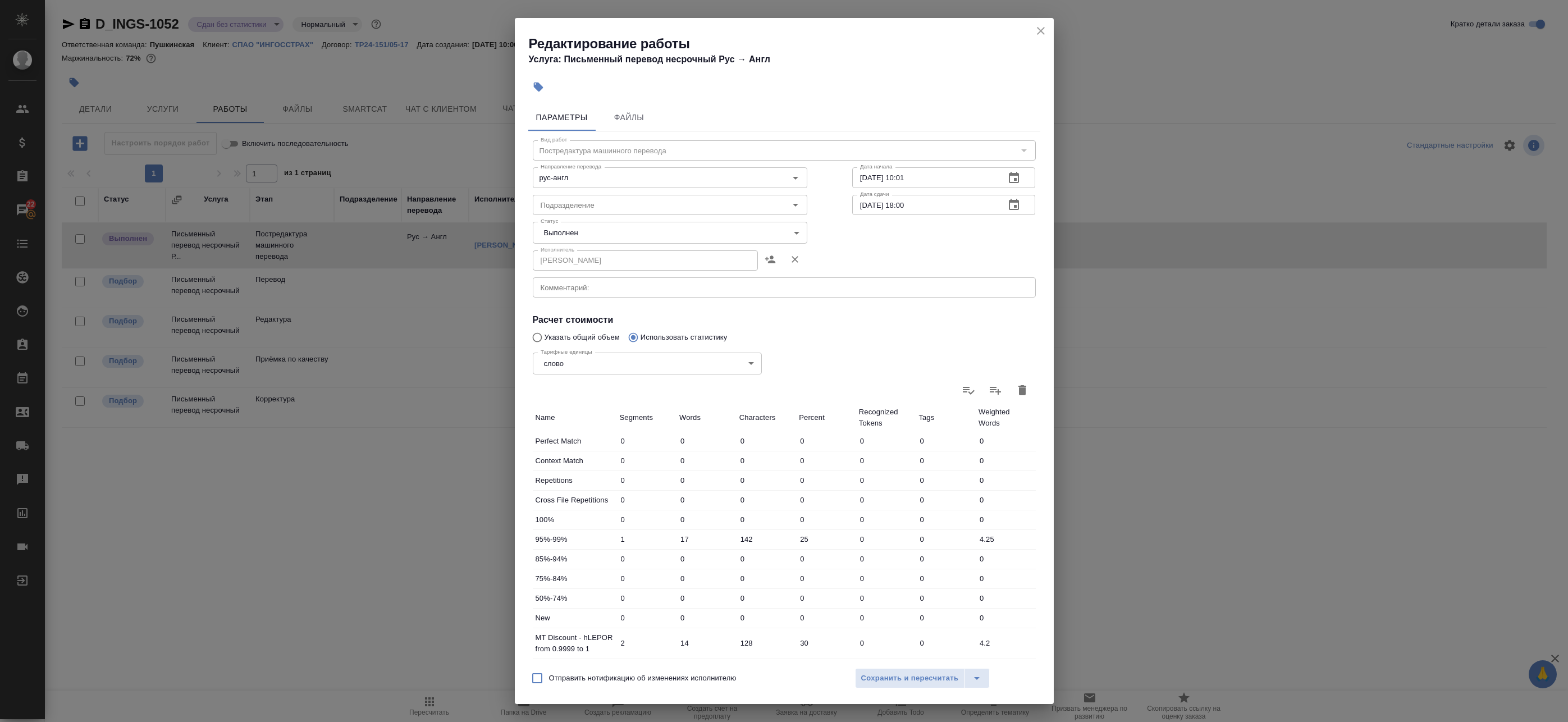
click at [579, 222] on body "🙏 .cls-1 fill:#fff; AWATERA Badanyan Artak Клиенты Спецификации Заказы 22 Чаты …" at bounding box center [784, 361] width 1568 height 722
click at [570, 254] on li "Сдан" at bounding box center [667, 252] width 270 height 19
type input "closed"
click at [876, 684] on span "Сохранить и пересчитать" at bounding box center [910, 679] width 98 height 13
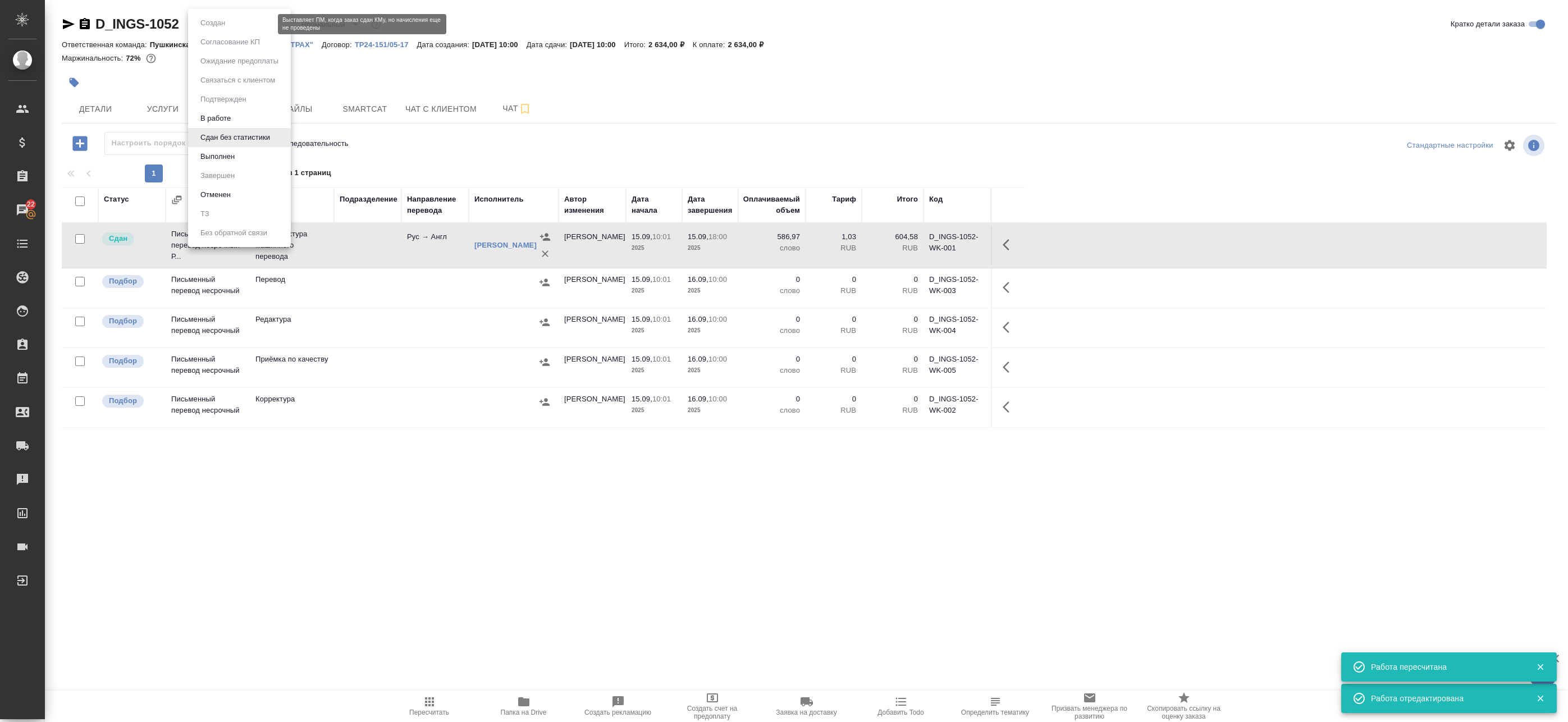
click at [236, 21] on body "🙏 .cls-1 fill:#fff; AWATERA Badanyan Artak Клиенты Спецификации Заказы 22 Чаты …" at bounding box center [784, 361] width 1568 height 722
click at [223, 156] on button "Выполнен" at bounding box center [218, 156] width 41 height 13
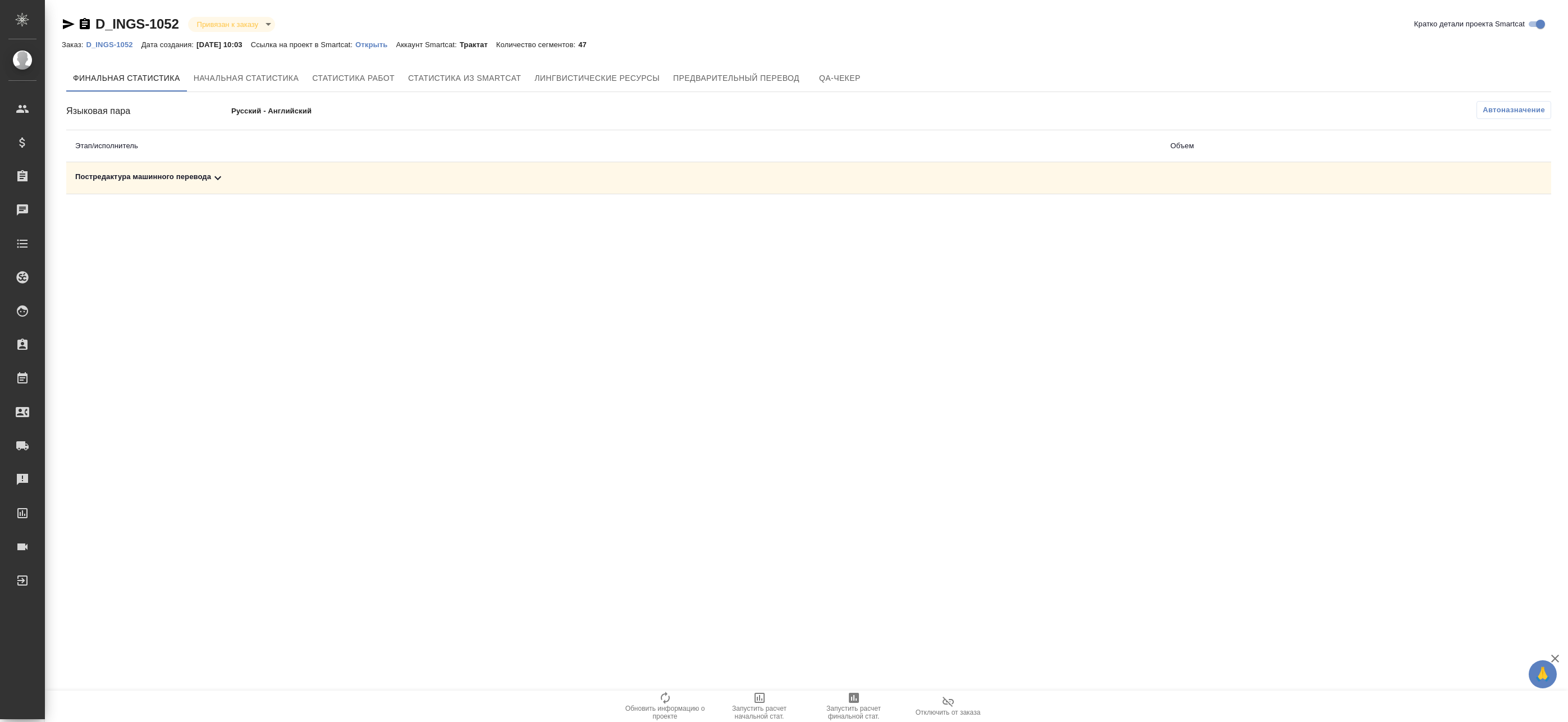
click at [849, 181] on div "Постредактура машинного перевода" at bounding box center [614, 178] width 1077 height 13
click at [1497, 217] on icon "button" at bounding box center [1502, 217] width 11 height 10
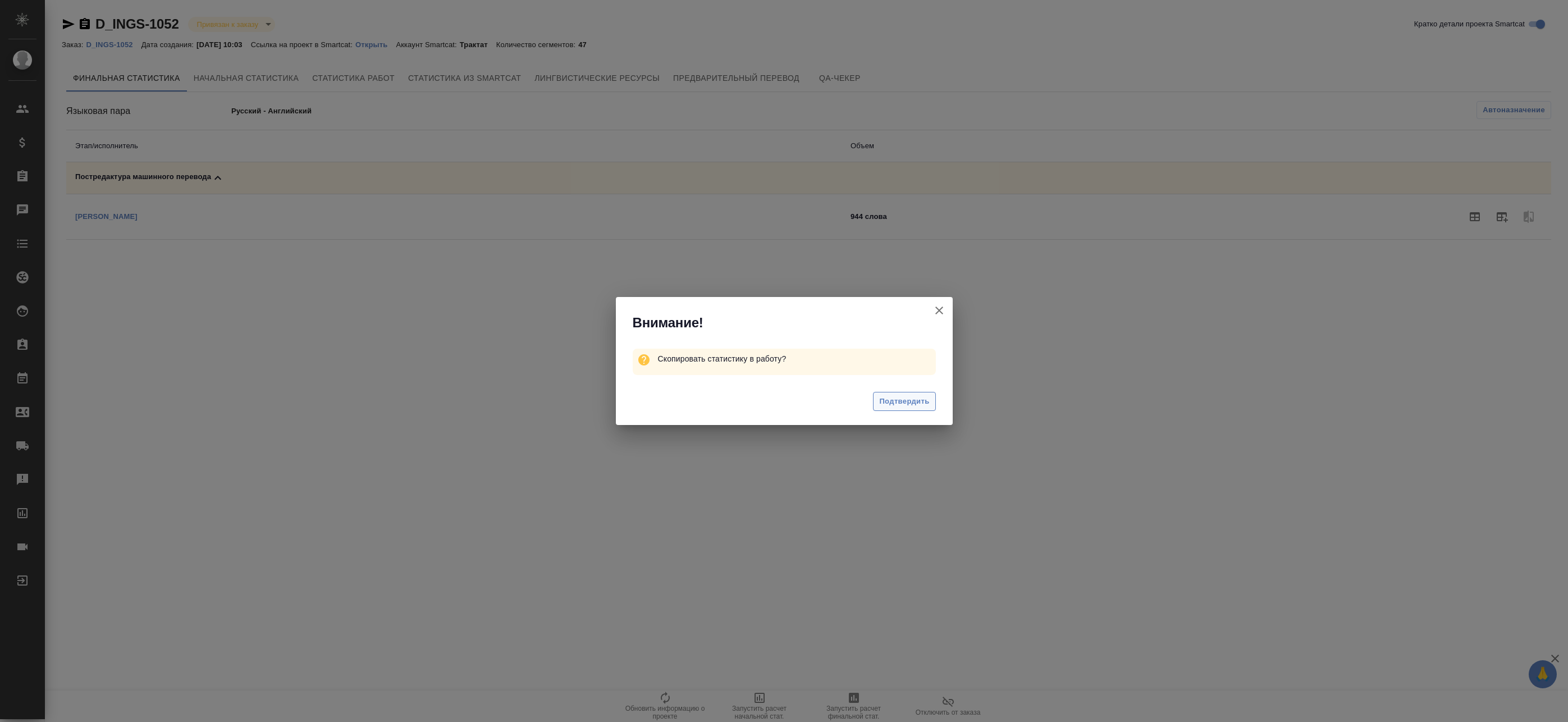
click at [920, 403] on span "Подтвердить" at bounding box center [904, 402] width 50 height 13
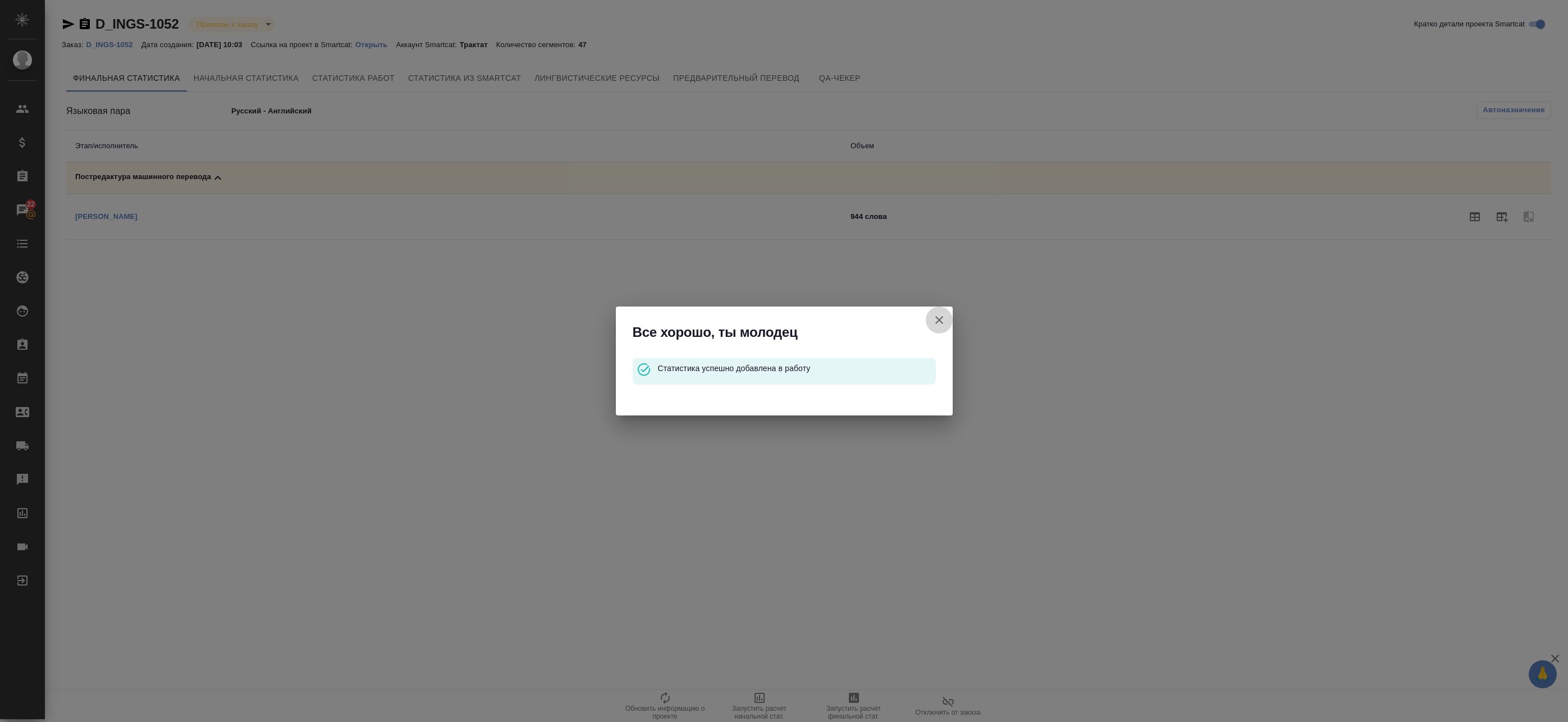
click at [946, 318] on button "Кратко детали проекта Smartcat" at bounding box center [939, 320] width 27 height 27
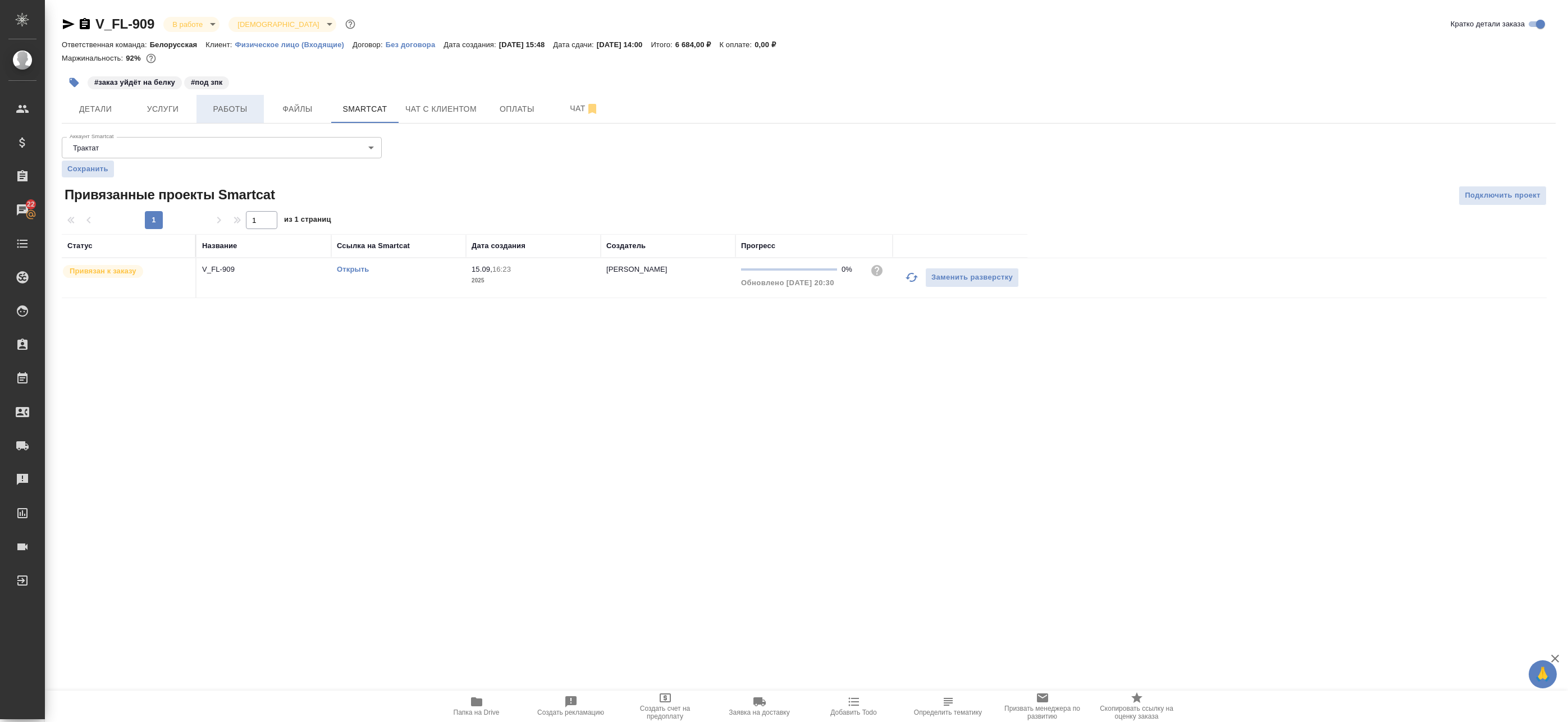
click at [221, 111] on span "Работы" at bounding box center [230, 109] width 54 height 14
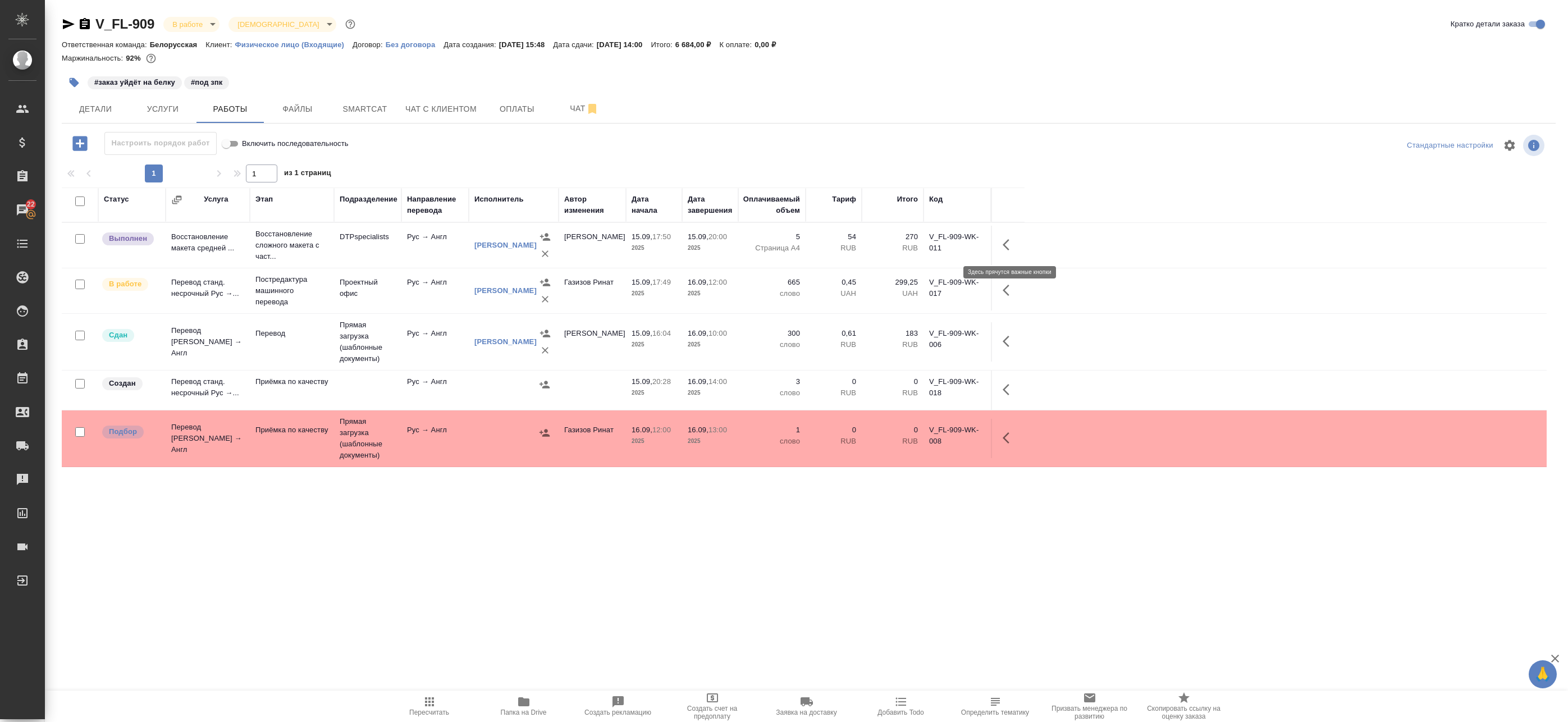
click at [1017, 247] on button "button" at bounding box center [1009, 245] width 27 height 27
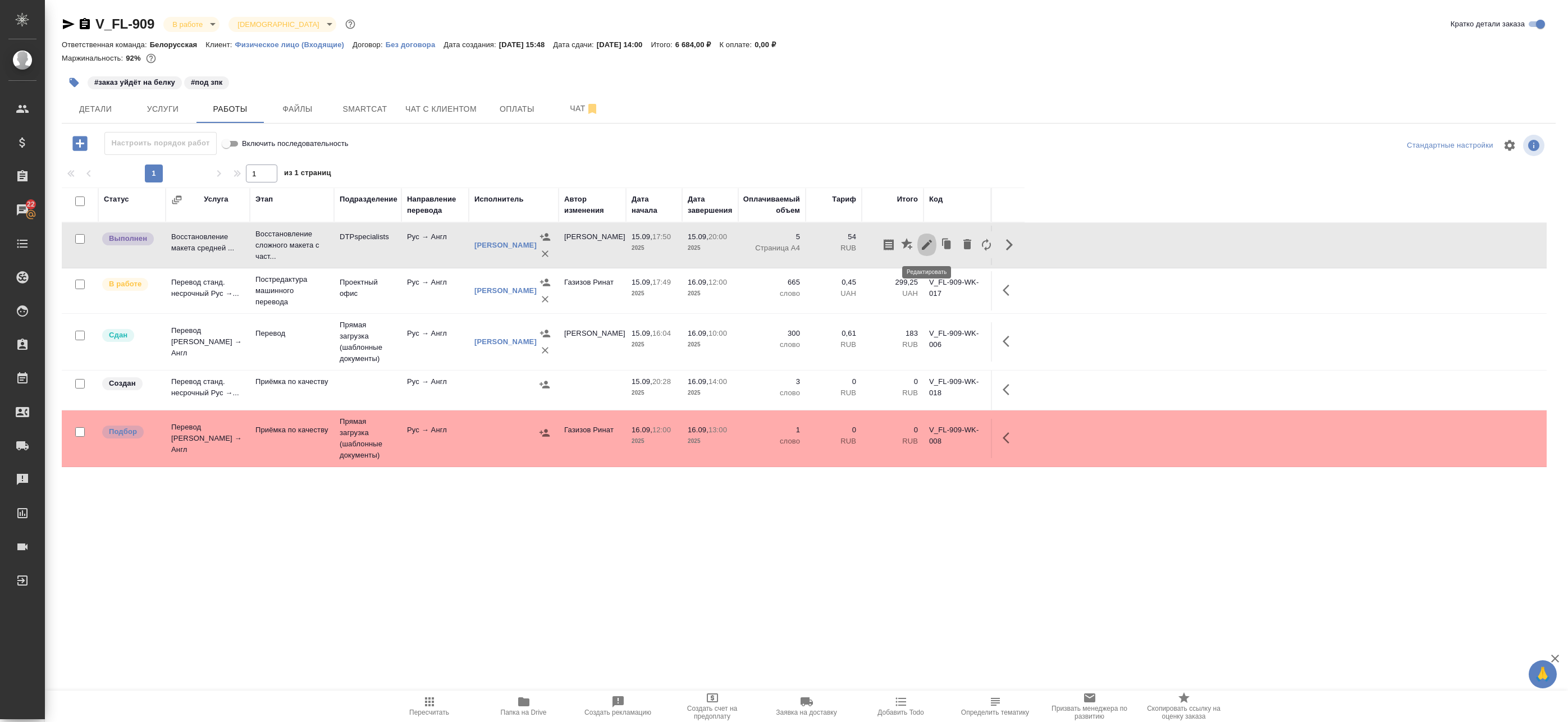
click at [925, 245] on icon "button" at bounding box center [927, 245] width 10 height 10
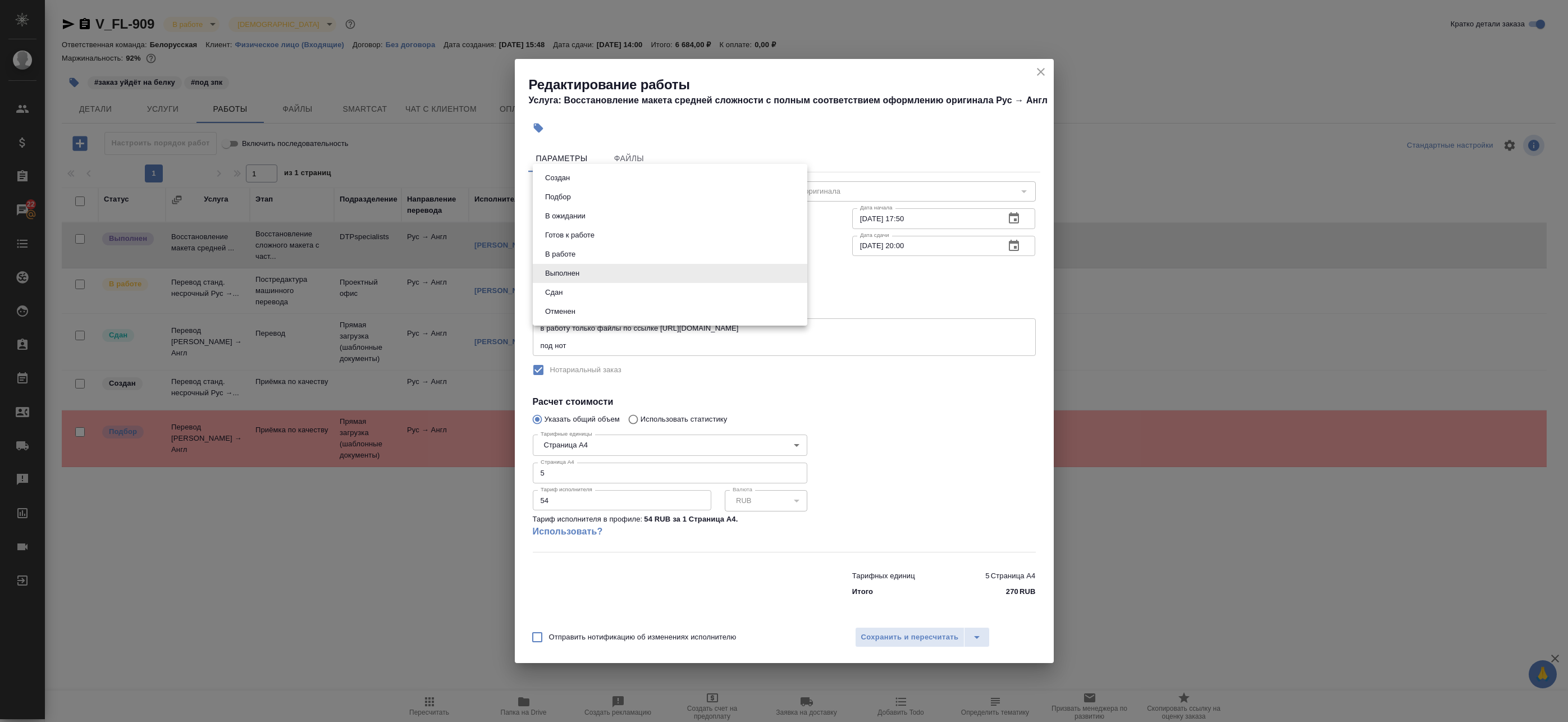
click at [583, 276] on body "🙏 .cls-1 fill:#fff; AWATERA Badanyan [PERSON_NAME] Спецификации Заказы 22 Чаты …" at bounding box center [784, 361] width 1568 height 722
click at [580, 290] on li "Сдан" at bounding box center [669, 292] width 275 height 19
type input "closed"
click at [870, 634] on span "Сохранить и пересчитать" at bounding box center [910, 638] width 98 height 13
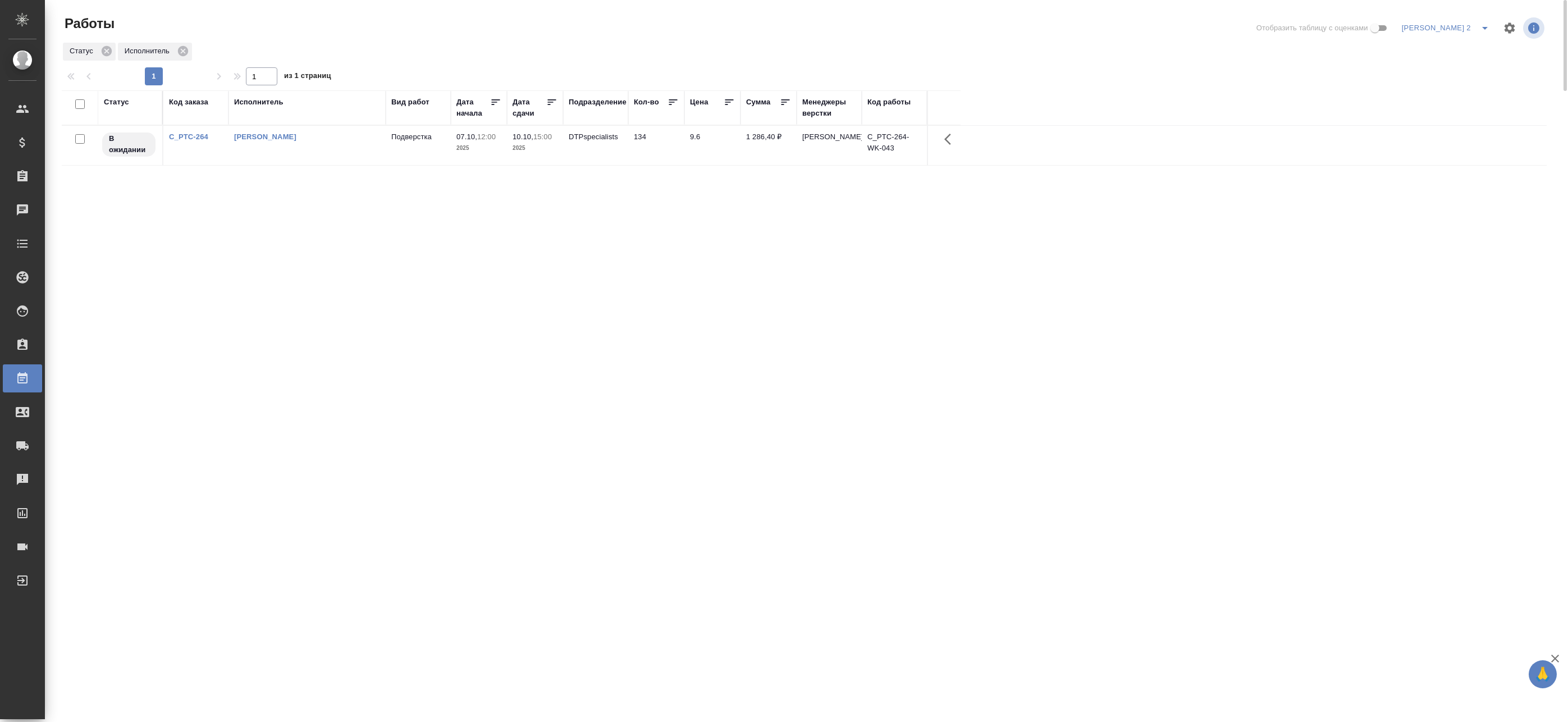
click at [343, 109] on div "Исполнитель" at bounding box center [307, 108] width 146 height 22
drag, startPoint x: 299, startPoint y: 107, endPoint x: 276, endPoint y: 100, distance: 24.0
click at [299, 107] on div "Исполнитель" at bounding box center [307, 102] width 146 height 11
click at [273, 100] on div "Исполнитель" at bounding box center [259, 102] width 49 height 11
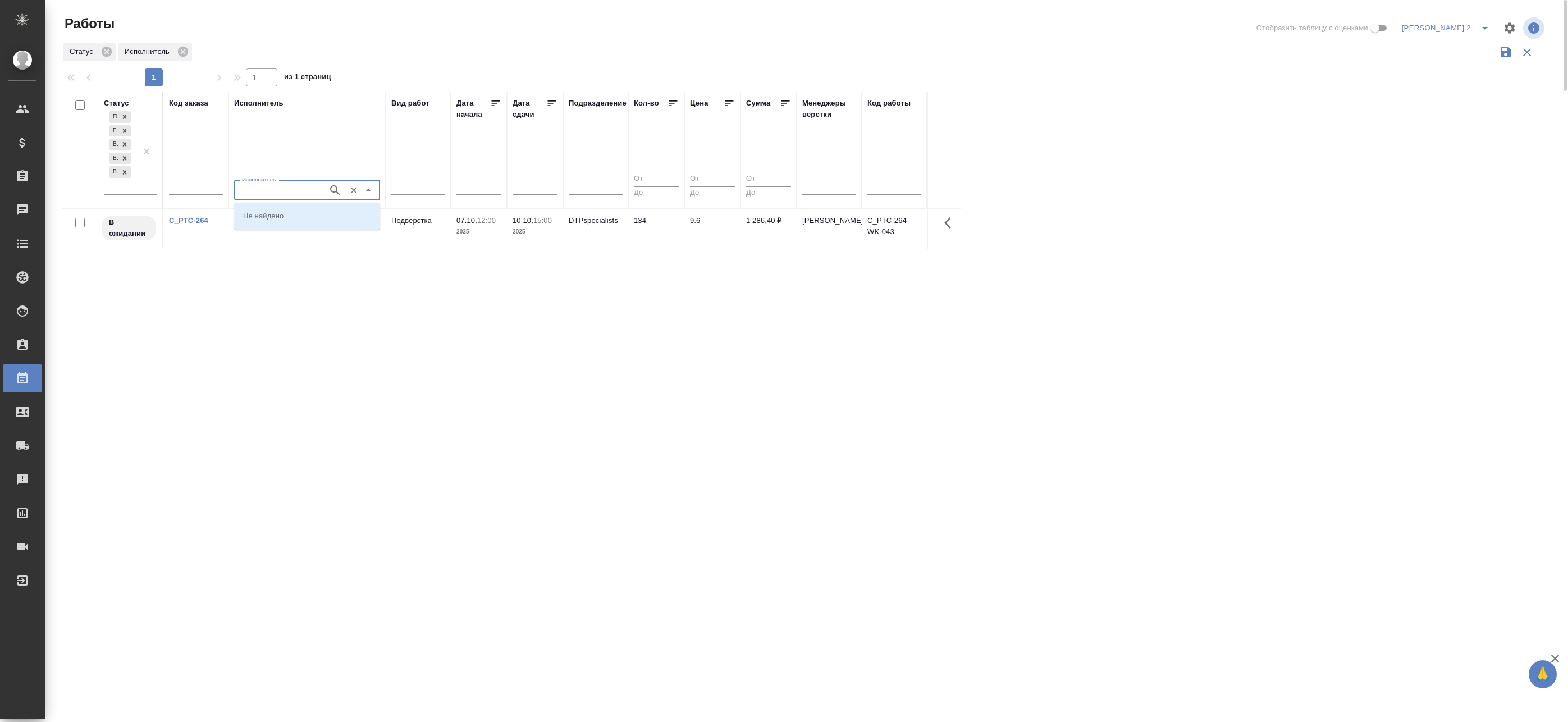
click at [284, 185] on input "Исполнитель" at bounding box center [279, 190] width 85 height 13
drag, startPoint x: 273, startPoint y: 182, endPoint x: 190, endPoint y: 188, distance: 83.2
click at [194, 188] on tr "Статус Подбор Готов к работе В ожидании Выполнен В работе Код заказа Исполнител…" at bounding box center [511, 150] width 899 height 117
drag, startPoint x: 259, startPoint y: 190, endPoint x: 194, endPoint y: 185, distance: 65.2
click at [199, 185] on tr "Статус Подбор Готов к работе В ожидании Выполнен В работе Код заказа Исполнител…" at bounding box center [511, 150] width 899 height 117
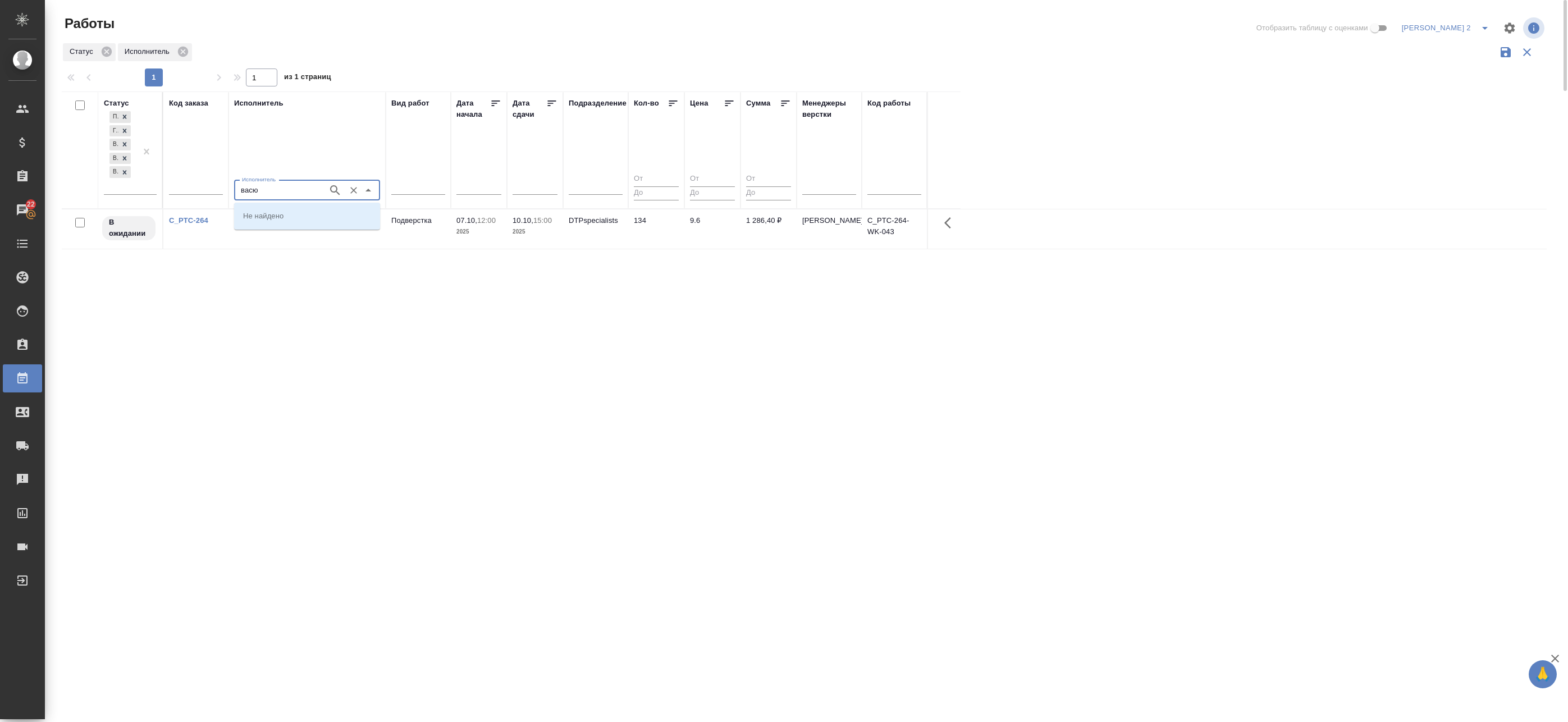
click at [334, 191] on icon "button" at bounding box center [335, 190] width 13 height 13
click at [304, 211] on p "[PERSON_NAME]" at bounding box center [273, 215] width 61 height 11
type input "[PERSON_NAME]"
